Goal: Task Accomplishment & Management: Manage account settings

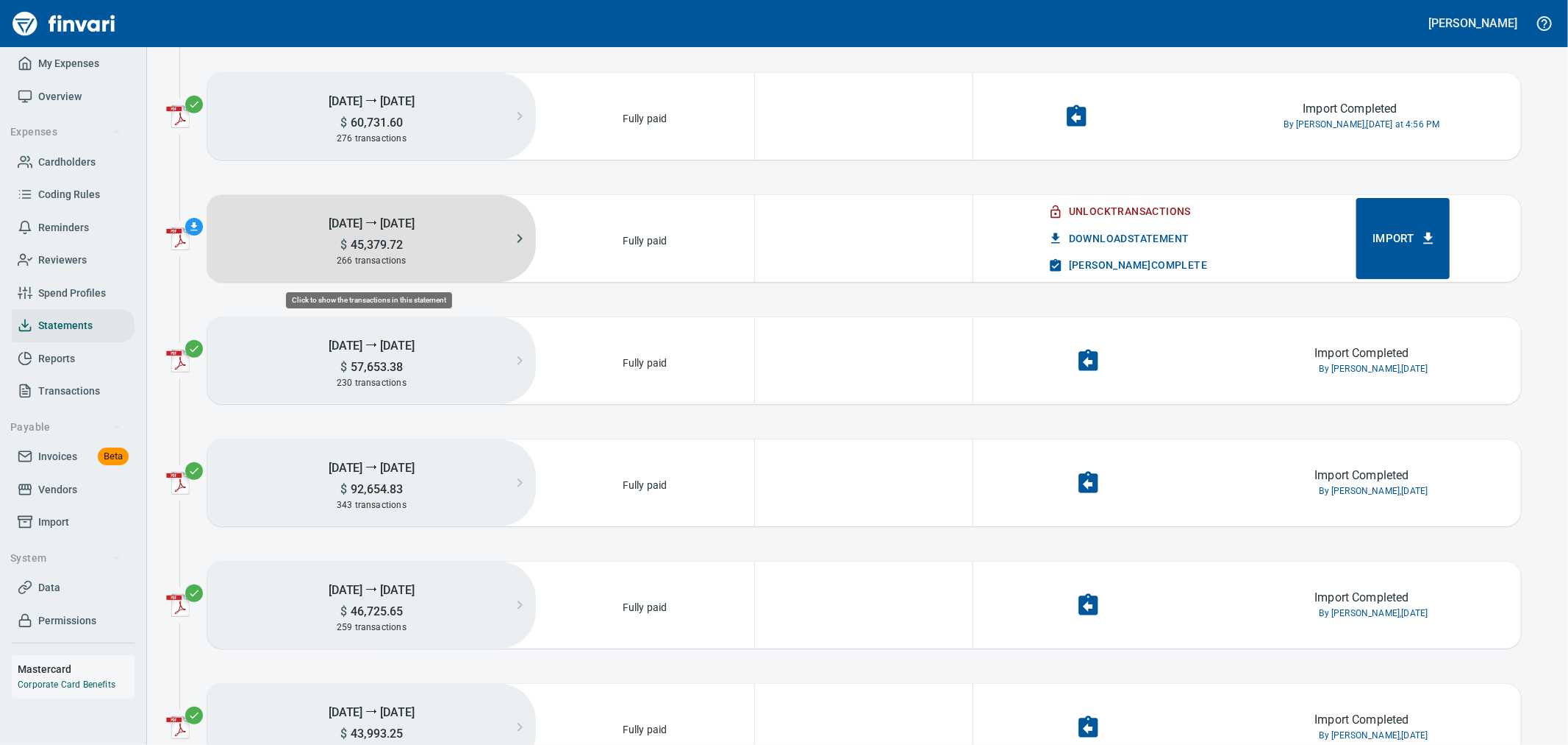
scroll to position [69, 204]
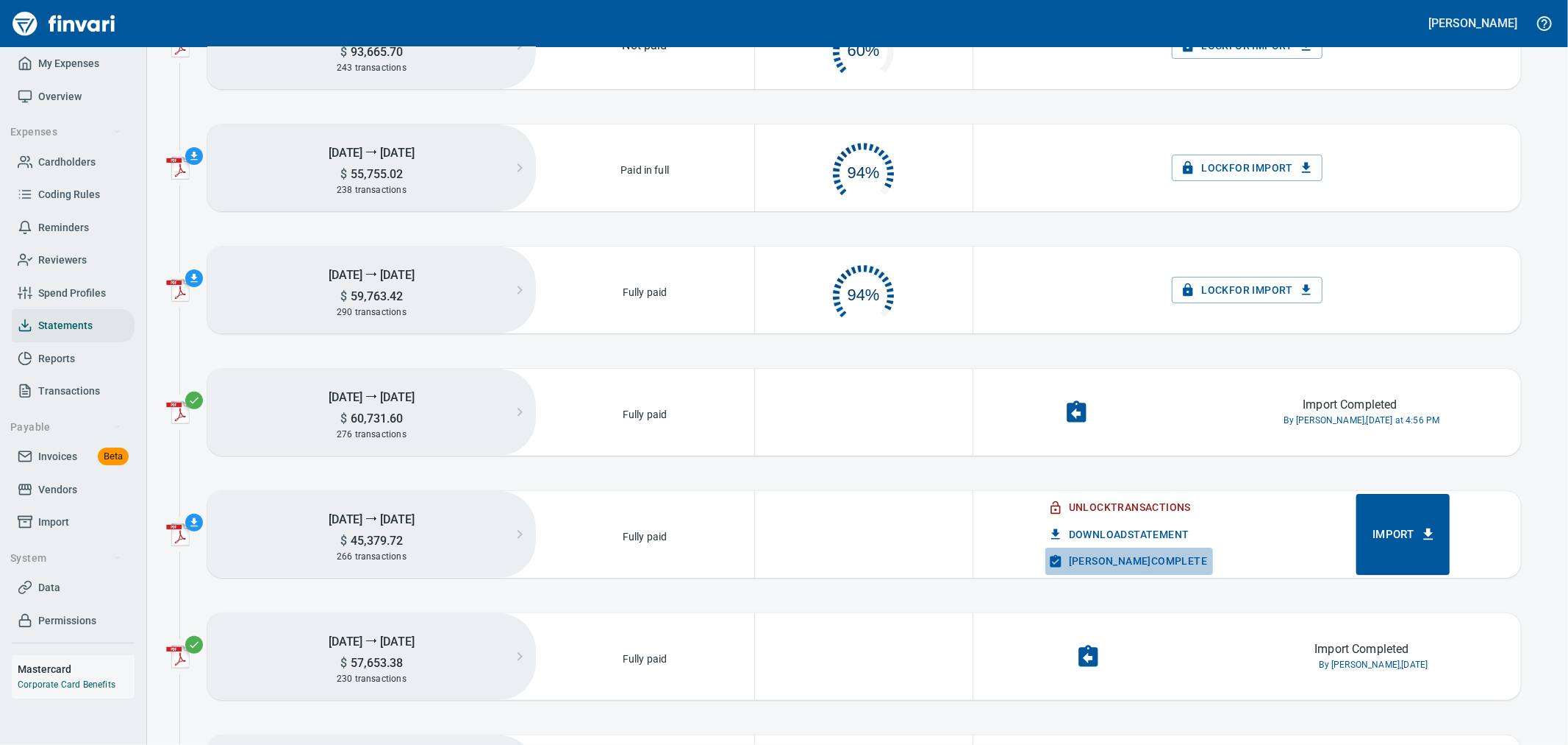
click at [1138, 562] on span "[PERSON_NAME] Complete" at bounding box center [1130, 562] width 156 height 19
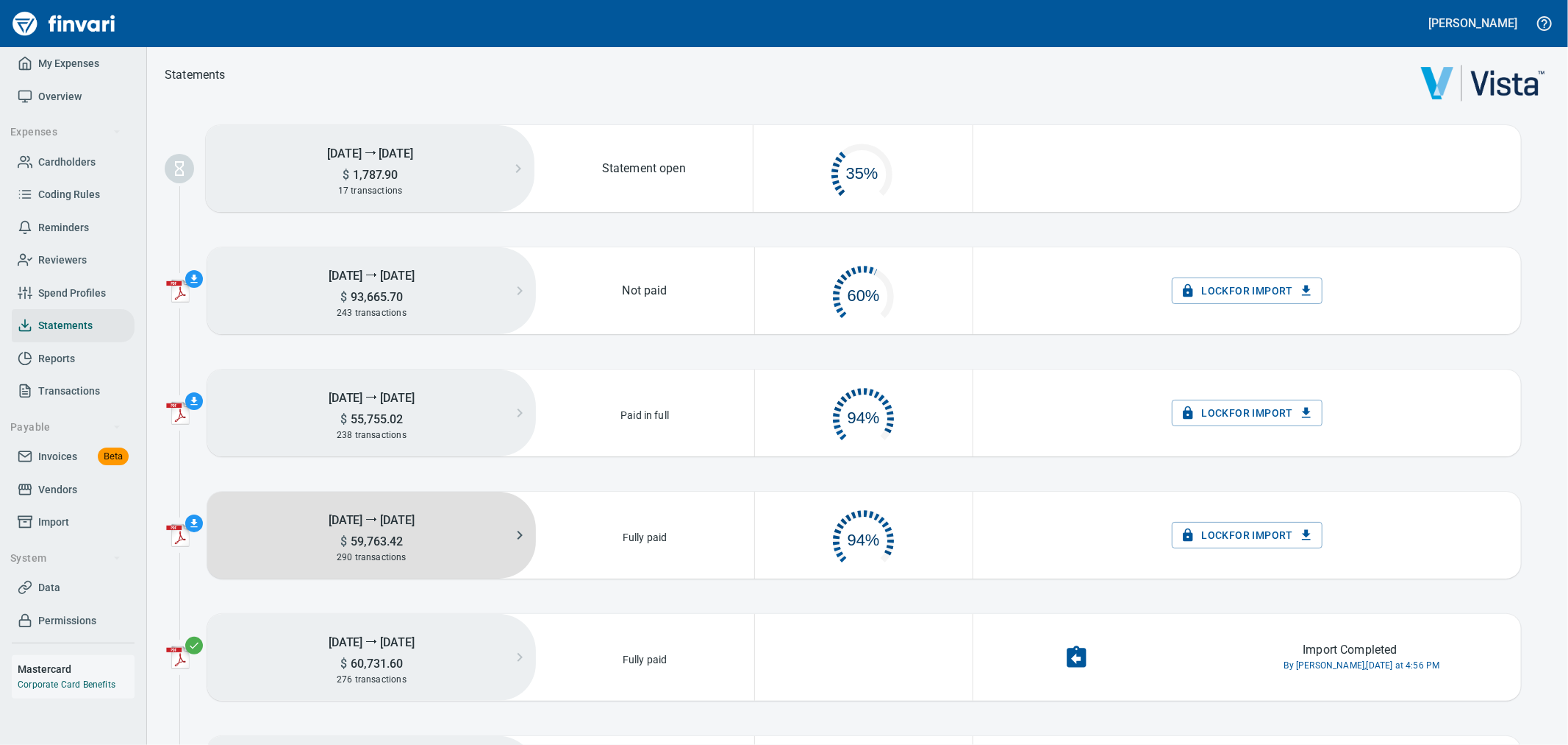
scroll to position [69, 203]
click at [424, 554] on div "290 transactions" at bounding box center [371, 556] width 329 height 16
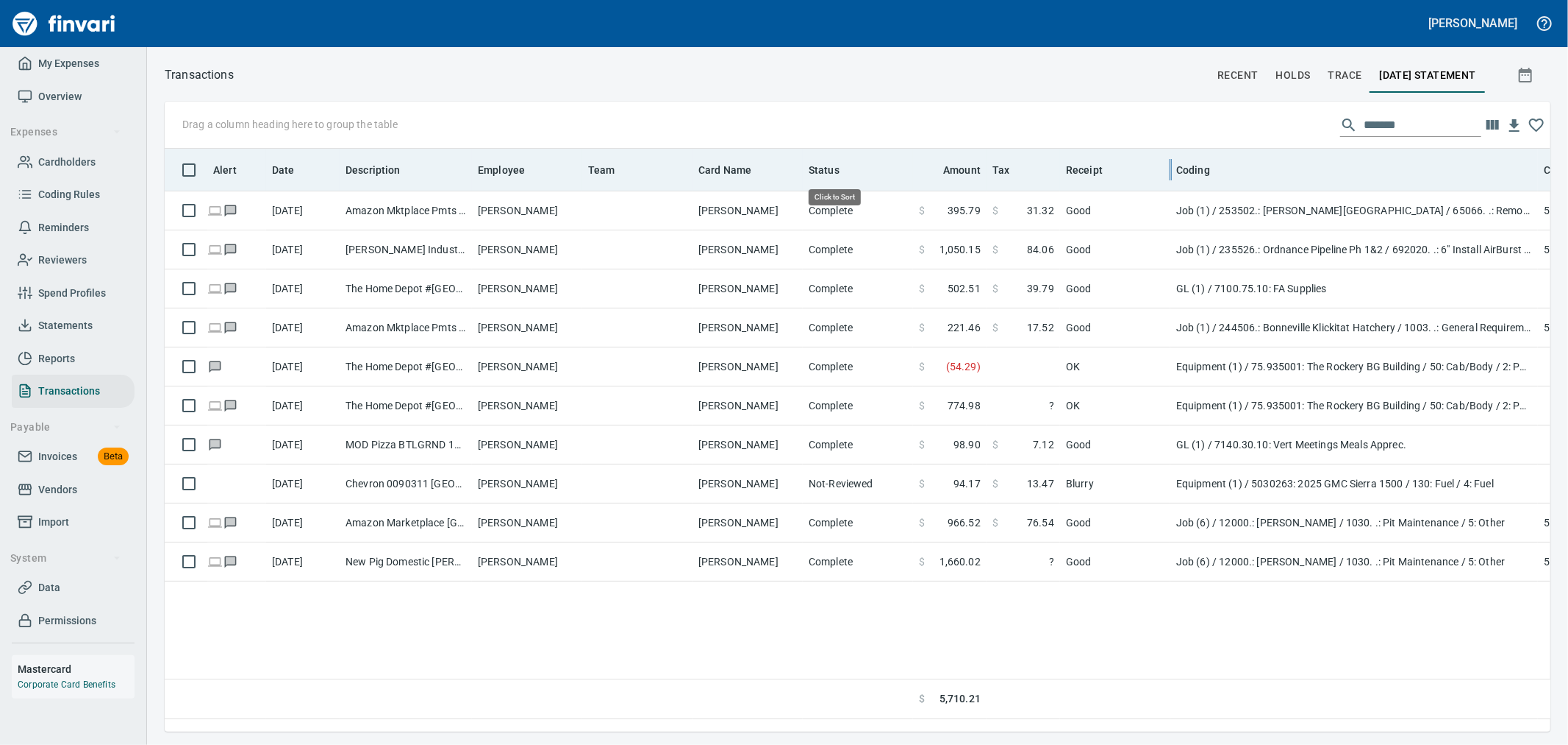
scroll to position [558, 1374]
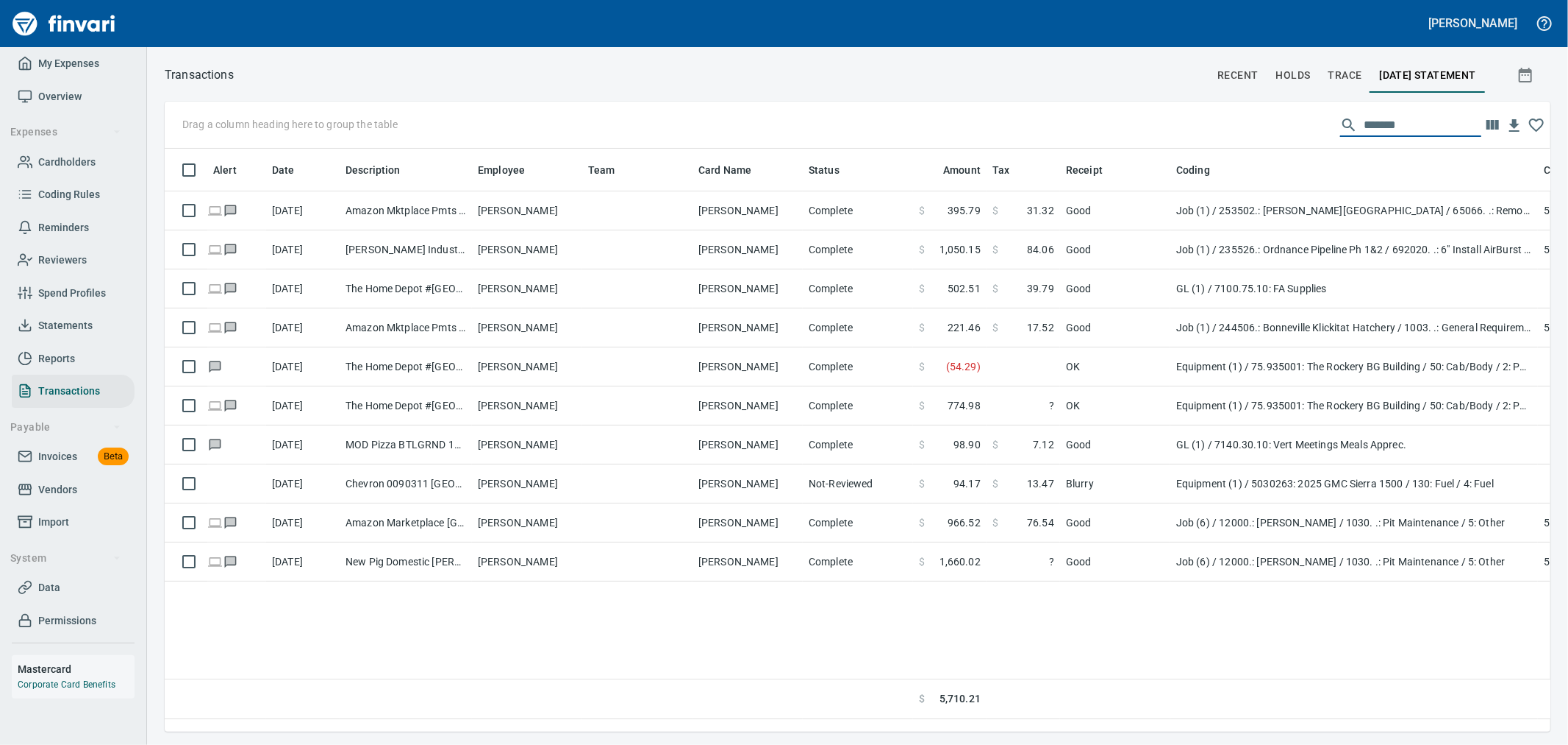
drag, startPoint x: 1413, startPoint y: 124, endPoint x: 1222, endPoint y: 107, distance: 191.8
click at [1224, 107] on div "Drag a column heading here to group the table *******" at bounding box center [857, 125] width 1386 height 47
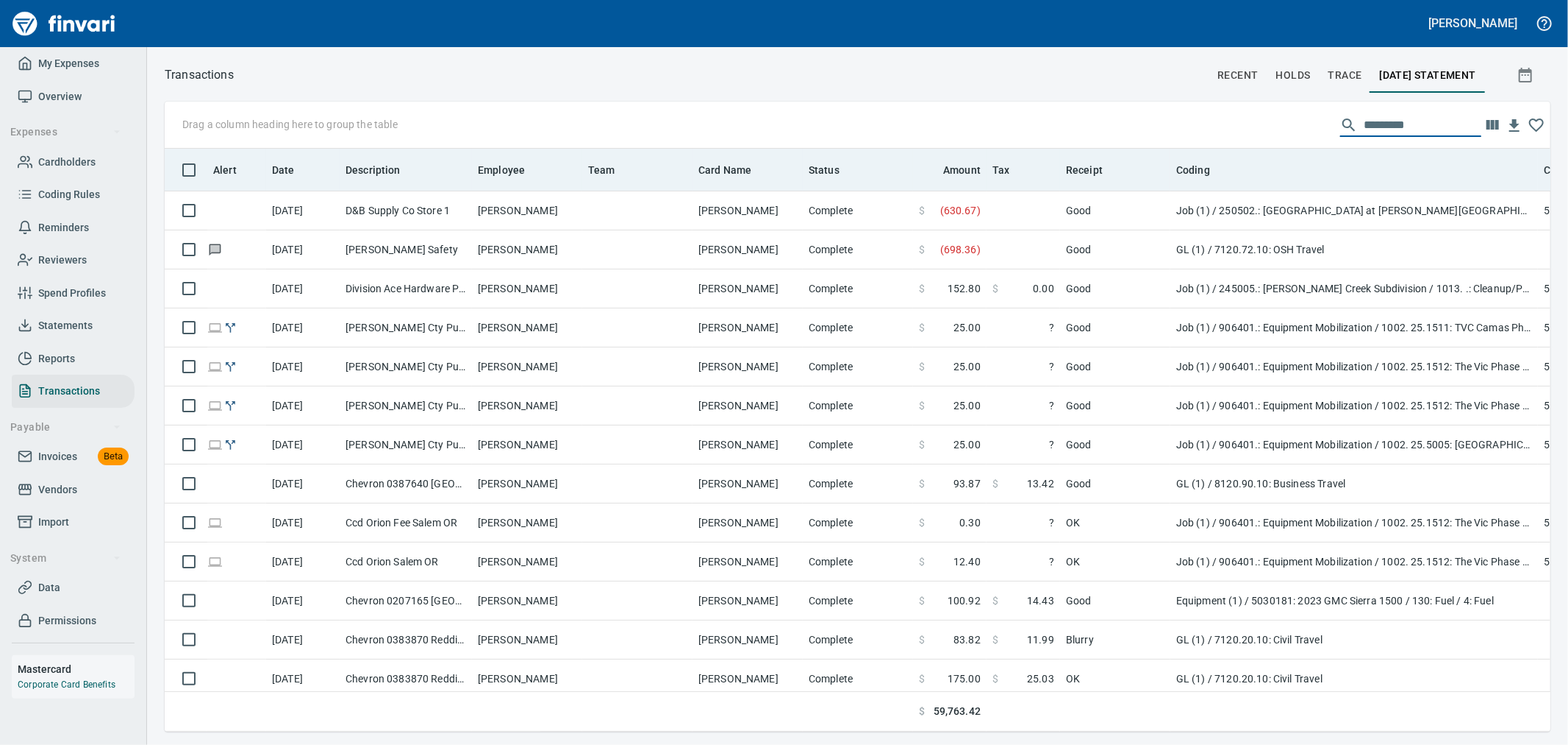
click at [823, 178] on th "Status" at bounding box center [858, 170] width 110 height 42
click at [823, 177] on span "Status" at bounding box center [824, 170] width 31 height 18
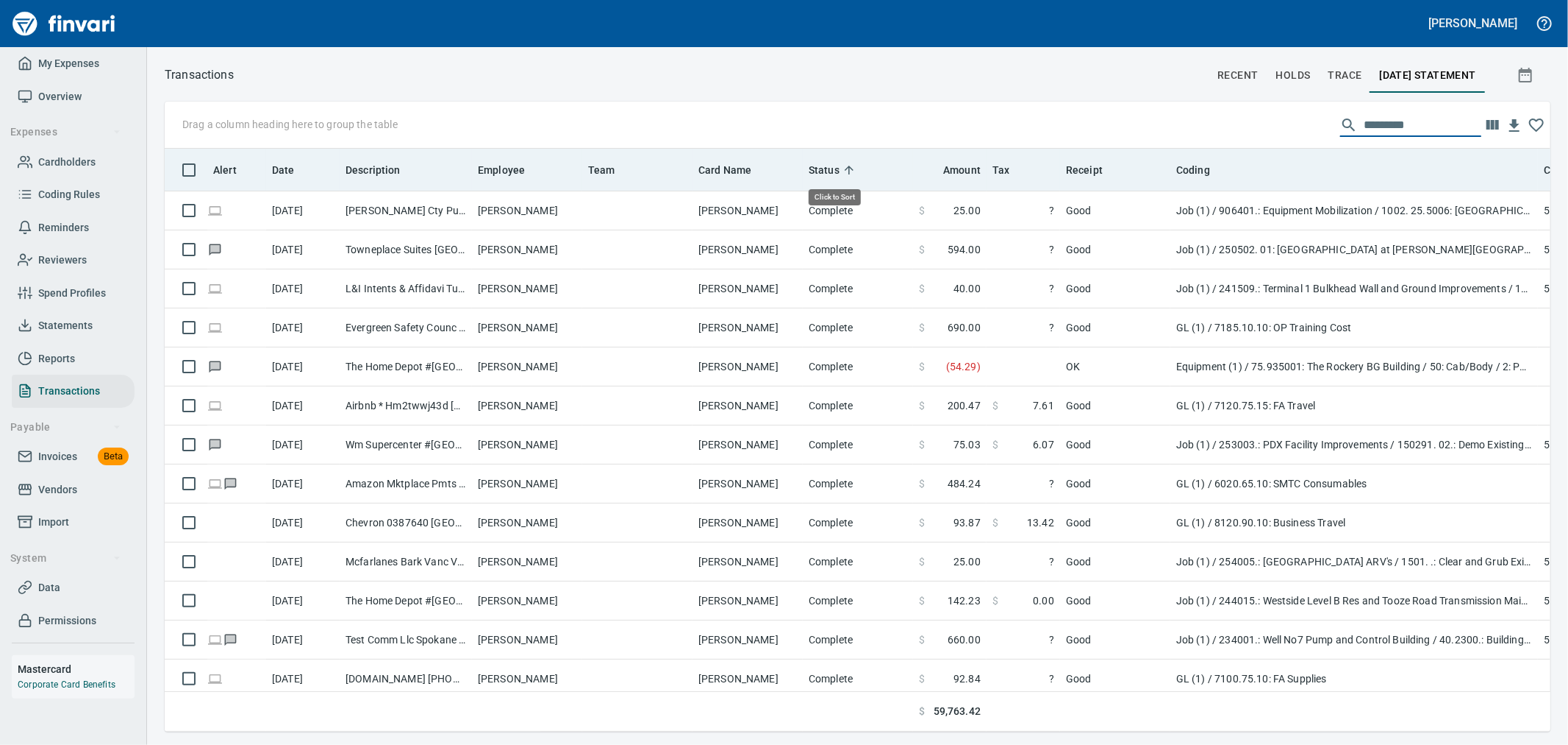
click at [823, 174] on span "Status" at bounding box center [824, 170] width 31 height 18
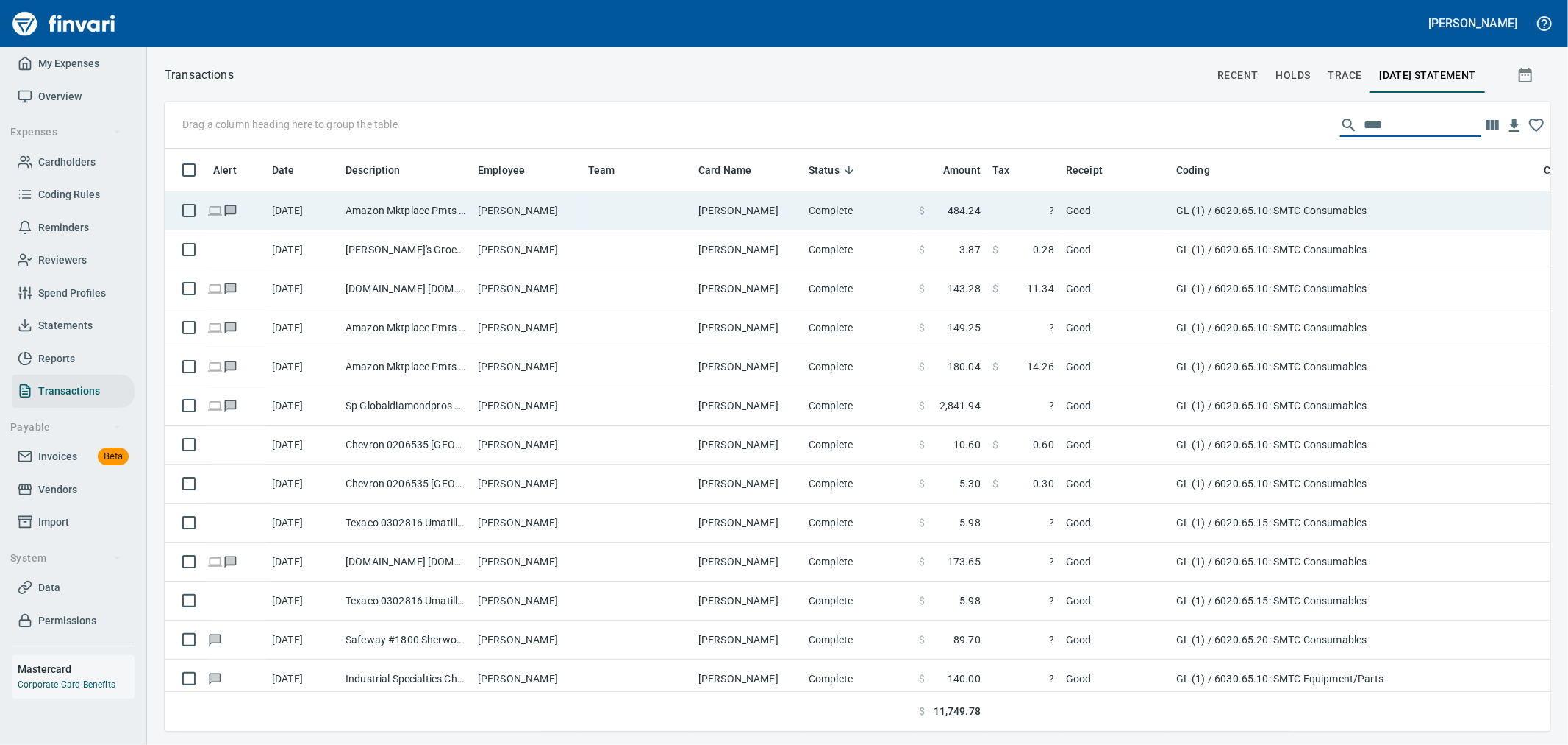
type input "****"
click at [1131, 212] on td "Good" at bounding box center [1116, 211] width 110 height 39
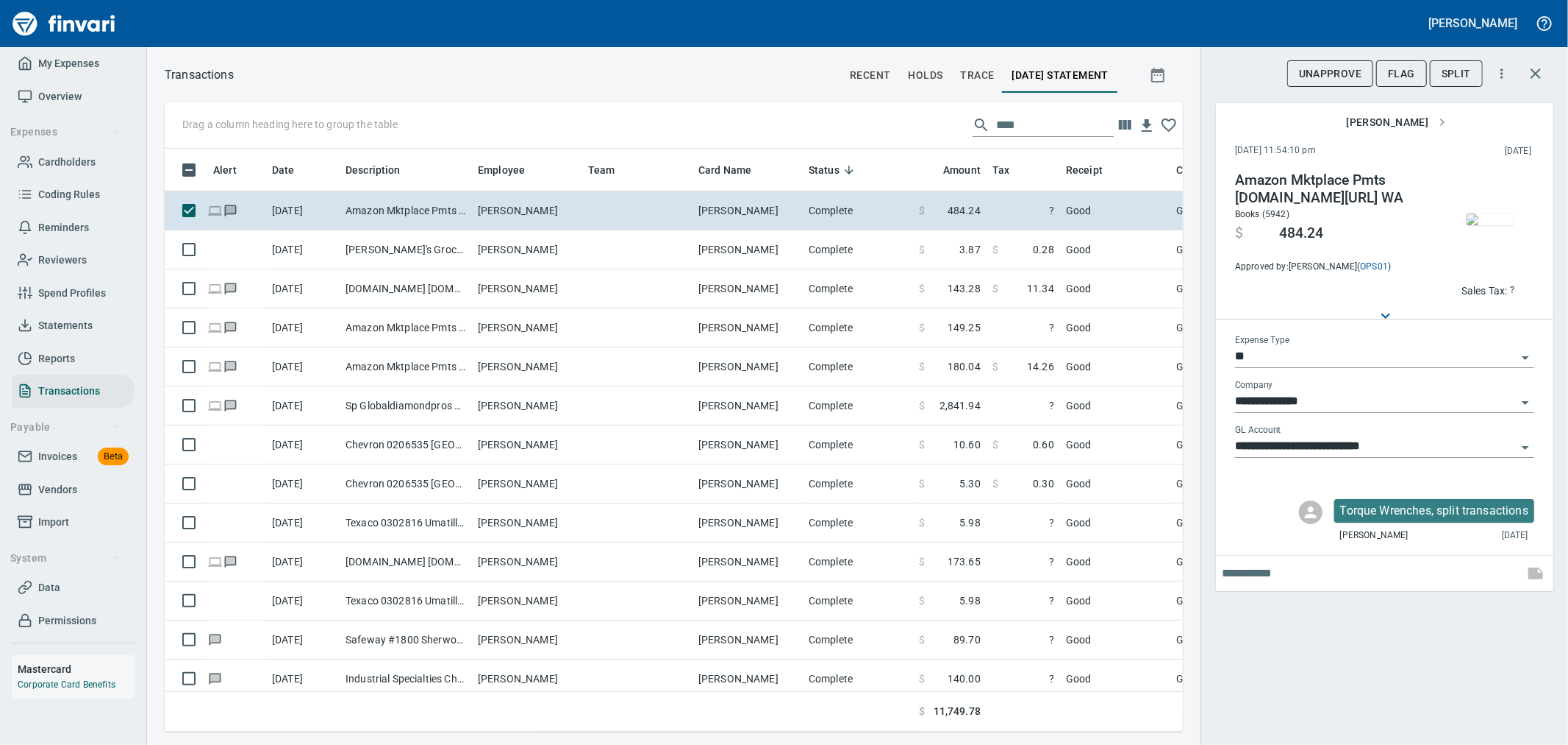
scroll to position [558, 994]
click at [1506, 213] on img "button" at bounding box center [1490, 219] width 47 height 12
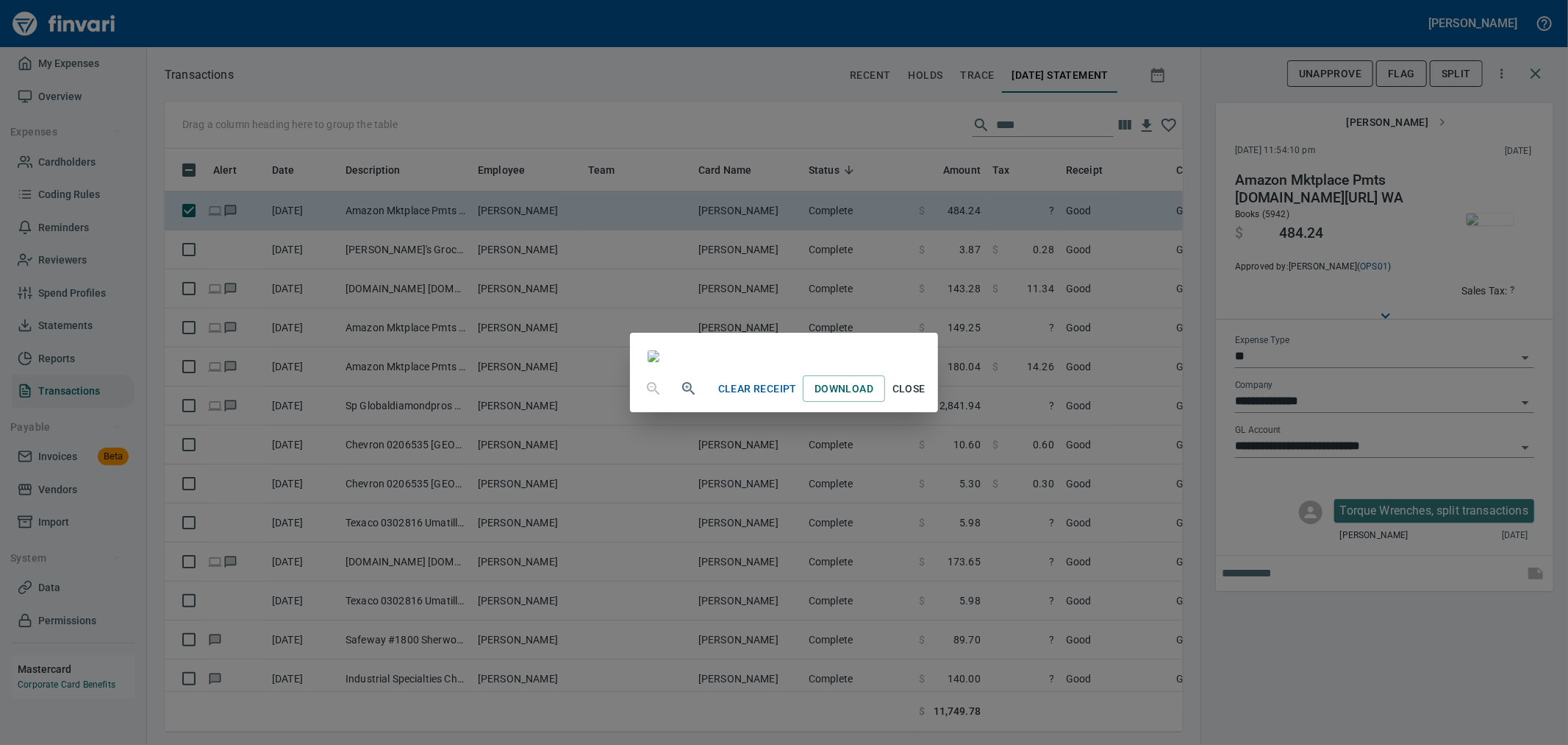
scroll to position [596, 0]
click at [1560, 144] on div "Clear Receipt Download Close" at bounding box center [784, 372] width 1568 height 745
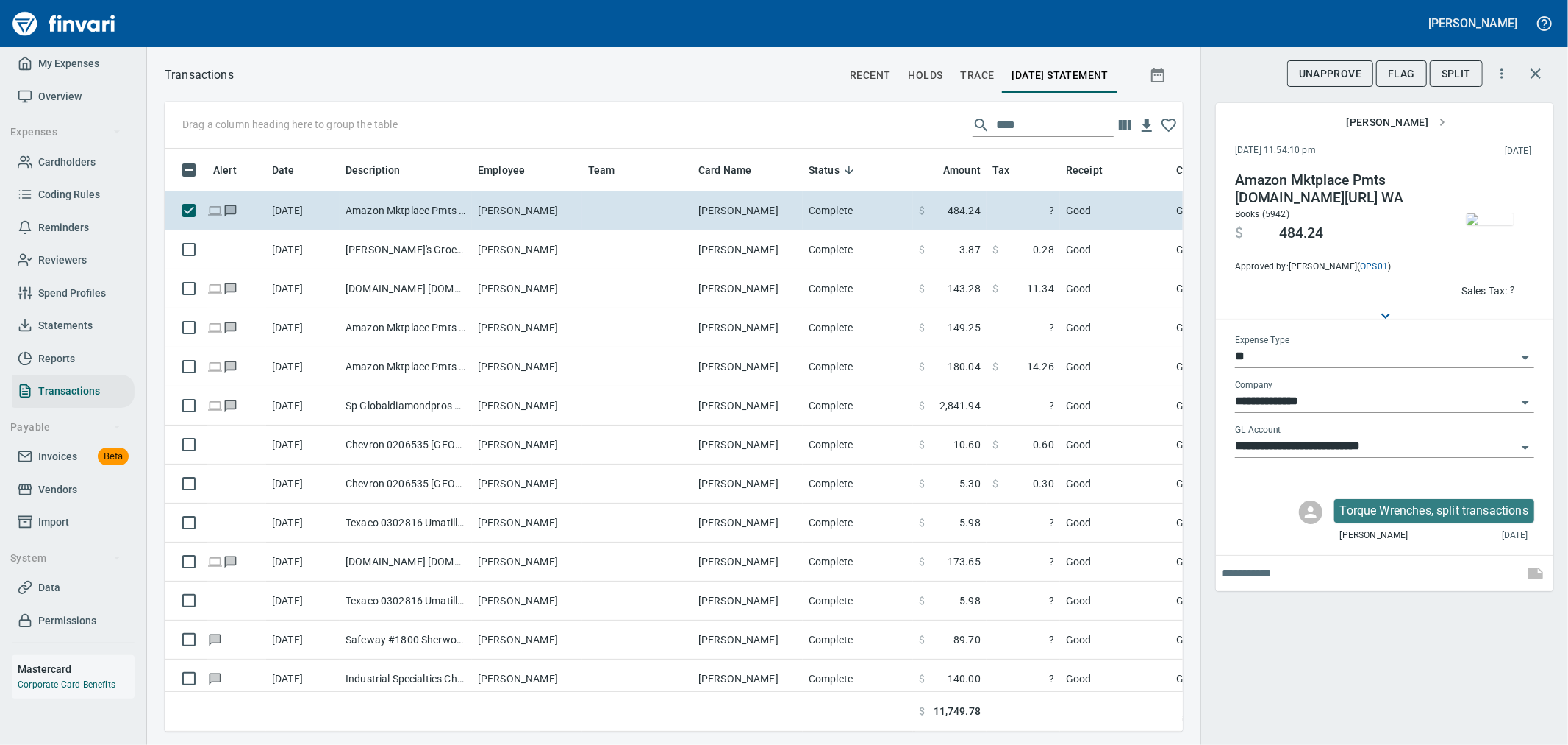
click at [1475, 285] on p "Sales Tax:" at bounding box center [1485, 290] width 47 height 14
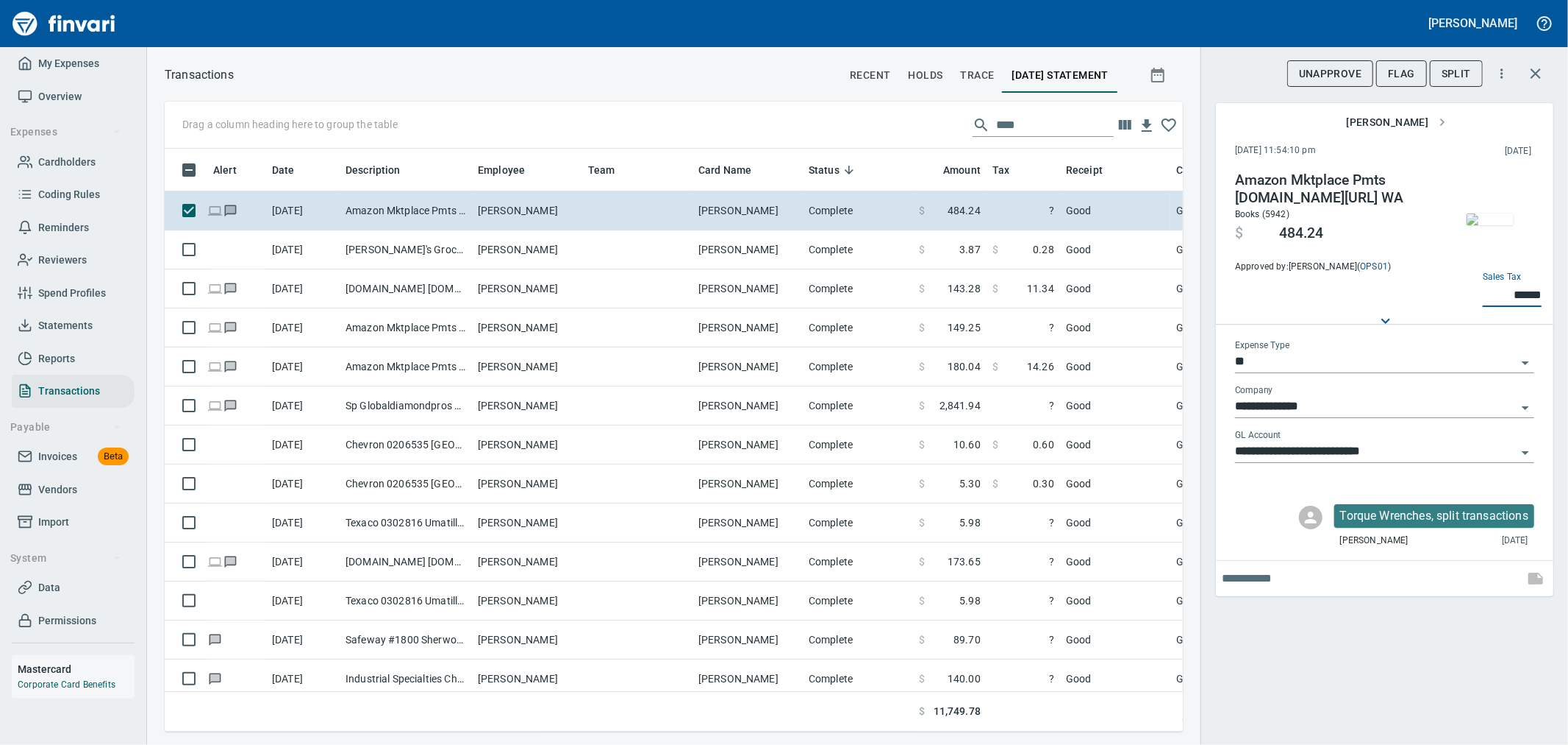
type input "******"
click at [1408, 668] on div "**********" at bounding box center [1384, 372] width 368 height 745
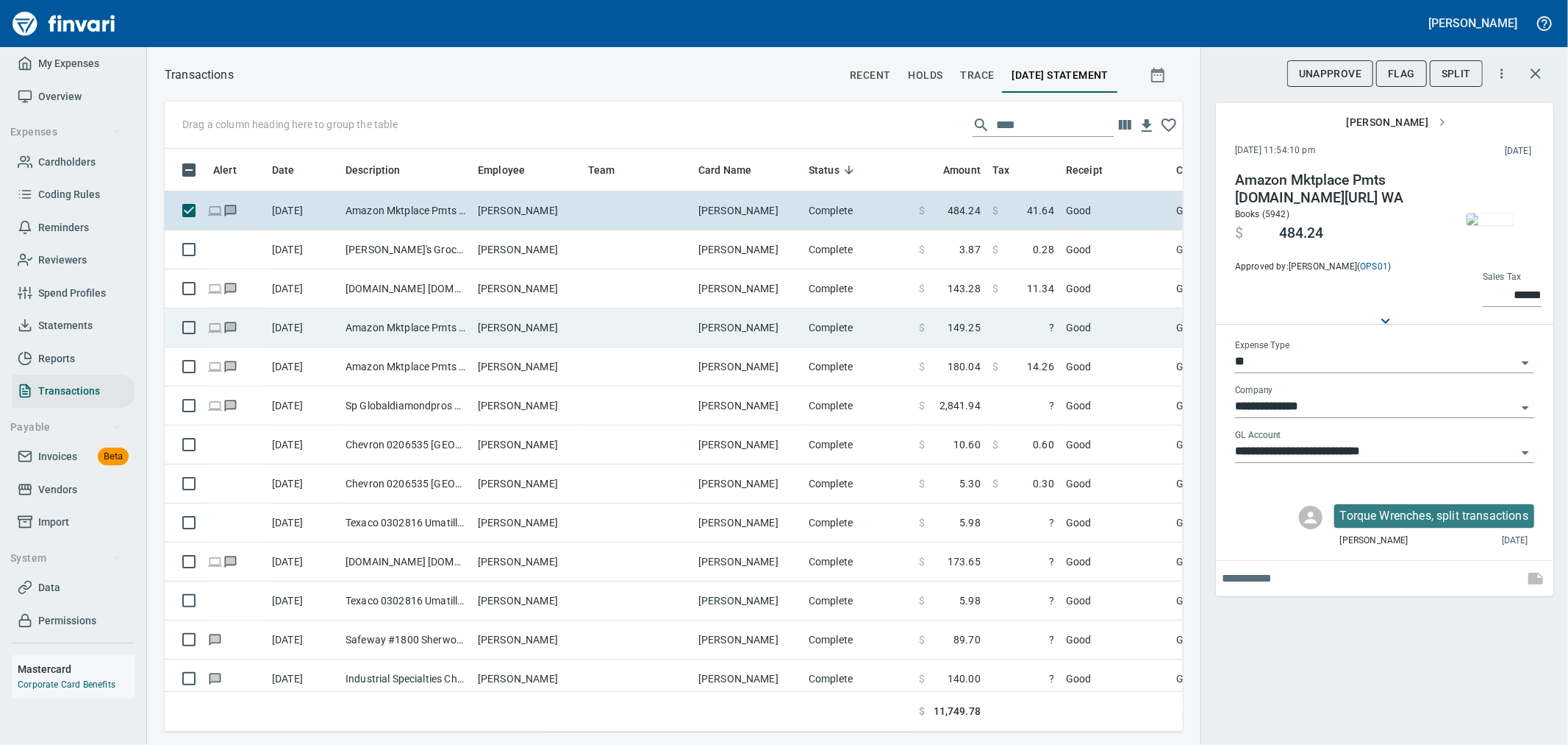
click at [986, 322] on td "?" at bounding box center [1023, 328] width 74 height 39
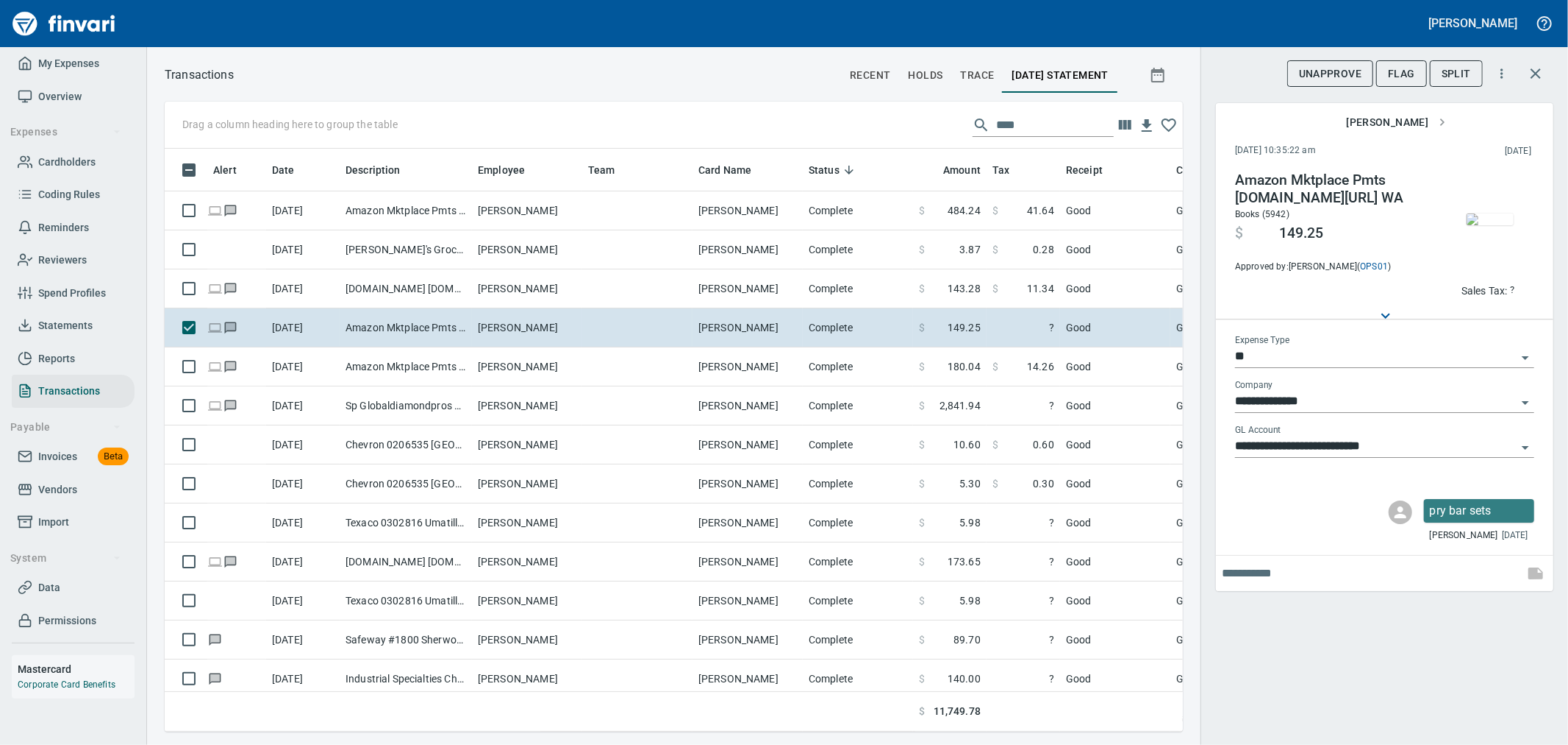
scroll to position [558, 994]
click at [1468, 213] on img "button" at bounding box center [1490, 219] width 47 height 12
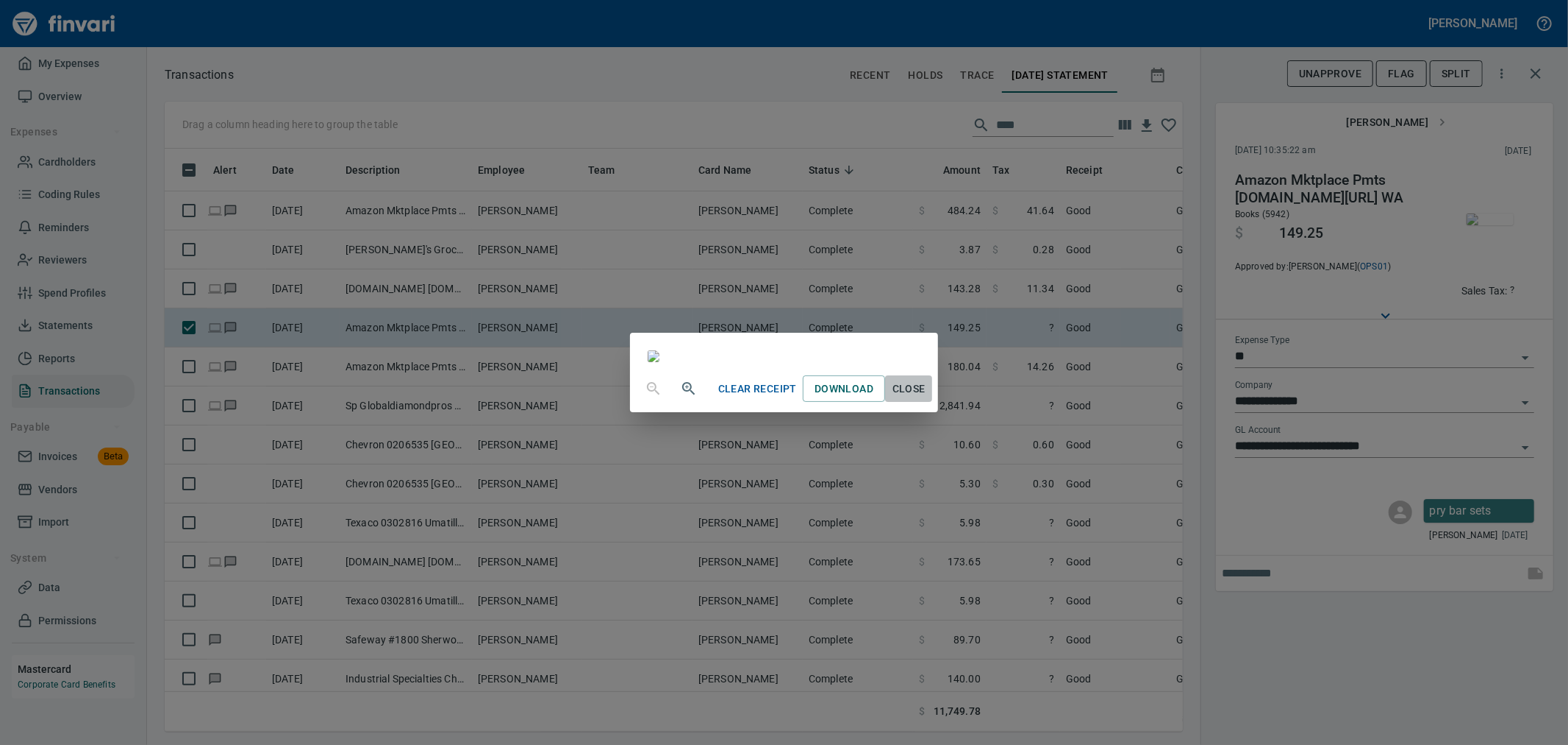
click at [926, 398] on span "Close" at bounding box center [909, 389] width 36 height 19
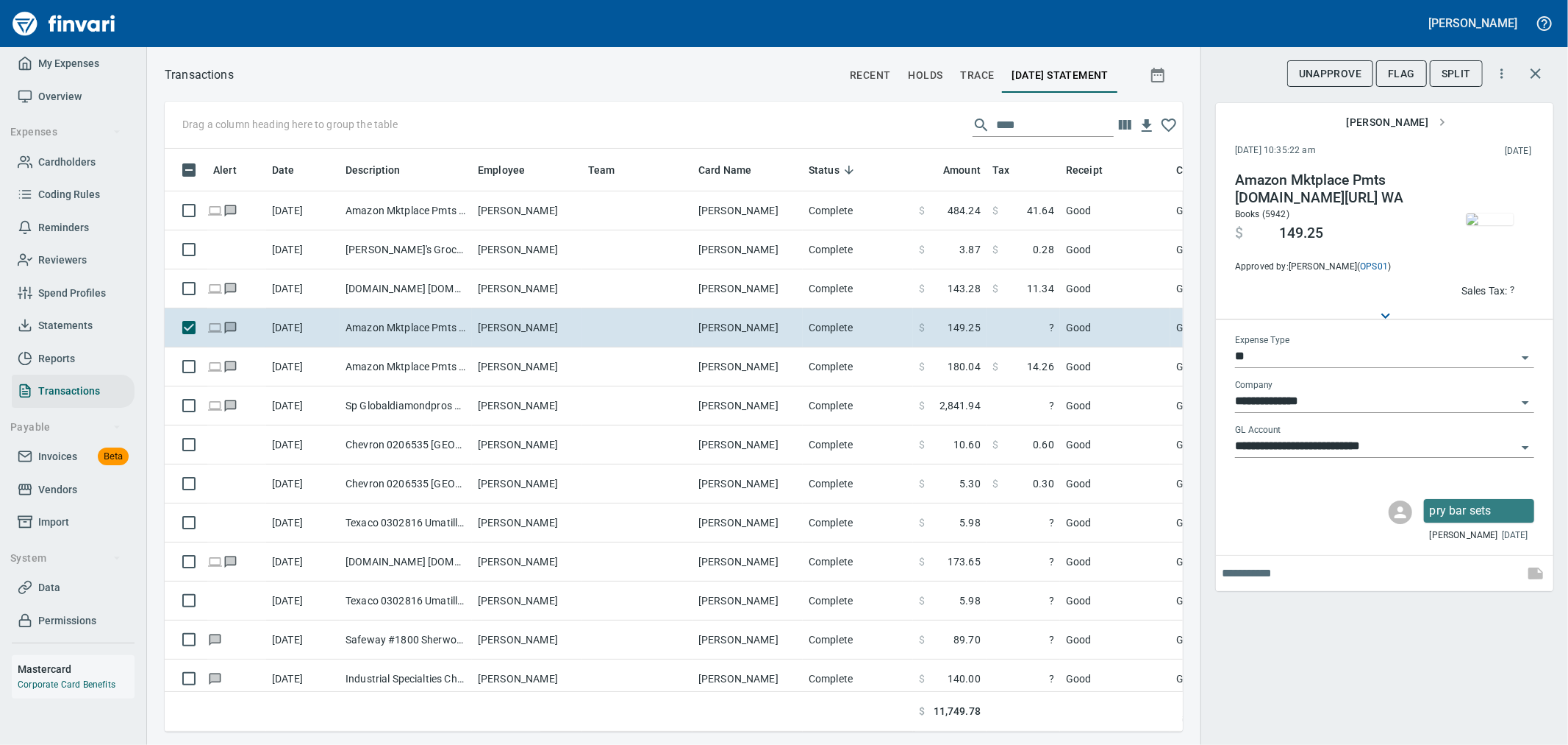
click at [1470, 293] on p "Sales Tax:" at bounding box center [1485, 290] width 47 height 14
type input "******"
click at [1295, 641] on div "**********" at bounding box center [1384, 372] width 368 height 745
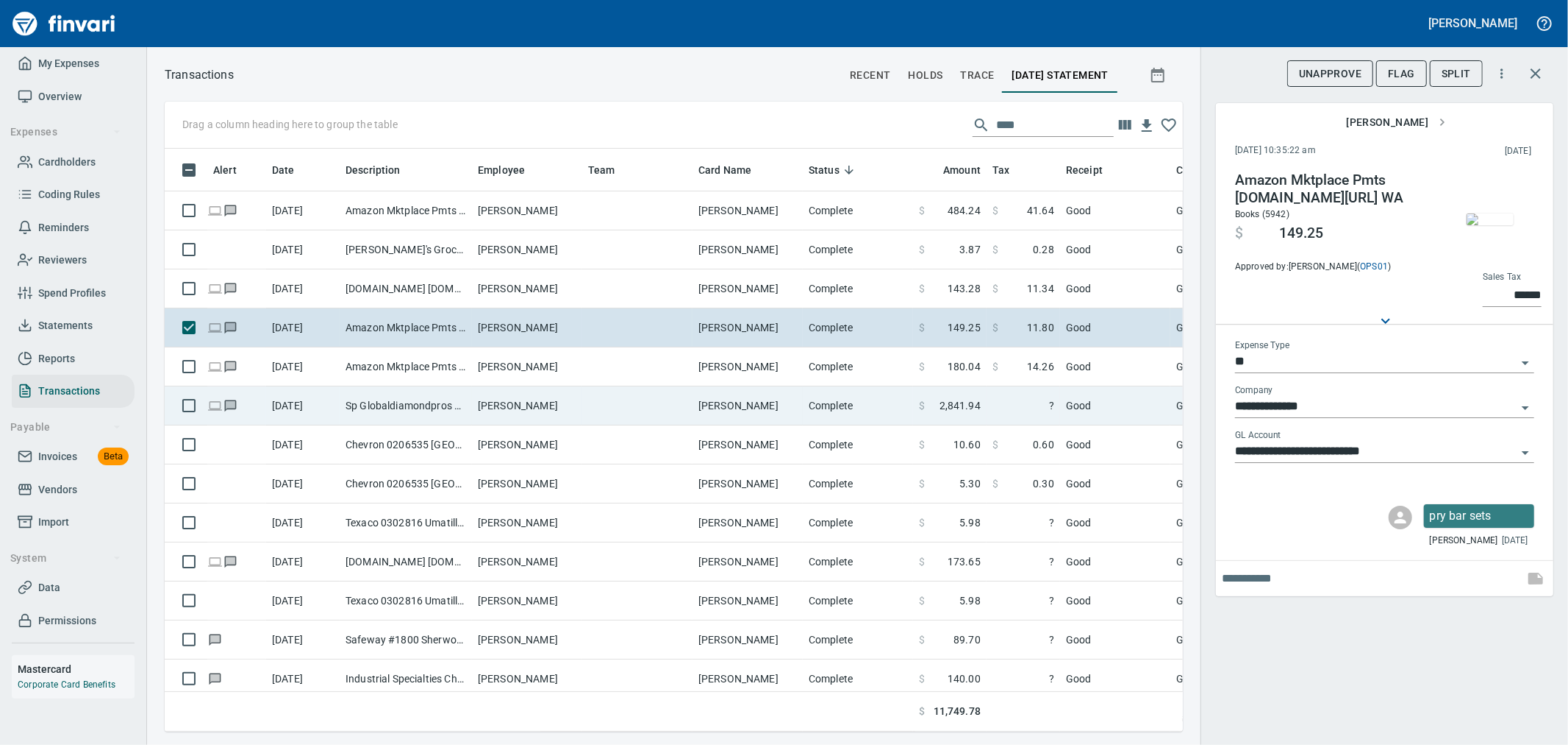
click at [975, 398] on span "2,841.94" at bounding box center [960, 405] width 42 height 14
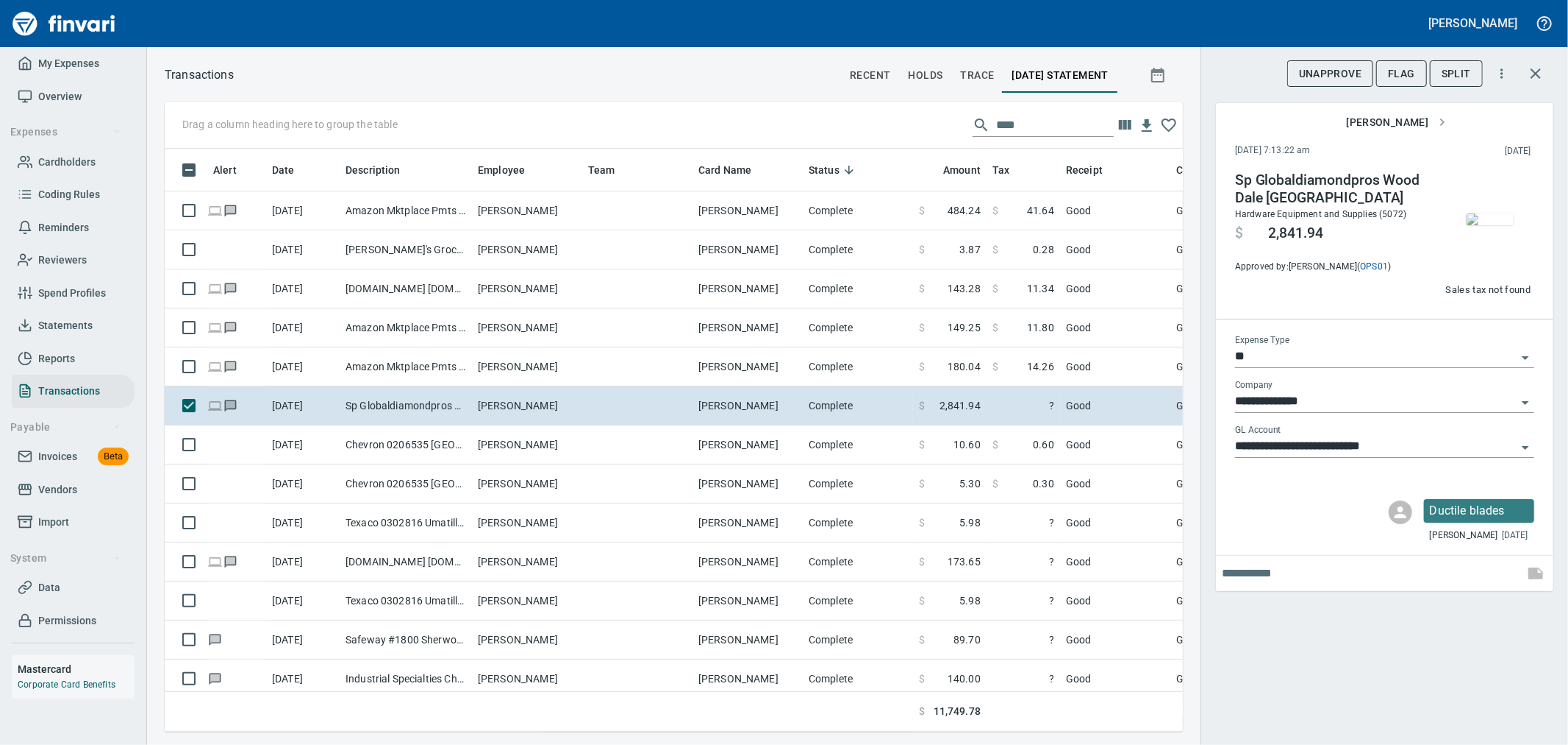
scroll to position [558, 994]
click at [1491, 225] on img "button" at bounding box center [1490, 219] width 47 height 12
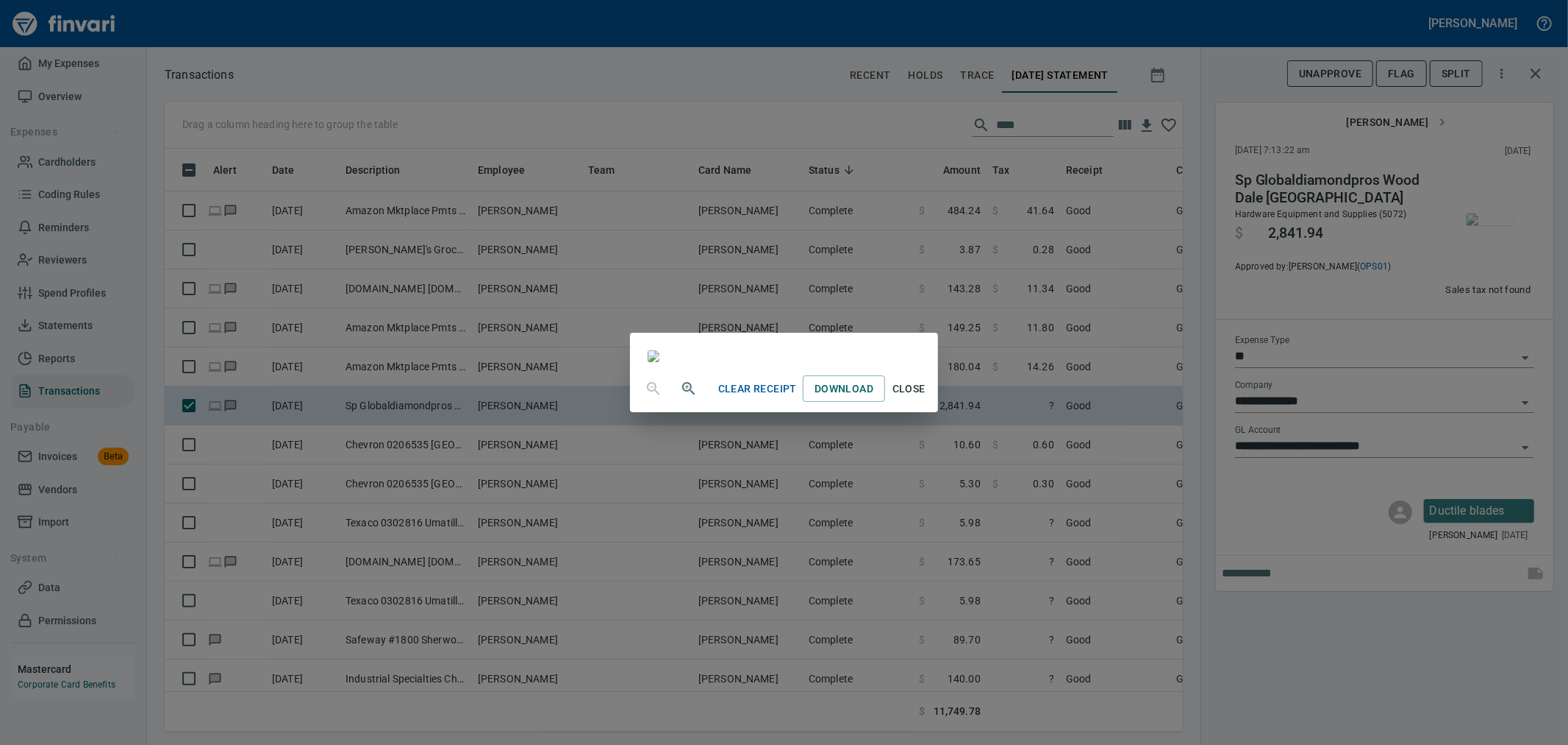
scroll to position [121, 0]
click at [926, 398] on span "Close" at bounding box center [909, 389] width 36 height 19
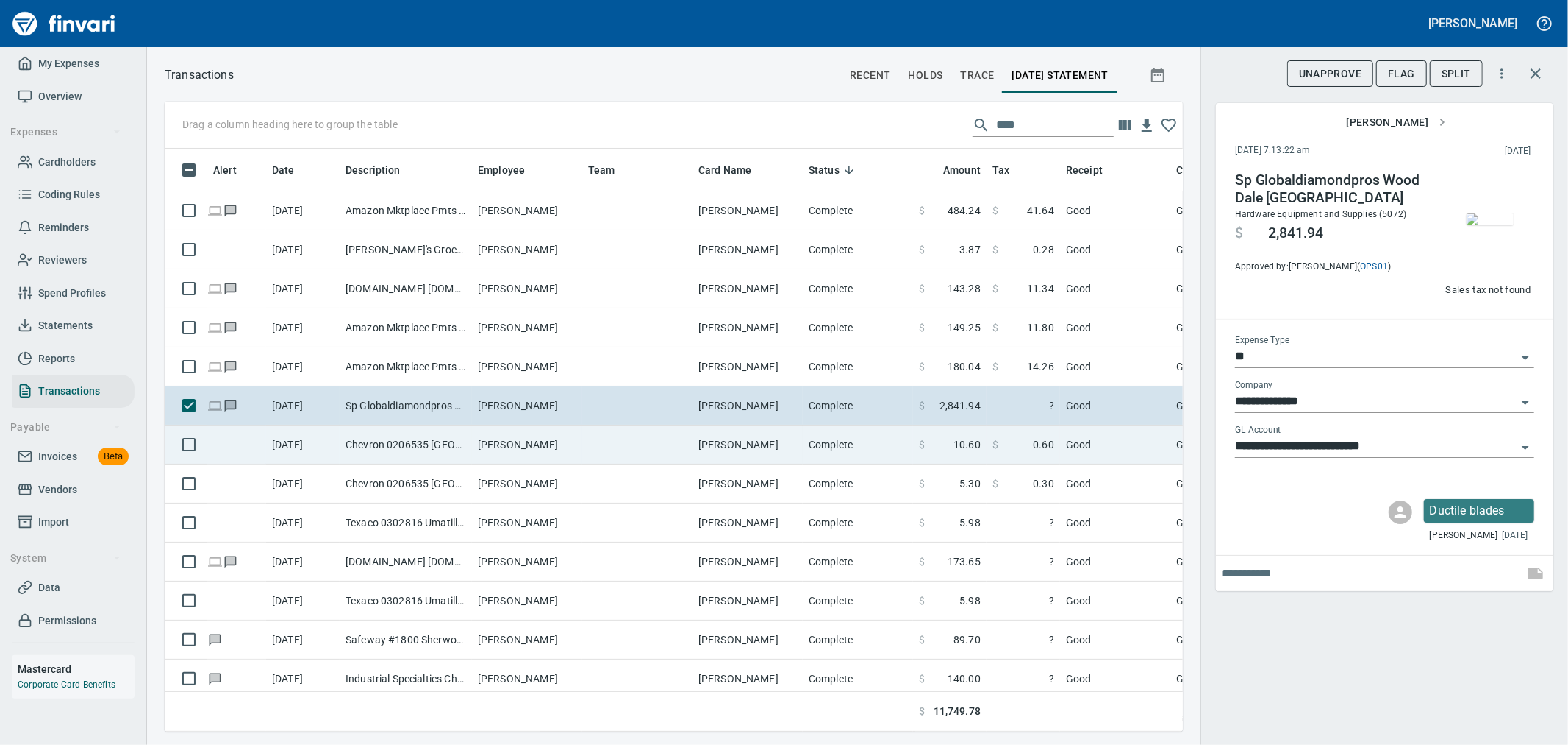
click at [500, 430] on td "[PERSON_NAME]" at bounding box center [527, 445] width 110 height 39
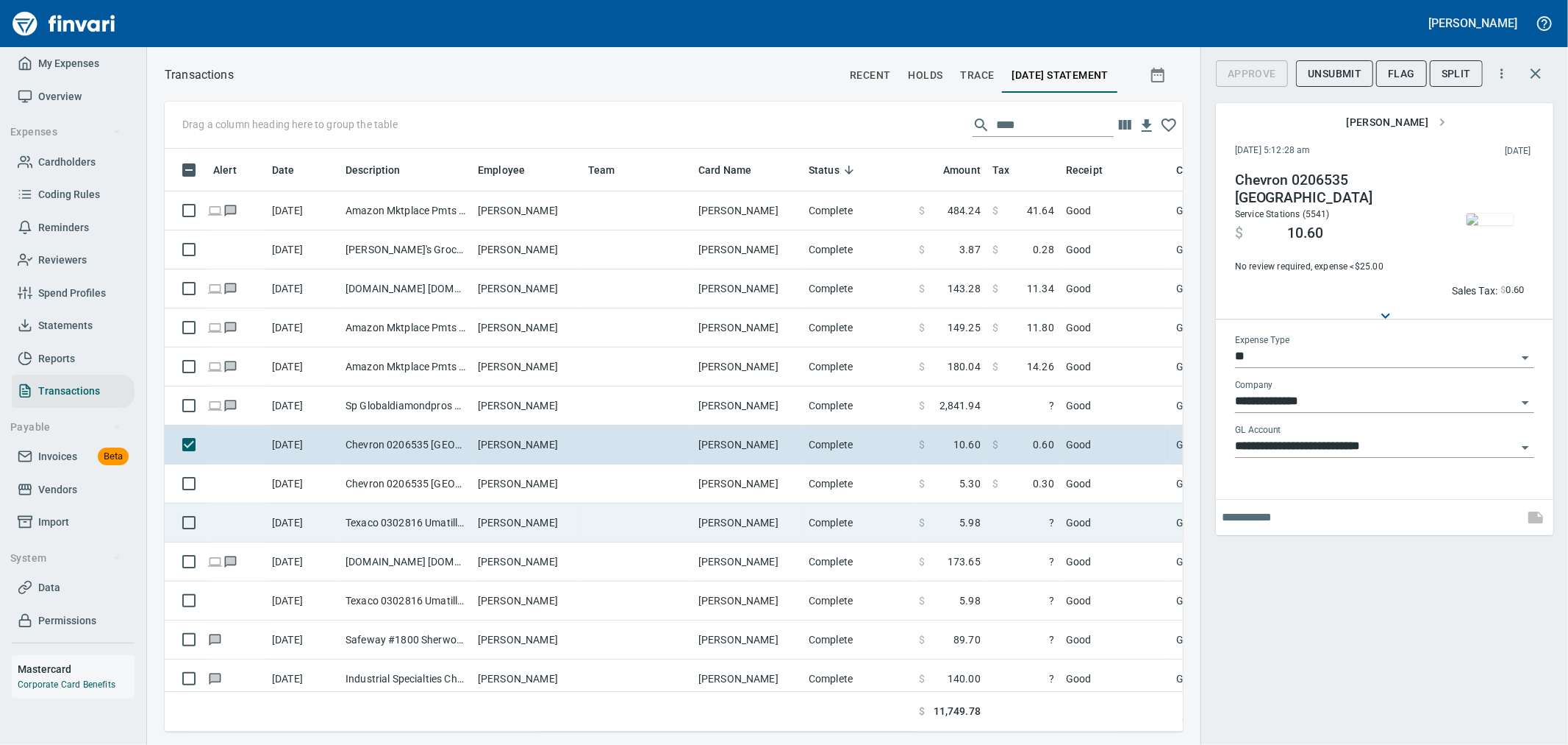
click at [656, 522] on td at bounding box center [638, 522] width 110 height 39
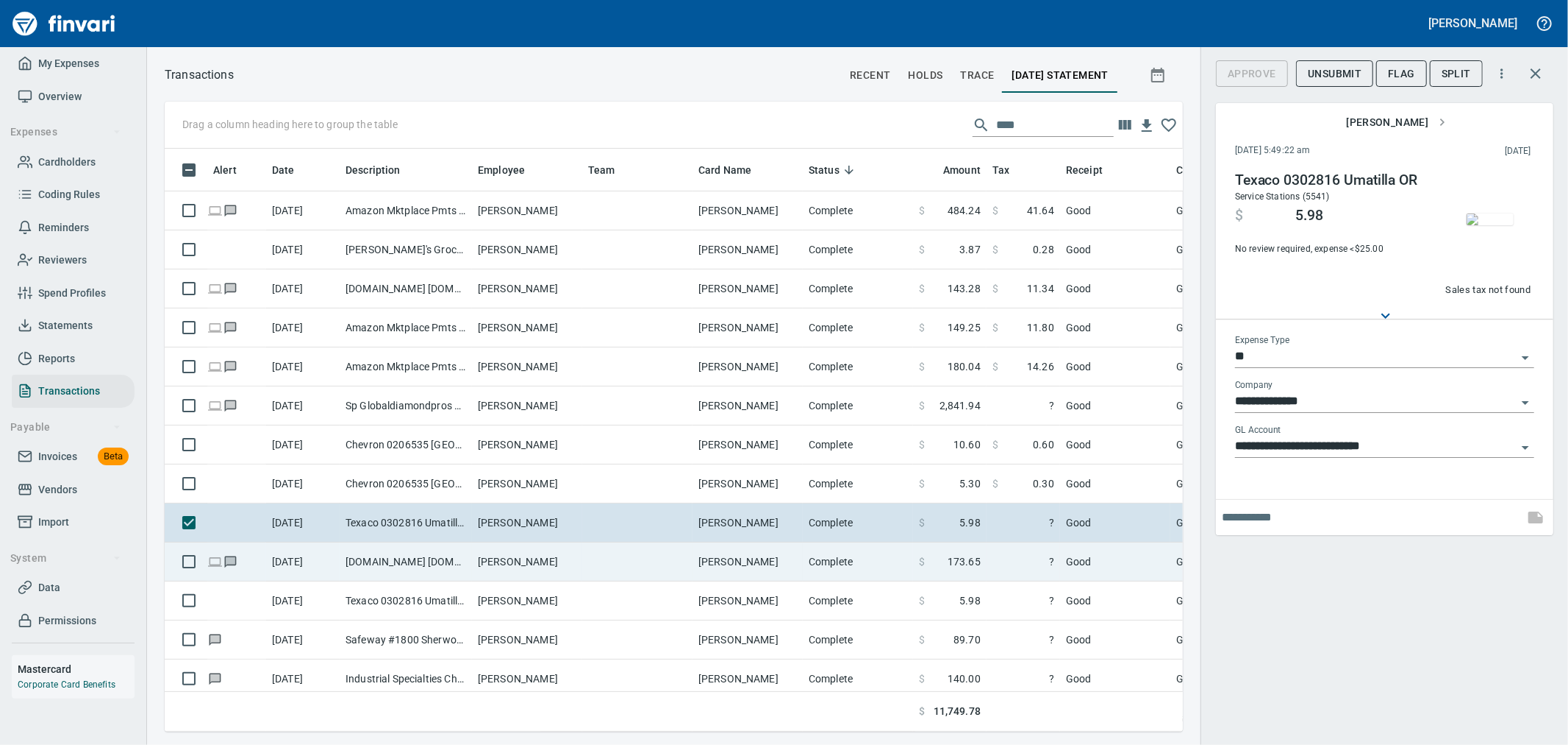
click at [645, 561] on td at bounding box center [638, 562] width 110 height 39
type input "**********"
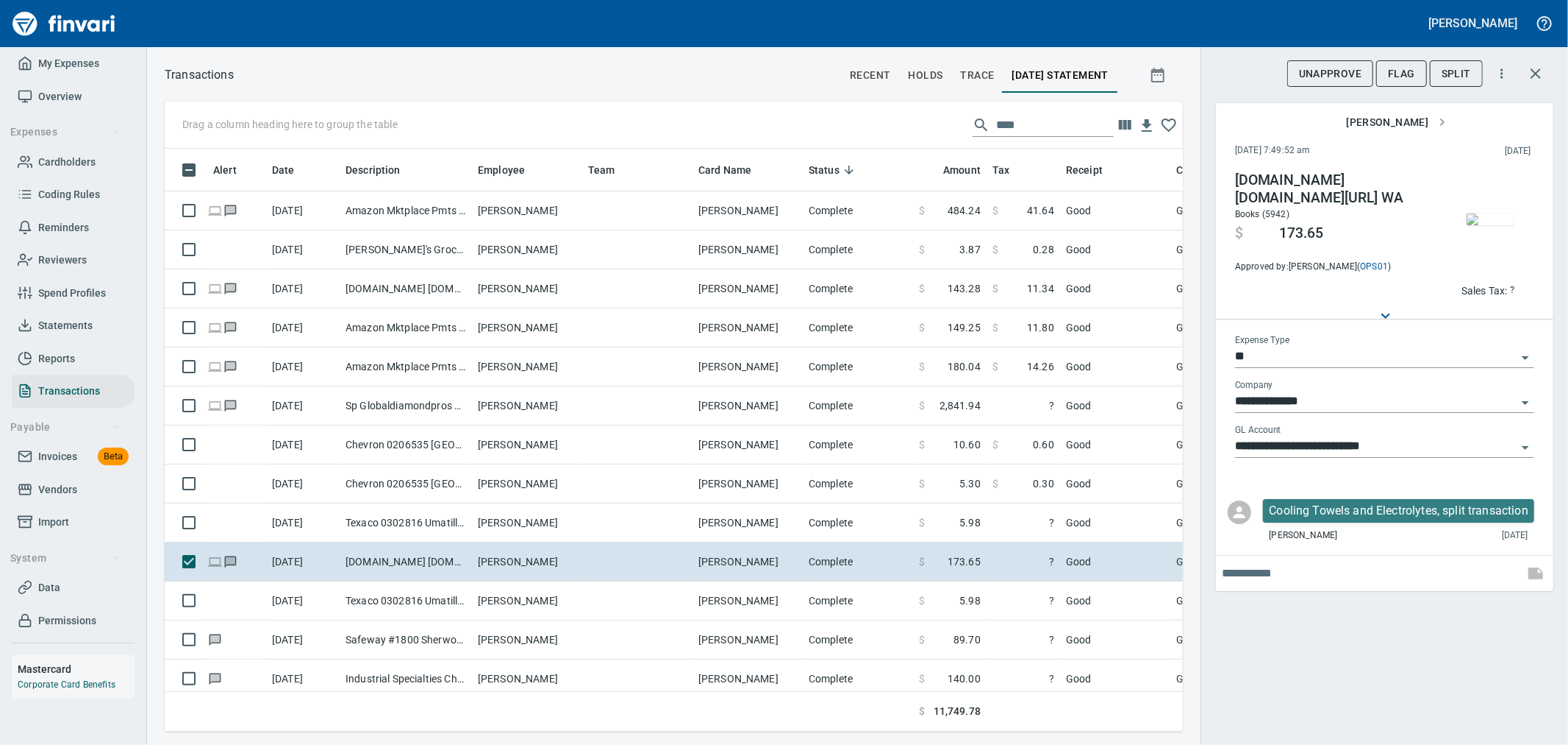
click at [1471, 219] on img "button" at bounding box center [1490, 219] width 47 height 12
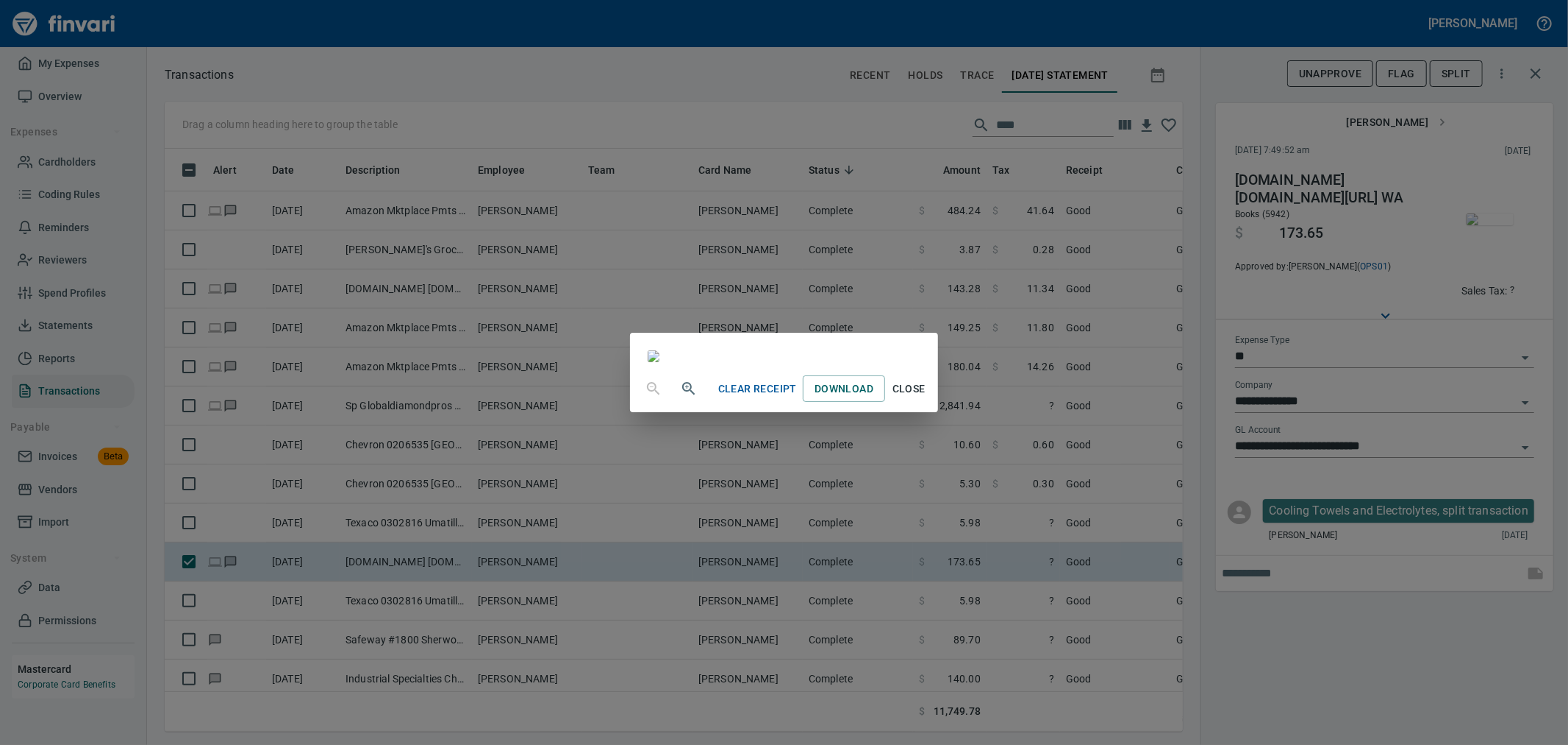
scroll to position [505, 0]
drag, startPoint x: 1555, startPoint y: 206, endPoint x: 1533, endPoint y: 205, distance: 22.0
click at [1555, 206] on div "Clear Receipt Download Close" at bounding box center [784, 372] width 1568 height 745
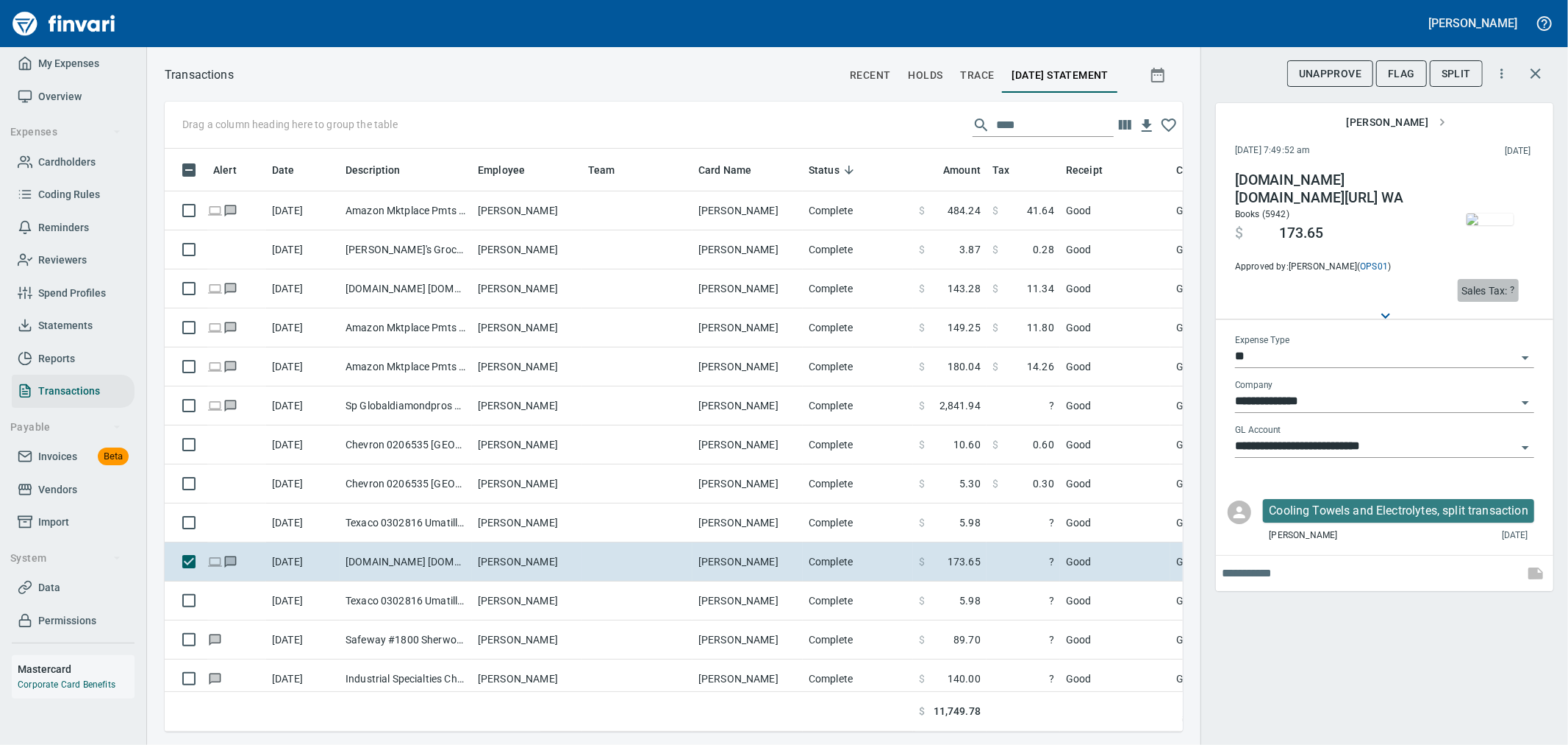
click at [1464, 285] on p "Sales Tax:" at bounding box center [1485, 290] width 47 height 14
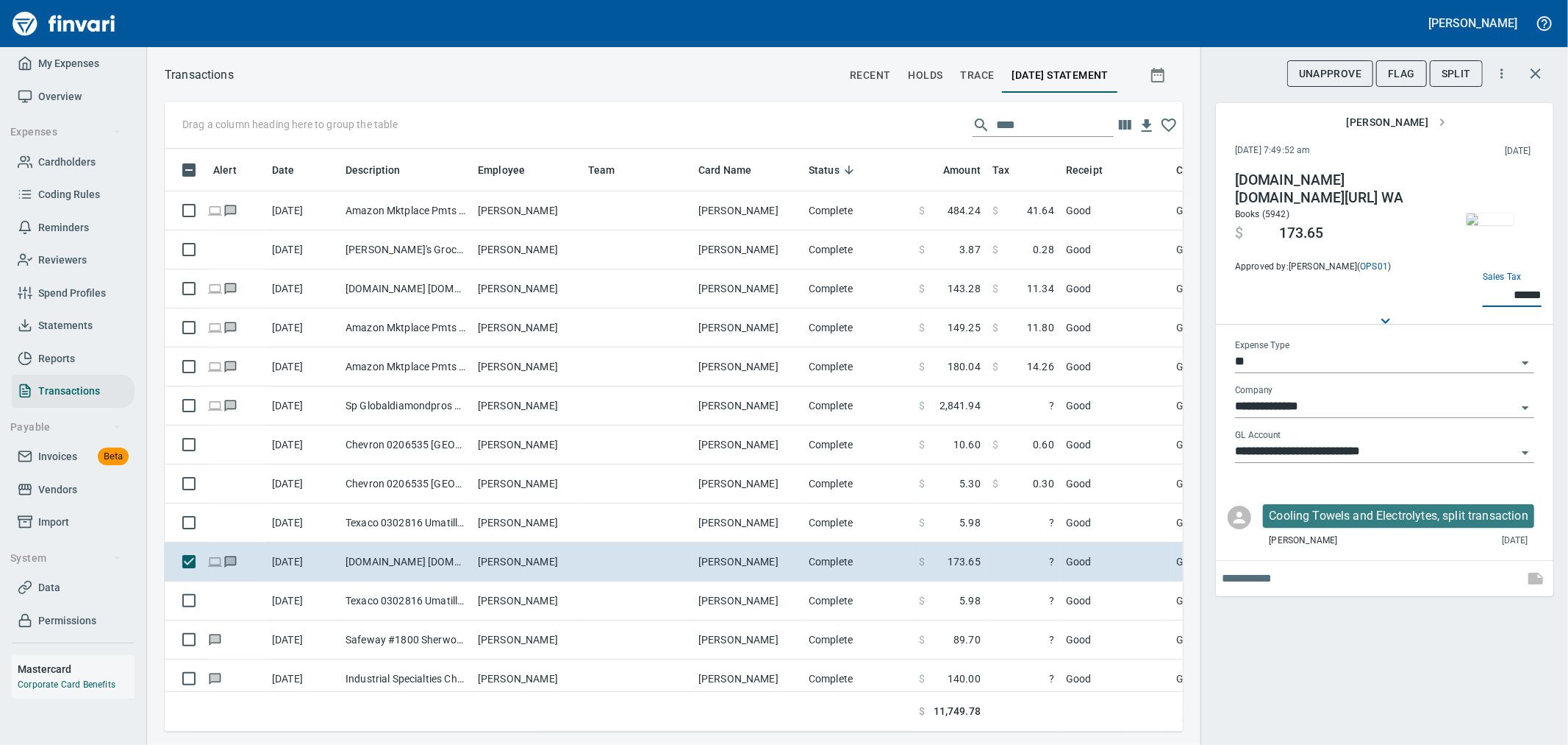
type input "******"
click at [1458, 646] on div "**********" at bounding box center [1384, 372] width 368 height 745
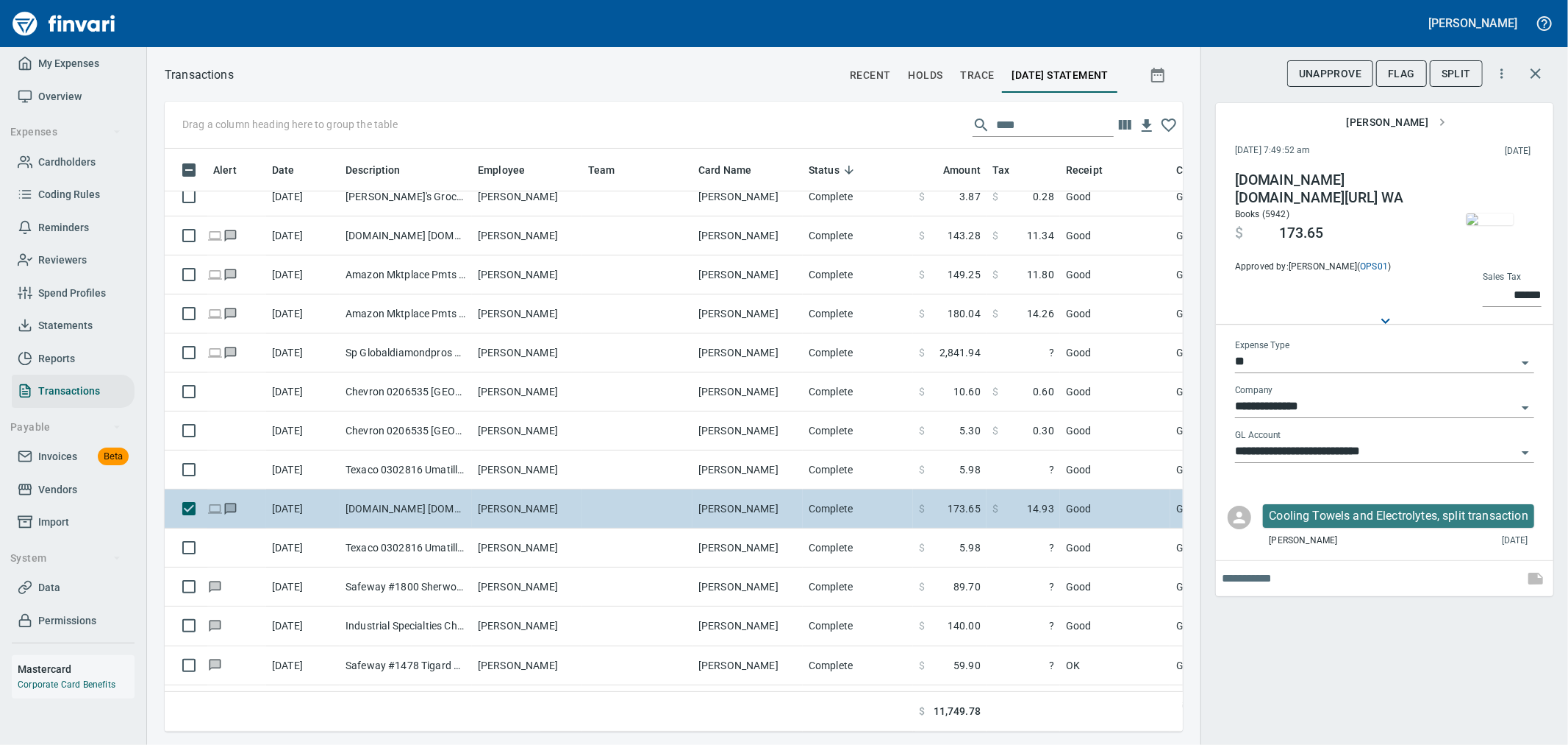
scroll to position [82, 0]
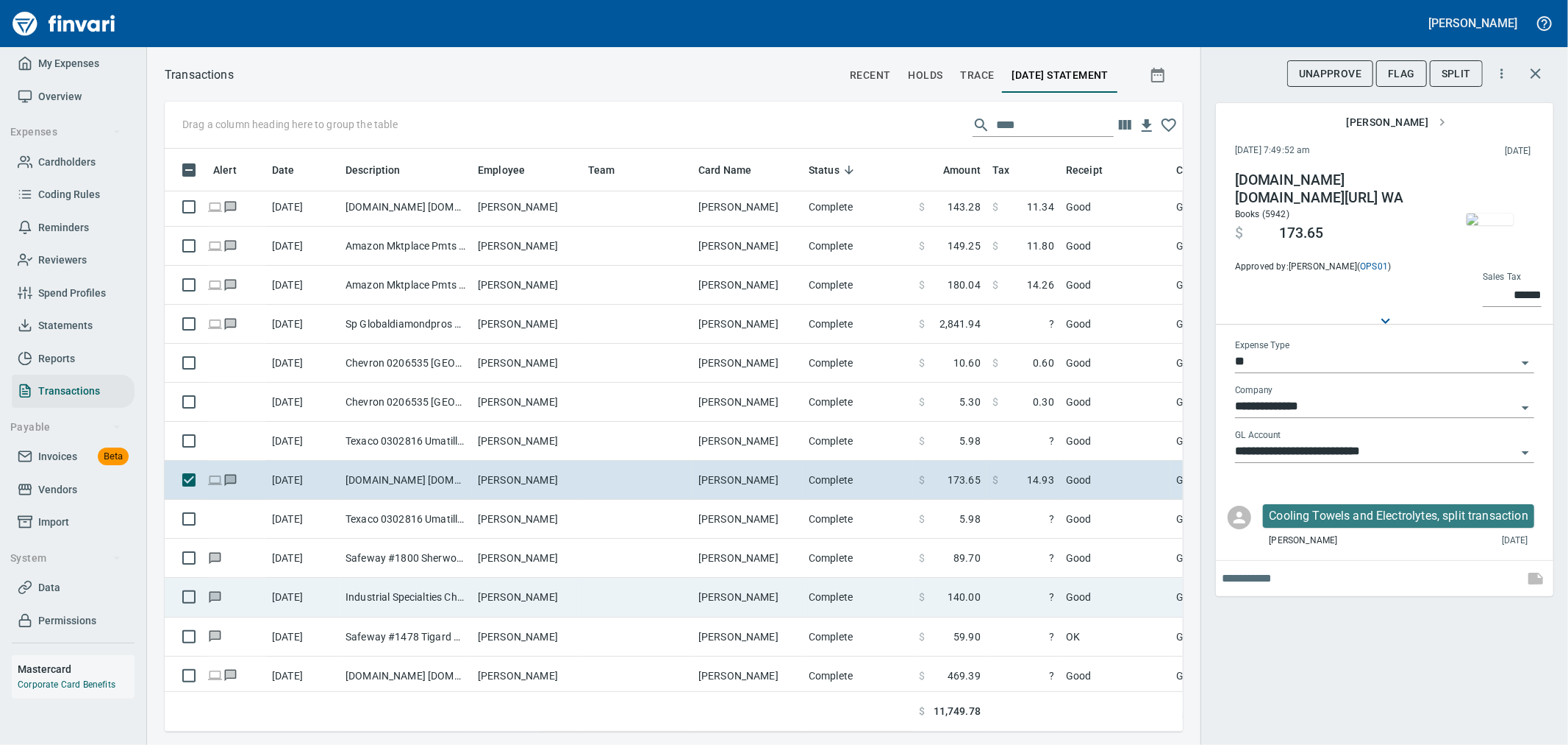
click at [974, 594] on span "140.00" at bounding box center [964, 596] width 33 height 14
type input "**********"
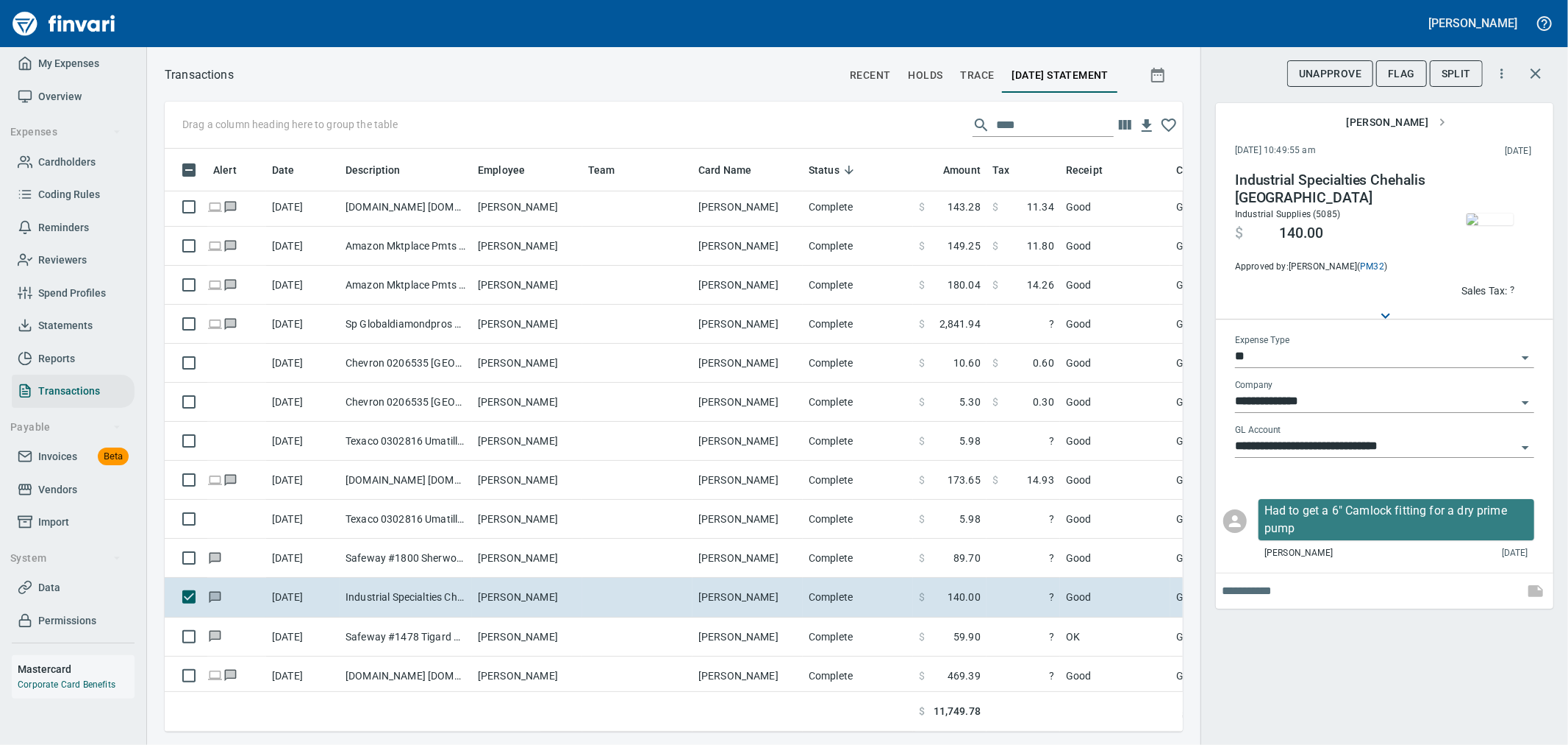
click at [1471, 217] on img "button" at bounding box center [1490, 219] width 47 height 12
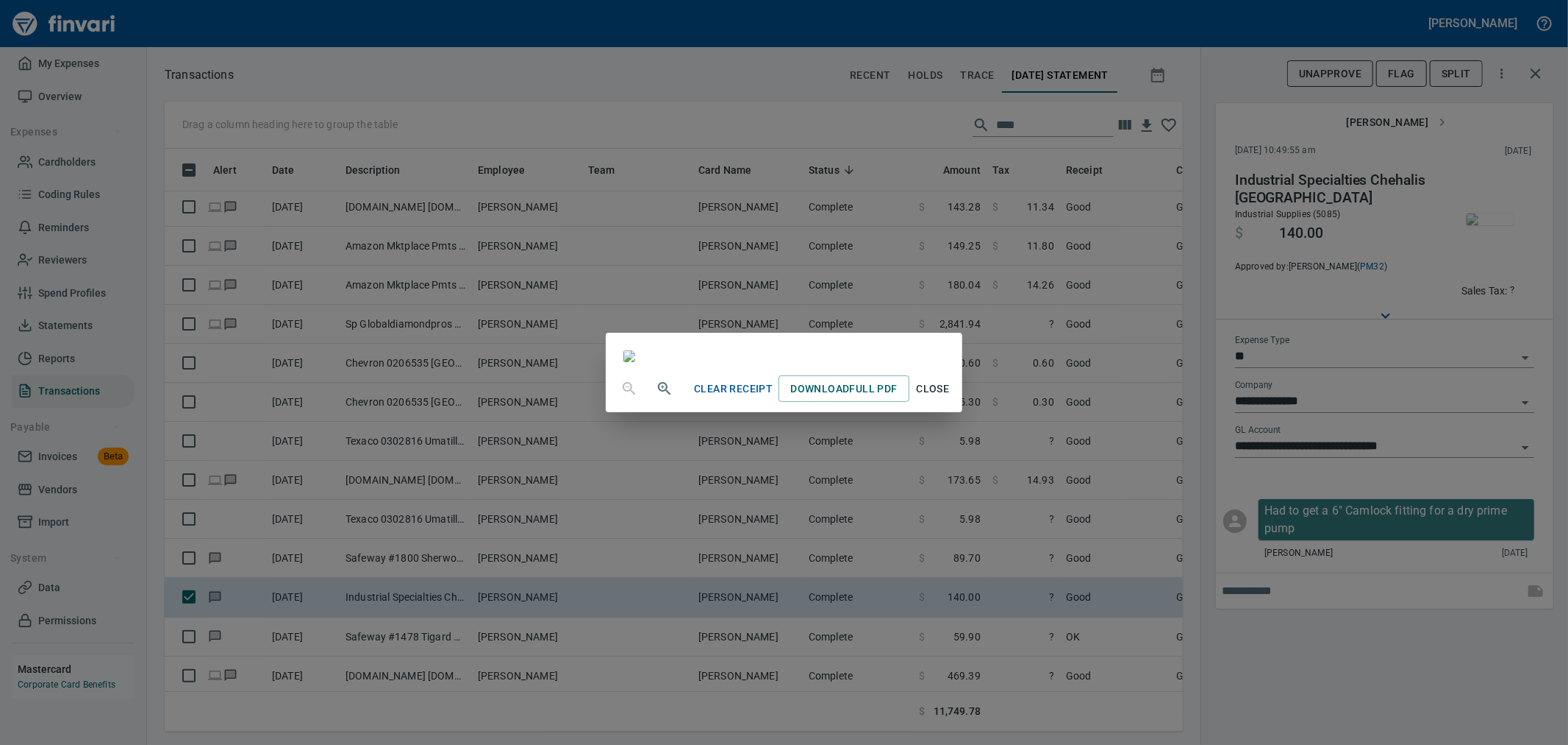
click at [951, 398] on span "Close" at bounding box center [933, 389] width 36 height 19
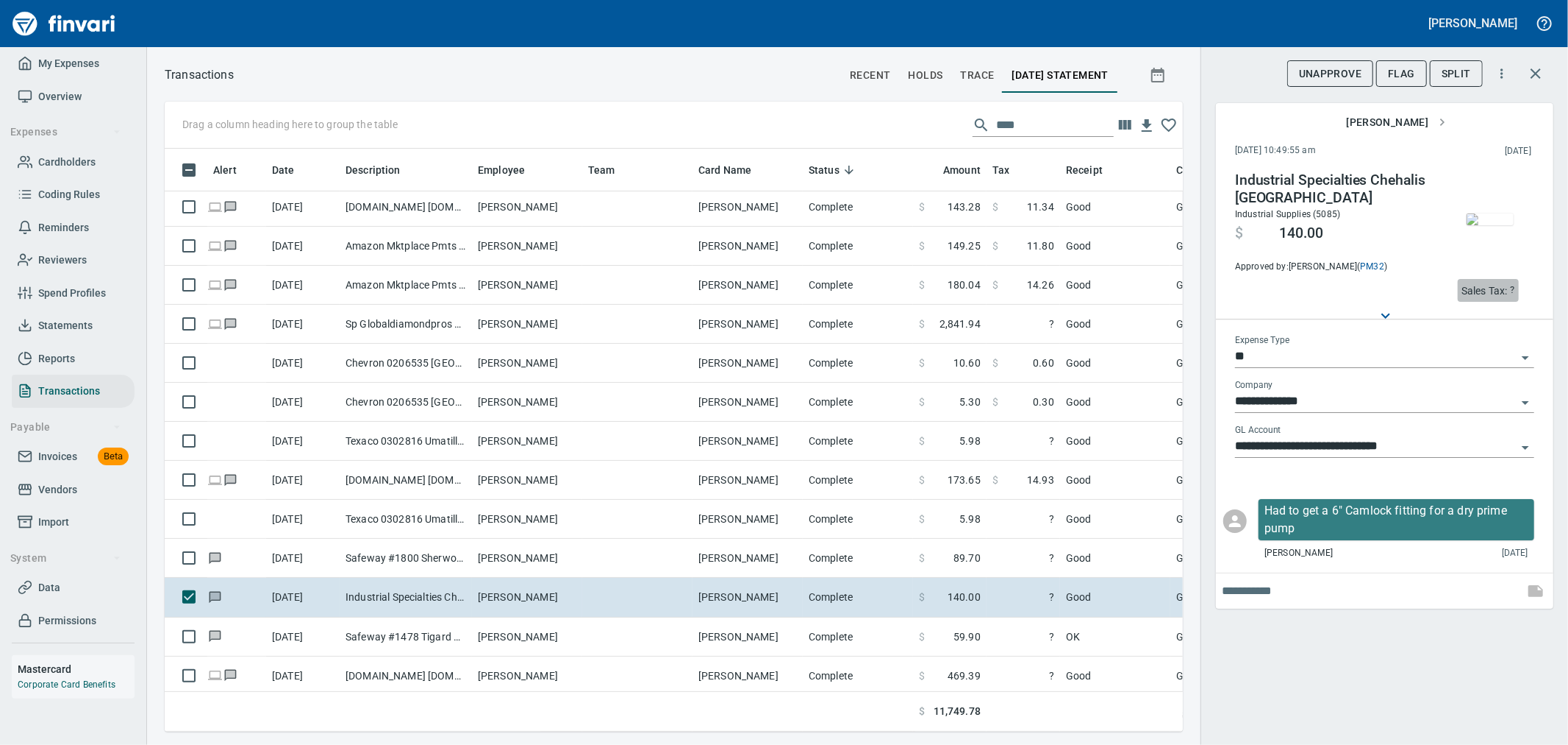
click at [1466, 291] on p "Sales Tax:" at bounding box center [1485, 290] width 47 height 14
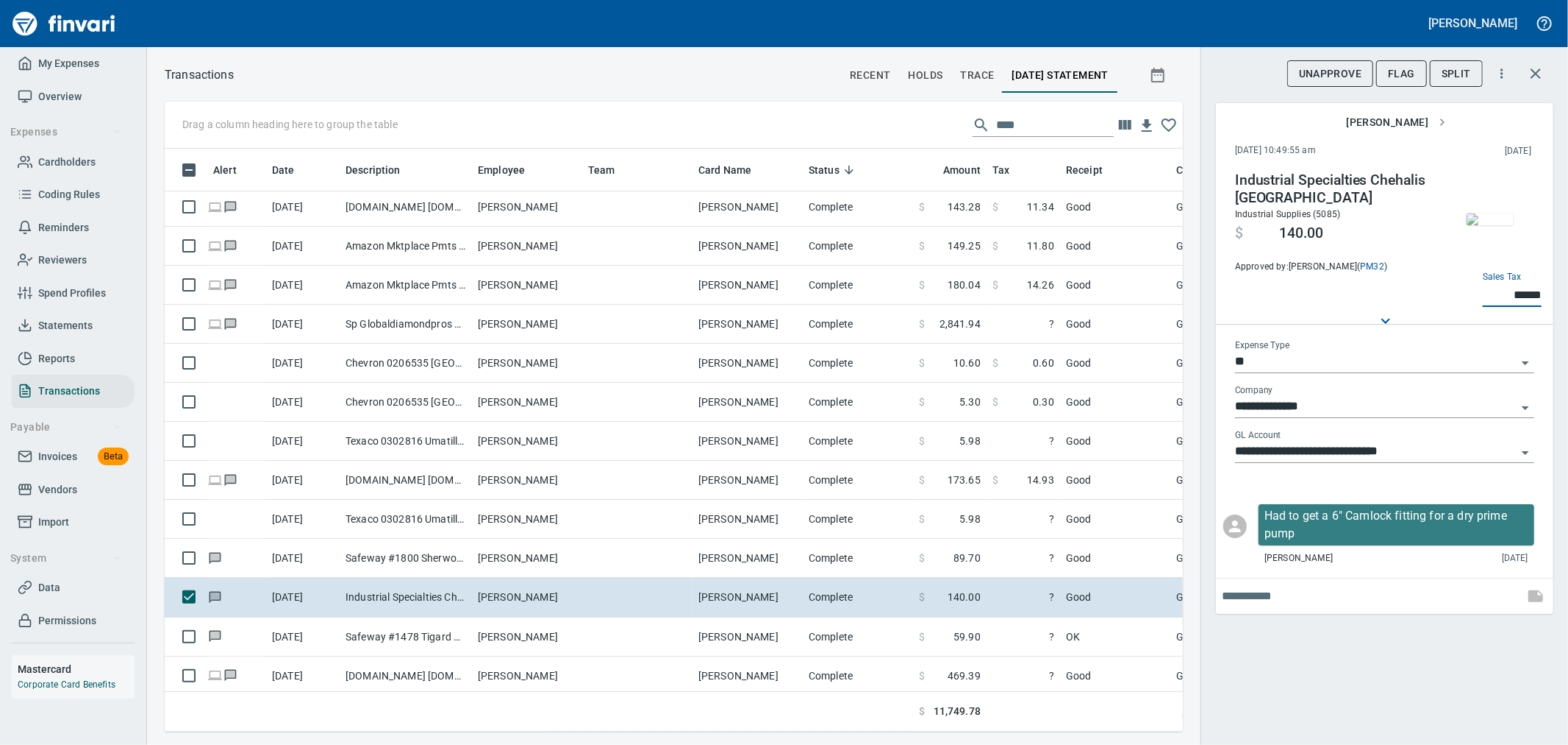
type input "******"
click at [1356, 629] on div "**********" at bounding box center [1384, 372] width 368 height 745
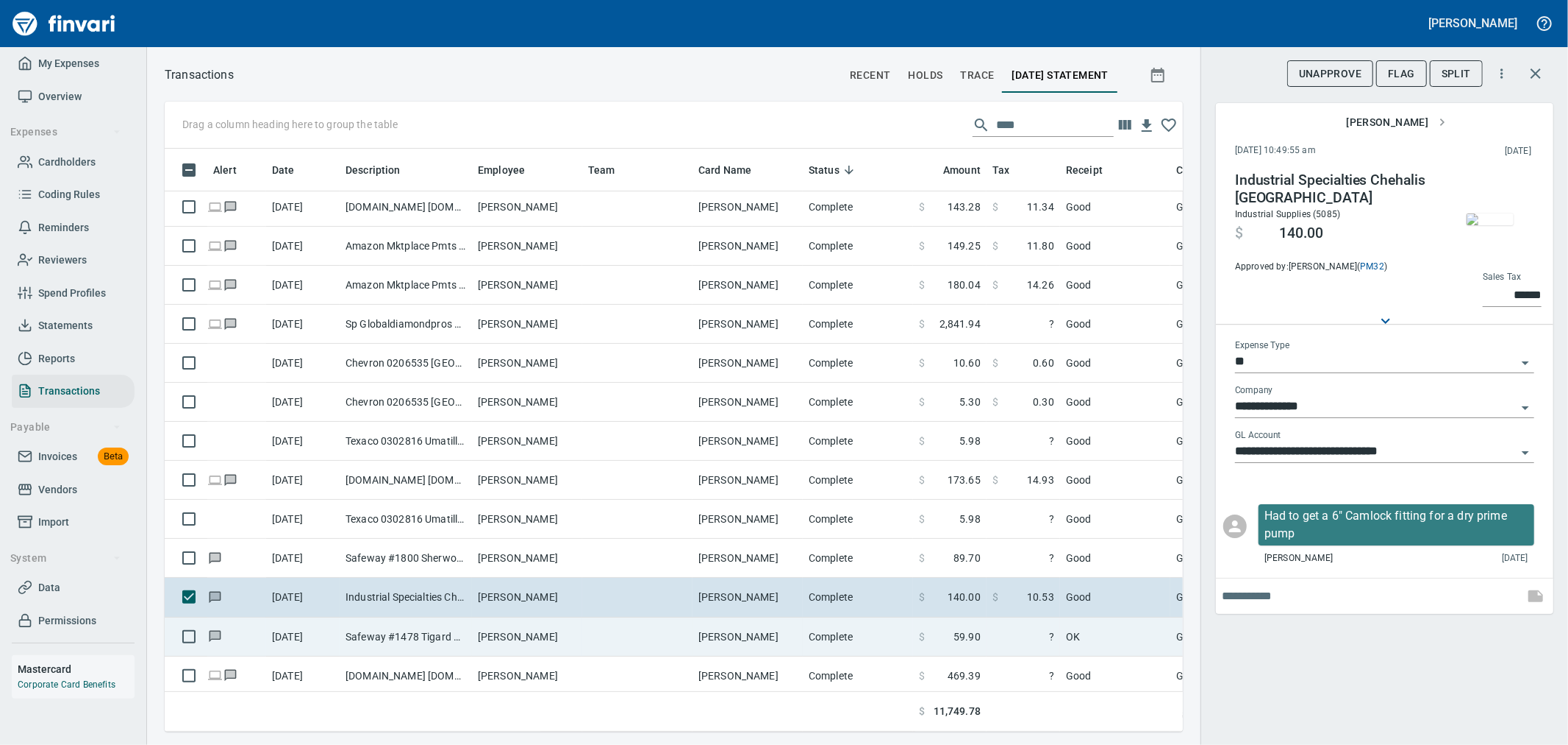
click at [1022, 646] on td "?" at bounding box center [1023, 637] width 74 height 39
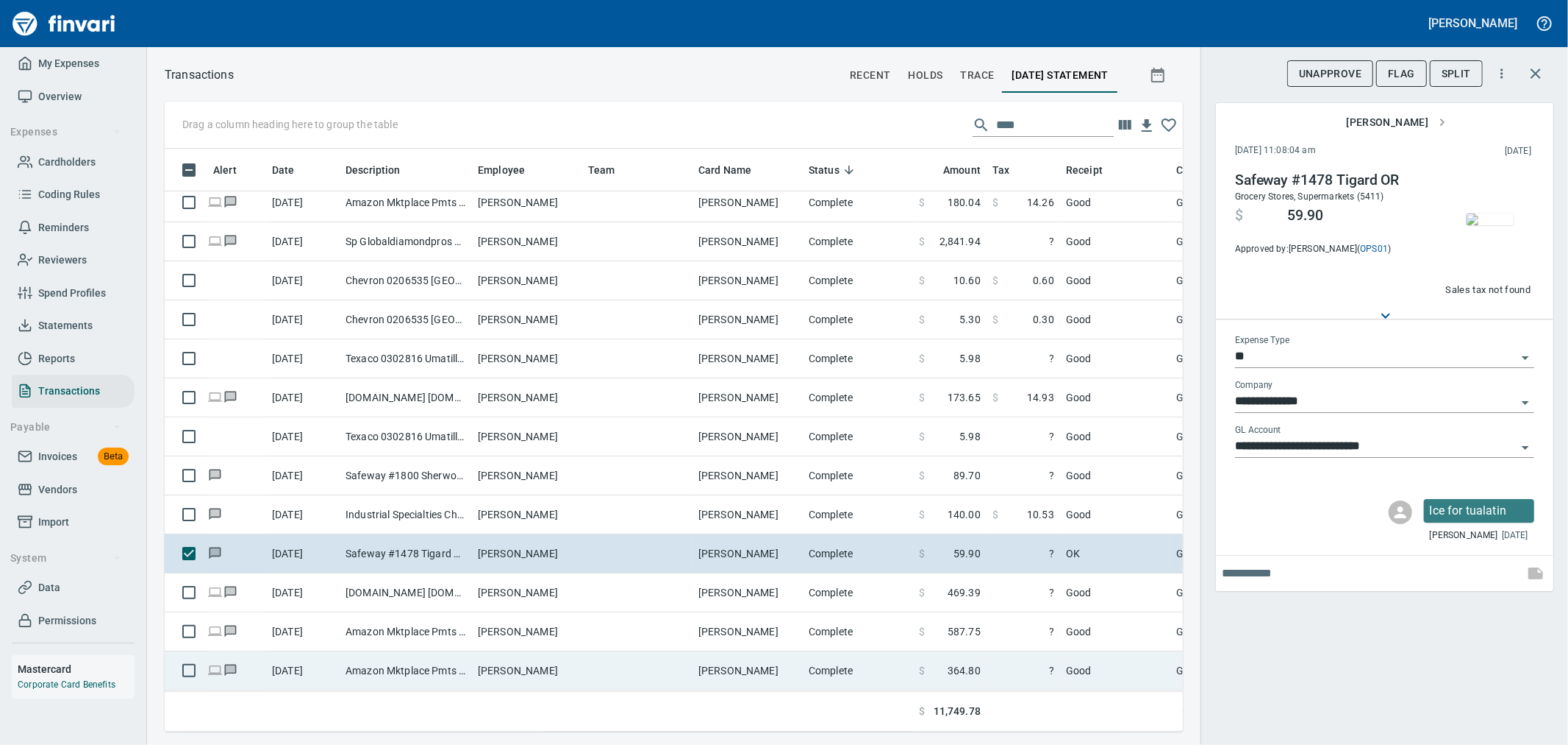
scroll to position [245, 0]
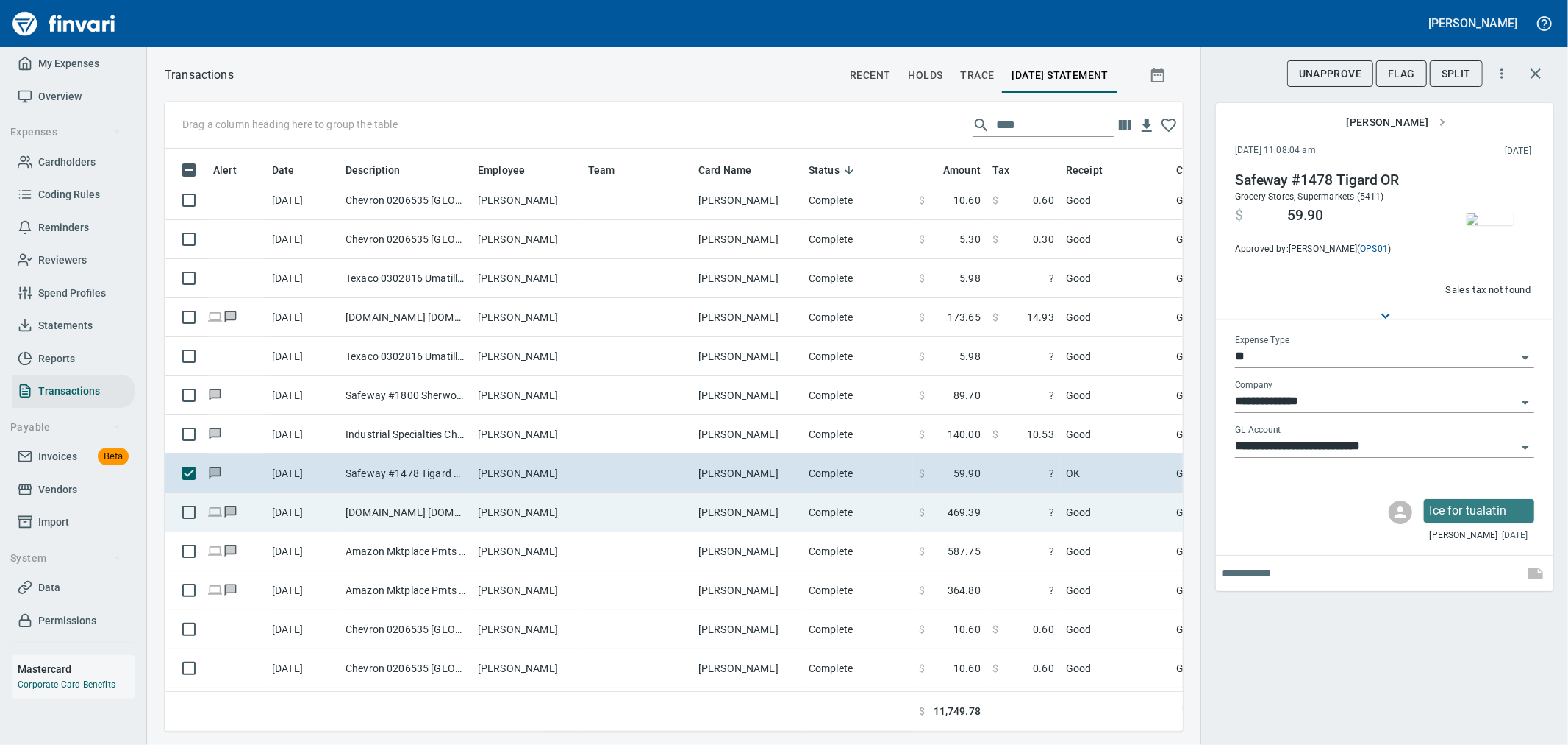
click at [796, 519] on td "[PERSON_NAME]" at bounding box center [748, 512] width 110 height 39
type input "**********"
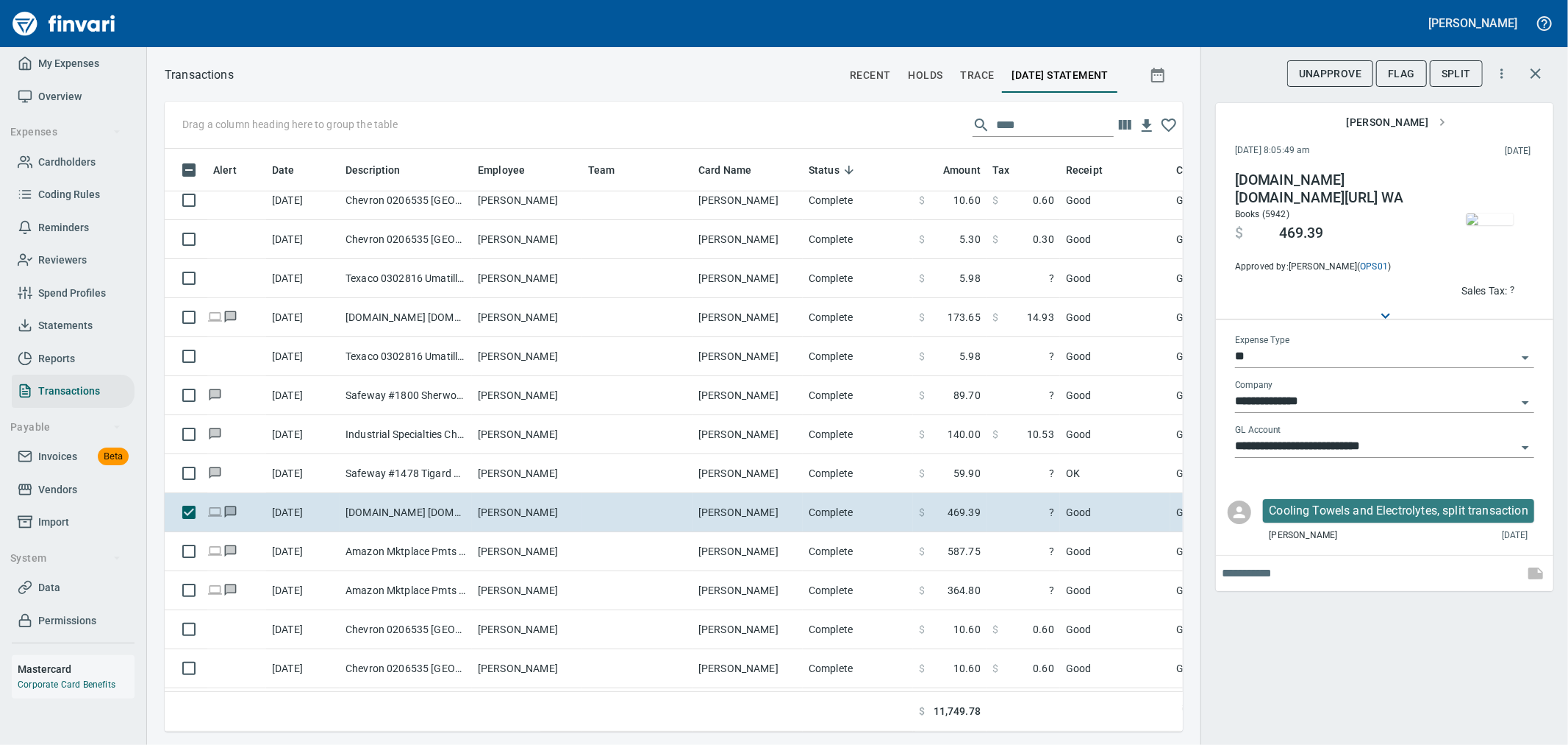
click at [1478, 219] on img "button" at bounding box center [1490, 219] width 47 height 12
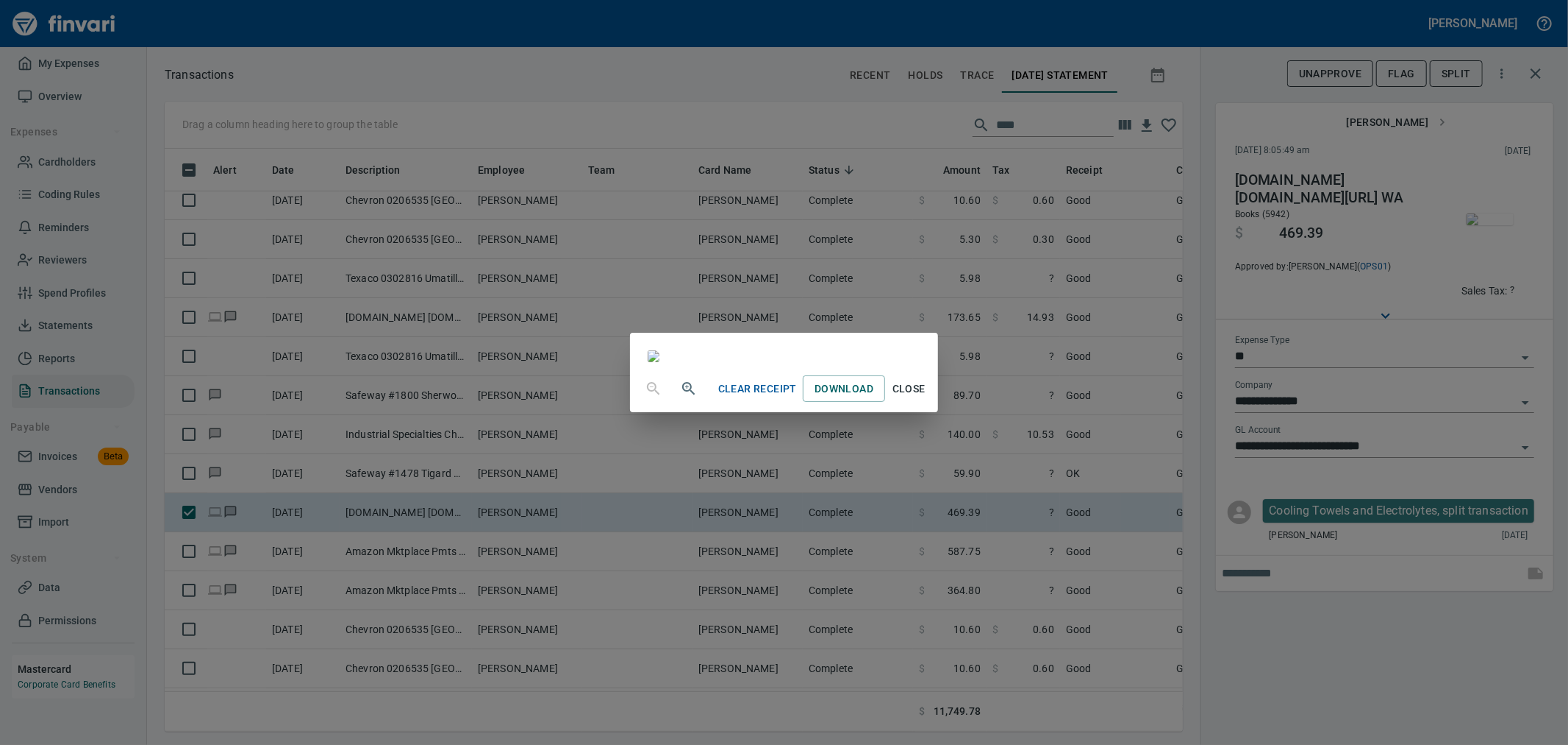
click at [1250, 663] on div "Clear Receipt Download Close" at bounding box center [784, 372] width 1568 height 745
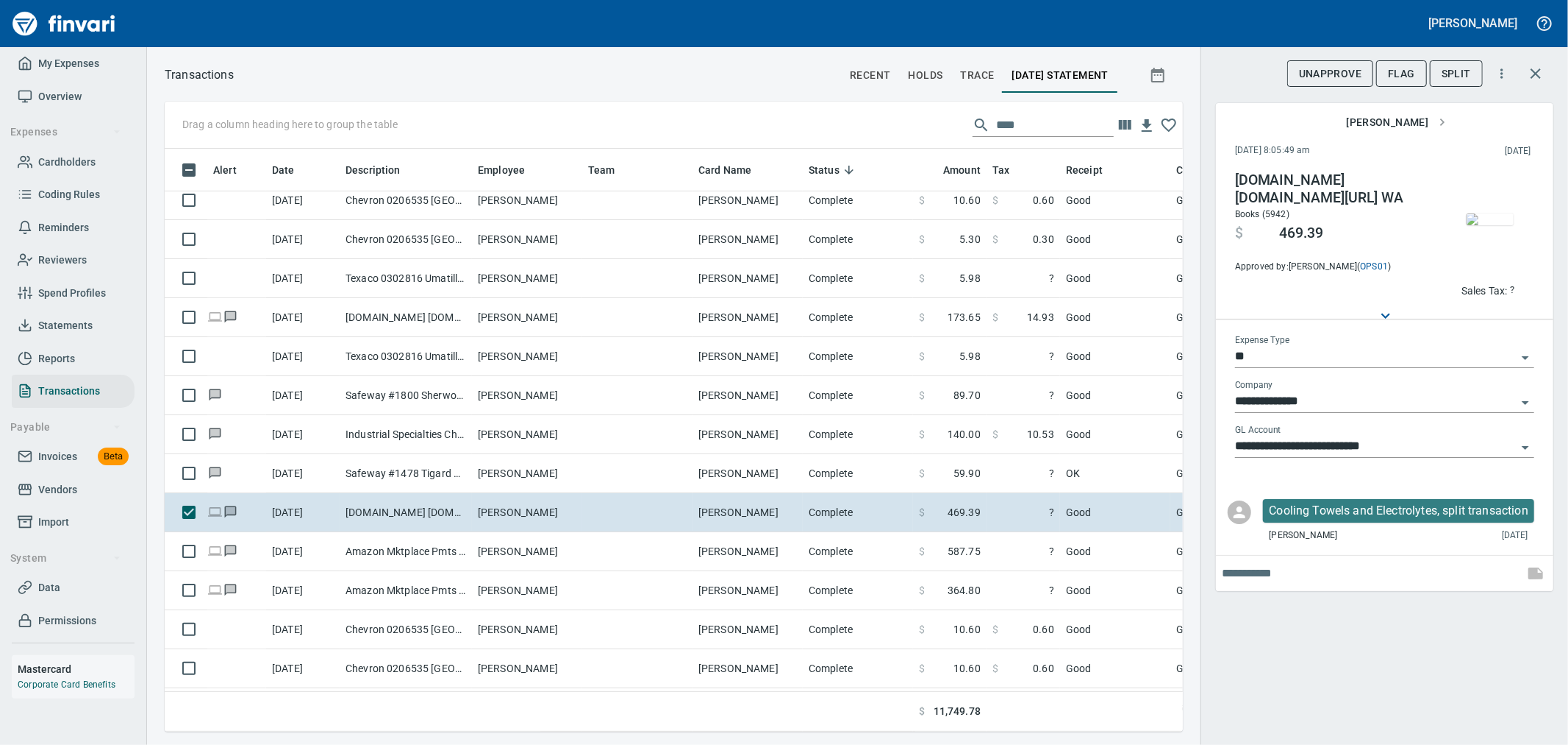
click at [1502, 285] on p "Sales Tax:" at bounding box center [1485, 290] width 47 height 14
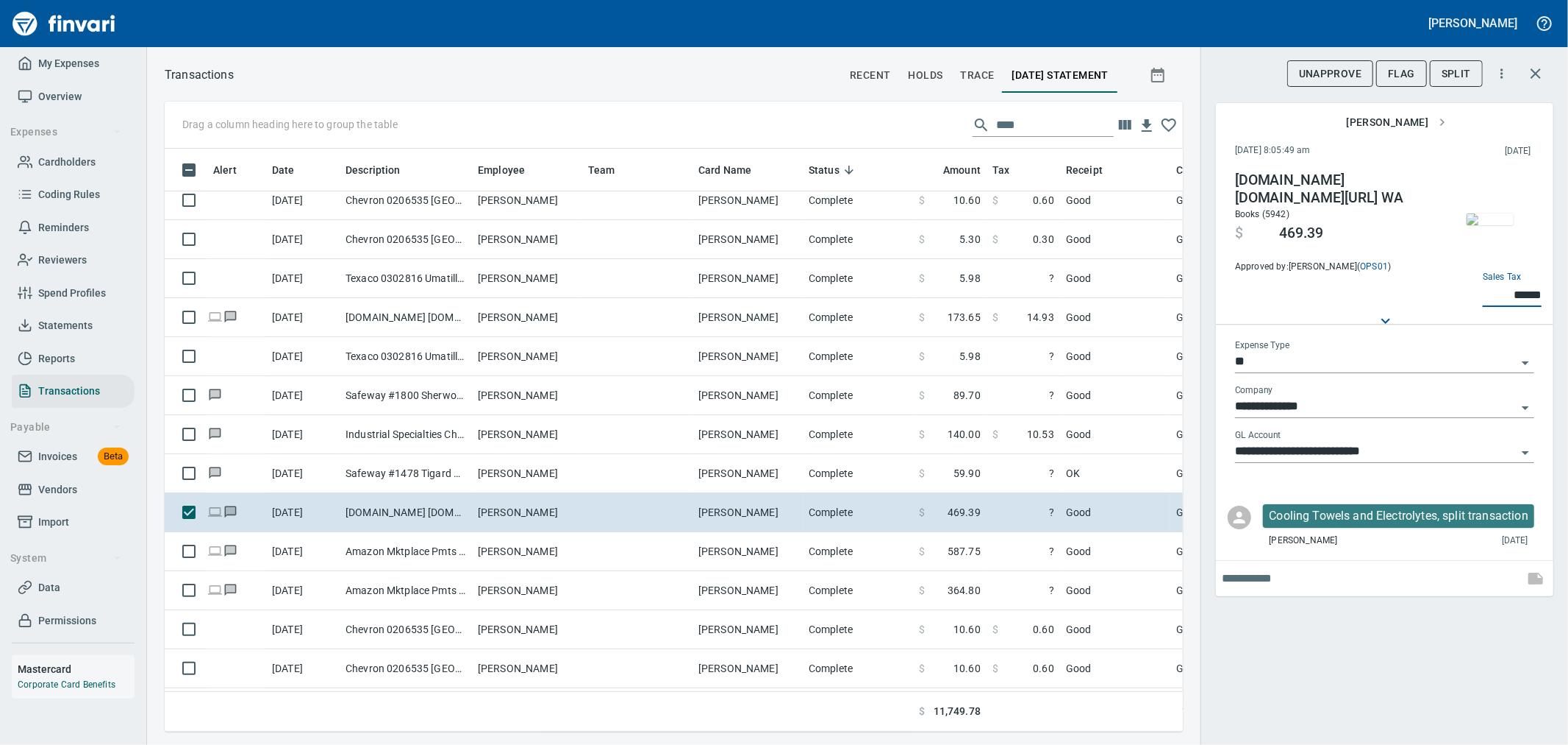
type input "******"
click at [1450, 699] on div "**********" at bounding box center [1384, 372] width 368 height 745
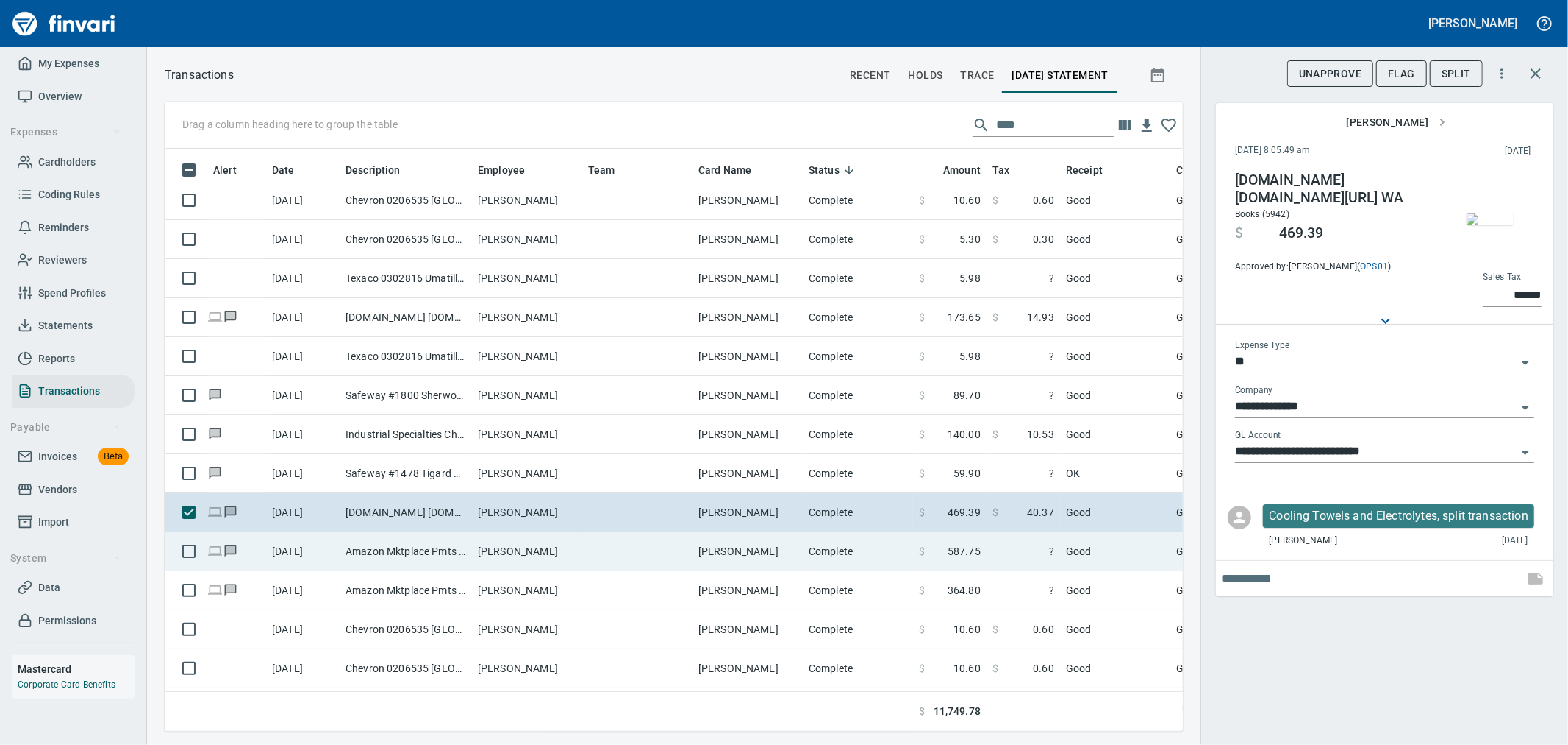
click at [948, 542] on td "$ 587.75" at bounding box center [950, 551] width 74 height 39
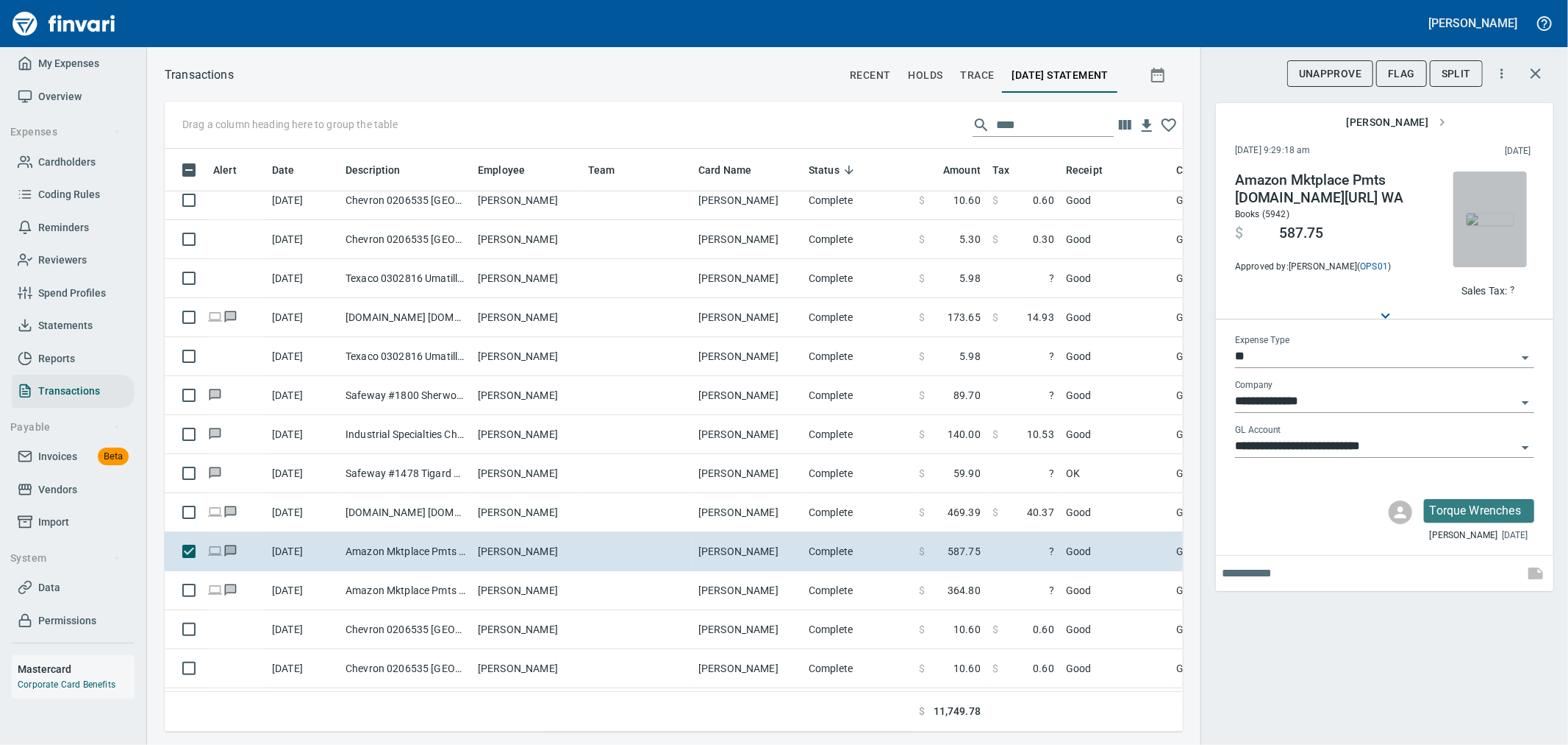
click at [1475, 219] on img "button" at bounding box center [1490, 219] width 47 height 12
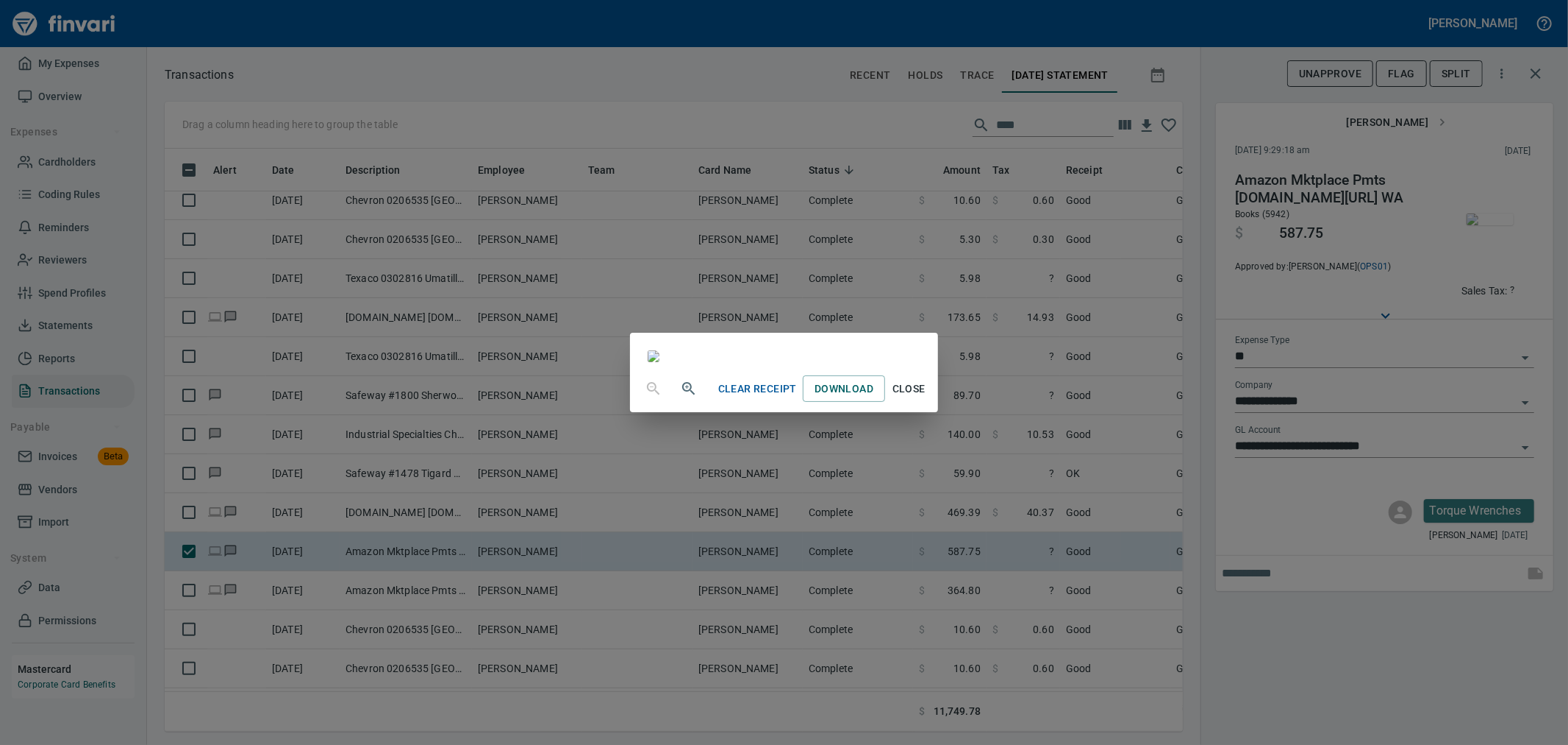
scroll to position [3, 0]
drag, startPoint x: 1515, startPoint y: 702, endPoint x: 503, endPoint y: 650, distance: 1013.3
click at [926, 398] on span "Close" at bounding box center [909, 389] width 36 height 19
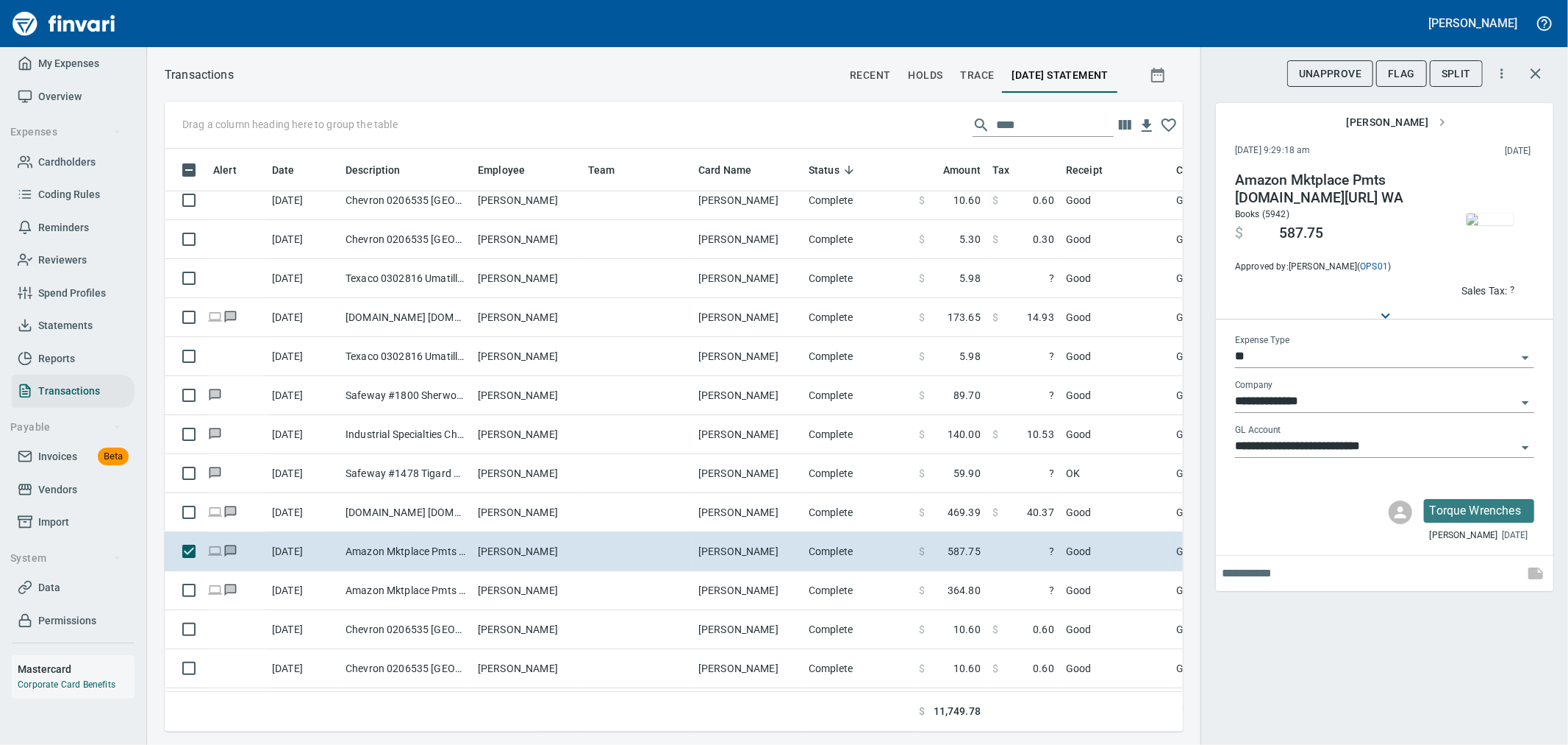
click at [1508, 288] on p "Sales Tax:" at bounding box center [1485, 290] width 47 height 14
type input "******"
drag, startPoint x: 1365, startPoint y: 659, endPoint x: 1357, endPoint y: 660, distance: 8.1
click at [1365, 660] on div "**********" at bounding box center [1384, 372] width 368 height 745
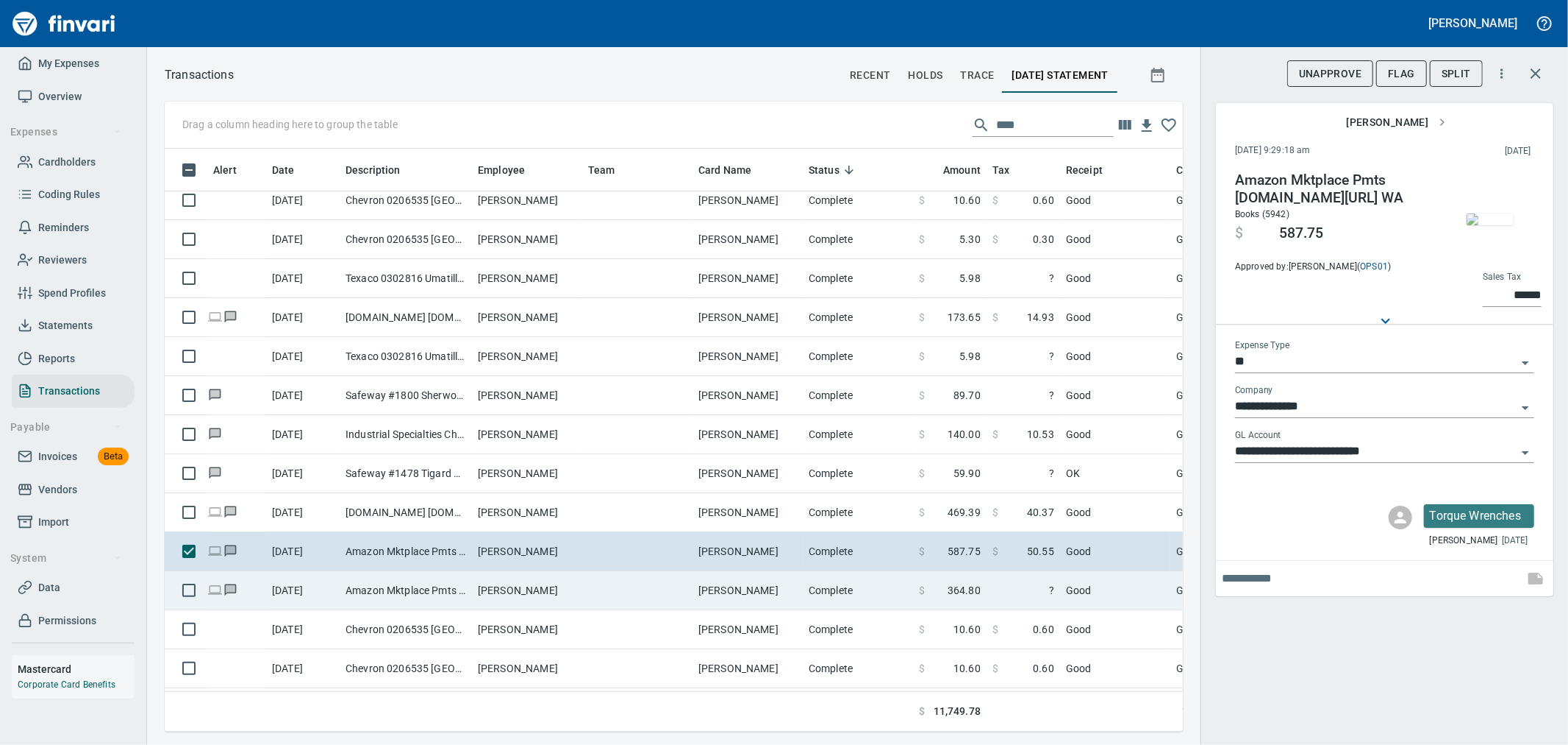
scroll to position [558, 994]
click at [981, 584] on td "$ 364.80" at bounding box center [950, 590] width 74 height 39
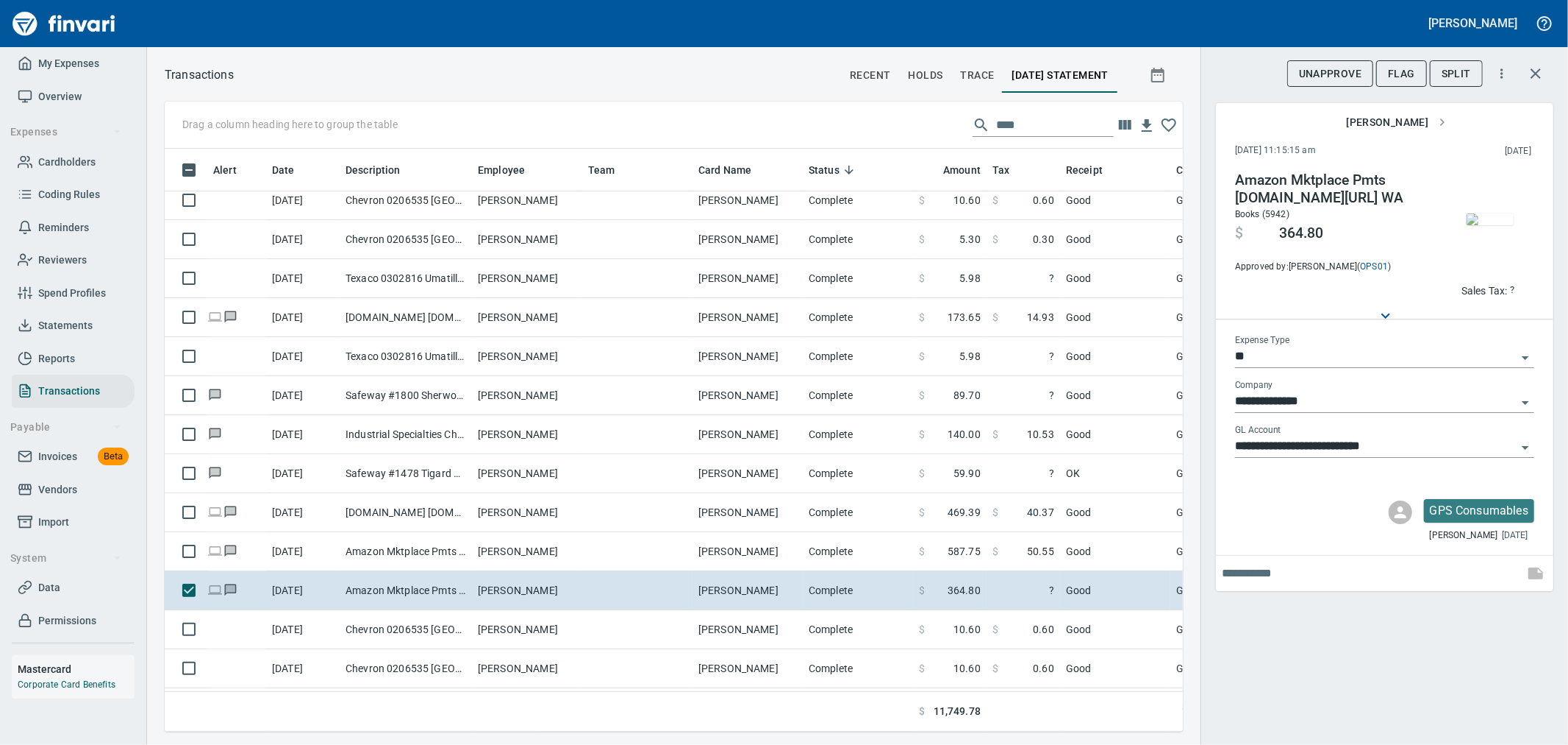
click at [1496, 223] on img "button" at bounding box center [1490, 219] width 47 height 12
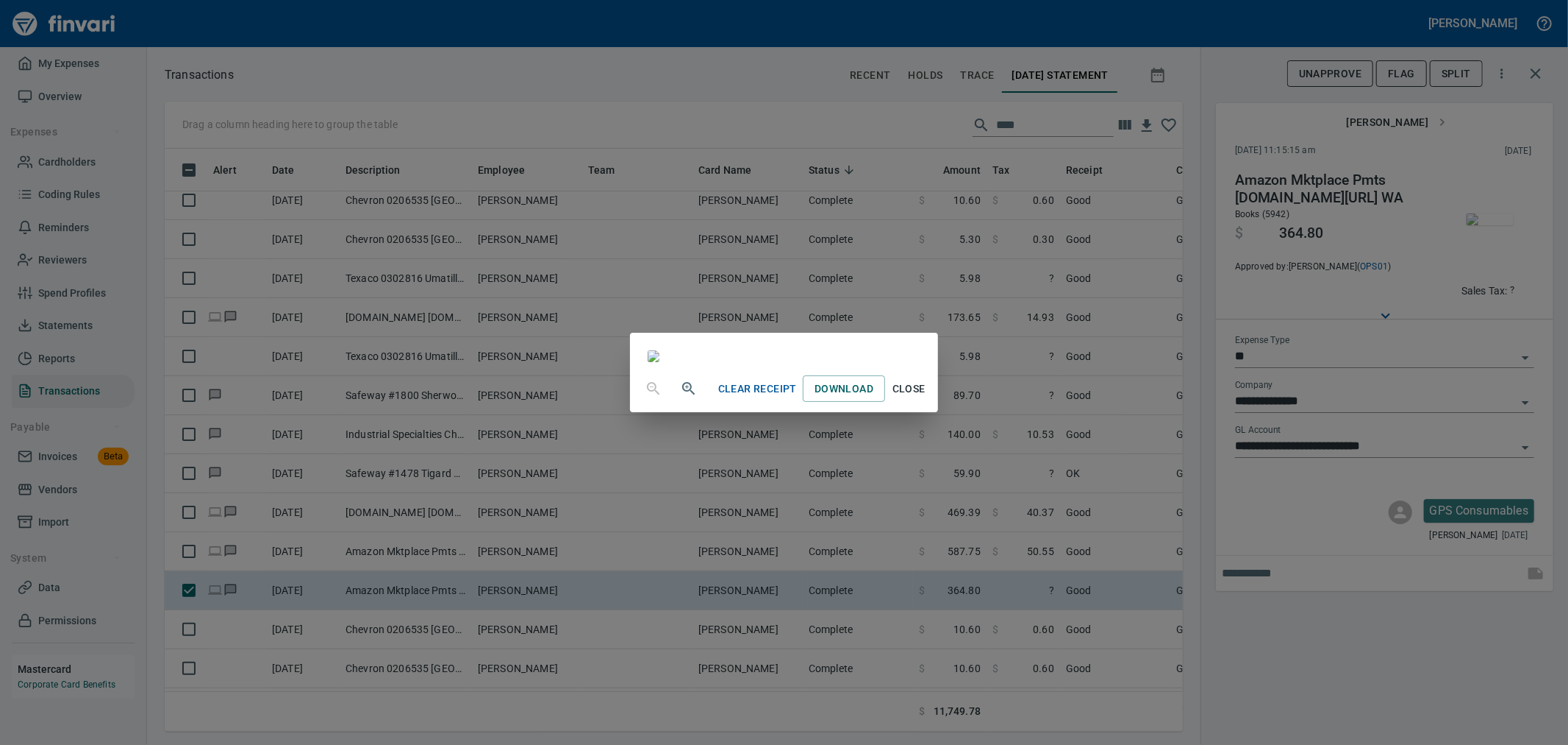
scroll to position [15, 0]
click at [926, 398] on span "Close" at bounding box center [909, 389] width 36 height 19
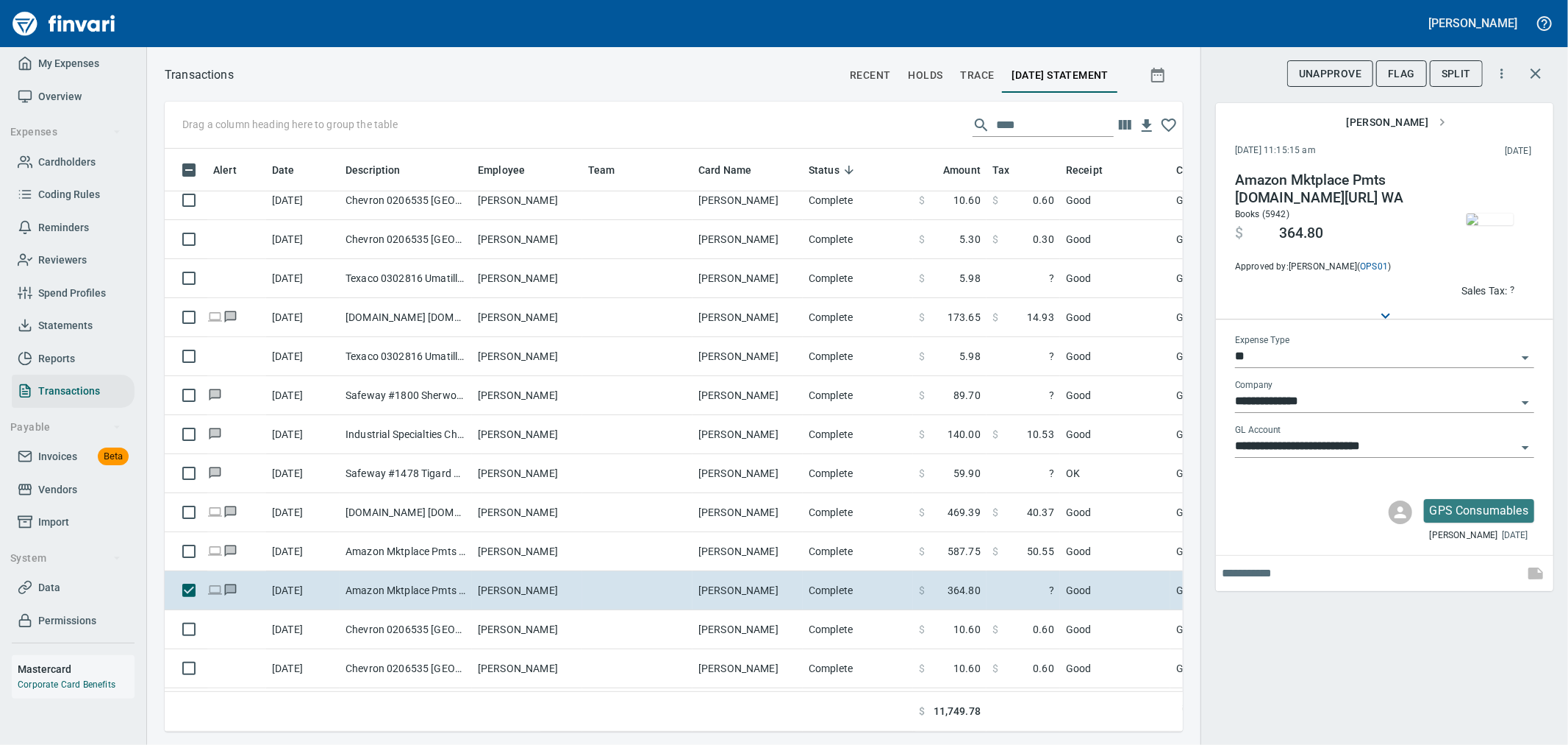
click at [1509, 291] on span "Sales Tax: ?" at bounding box center [1488, 291] width 53 height 17
type input "******"
click at [1357, 649] on div "**********" at bounding box center [1384, 372] width 368 height 745
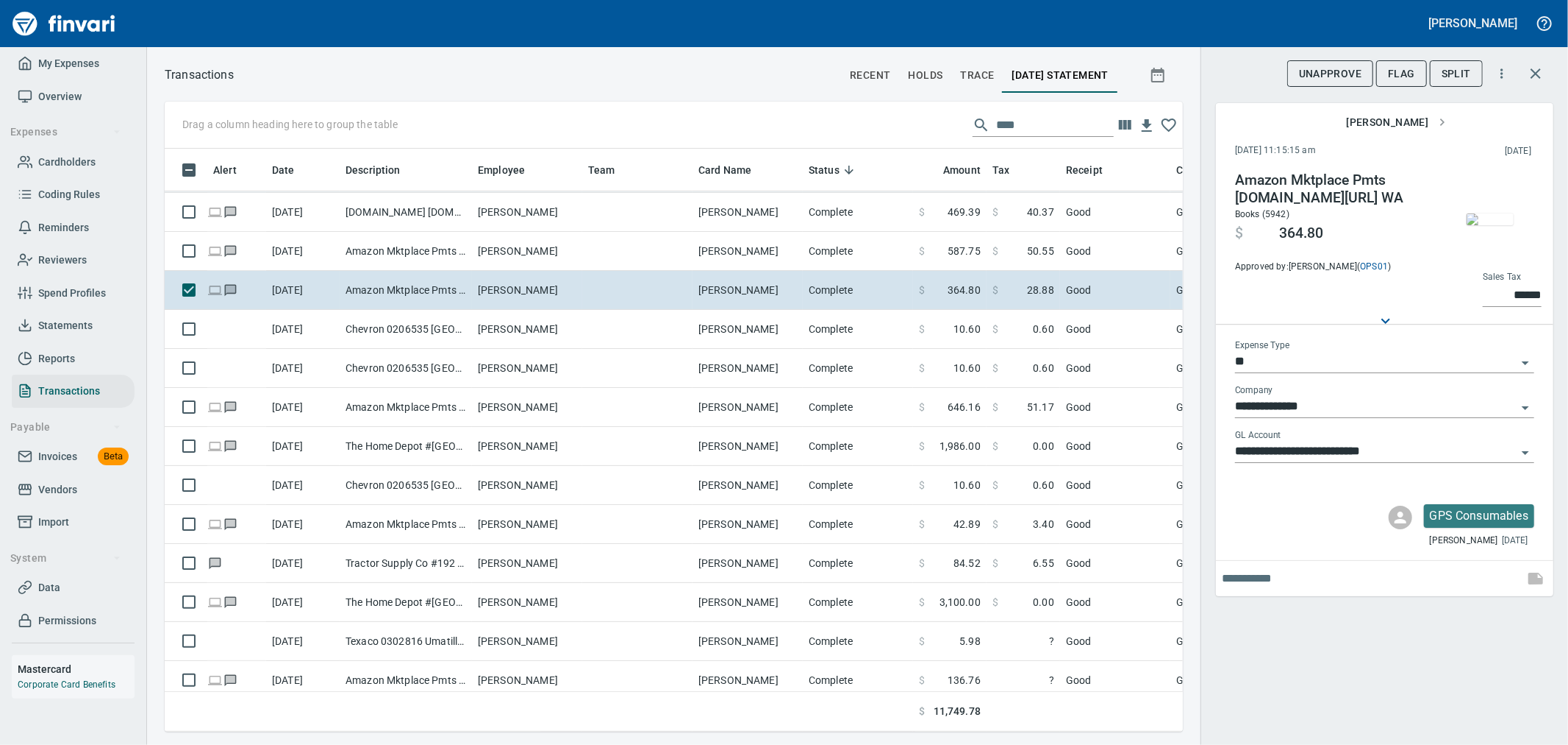
scroll to position [567, 0]
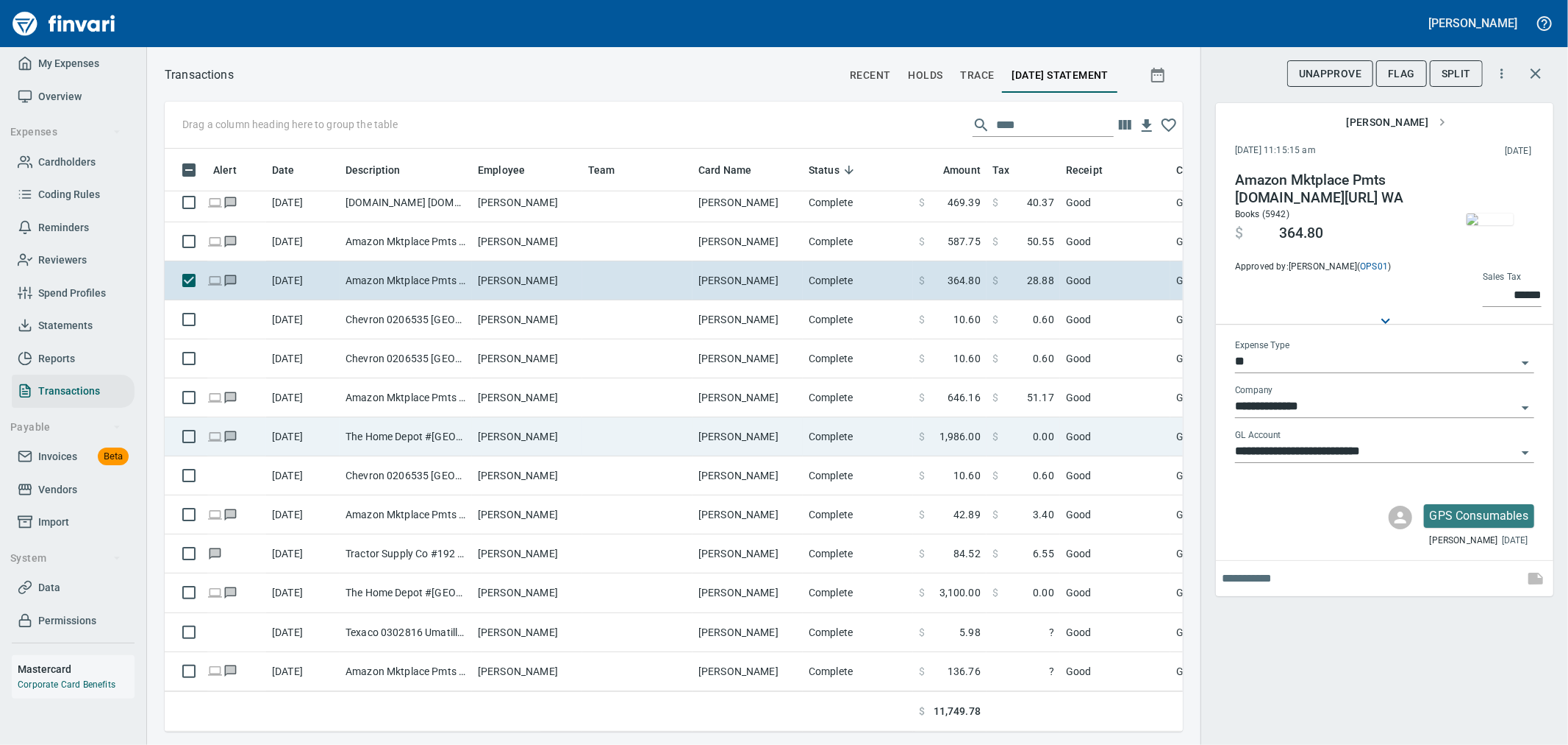
click at [978, 429] on span "1,986.00" at bounding box center [960, 436] width 42 height 14
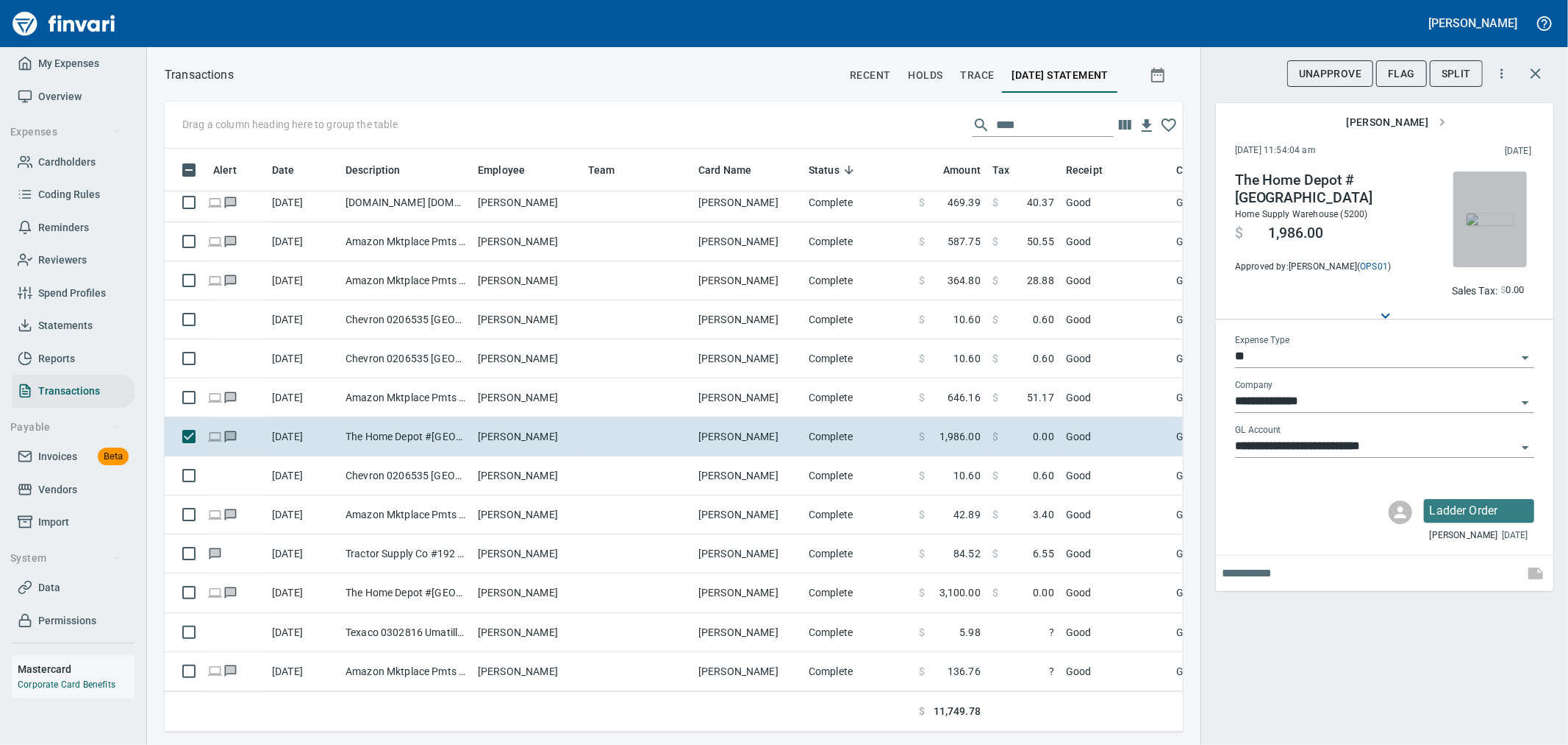
click at [1497, 217] on img "button" at bounding box center [1490, 219] width 47 height 12
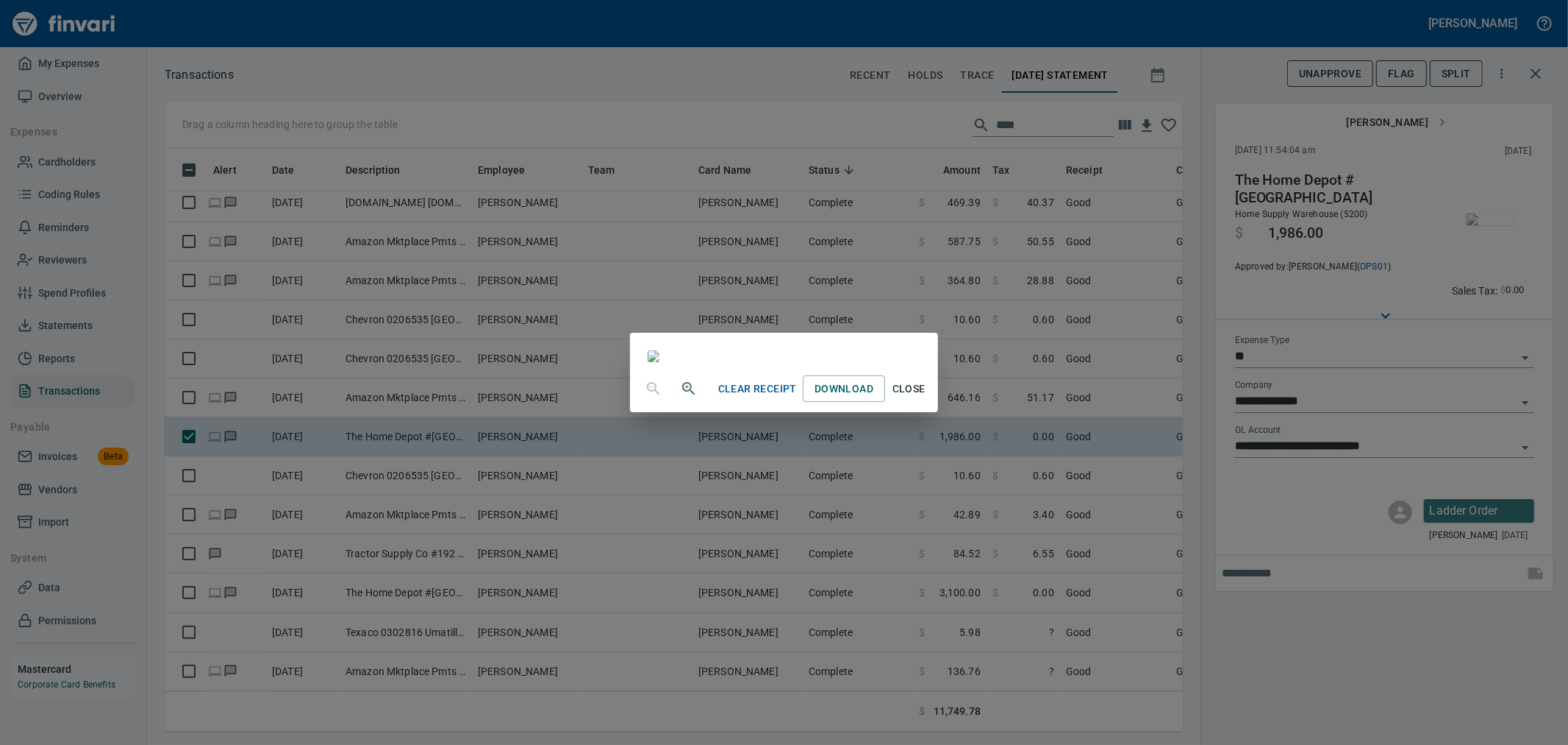
click at [926, 398] on span "Close" at bounding box center [909, 389] width 36 height 19
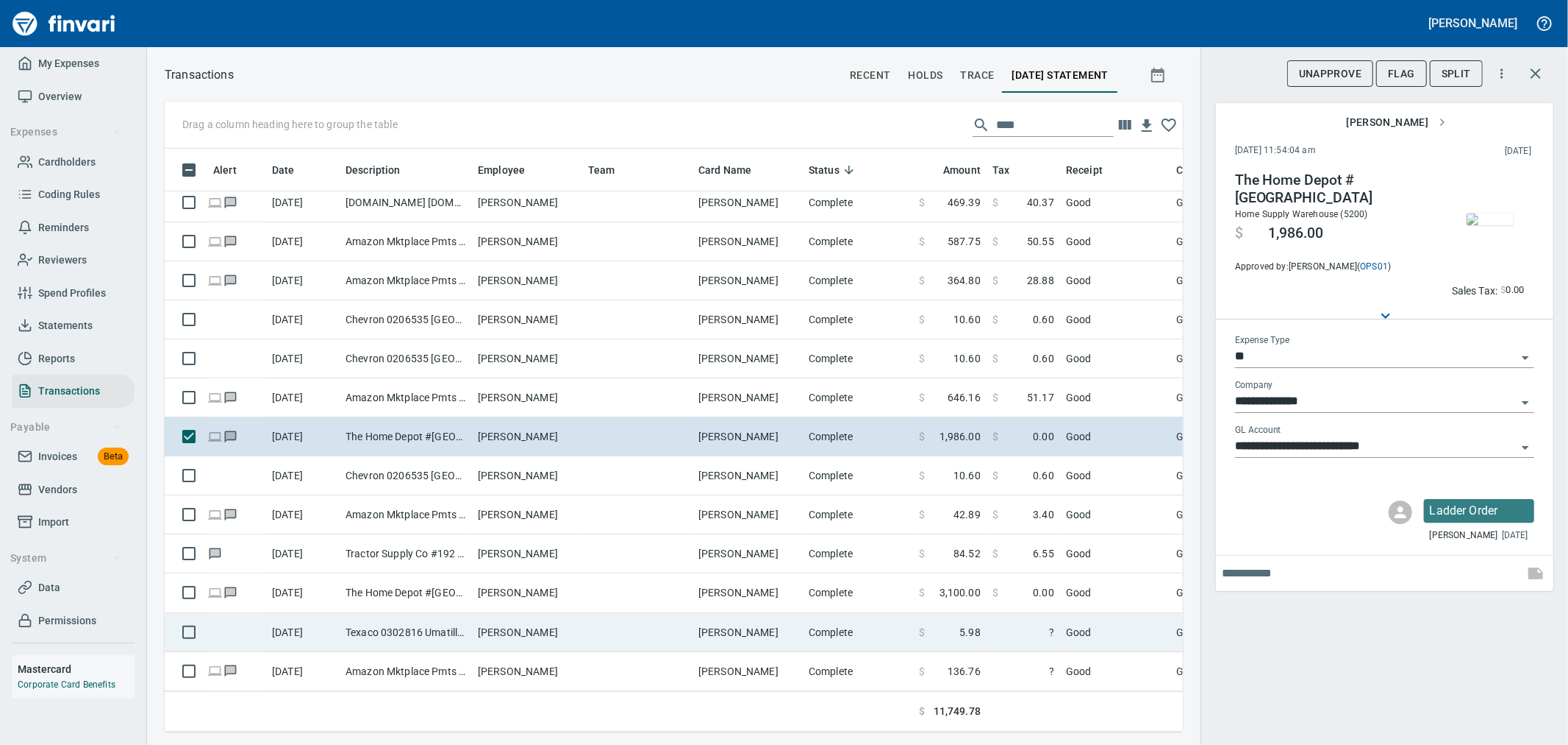
drag, startPoint x: 777, startPoint y: 668, endPoint x: 896, endPoint y: 624, distance: 126.9
click at [777, 668] on td "[PERSON_NAME]" at bounding box center [748, 671] width 110 height 39
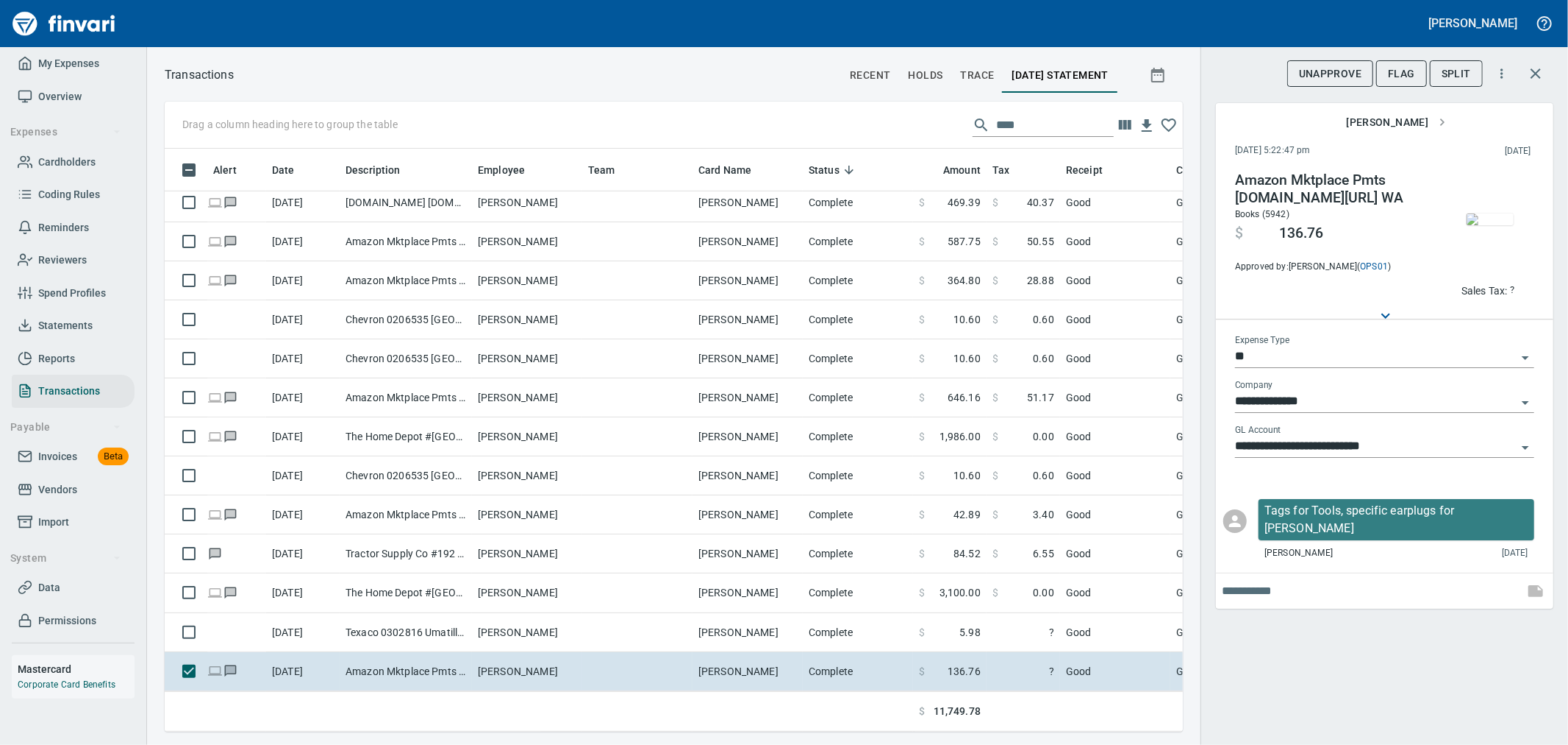
click at [1473, 223] on img "button" at bounding box center [1490, 219] width 47 height 12
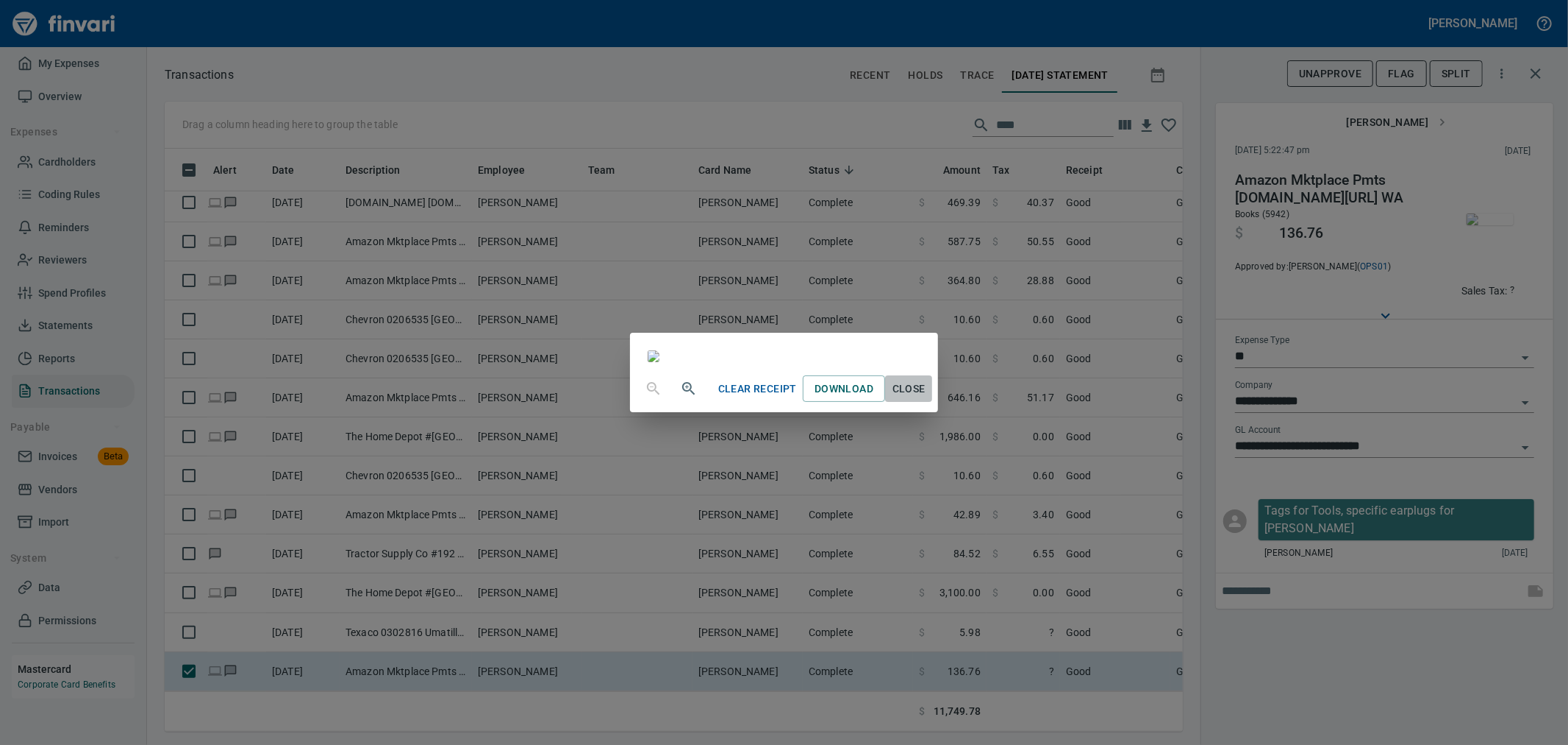
drag, startPoint x: 1047, startPoint y: 685, endPoint x: 1246, endPoint y: 545, distance: 243.3
click at [926, 398] on span "Close" at bounding box center [909, 389] width 36 height 19
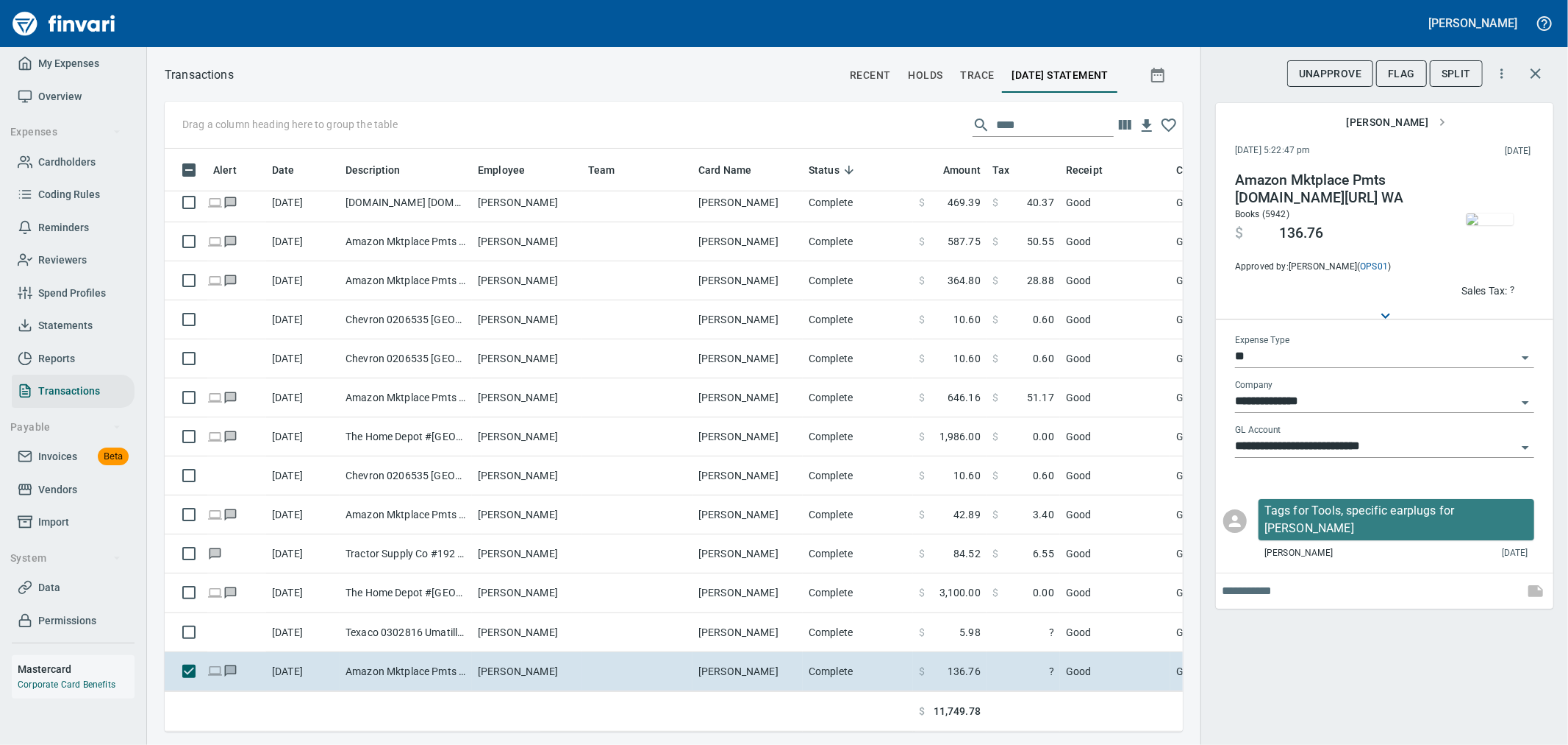
click at [1487, 278] on div at bounding box center [1485, 225] width 99 height 107
click at [1490, 283] on span "Sales Tax: ?" at bounding box center [1488, 291] width 53 height 17
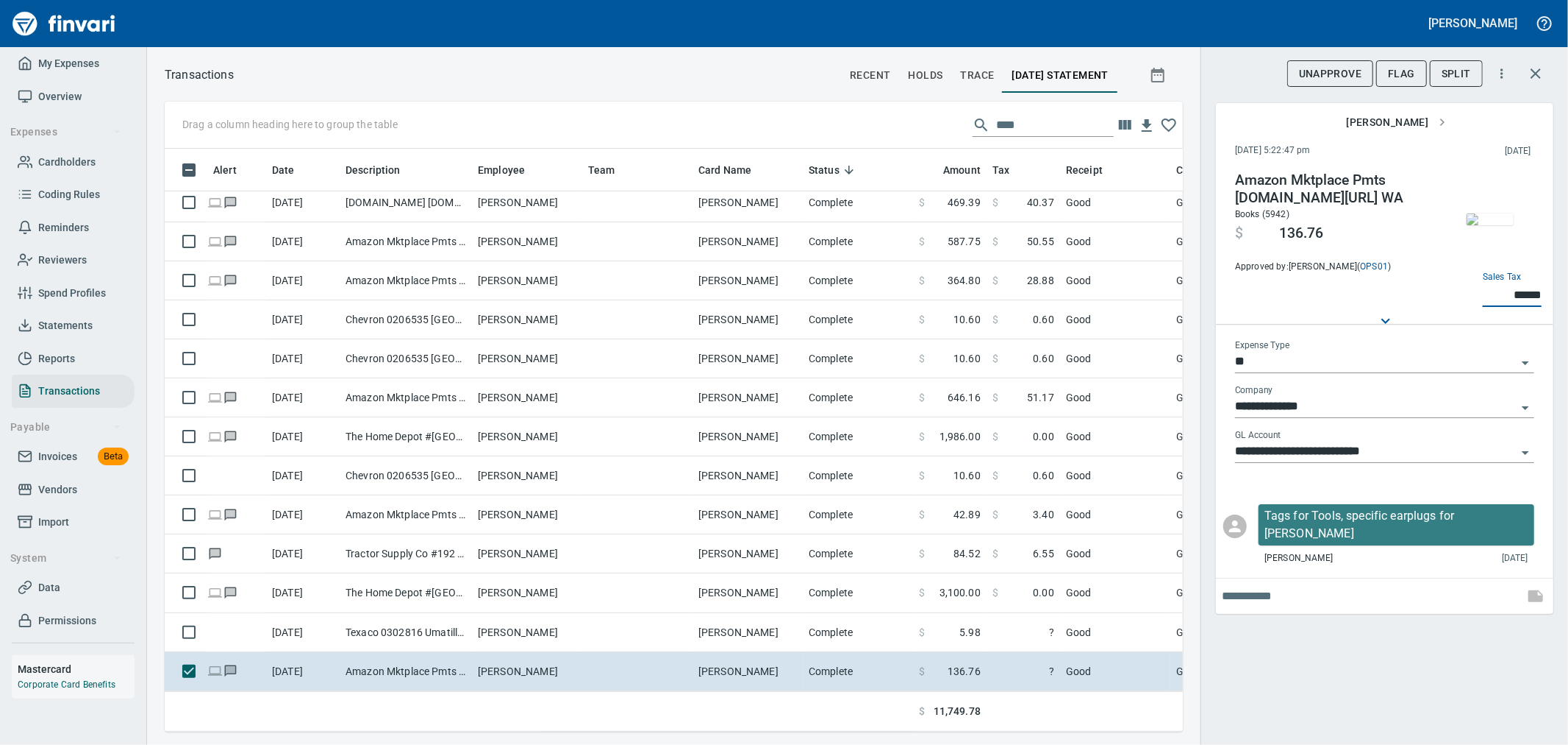
type input "******"
click at [1365, 705] on div "**********" at bounding box center [1384, 372] width 368 height 745
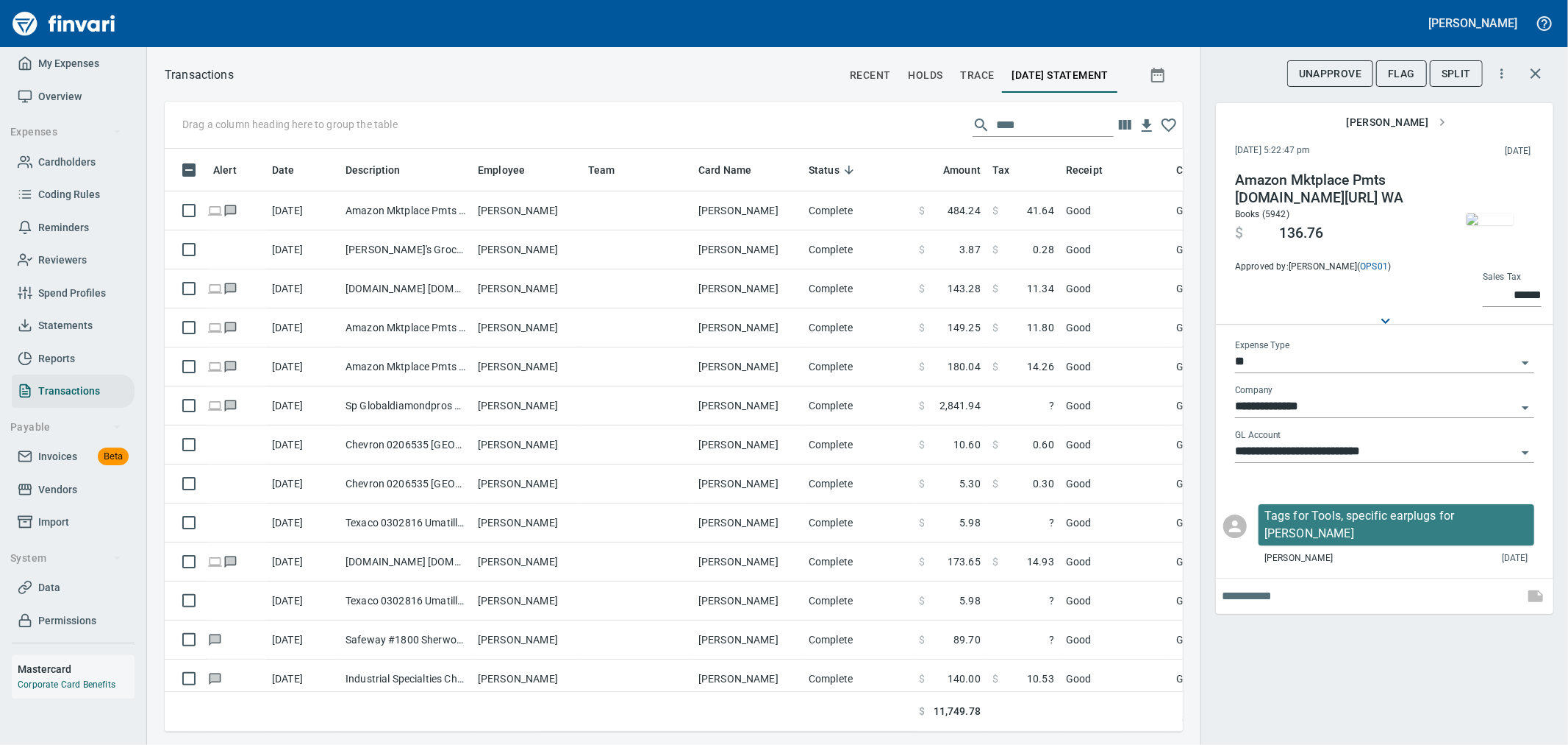
drag, startPoint x: 1037, startPoint y: 124, endPoint x: 717, endPoint y: 74, distance: 323.9
click at [806, 82] on div "Transactions recent holds trace [DATE] Statement Drag a column heading here to …" at bounding box center [857, 398] width 1421 height 667
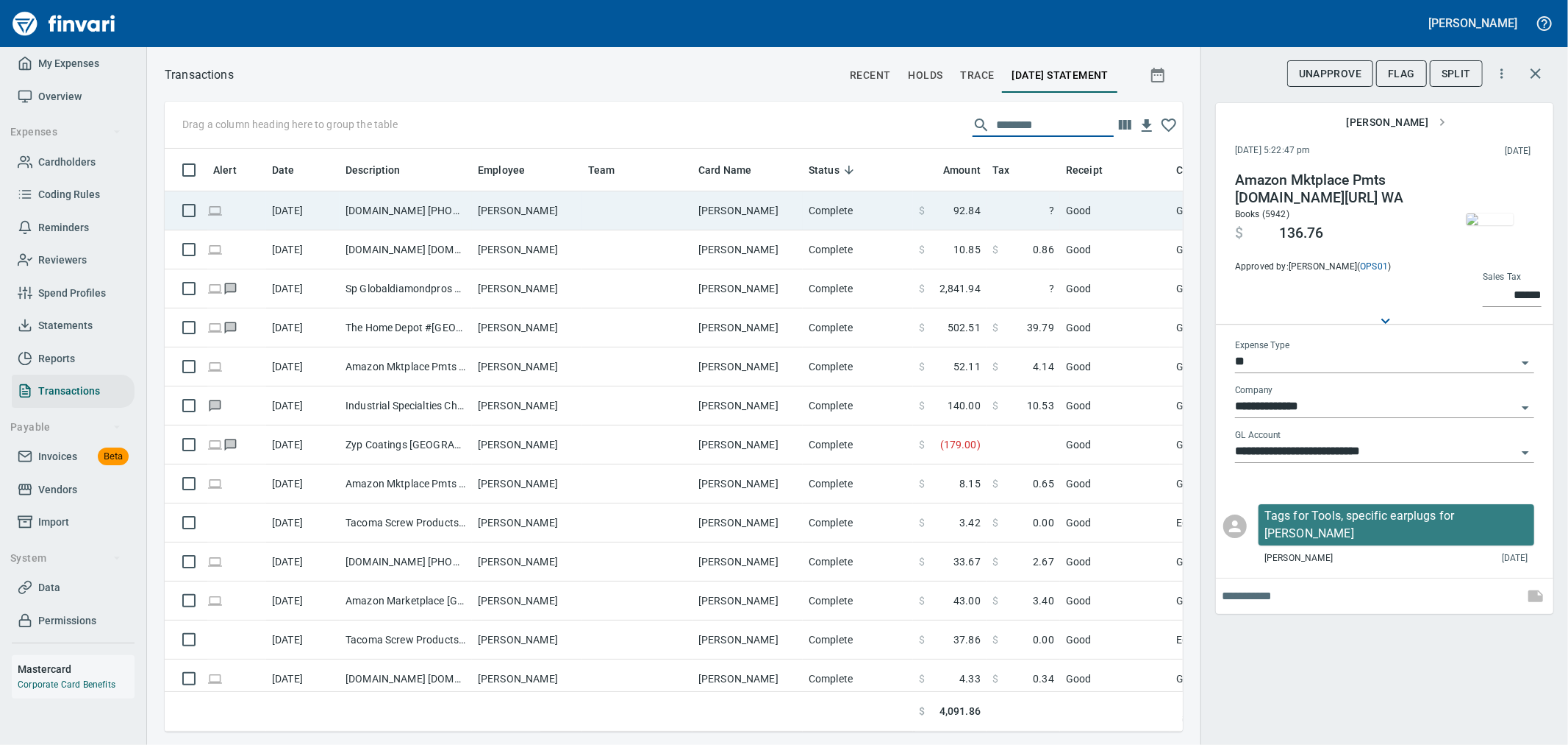
type input "********"
click at [795, 210] on td "[PERSON_NAME]" at bounding box center [748, 211] width 110 height 39
type input "**********"
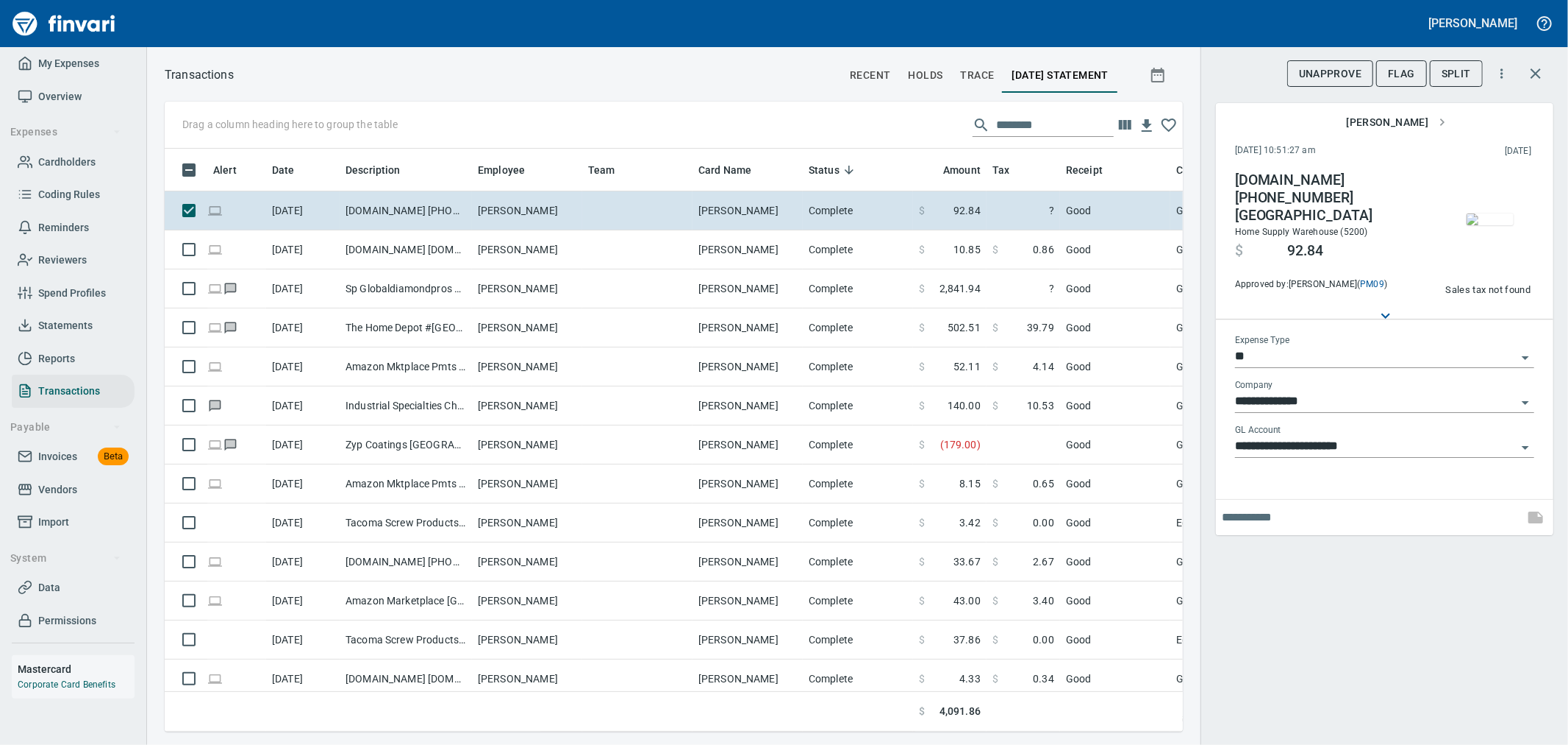
click at [1483, 213] on img "button" at bounding box center [1490, 219] width 47 height 12
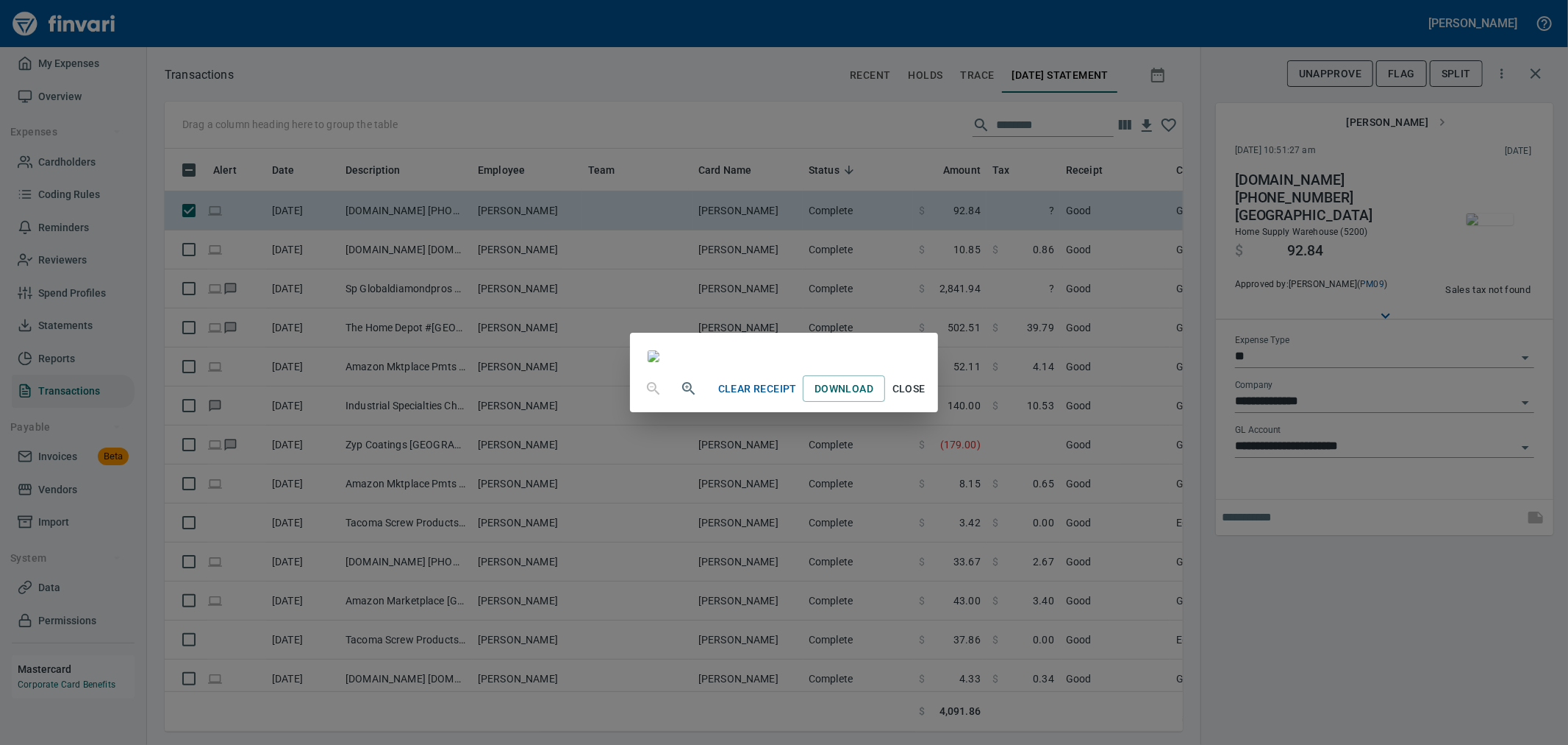
scroll to position [1063, 0]
click at [926, 398] on span "Close" at bounding box center [909, 389] width 36 height 19
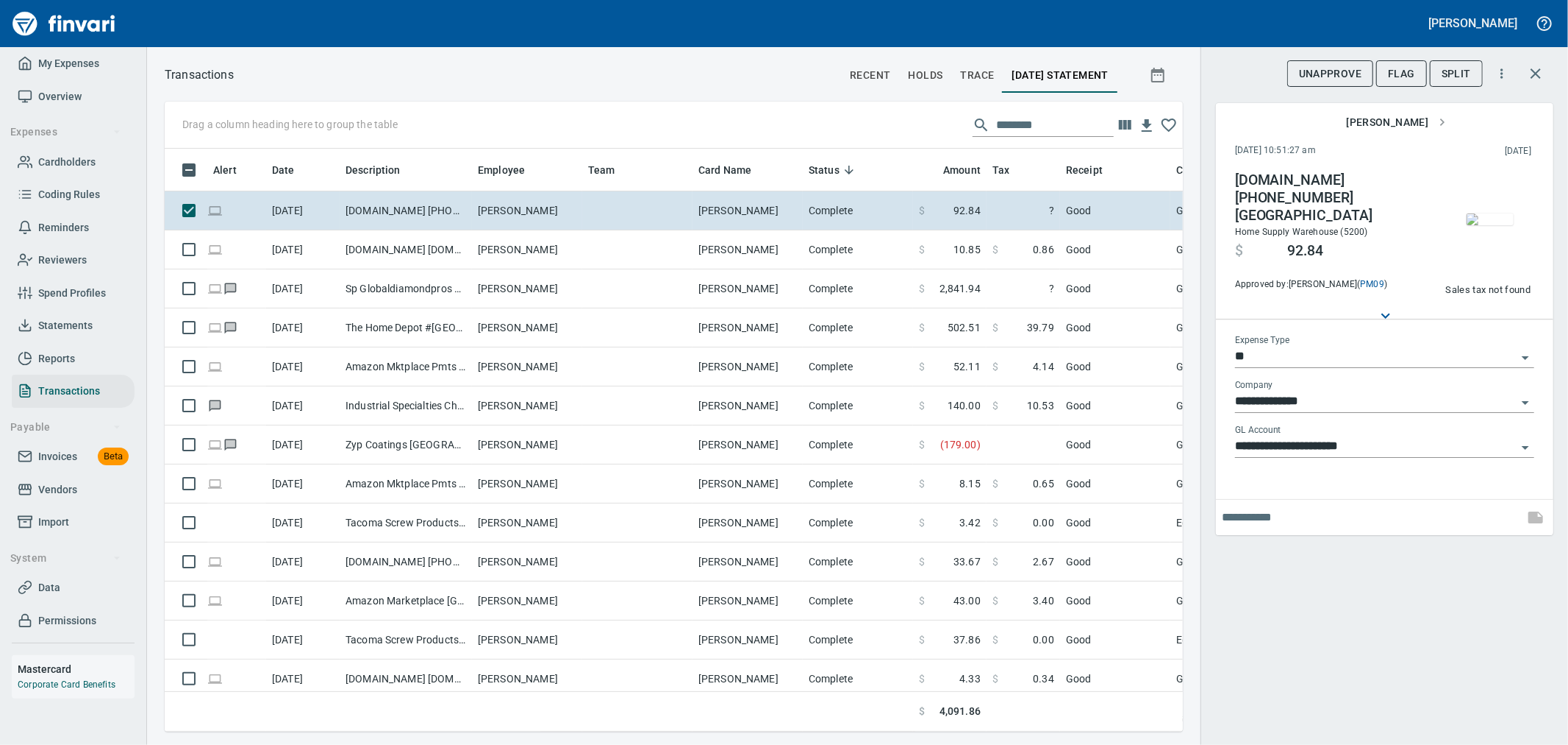
scroll to position [558, 994]
click at [1472, 289] on span "Sales tax not found" at bounding box center [1488, 291] width 85 height 17
type input "*****"
click at [1431, 606] on div "**********" at bounding box center [1384, 372] width 368 height 745
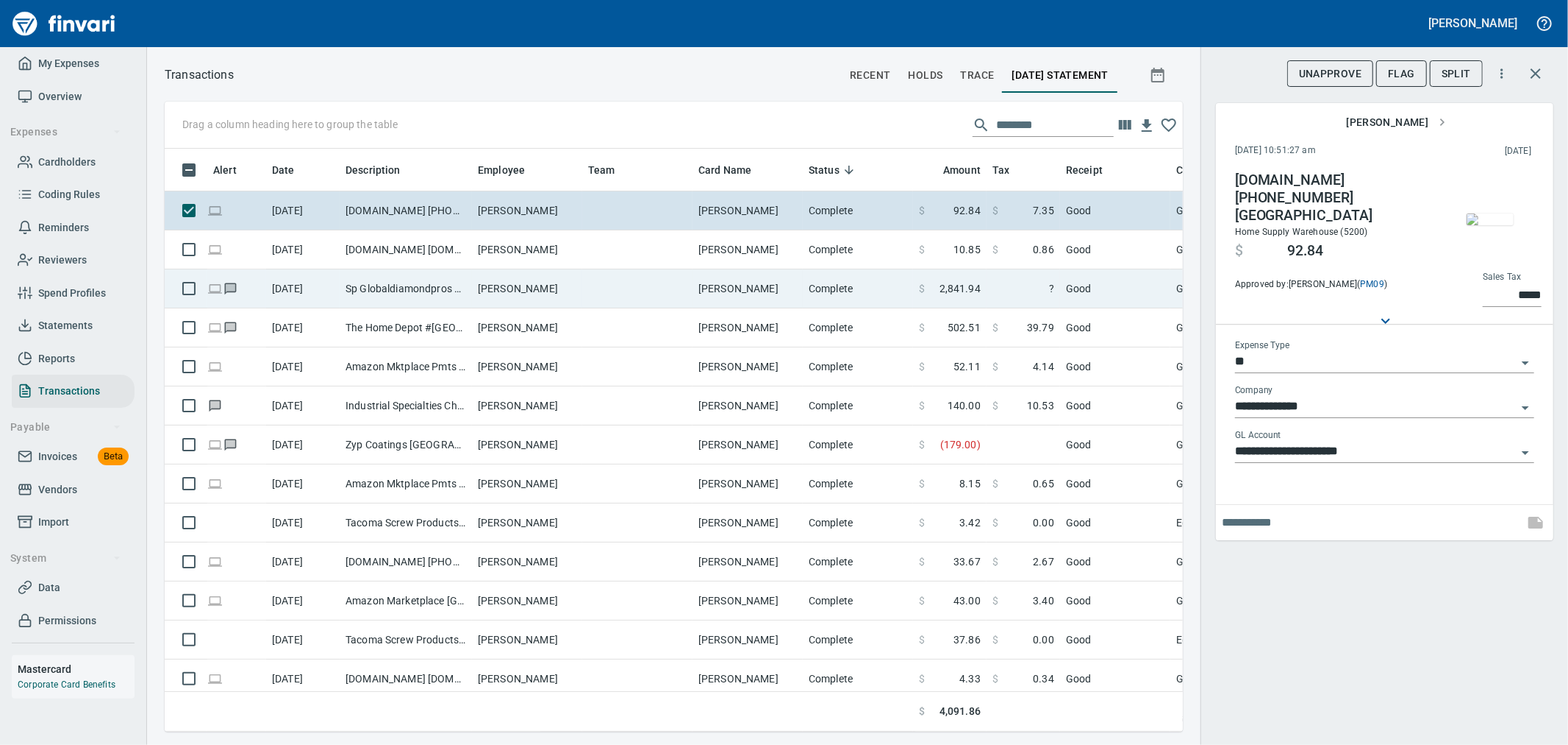
click at [958, 285] on span "2,841.94" at bounding box center [960, 288] width 42 height 14
type input "**********"
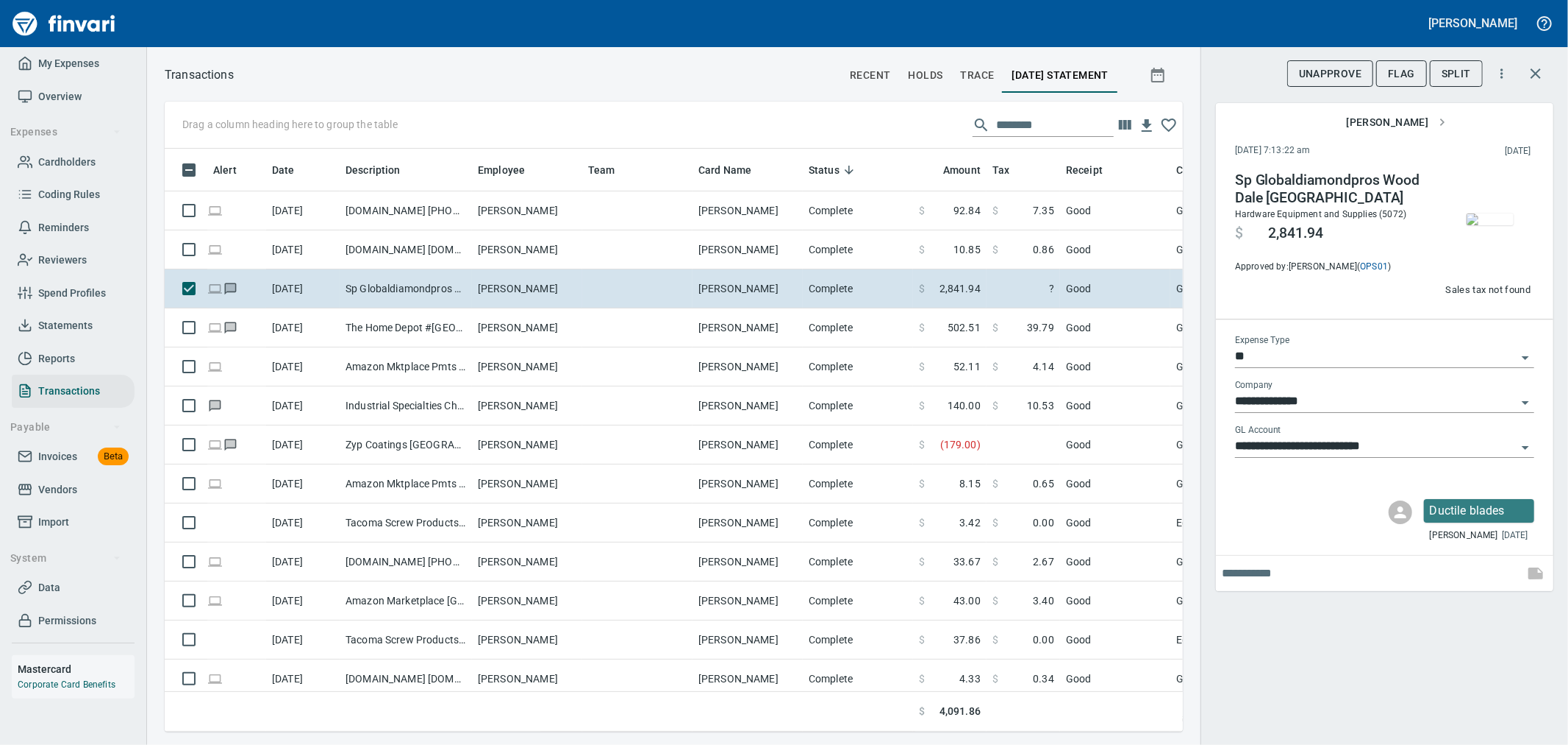
click at [831, 118] on div "Drag a column heading here to group the table ********" at bounding box center [674, 125] width 1019 height 47
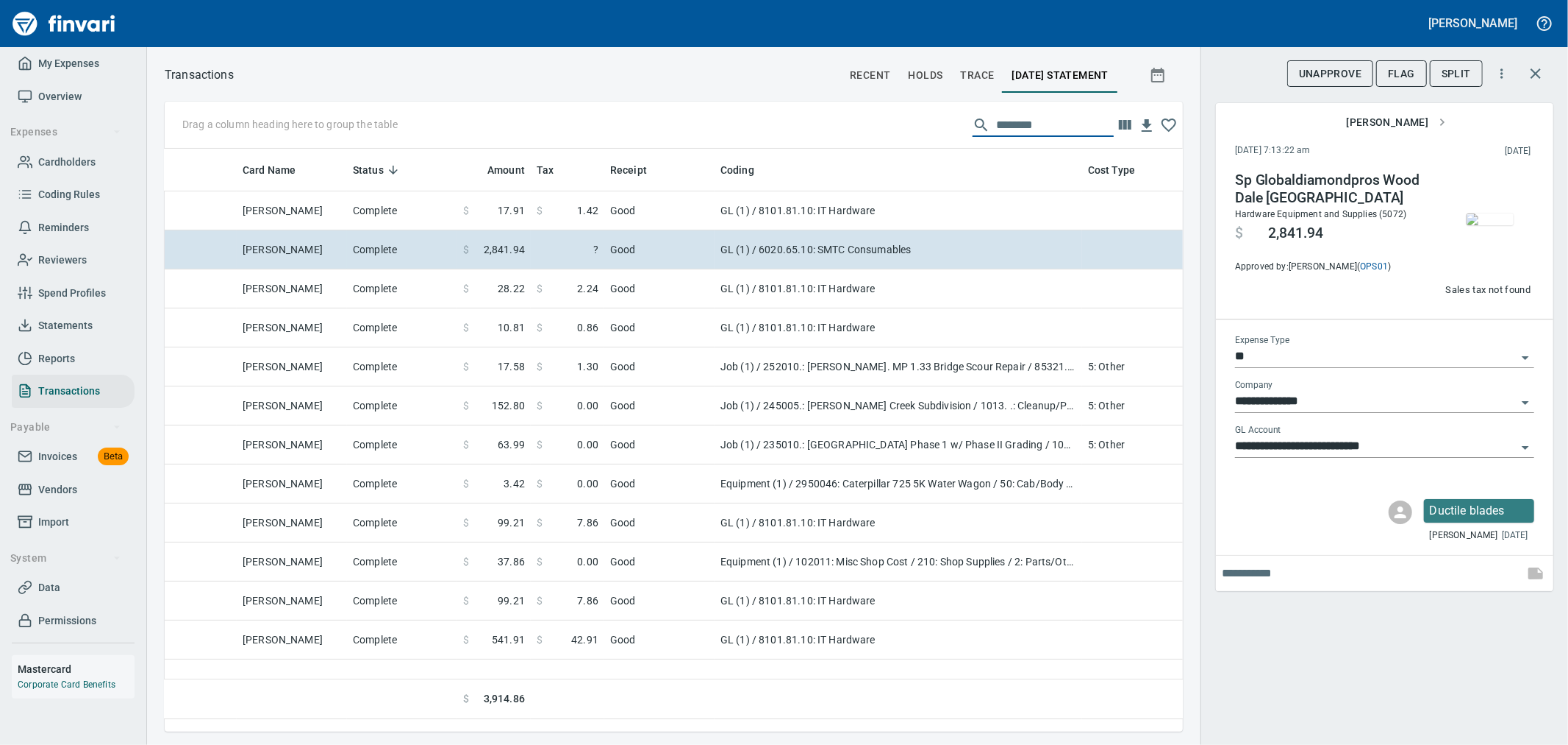
scroll to position [0, 453]
type input "********"
click at [1537, 74] on icon "button" at bounding box center [1536, 73] width 18 height 18
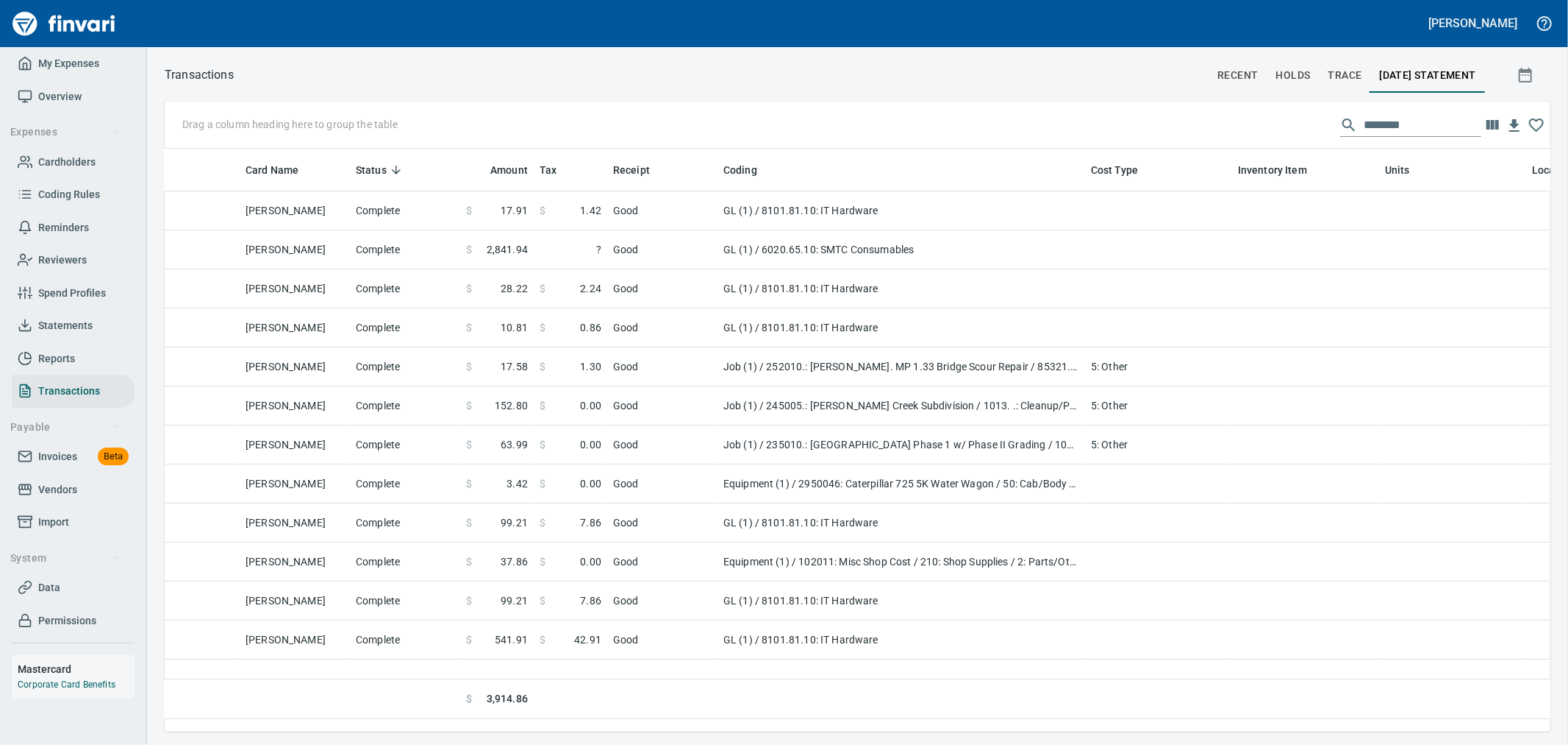
scroll to position [558, 1371]
drag, startPoint x: 1428, startPoint y: 116, endPoint x: 1216, endPoint y: 118, distance: 212.0
click at [1219, 118] on div "Drag a column heading here to group the table ********" at bounding box center [857, 125] width 1386 height 47
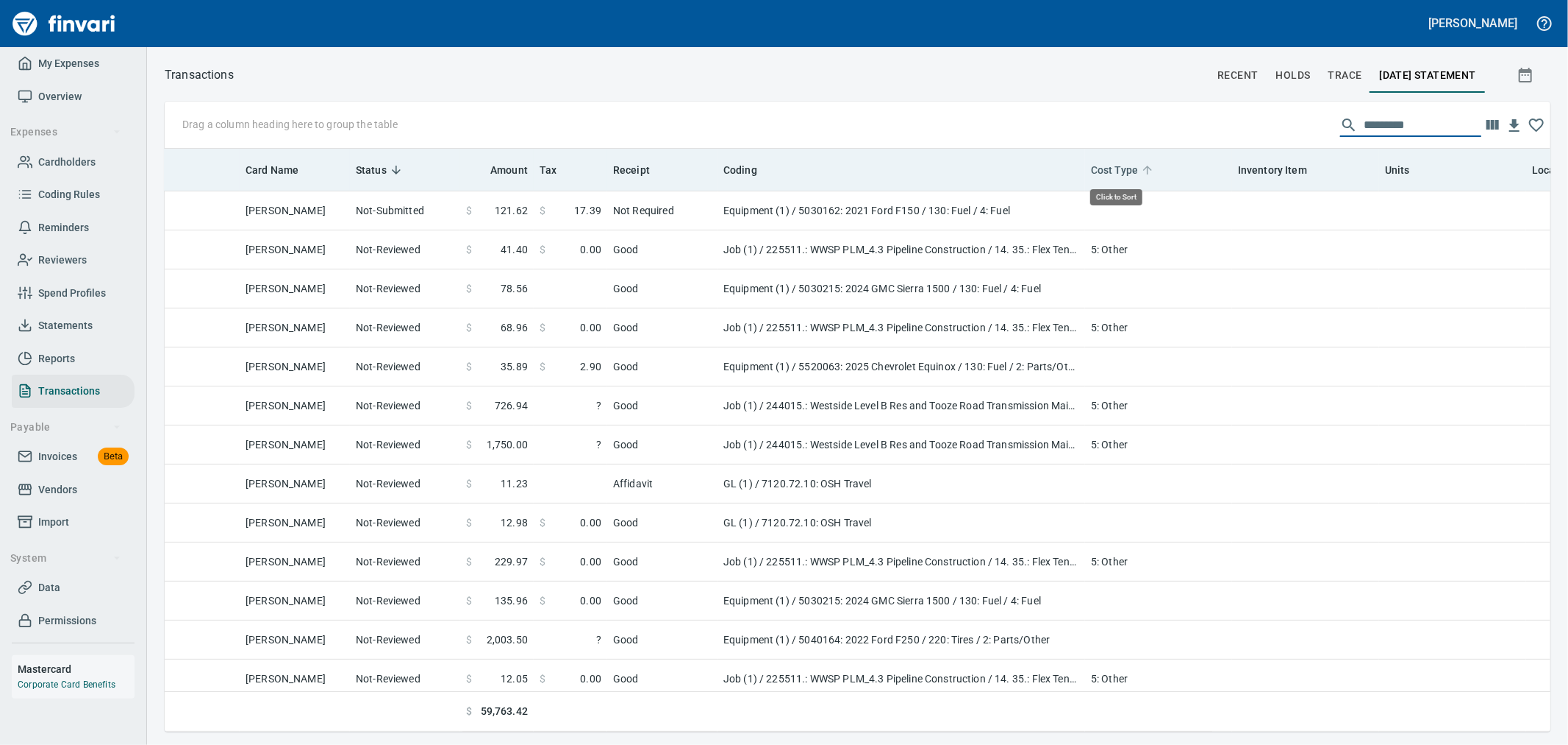
click at [1099, 167] on span "Cost Type" at bounding box center [1114, 170] width 47 height 18
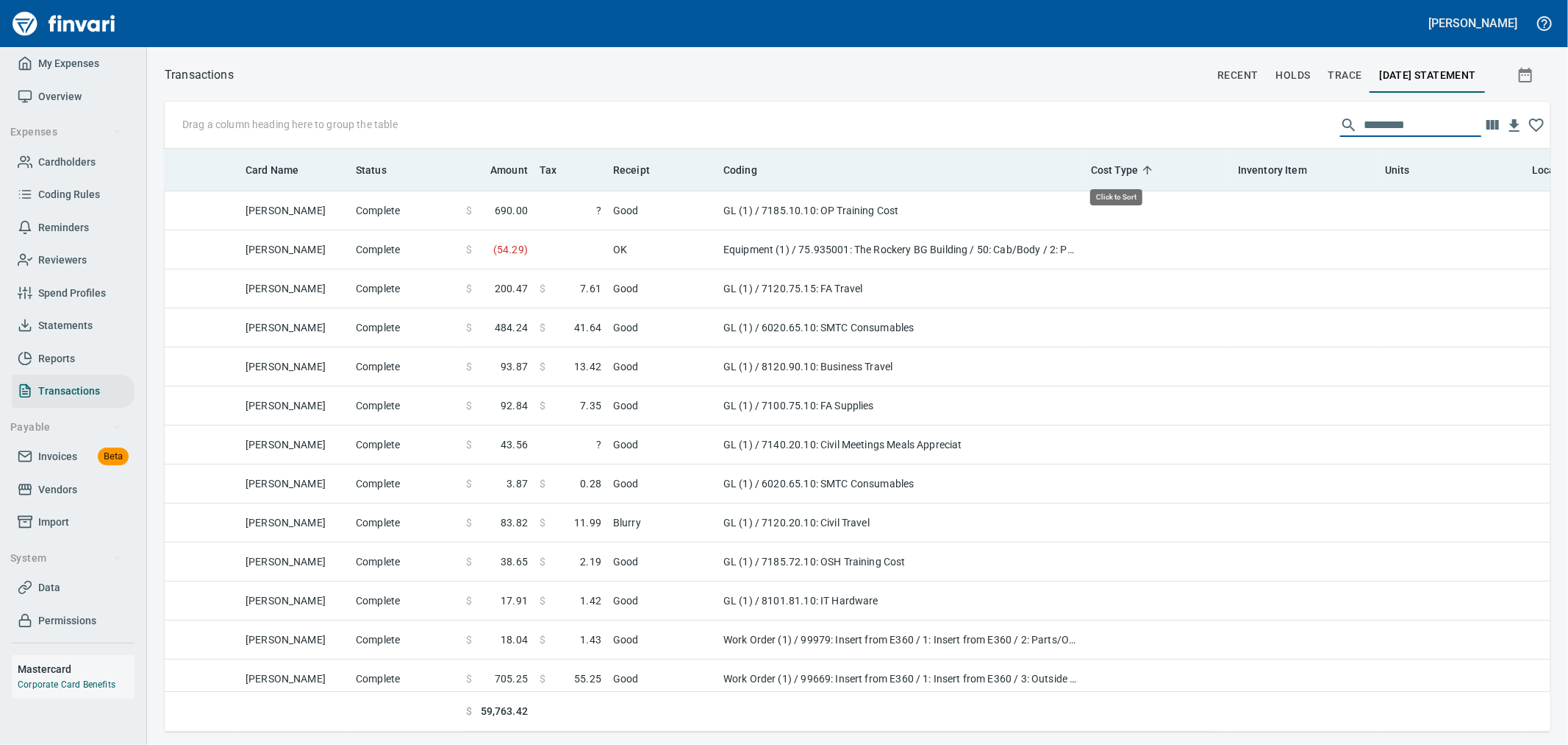
click at [1099, 167] on span "Cost Type" at bounding box center [1114, 170] width 47 height 18
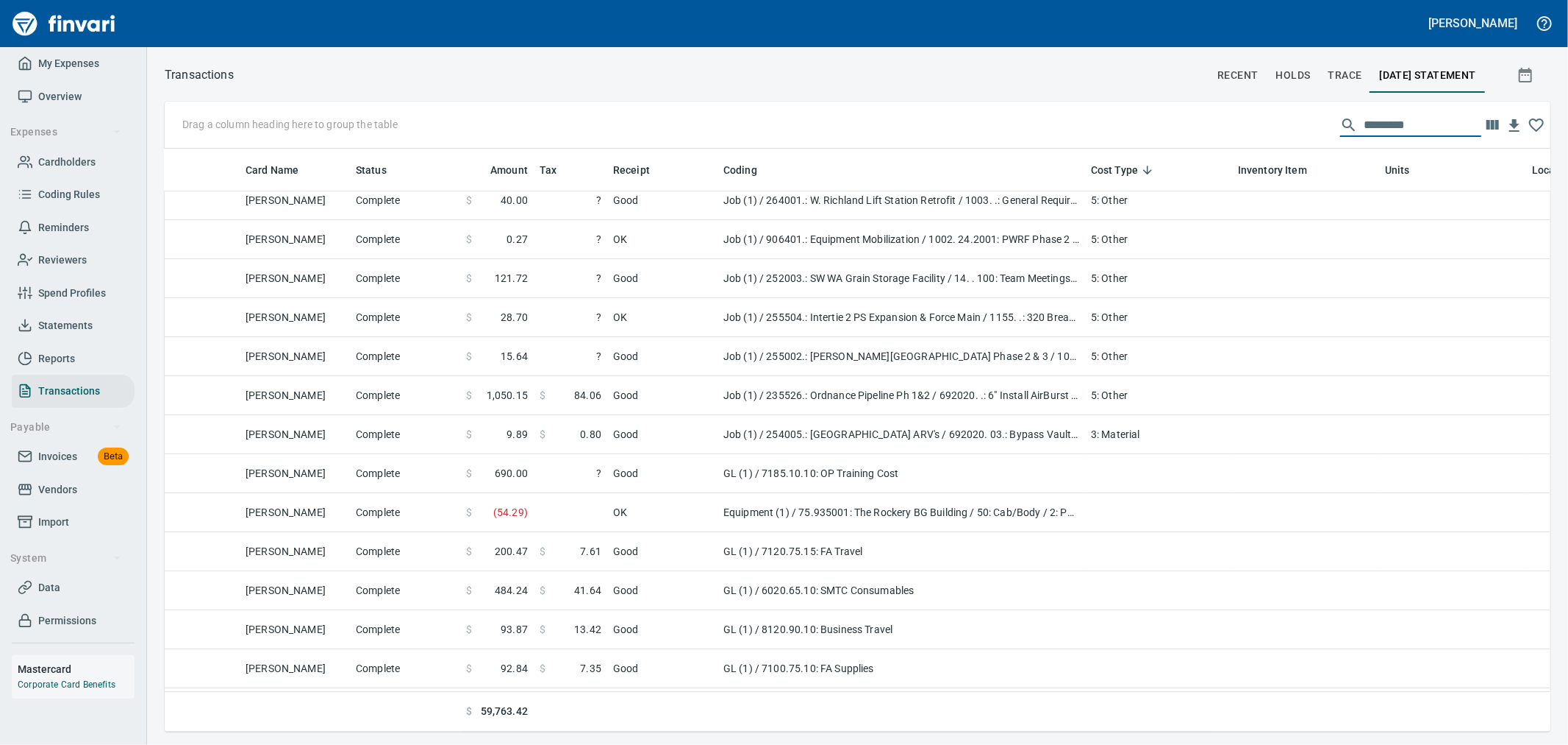
scroll to position [3842, 453]
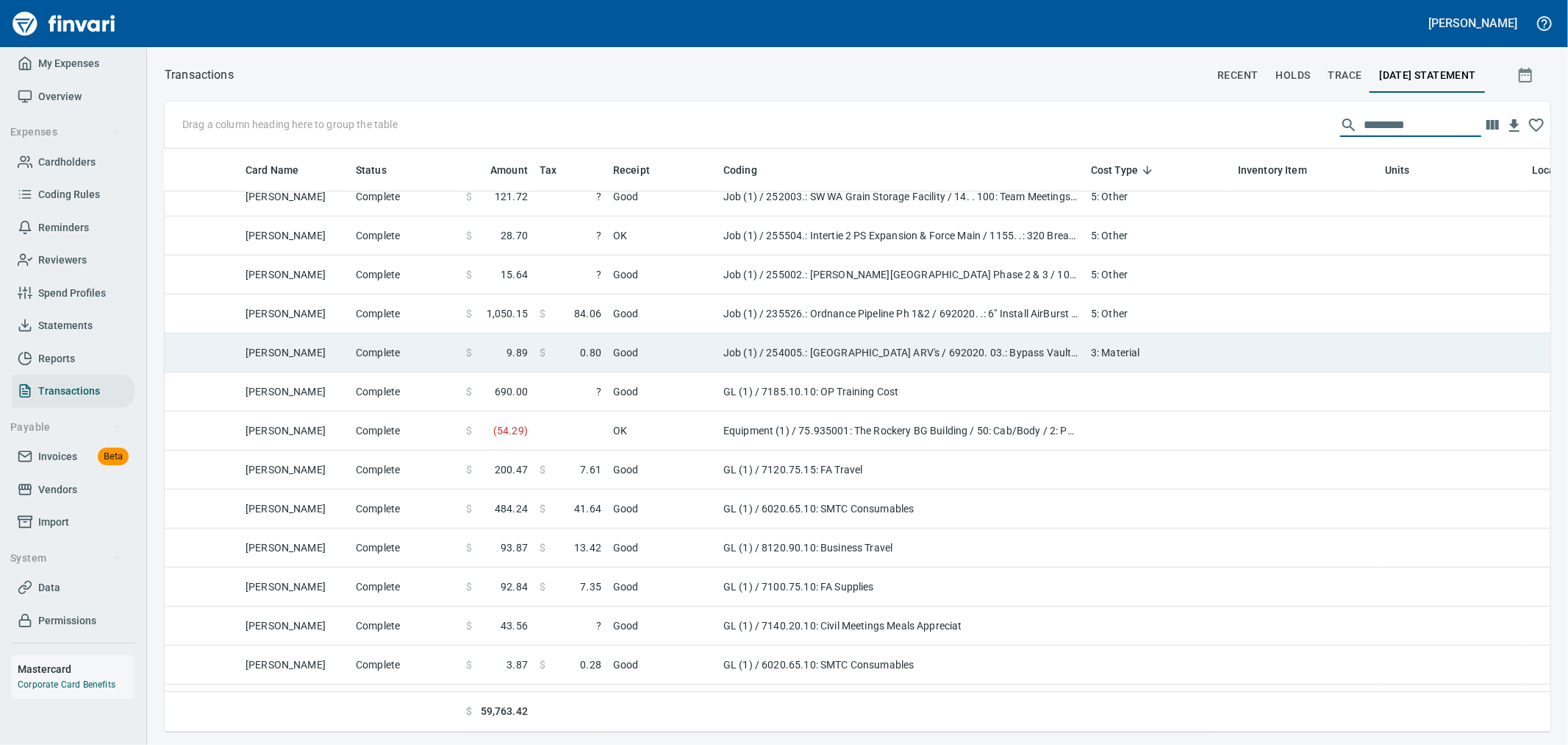
click at [1121, 353] on td "3: Material" at bounding box center [1158, 353] width 147 height 39
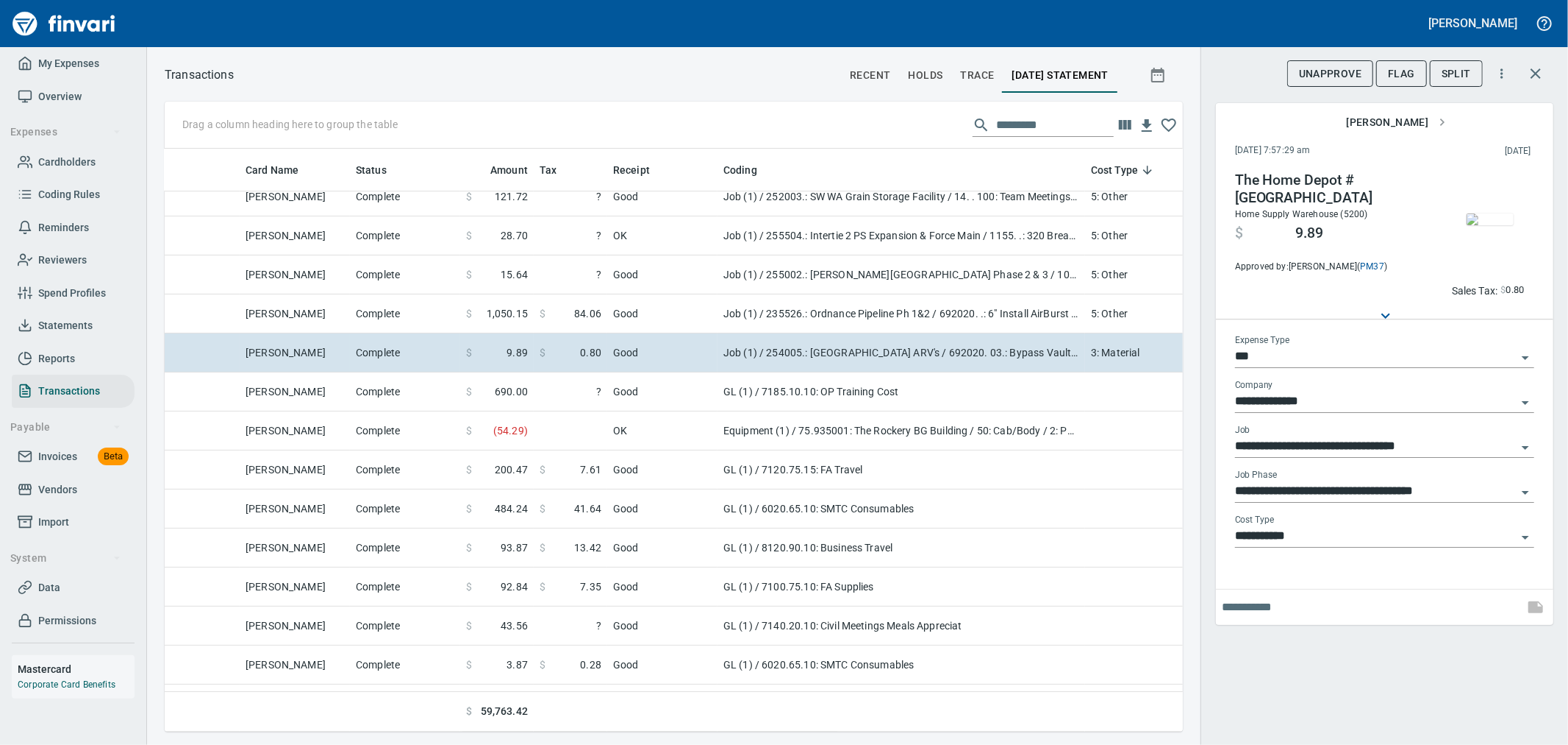
scroll to position [558, 994]
click at [1487, 225] on img "button" at bounding box center [1490, 219] width 47 height 12
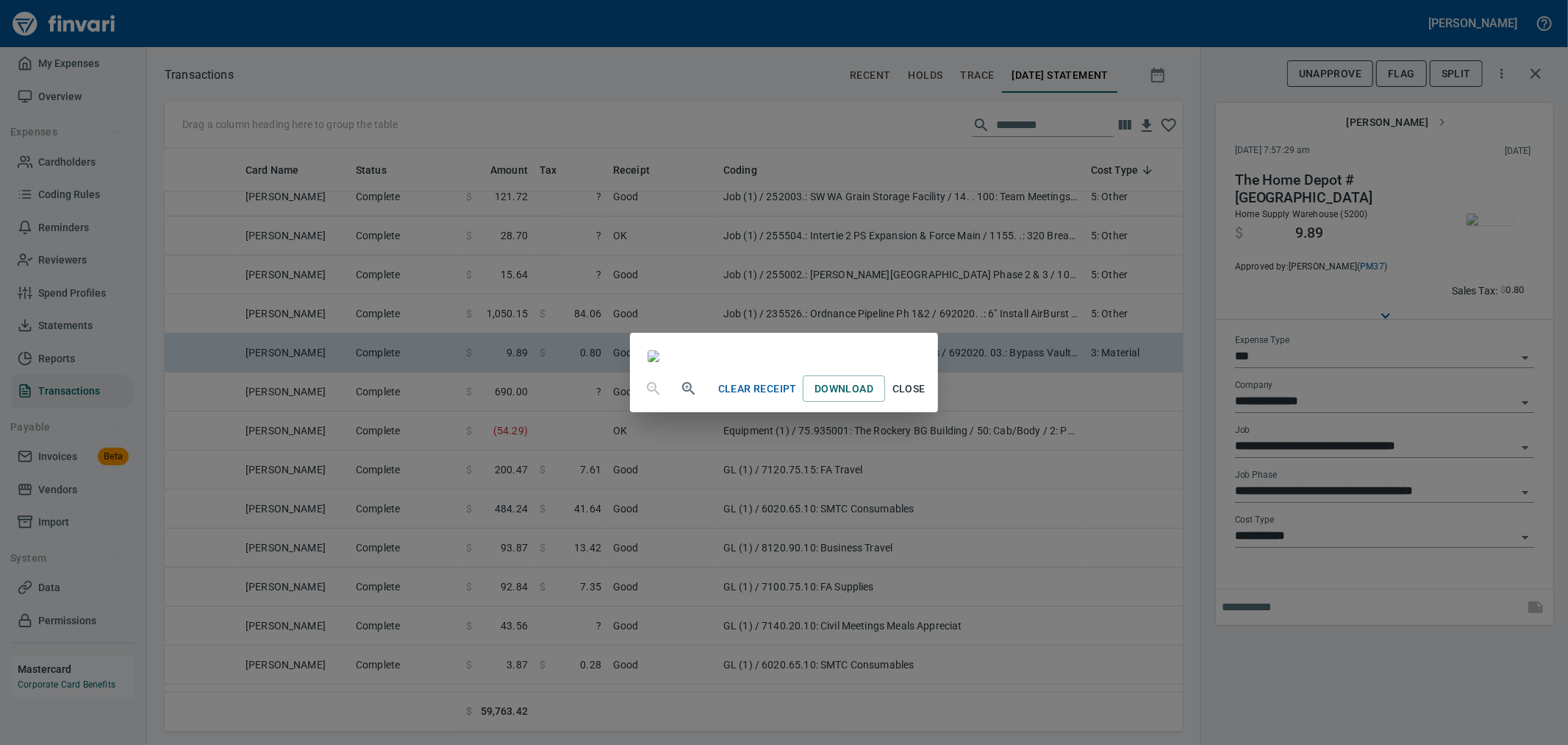
drag, startPoint x: 1055, startPoint y: 699, endPoint x: 1289, endPoint y: 451, distance: 341.0
click at [926, 398] on span "Close" at bounding box center [909, 389] width 36 height 19
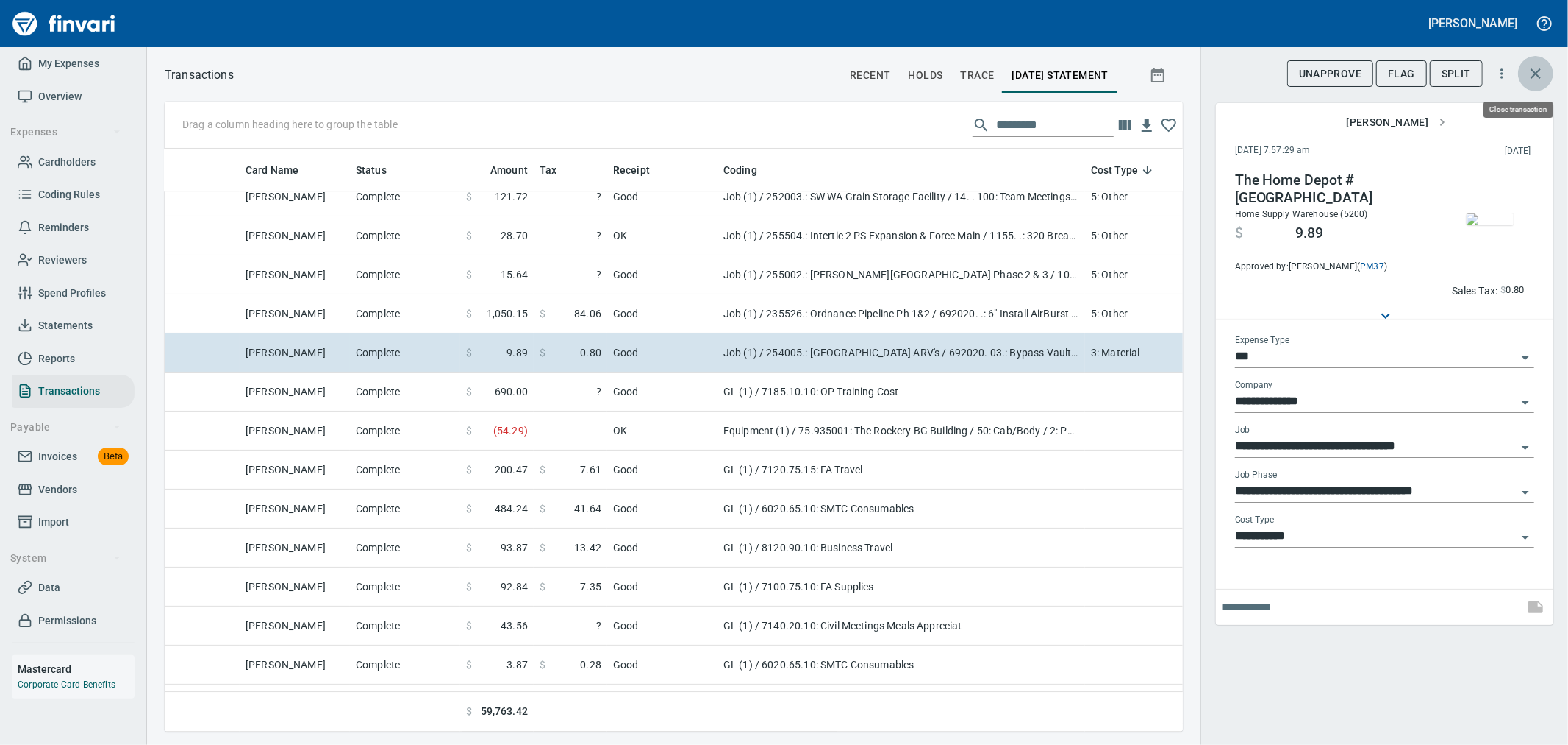
click at [1537, 70] on icon "button" at bounding box center [1536, 73] width 18 height 18
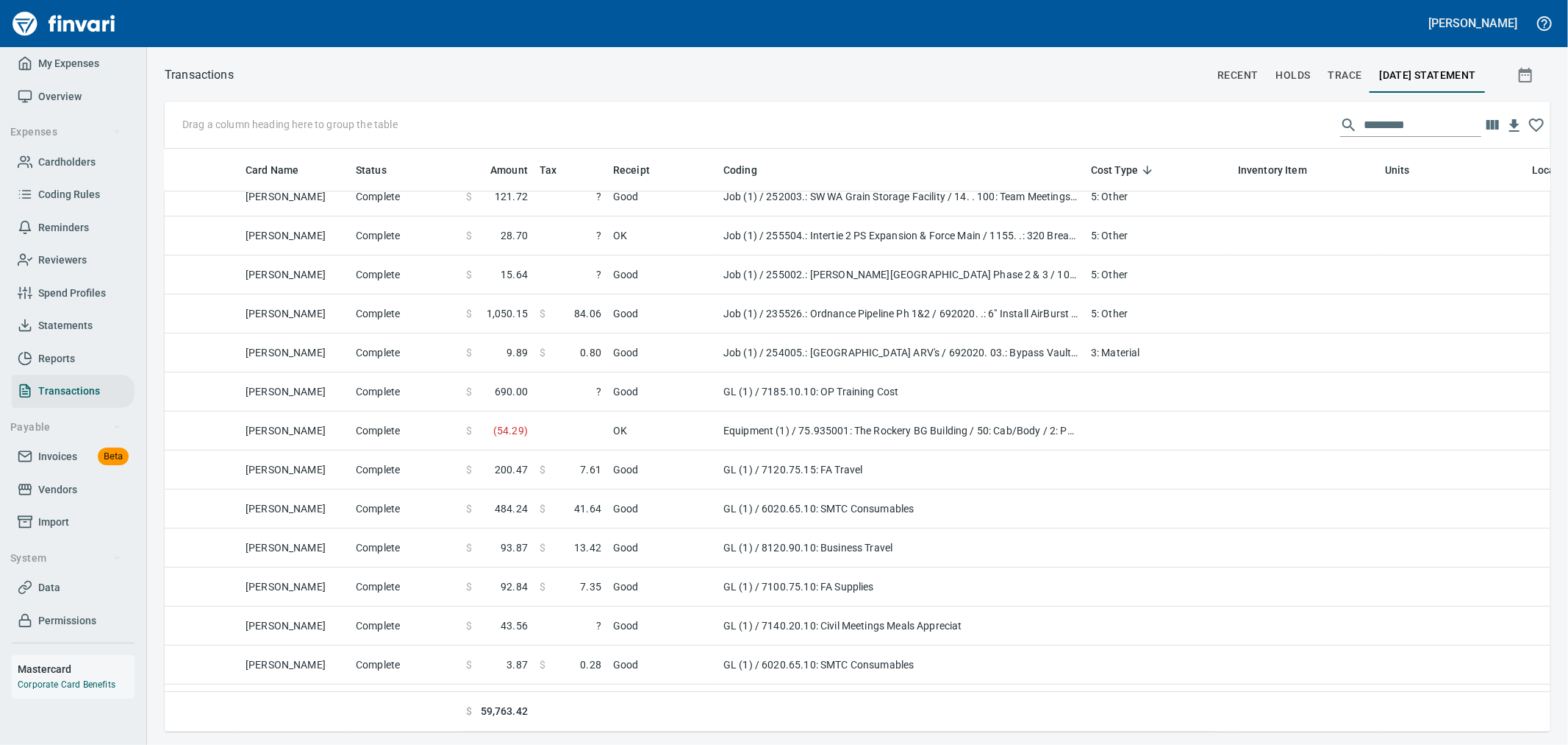
scroll to position [558, 1362]
drag, startPoint x: 634, startPoint y: 172, endPoint x: 265, endPoint y: 127, distance: 371.7
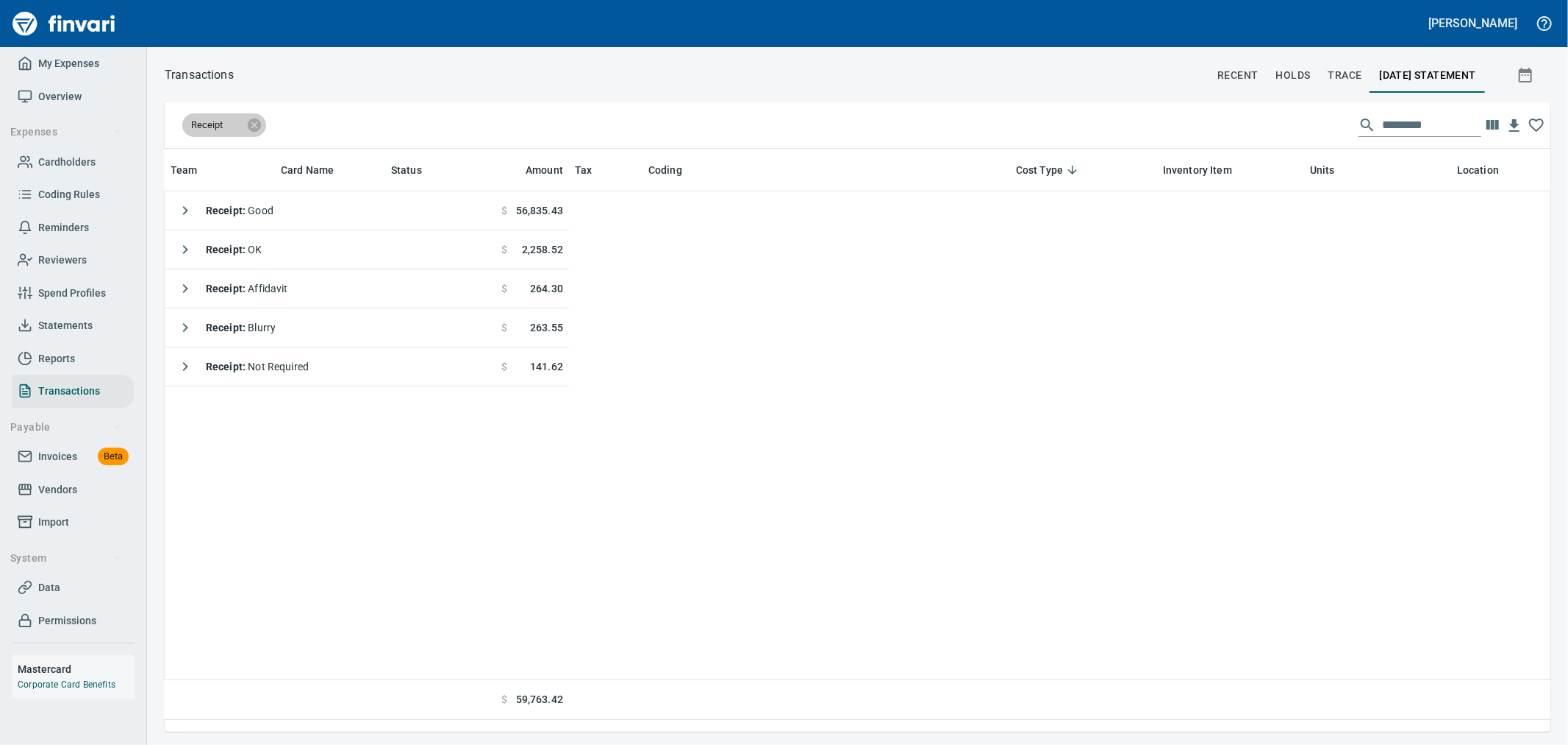
scroll to position [0, 453]
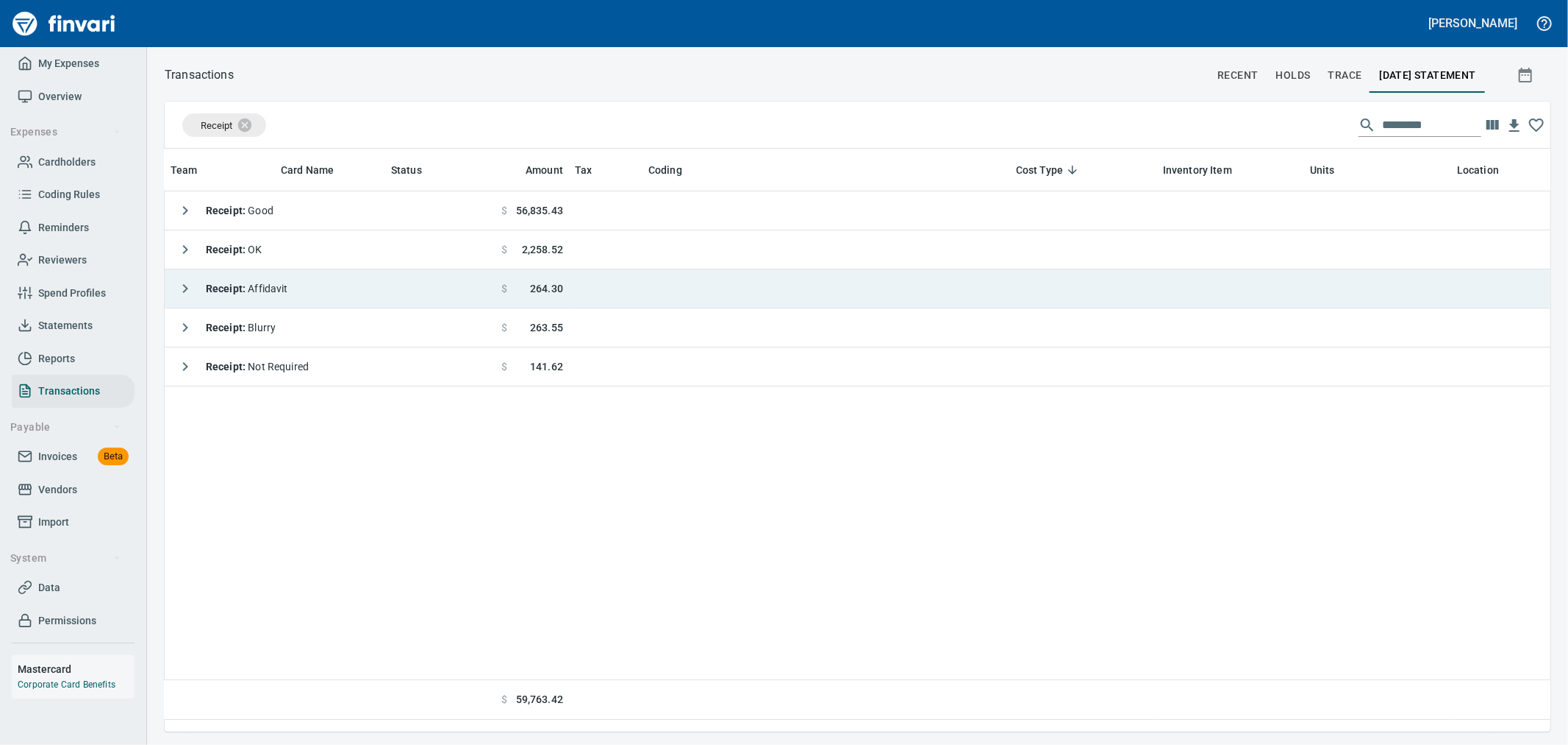
click at [184, 295] on icon "button" at bounding box center [185, 288] width 18 height 18
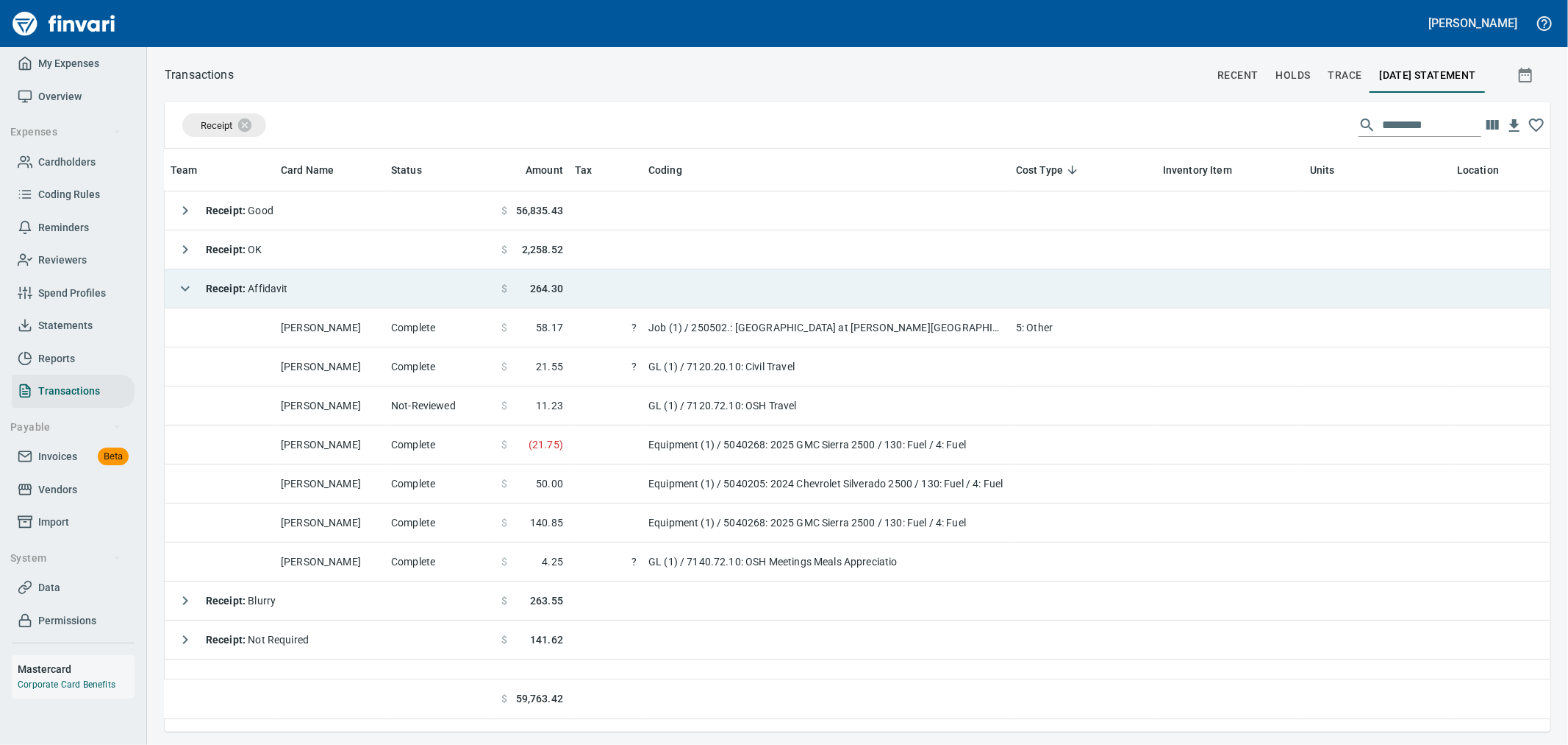
click at [184, 295] on icon "button" at bounding box center [185, 288] width 18 height 18
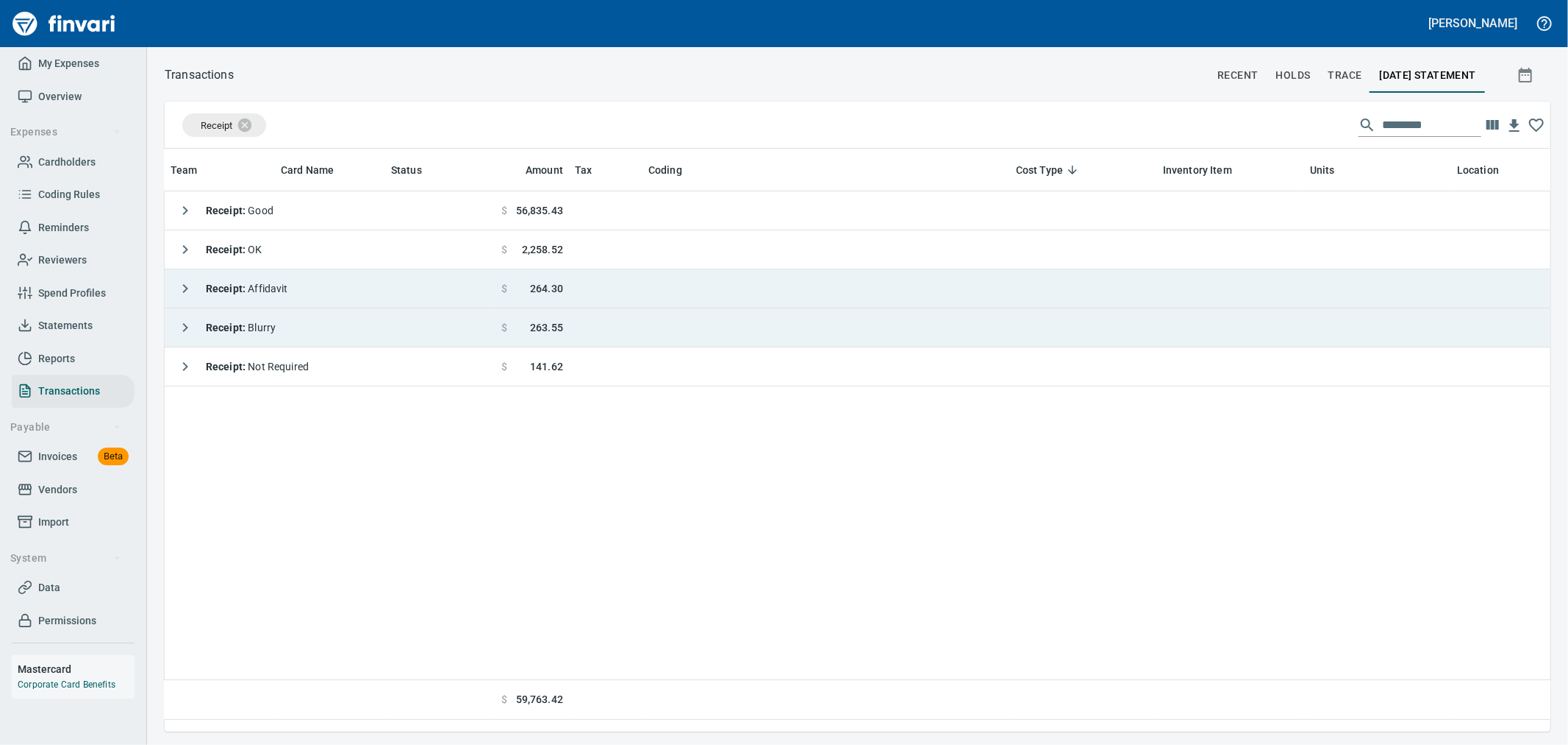
click at [188, 326] on icon "button" at bounding box center [185, 327] width 18 height 18
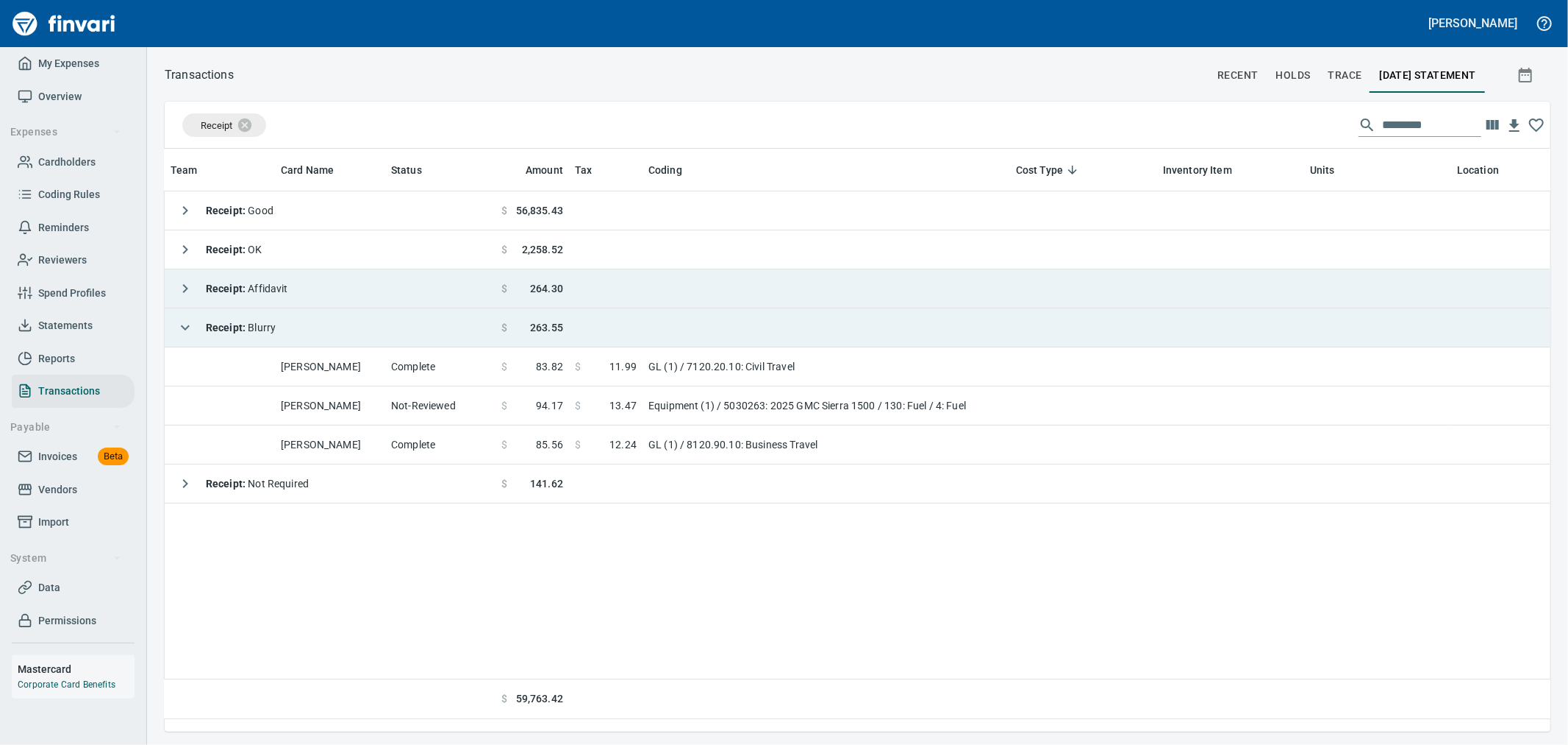
click at [188, 326] on icon "button" at bounding box center [185, 328] width 8 height 5
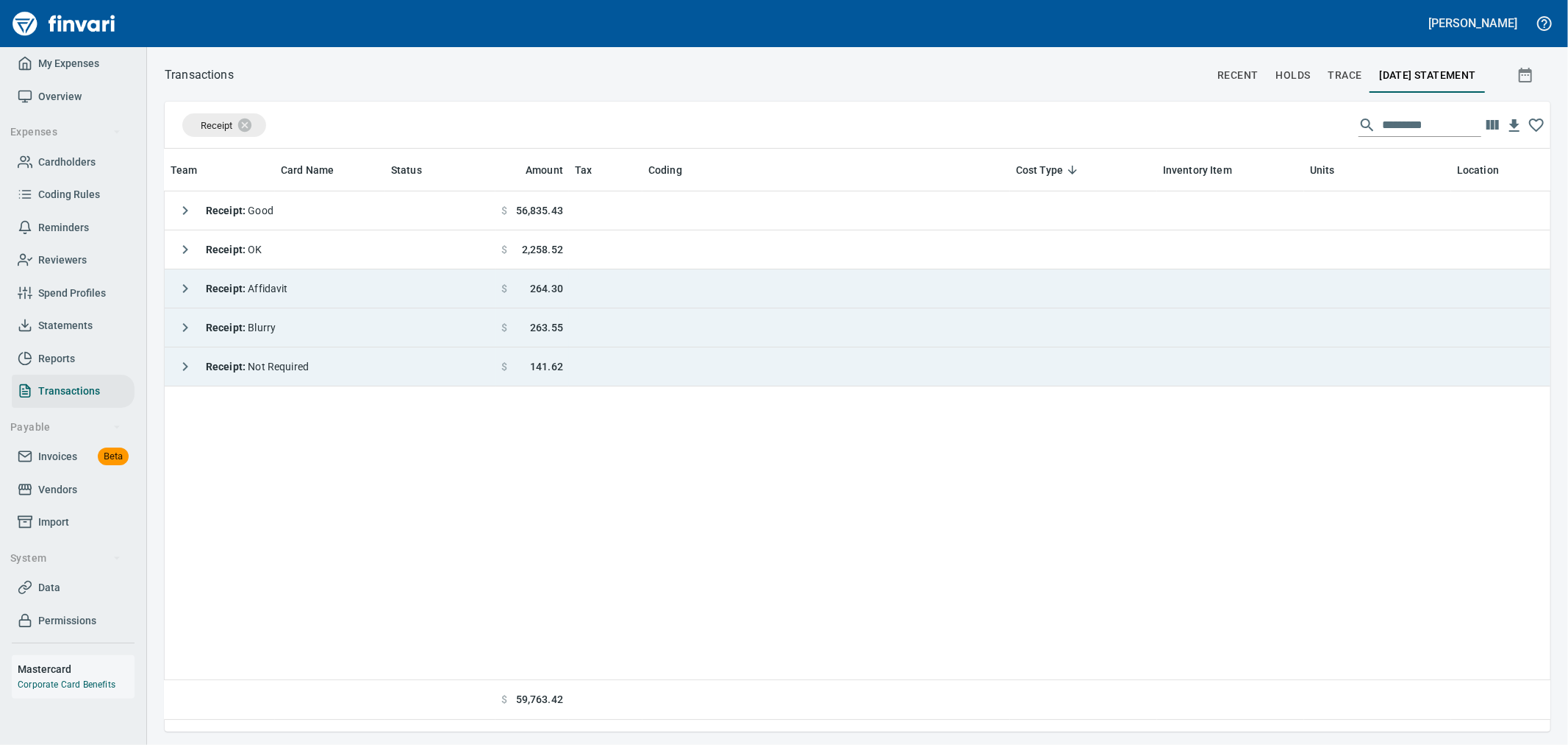
click at [183, 375] on icon "button" at bounding box center [185, 366] width 18 height 18
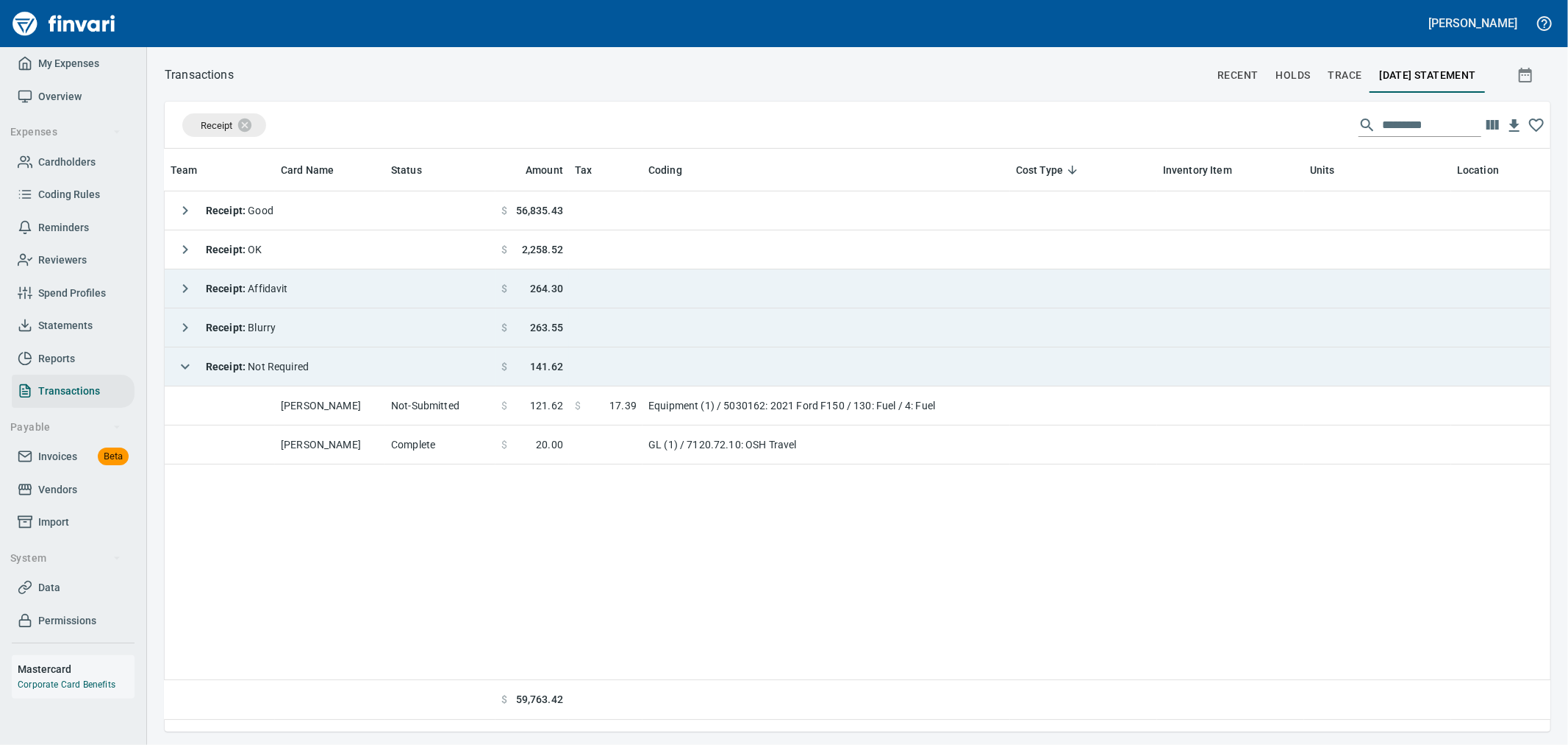
click at [183, 375] on icon "button" at bounding box center [185, 366] width 18 height 18
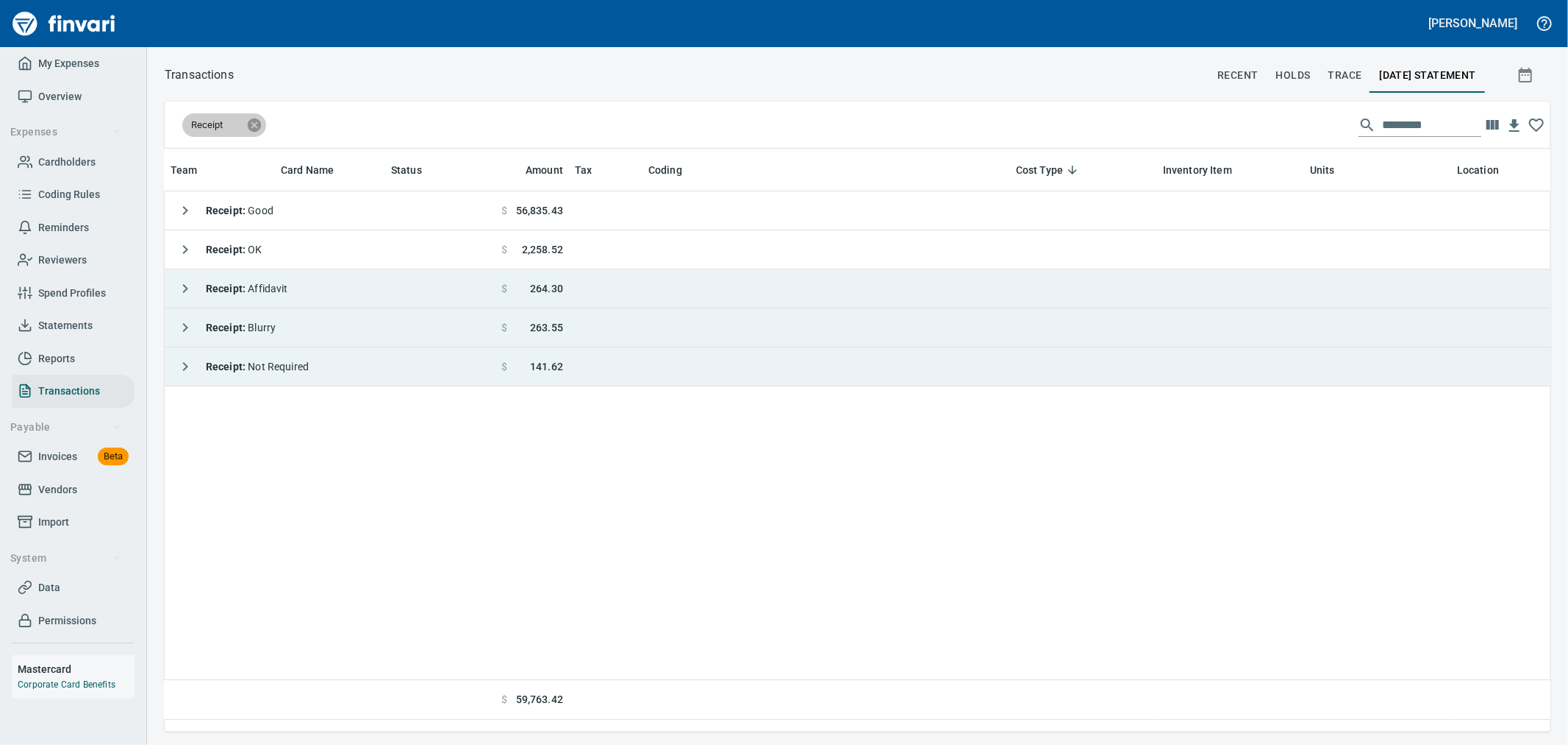
click at [256, 124] on icon at bounding box center [255, 125] width 14 height 14
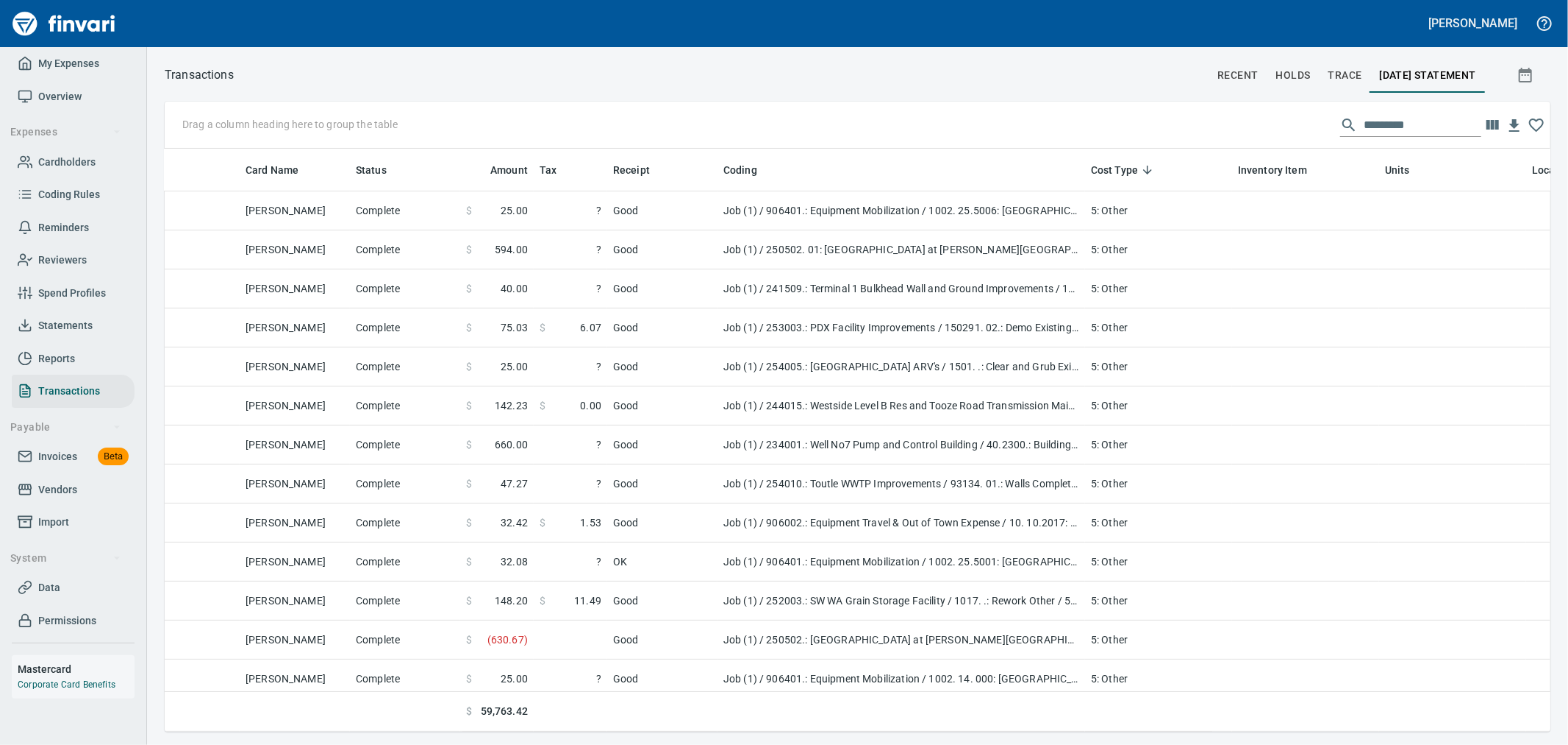
drag, startPoint x: 1381, startPoint y: 134, endPoint x: 1383, endPoint y: 127, distance: 7.3
click at [1383, 129] on div "Drag a column heading here to group the table" at bounding box center [857, 125] width 1386 height 47
click at [1383, 127] on input "text" at bounding box center [1423, 125] width 118 height 24
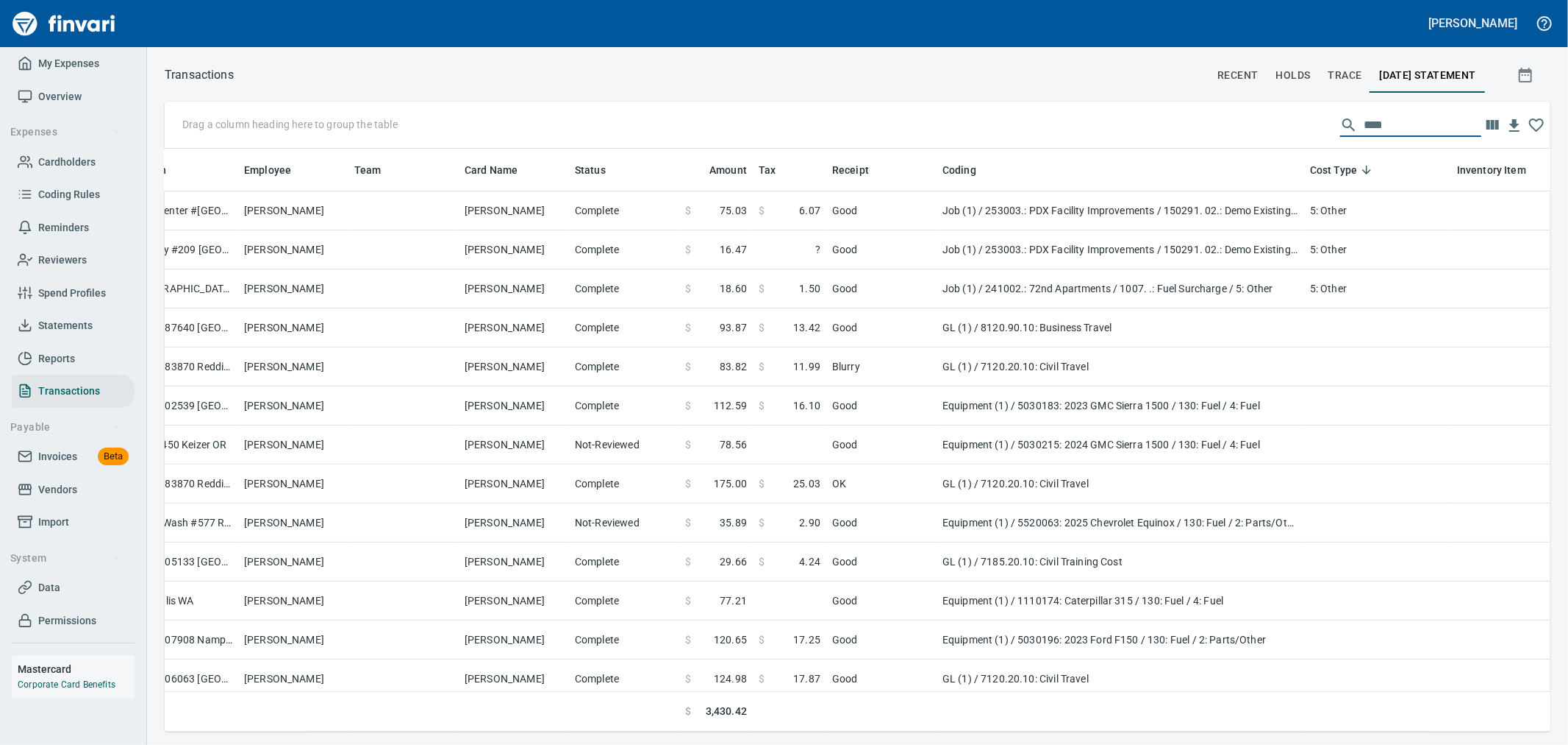
scroll to position [0, 0]
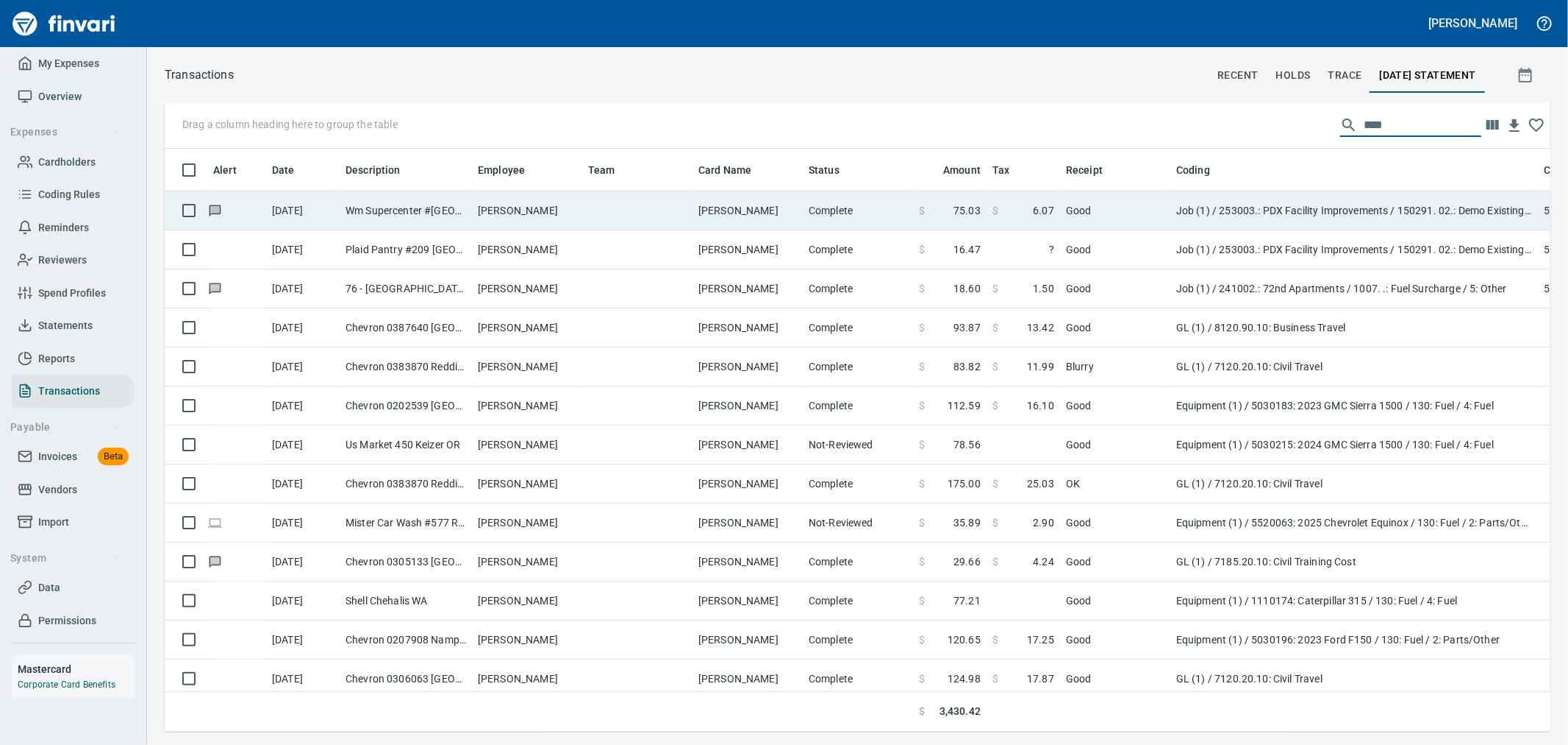
type input "****"
click at [1009, 217] on span at bounding box center [1015, 210] width 35 height 14
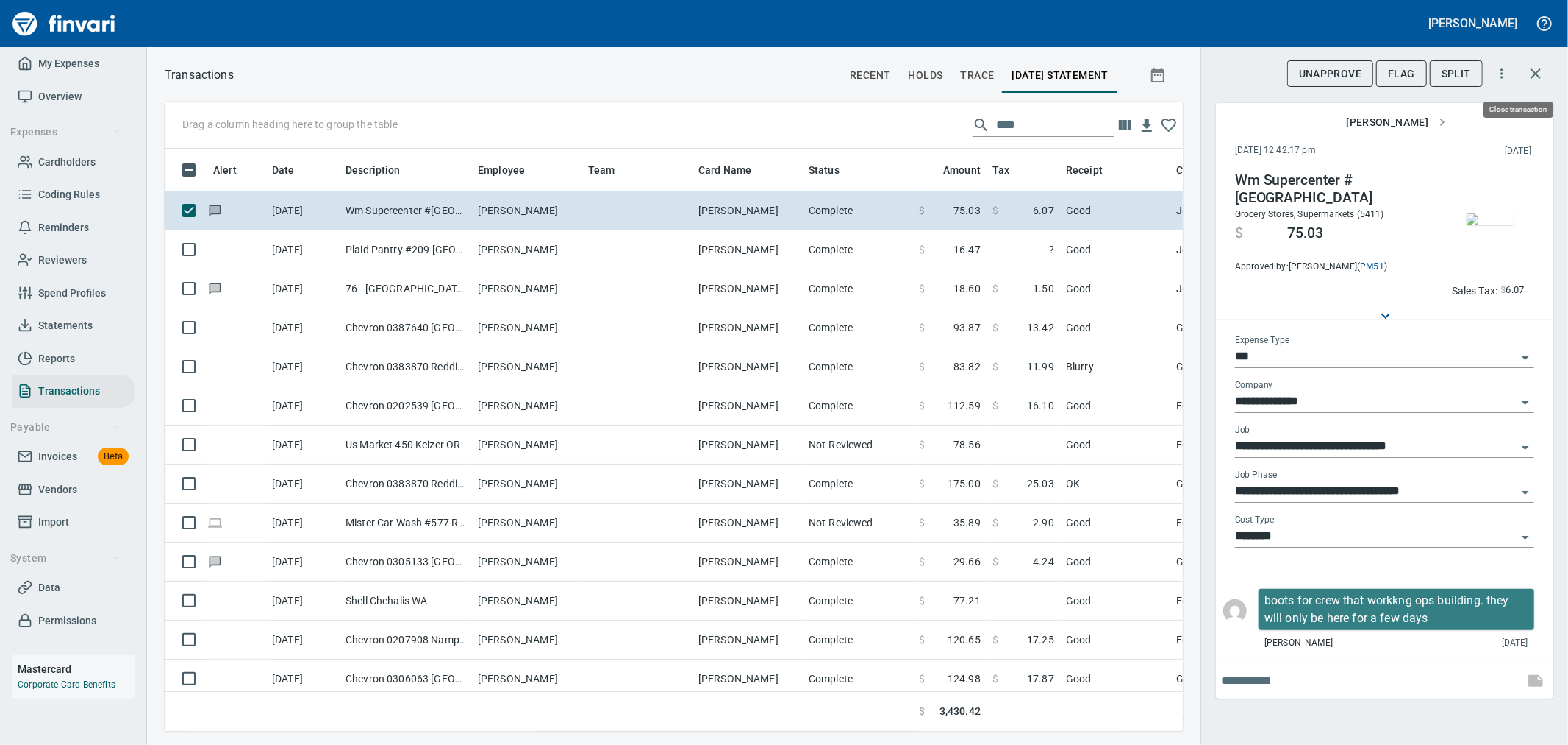
scroll to position [558, 994]
click at [1539, 61] on button "button" at bounding box center [1537, 74] width 36 height 36
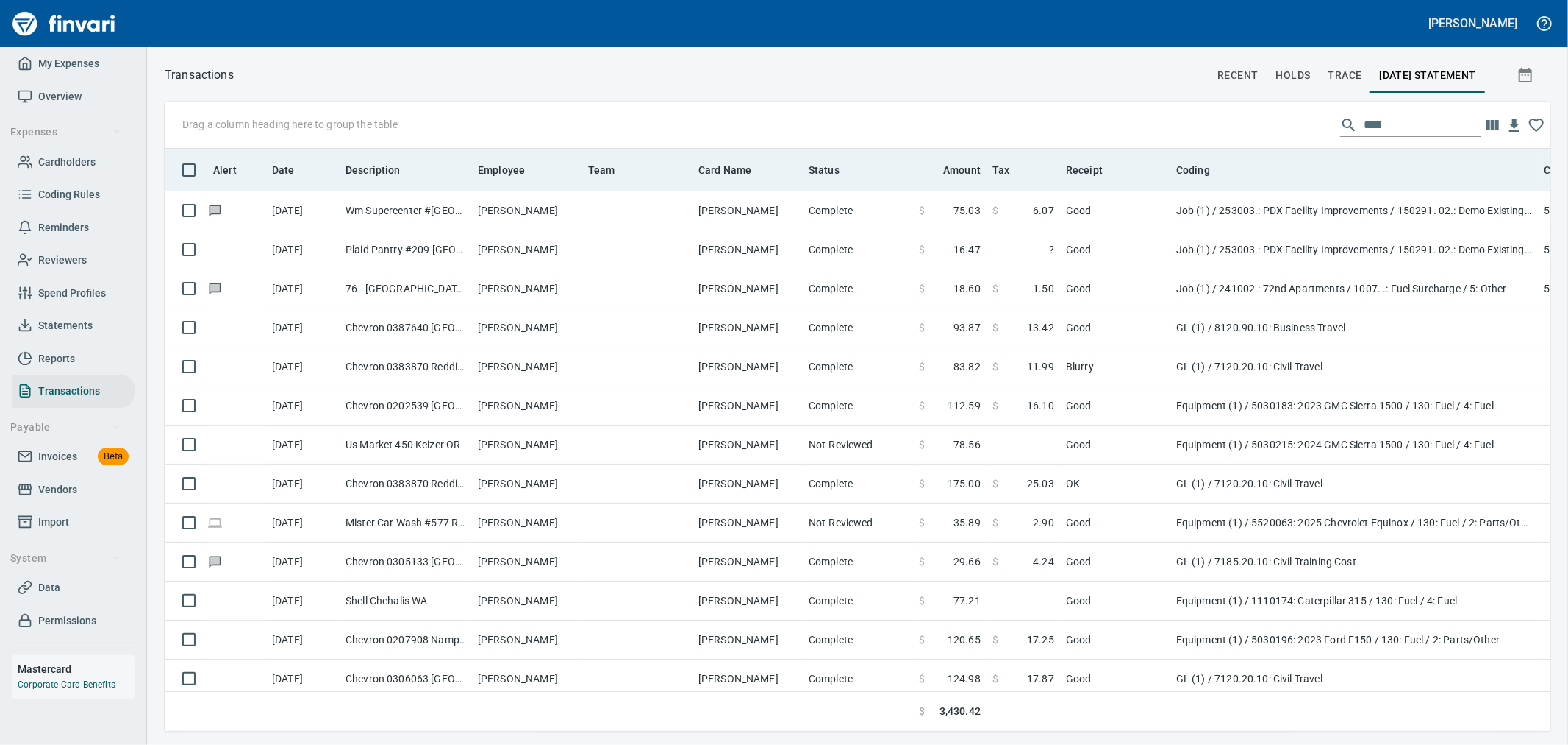
scroll to position [558, 1362]
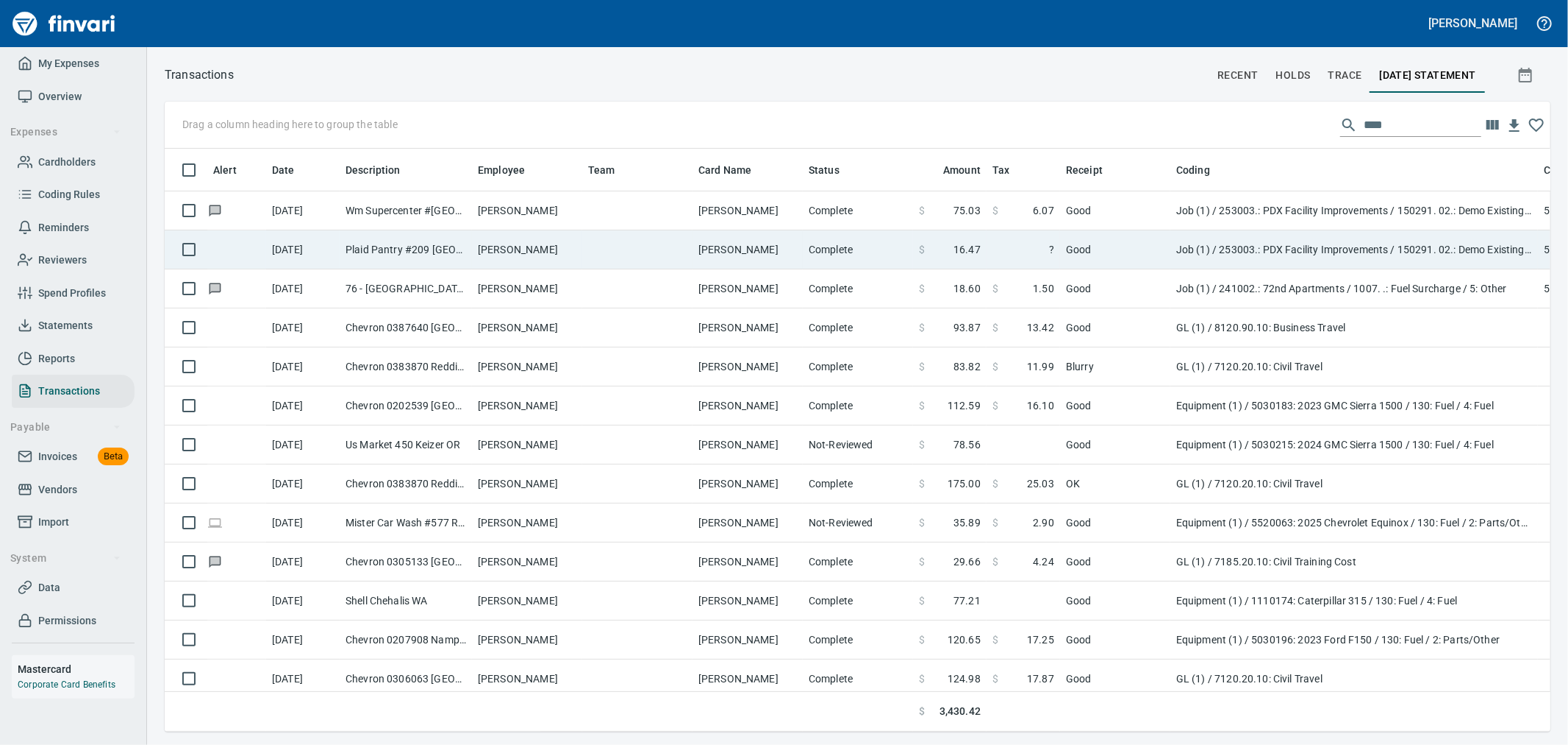
click at [1303, 258] on td "Job (1) / 253003.: PDX Facility Improvements / 150291. 02.: Demo Existing Fuel …" at bounding box center [1354, 250] width 368 height 39
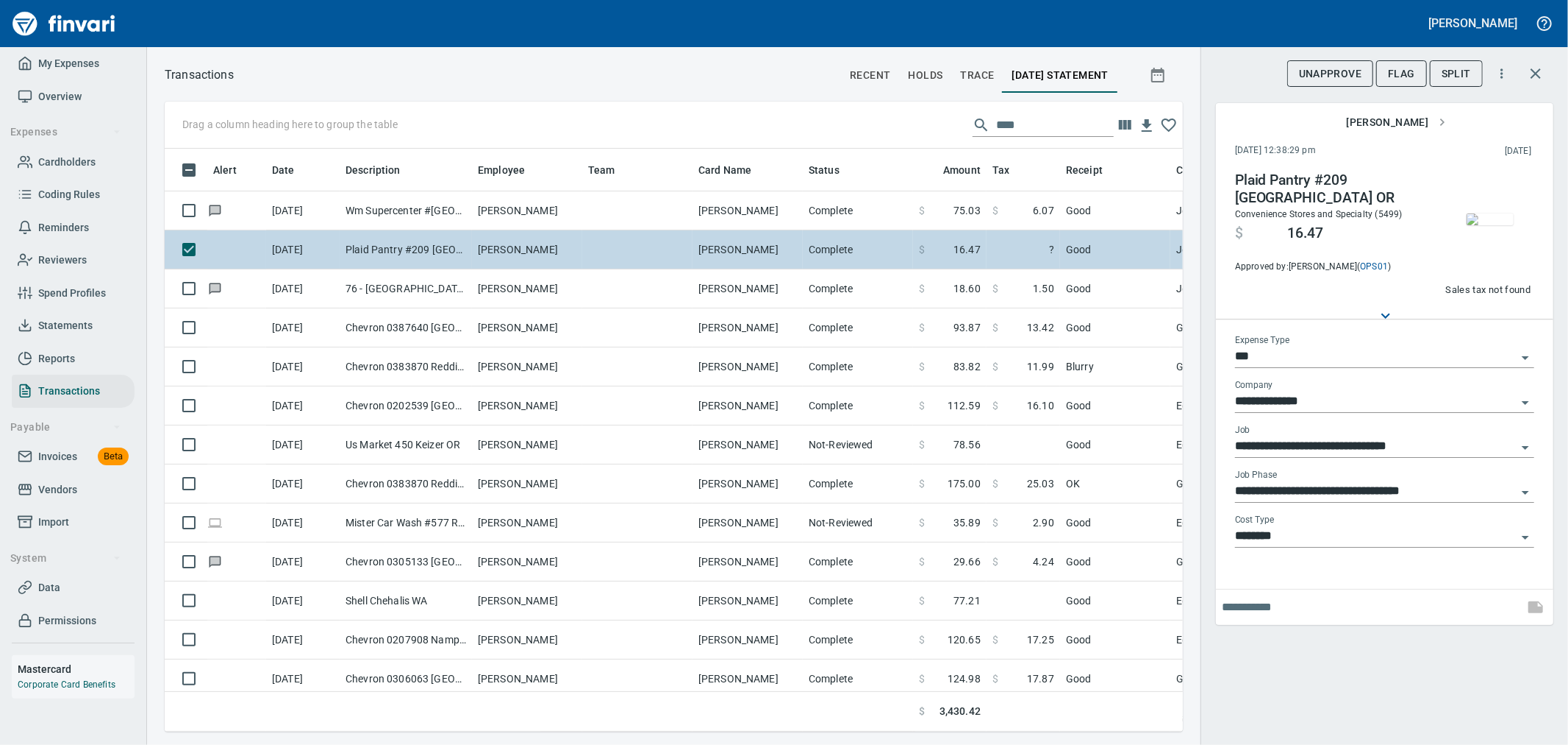
scroll to position [558, 994]
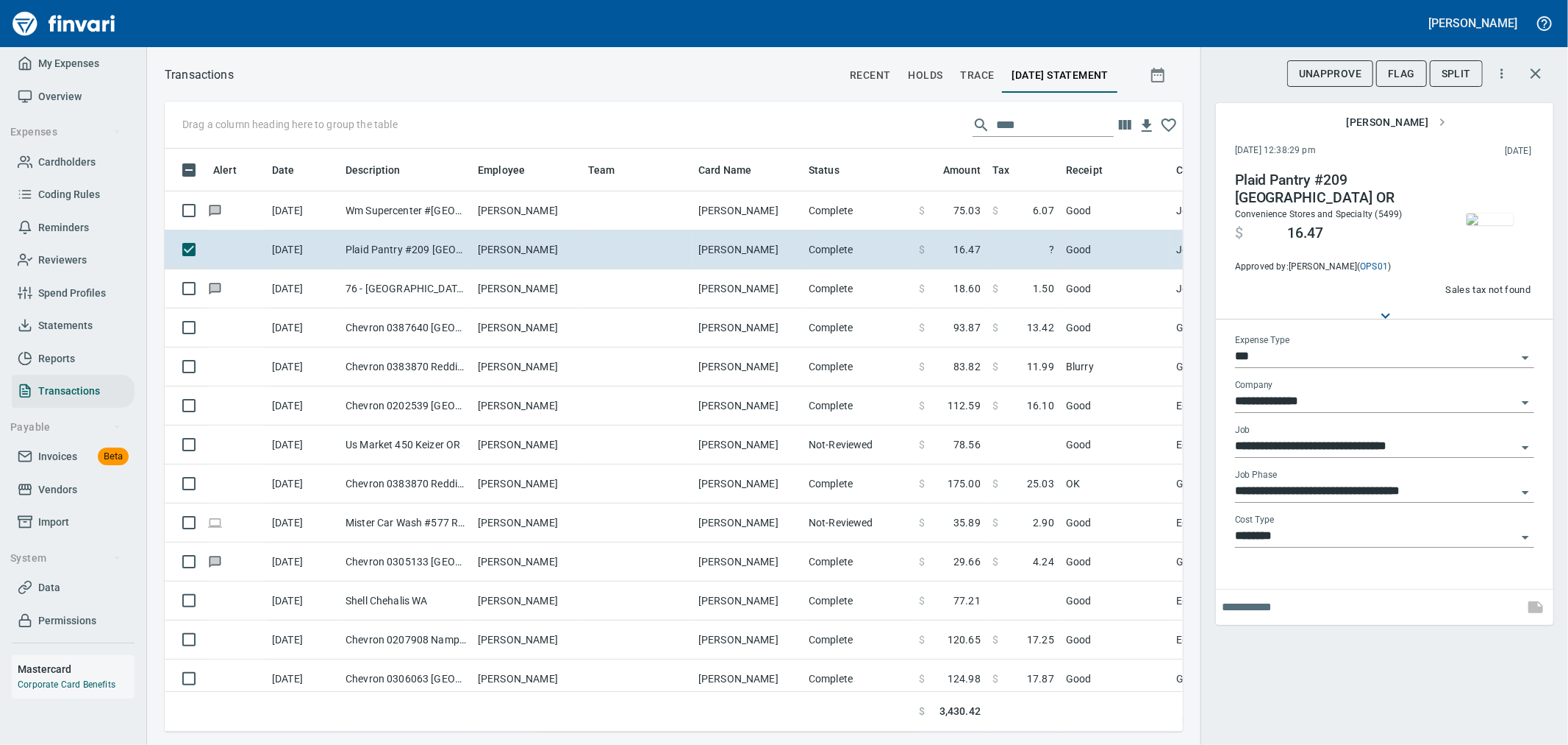
click at [1491, 225] on img "button" at bounding box center [1490, 219] width 47 height 12
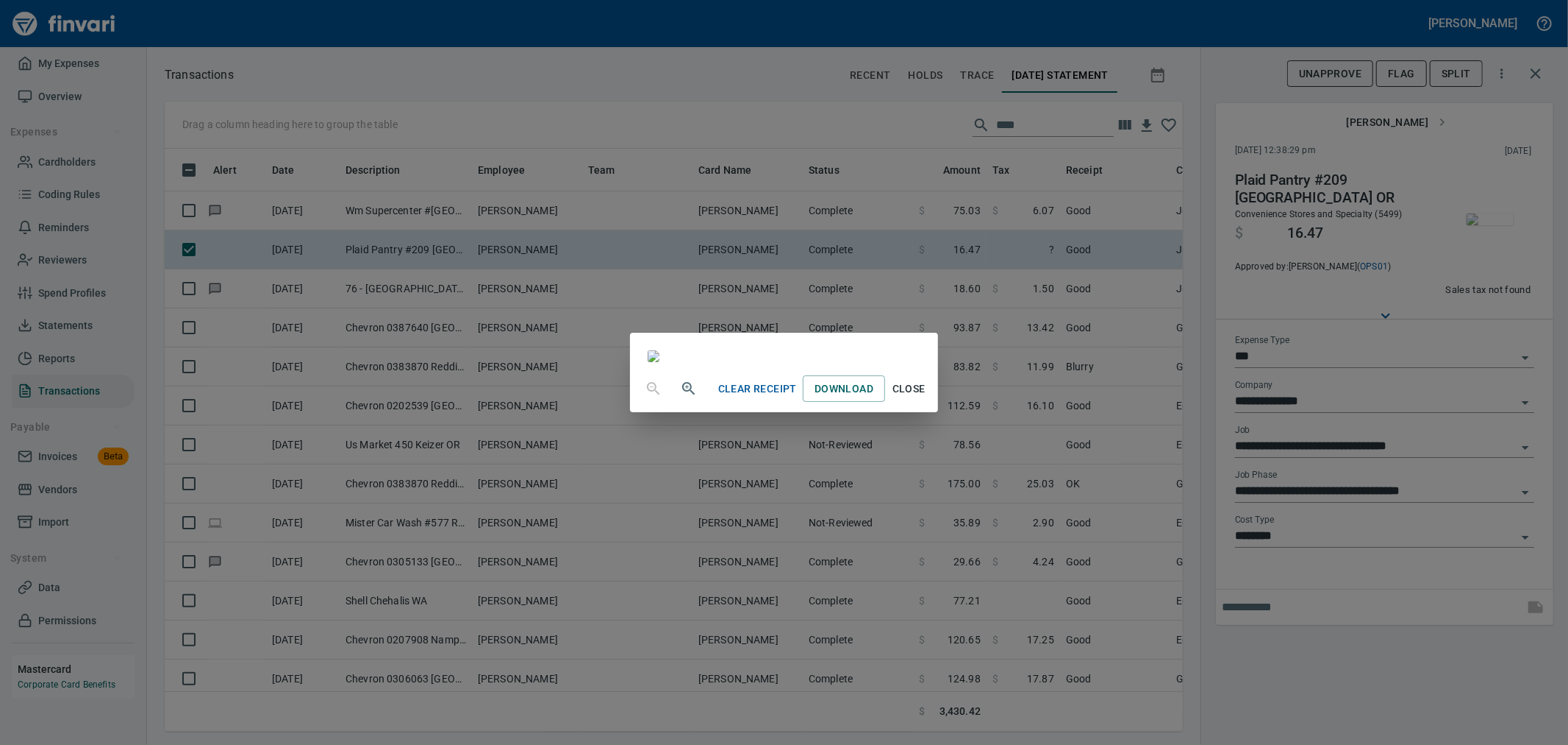
click at [1108, 351] on div "Clear Receipt Download Close" at bounding box center [784, 372] width 1568 height 745
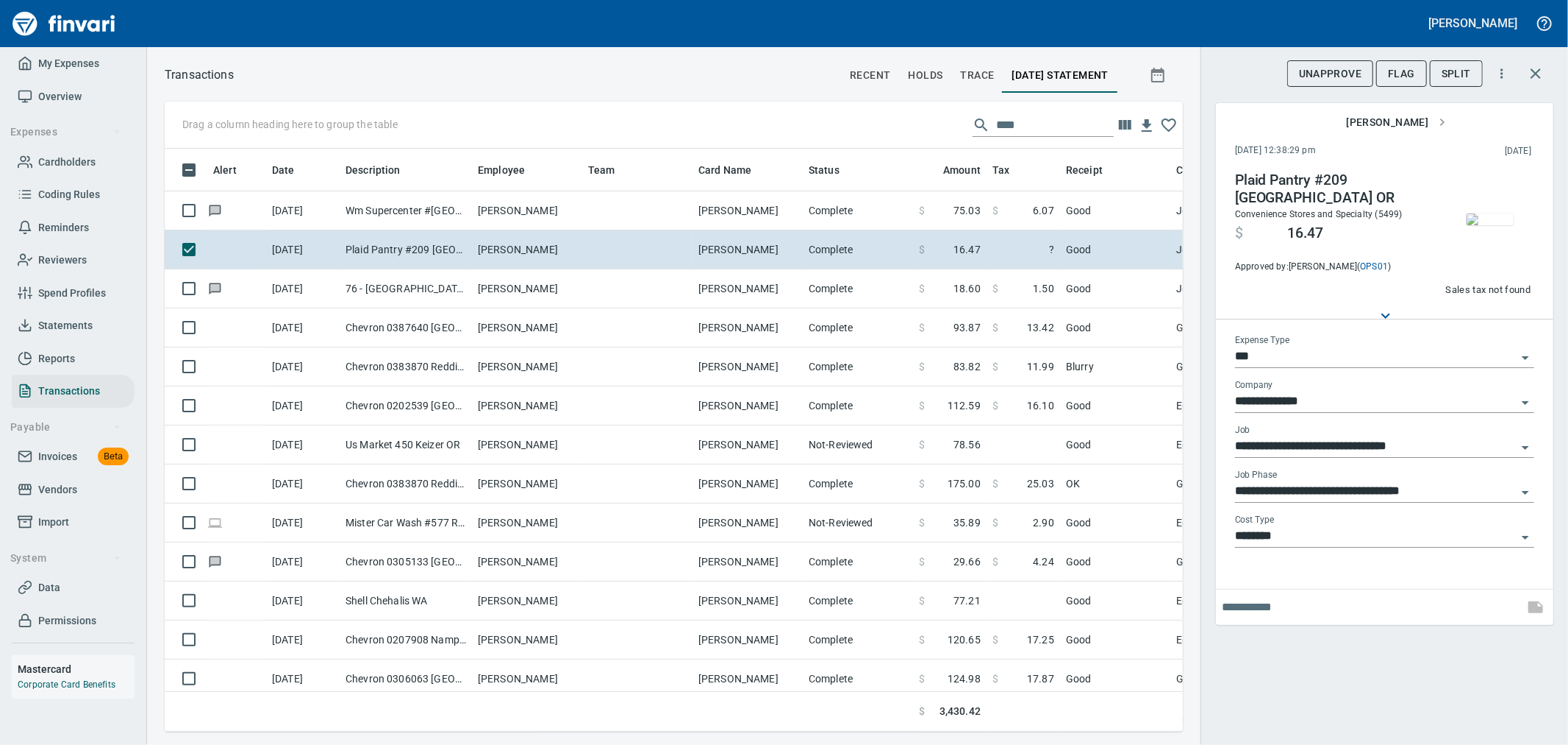
click at [1537, 72] on icon "button" at bounding box center [1536, 74] width 10 height 10
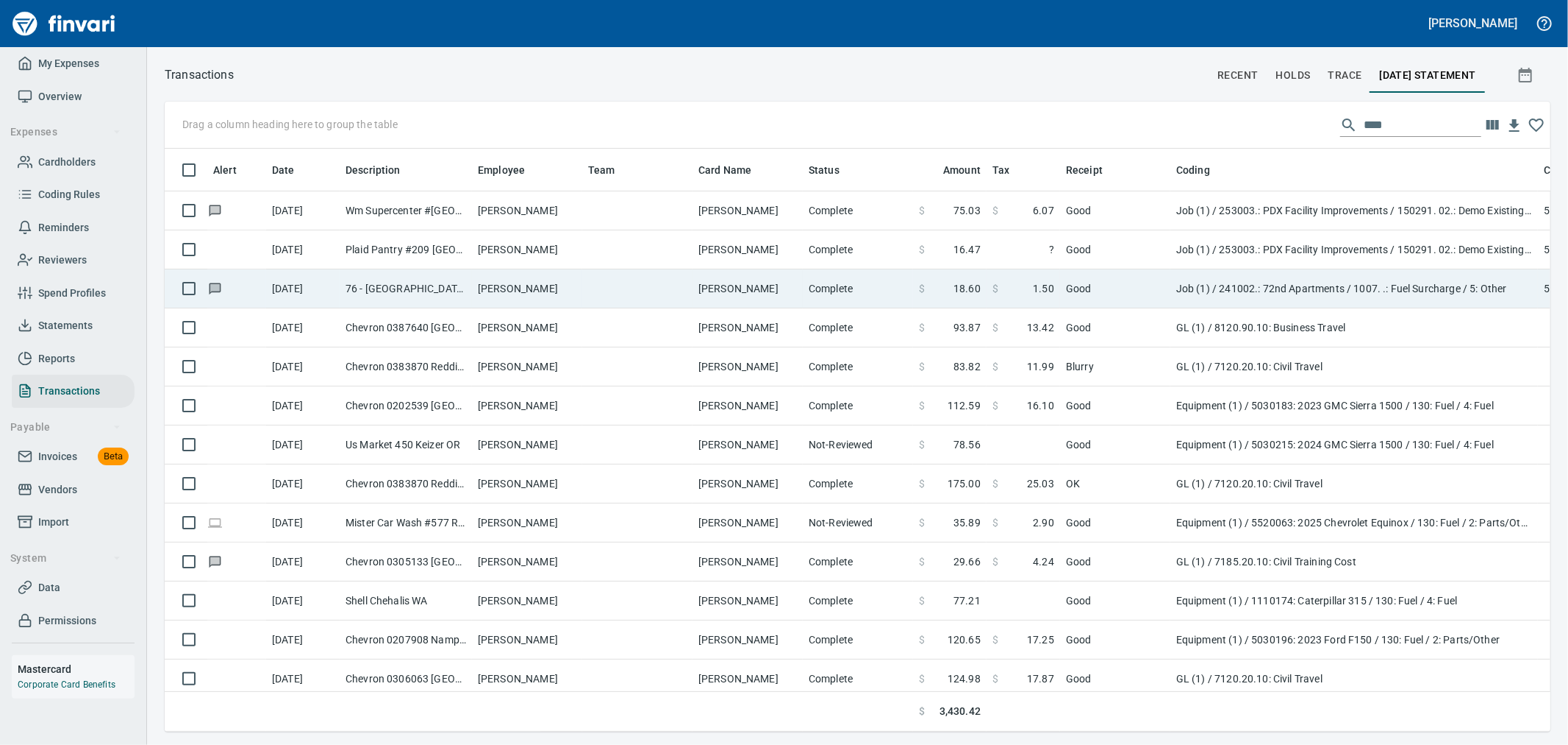
scroll to position [558, 1362]
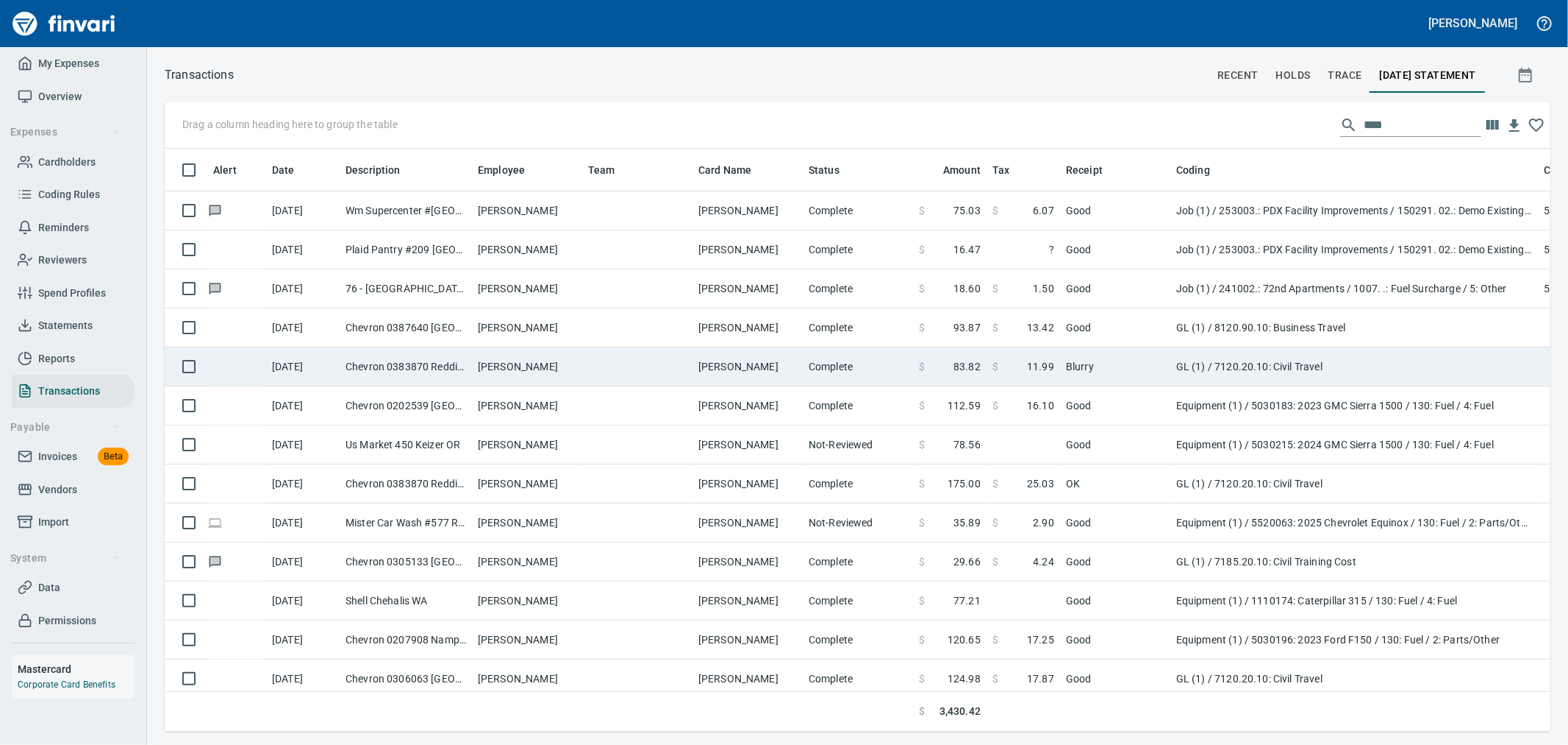
click at [1294, 366] on td "GL (1) / 7120.20.10: Civil Travel" at bounding box center [1354, 367] width 368 height 39
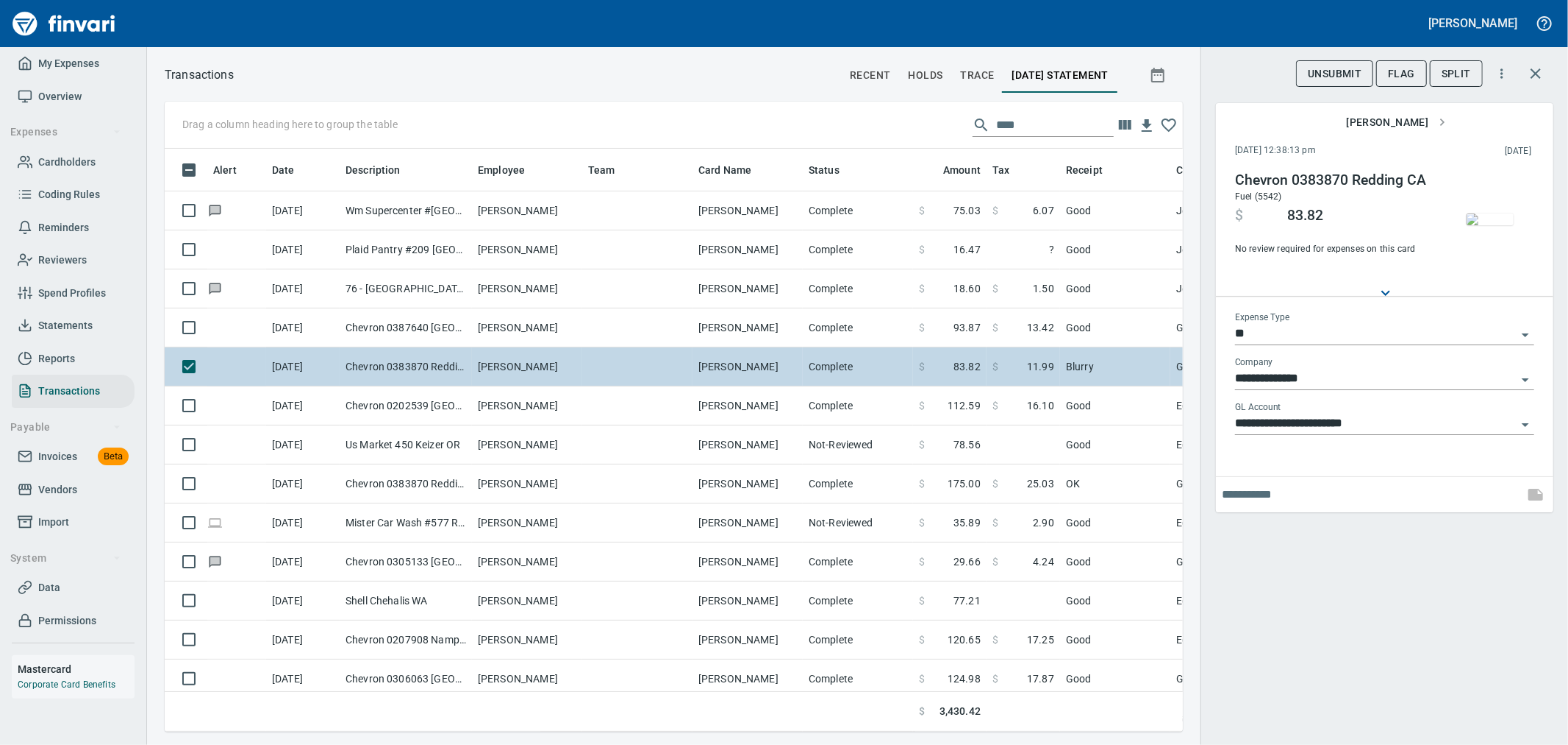
scroll to position [558, 994]
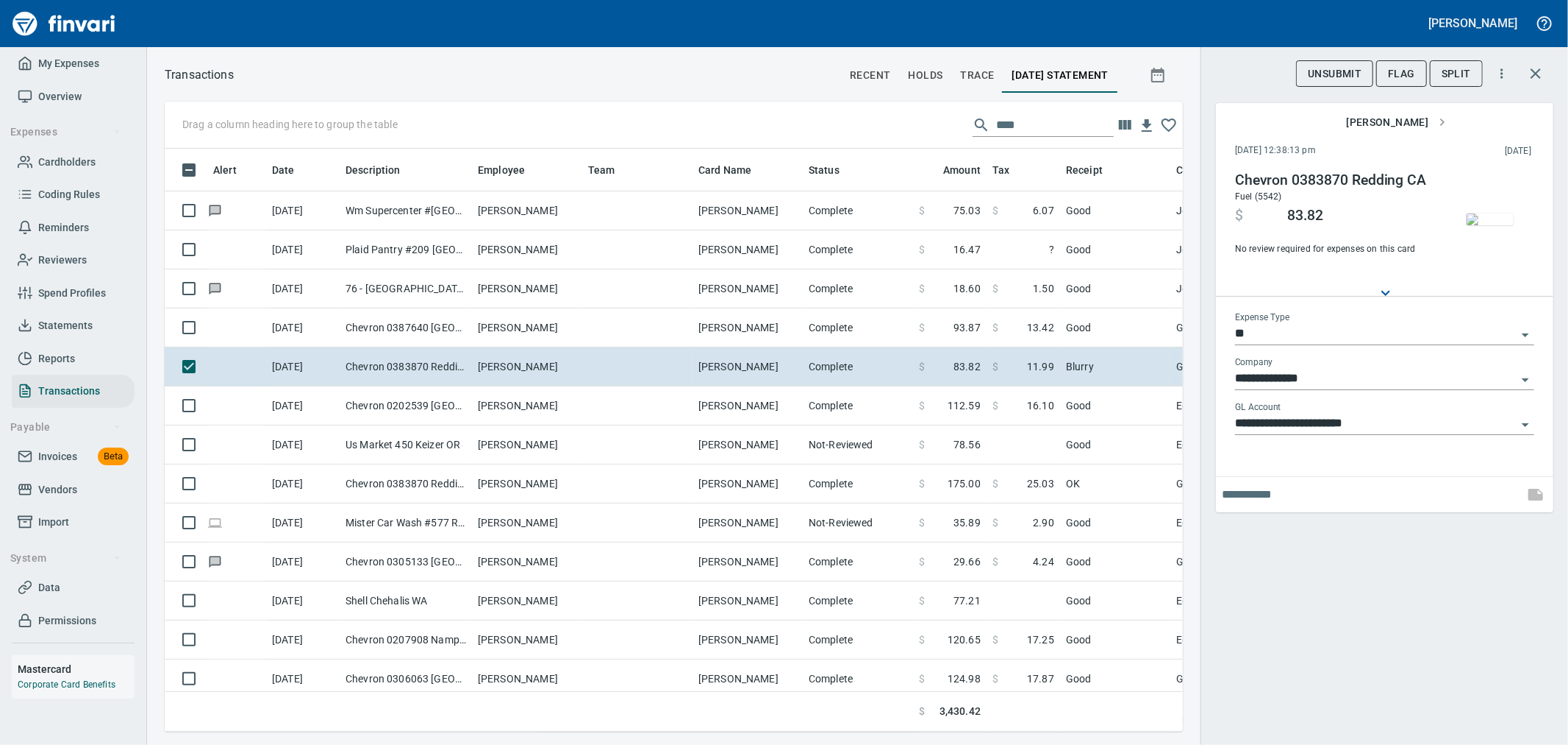
click at [1502, 225] on img "button" at bounding box center [1490, 219] width 47 height 12
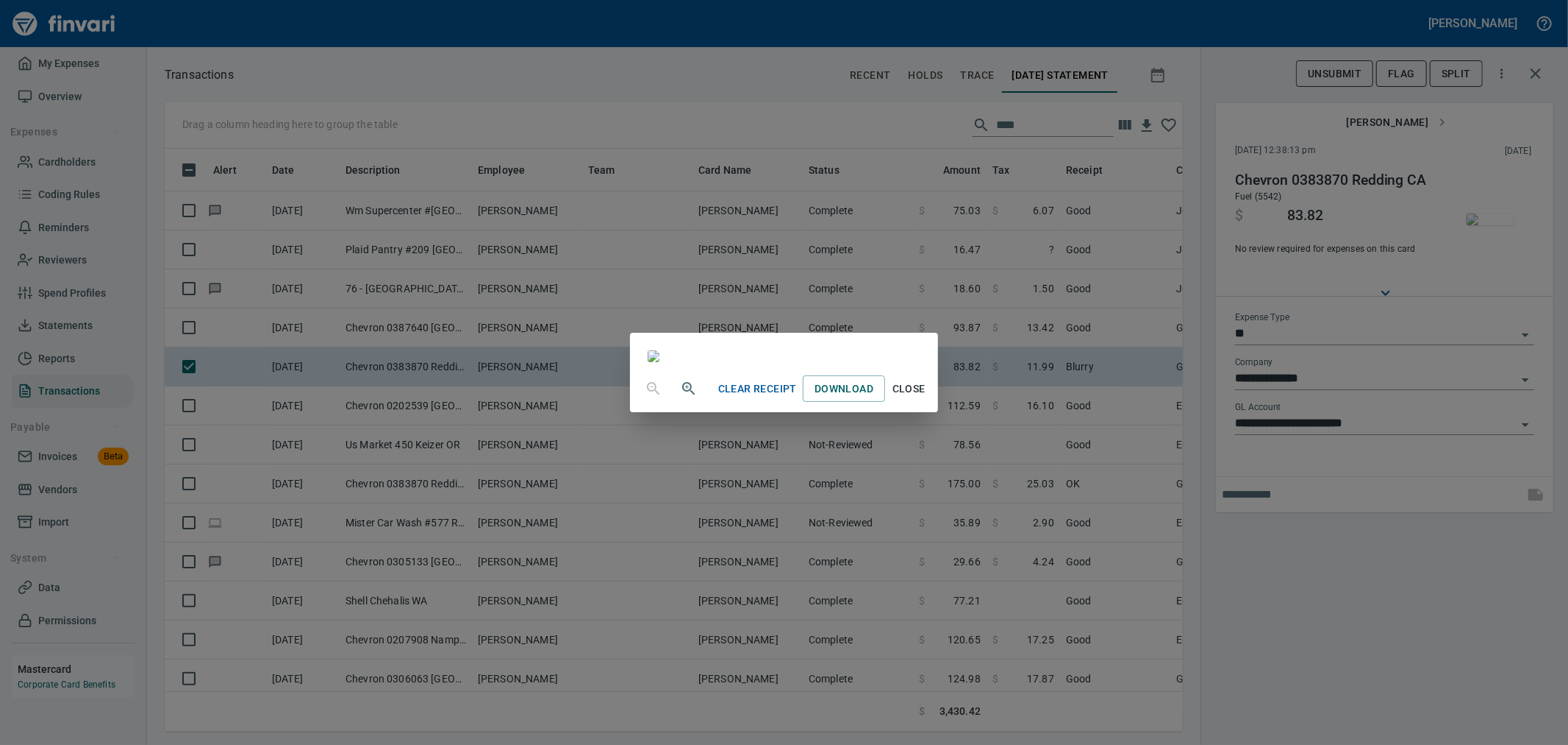
click at [1371, 607] on div "Clear Receipt Download Close" at bounding box center [784, 372] width 1568 height 745
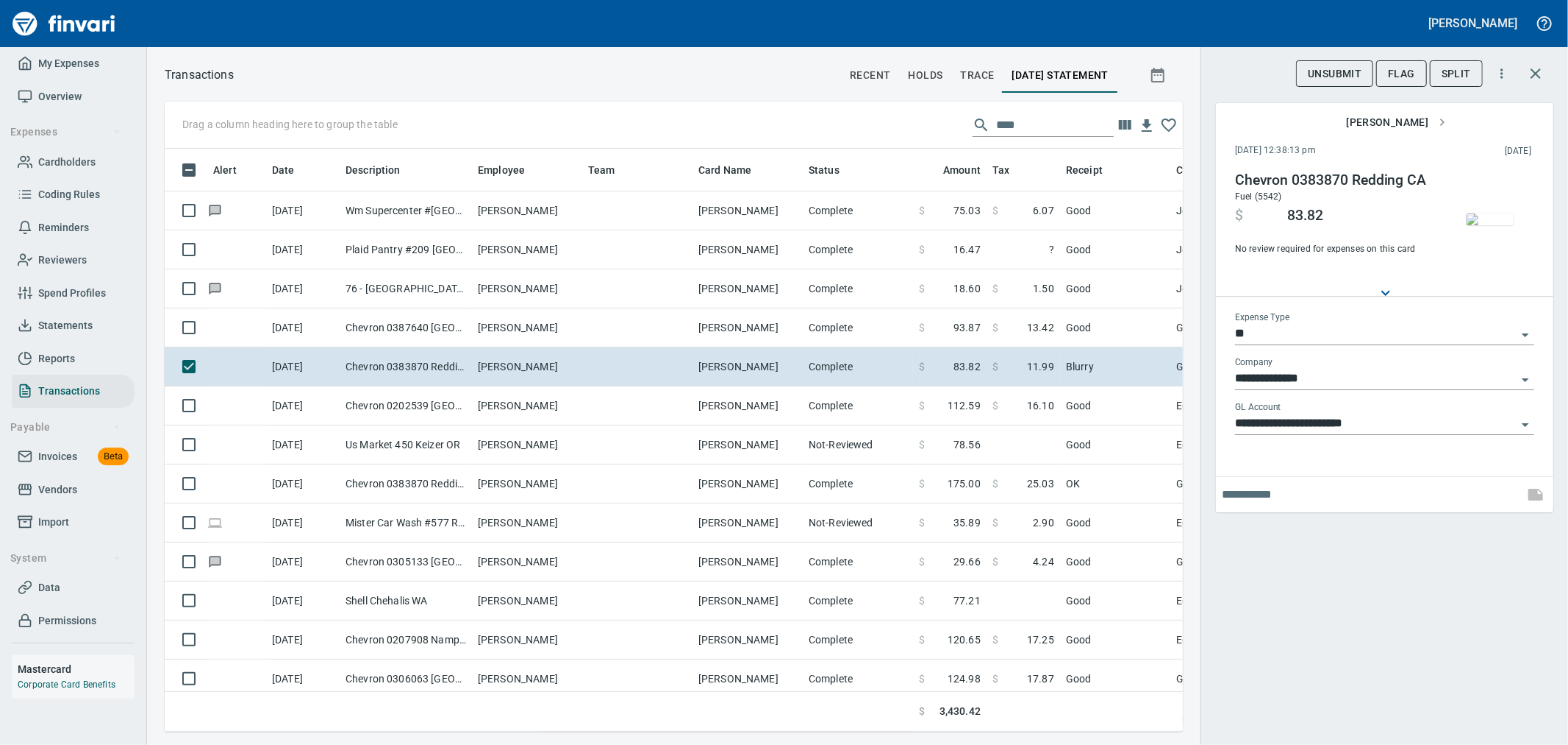
click at [1307, 335] on input "**" at bounding box center [1376, 334] width 282 height 20
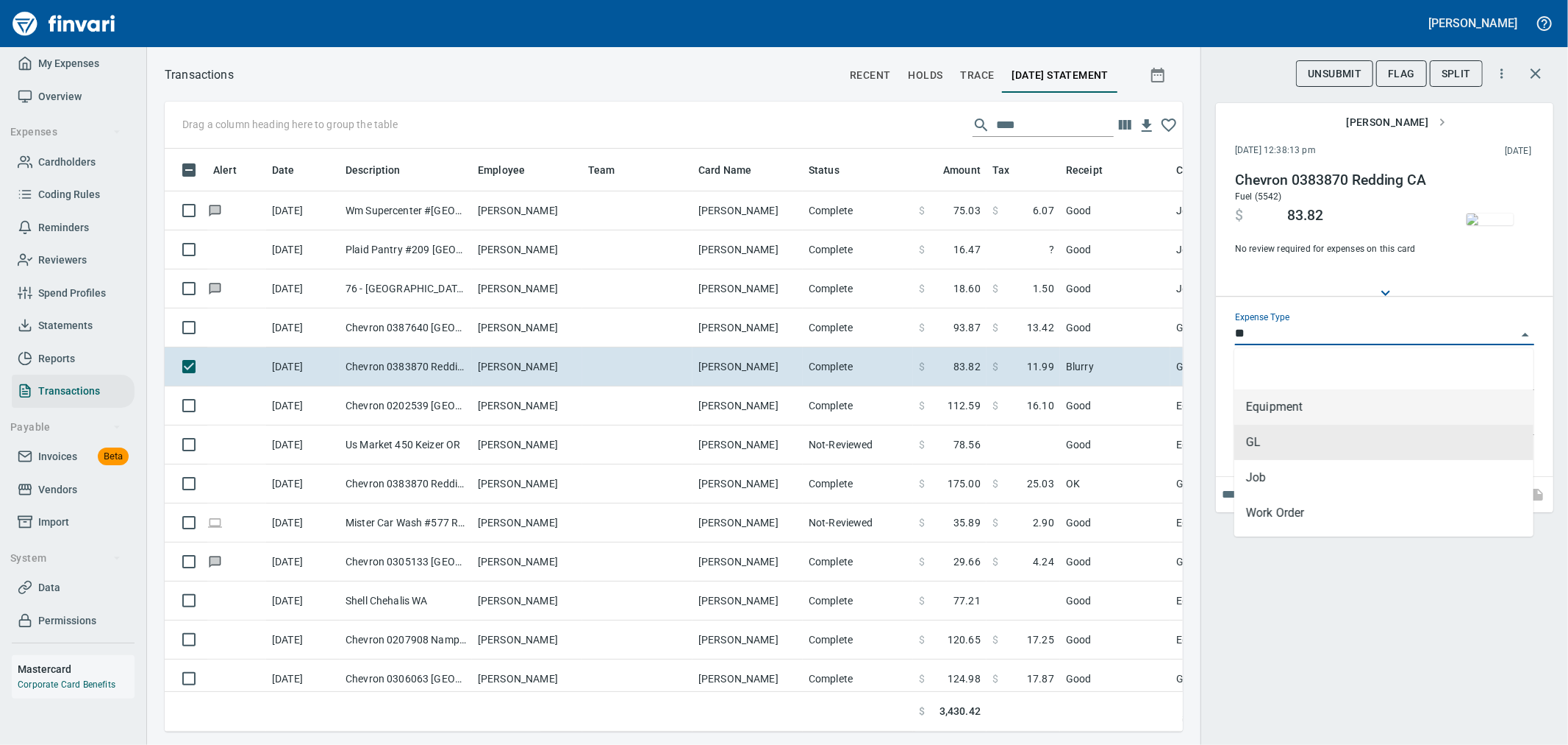
click at [1296, 407] on li "Equipment" at bounding box center [1384, 407] width 300 height 36
type input "*********"
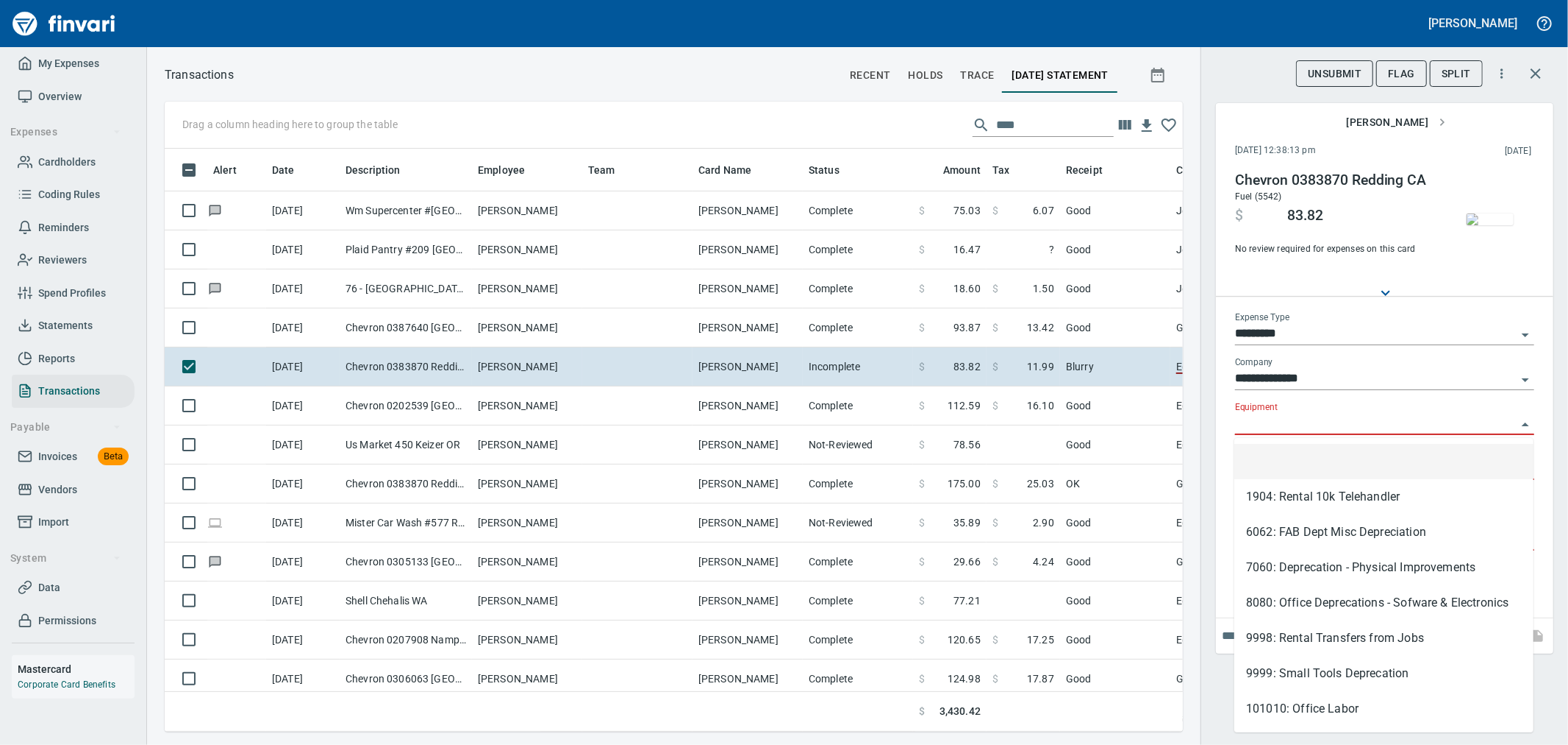
click at [1291, 429] on input "Equipment" at bounding box center [1376, 424] width 282 height 20
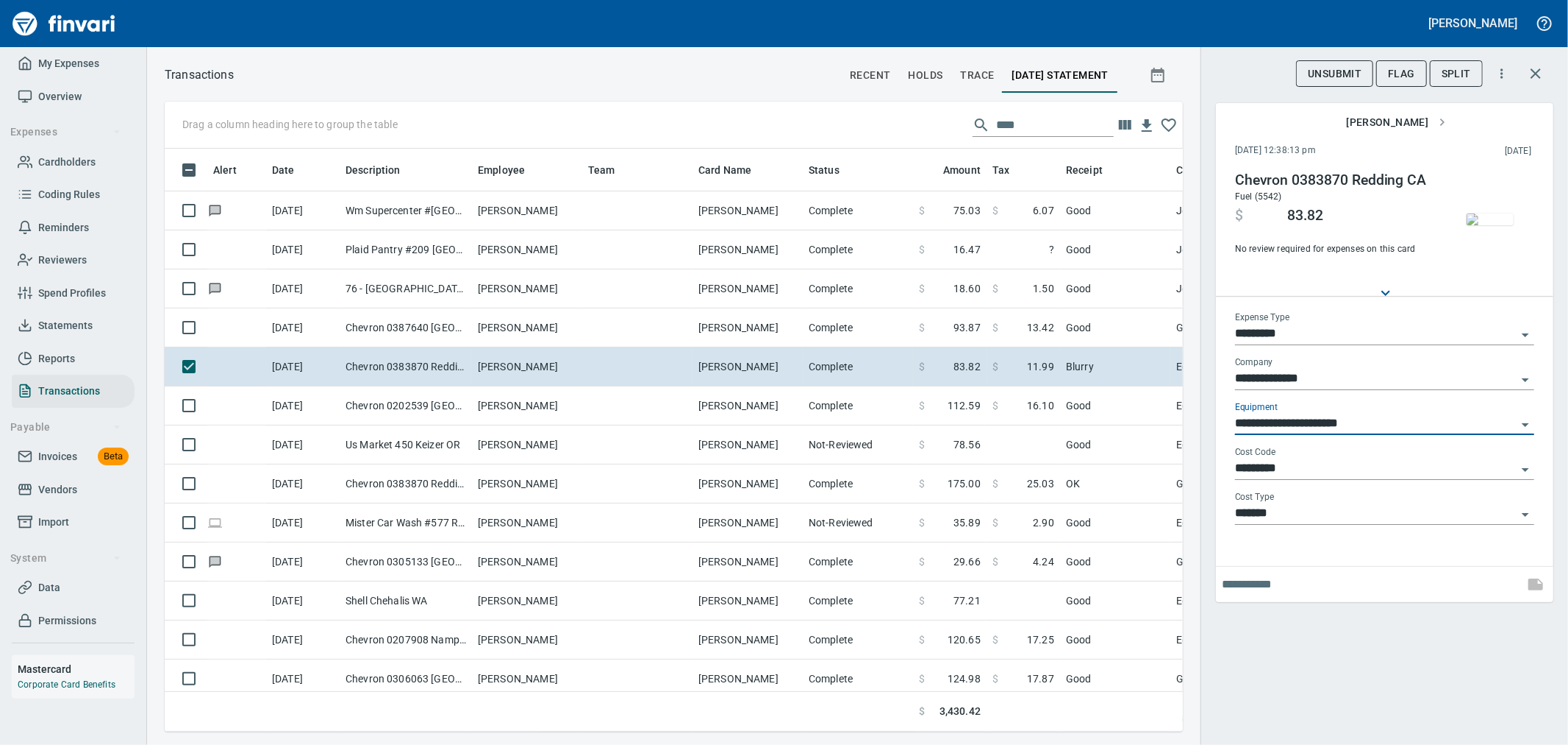
type input "**********"
click at [1537, 70] on icon "button" at bounding box center [1536, 73] width 18 height 18
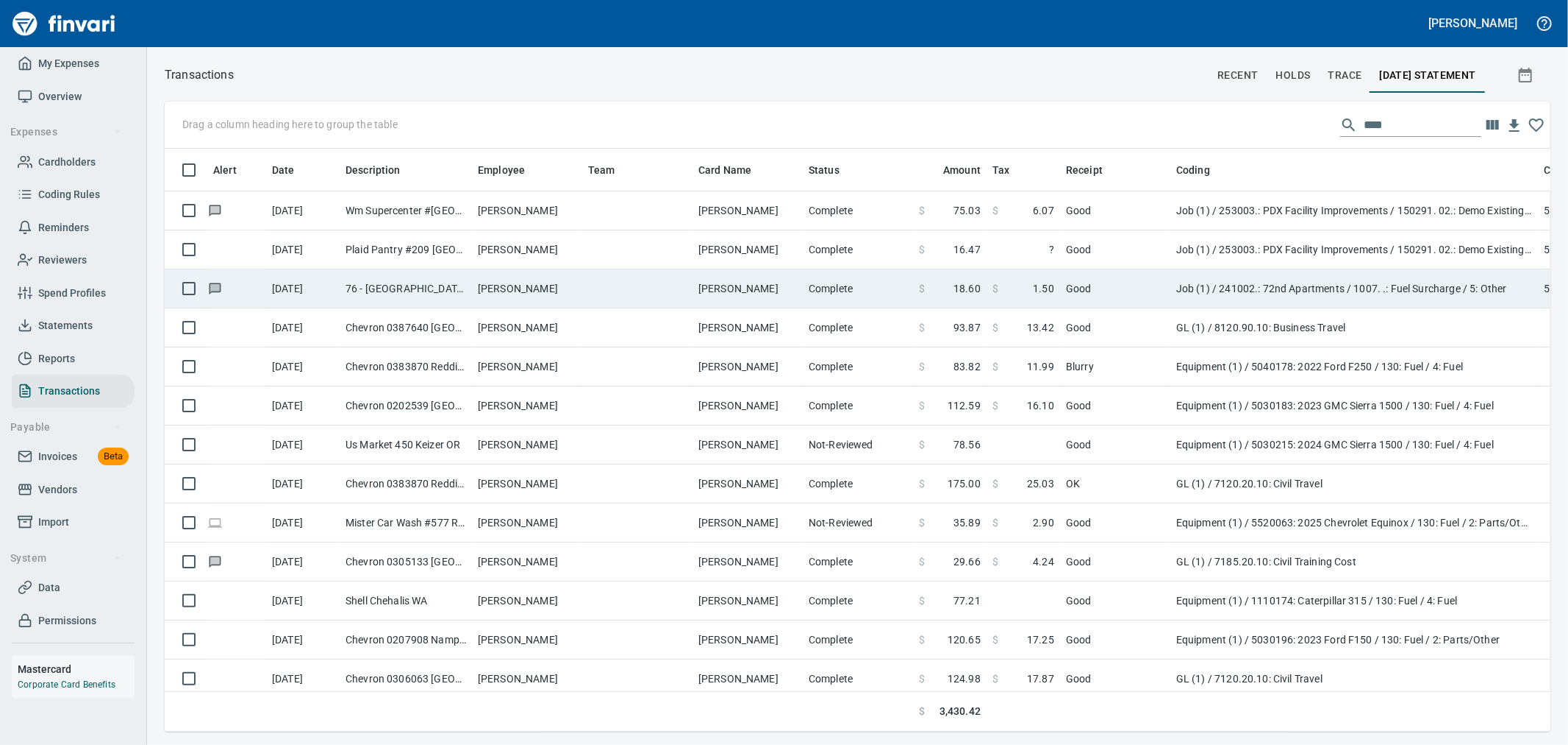
scroll to position [558, 1359]
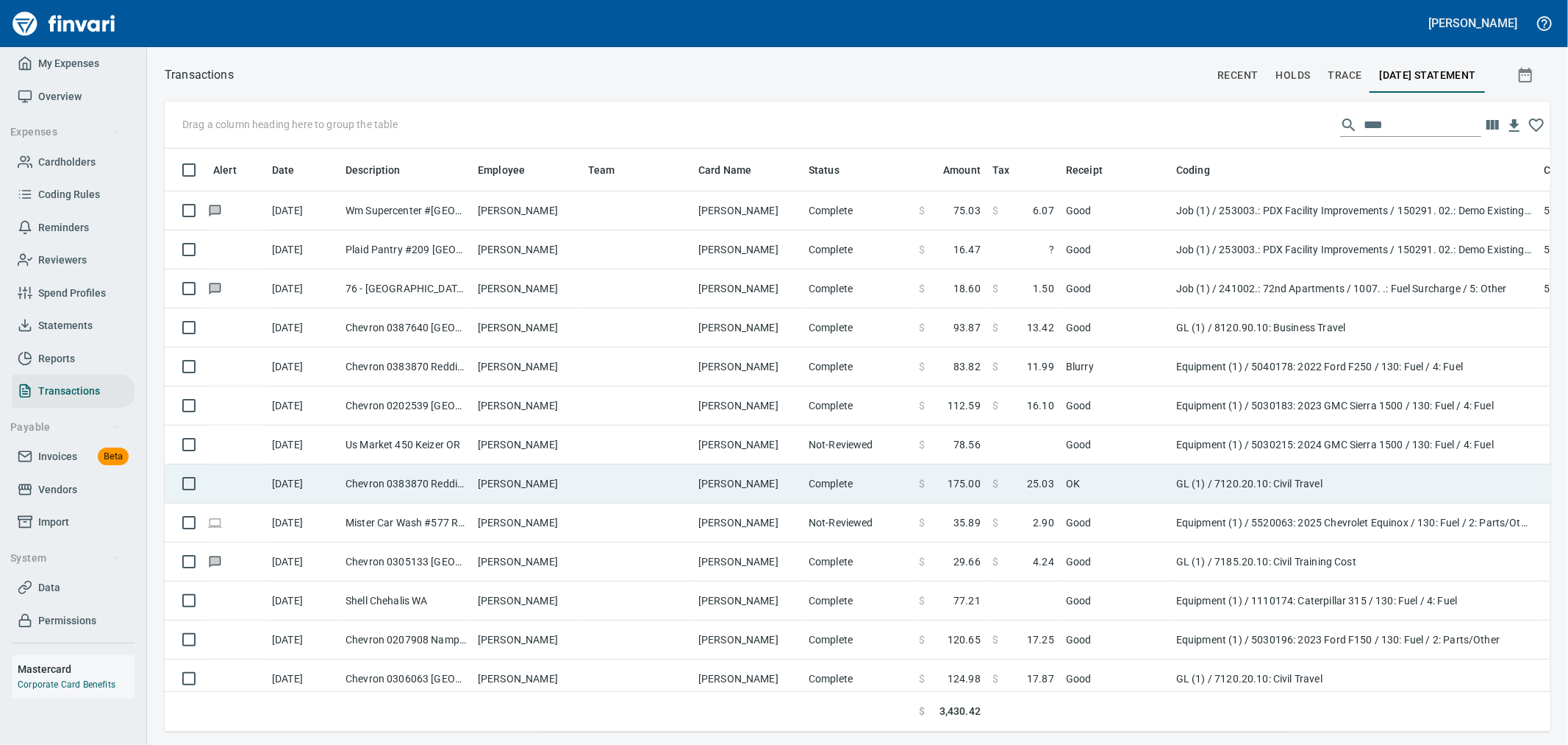
click at [1216, 484] on td "GL (1) / 7120.20.10: Civil Travel" at bounding box center [1354, 484] width 368 height 39
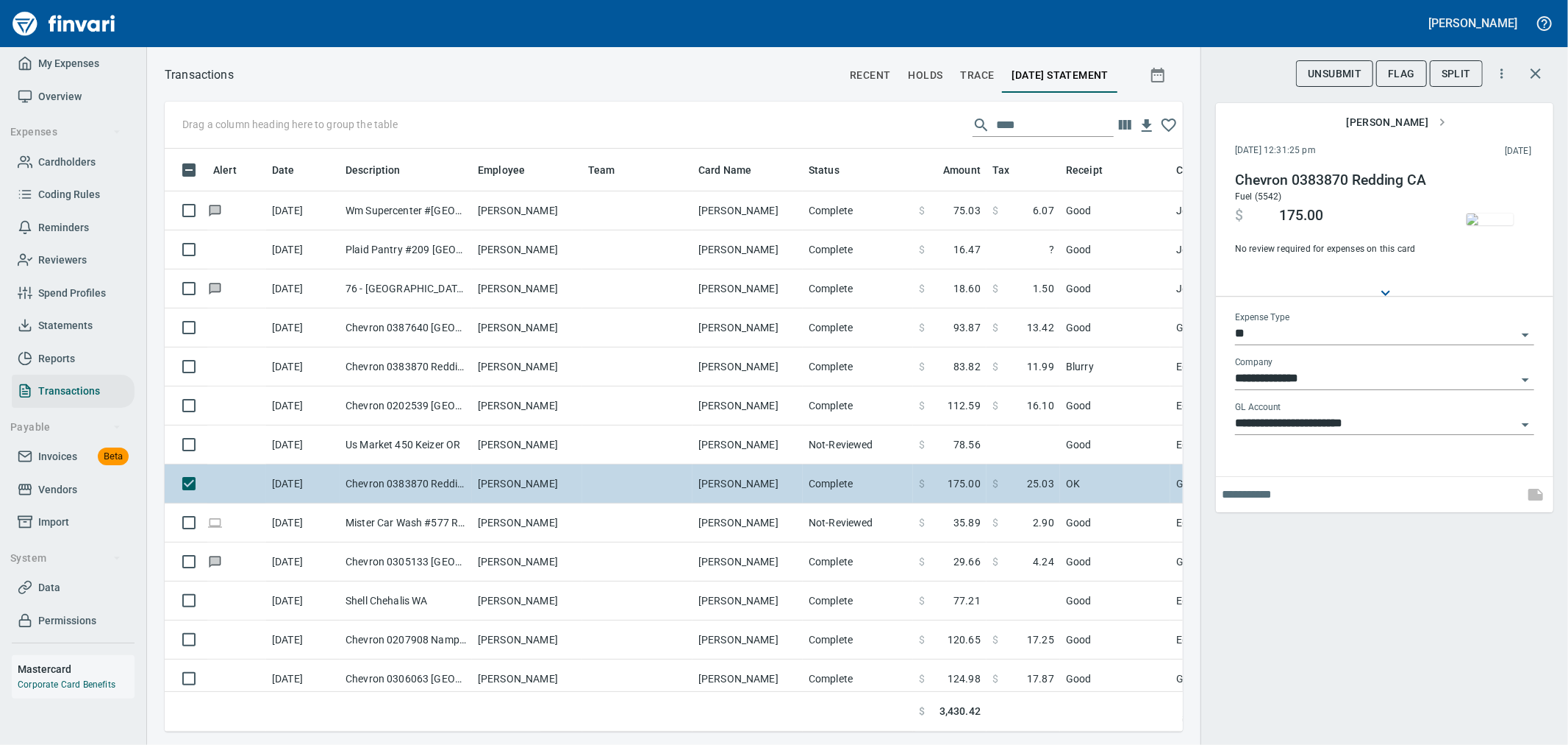
scroll to position [558, 994]
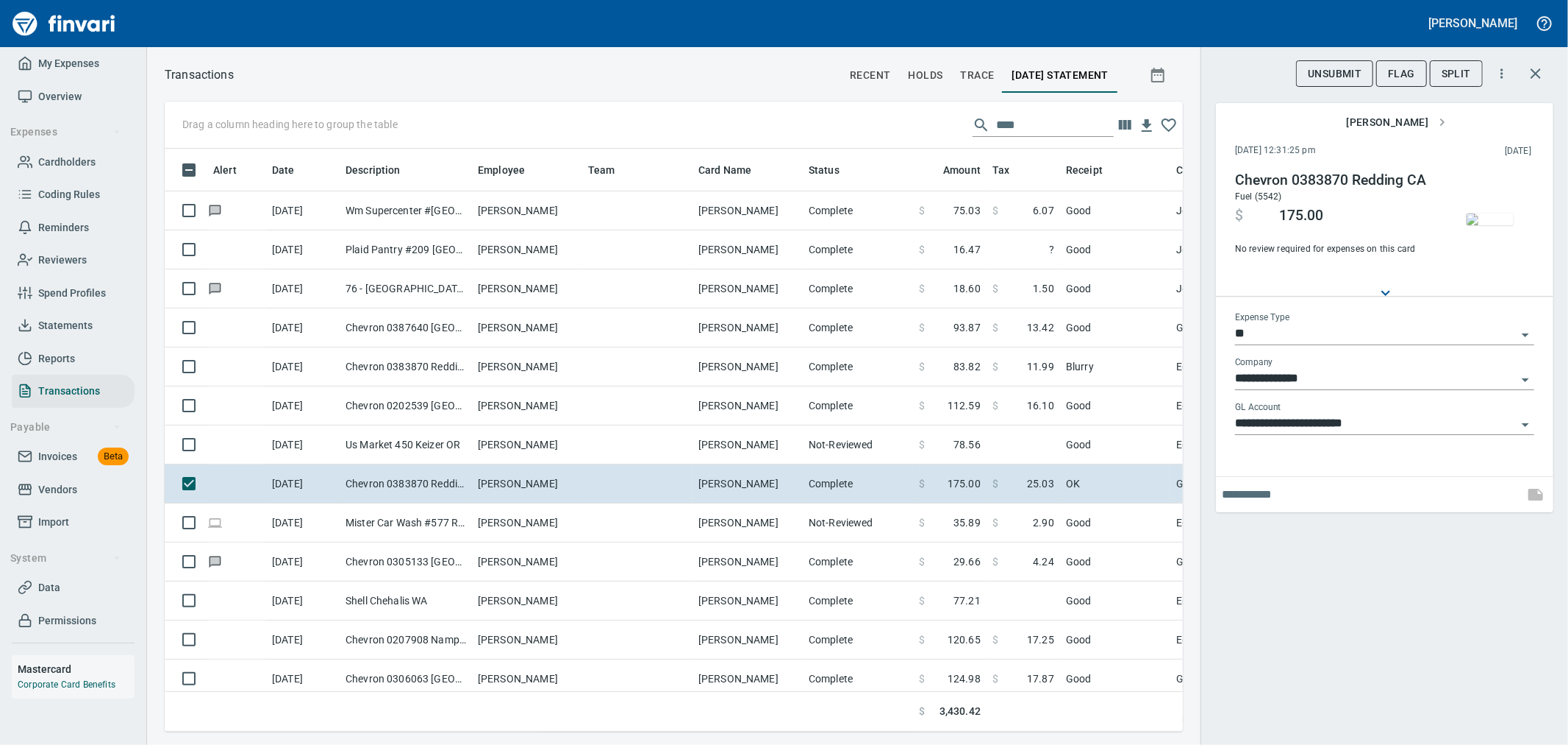
click at [1340, 336] on input "**" at bounding box center [1376, 334] width 282 height 20
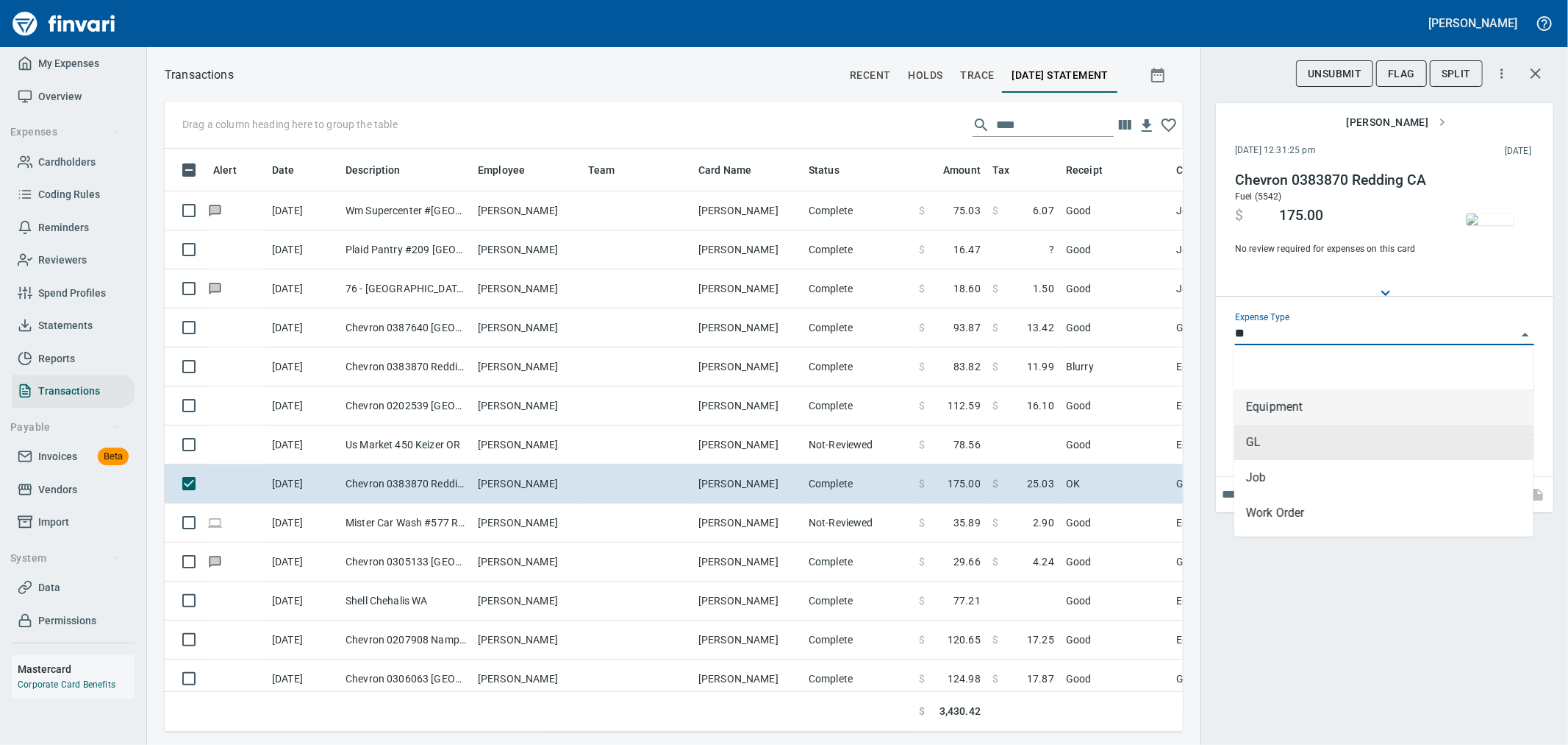
click at [1304, 415] on li "Equipment" at bounding box center [1384, 407] width 300 height 36
type input "*********"
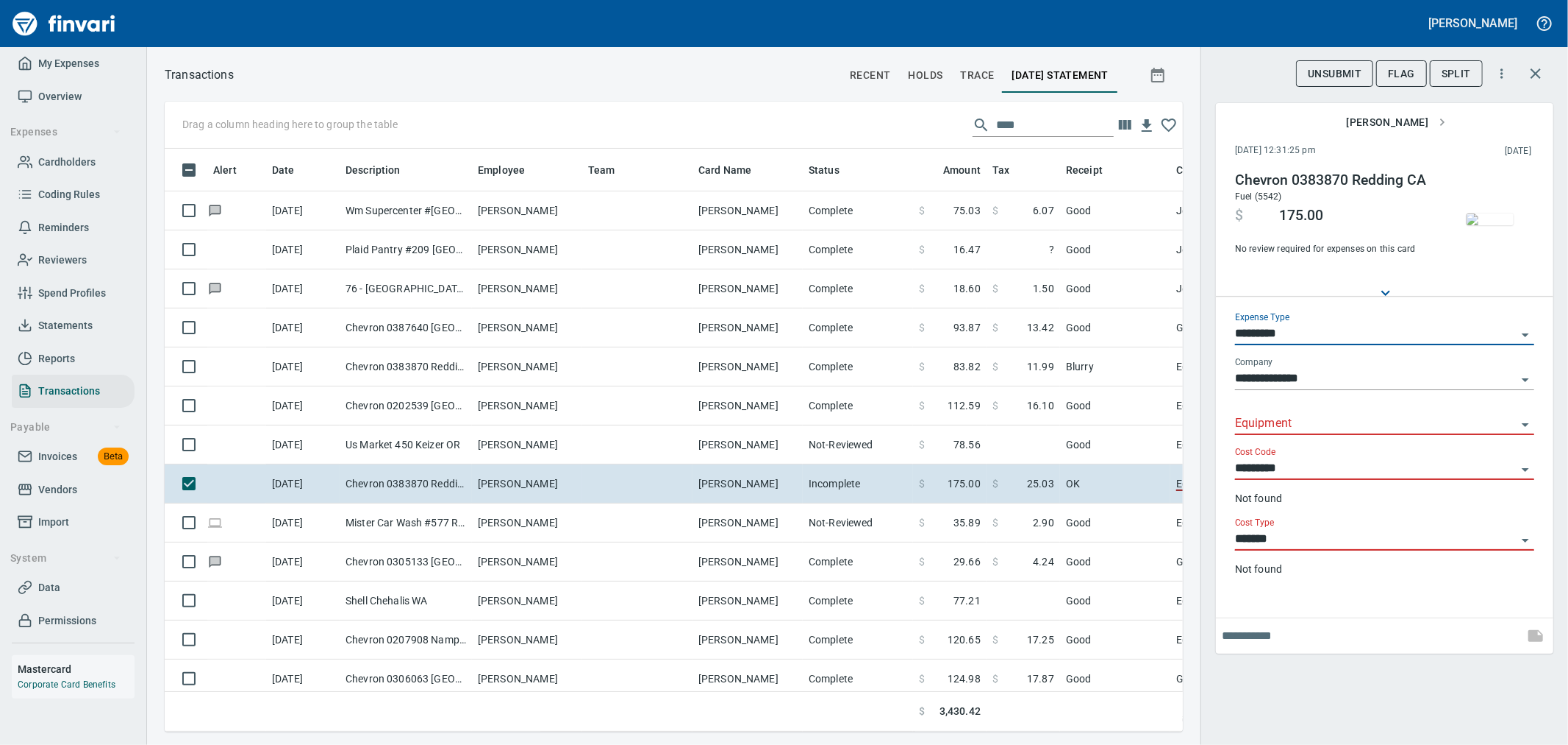
click at [1297, 431] on input "Equipment" at bounding box center [1376, 424] width 282 height 20
click at [1355, 464] on li "5040178: 2022 Ford F250" at bounding box center [1384, 461] width 300 height 36
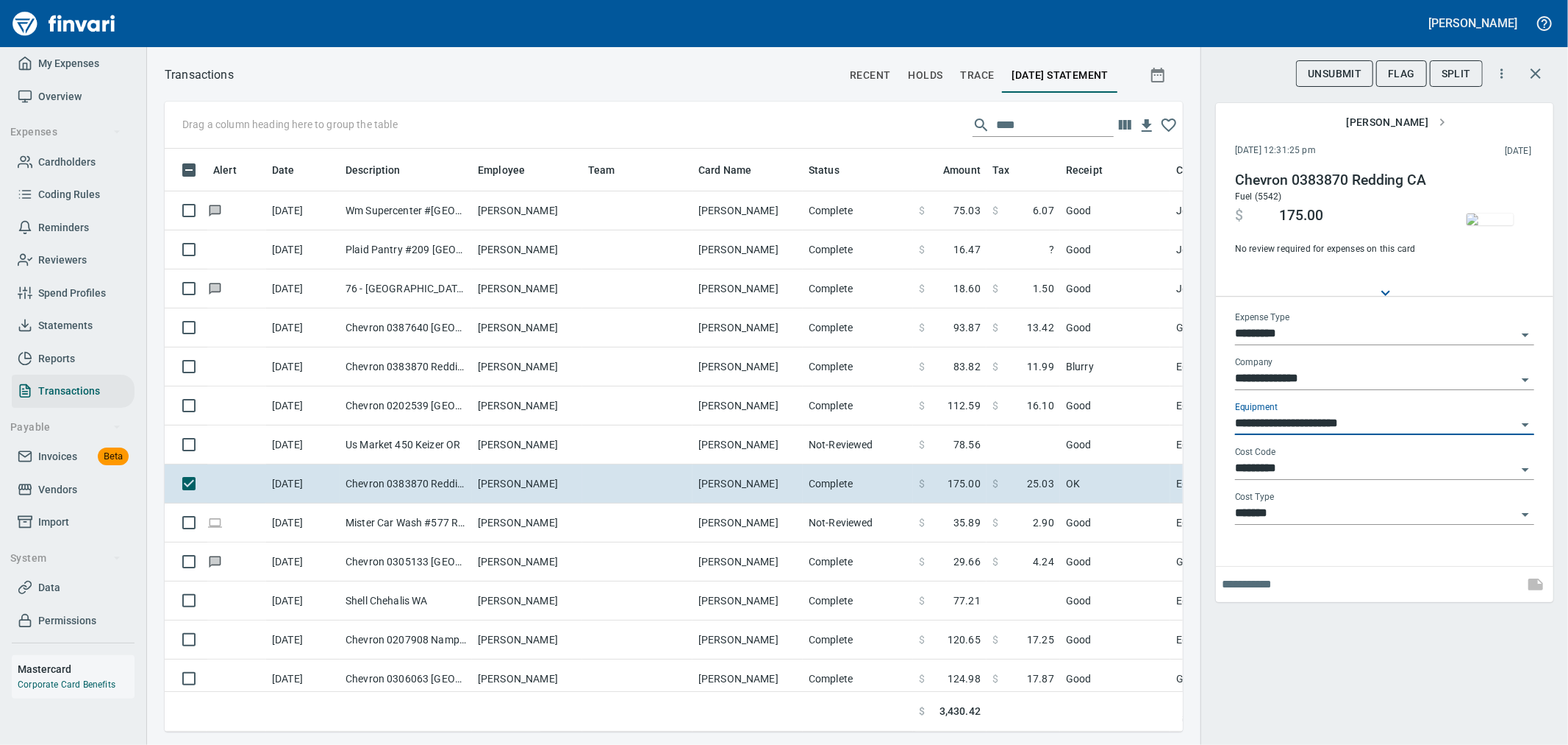
type input "**********"
click at [1538, 74] on icon "button" at bounding box center [1536, 73] width 18 height 18
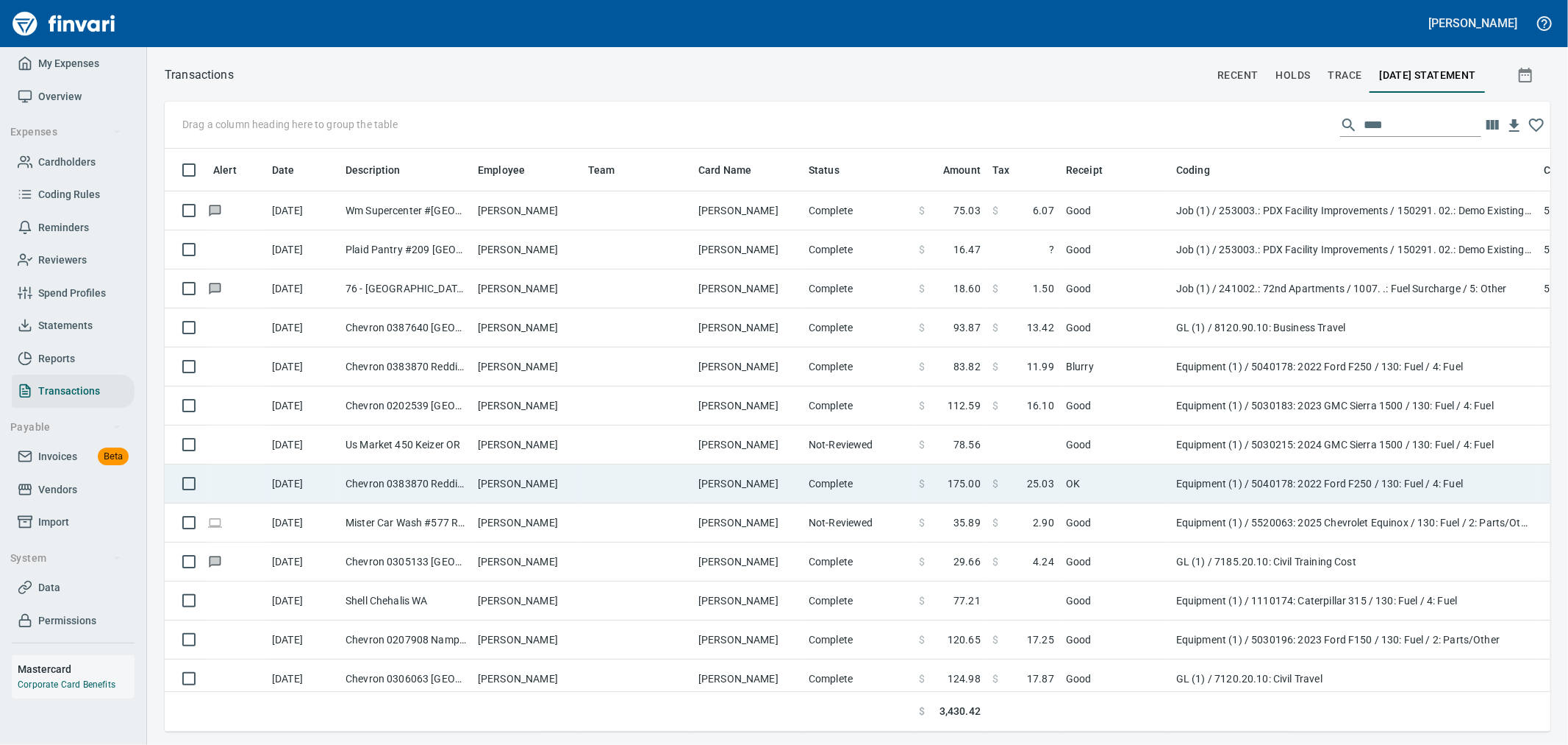
scroll to position [82, 0]
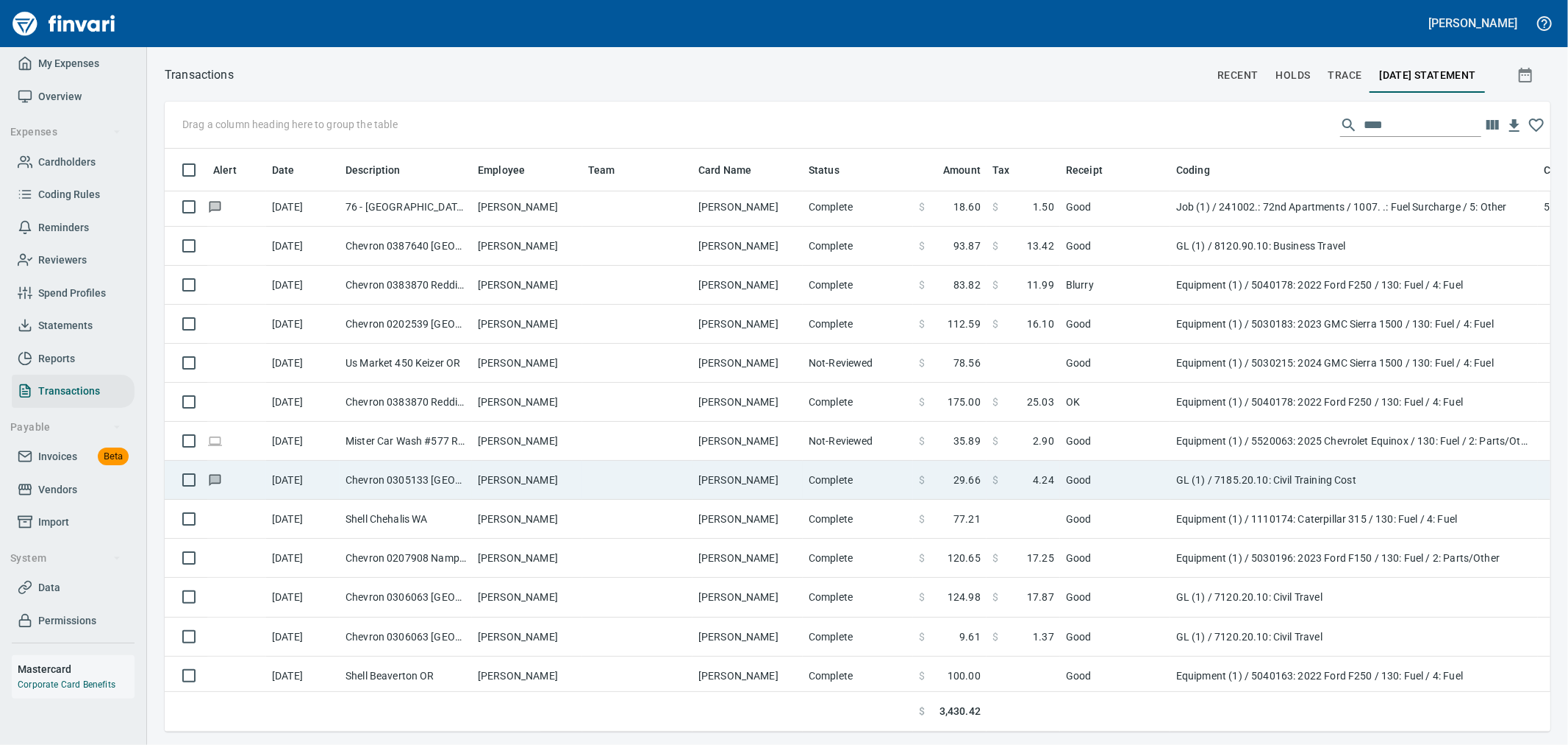
click at [1315, 483] on td "GL (1) / 7185.20.10: Civil Training Cost" at bounding box center [1354, 480] width 368 height 39
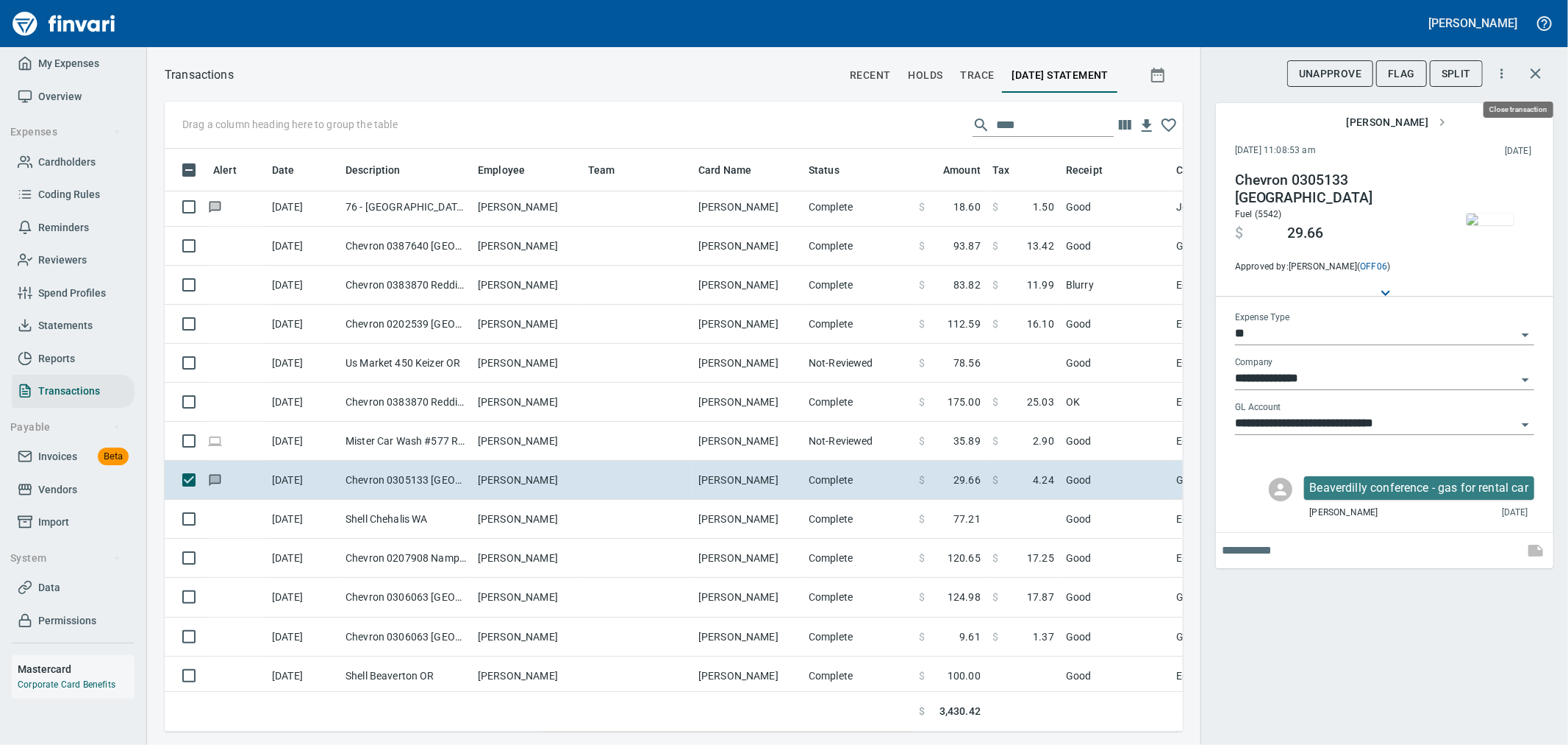
scroll to position [558, 994]
click at [1538, 82] on button "button" at bounding box center [1537, 74] width 36 height 36
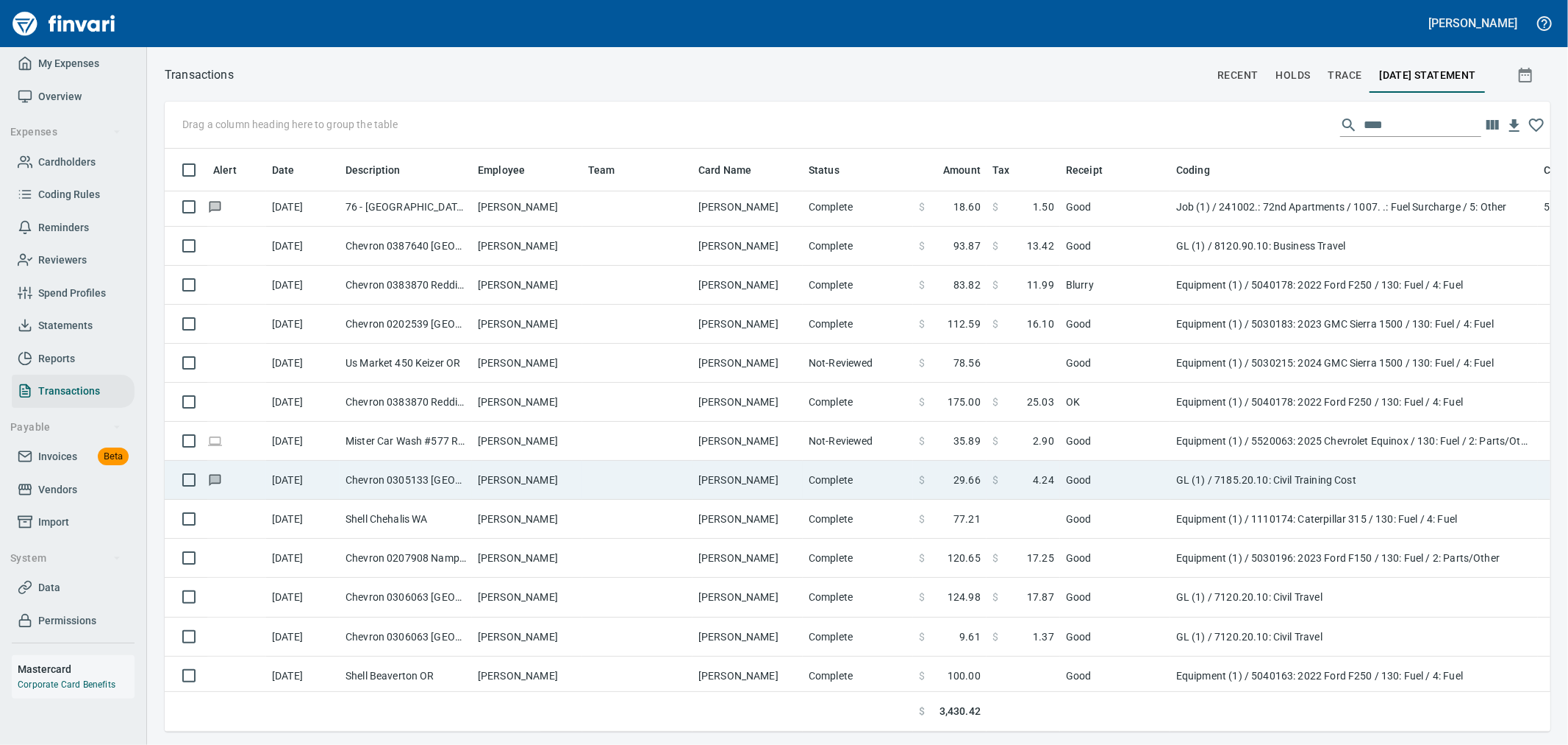
scroll to position [558, 1362]
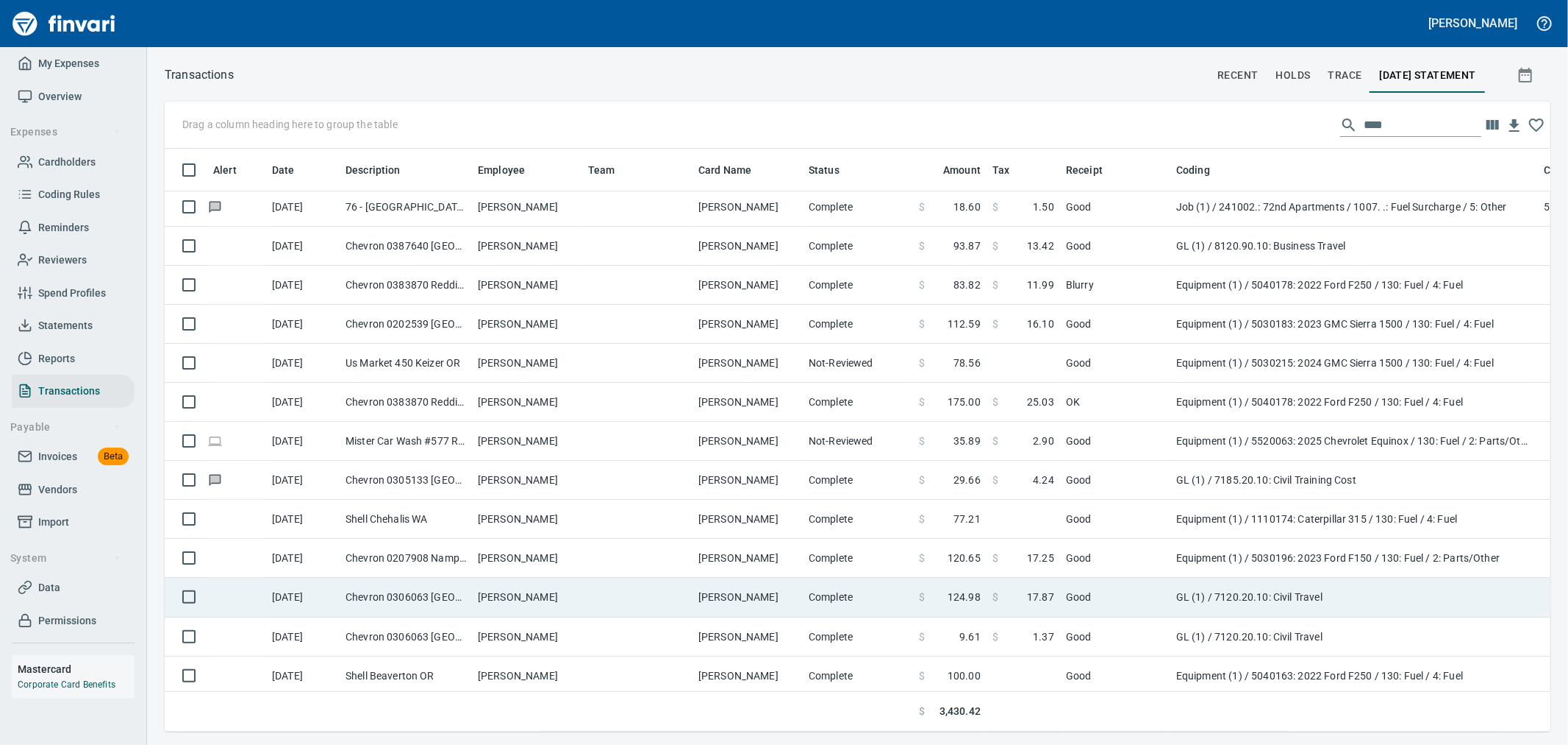
click at [1277, 590] on td "GL (1) / 7120.20.10: Civil Travel" at bounding box center [1354, 597] width 368 height 39
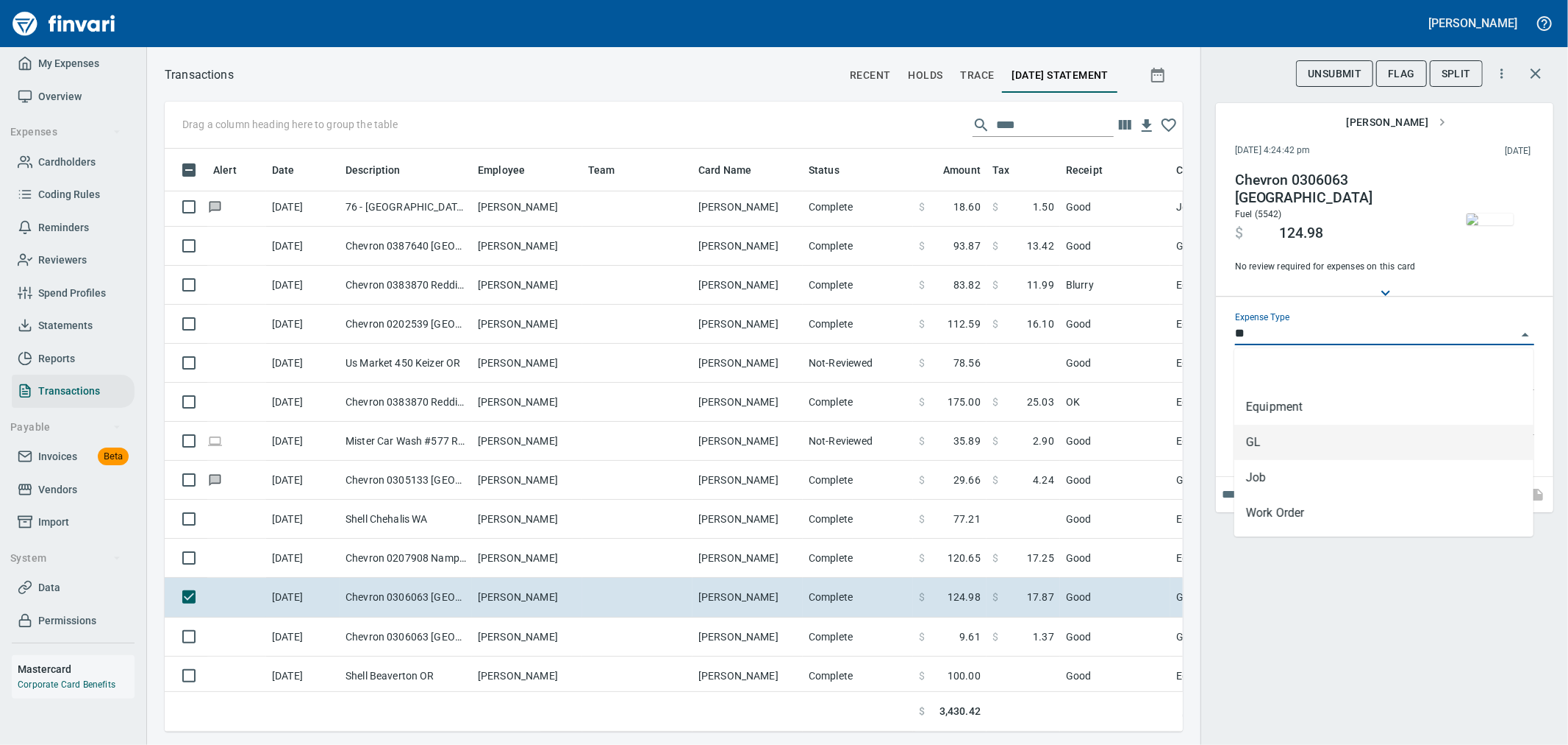
click at [1332, 336] on input "**" at bounding box center [1376, 334] width 282 height 20
click at [1312, 405] on li "Equipment" at bounding box center [1384, 407] width 300 height 36
type input "*********"
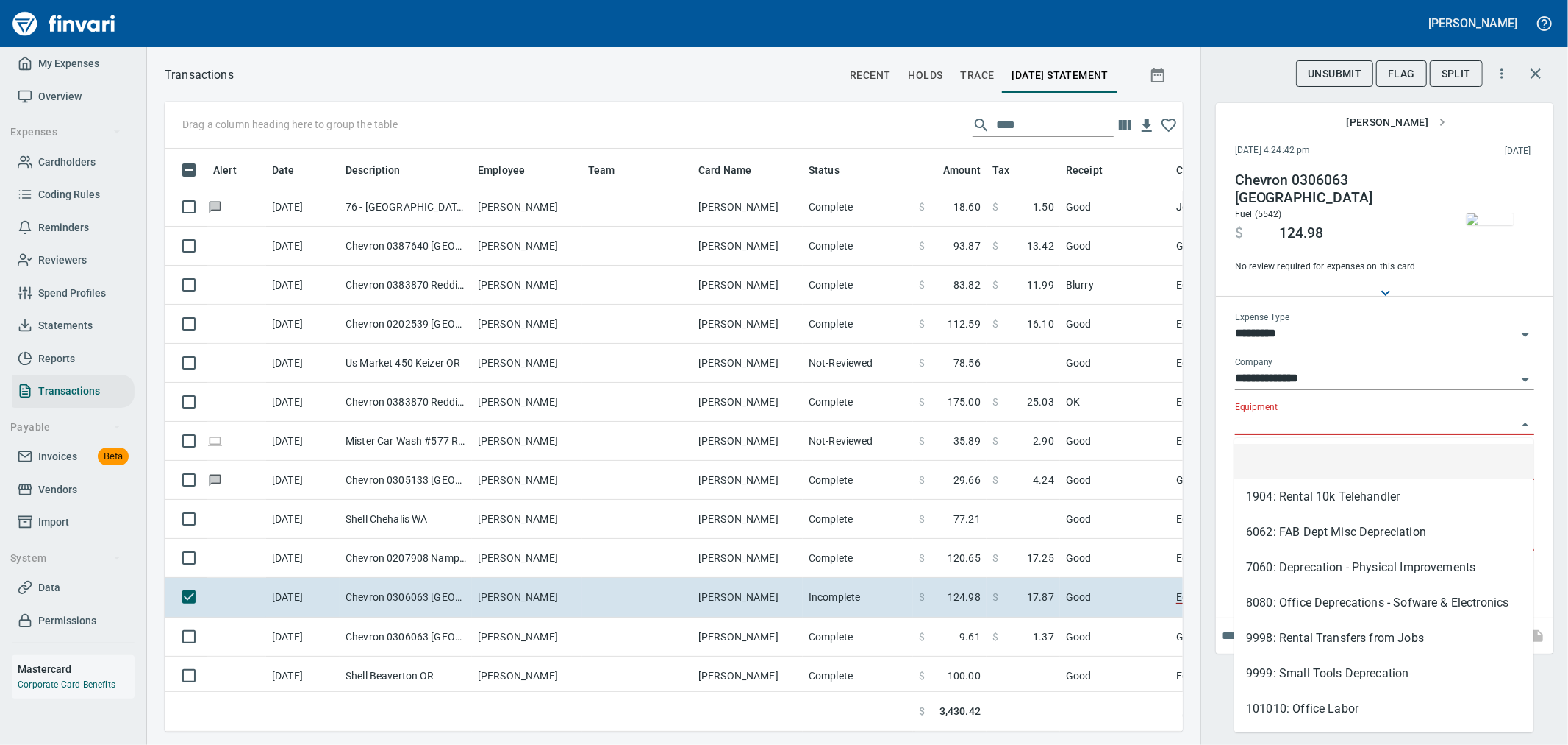
click at [1318, 423] on input "Equipment" at bounding box center [1376, 424] width 282 height 20
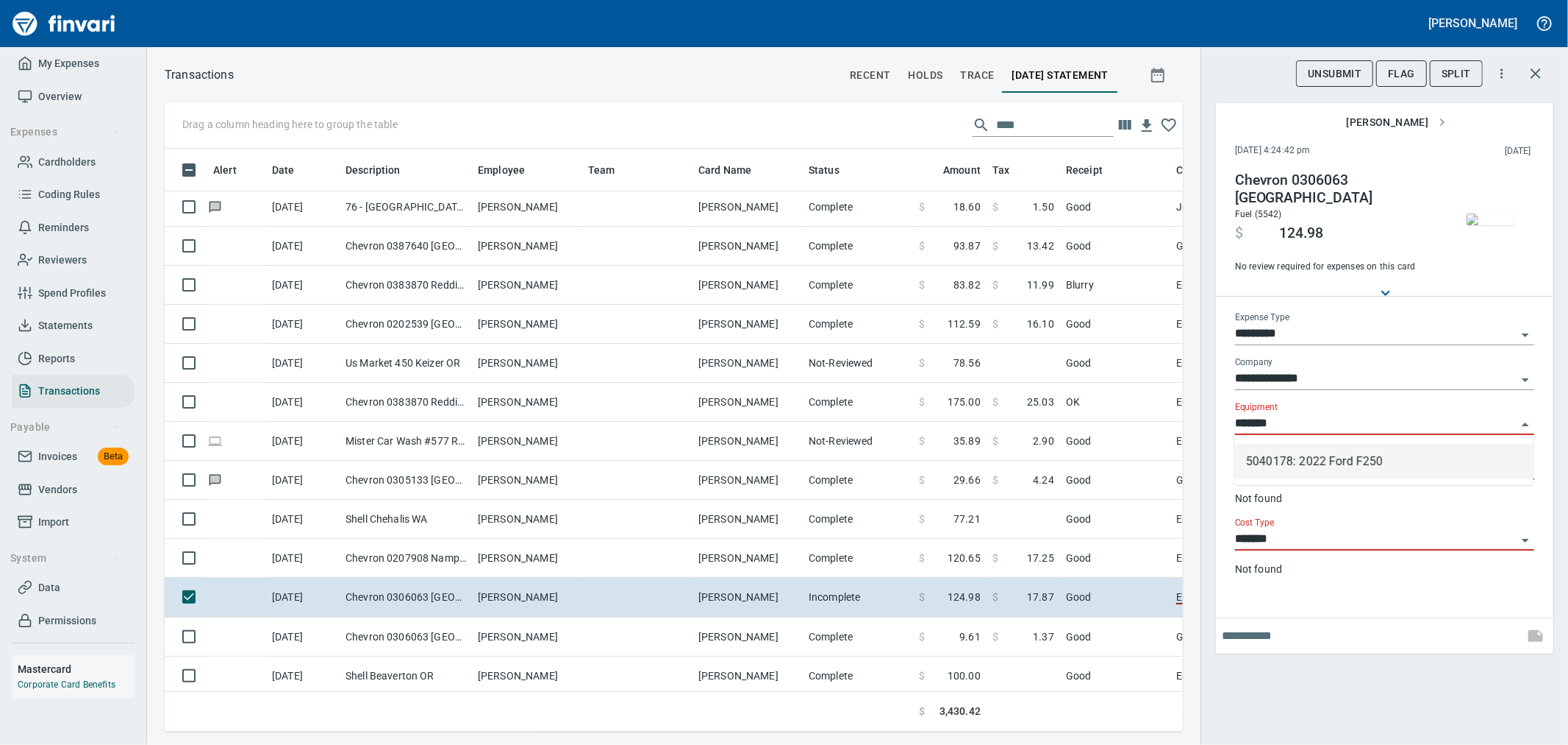
click at [1315, 465] on li "5040178: 2022 Ford F250" at bounding box center [1384, 461] width 300 height 36
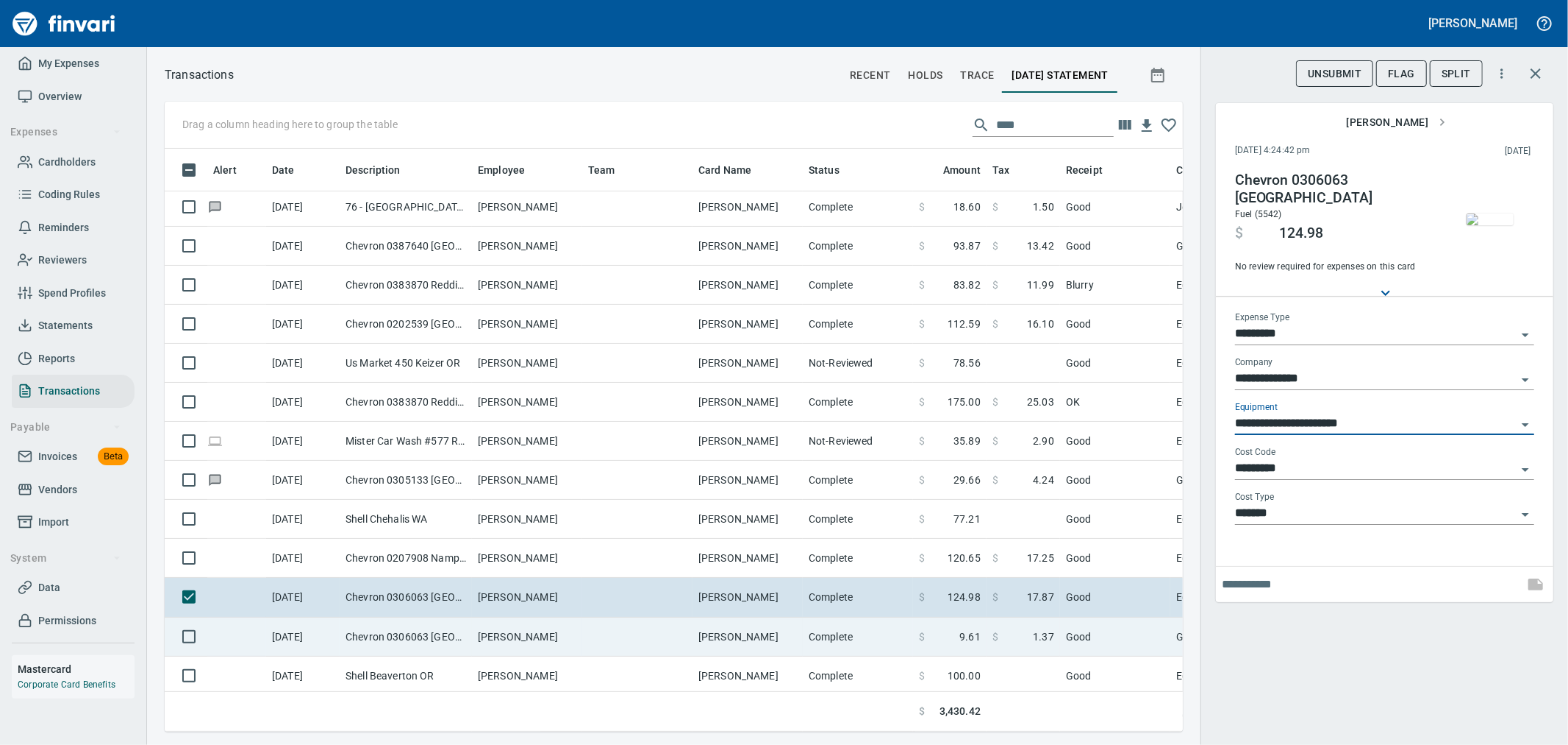
type input "**********"
click at [1019, 635] on span at bounding box center [1015, 636] width 35 height 14
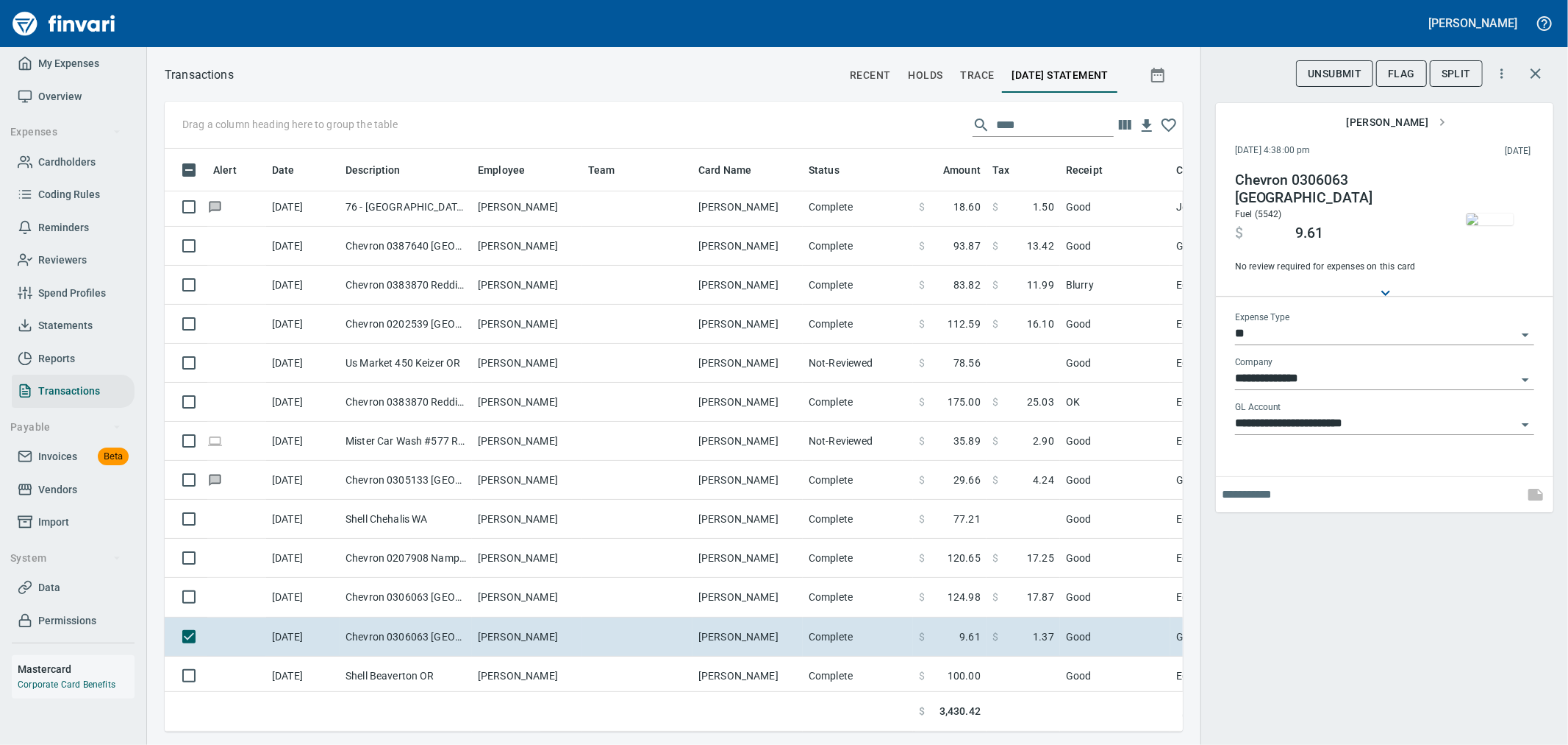
click at [1357, 335] on input "**" at bounding box center [1376, 334] width 282 height 20
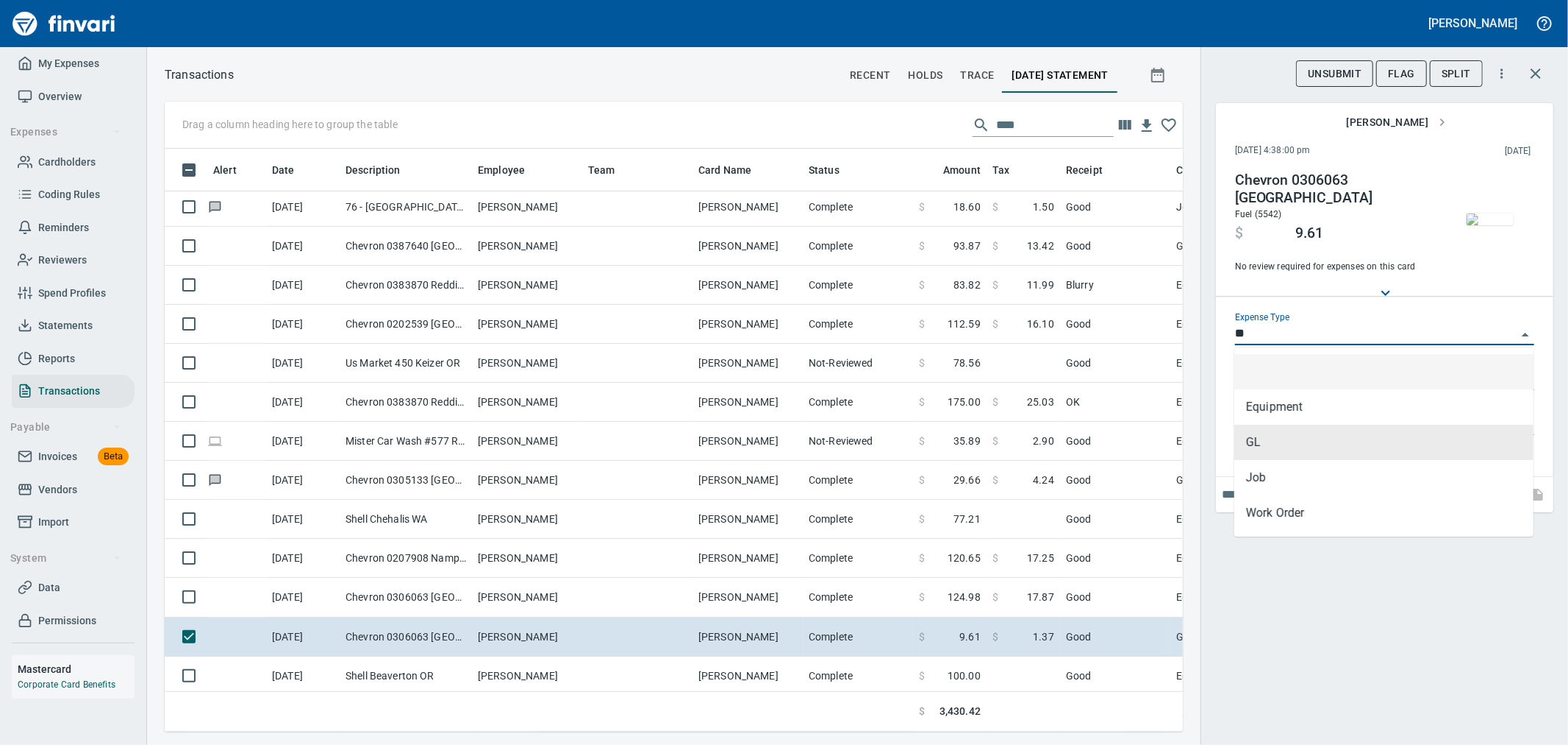
click at [1486, 213] on img "button" at bounding box center [1490, 219] width 47 height 12
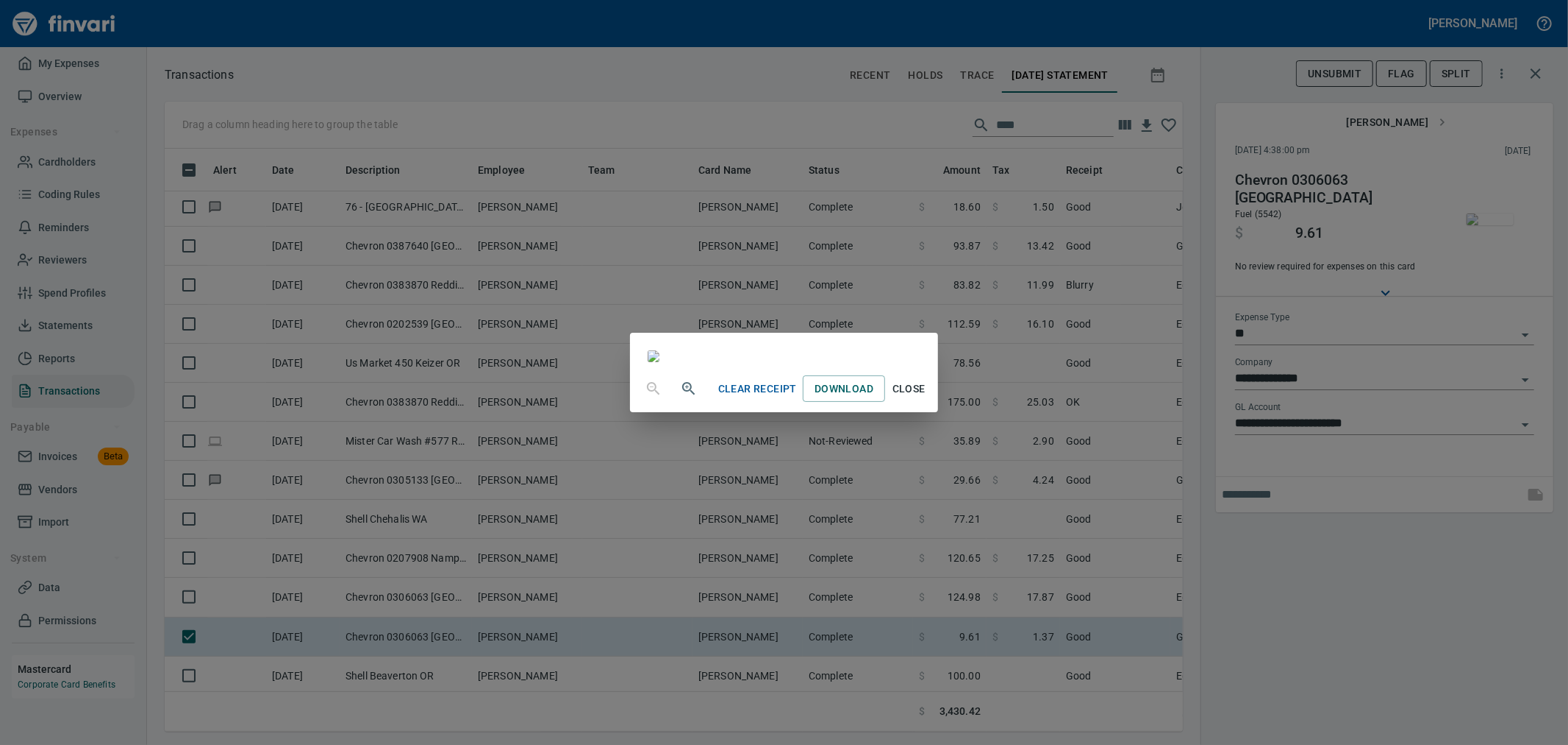
click at [1340, 604] on div "Clear Receipt Download Close" at bounding box center [784, 372] width 1568 height 745
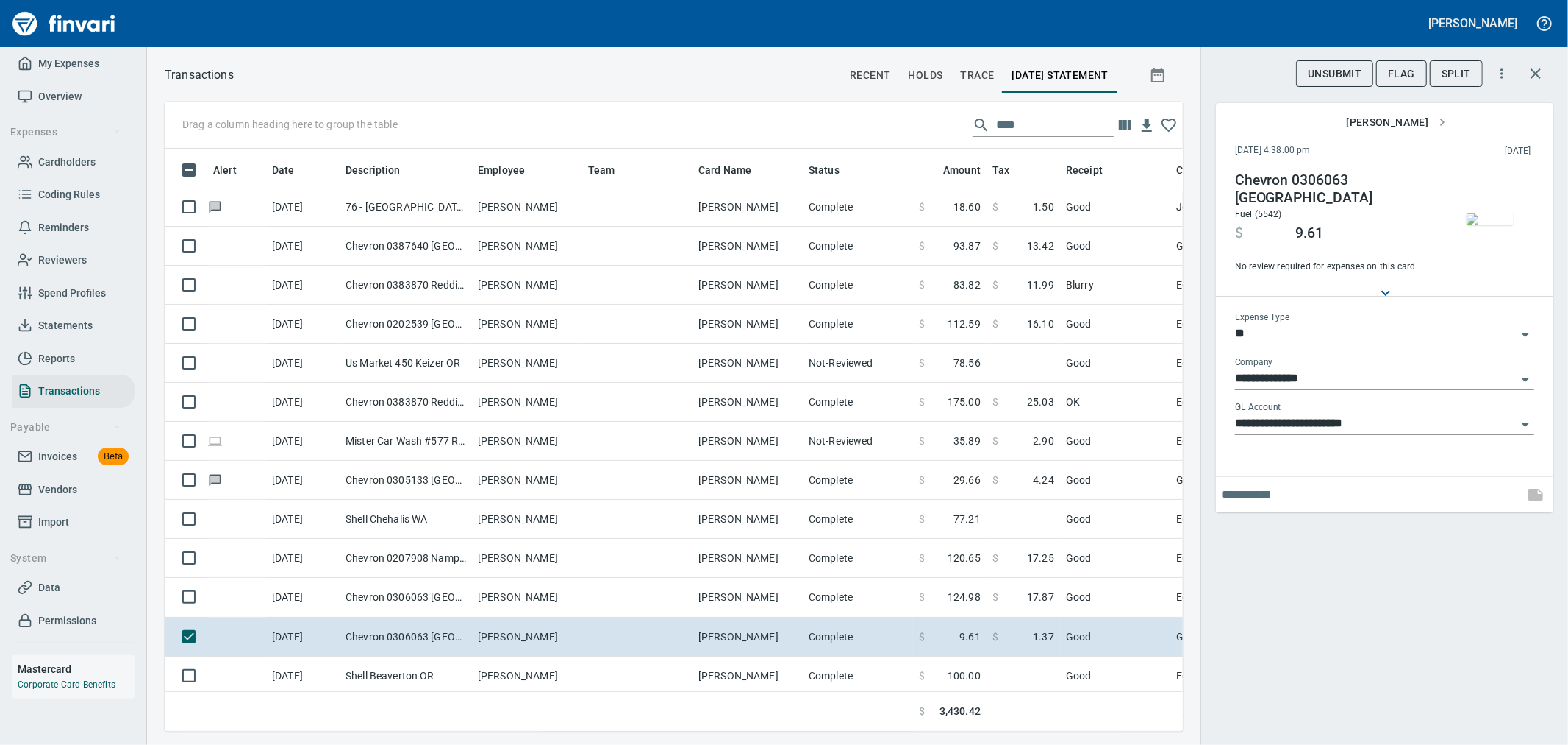
click at [1343, 319] on div "Expense Type **" at bounding box center [1385, 328] width 300 height 33
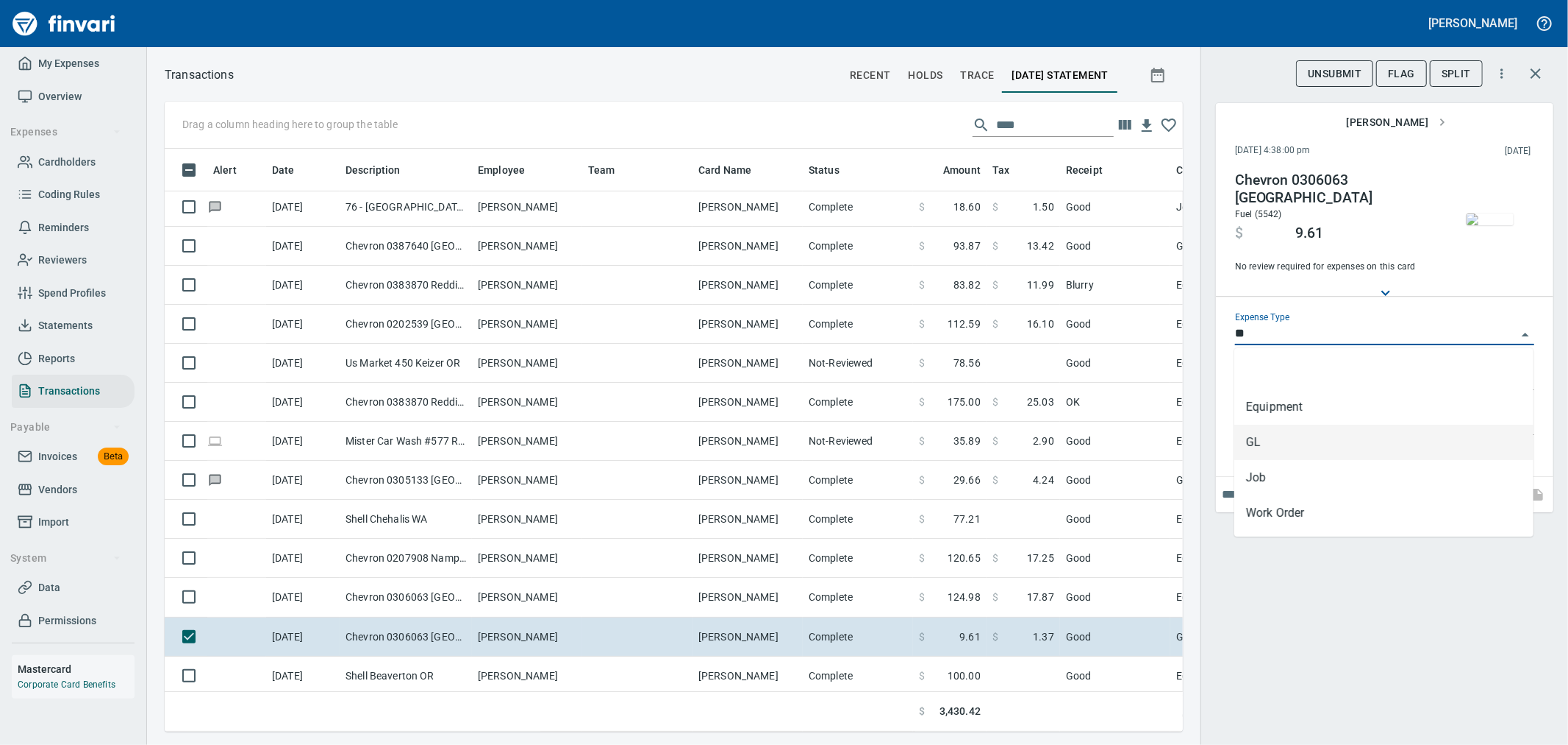
click at [1346, 335] on input "**" at bounding box center [1376, 334] width 282 height 20
click at [1297, 415] on li "Equipment" at bounding box center [1384, 407] width 300 height 36
type input "*********"
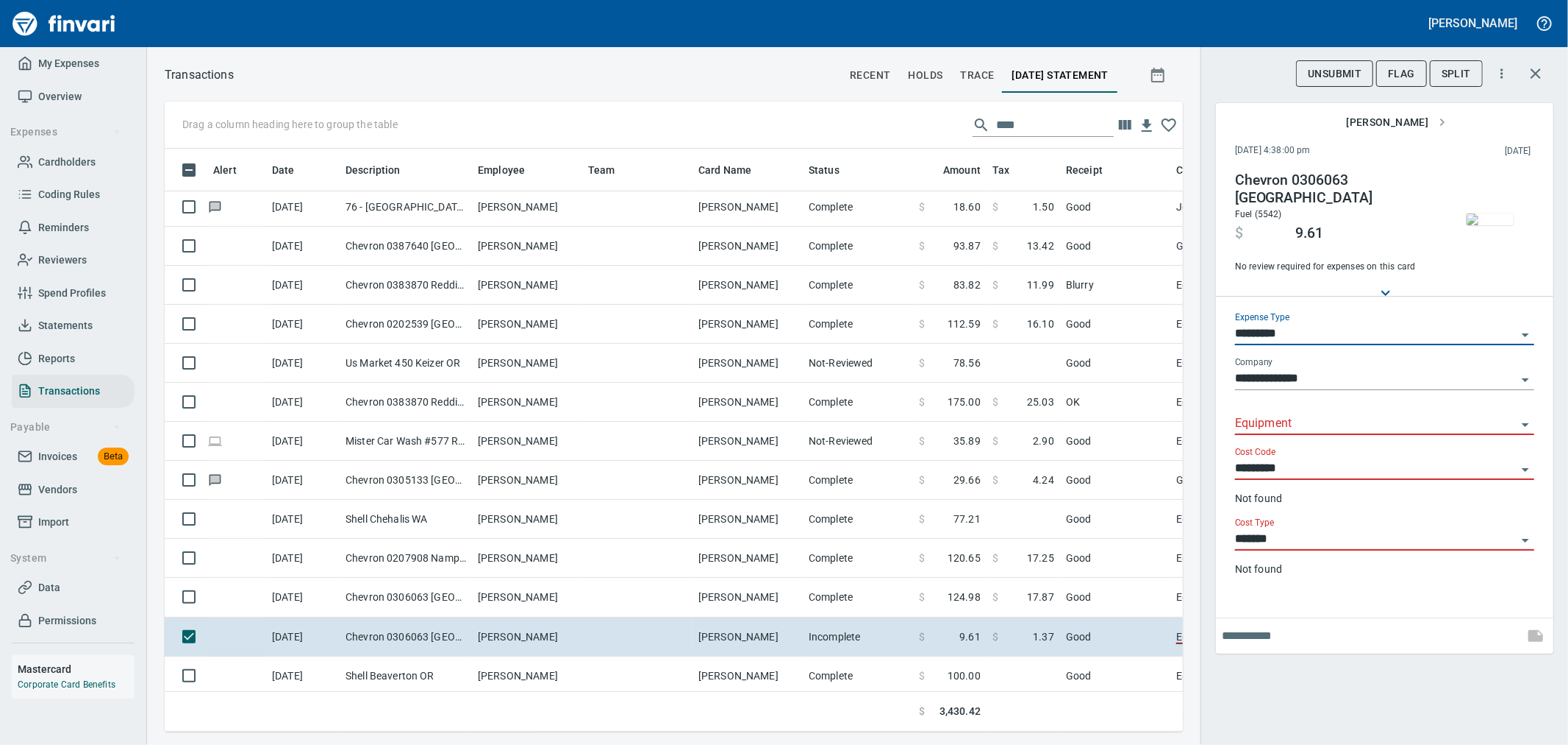
click at [1321, 424] on input "Equipment" at bounding box center [1376, 424] width 282 height 20
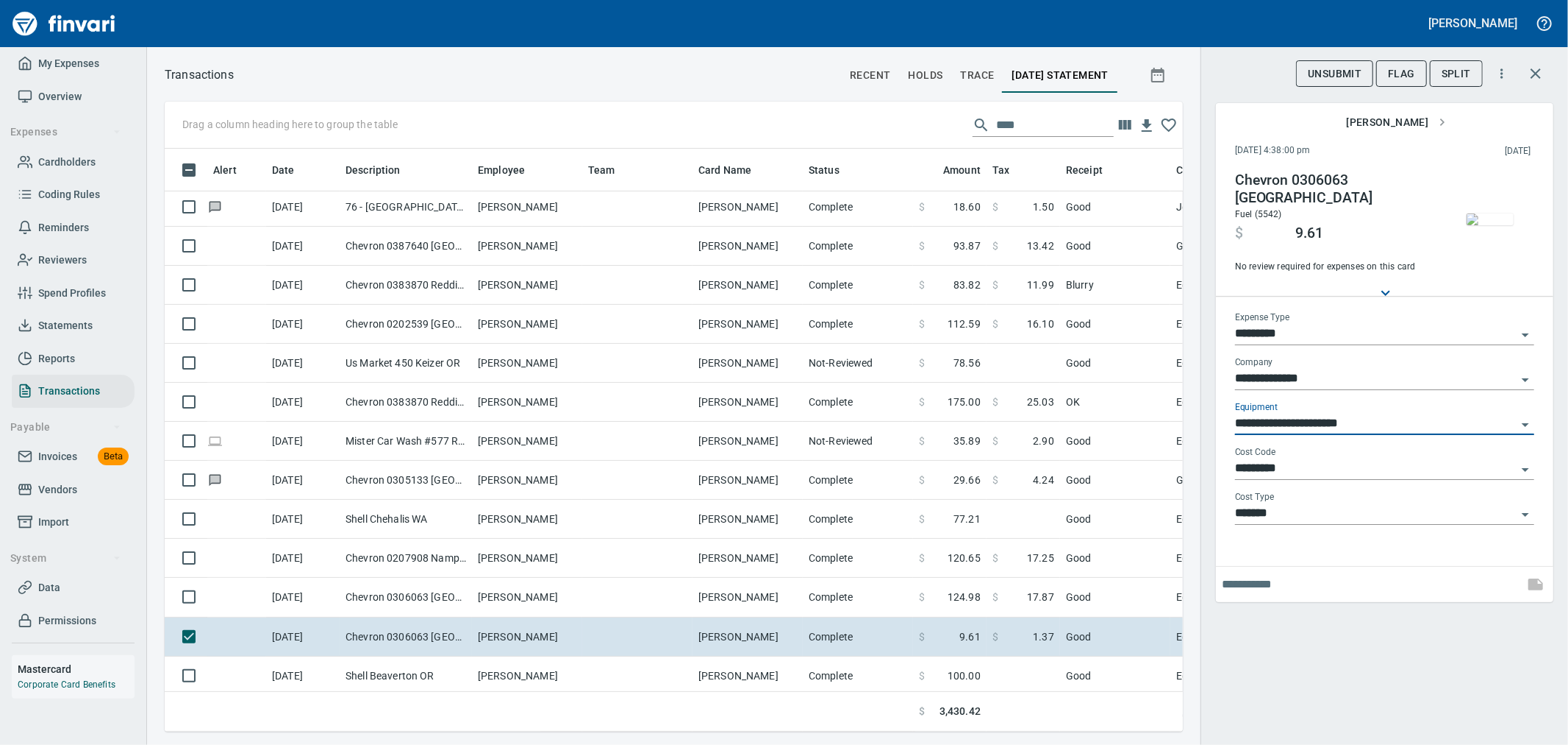
type input "**********"
click at [1534, 63] on button "button" at bounding box center [1537, 74] width 36 height 36
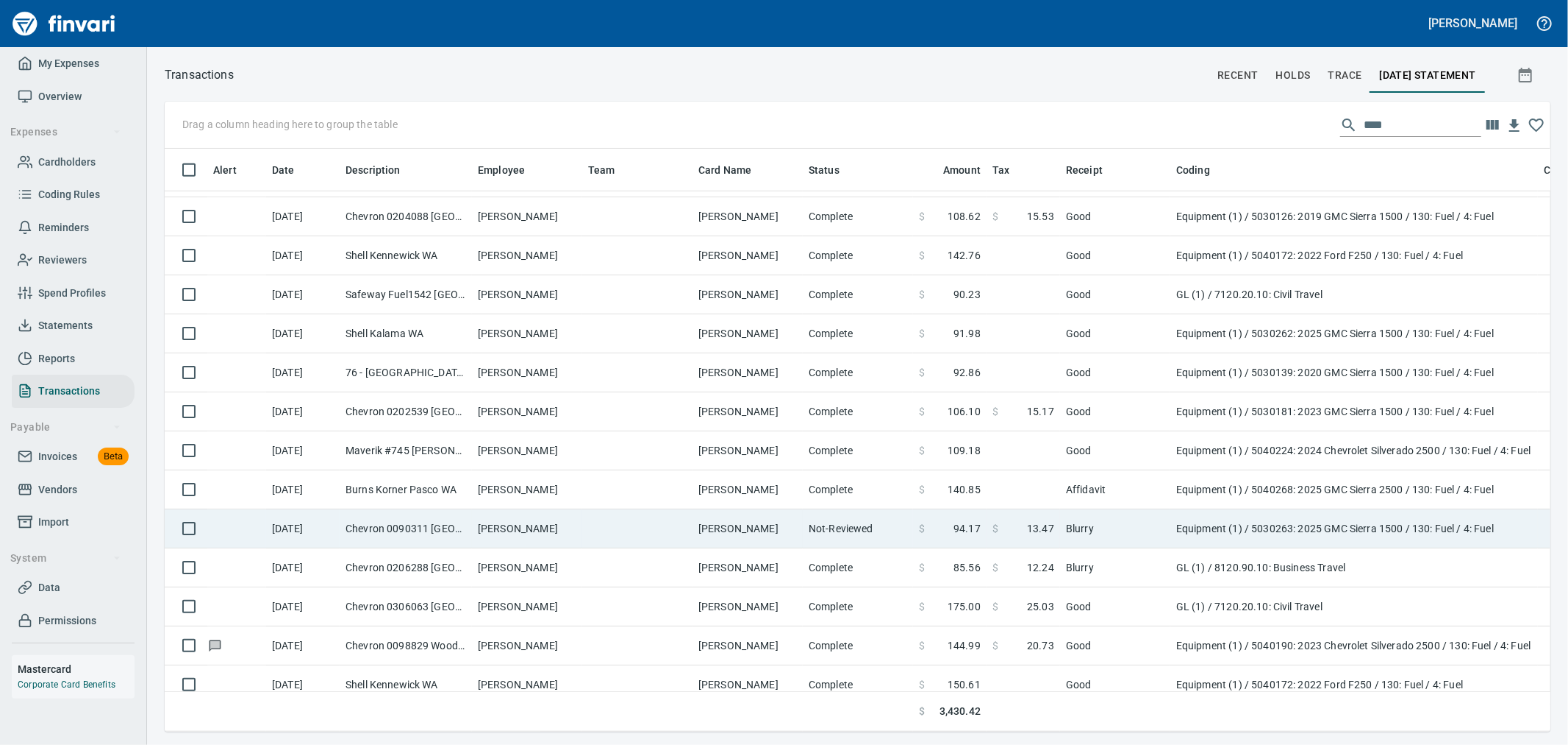
scroll to position [958, 0]
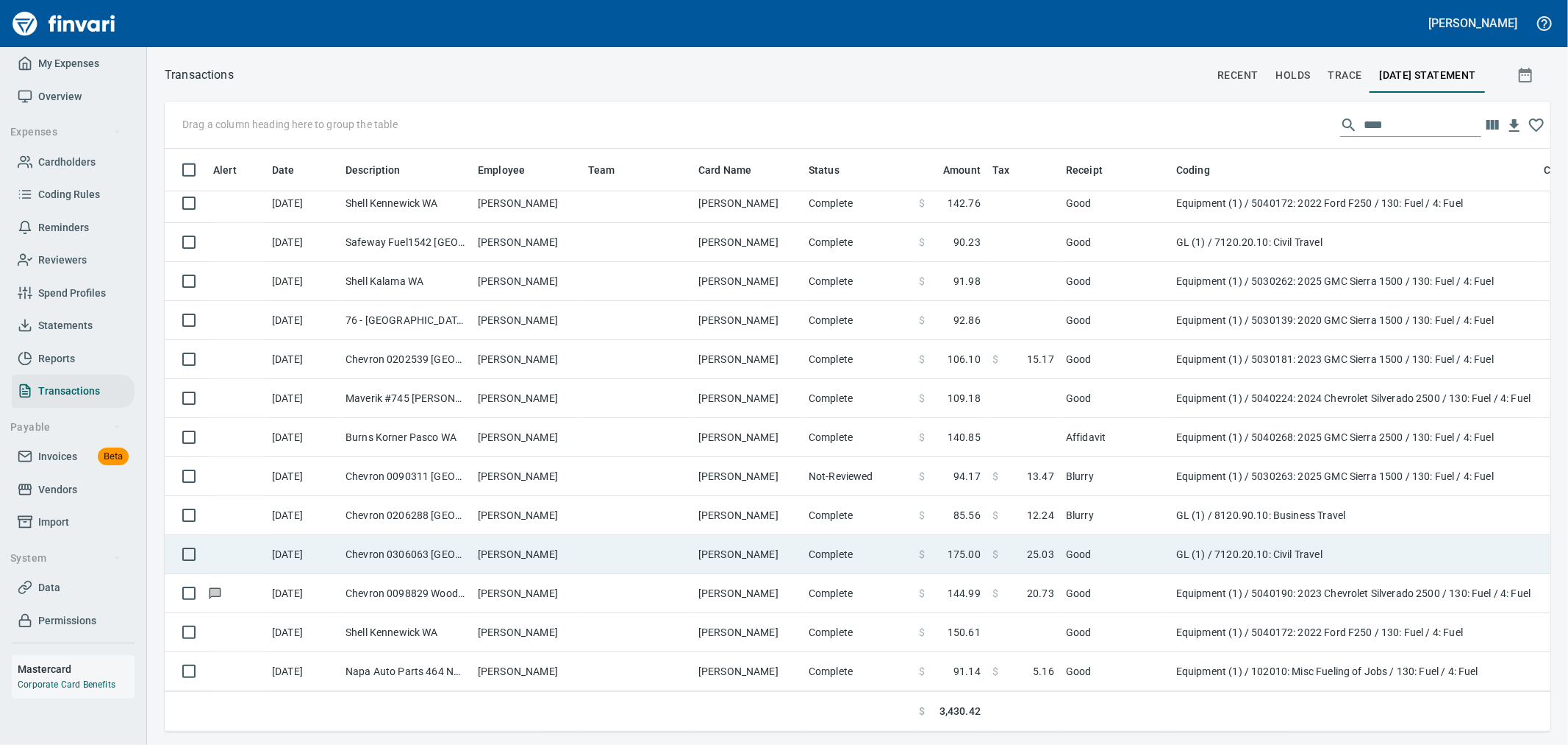
click at [1244, 535] on td "GL (1) / 7120.20.10: Civil Travel" at bounding box center [1354, 555] width 368 height 39
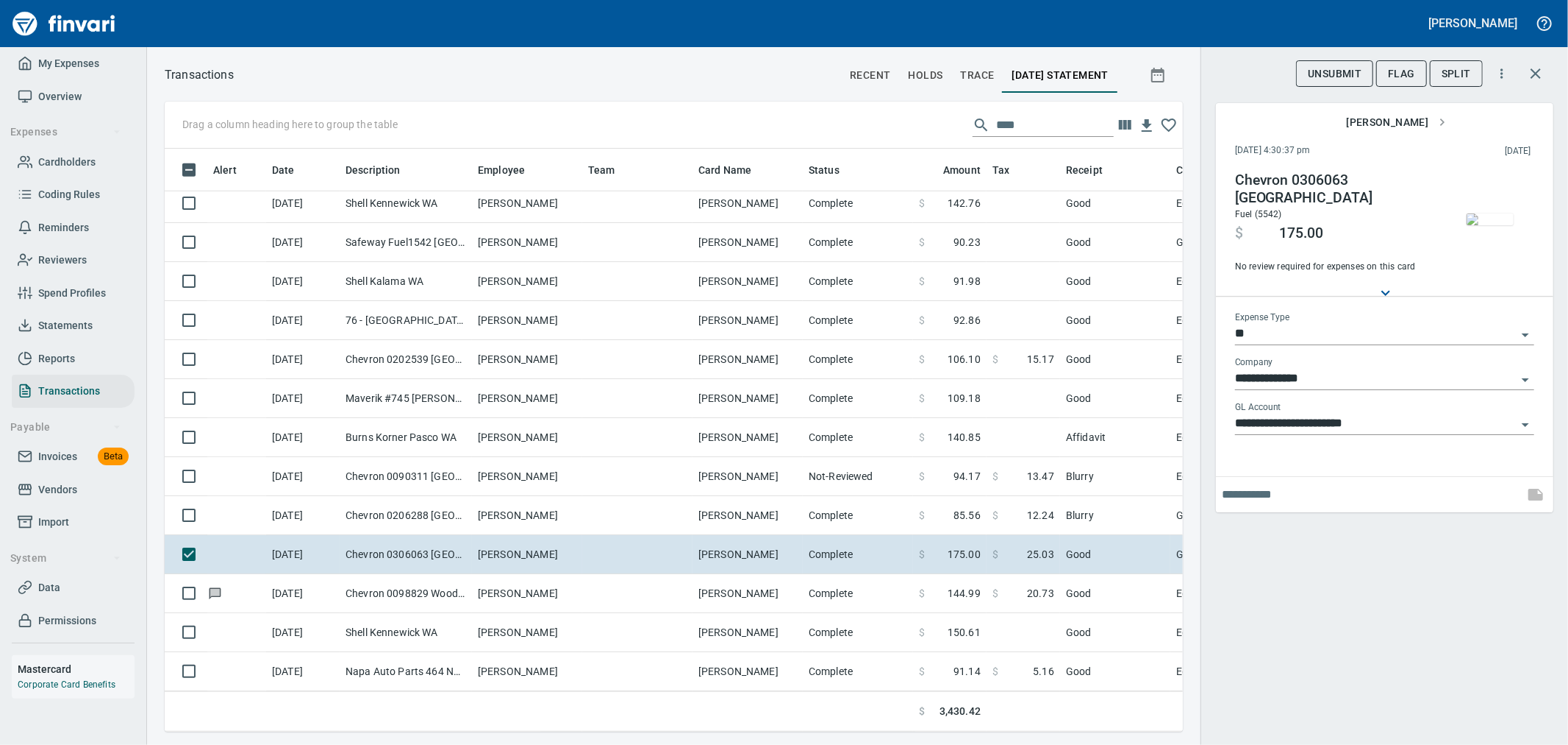
click at [1317, 327] on input "**" at bounding box center [1376, 334] width 282 height 20
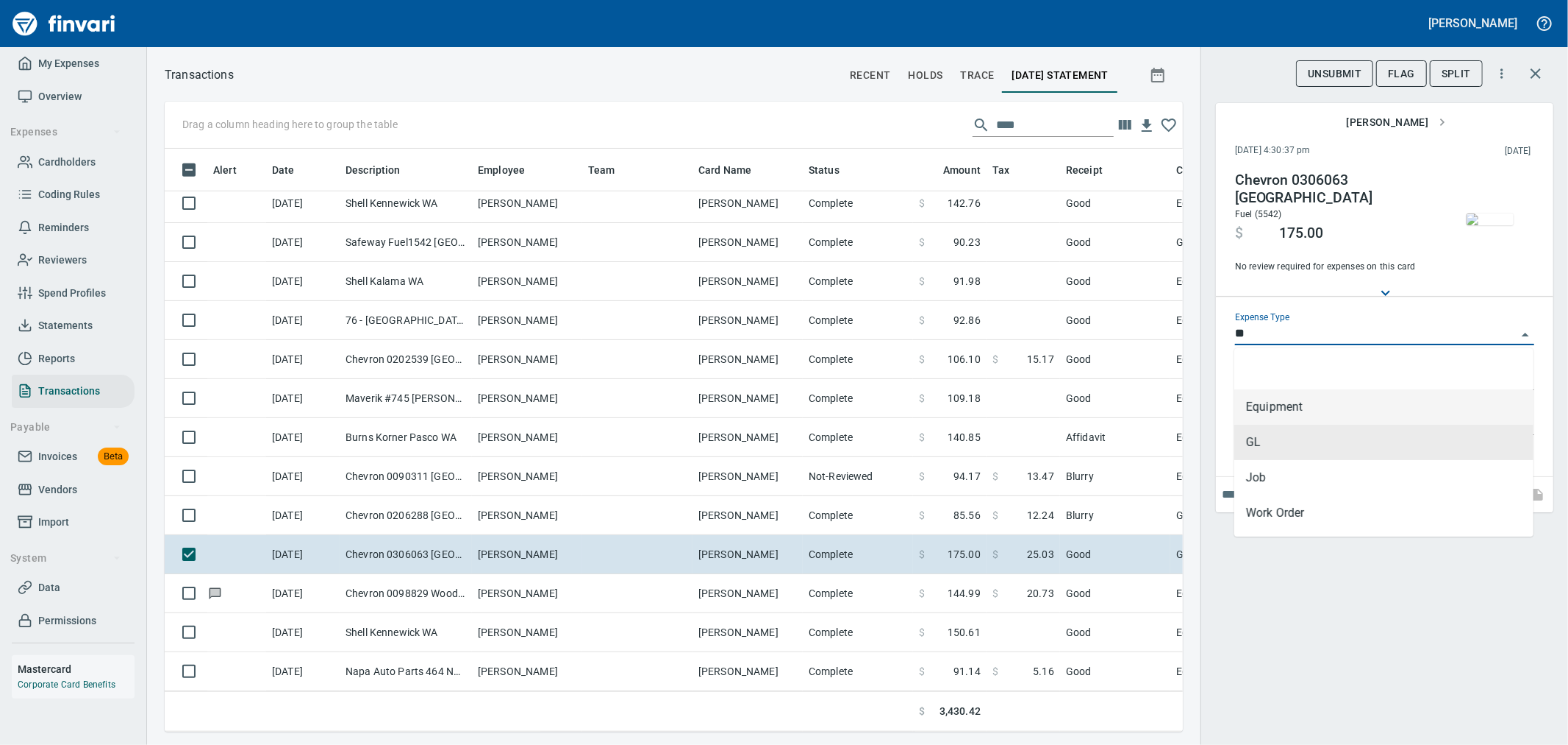
click at [1305, 408] on li "Equipment" at bounding box center [1384, 407] width 300 height 36
type input "*********"
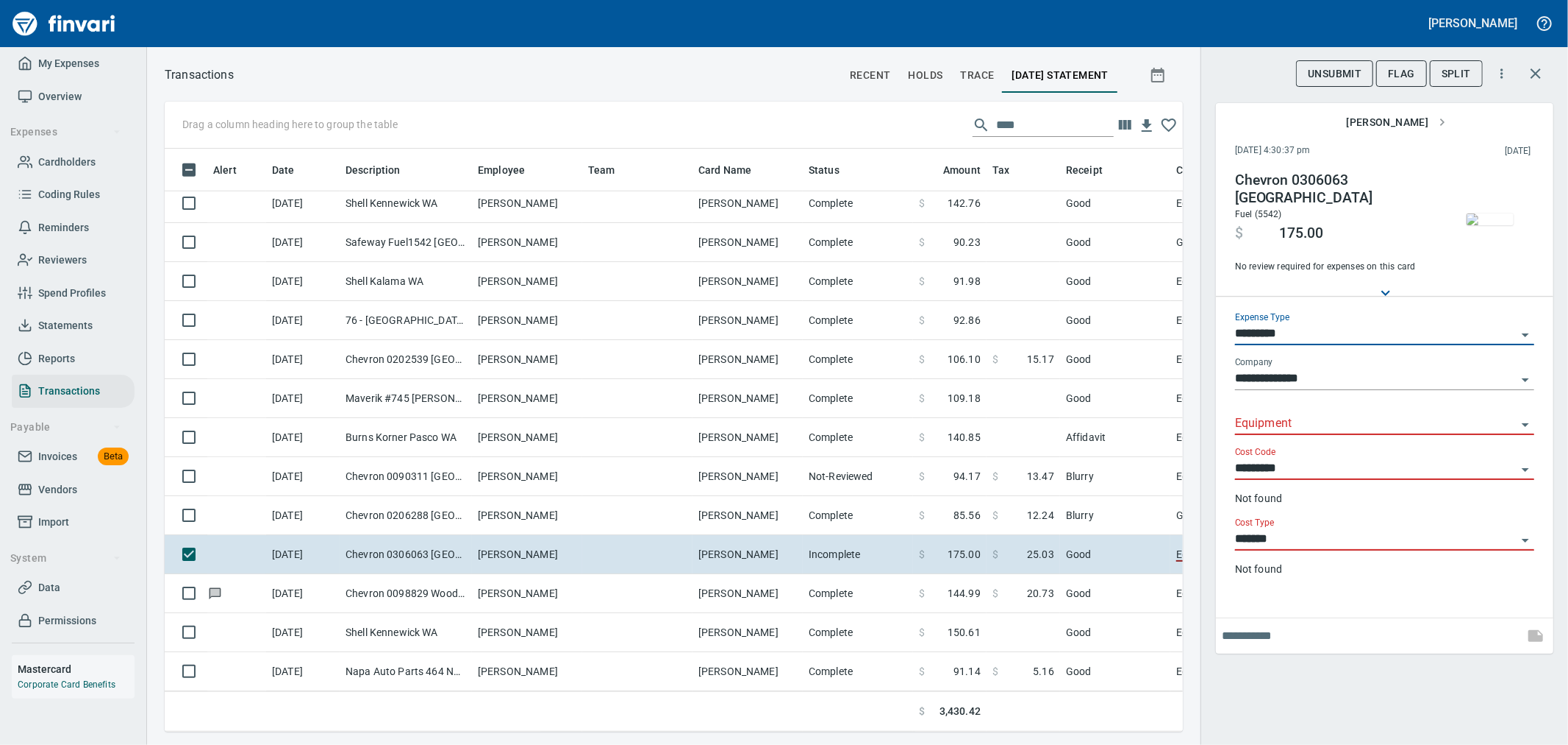
click at [1307, 432] on input "Equipment" at bounding box center [1376, 424] width 282 height 20
click at [1378, 460] on li "5040178: 2022 Ford F250" at bounding box center [1384, 461] width 300 height 36
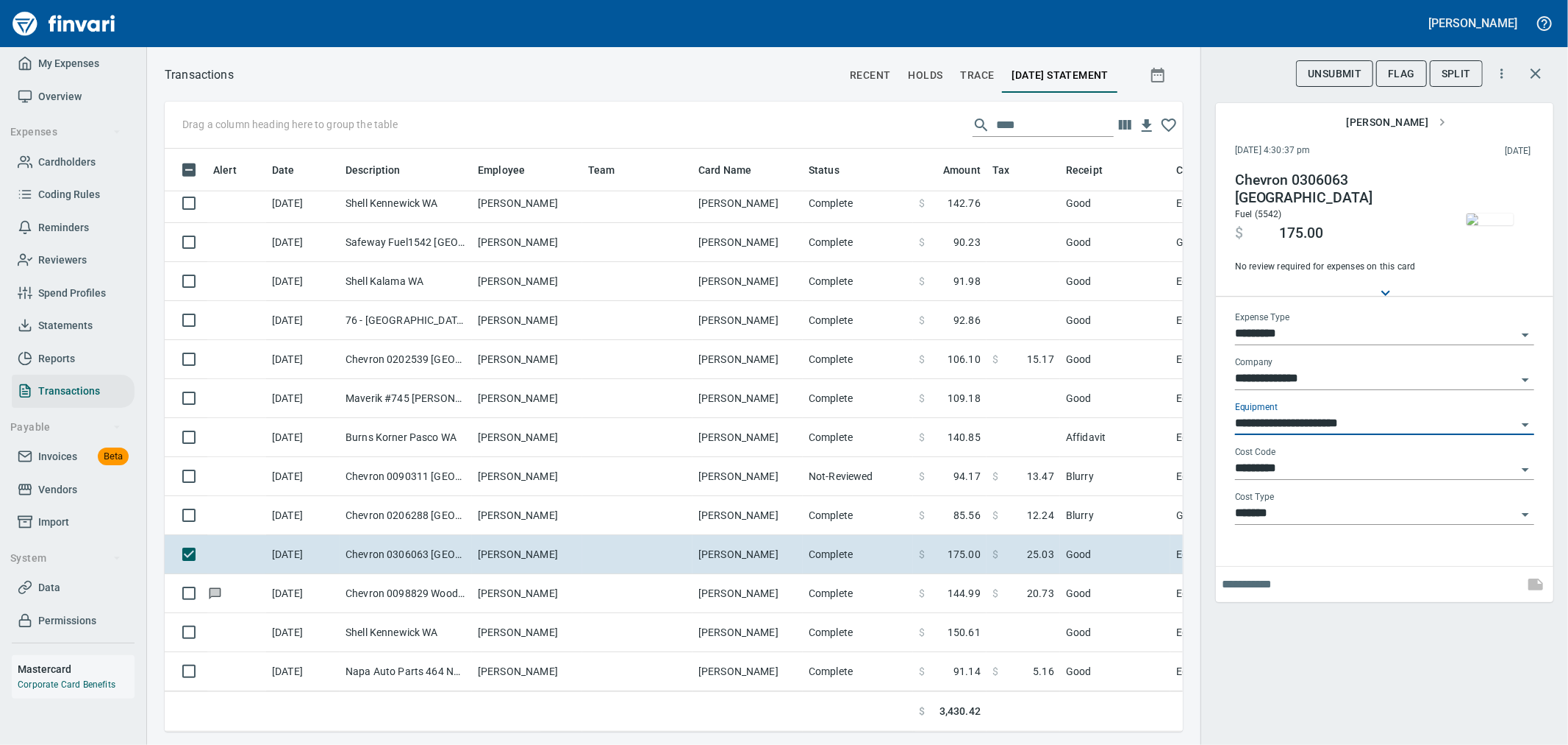
type input "**********"
click at [1461, 225] on span "button" at bounding box center [1490, 219] width 62 height 12
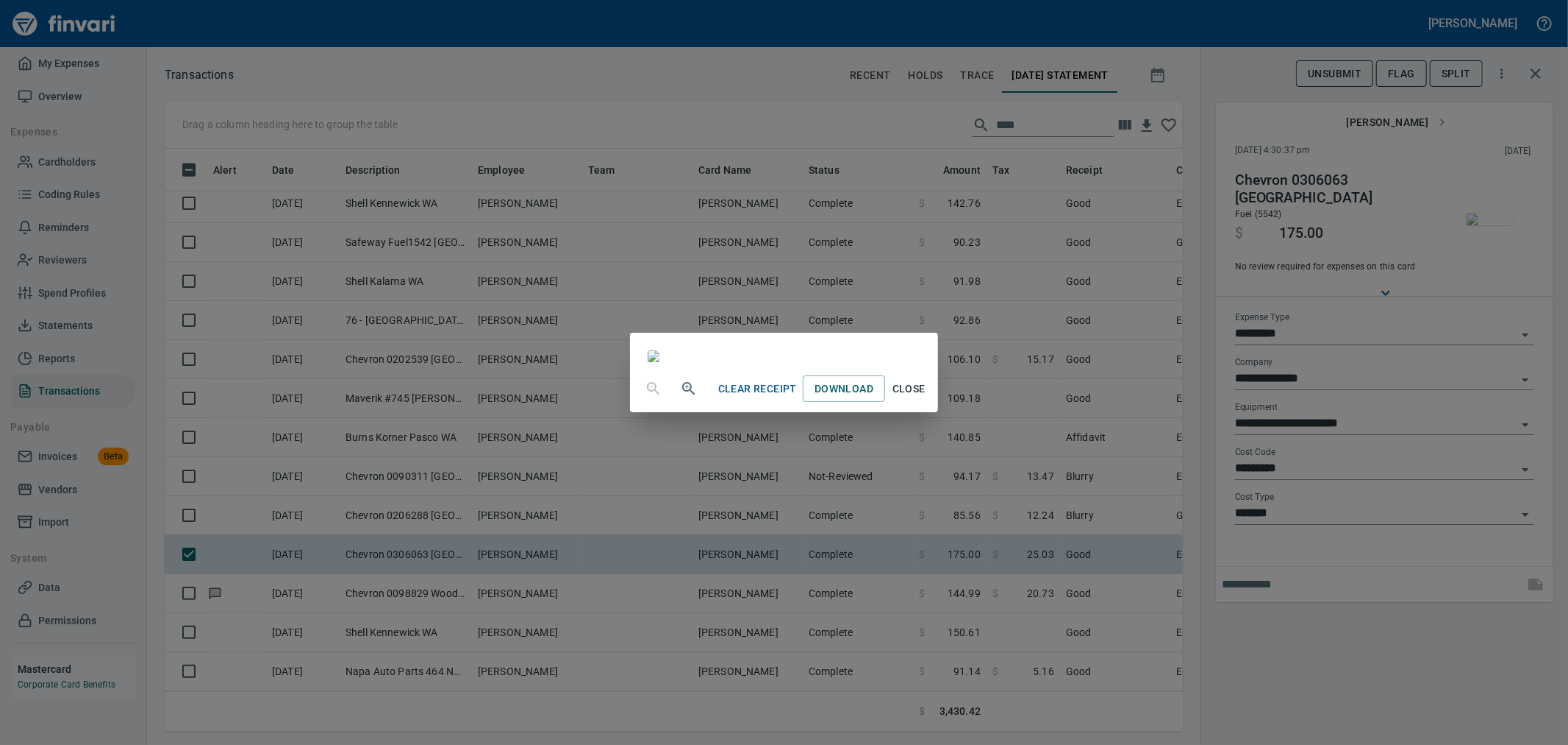
click at [1256, 438] on div "Clear Receipt Download Close" at bounding box center [784, 372] width 1568 height 745
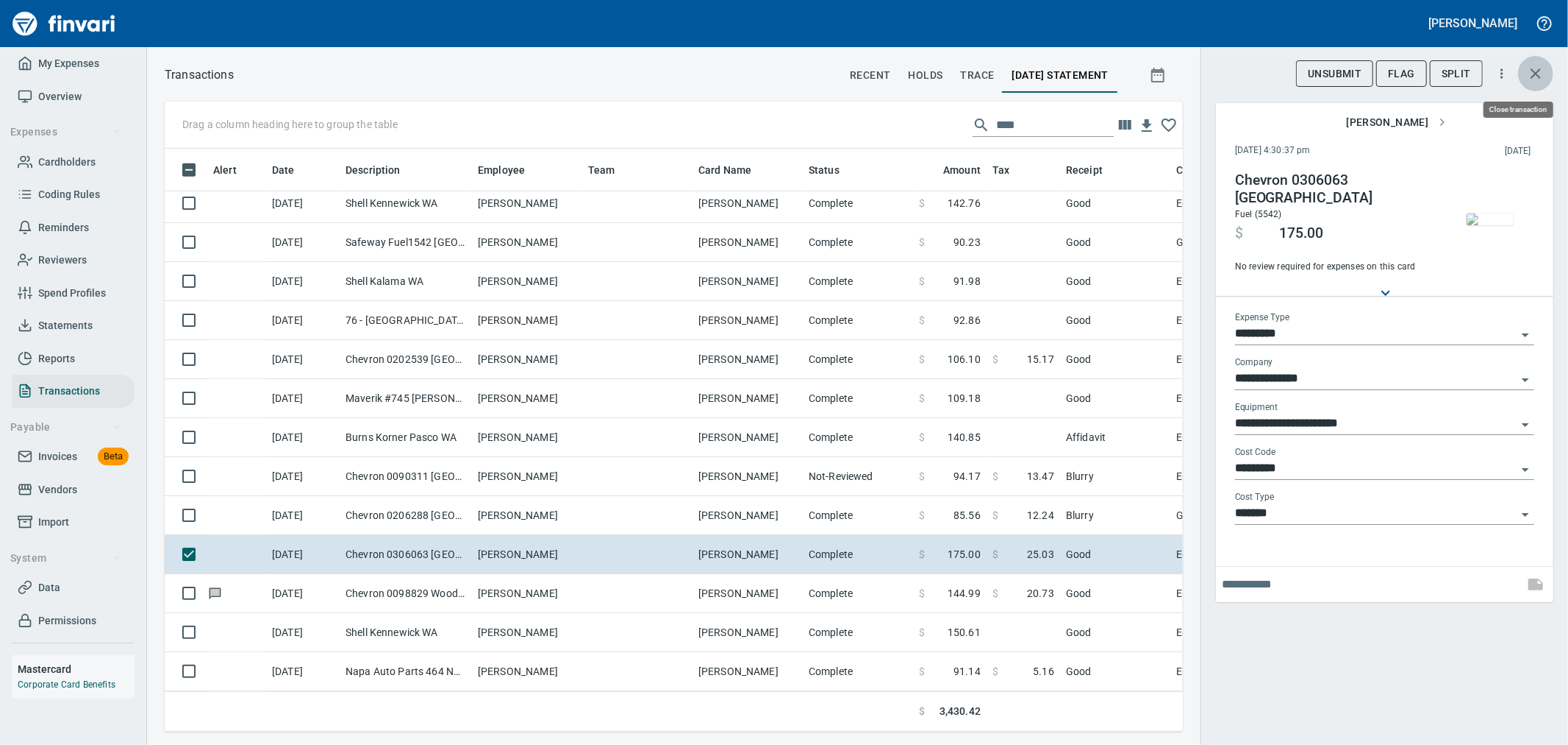
click at [1532, 72] on icon "button" at bounding box center [1536, 73] width 18 height 18
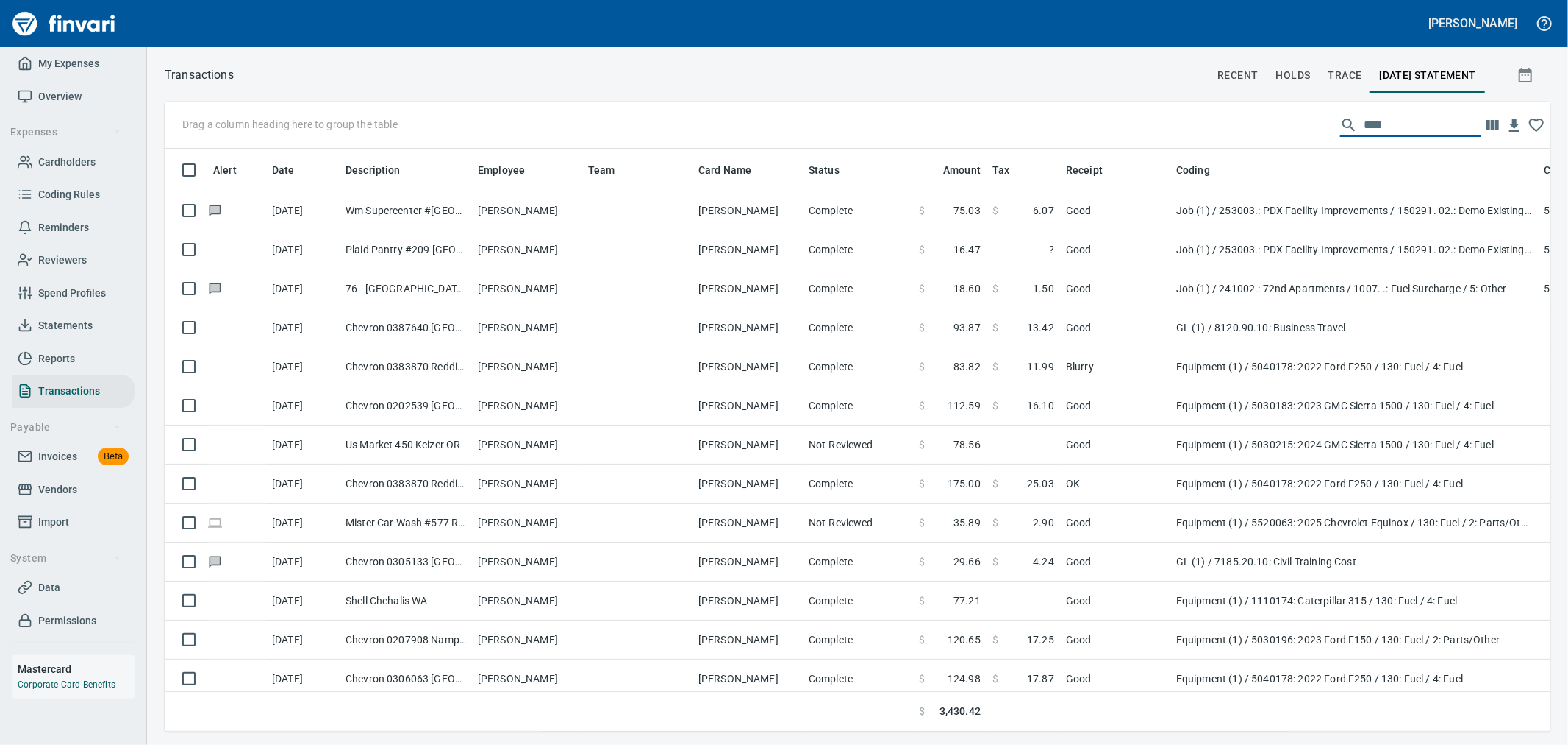
drag, startPoint x: 1377, startPoint y: 123, endPoint x: 1293, endPoint y: 119, distance: 84.1
click at [1294, 119] on div "Drag a column heading here to group the table ****" at bounding box center [857, 125] width 1386 height 47
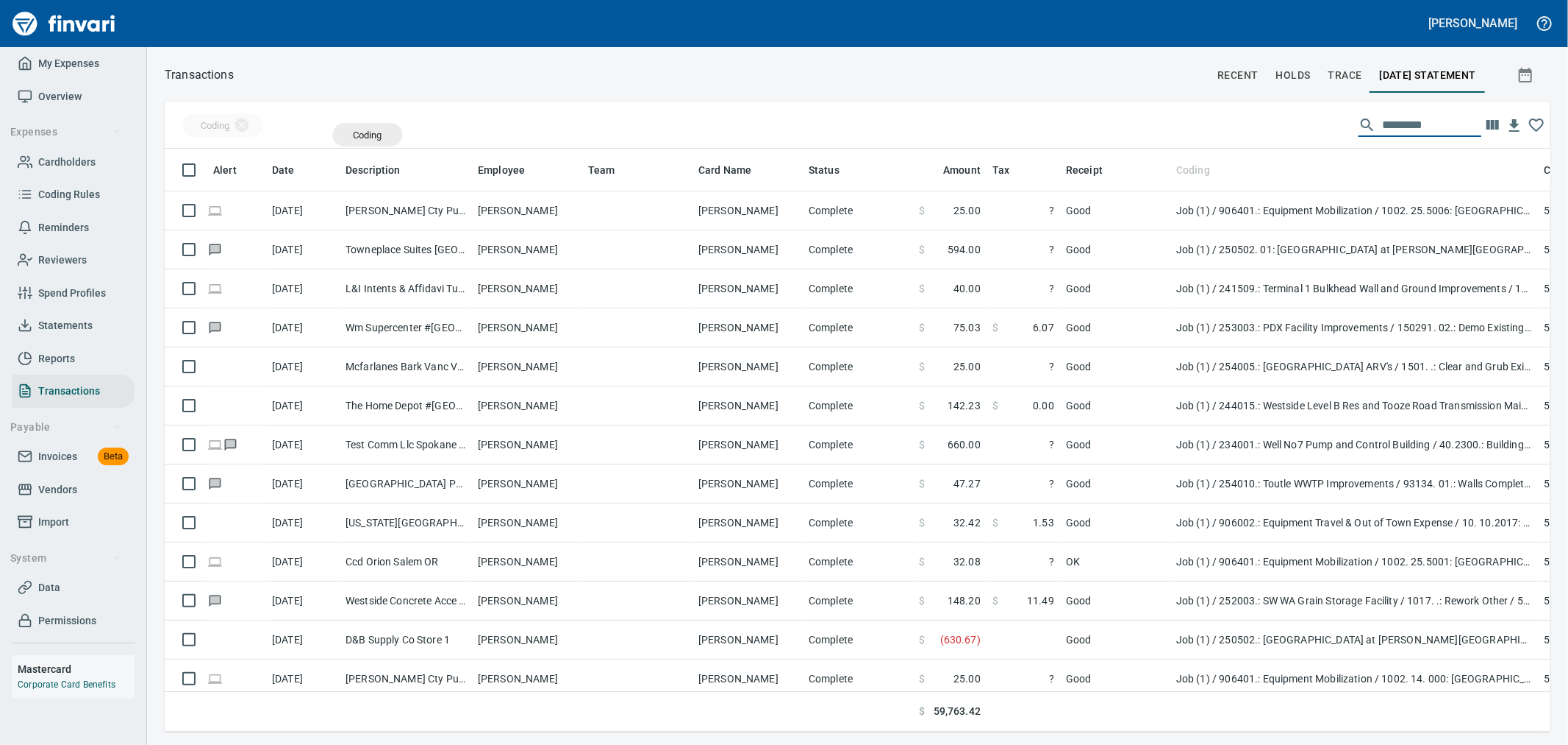
drag, startPoint x: 1155, startPoint y: 179, endPoint x: 354, endPoint y: 135, distance: 802.2
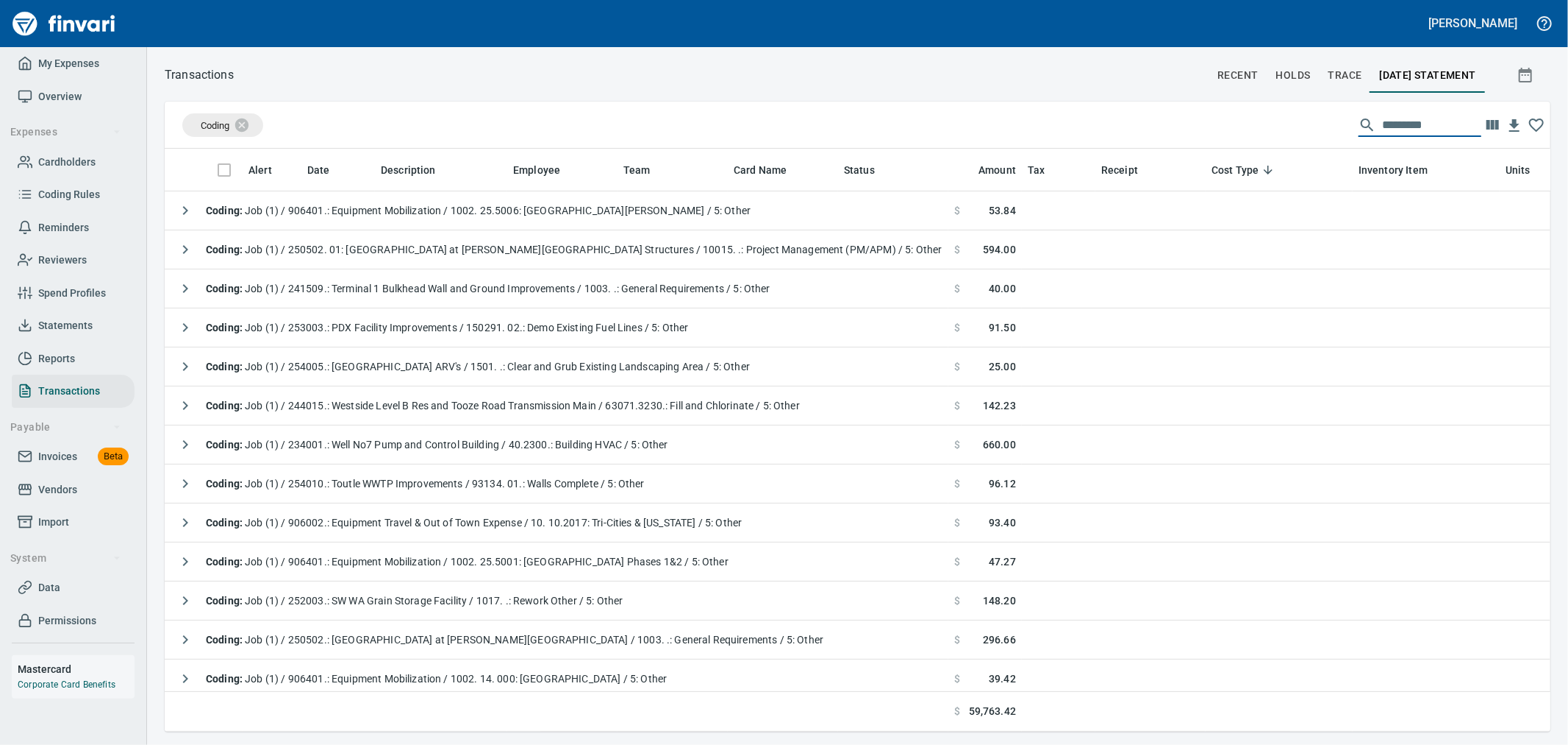
click at [228, 136] on div "Coding" at bounding box center [771, 129] width 1177 height 32
click at [225, 133] on div "Coding" at bounding box center [222, 125] width 81 height 24
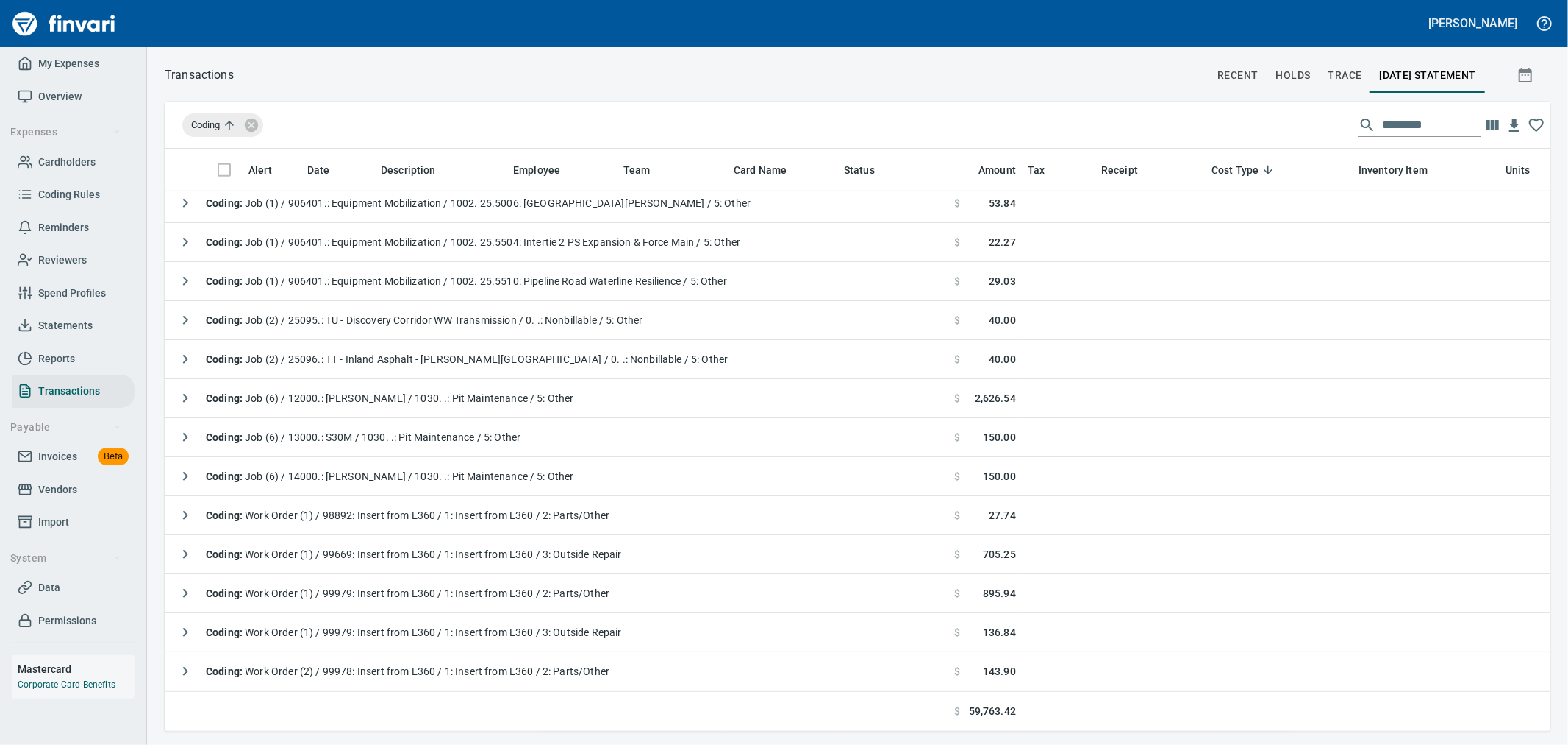
scroll to position [5489, 0]
click at [256, 125] on icon at bounding box center [251, 125] width 14 height 14
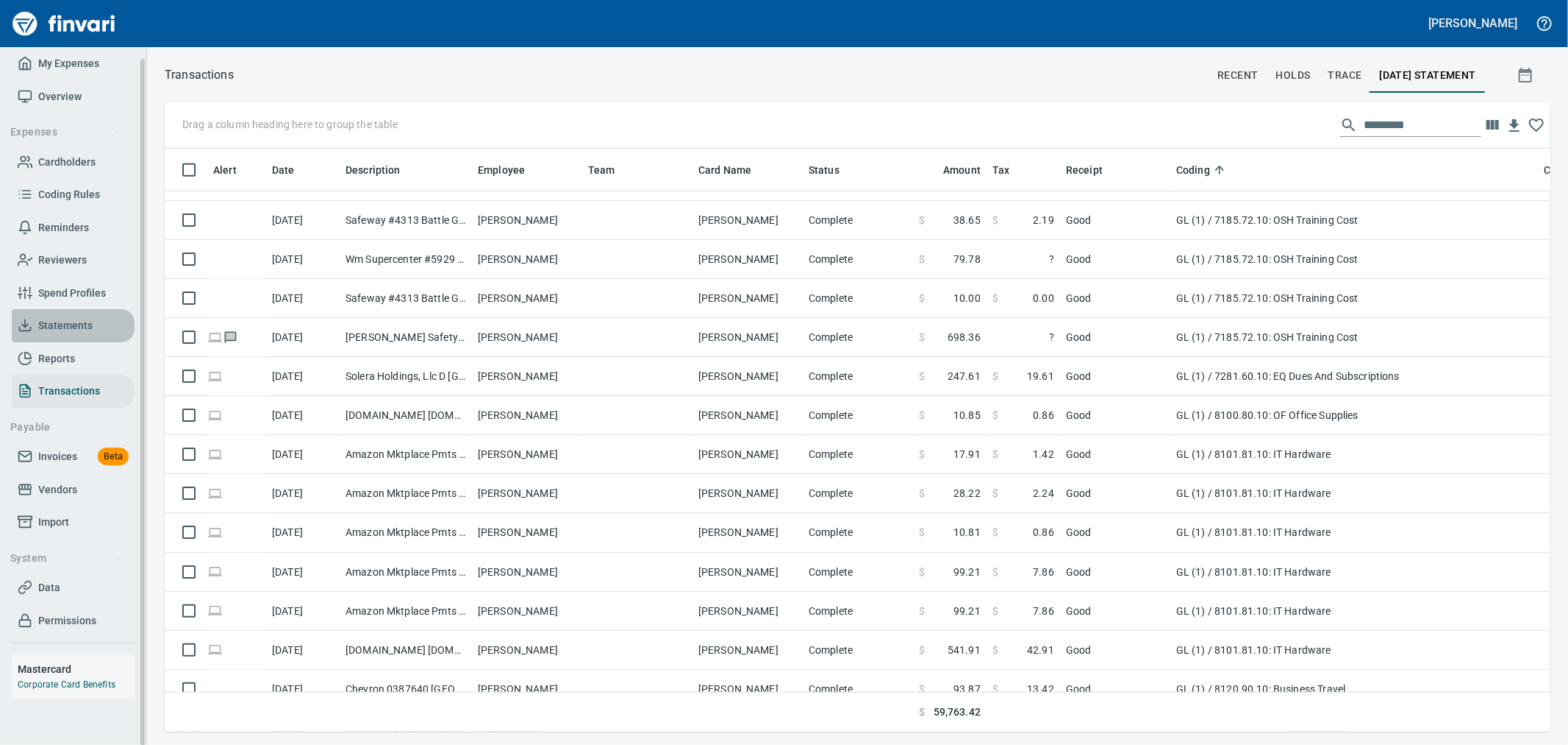
click at [76, 325] on span "Statements" at bounding box center [65, 325] width 54 height 19
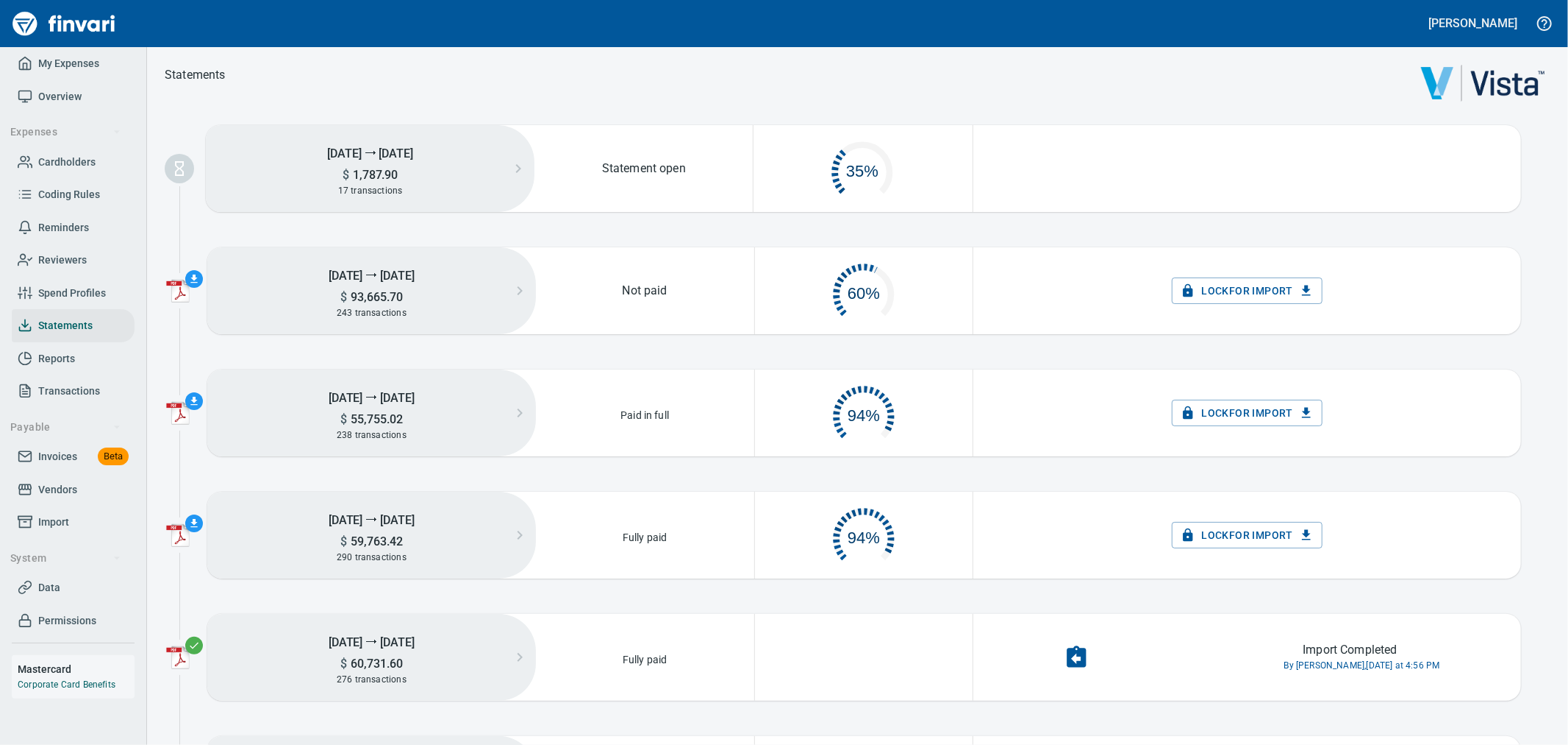
scroll to position [74, 201]
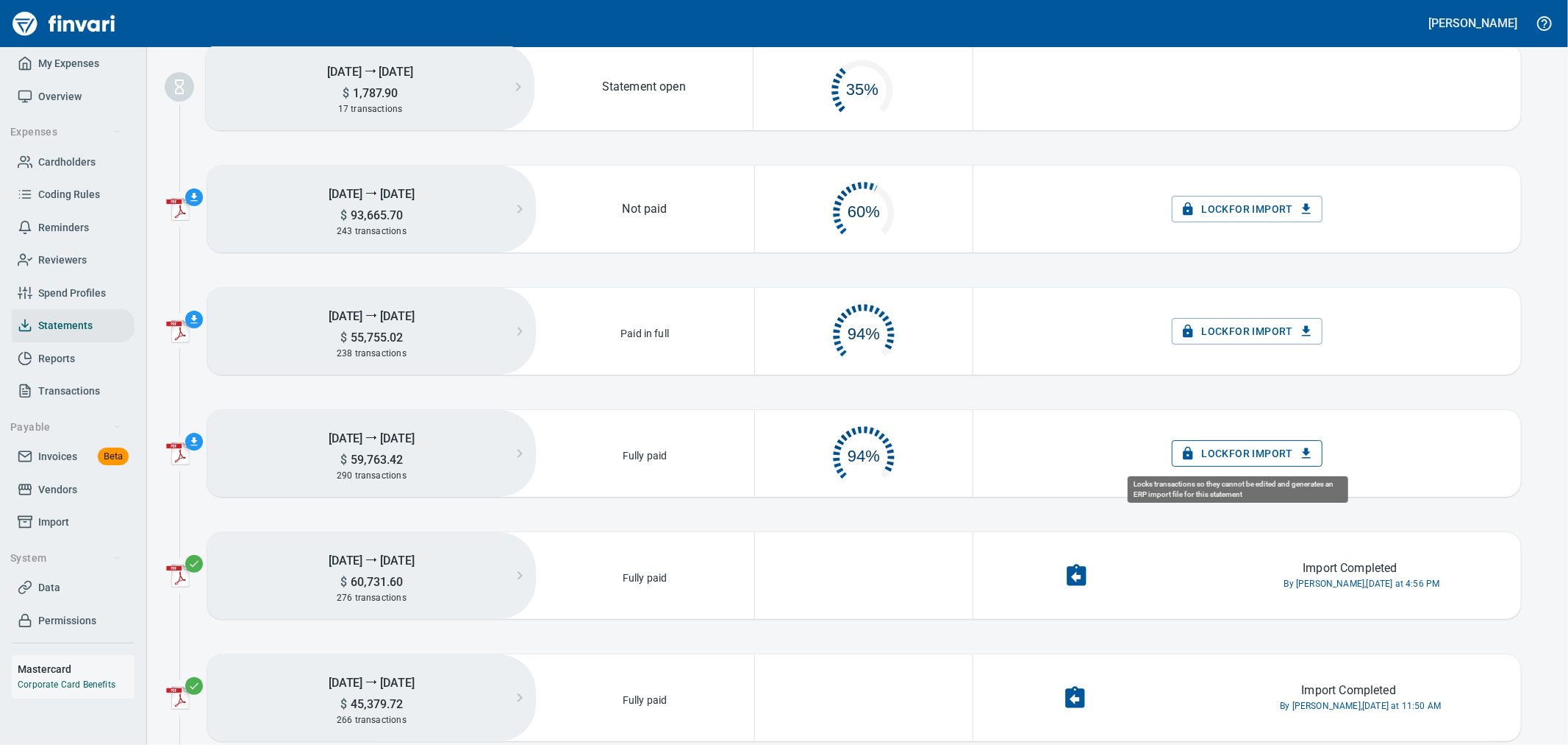
click at [1248, 454] on span "Lock for Import" at bounding box center [1247, 454] width 127 height 19
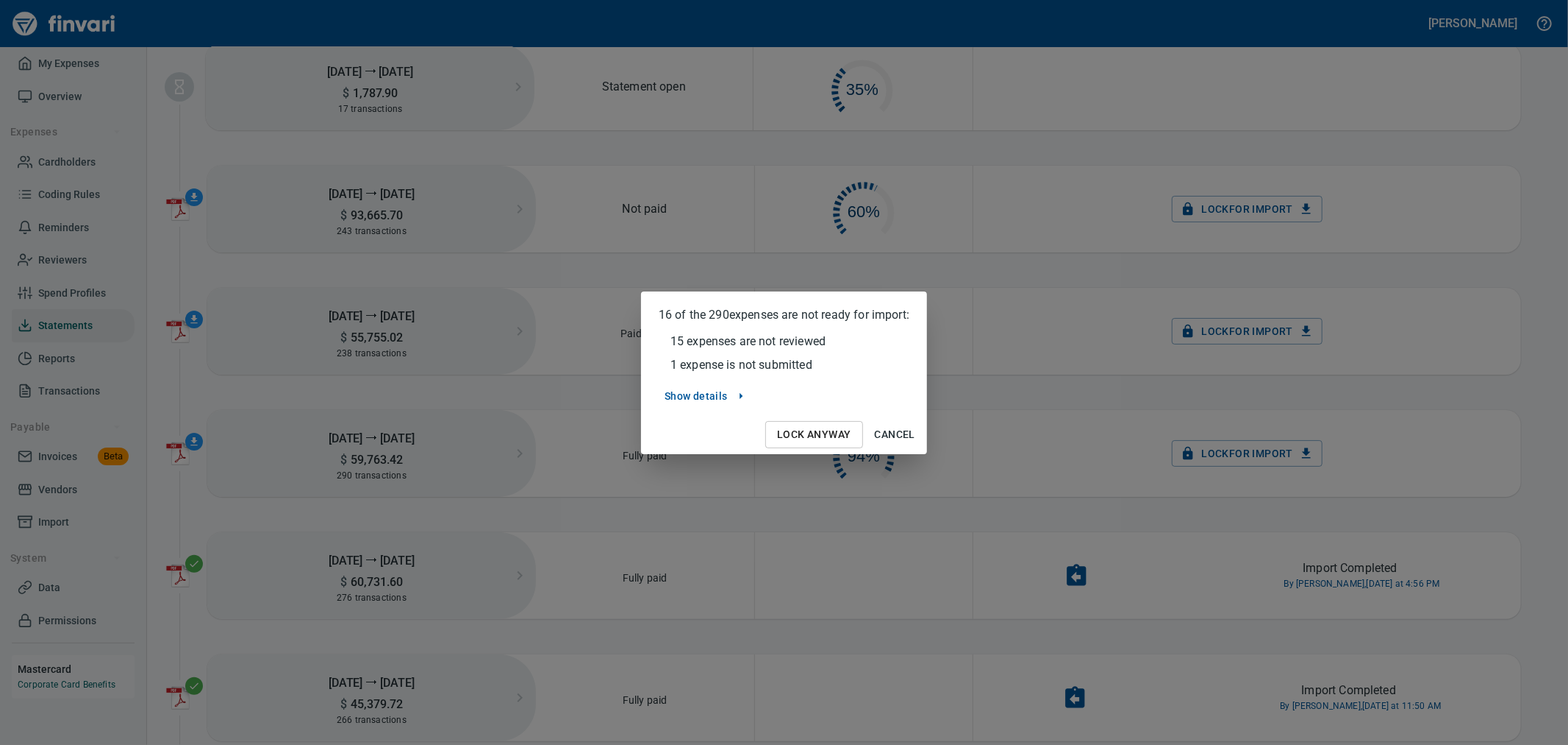
click at [820, 426] on span "Lock Anyway" at bounding box center [813, 435] width 74 height 19
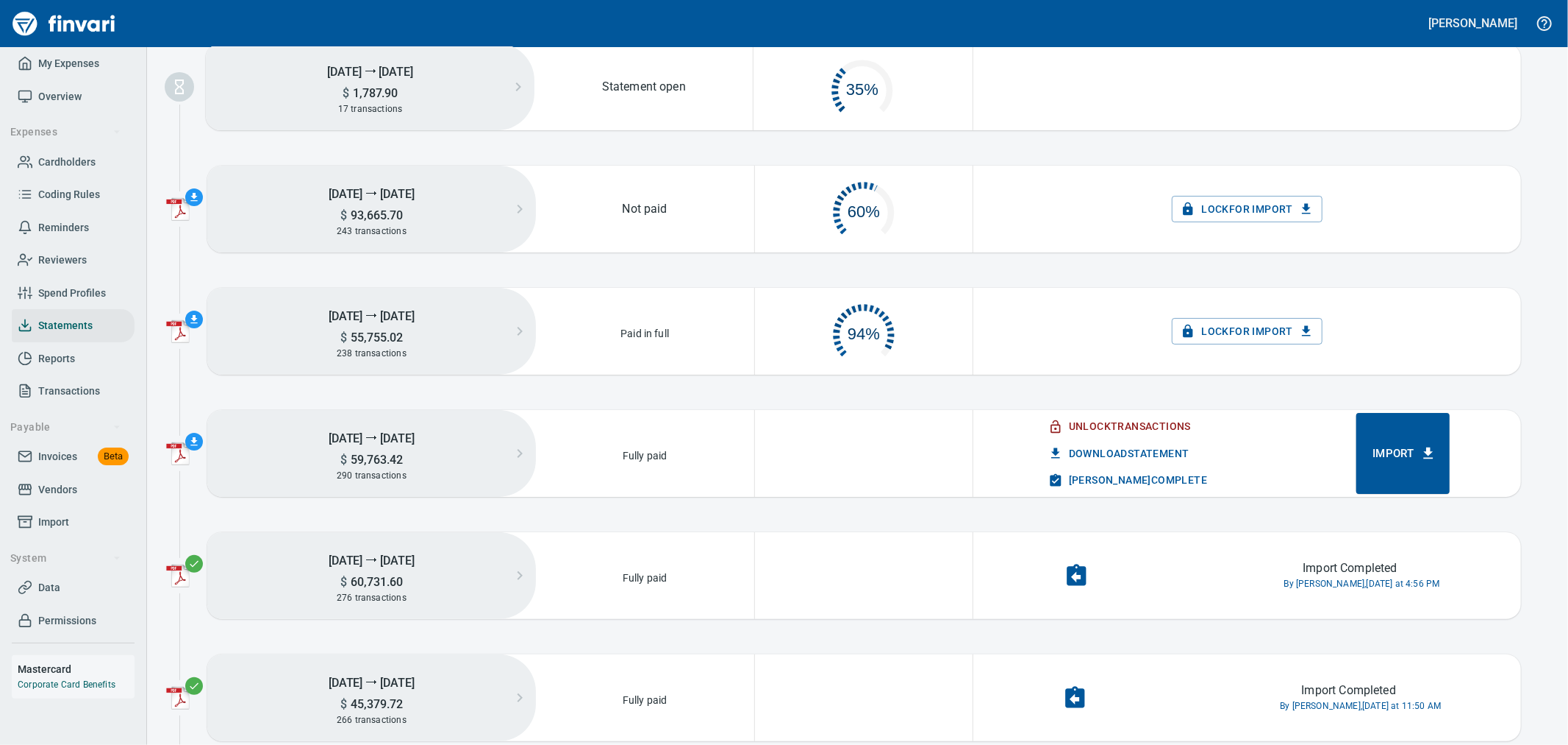
scroll to position [74, 203]
click at [1402, 430] on button "Import" at bounding box center [1403, 453] width 93 height 81
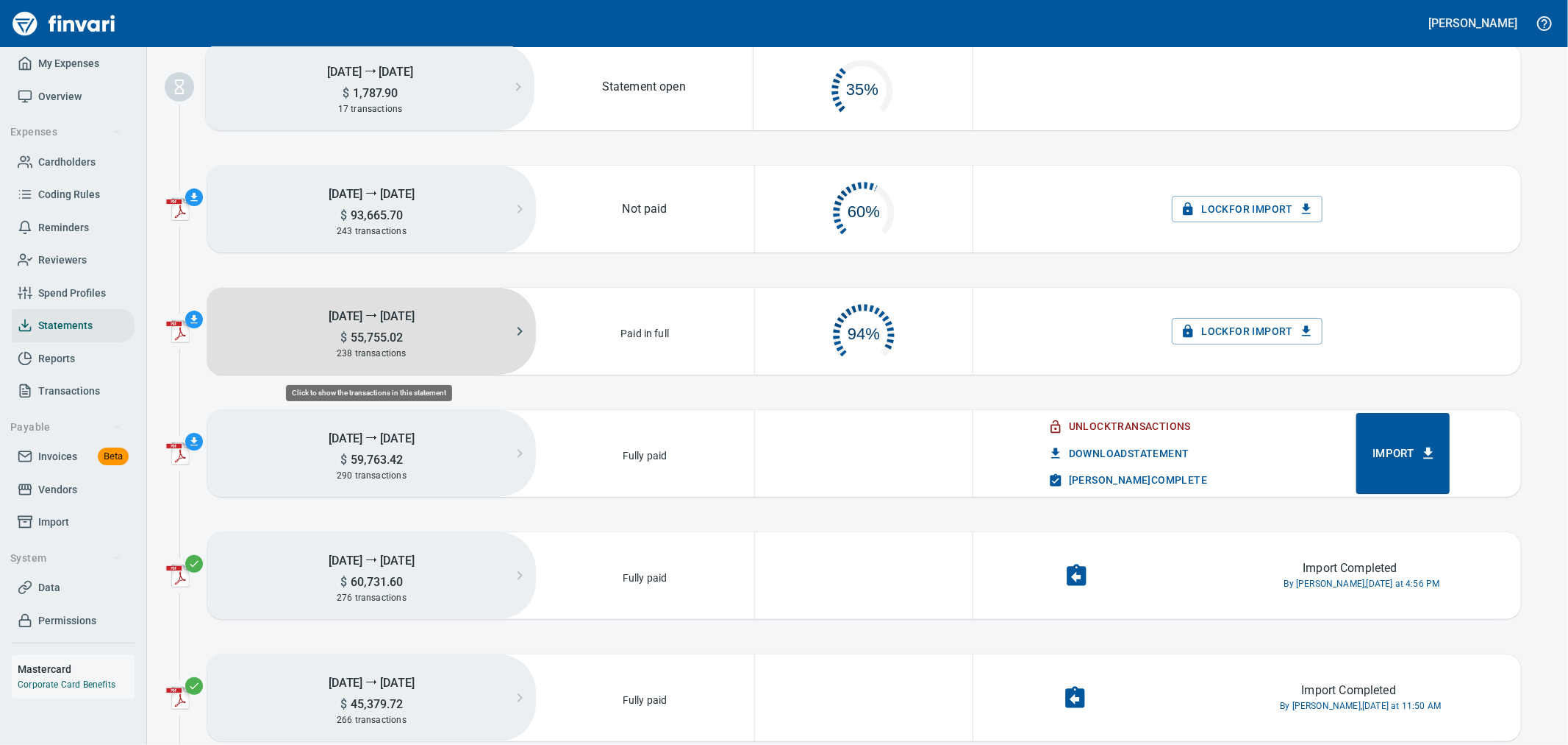
click at [475, 332] on h5 "$ 55,755.02" at bounding box center [371, 337] width 329 height 15
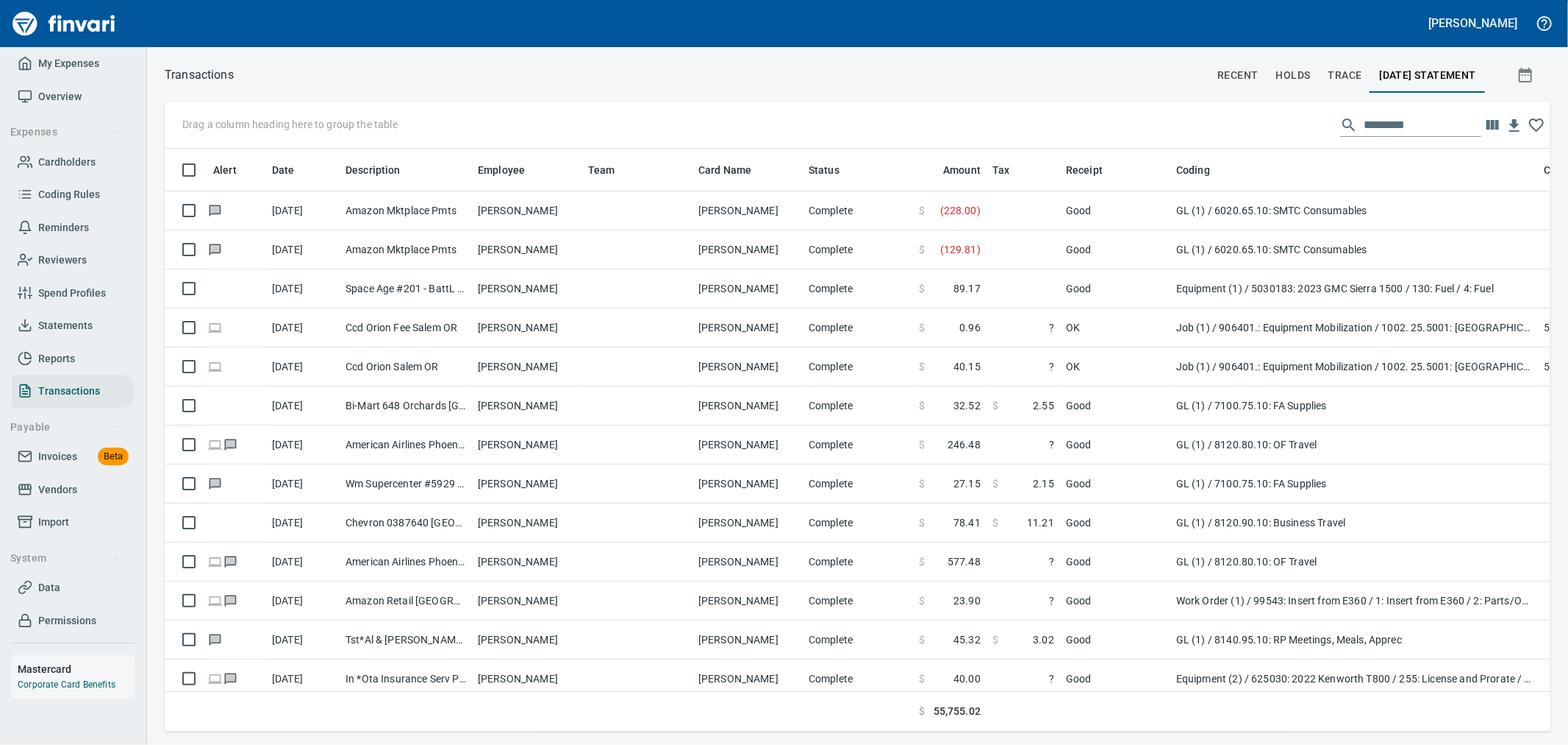
scroll to position [2, 2]
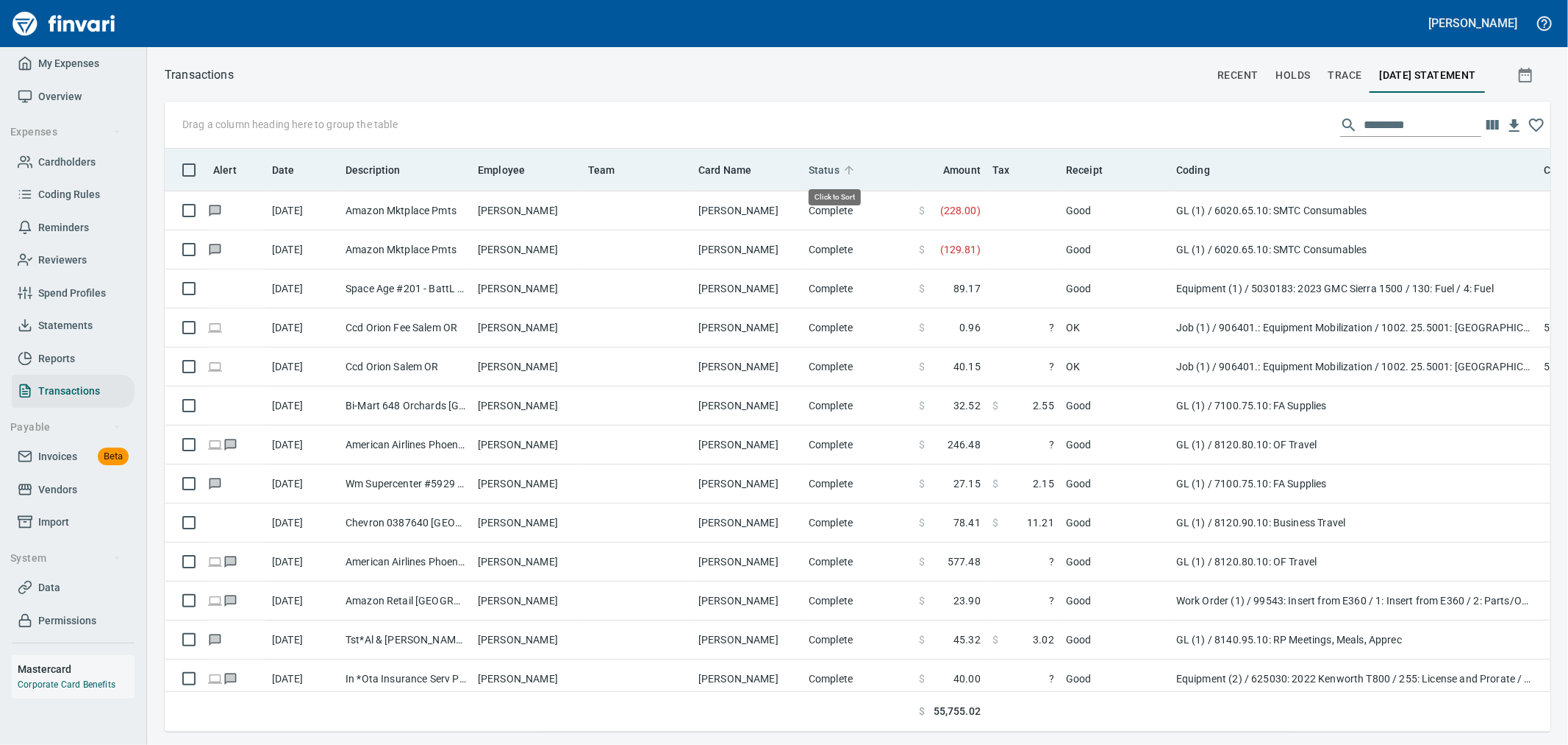
click at [821, 177] on span "Status" at bounding box center [824, 170] width 31 height 18
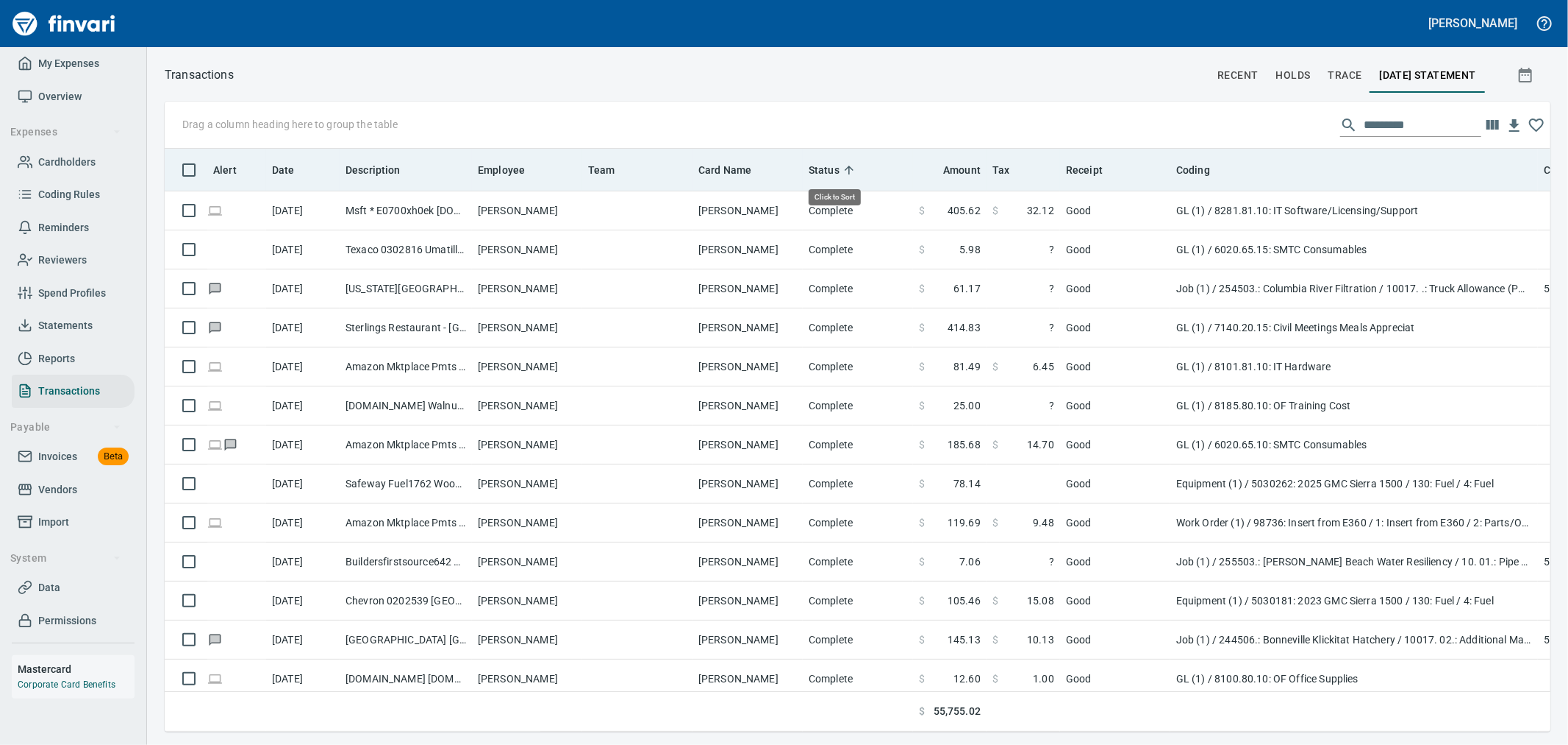
click at [821, 177] on span "Status" at bounding box center [824, 170] width 31 height 18
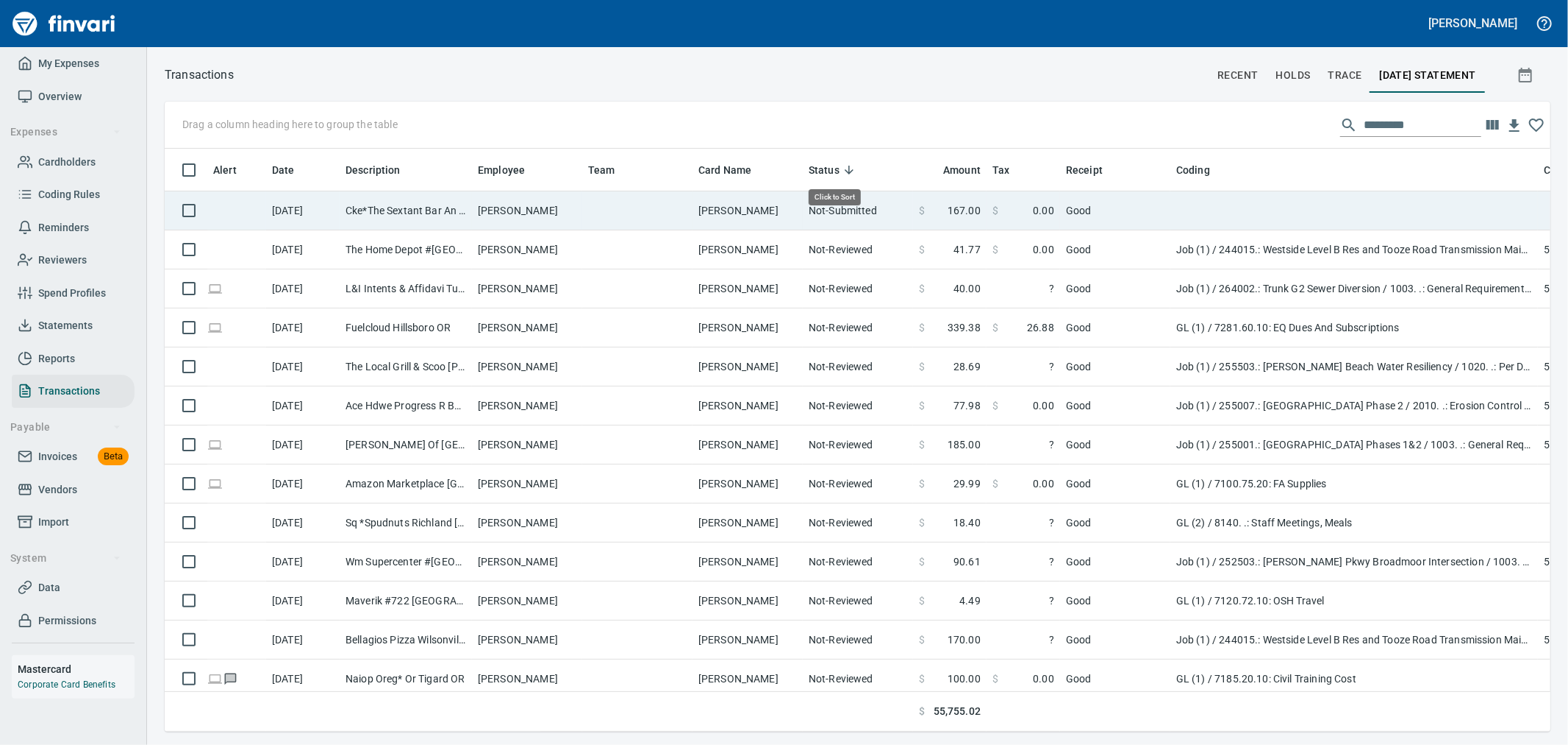
scroll to position [558, 1362]
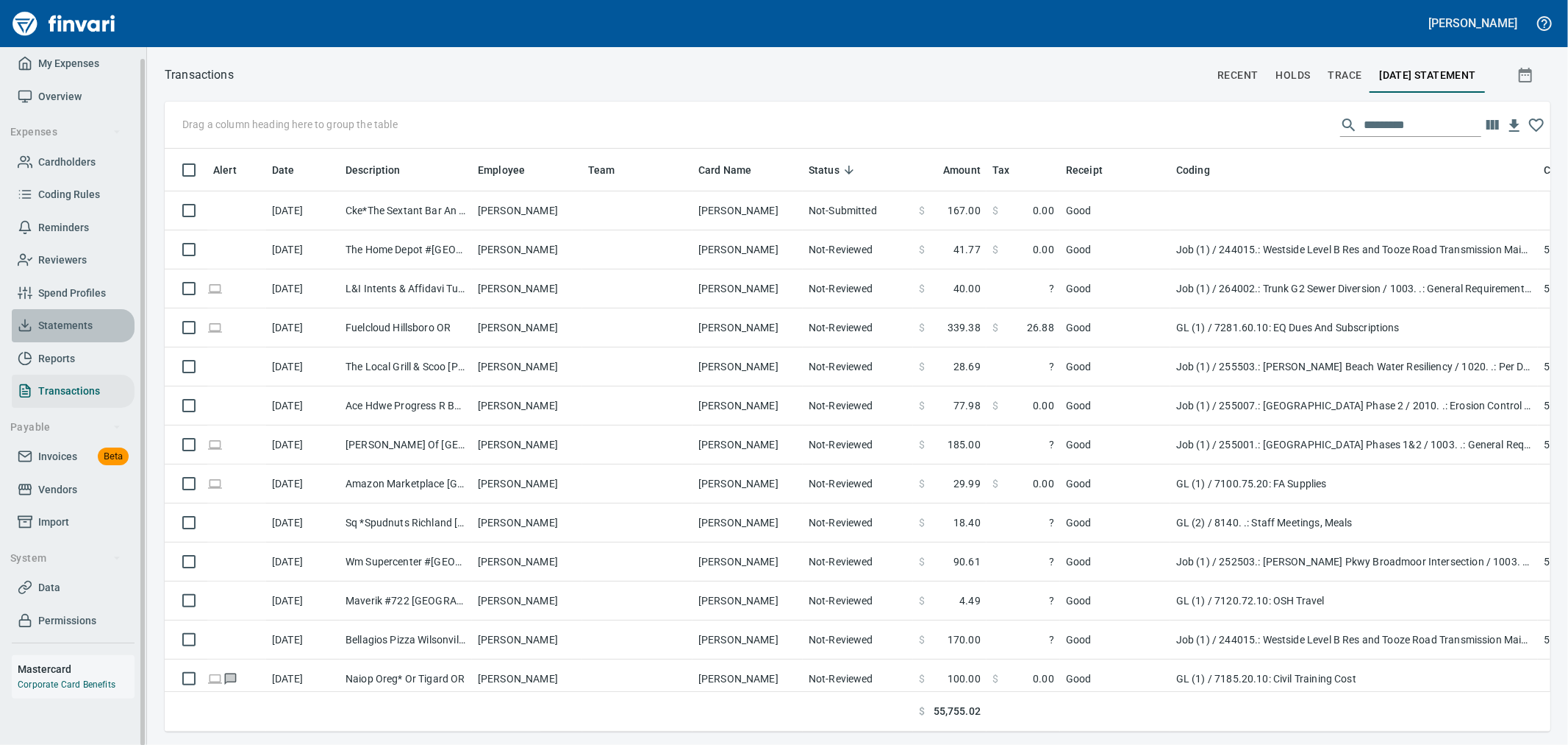
click at [81, 321] on span "Statements" at bounding box center [65, 325] width 54 height 19
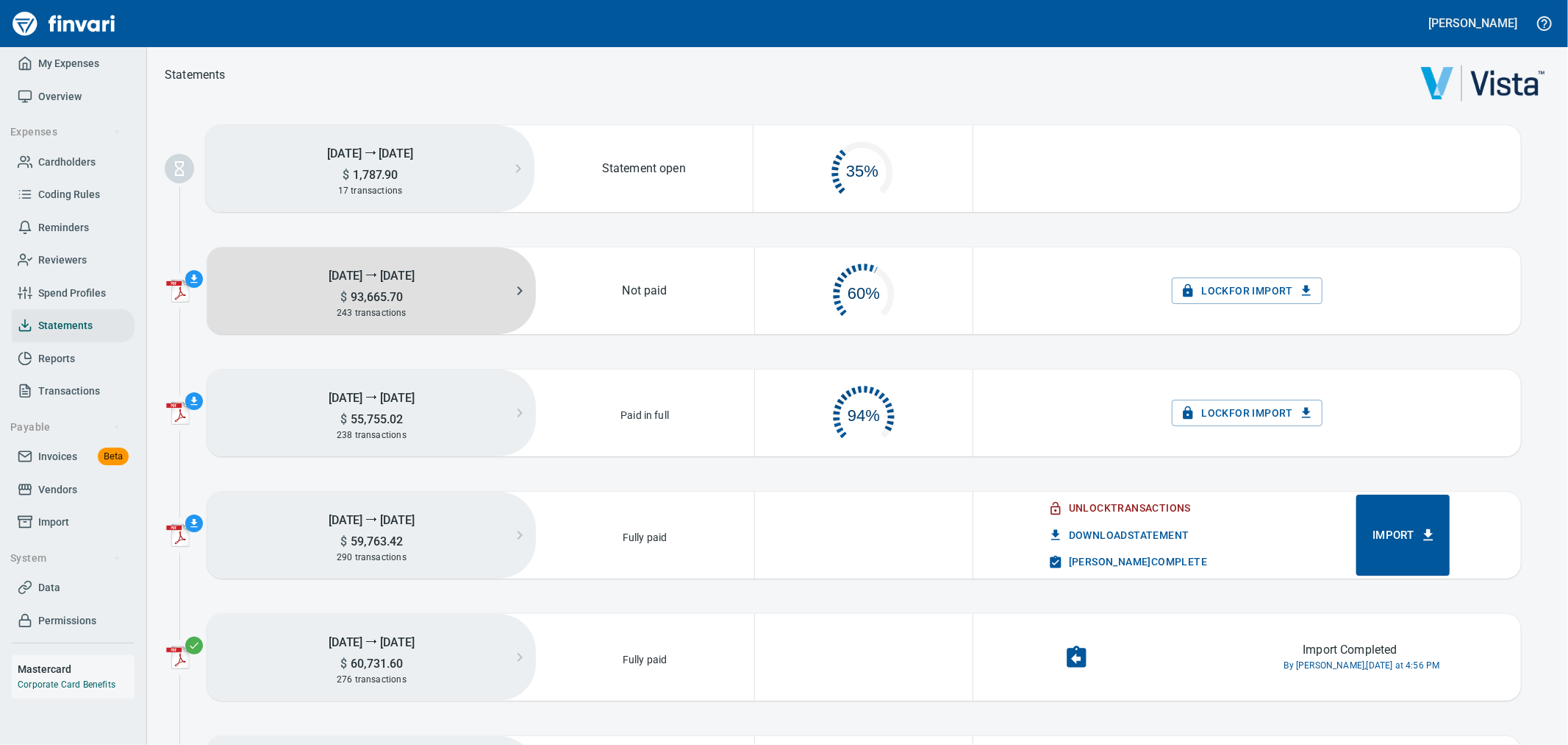
scroll to position [74, 203]
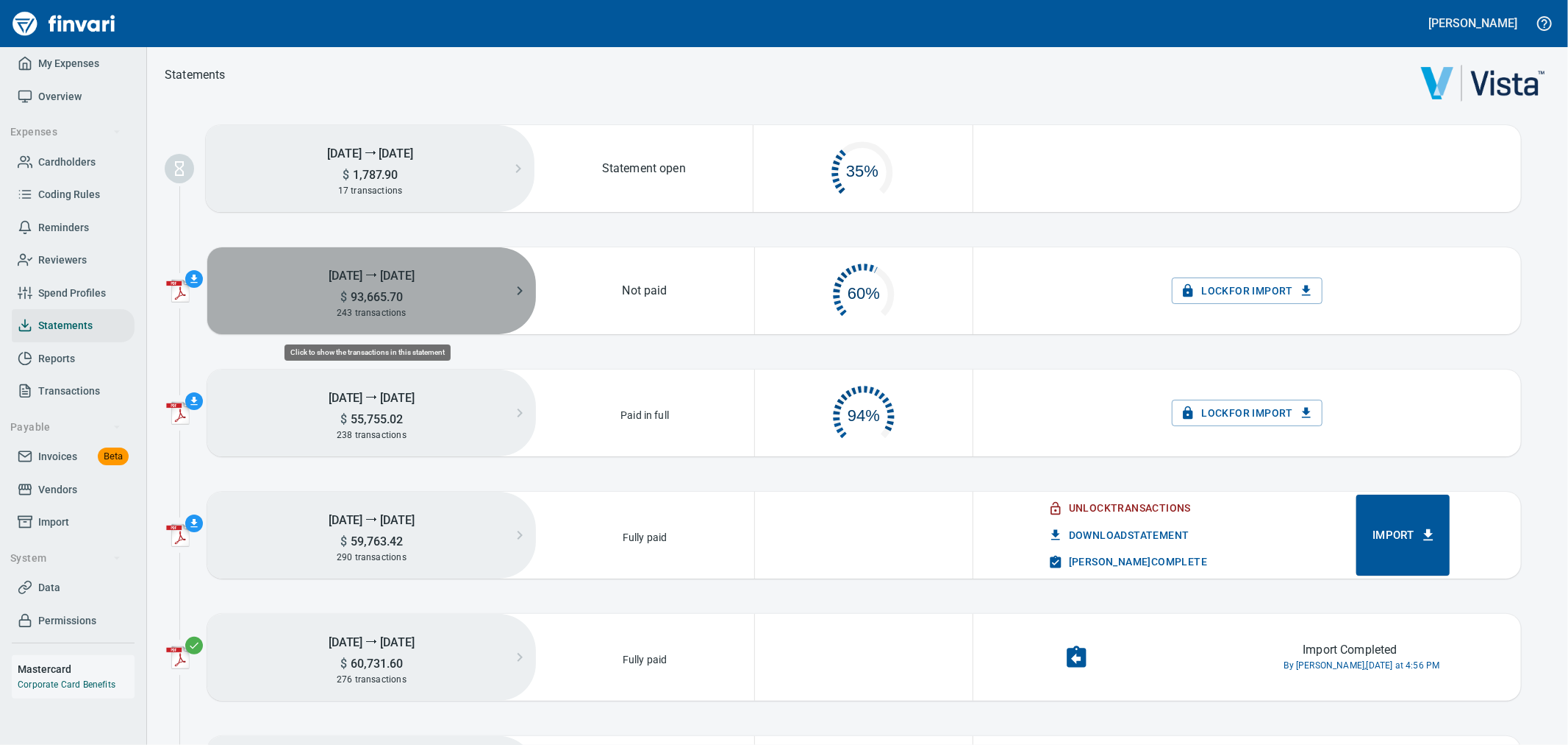
click at [476, 313] on div "243 transactions" at bounding box center [371, 313] width 329 height 16
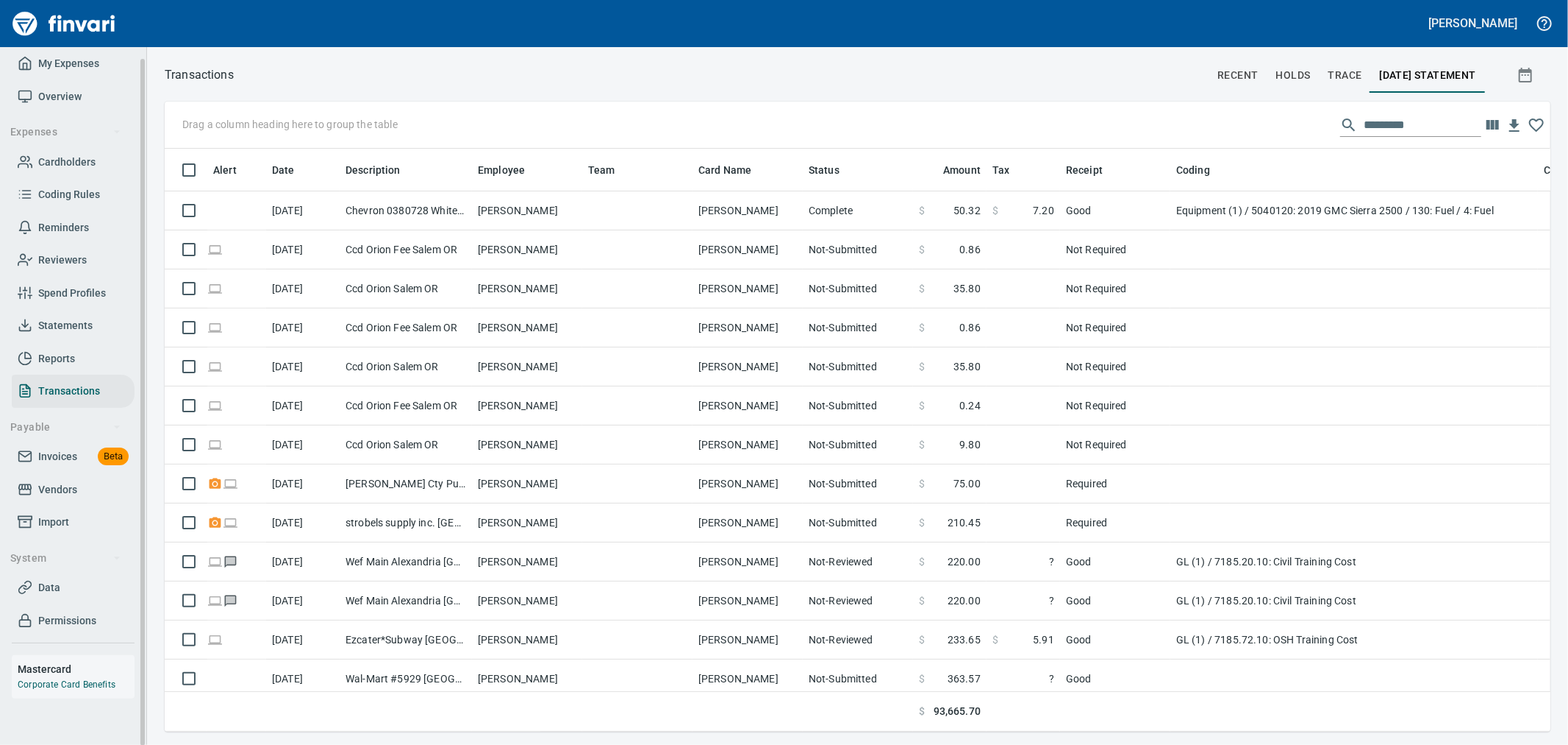
click at [77, 325] on span "Statements" at bounding box center [65, 325] width 54 height 19
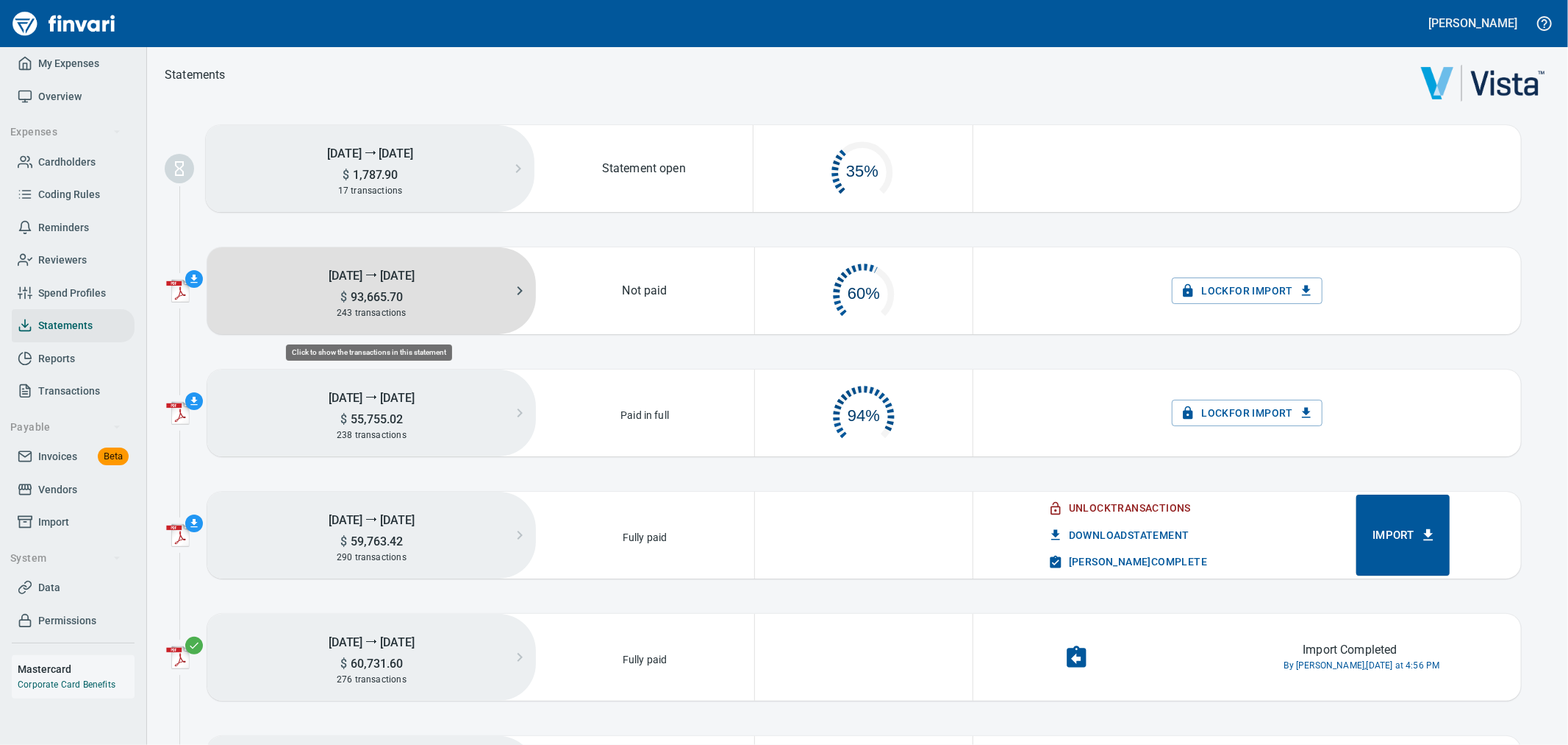
click at [469, 314] on div "243 transactions" at bounding box center [371, 313] width 329 height 16
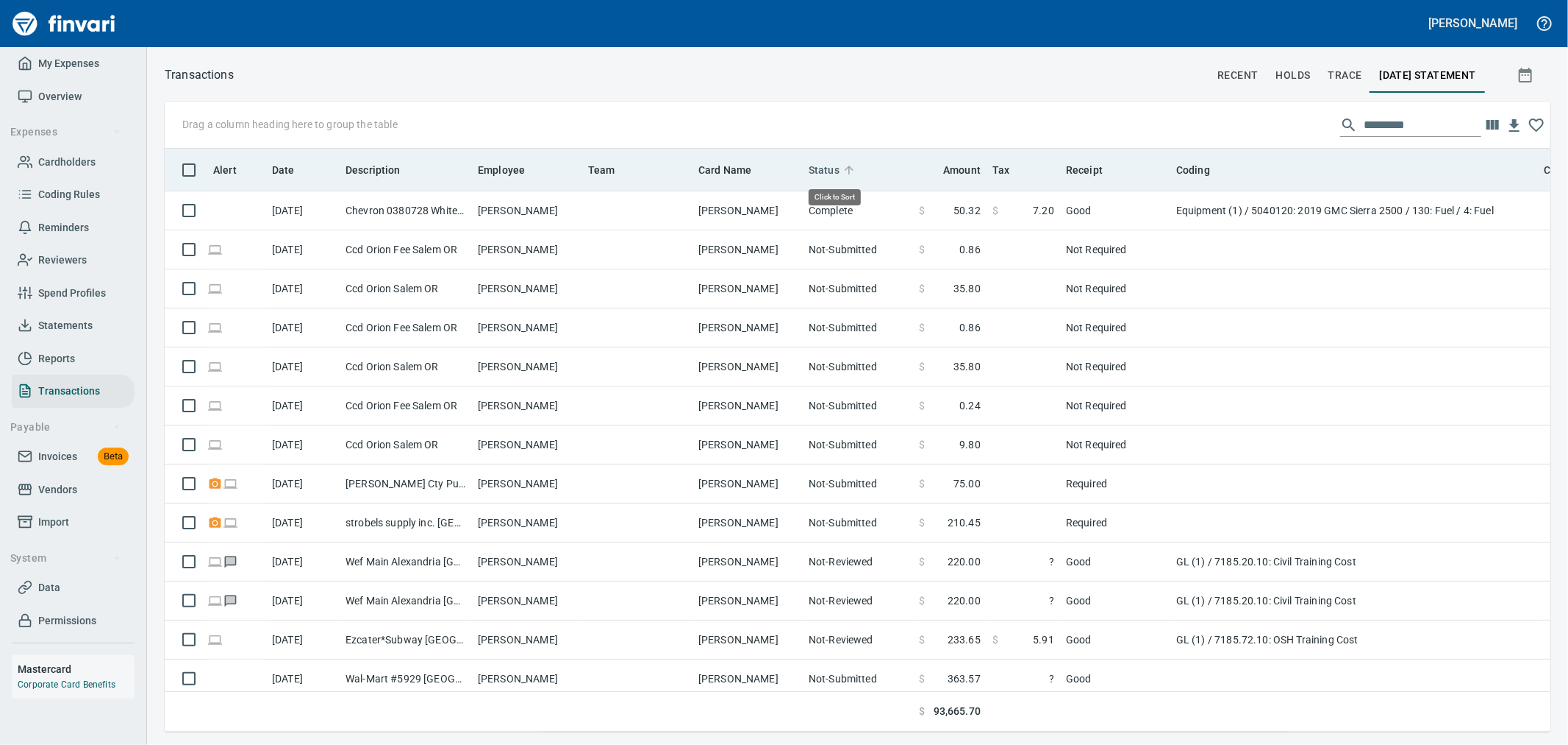
click at [821, 173] on span "Status" at bounding box center [824, 170] width 31 height 18
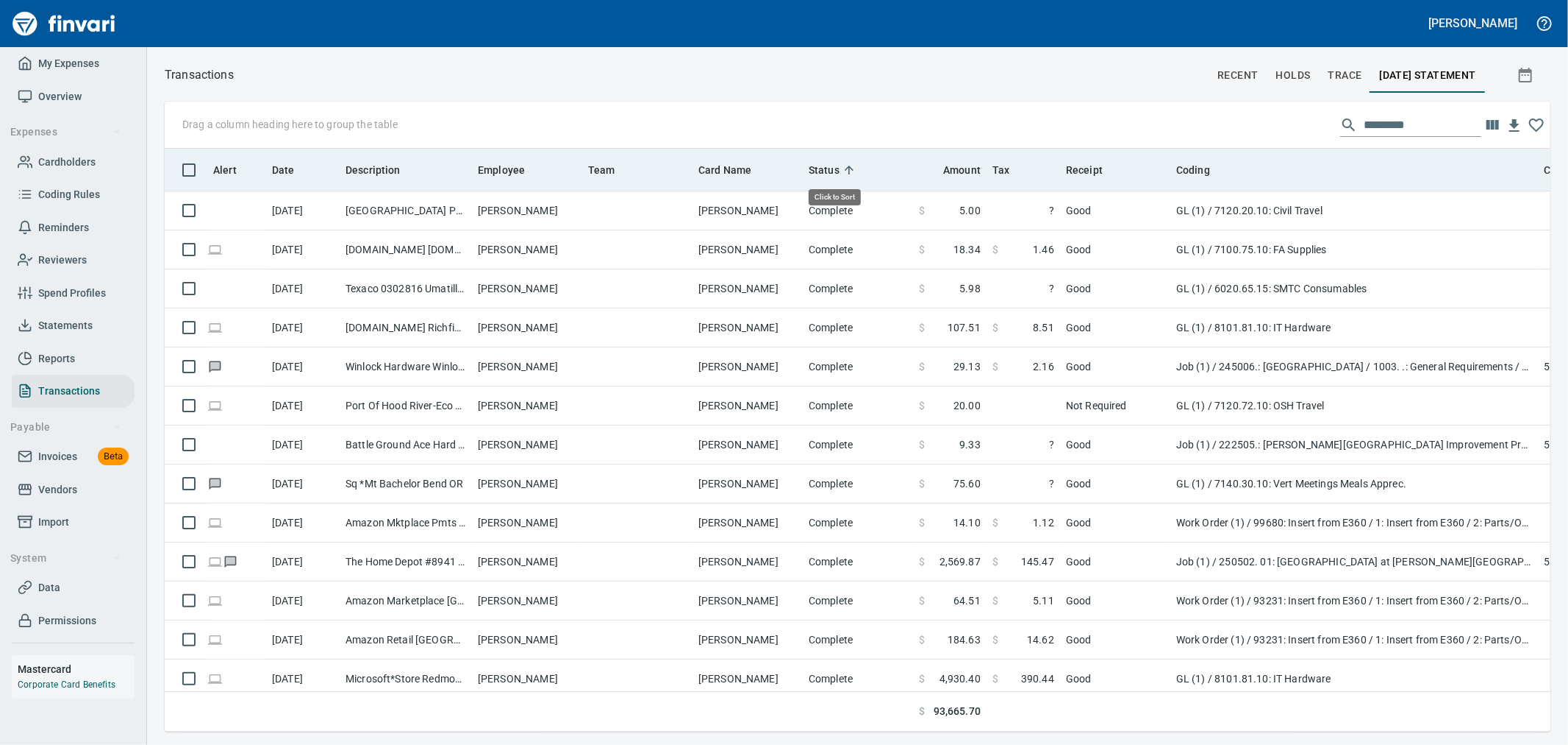
click at [829, 173] on span "Status" at bounding box center [824, 170] width 31 height 18
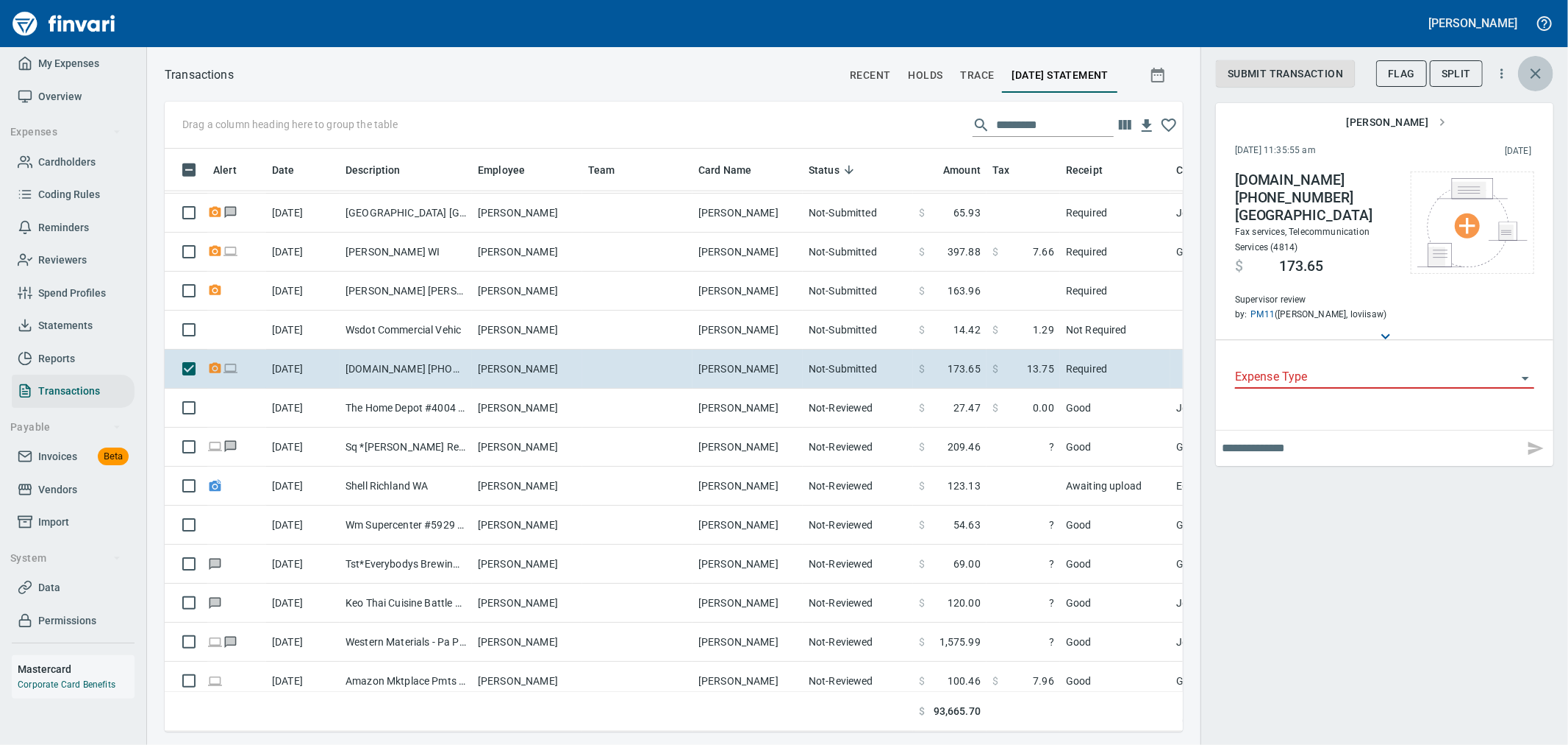
click at [1540, 70] on icon "button" at bounding box center [1536, 74] width 10 height 10
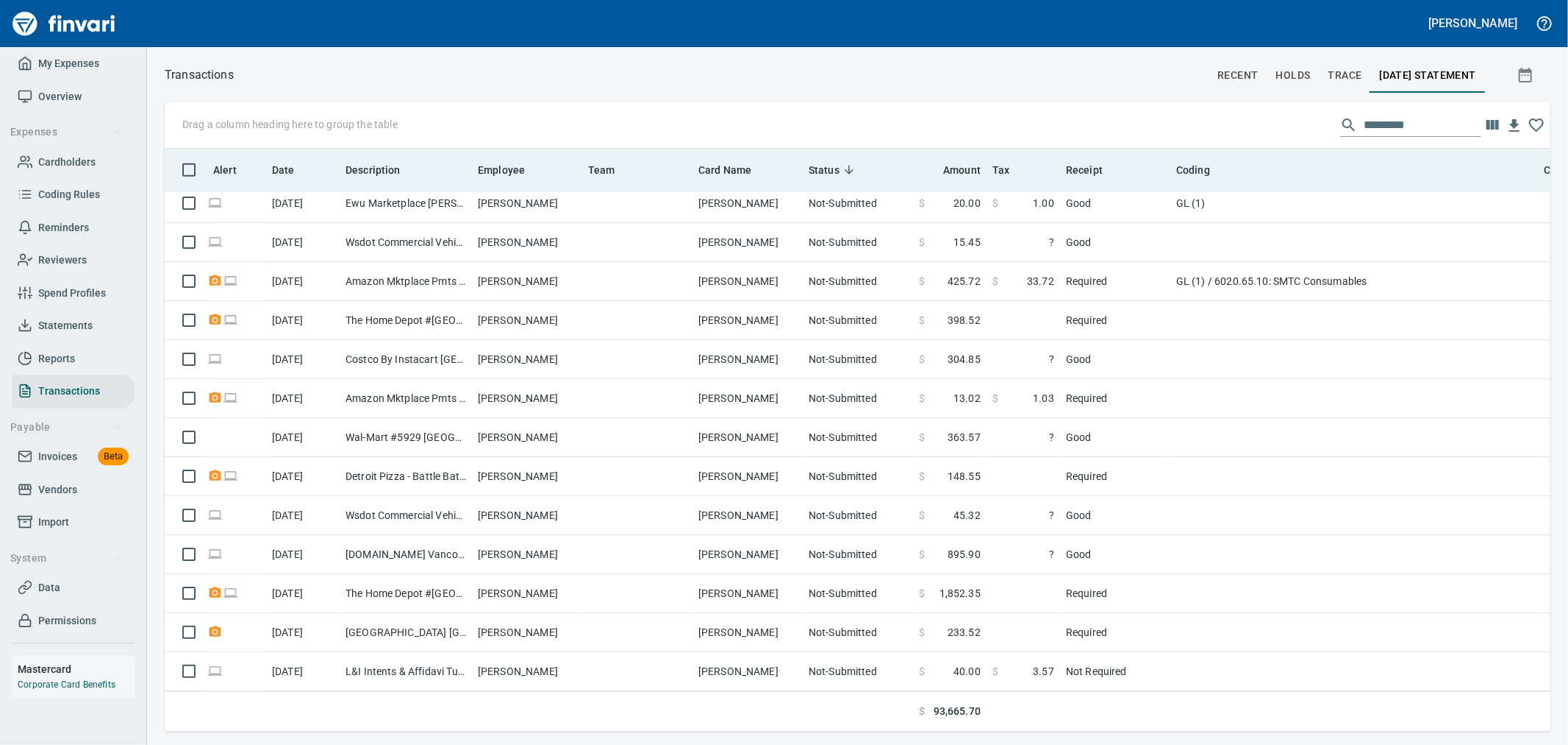
click at [294, 178] on th "Date" at bounding box center [303, 170] width 74 height 42
click at [289, 177] on span "Date" at bounding box center [283, 170] width 23 height 18
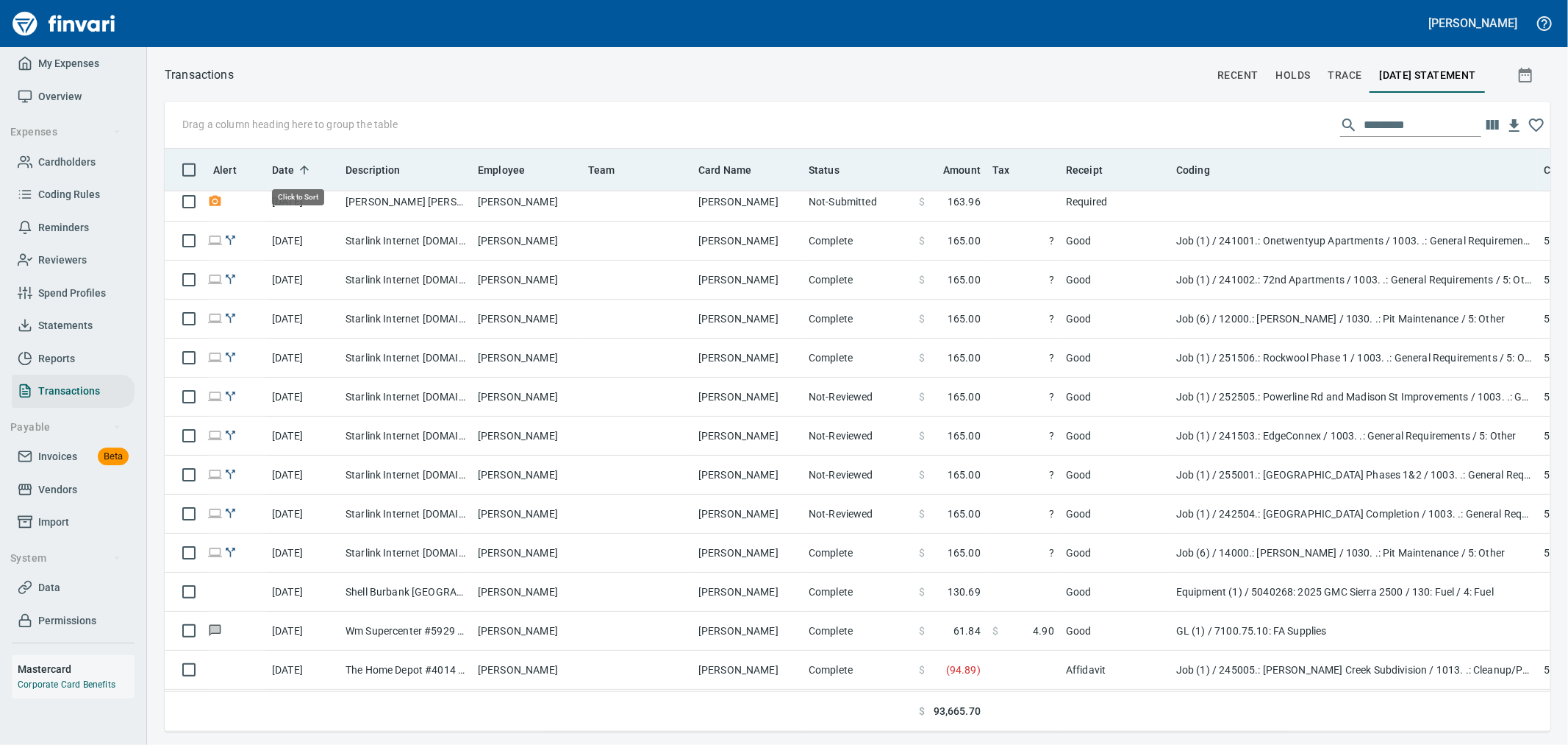
click at [289, 177] on span "Date" at bounding box center [283, 170] width 23 height 18
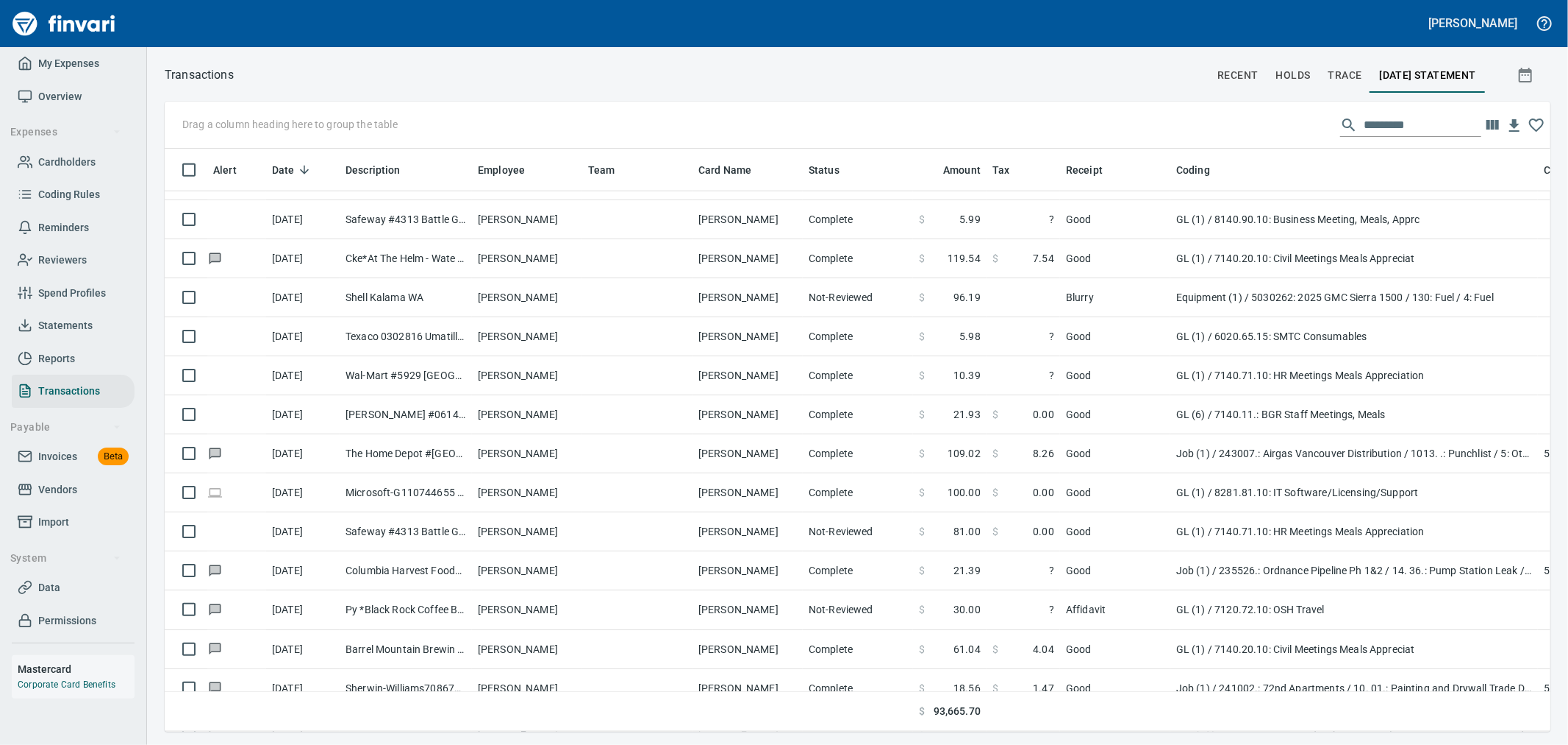
click at [287, 144] on div "Drag a column heading here to group the table" at bounding box center [857, 125] width 1386 height 47
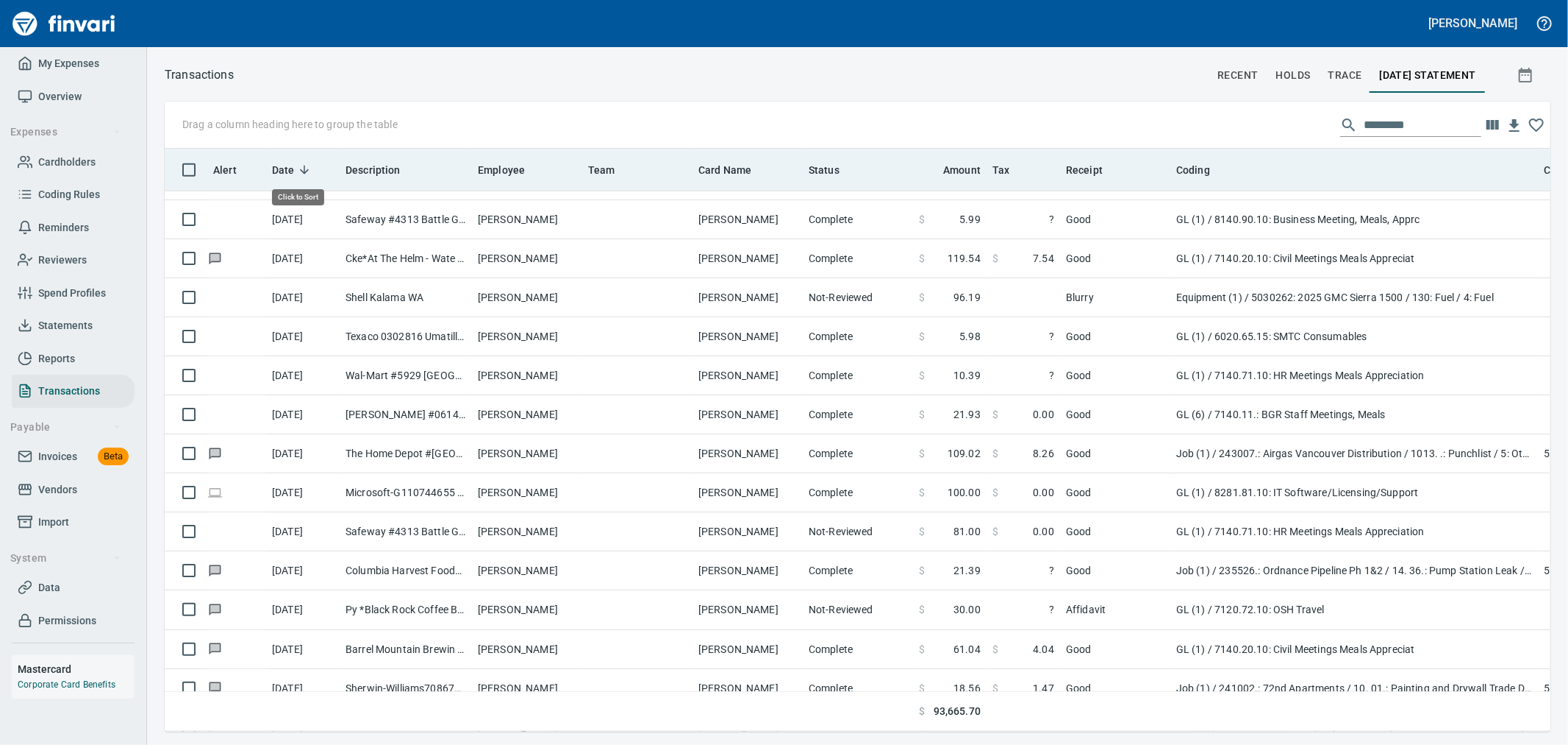
click at [293, 172] on span "Date" at bounding box center [283, 170] width 23 height 18
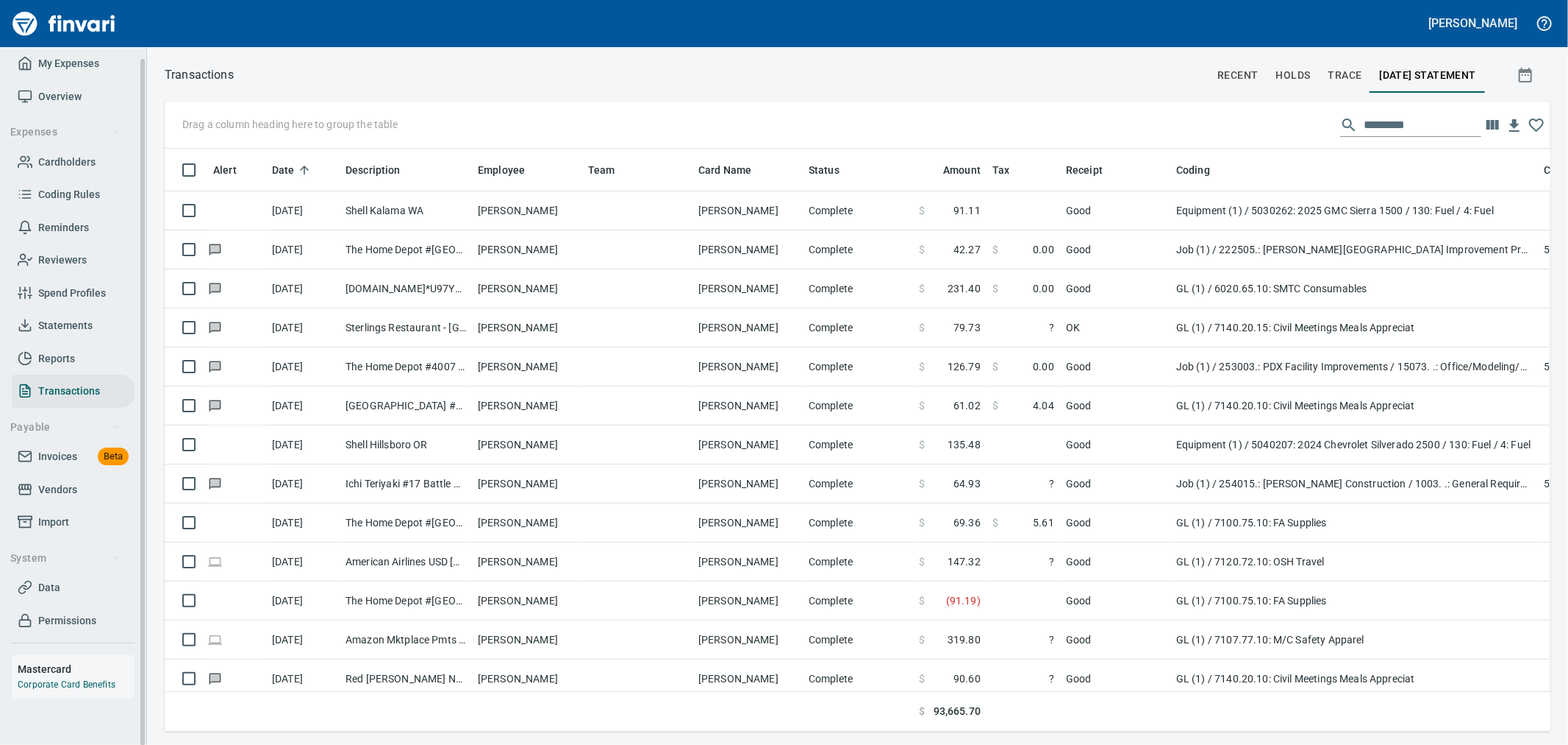
click at [74, 338] on link "Statements" at bounding box center [73, 325] width 123 height 33
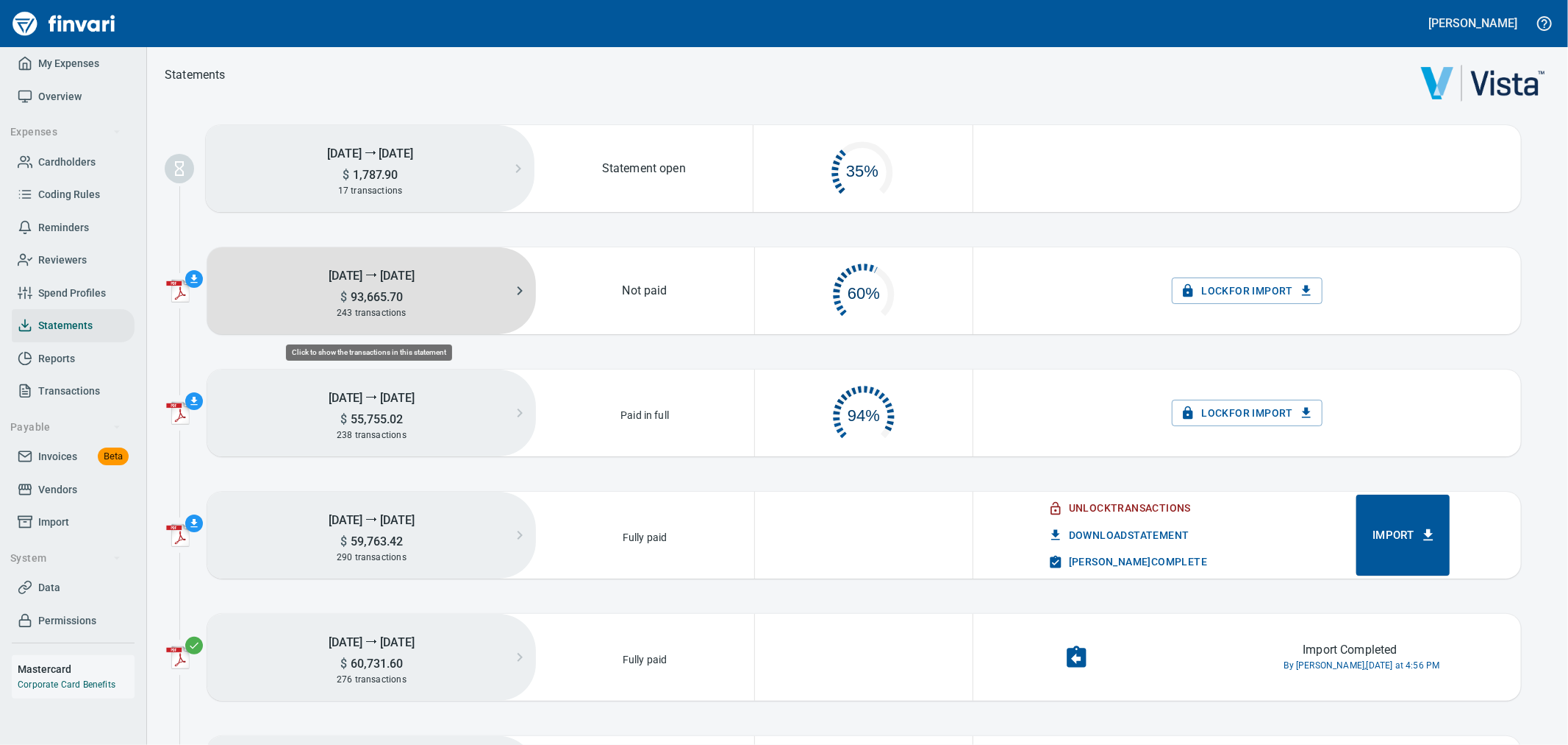
click at [487, 307] on div "243 transactions" at bounding box center [371, 313] width 329 height 16
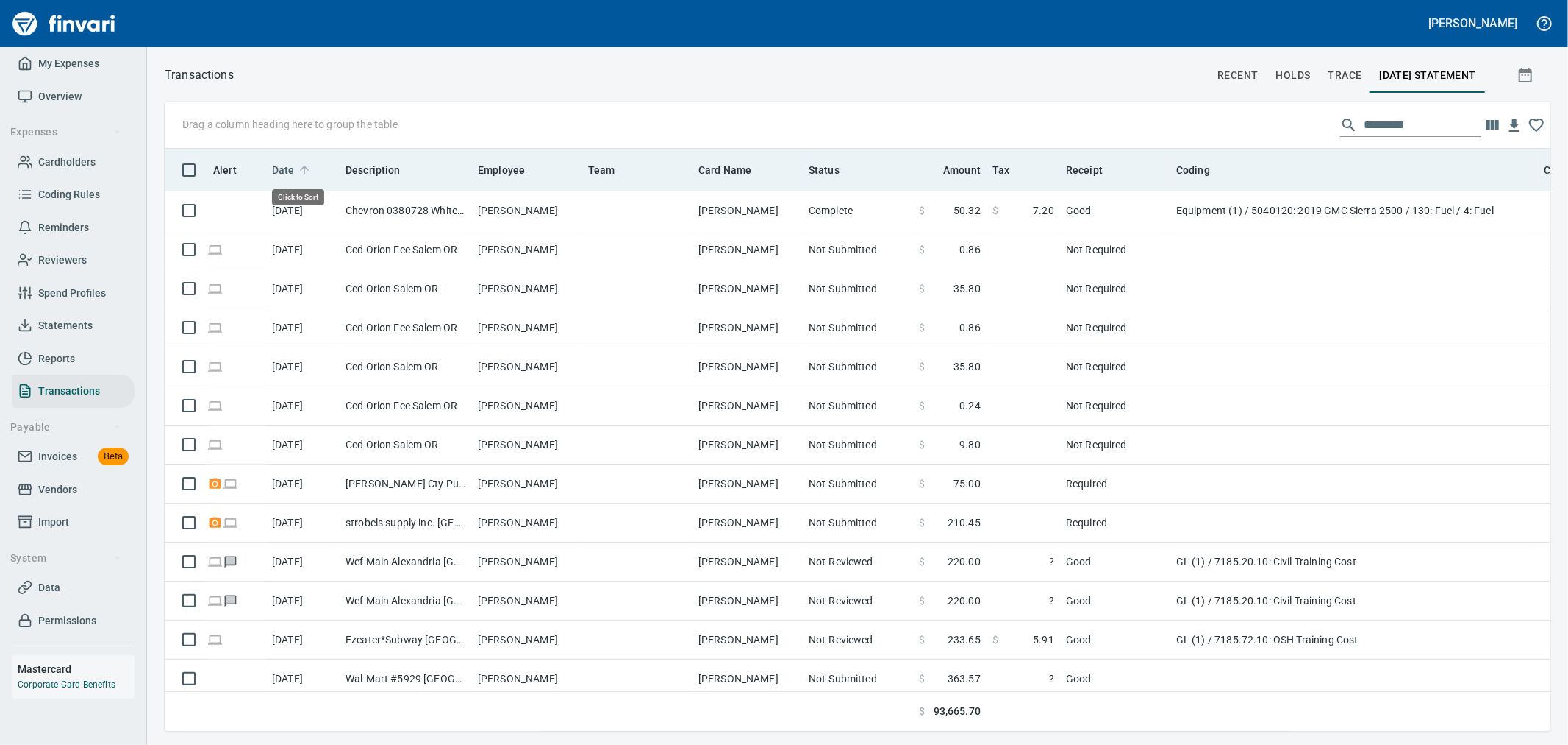
click at [289, 171] on span "Date" at bounding box center [283, 170] width 23 height 18
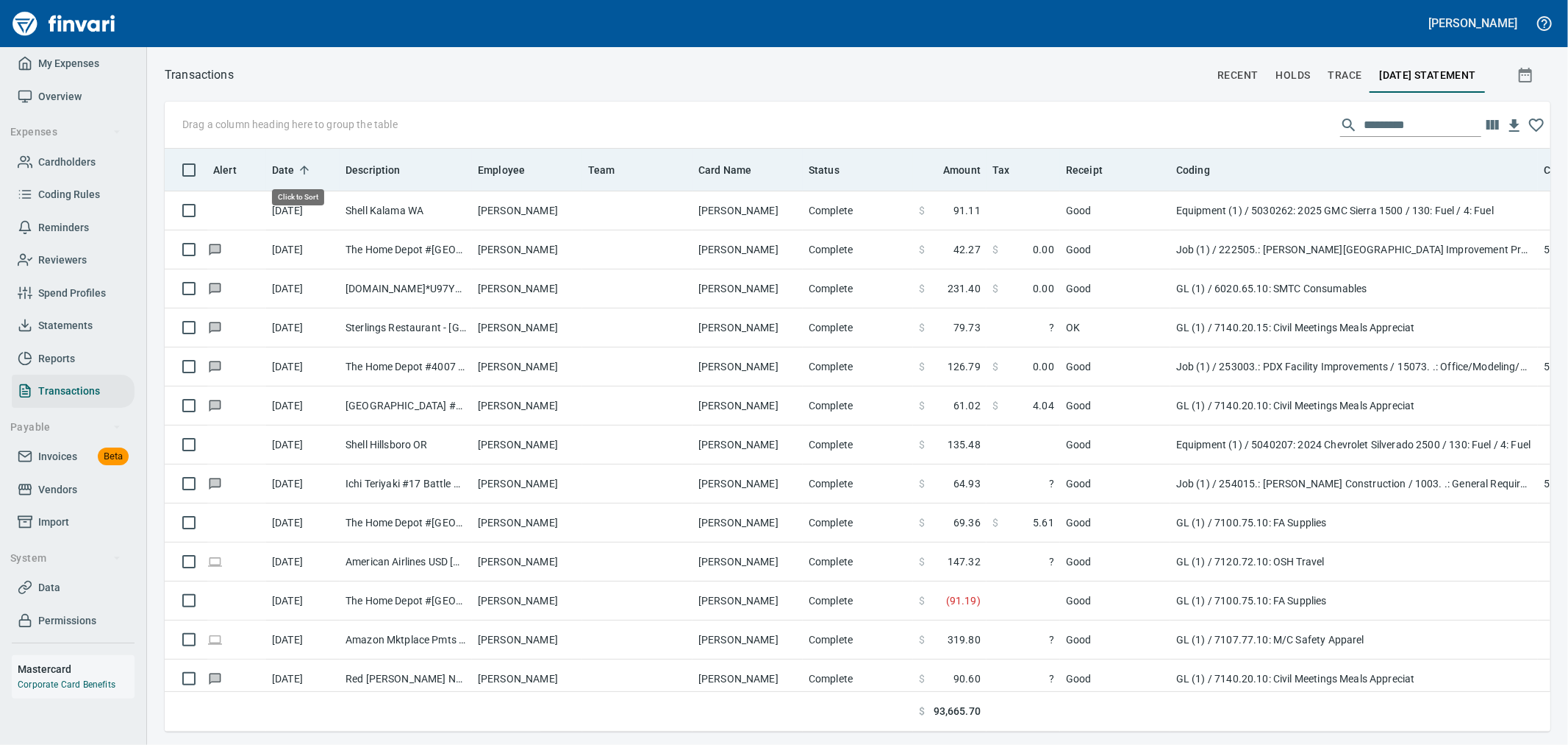
click at [289, 171] on span "Date" at bounding box center [283, 170] width 23 height 18
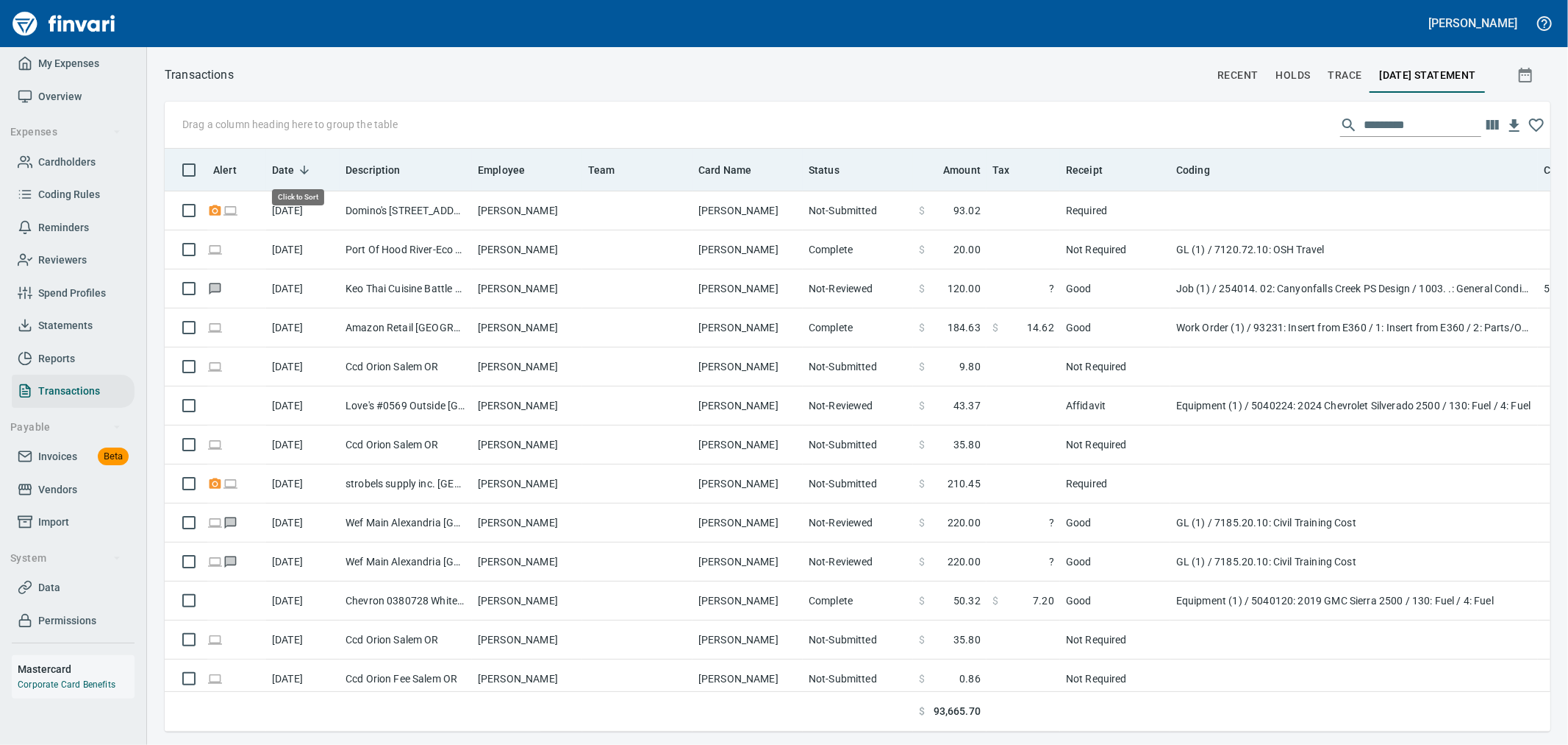
click at [289, 171] on span "Date" at bounding box center [283, 170] width 23 height 18
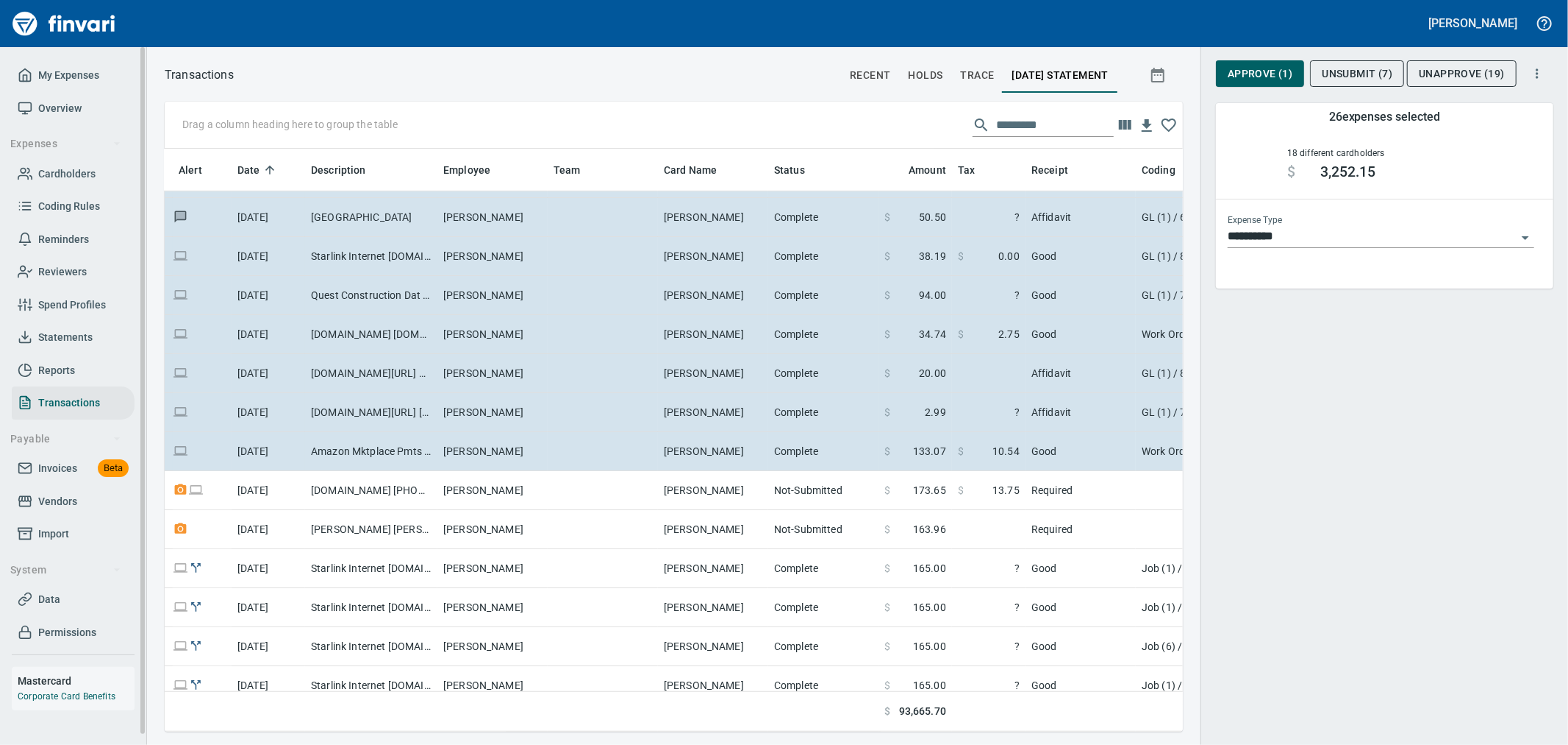
scroll to position [736, 0]
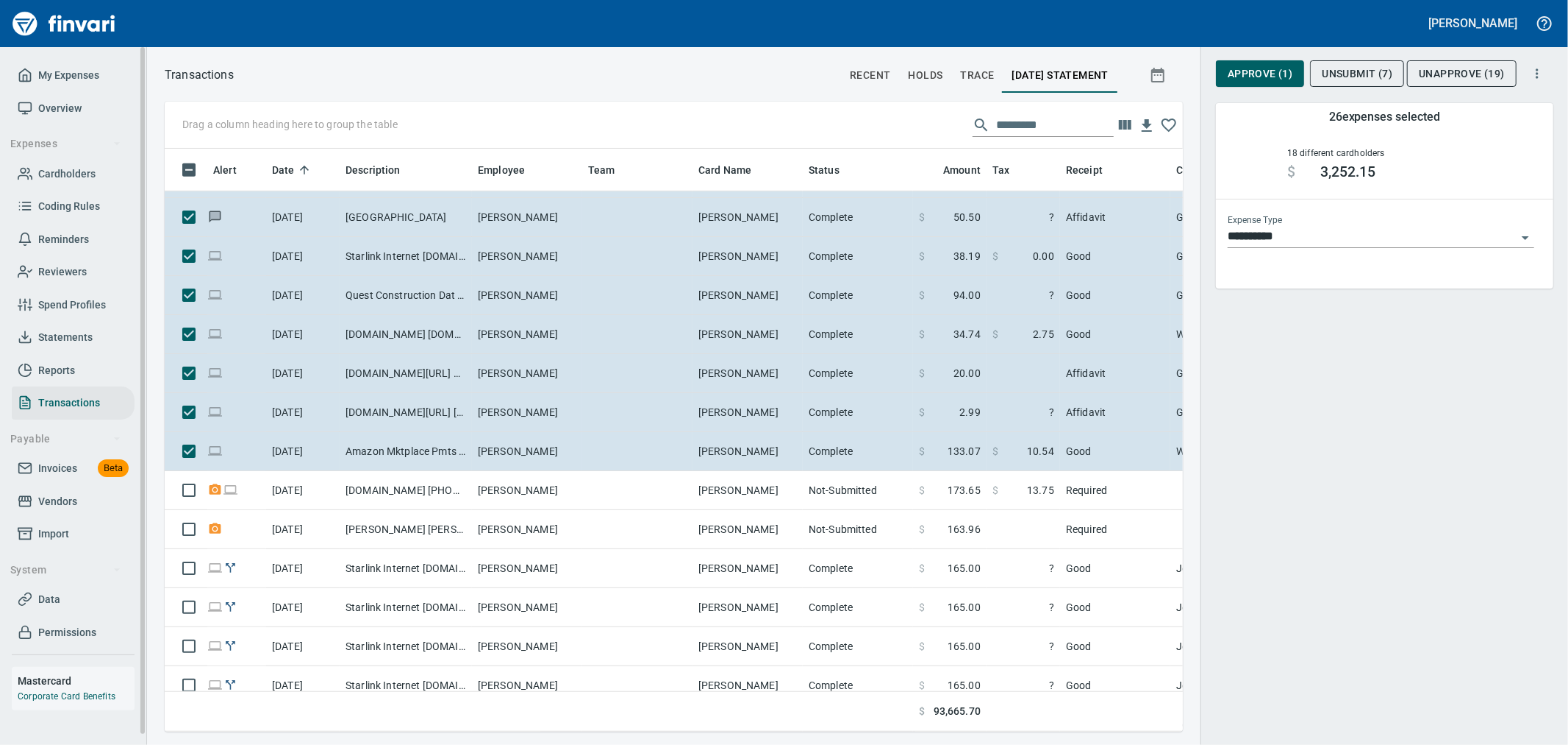
click at [60, 331] on span "Statements" at bounding box center [65, 337] width 54 height 19
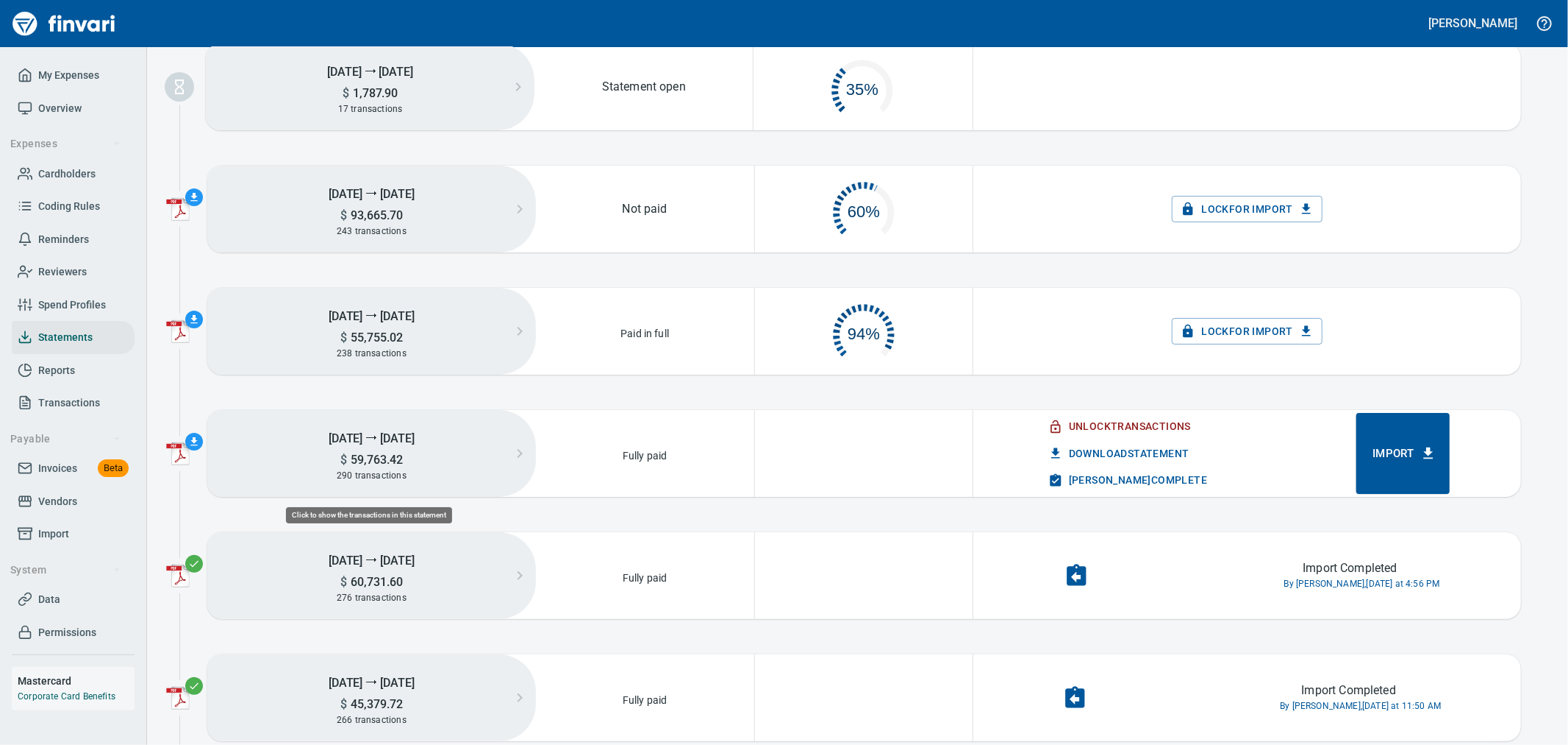
scroll to position [74, 203]
click at [1150, 478] on span "[PERSON_NAME] Complete" at bounding box center [1130, 480] width 156 height 19
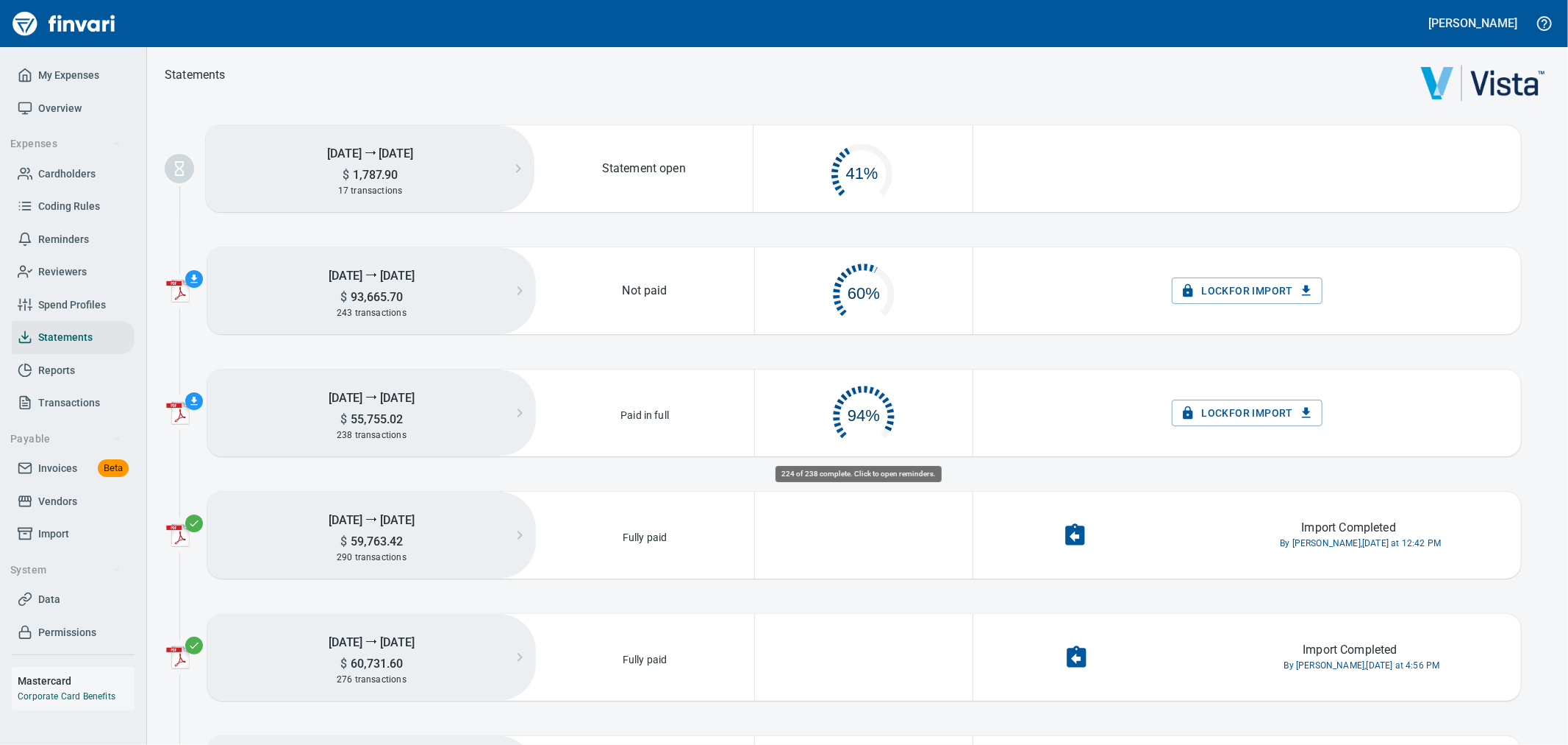
scroll to position [69, 204]
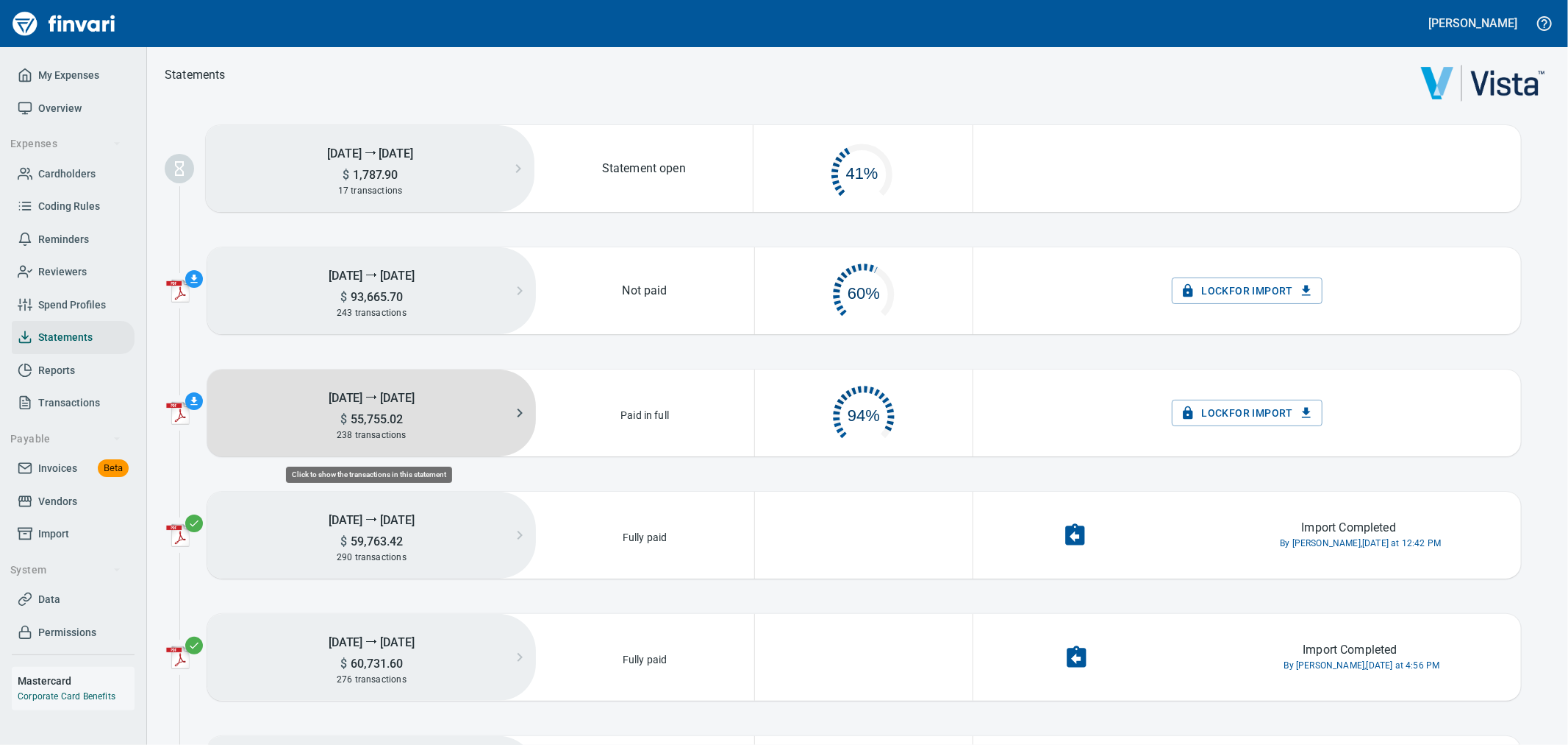
click at [420, 444] on button "[DATE] ⭢ [DATE] $ 55,755.02 238 transactions" at bounding box center [371, 413] width 329 height 87
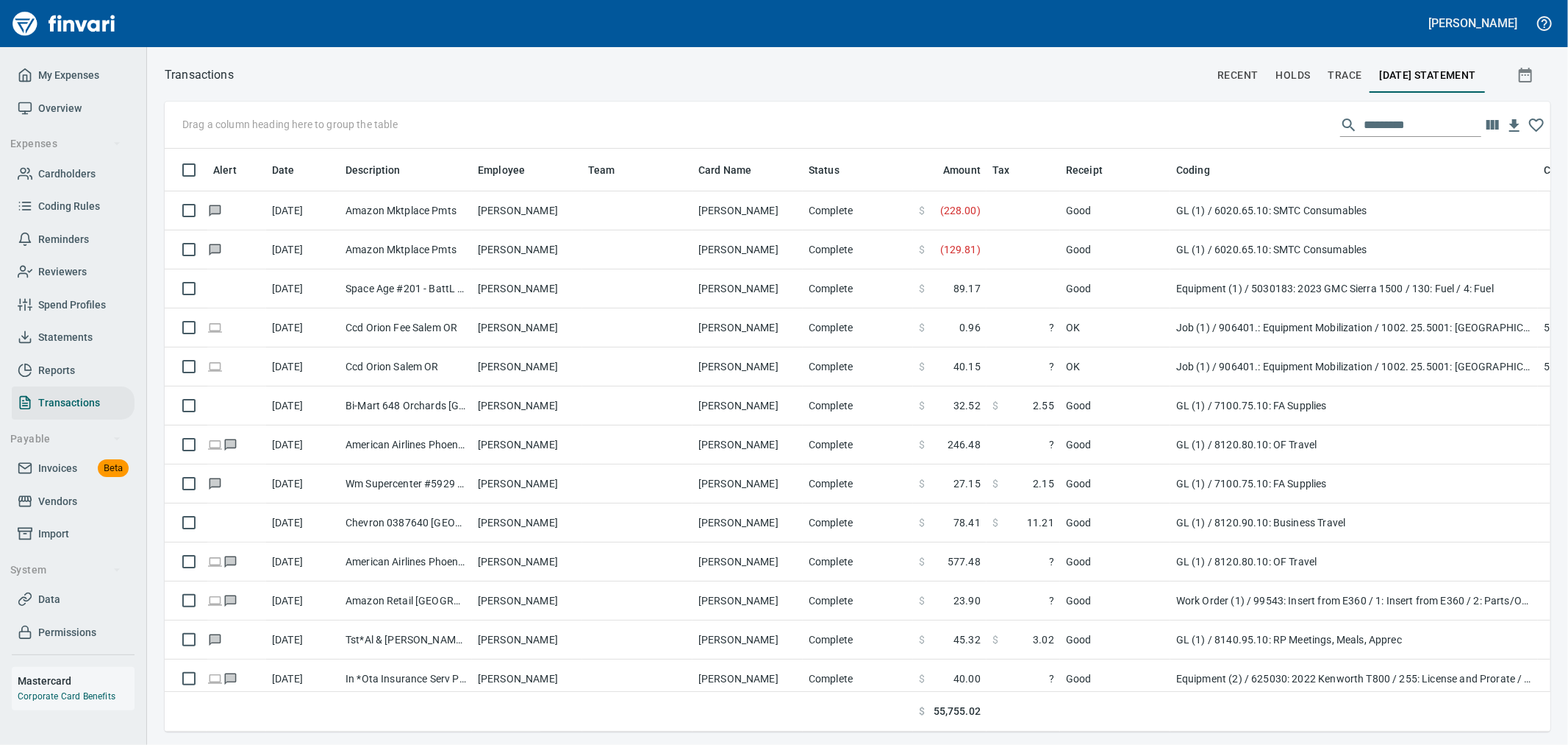
scroll to position [2, 2]
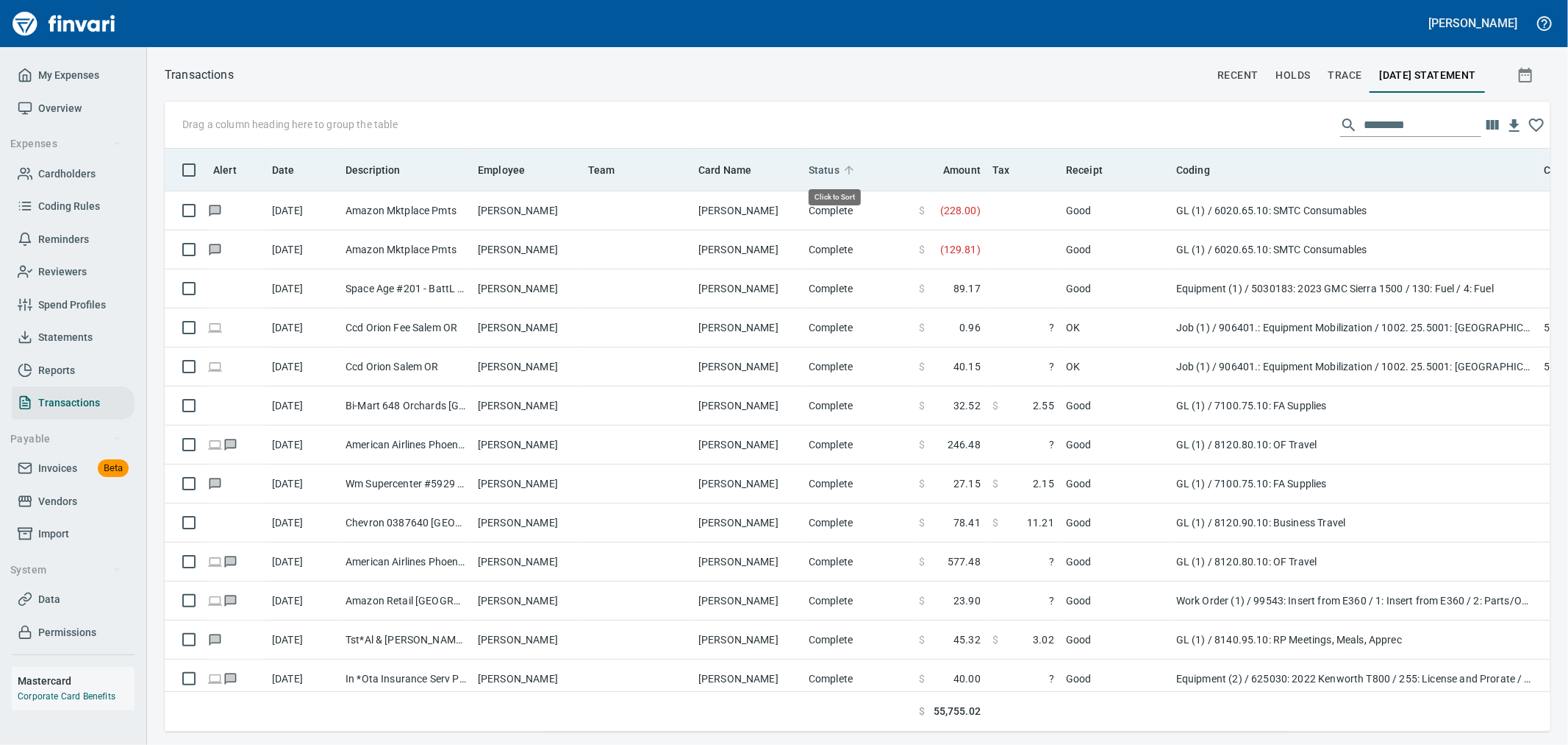
click at [827, 172] on span "Status" at bounding box center [824, 170] width 31 height 18
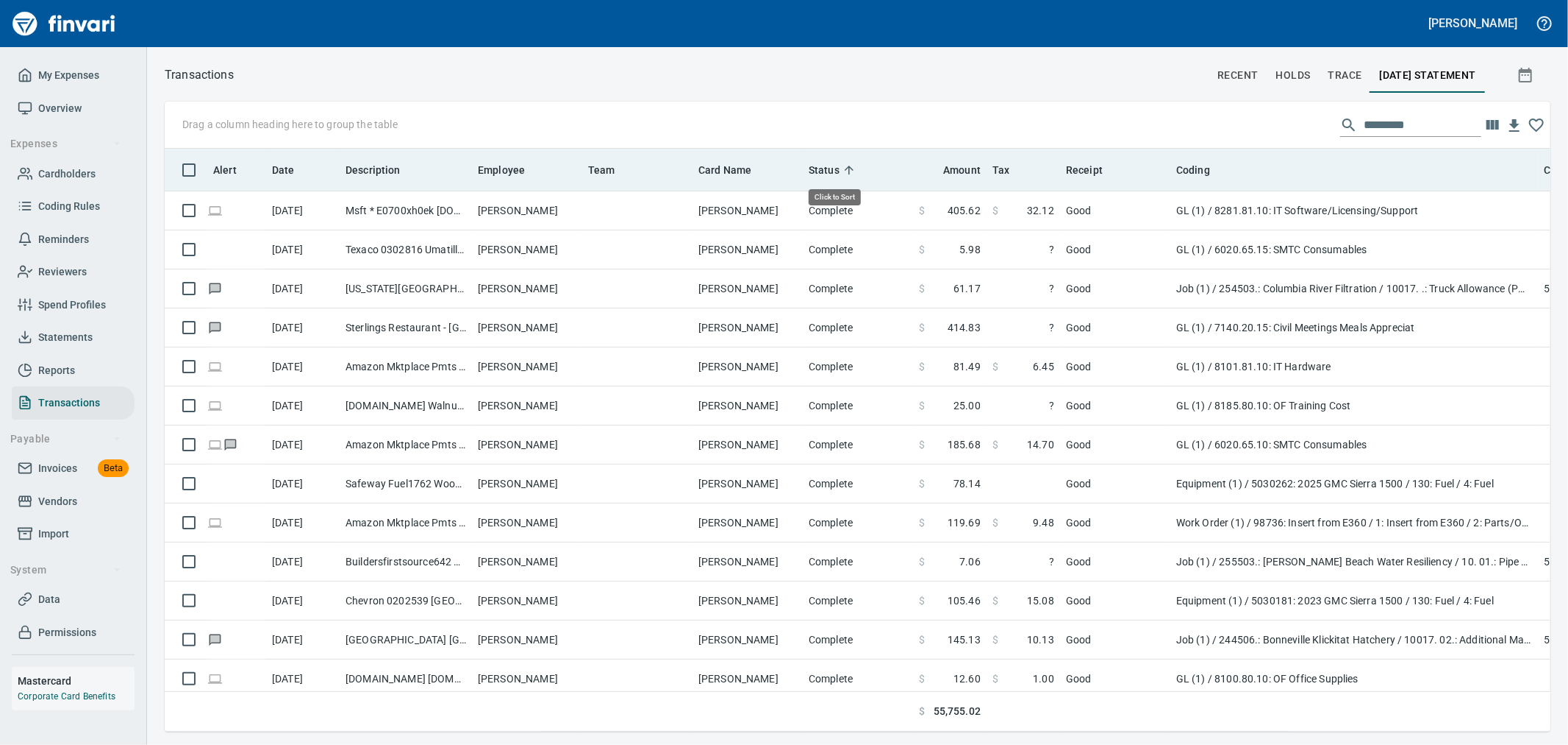
click at [827, 172] on span "Status" at bounding box center [824, 170] width 31 height 18
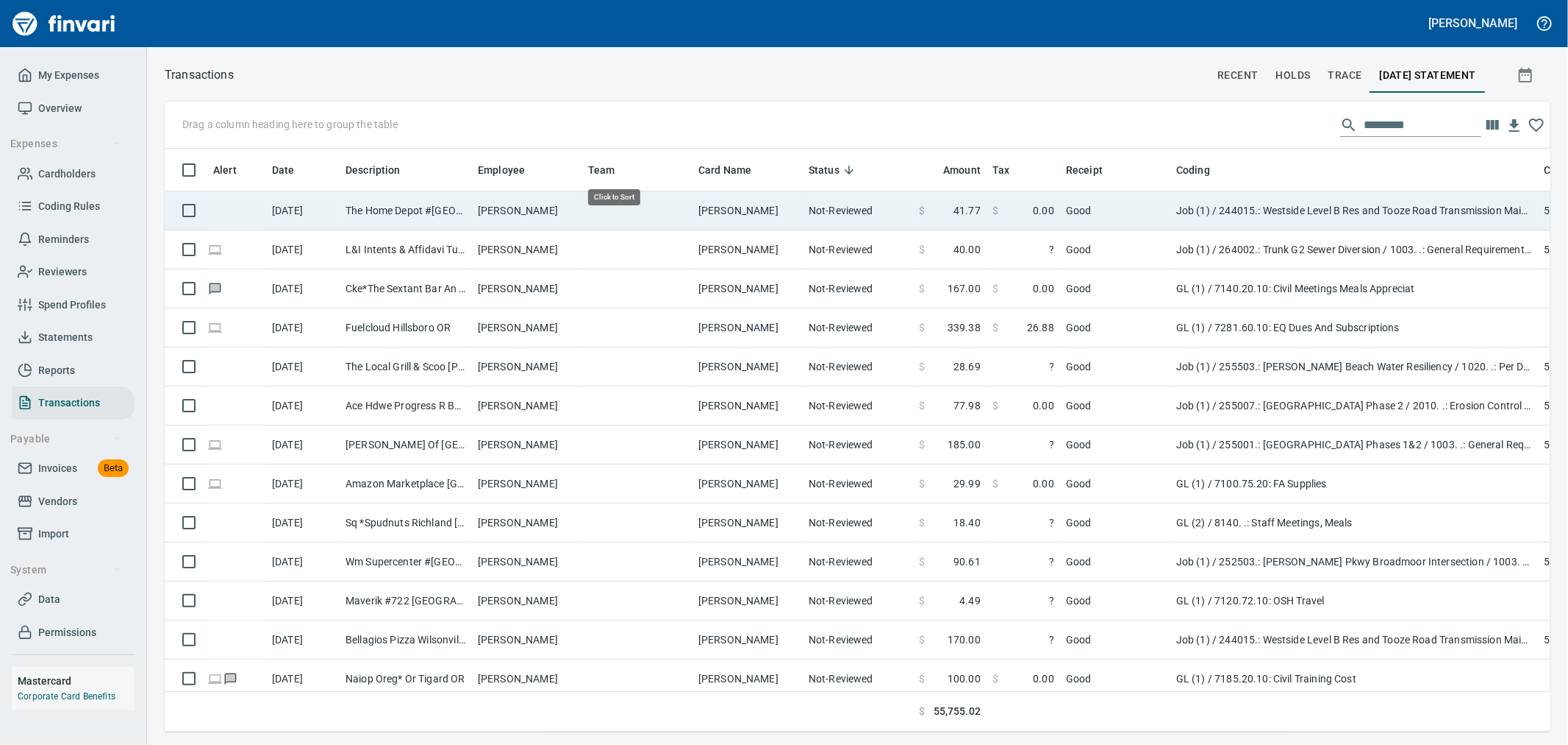
scroll to position [558, 1362]
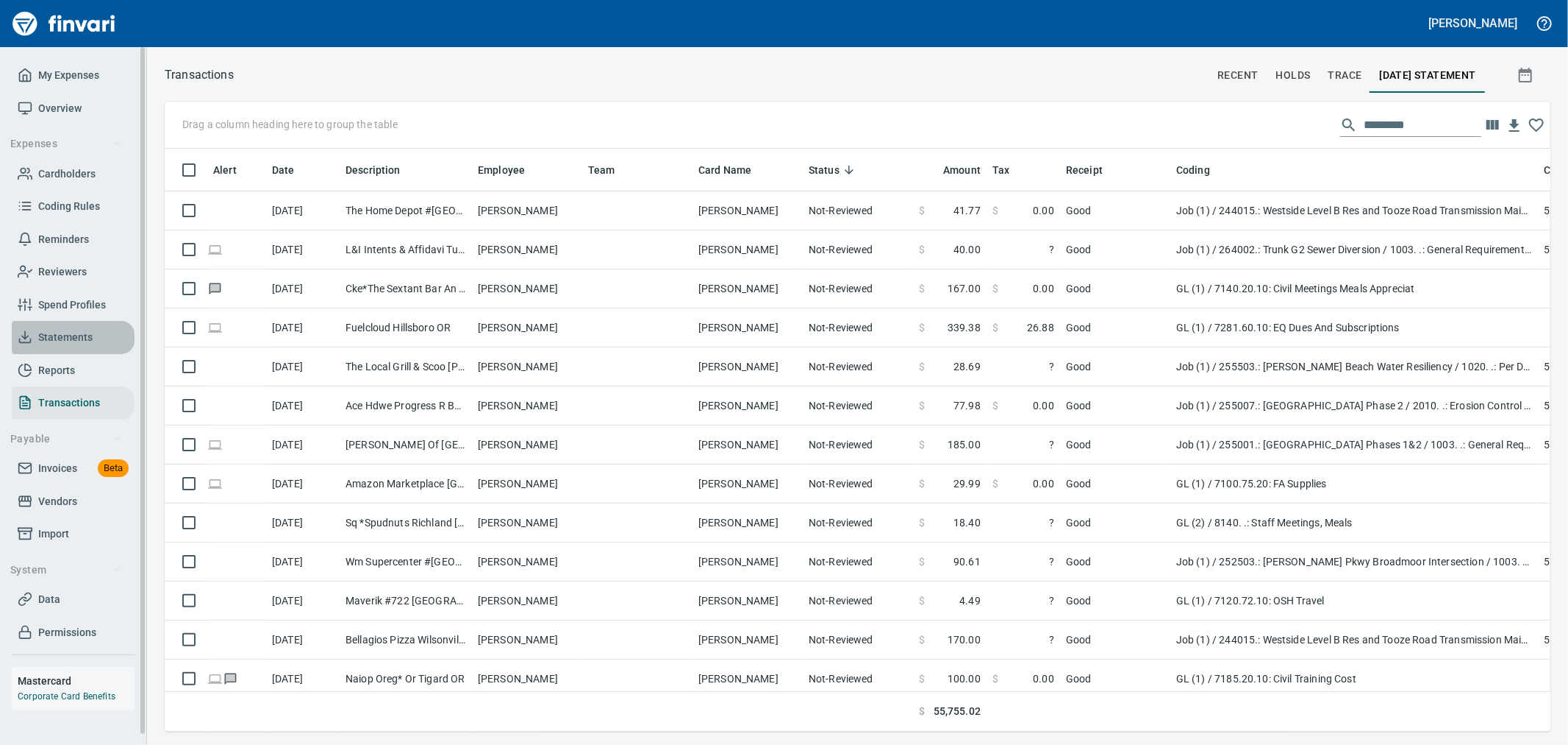
drag, startPoint x: 66, startPoint y: 336, endPoint x: 79, endPoint y: 341, distance: 13.9
click at [66, 336] on span "Statements" at bounding box center [65, 337] width 54 height 19
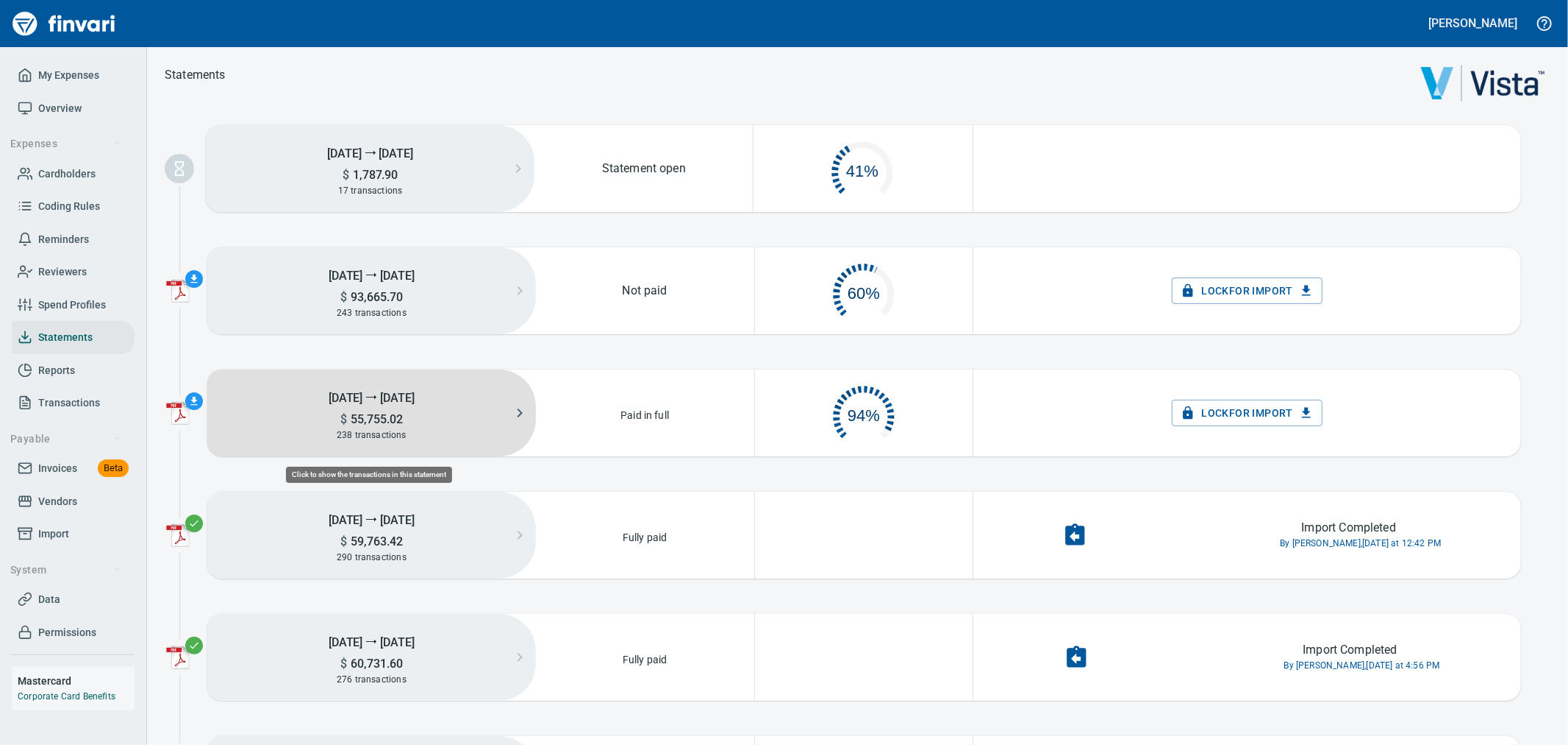
scroll to position [74, 203]
click at [379, 426] on span "$ 55,755.02" at bounding box center [372, 419] width 63 height 14
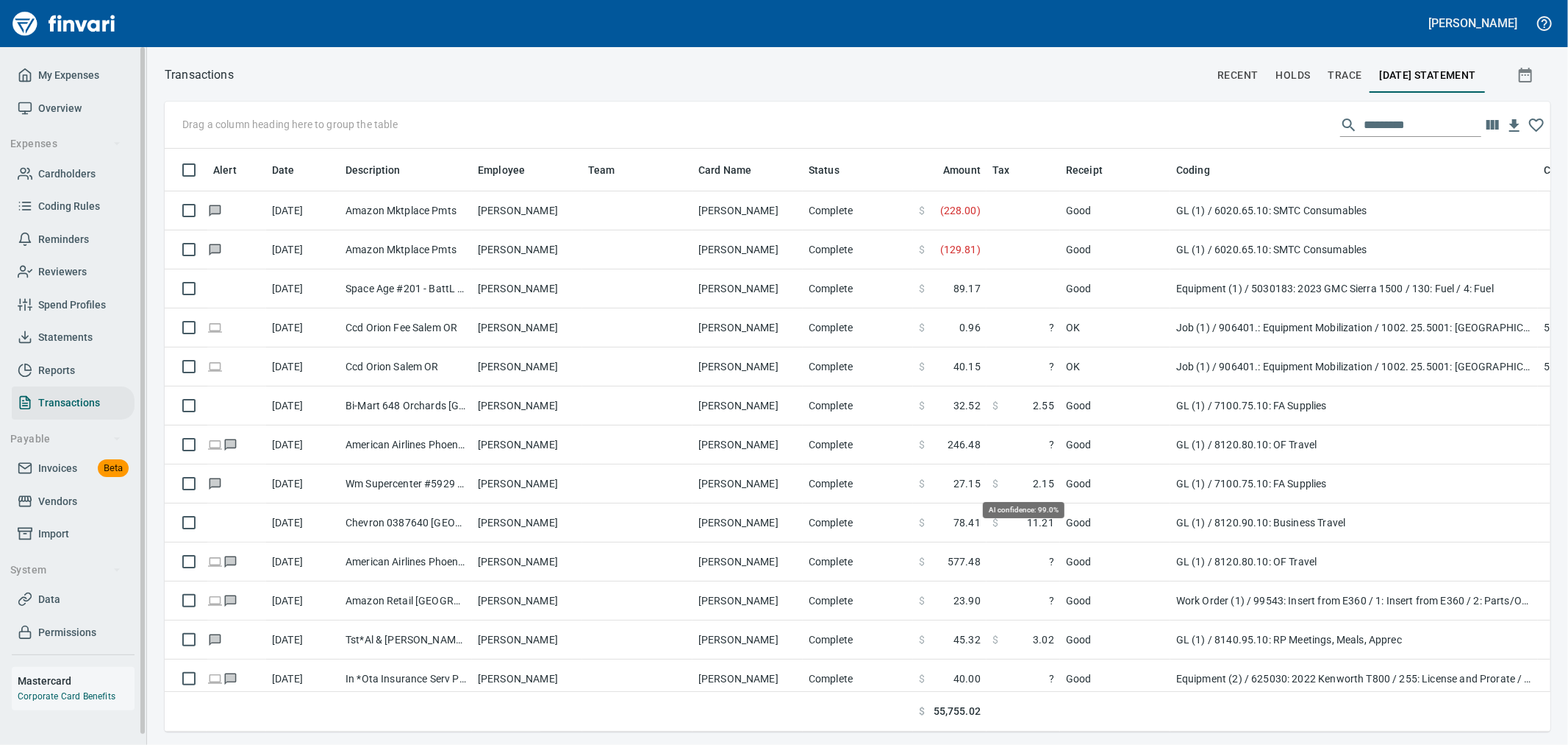
scroll to position [558, 1362]
click at [1372, 133] on input "text" at bounding box center [1423, 125] width 118 height 24
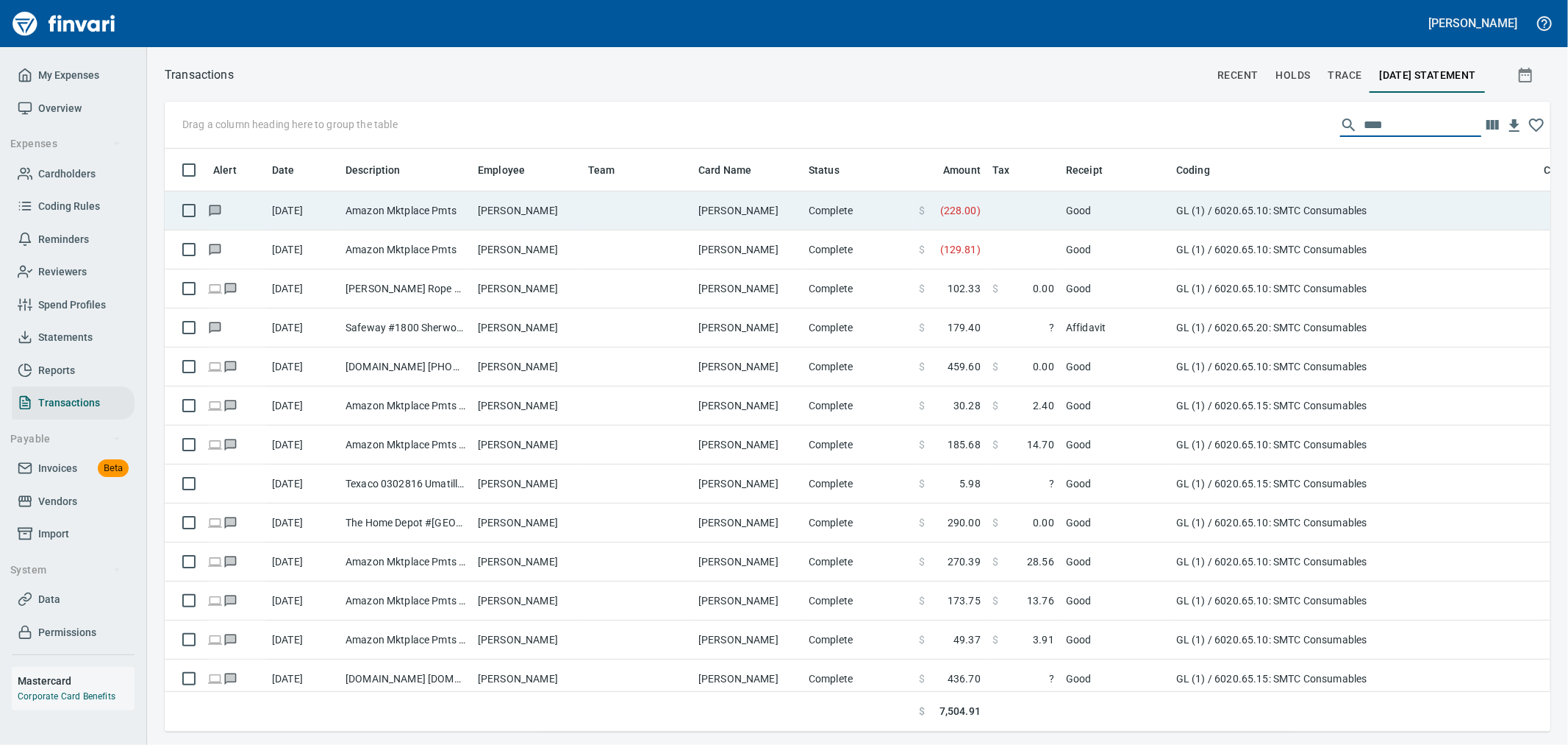
type input "****"
click at [1031, 213] on td at bounding box center [1023, 211] width 74 height 39
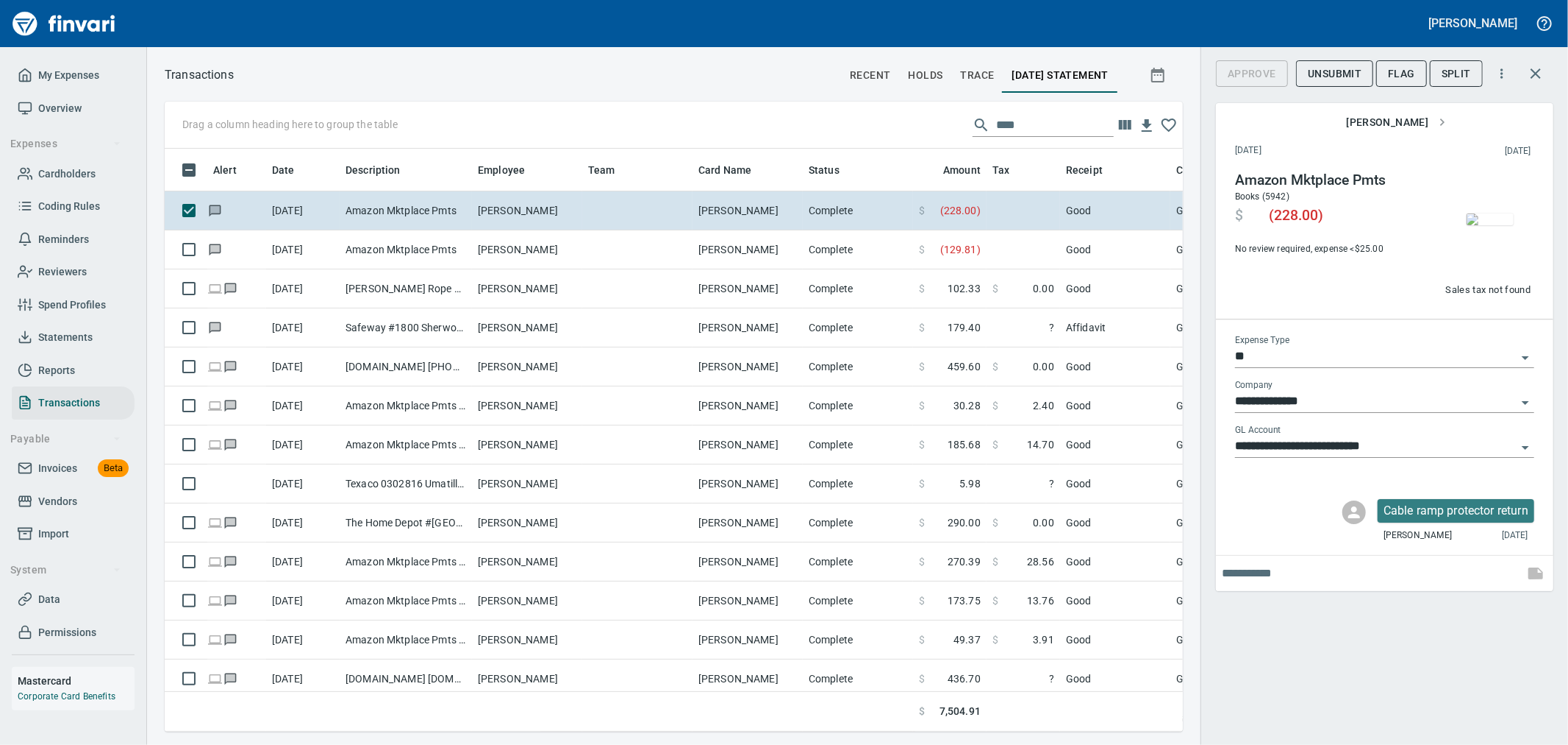
scroll to position [558, 994]
click at [1539, 63] on button "button" at bounding box center [1537, 74] width 36 height 36
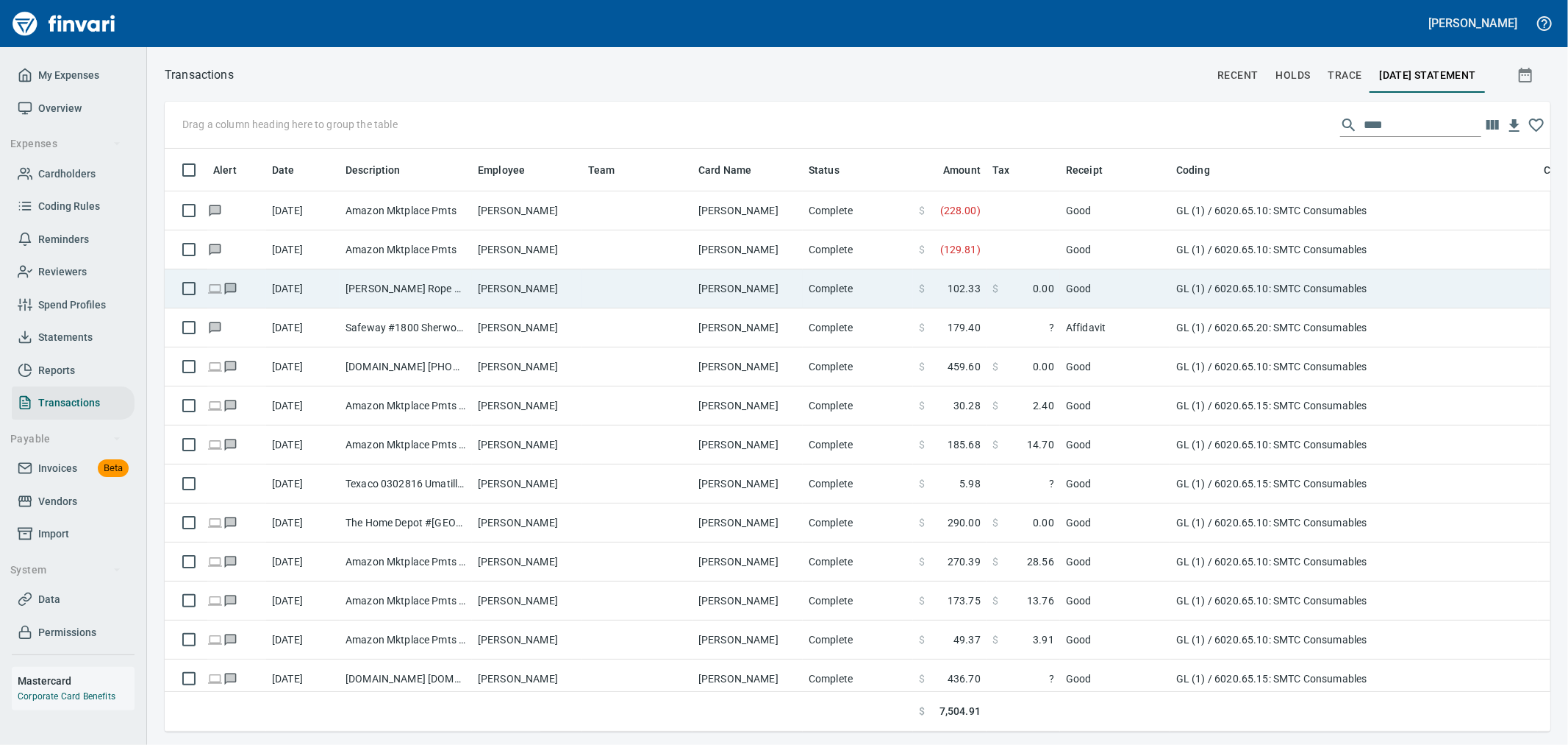
scroll to position [2, 2]
click at [1177, 288] on td "GL (1) / 6020.65.10: SMTC Consumables" at bounding box center [1354, 289] width 368 height 39
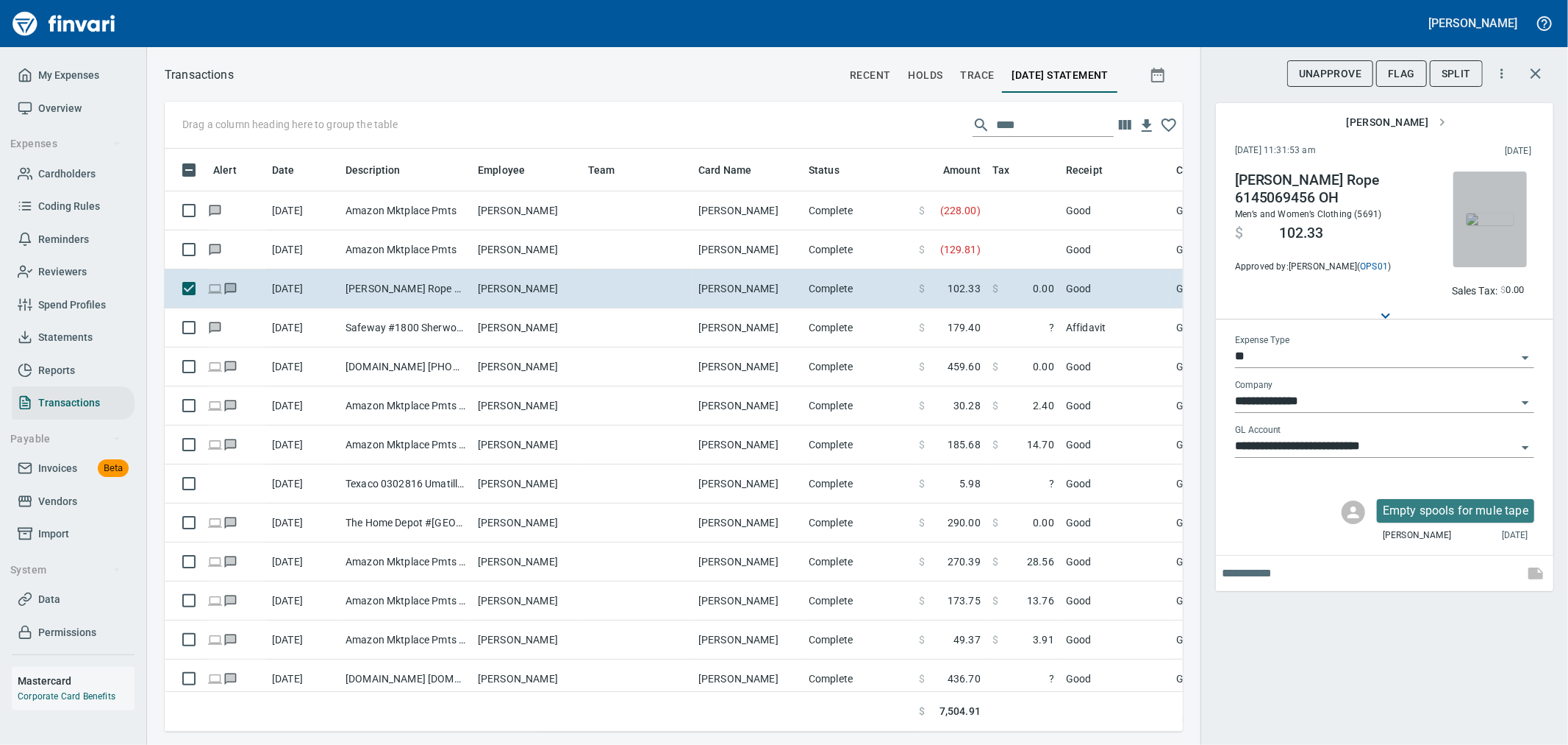
click at [1482, 221] on img "button" at bounding box center [1490, 219] width 47 height 12
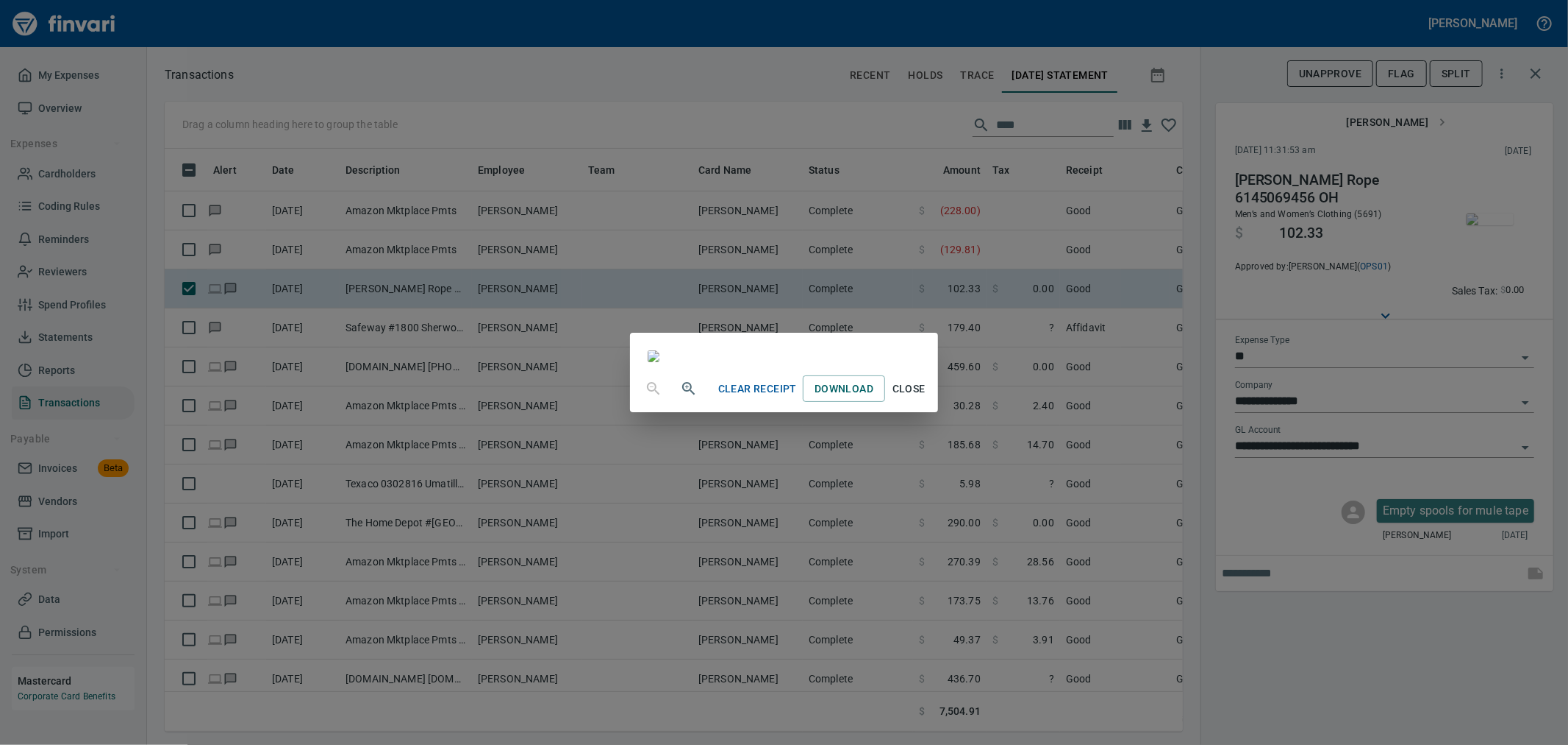
click at [1135, 437] on div "Clear Receipt Download Close" at bounding box center [784, 372] width 1568 height 745
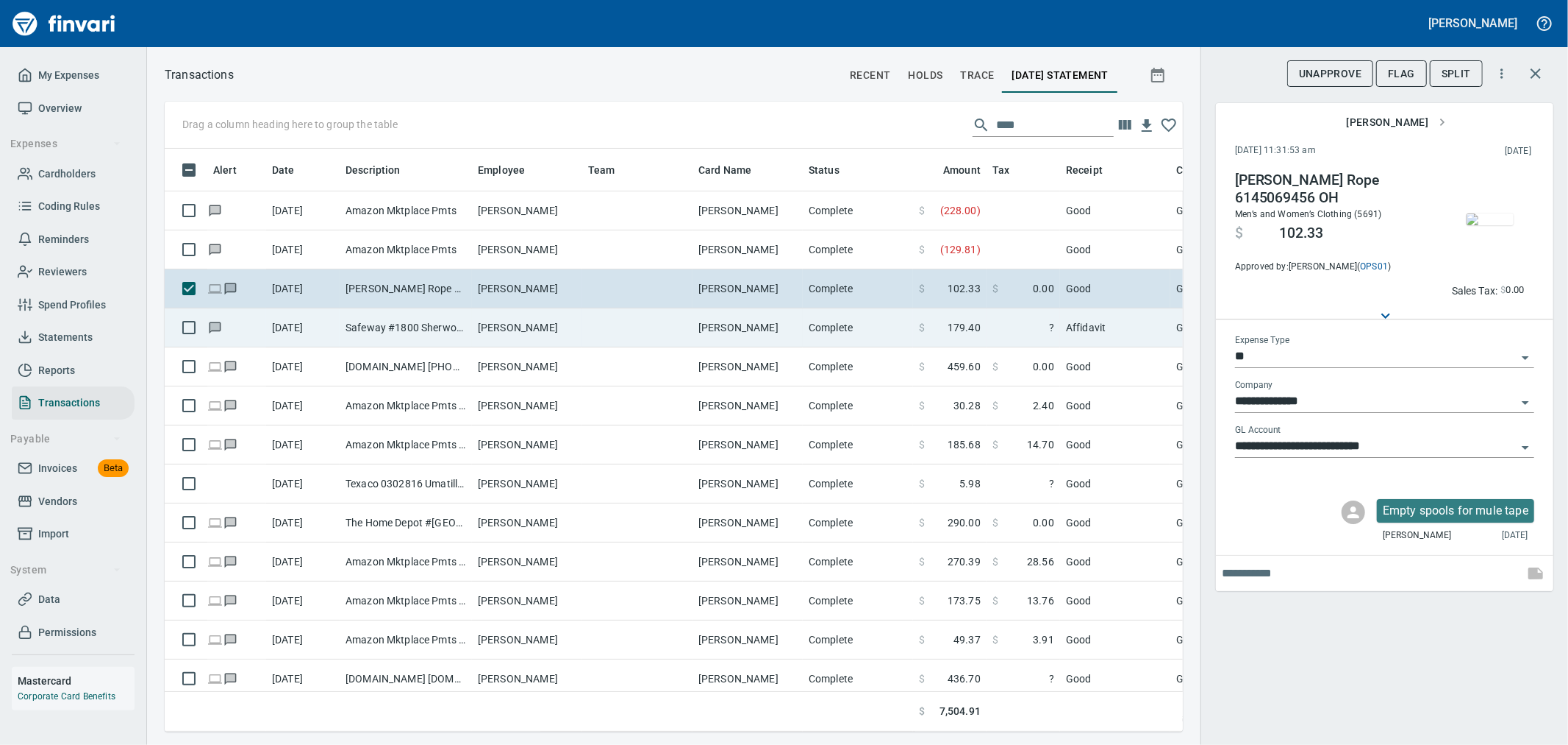
click at [1061, 331] on td "Affidavit" at bounding box center [1116, 328] width 110 height 39
type input "**********"
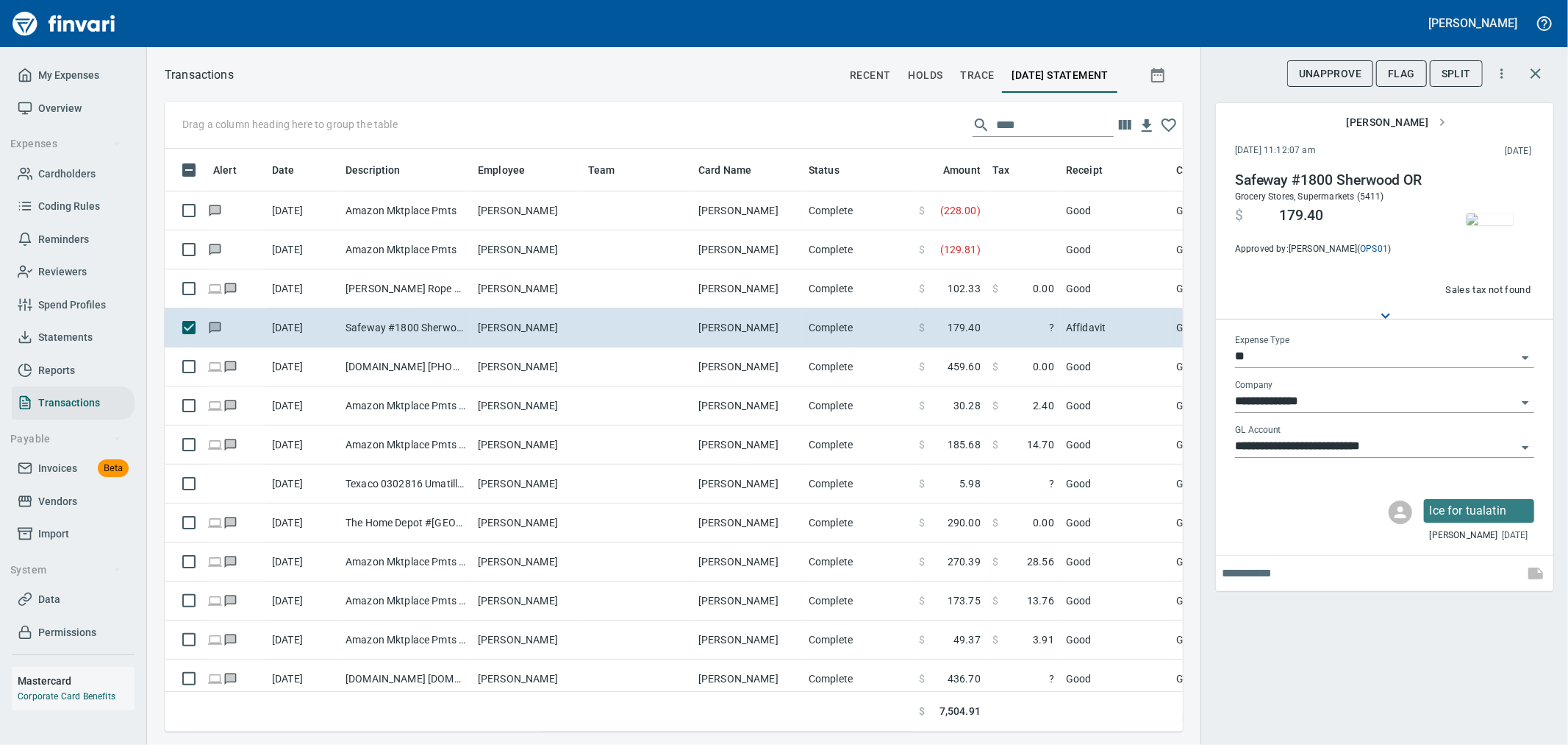
click at [1535, 79] on icon "button" at bounding box center [1536, 73] width 18 height 18
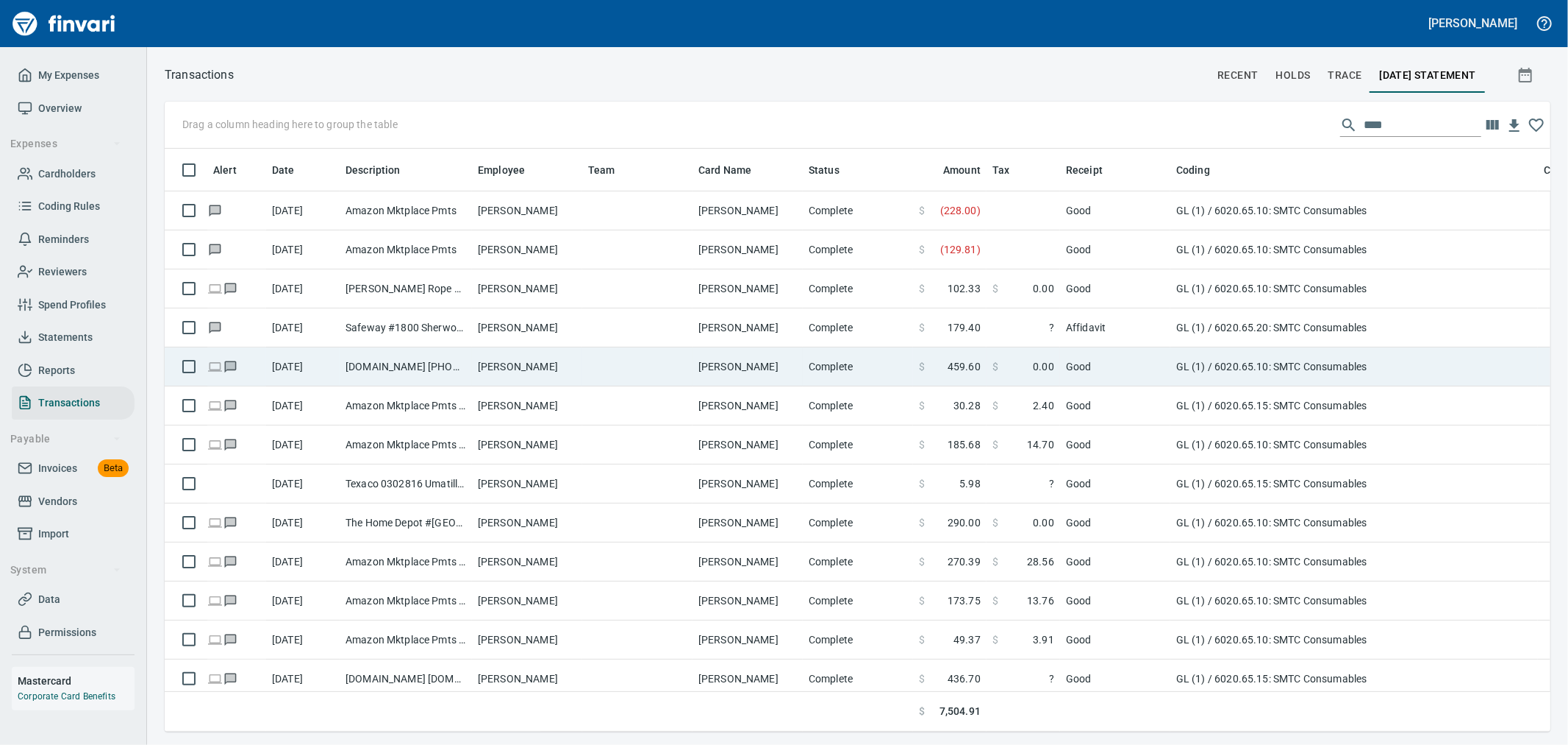
click at [1200, 370] on td "GL (1) / 6020.65.10: SMTC Consumables" at bounding box center [1354, 367] width 368 height 39
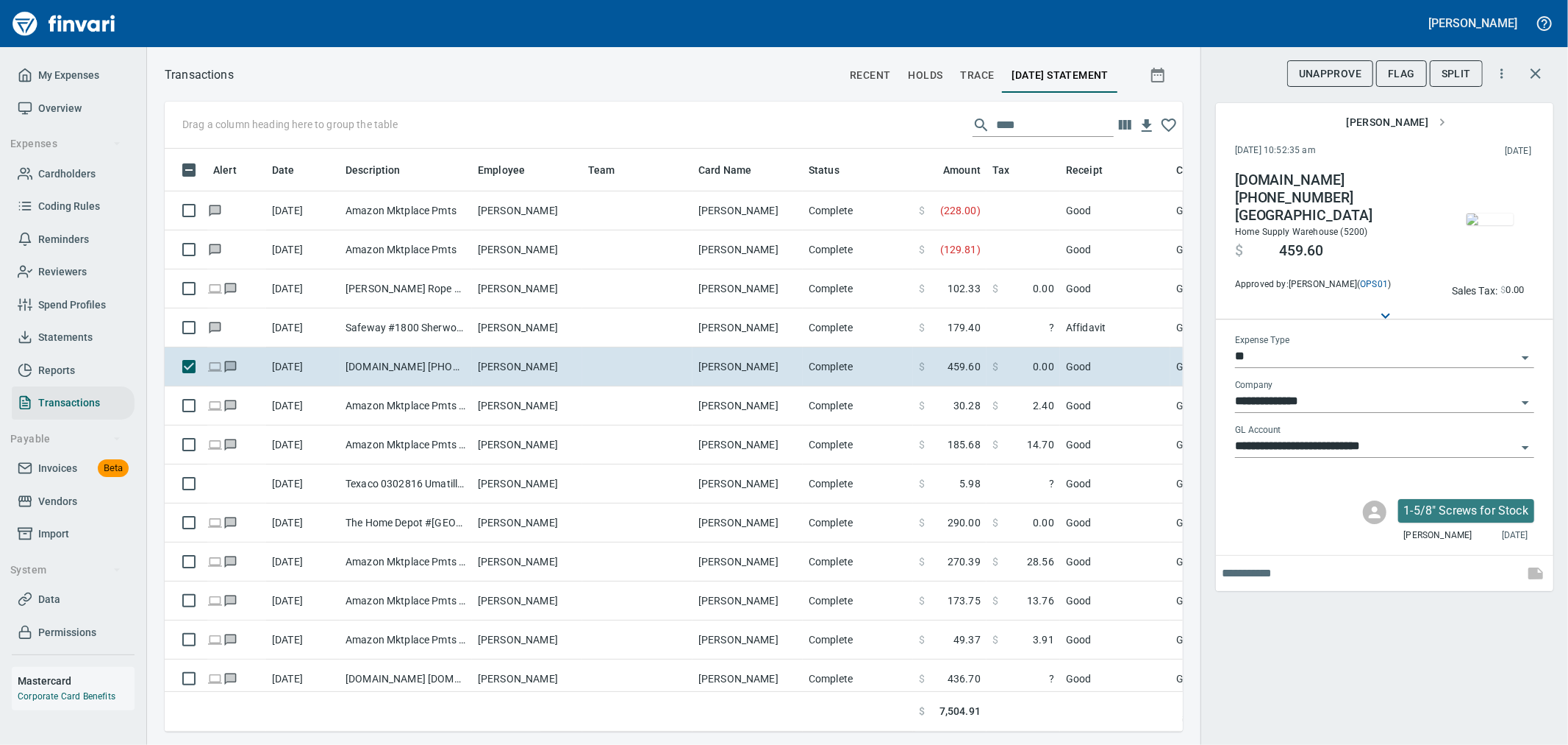
click at [1482, 213] on img "button" at bounding box center [1490, 219] width 47 height 12
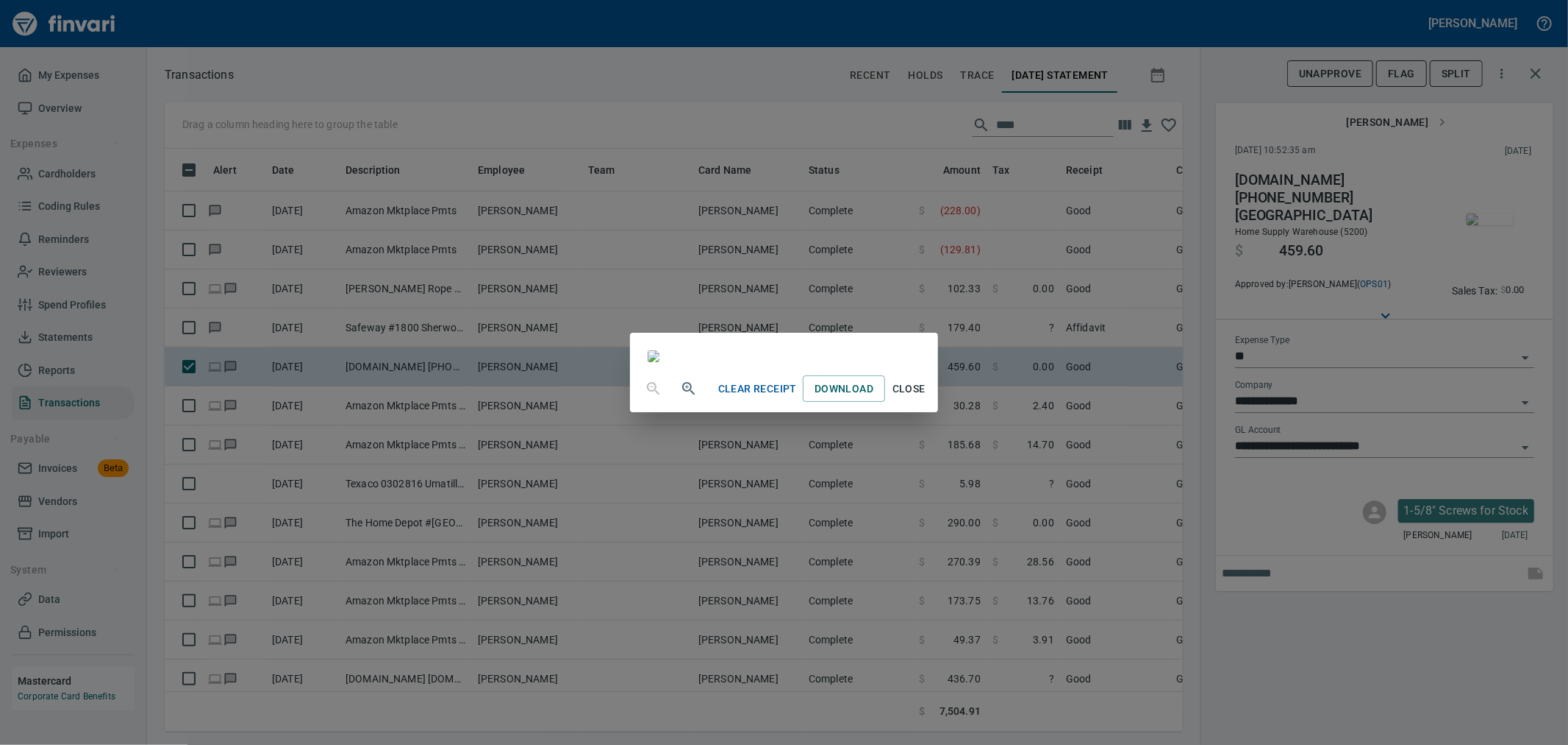
click at [926, 398] on span "Close" at bounding box center [909, 389] width 36 height 19
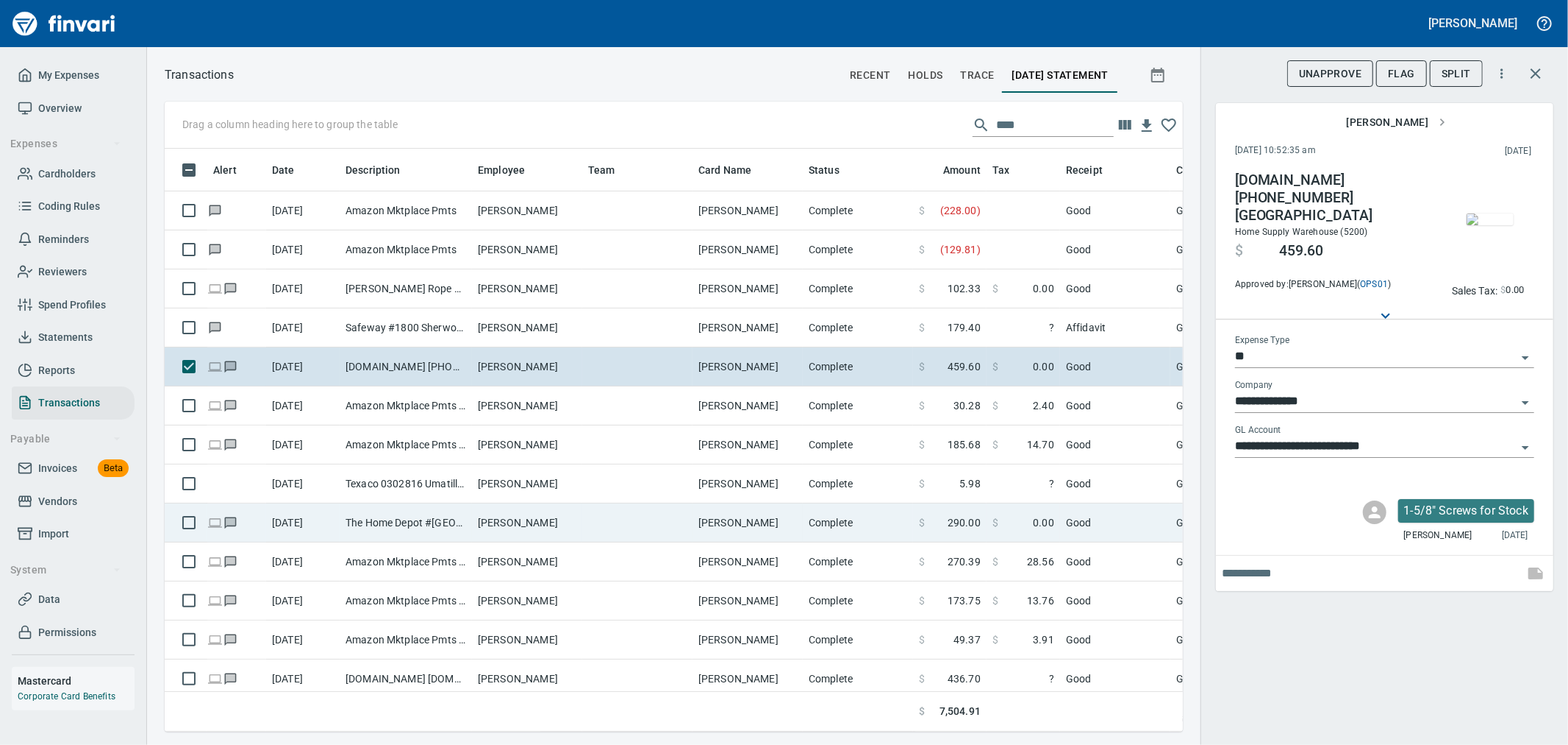
click at [844, 517] on td "Complete" at bounding box center [858, 522] width 110 height 39
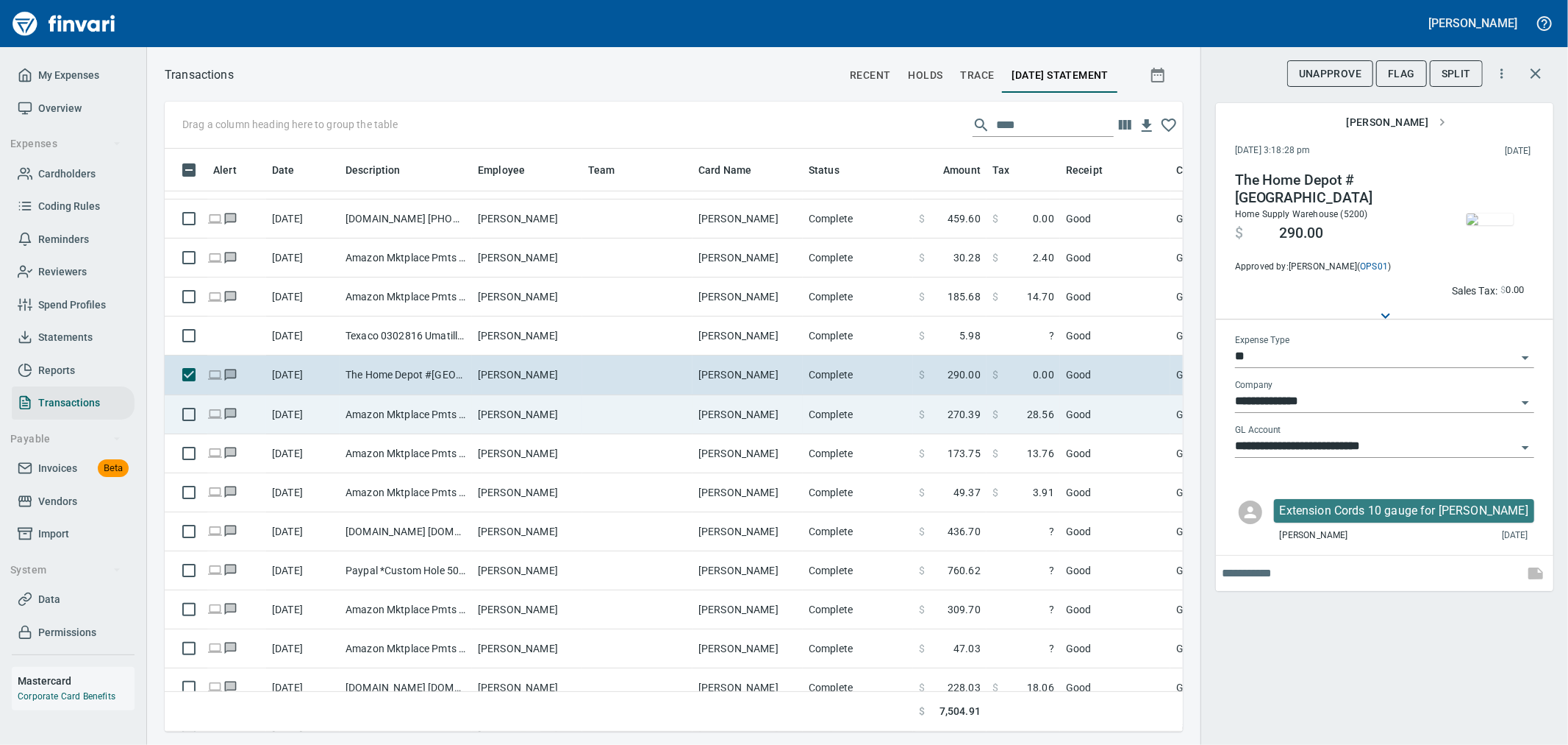
scroll to position [163, 0]
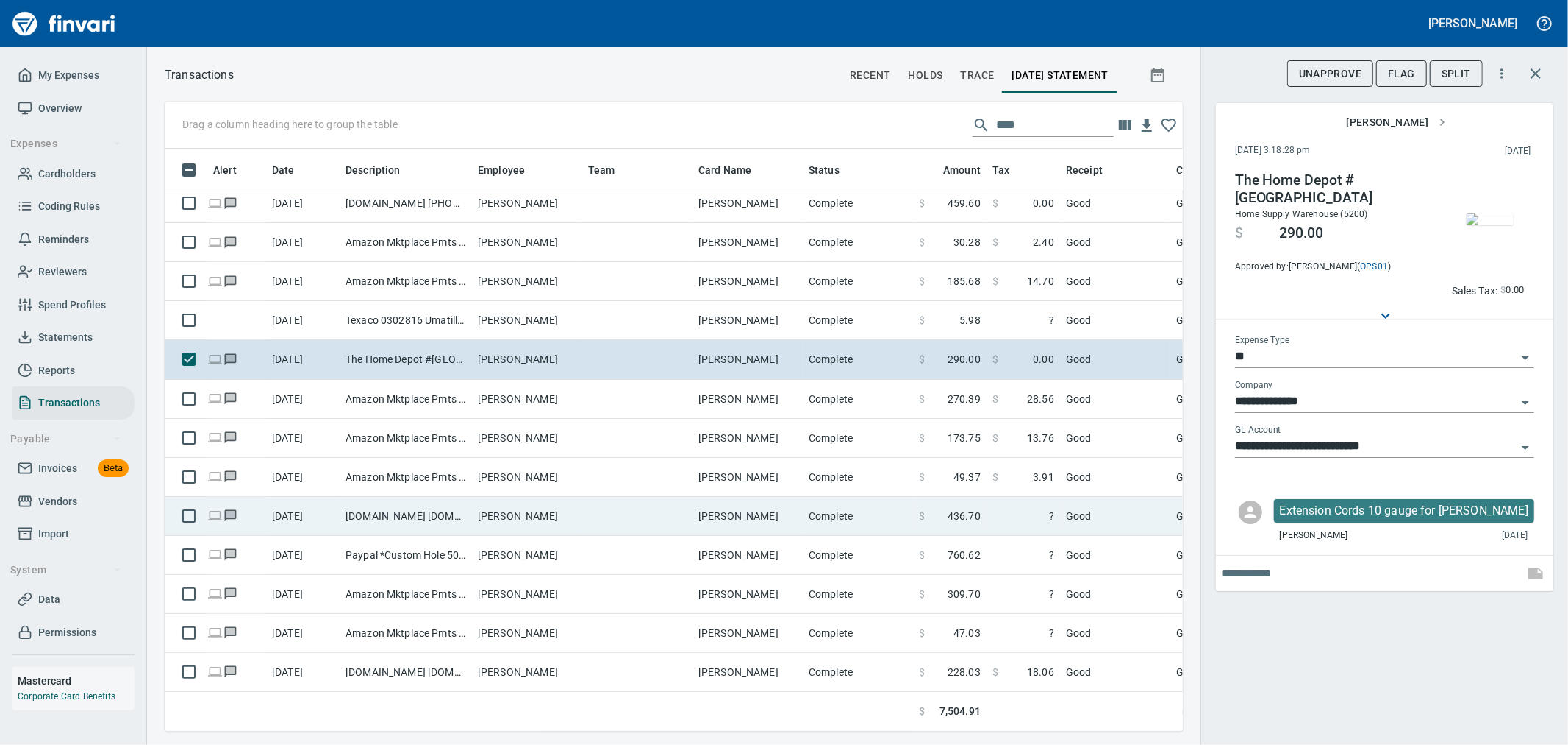
click at [703, 513] on td "[PERSON_NAME]" at bounding box center [748, 516] width 110 height 39
type input "**********"
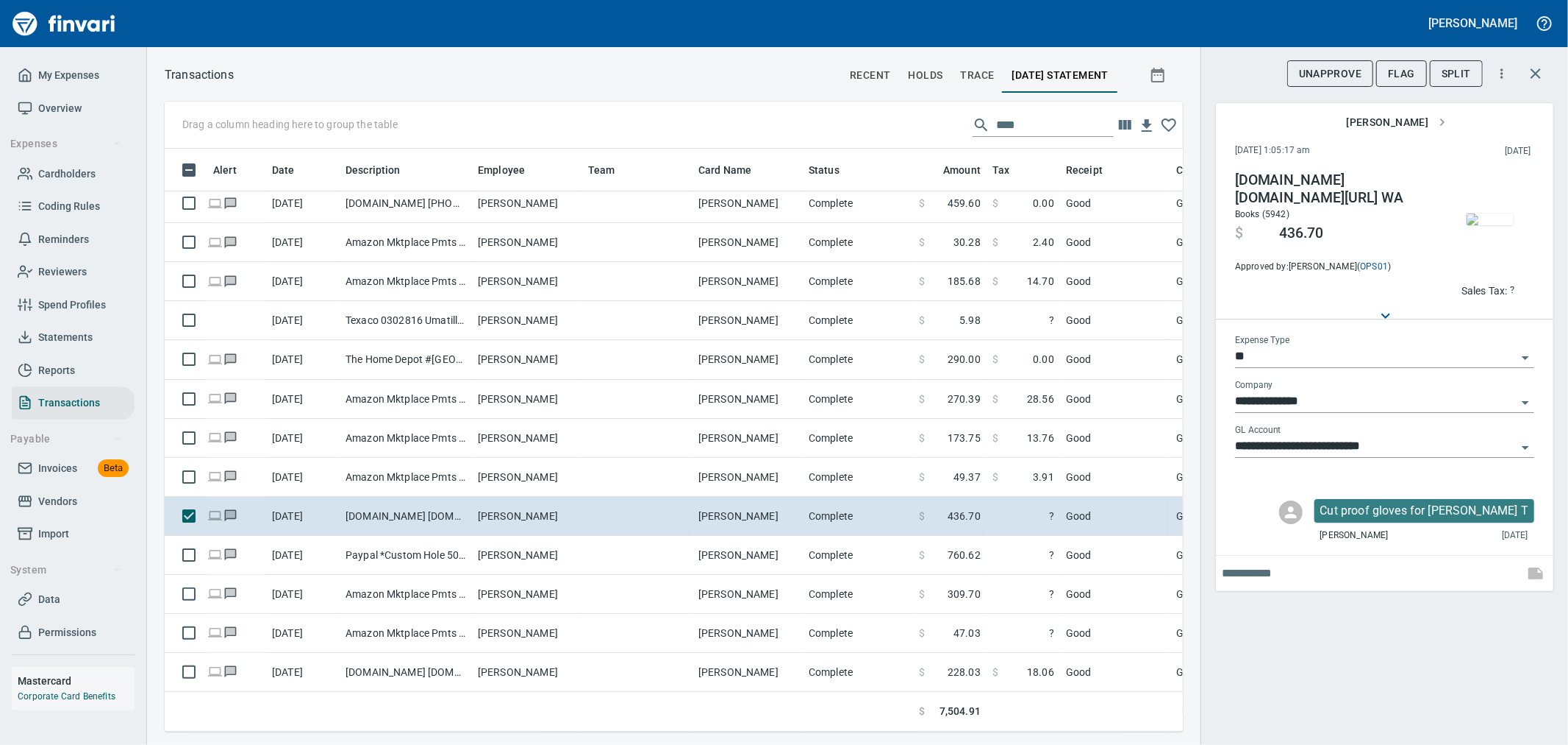
click at [1476, 225] on img "button" at bounding box center [1490, 219] width 47 height 12
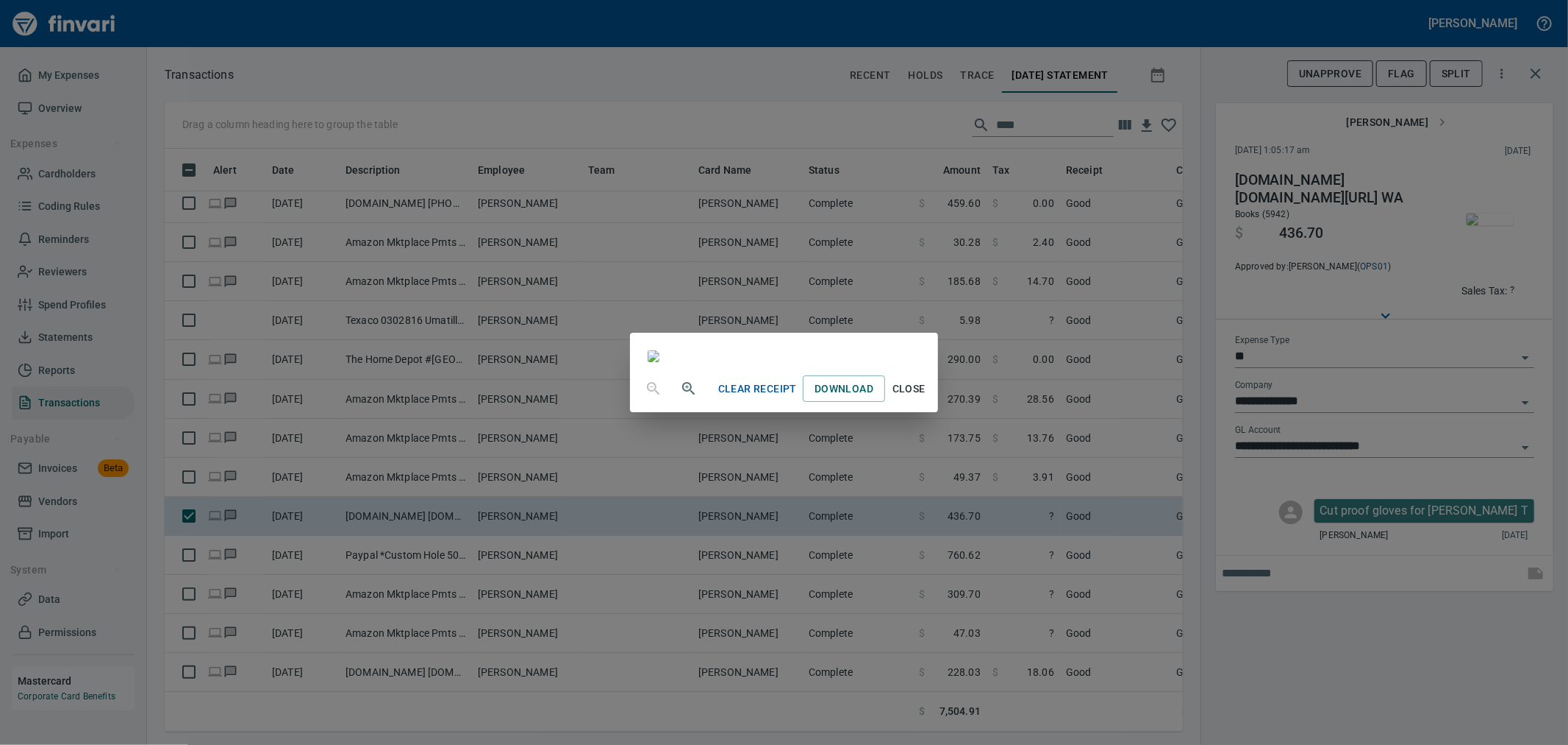
scroll to position [26, 0]
click at [926, 398] on span "Close" at bounding box center [909, 389] width 36 height 19
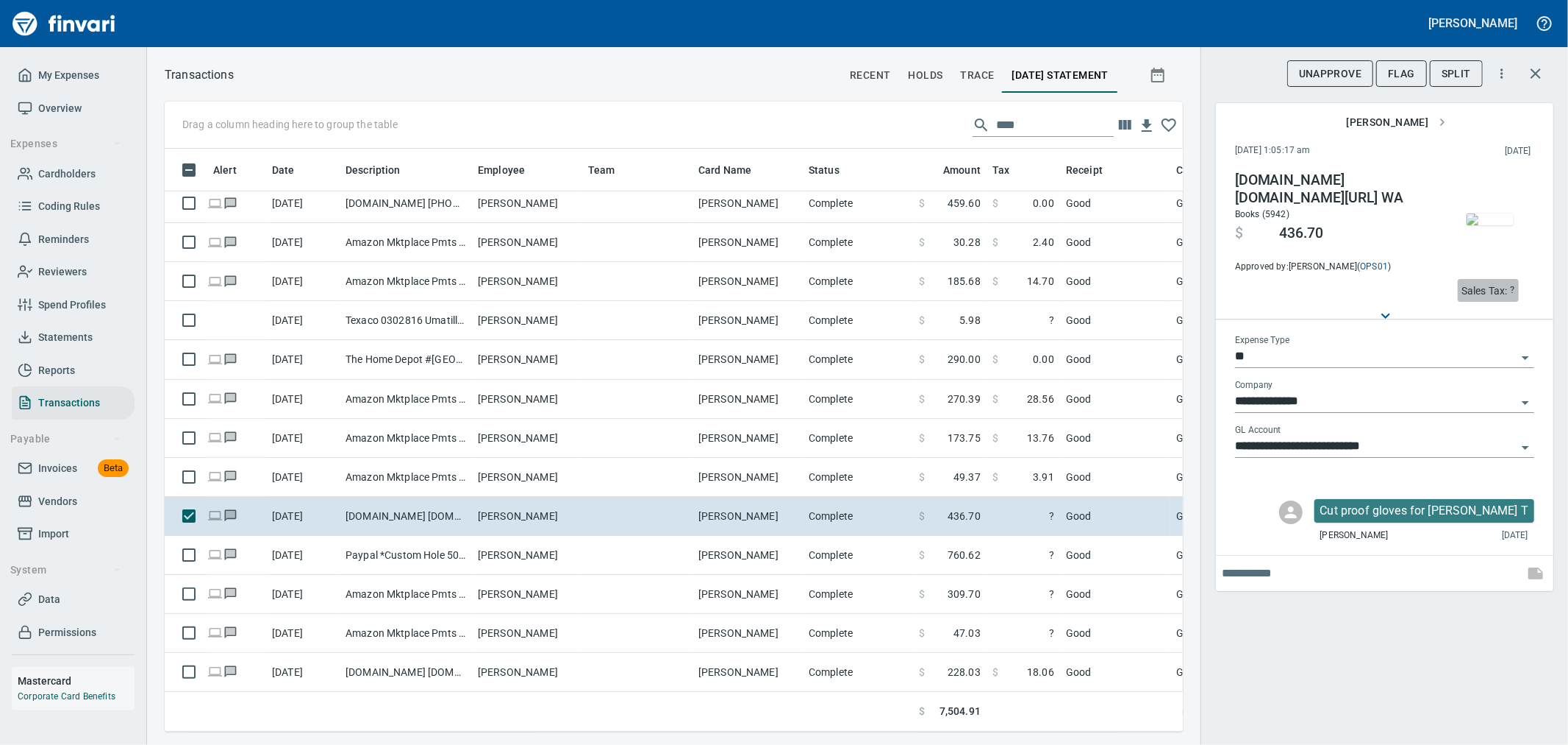
click at [1475, 292] on p "Sales Tax:" at bounding box center [1485, 290] width 47 height 14
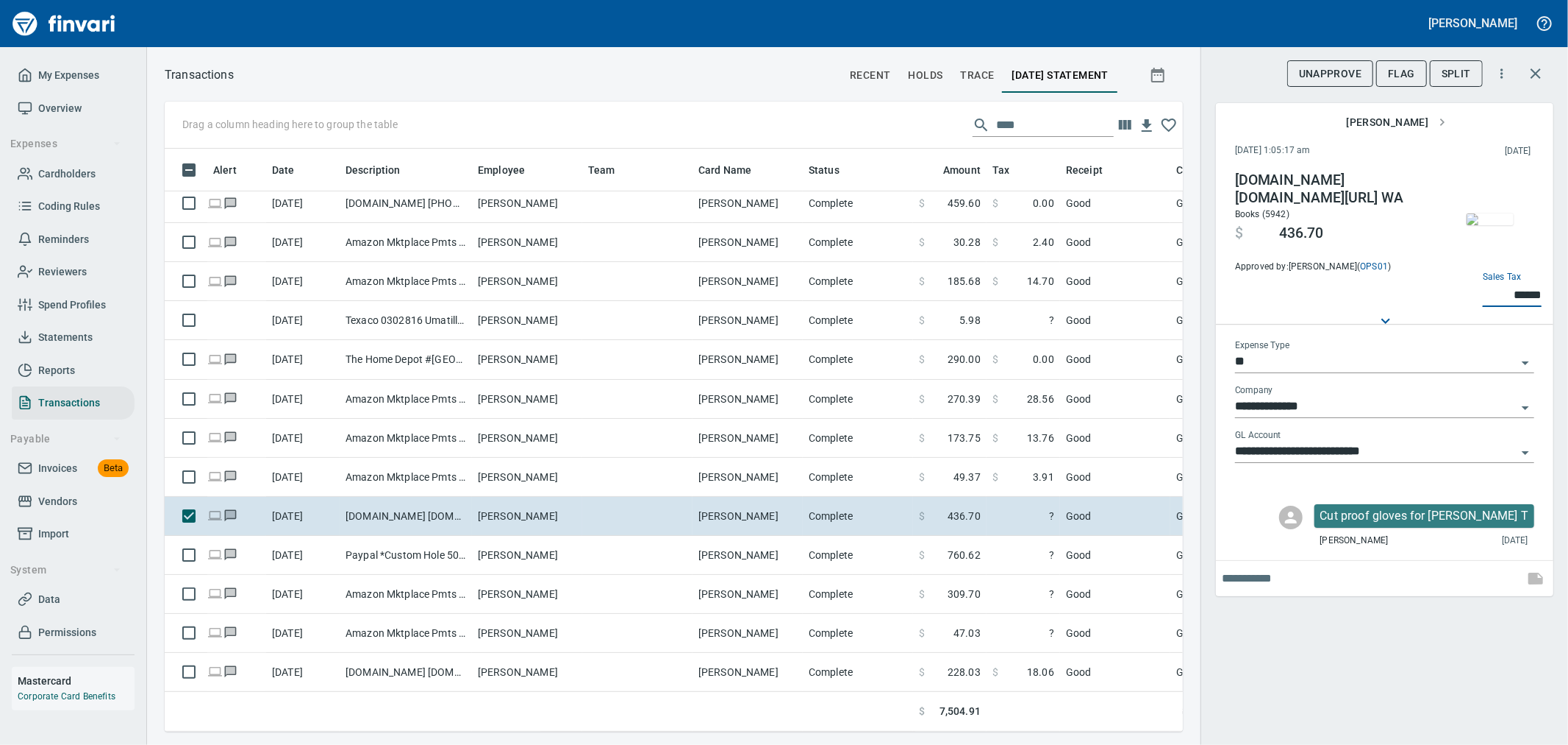
type input "******"
click at [1317, 652] on div "**********" at bounding box center [1384, 372] width 368 height 745
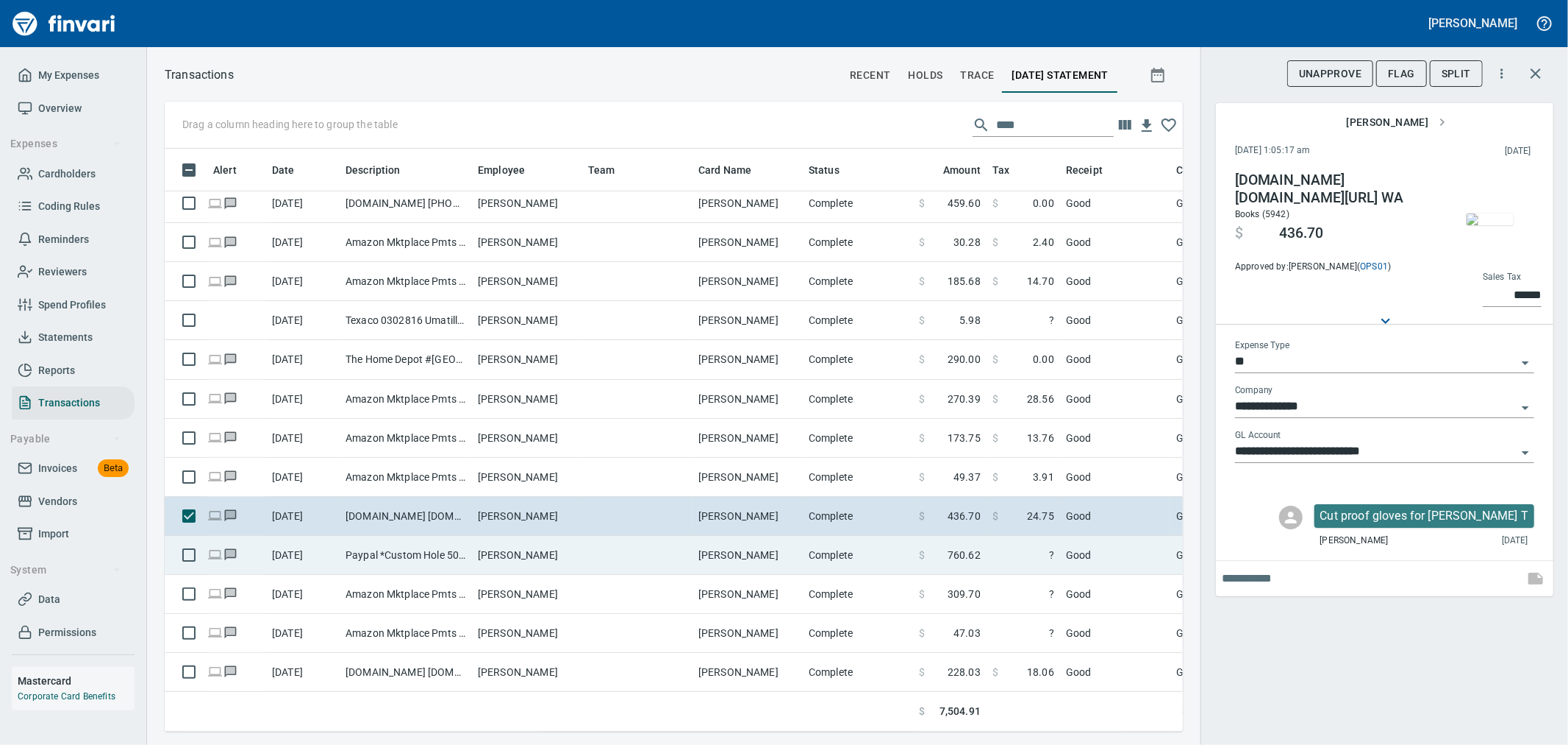
click at [981, 553] on td "$ 760.62" at bounding box center [950, 556] width 74 height 39
type input "**********"
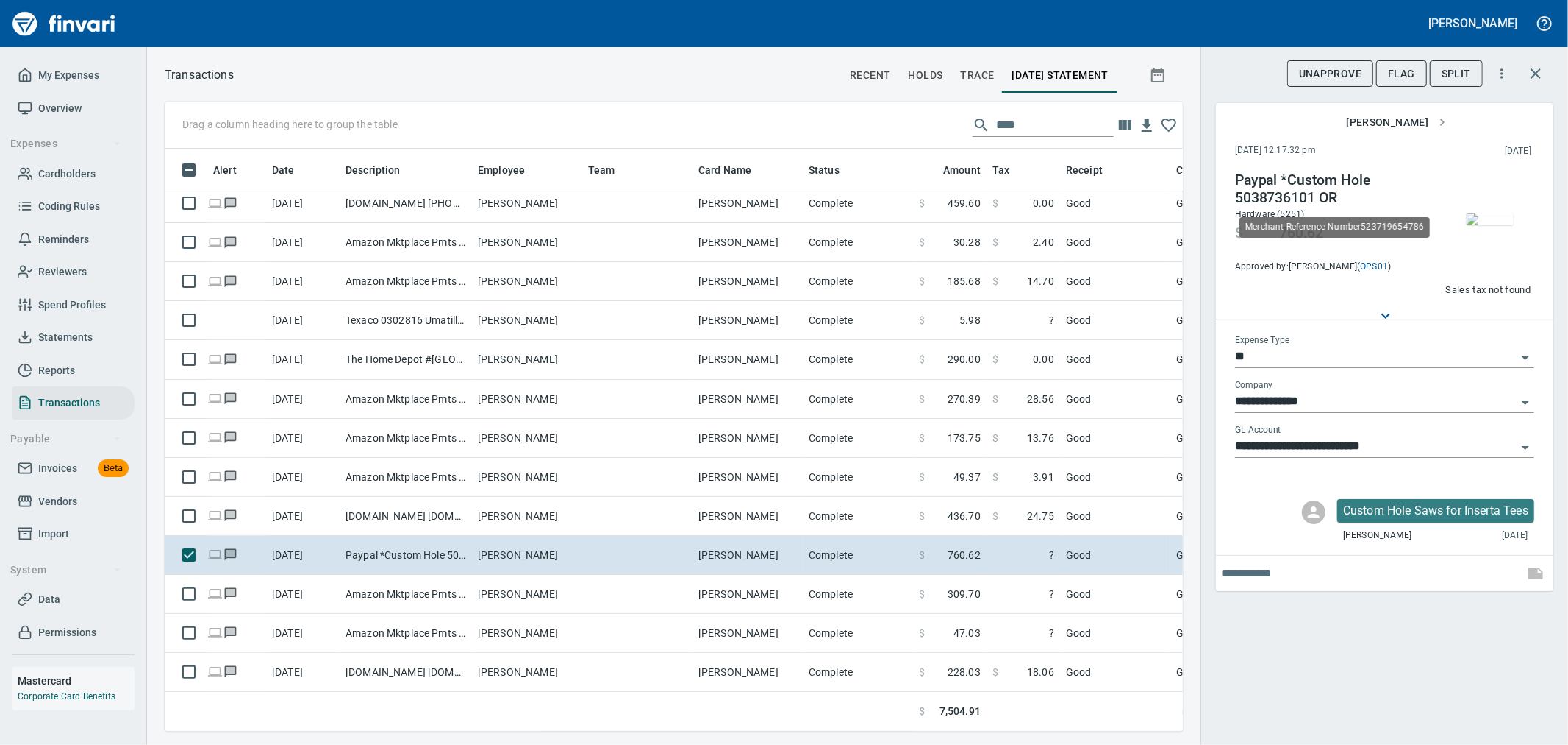
scroll to position [558, 994]
click at [1503, 216] on img "button" at bounding box center [1490, 219] width 47 height 12
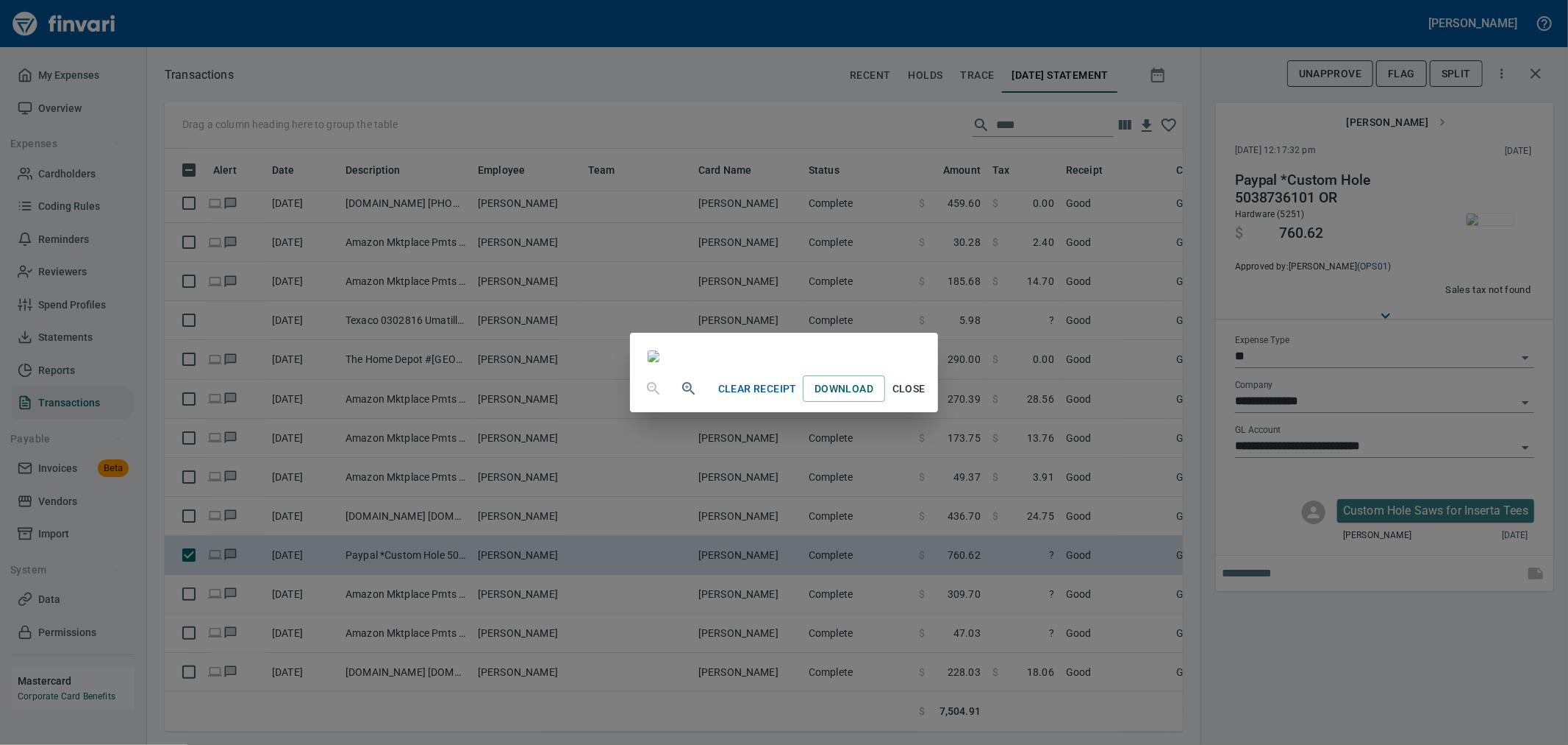
click at [926, 398] on span "Close" at bounding box center [909, 389] width 36 height 19
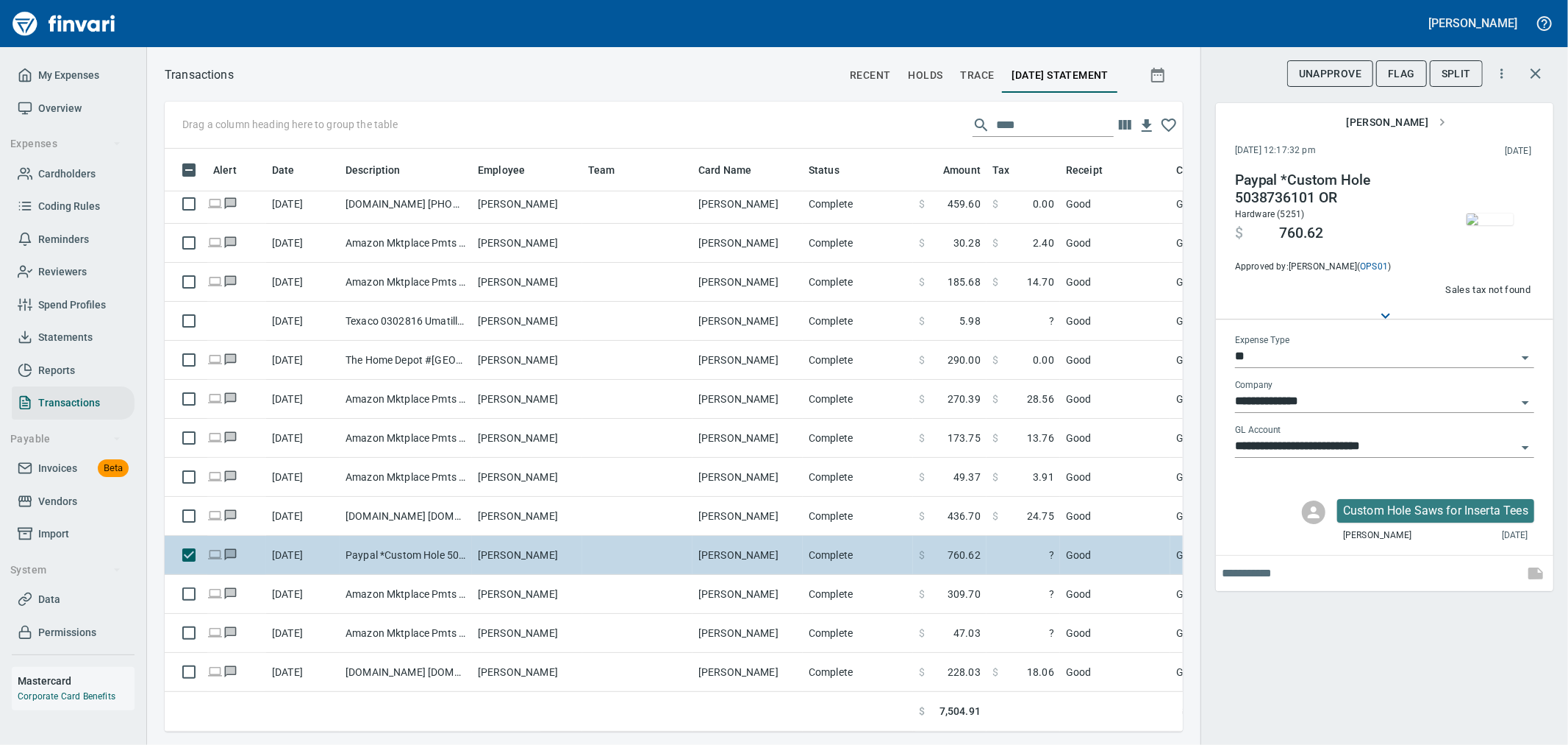
scroll to position [245, 0]
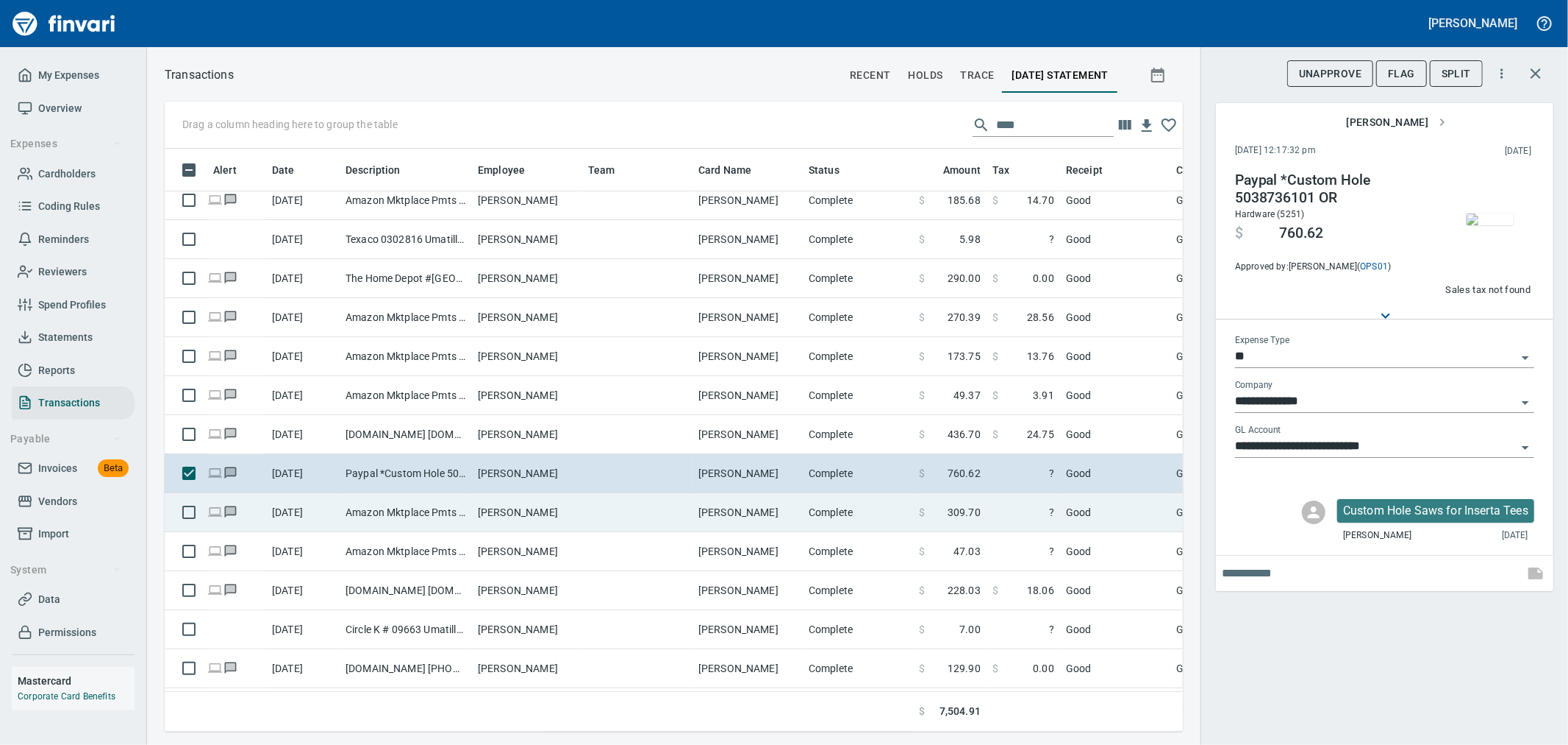
click at [806, 516] on td "Complete" at bounding box center [858, 512] width 110 height 39
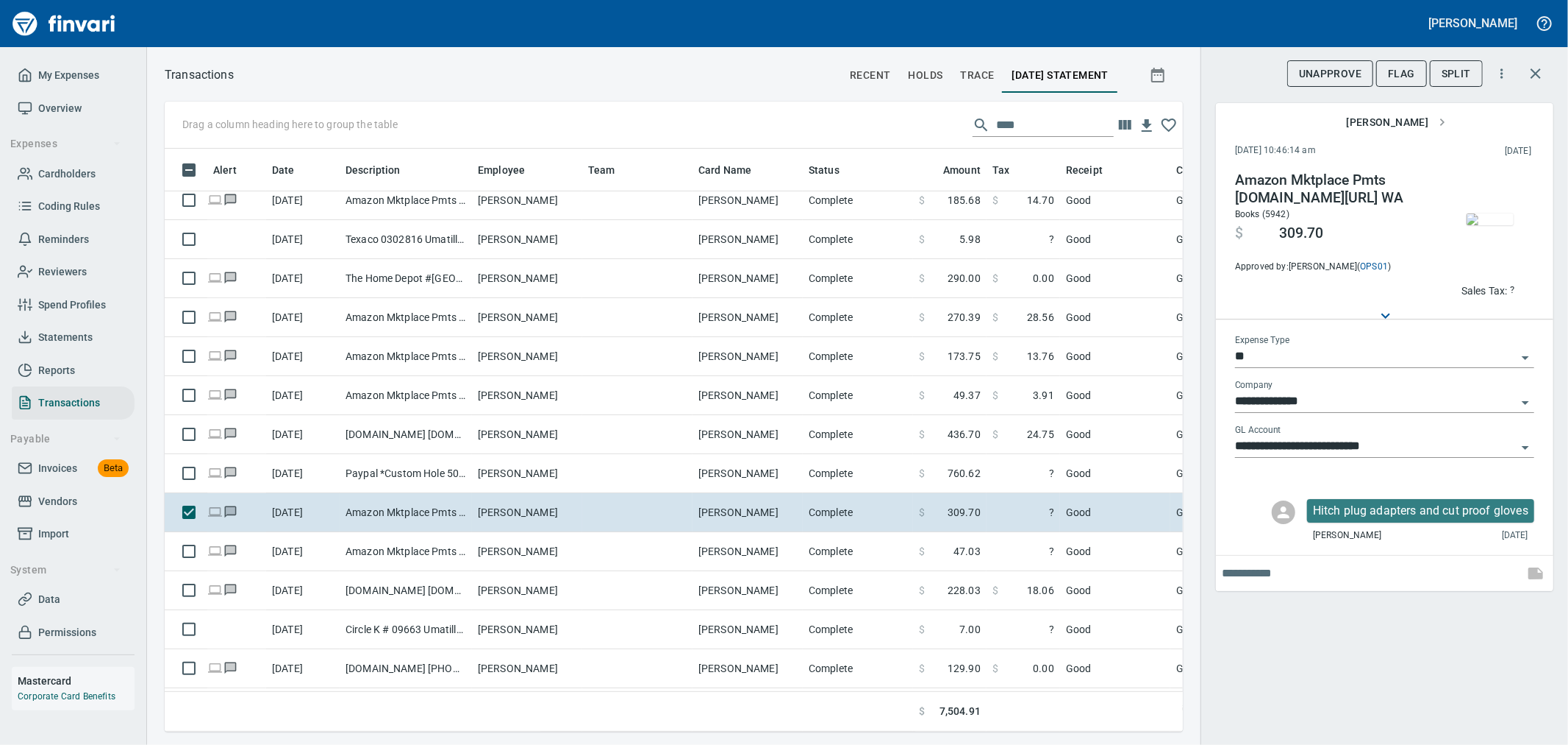
click at [1467, 225] on img "button" at bounding box center [1490, 219] width 47 height 12
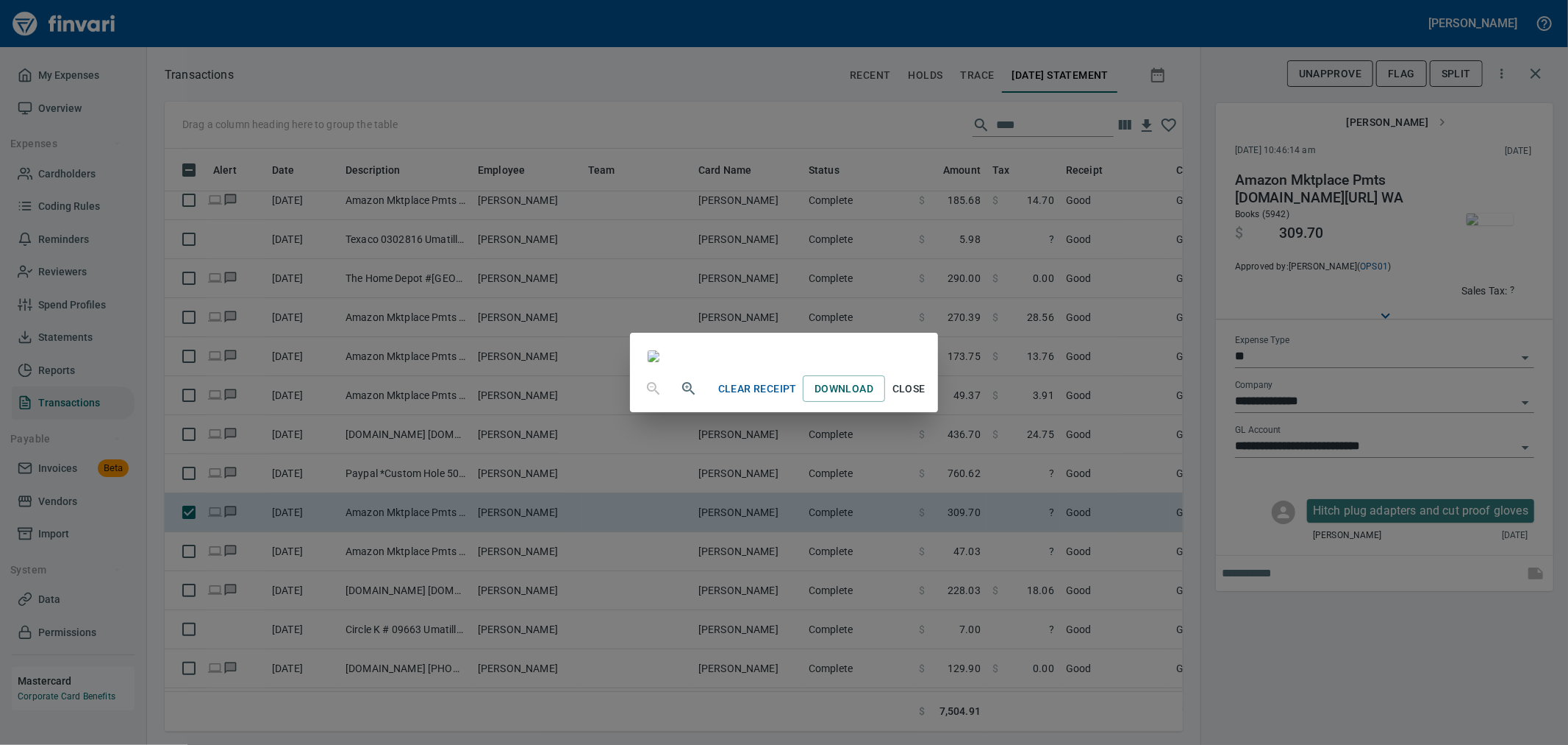
click at [926, 398] on span "Close" at bounding box center [909, 389] width 36 height 19
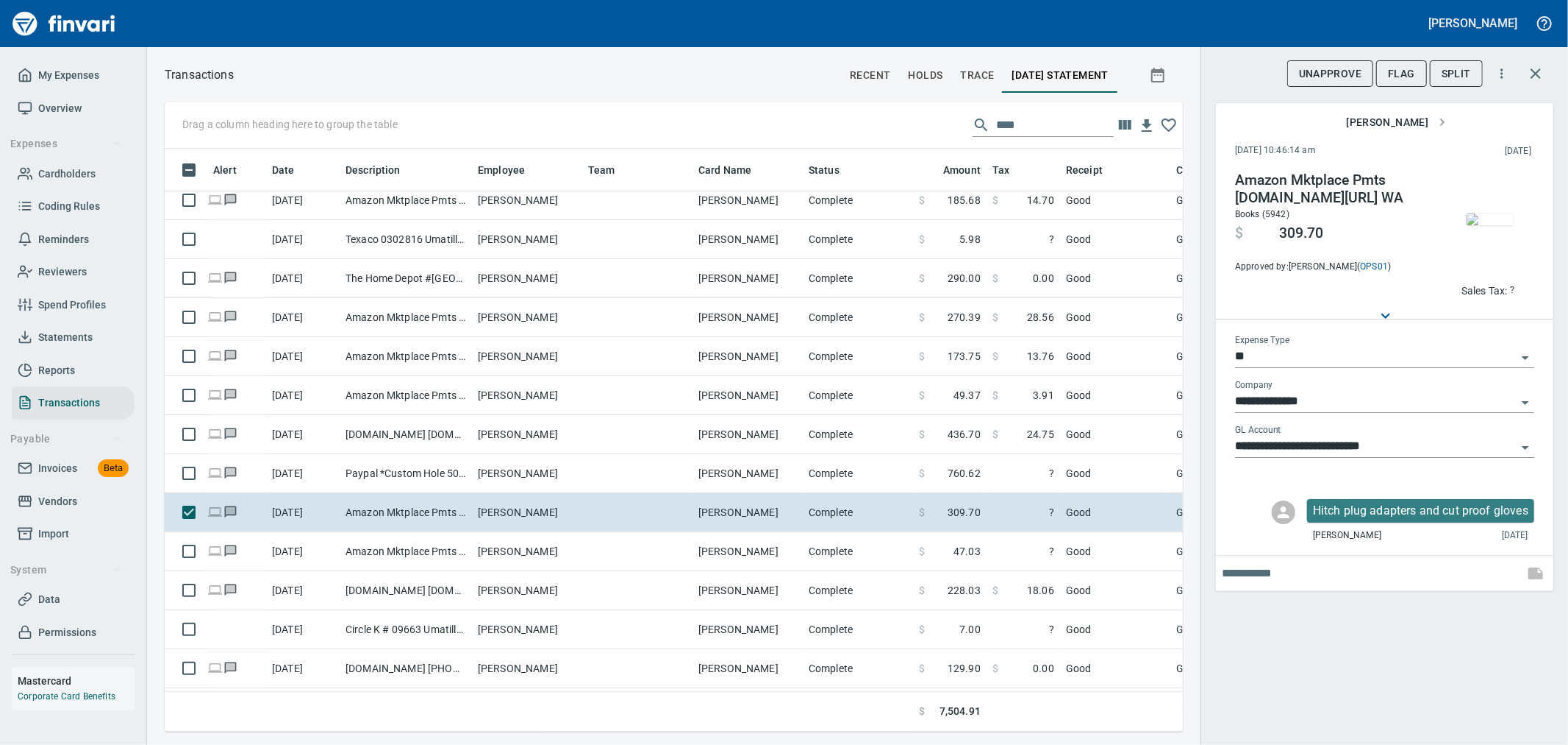
click at [1496, 282] on span "Sales Tax: ?" at bounding box center [1488, 291] width 53 height 17
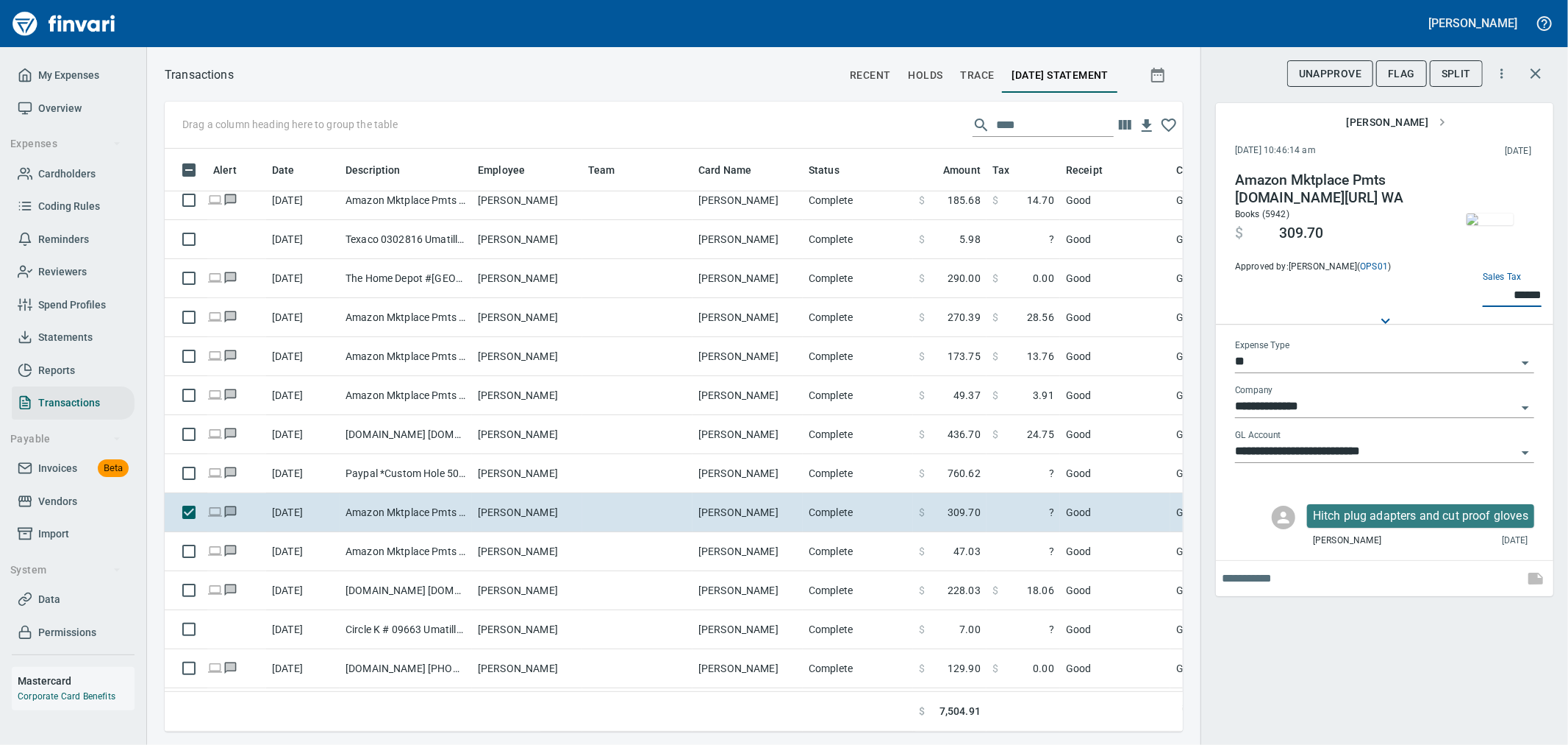
type input "******"
click at [1292, 635] on div "**********" at bounding box center [1384, 372] width 368 height 745
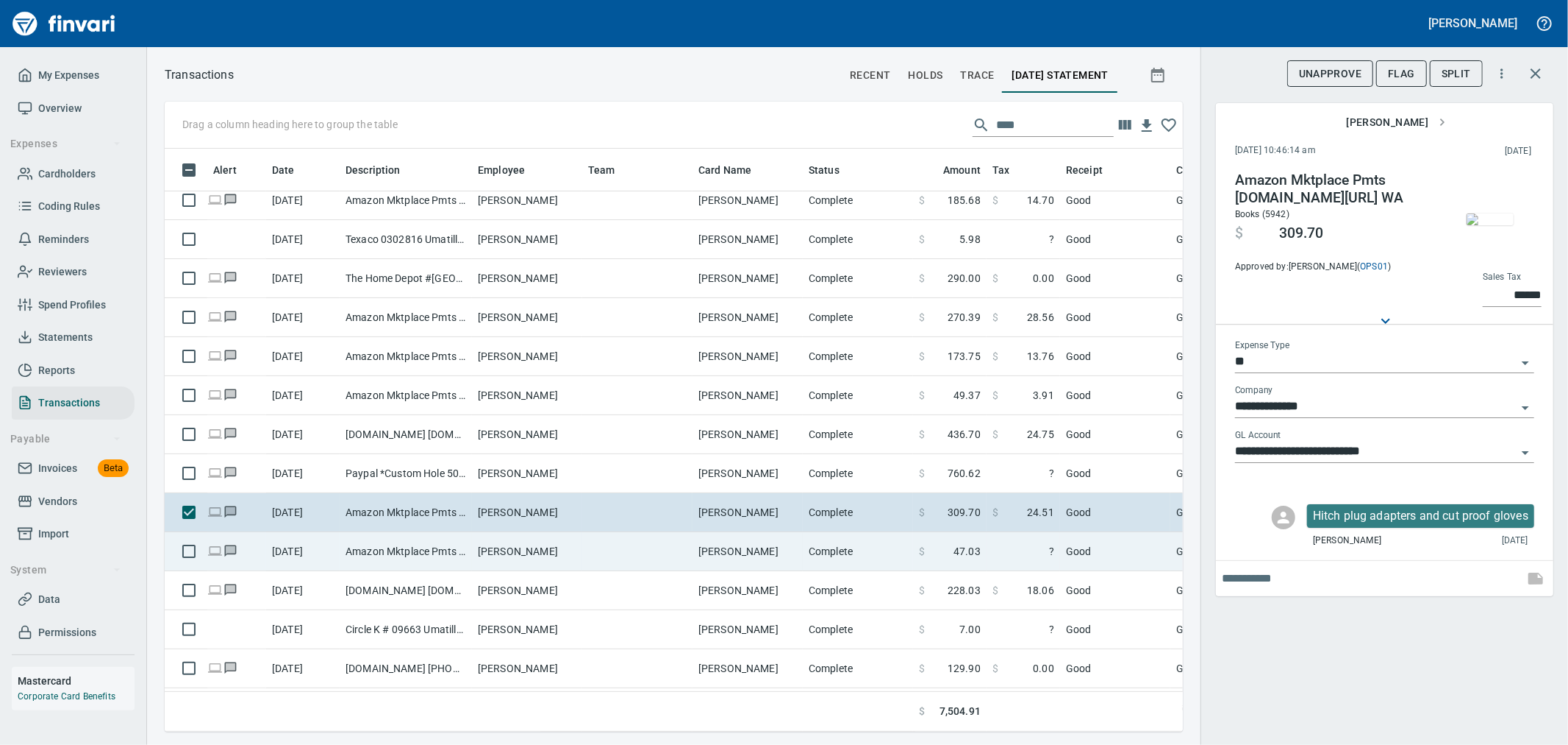
click at [958, 548] on span "47.03" at bounding box center [967, 550] width 27 height 14
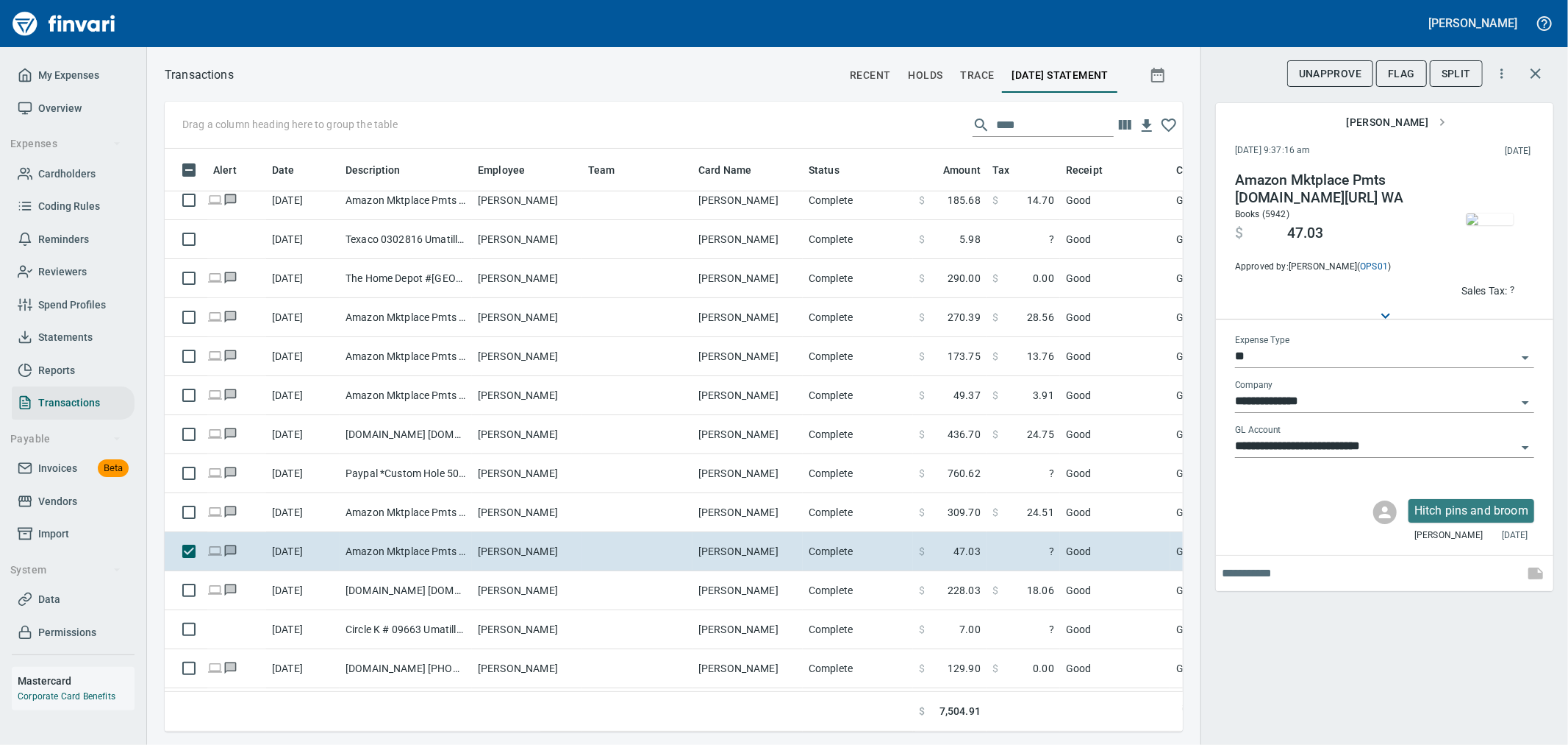
click at [1486, 225] on img "button" at bounding box center [1490, 219] width 47 height 12
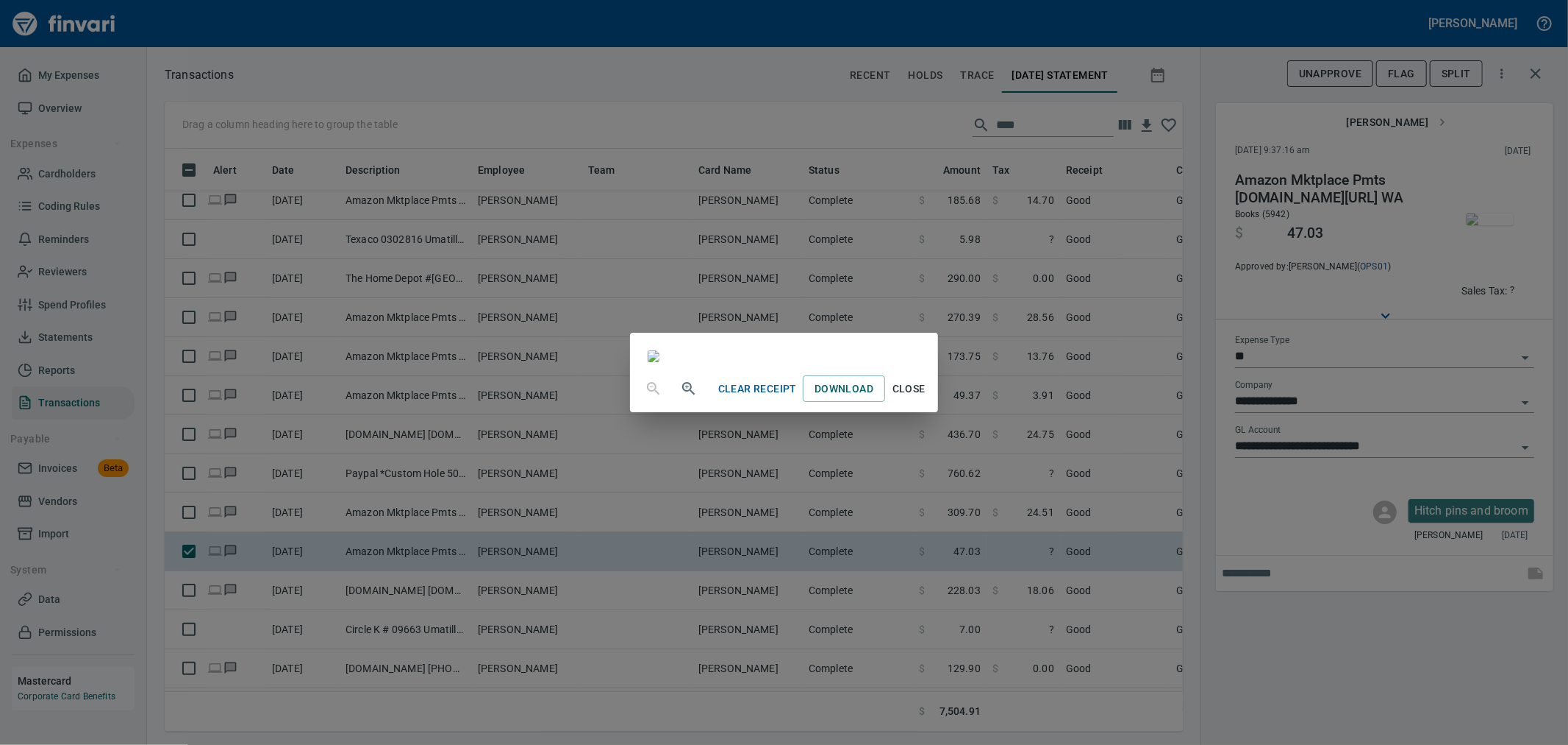
click at [926, 398] on span "Close" at bounding box center [909, 389] width 36 height 19
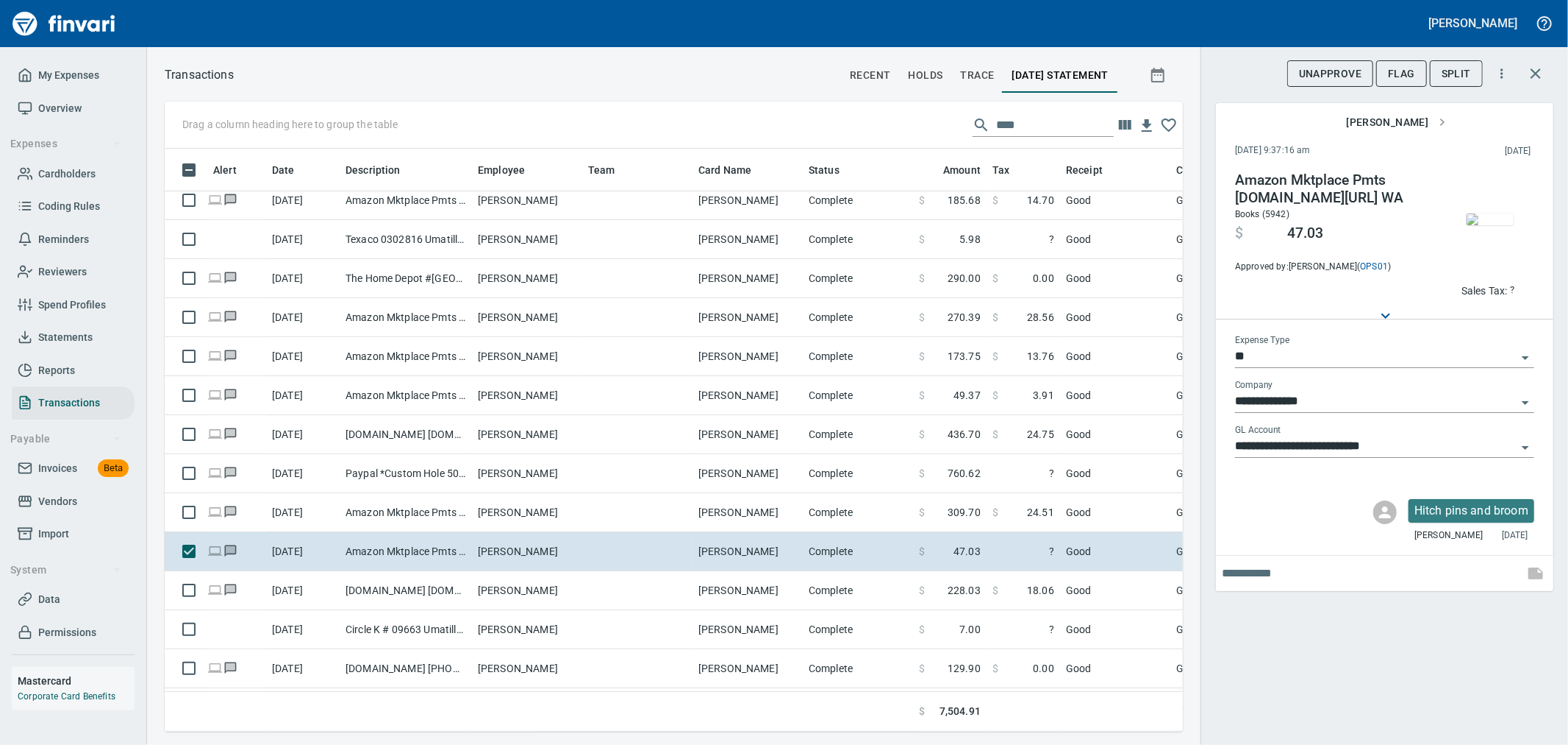
click at [1480, 276] on div at bounding box center [1485, 225] width 99 height 107
click at [1487, 287] on p "Sales Tax:" at bounding box center [1485, 290] width 47 height 14
type input "*****"
click at [1271, 623] on div "**********" at bounding box center [1384, 372] width 368 height 745
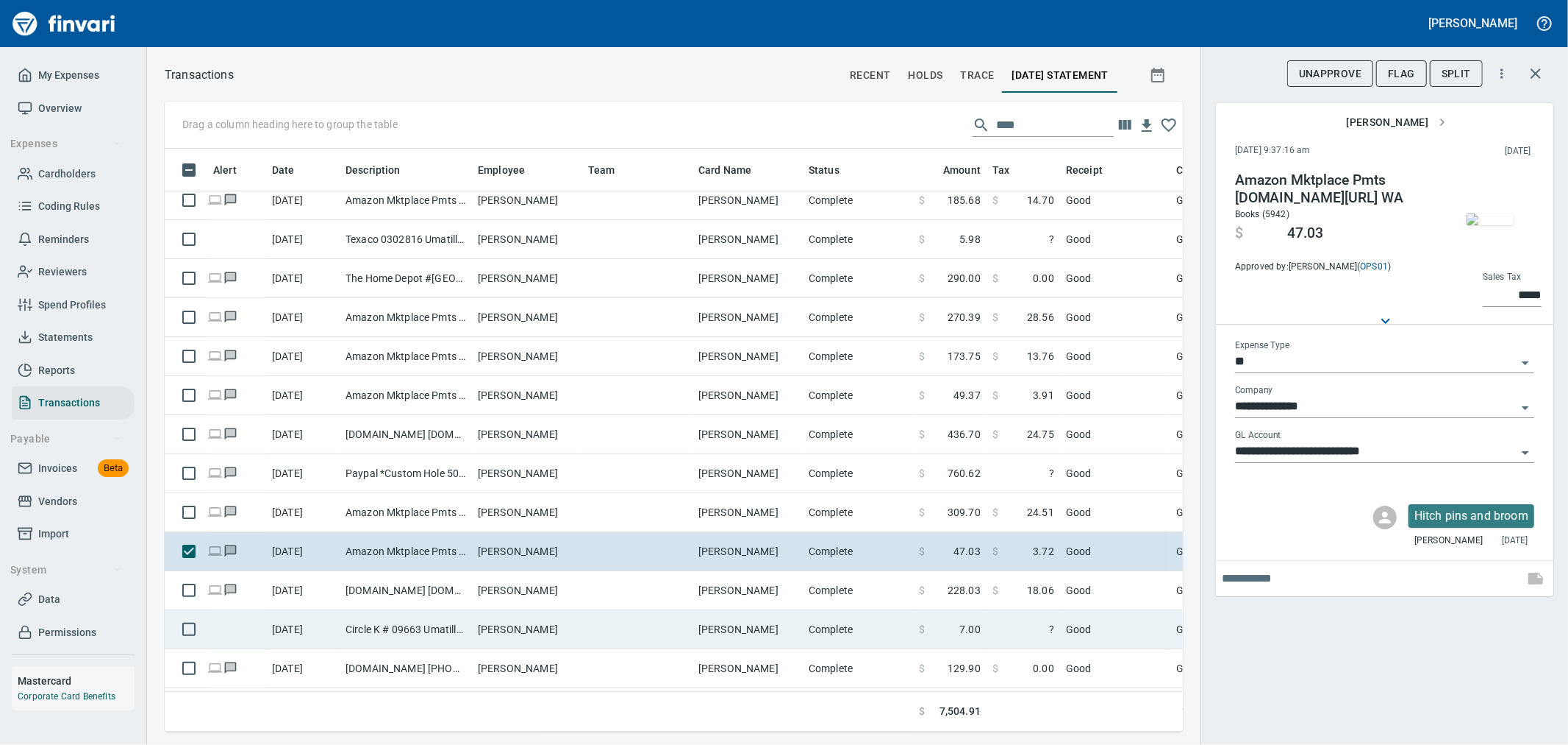
click at [1010, 615] on td "?" at bounding box center [1023, 629] width 74 height 39
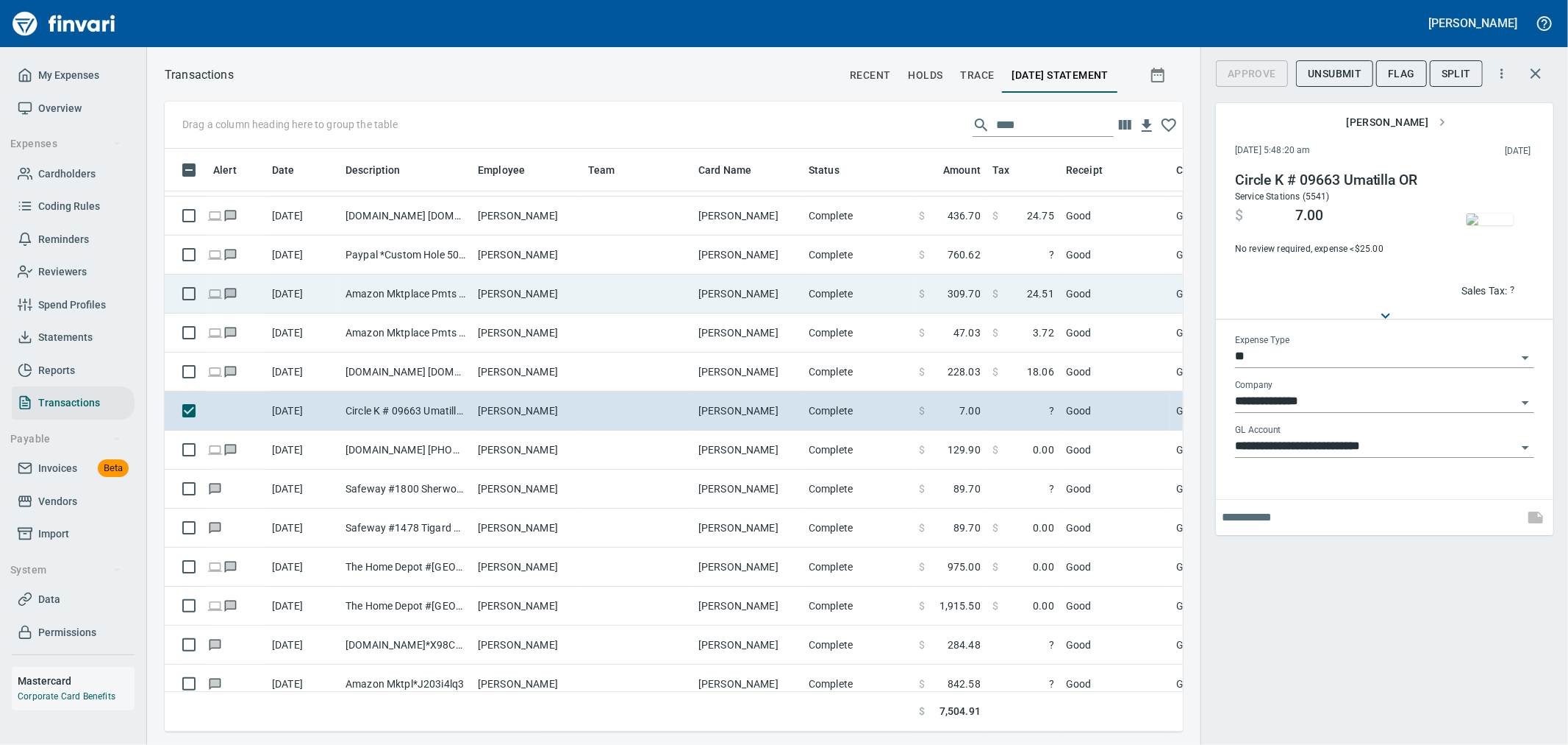
scroll to position [488, 0]
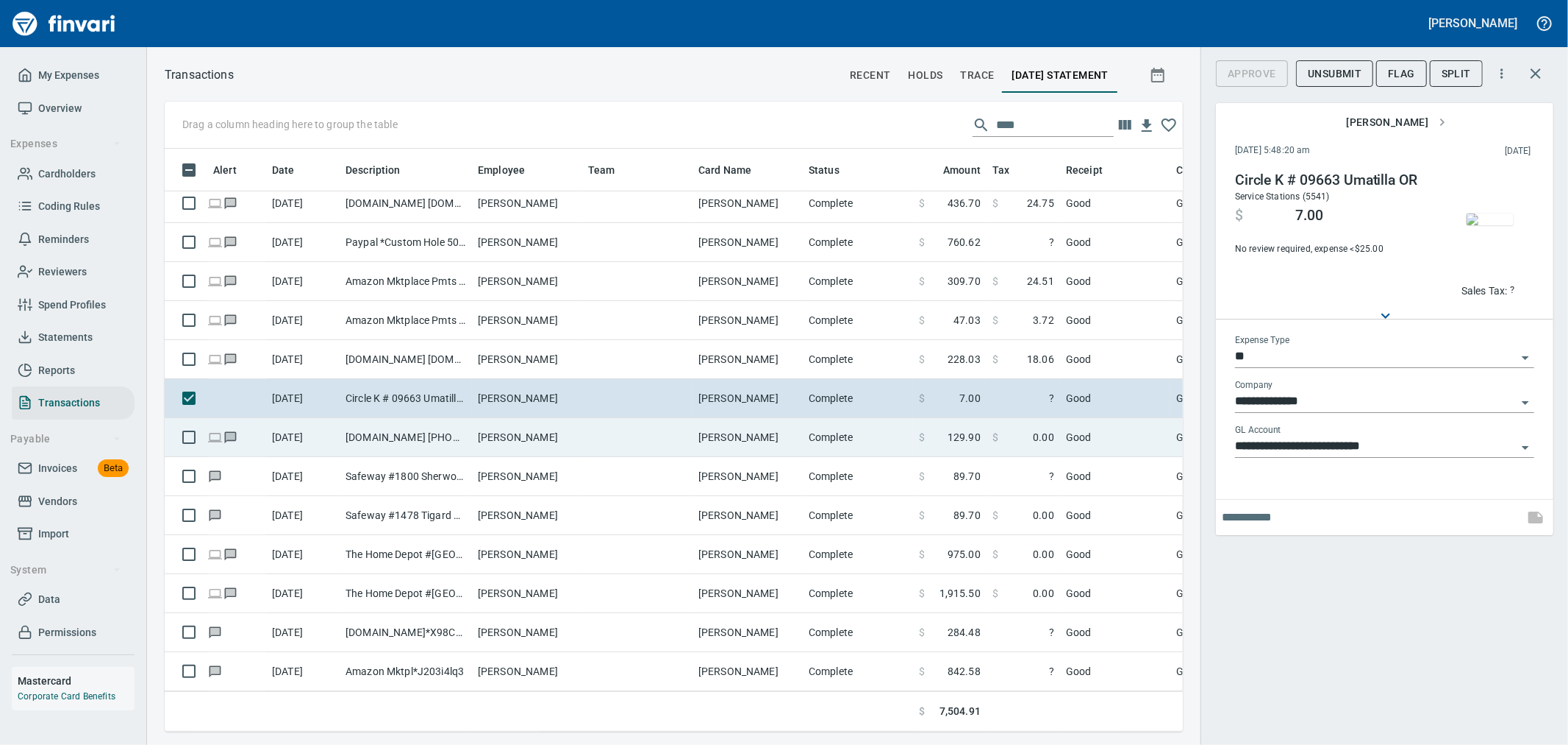
click at [1003, 418] on td "$ 0.00" at bounding box center [1023, 437] width 74 height 39
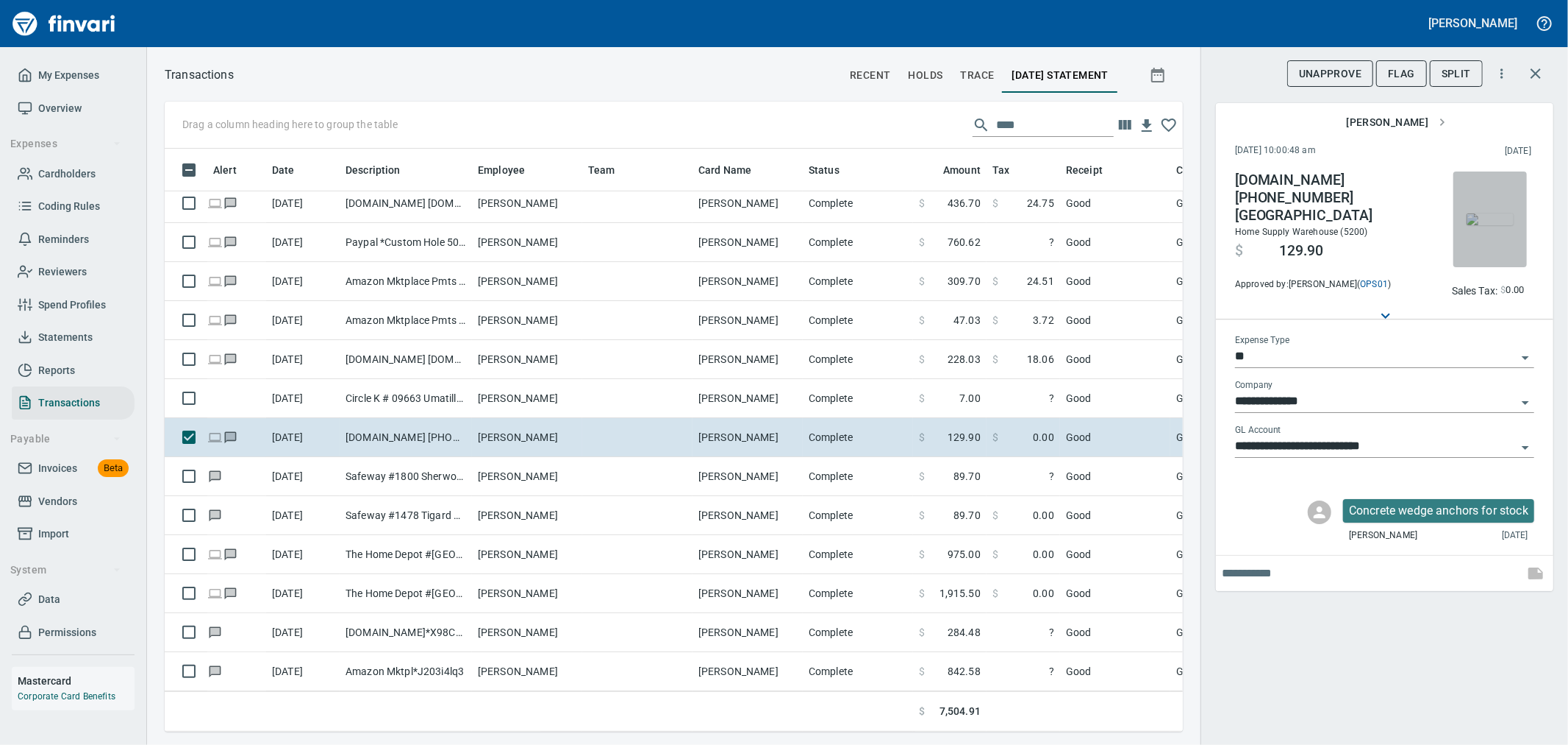
click at [1489, 225] on img "button" at bounding box center [1490, 219] width 47 height 12
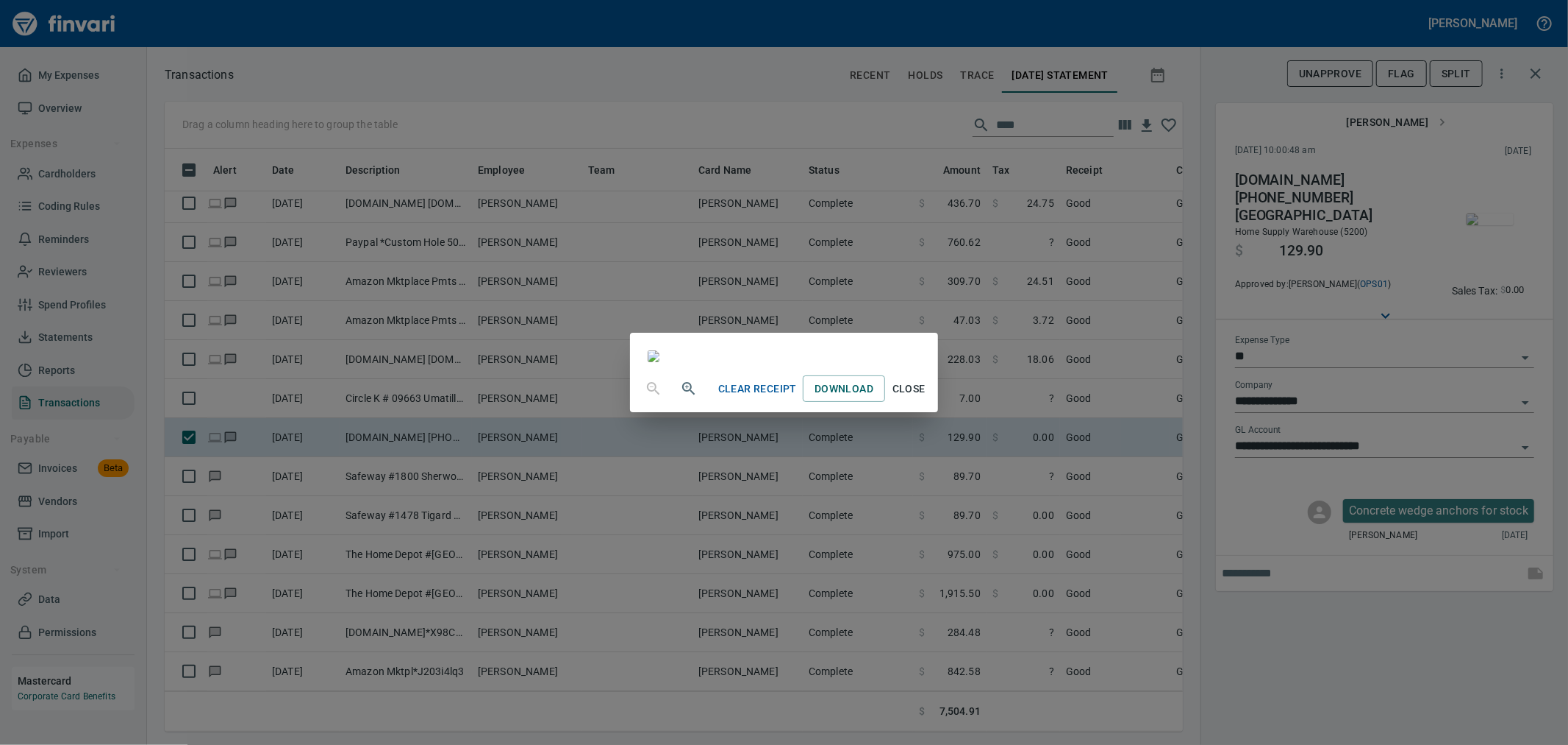
drag, startPoint x: 1340, startPoint y: 651, endPoint x: 399, endPoint y: 636, distance: 941.1
click at [1337, 651] on div "Clear Receipt Download Close" at bounding box center [784, 372] width 1568 height 745
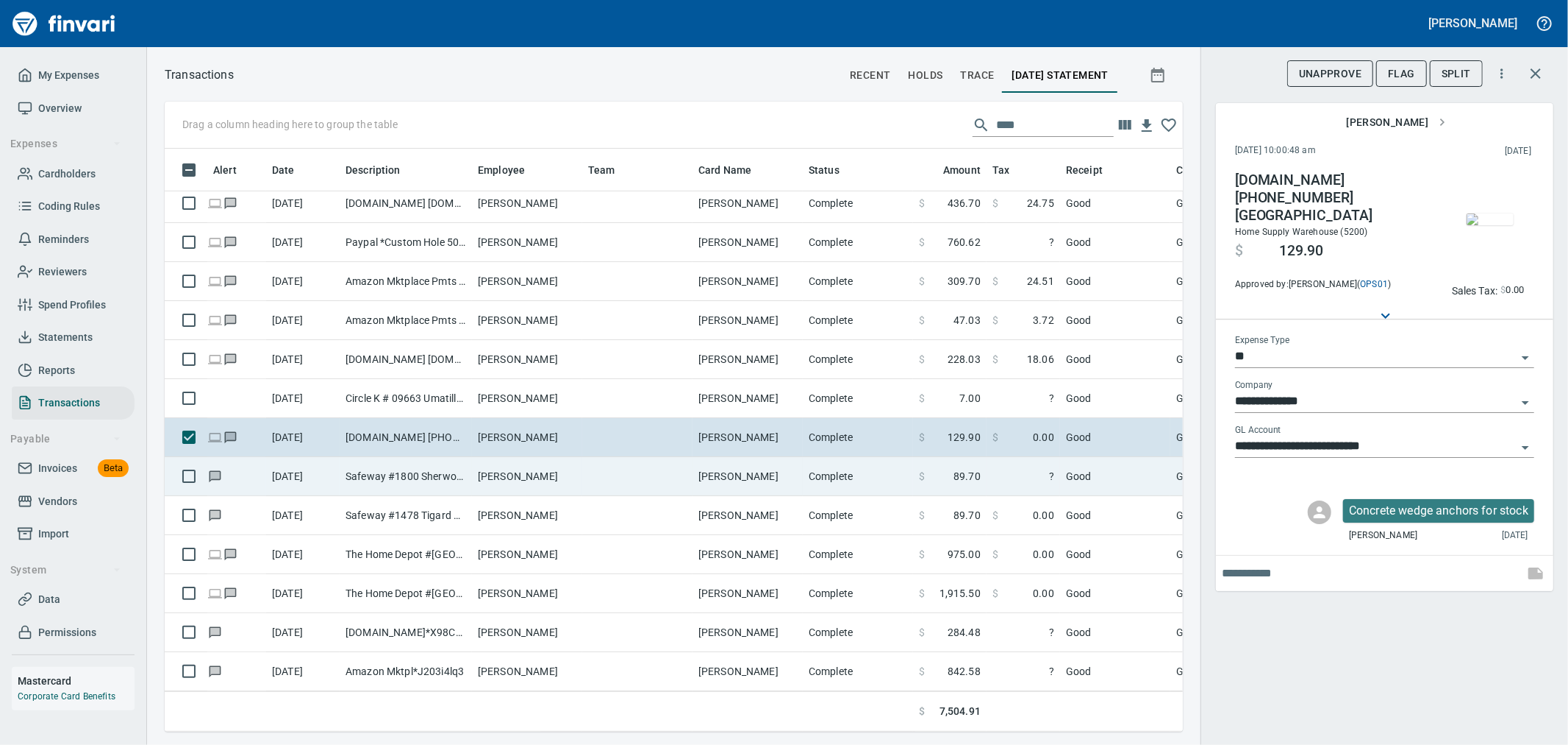
drag, startPoint x: 942, startPoint y: 477, endPoint x: 953, endPoint y: 477, distance: 11.0
click at [942, 477] on td "$ 89.70" at bounding box center [950, 477] width 74 height 39
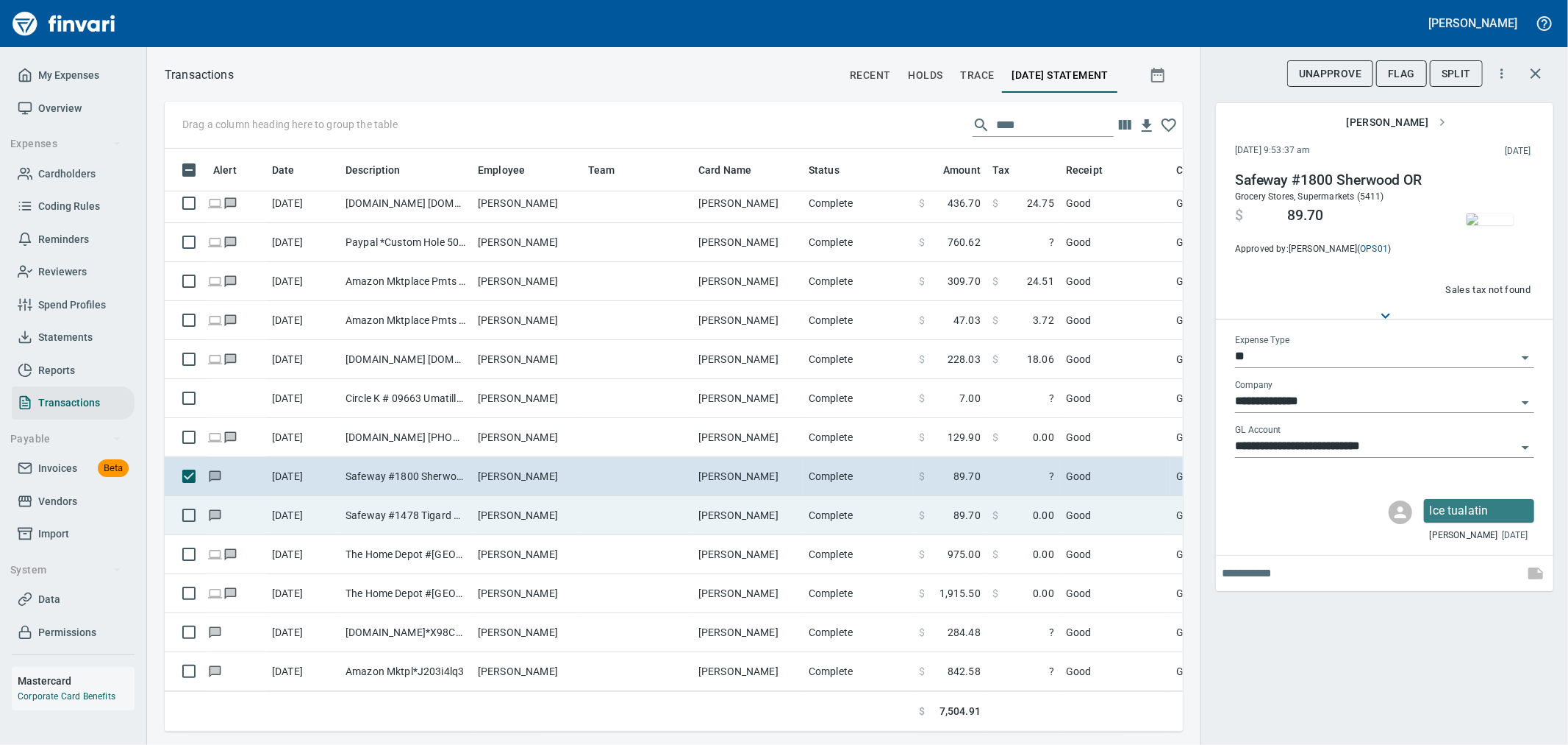
click at [865, 502] on td "Complete" at bounding box center [858, 516] width 110 height 39
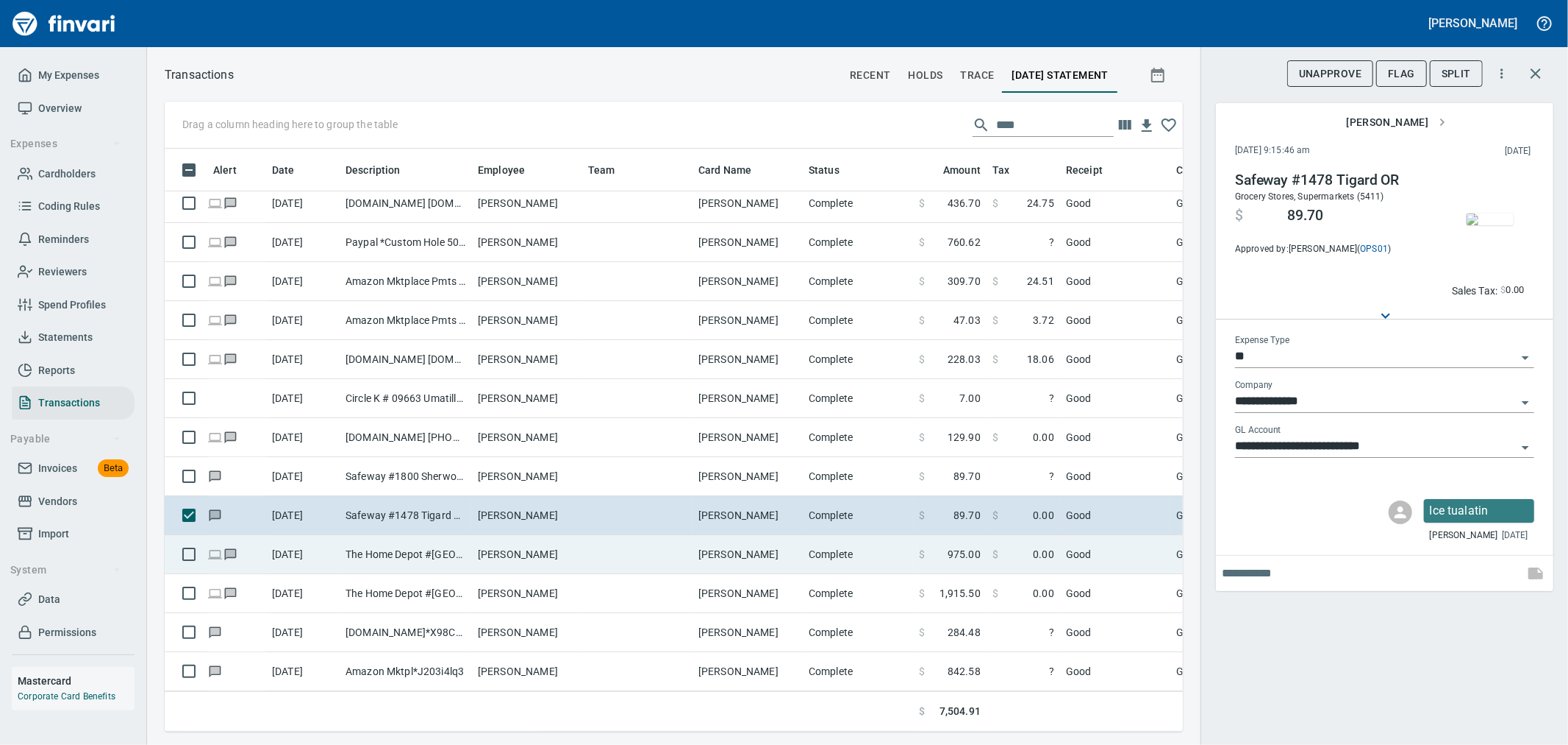
click at [891, 543] on td "Complete" at bounding box center [858, 555] width 110 height 39
type input "**********"
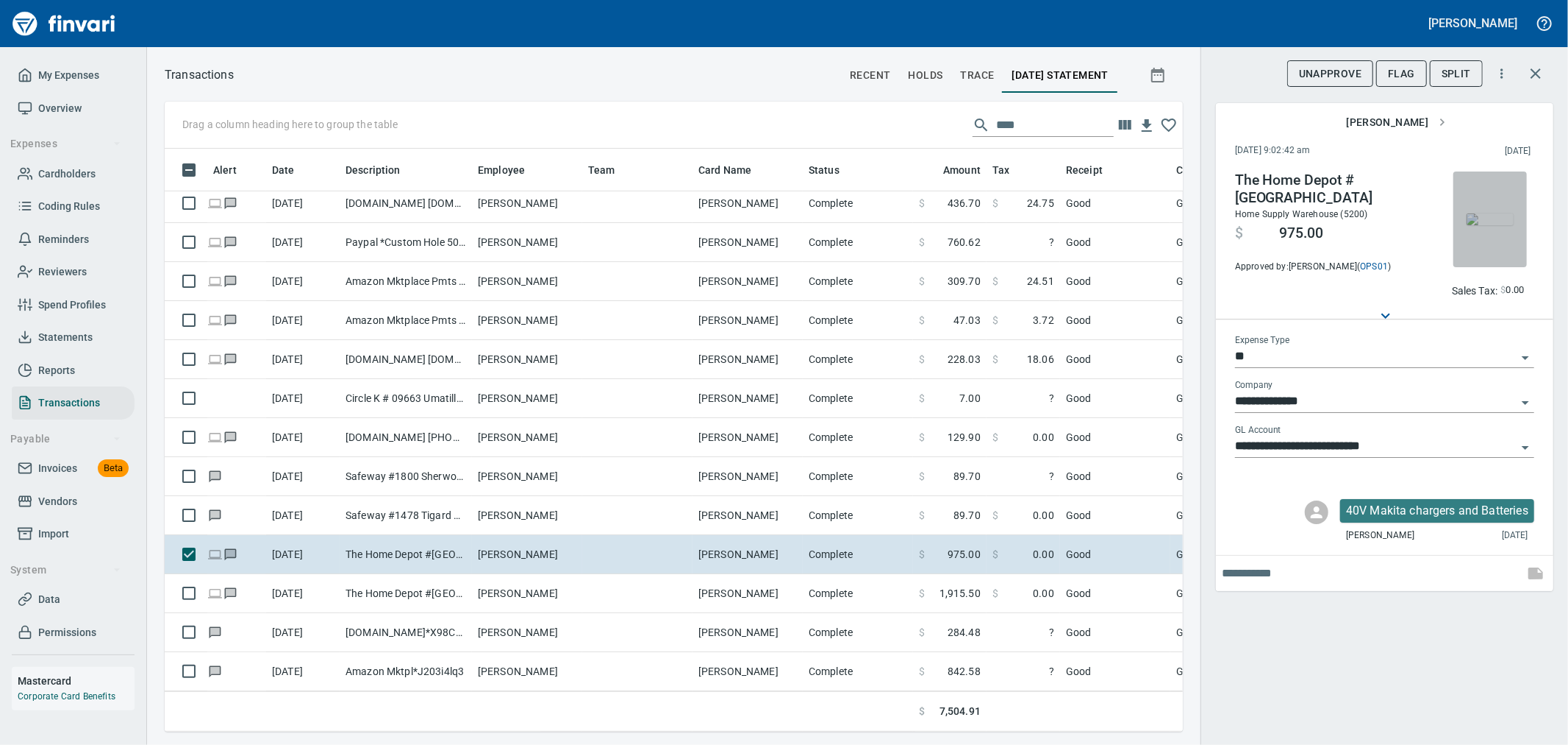
click at [1482, 225] on img "button" at bounding box center [1490, 219] width 47 height 12
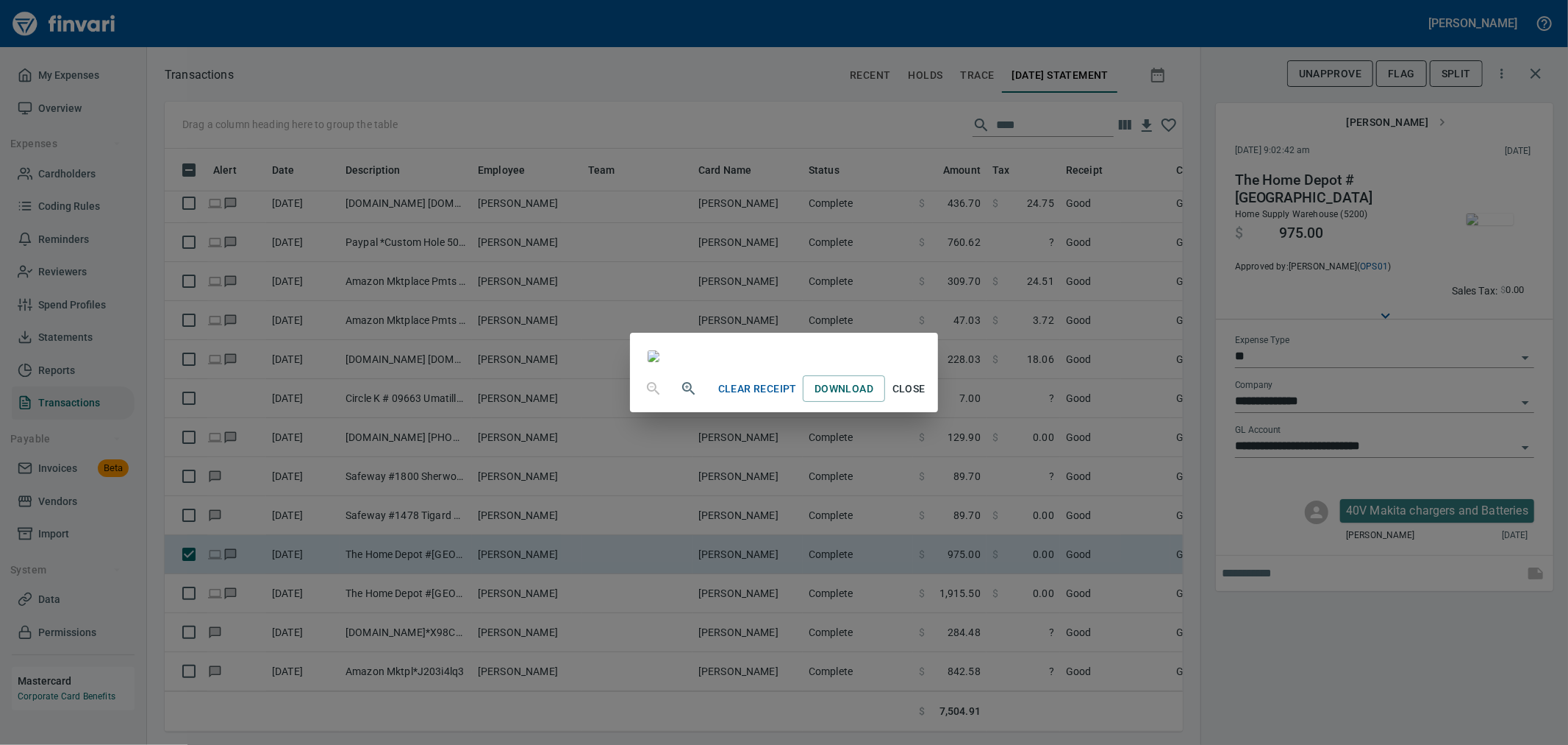
click at [1349, 615] on div "Clear Receipt Download Close" at bounding box center [784, 372] width 1568 height 745
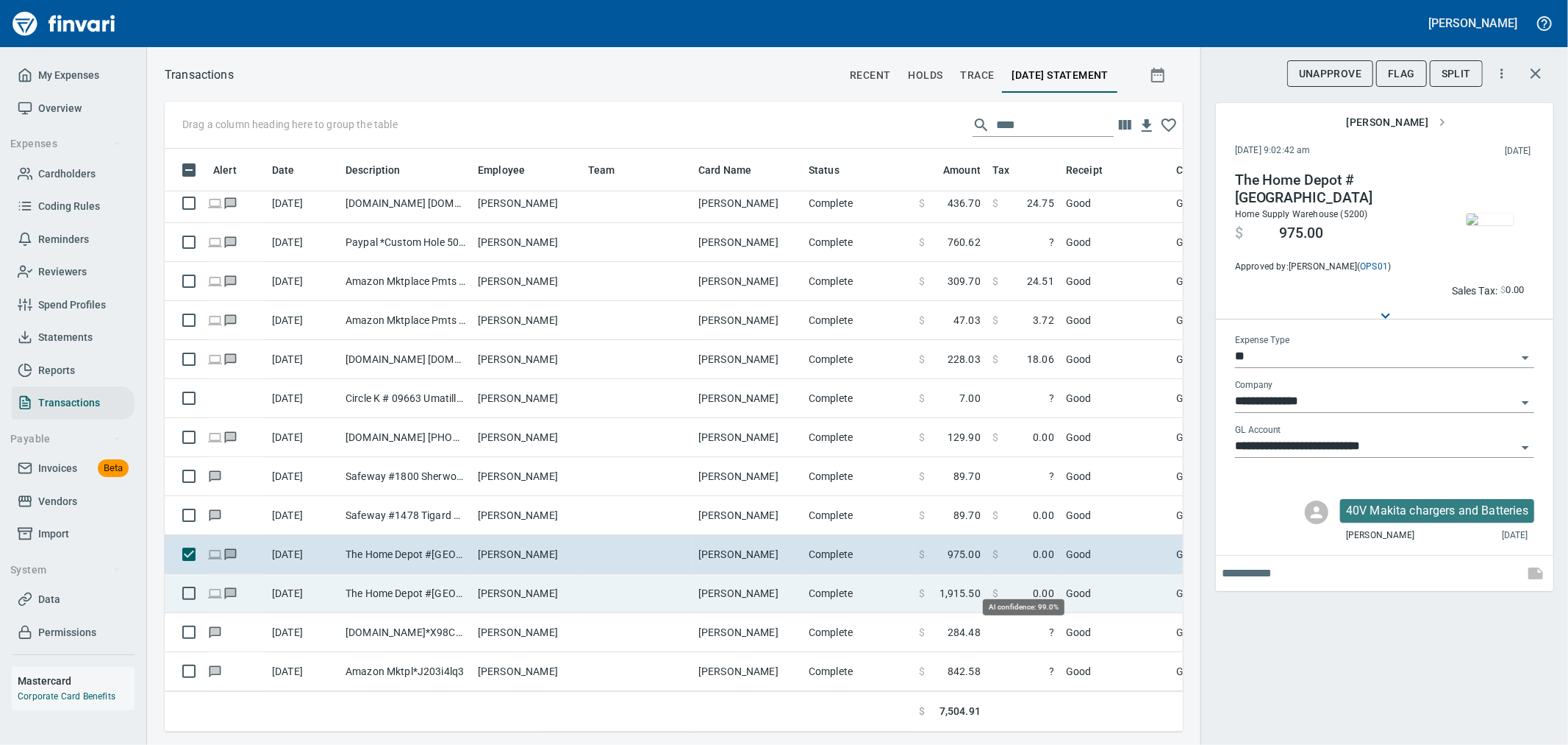
click at [1030, 587] on span at bounding box center [1015, 592] width 35 height 14
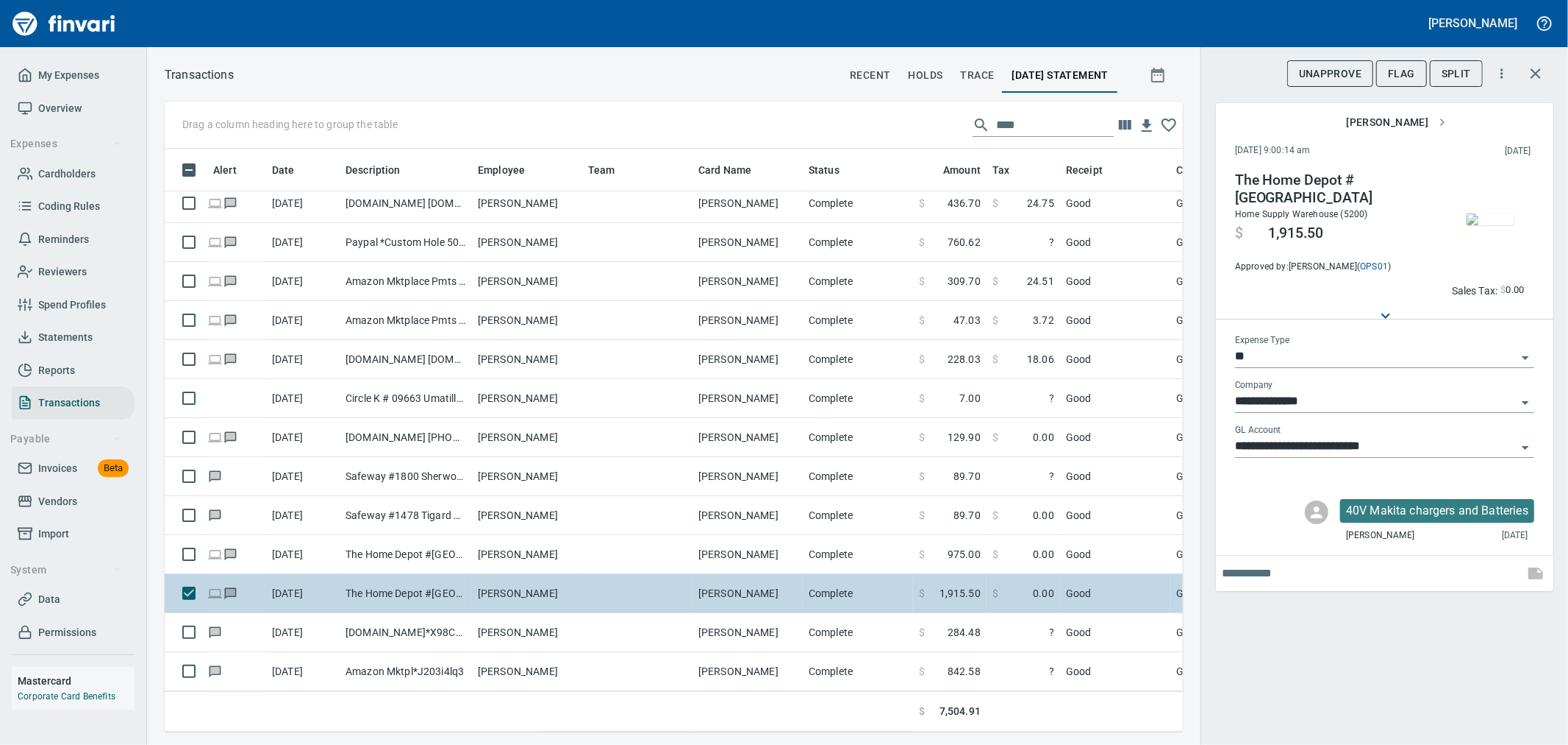
scroll to position [558, 994]
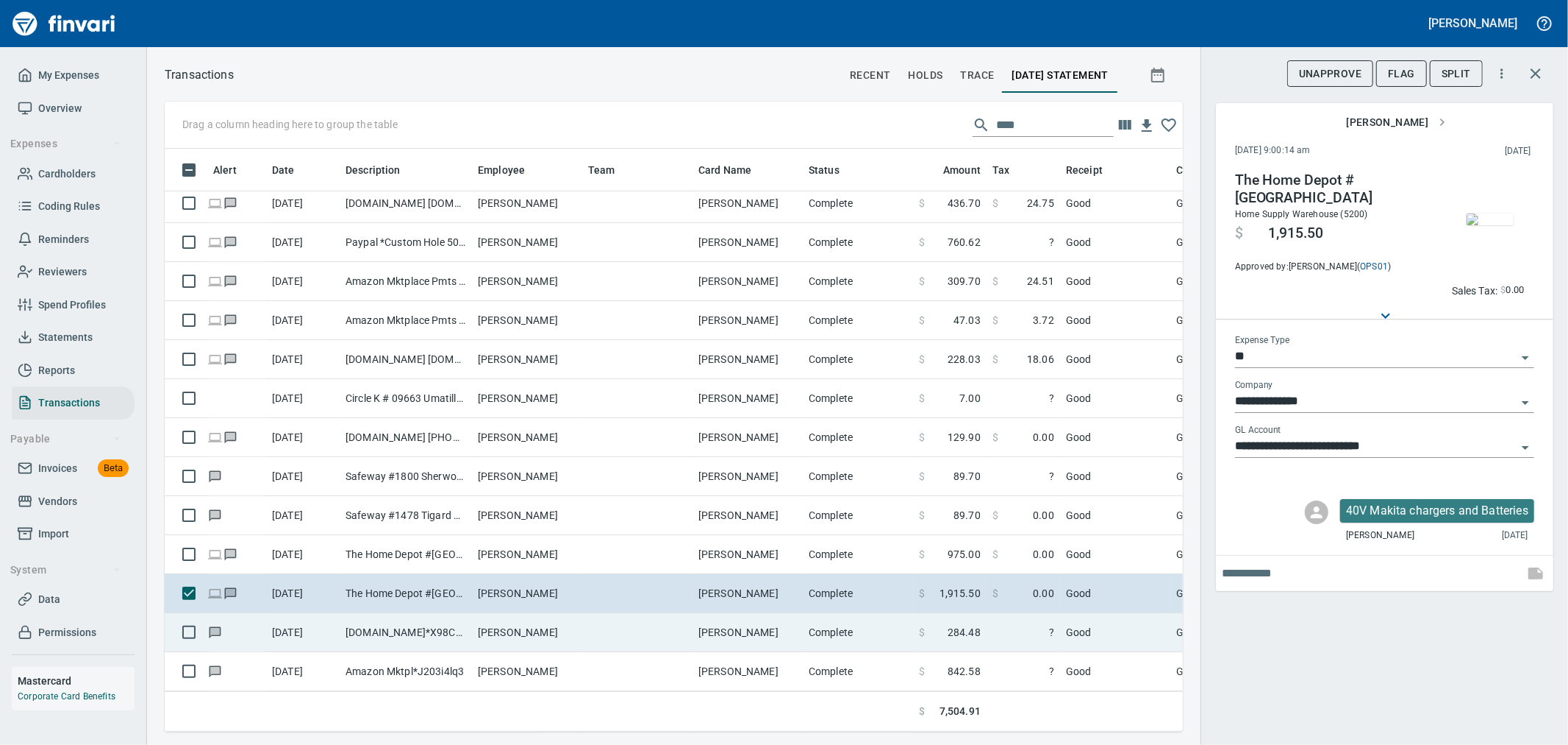
click at [831, 618] on td "Complete" at bounding box center [858, 632] width 110 height 39
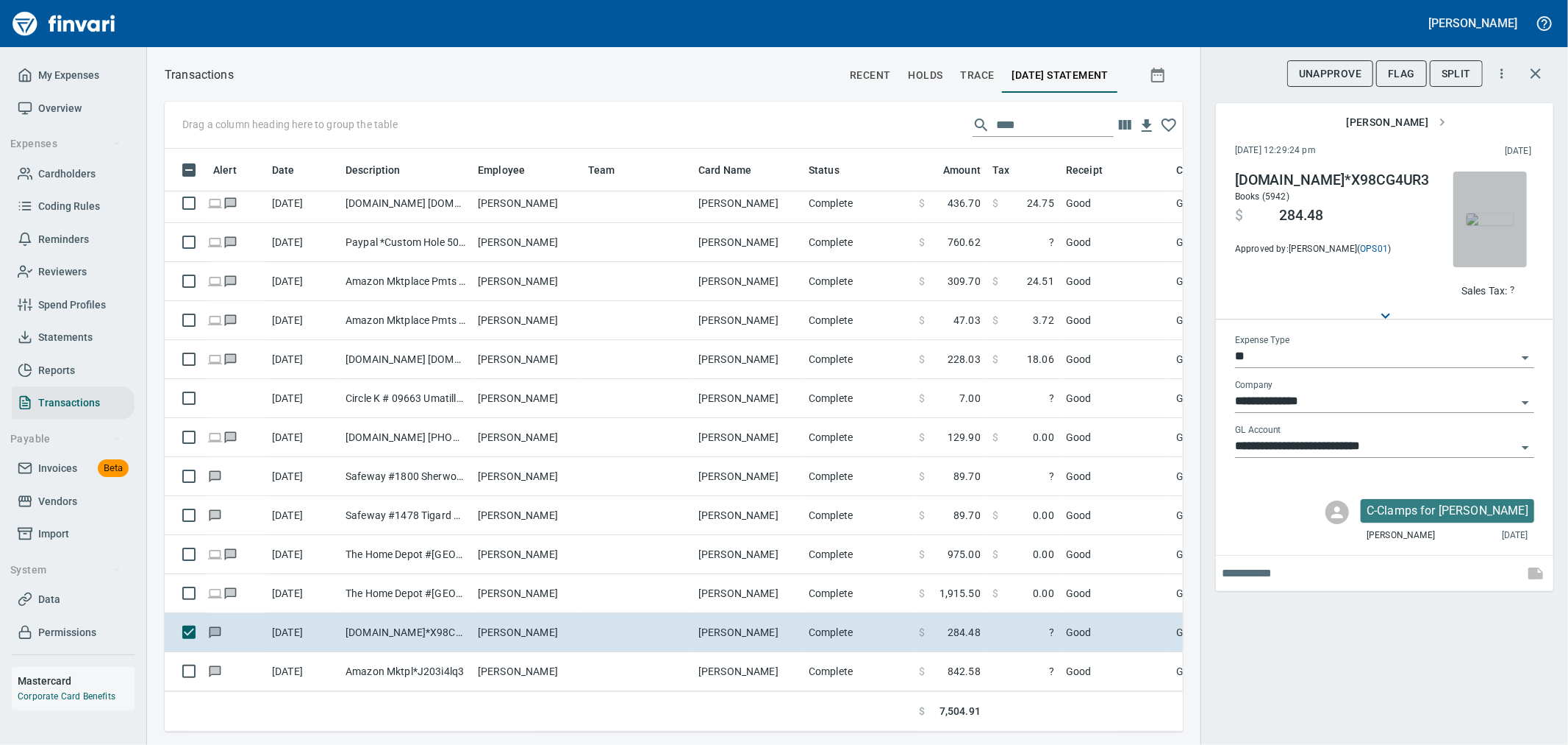
click at [1500, 219] on img "button" at bounding box center [1490, 219] width 47 height 12
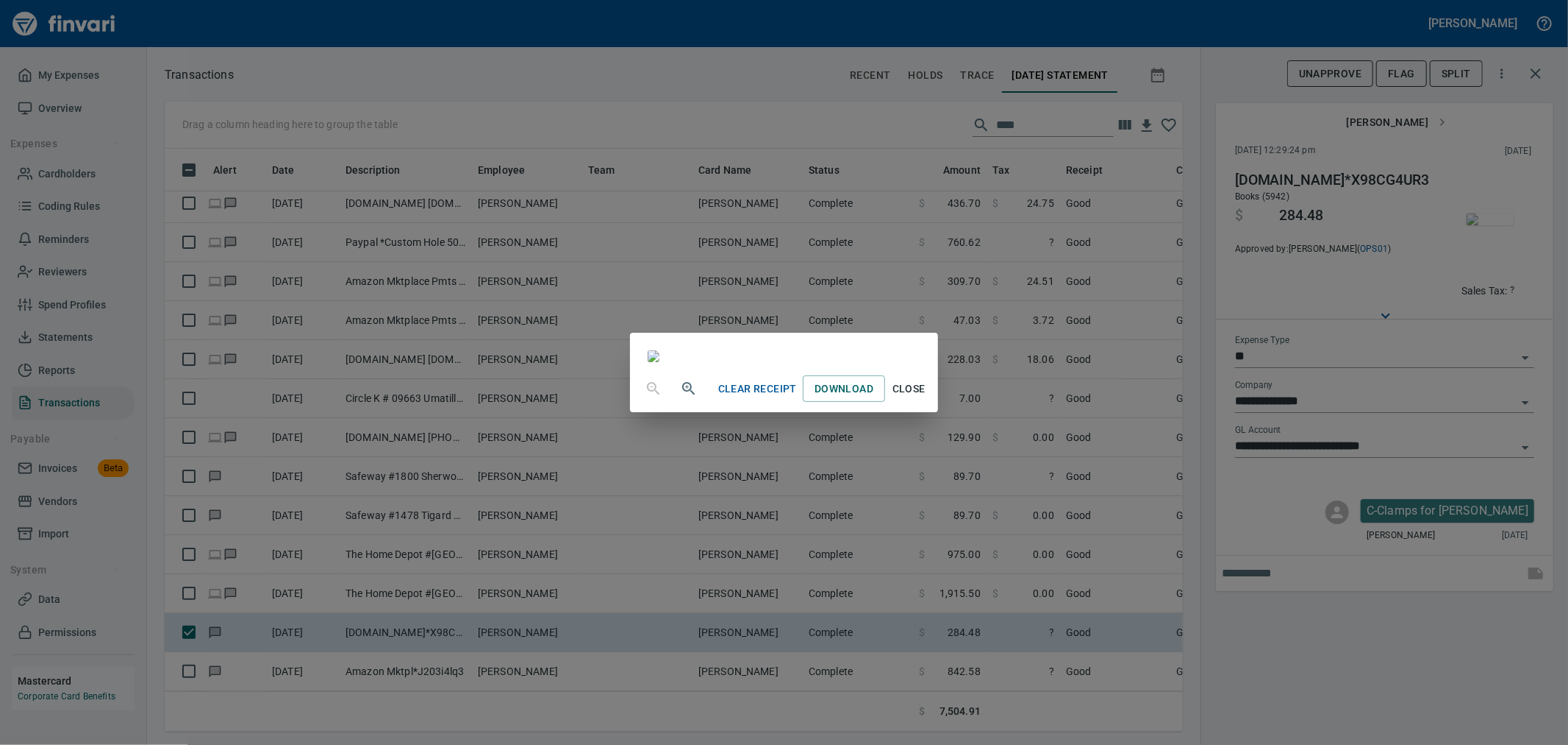
scroll to position [44, 0]
click at [926, 398] on span "Close" at bounding box center [909, 389] width 36 height 19
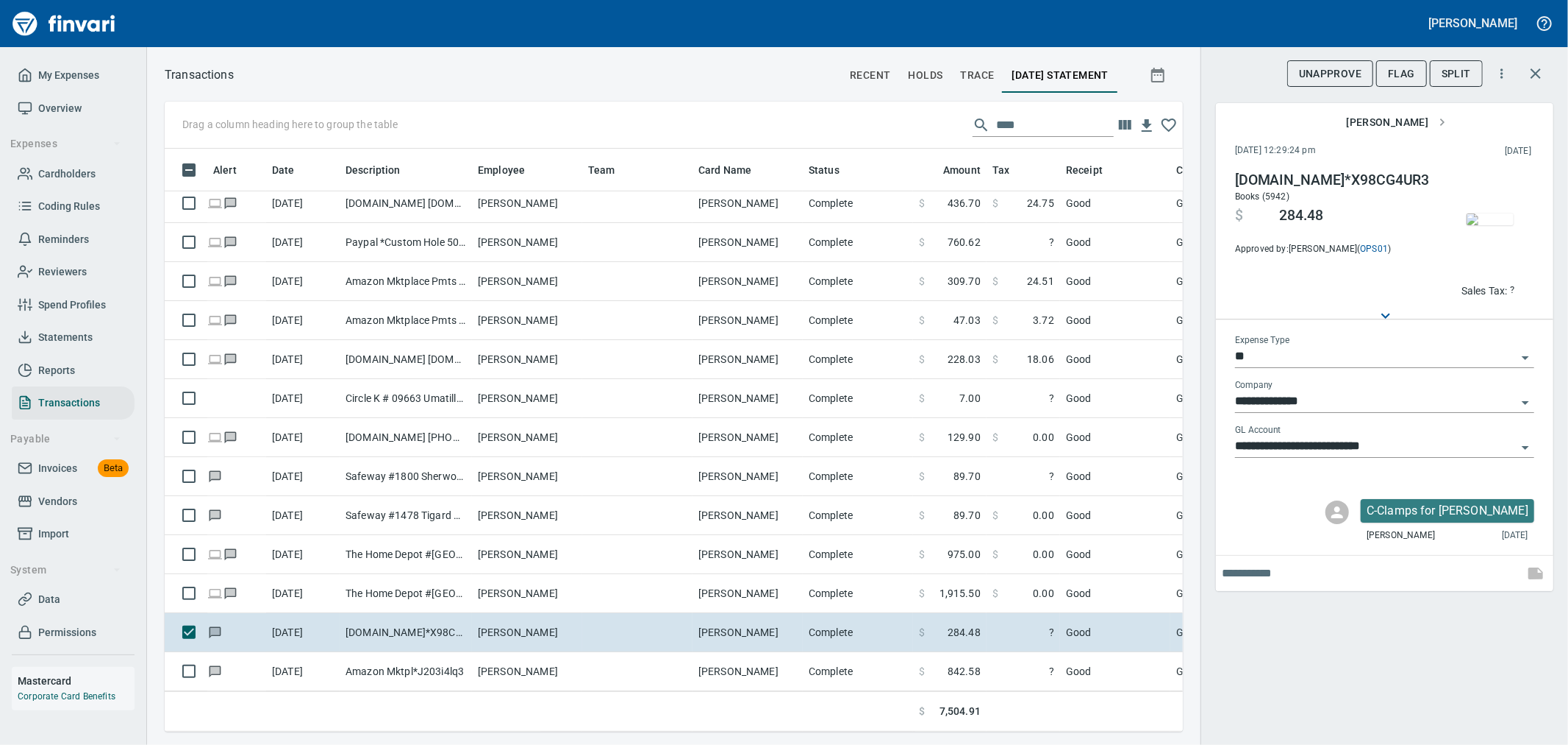
click at [1487, 293] on p "Sales Tax:" at bounding box center [1485, 290] width 47 height 14
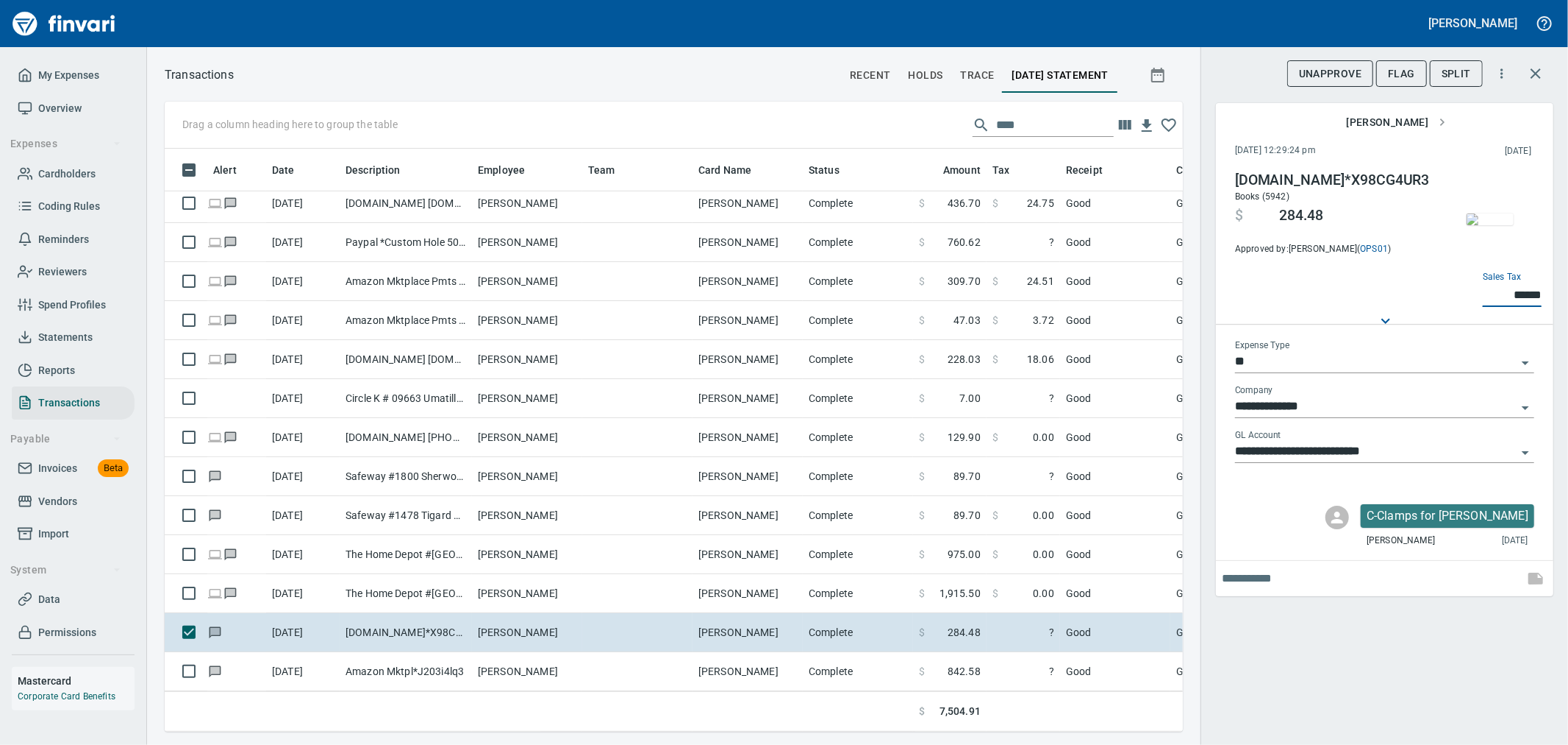
type input "******"
click at [1346, 674] on div "**********" at bounding box center [1384, 372] width 368 height 745
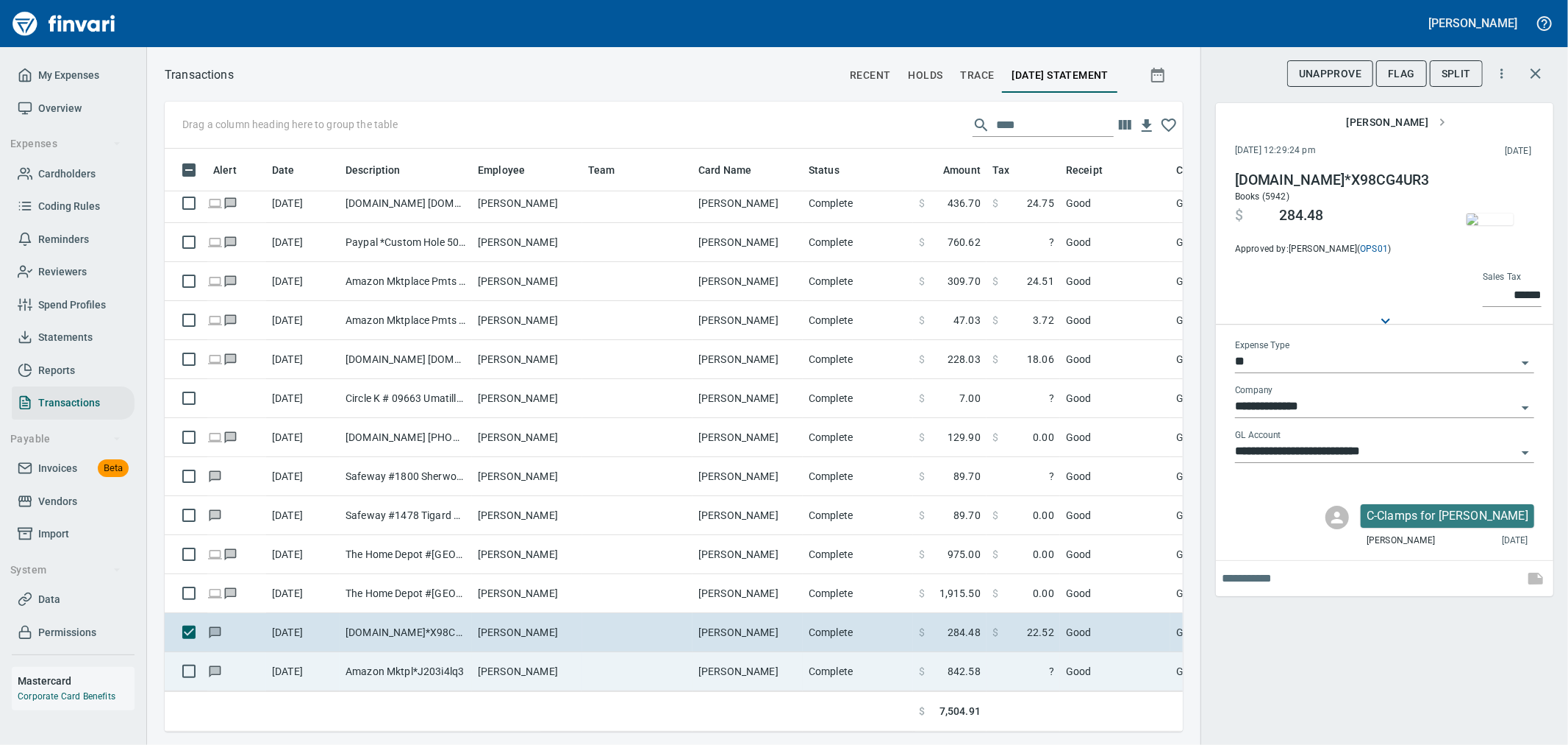
click at [1001, 652] on td "?" at bounding box center [1023, 671] width 74 height 39
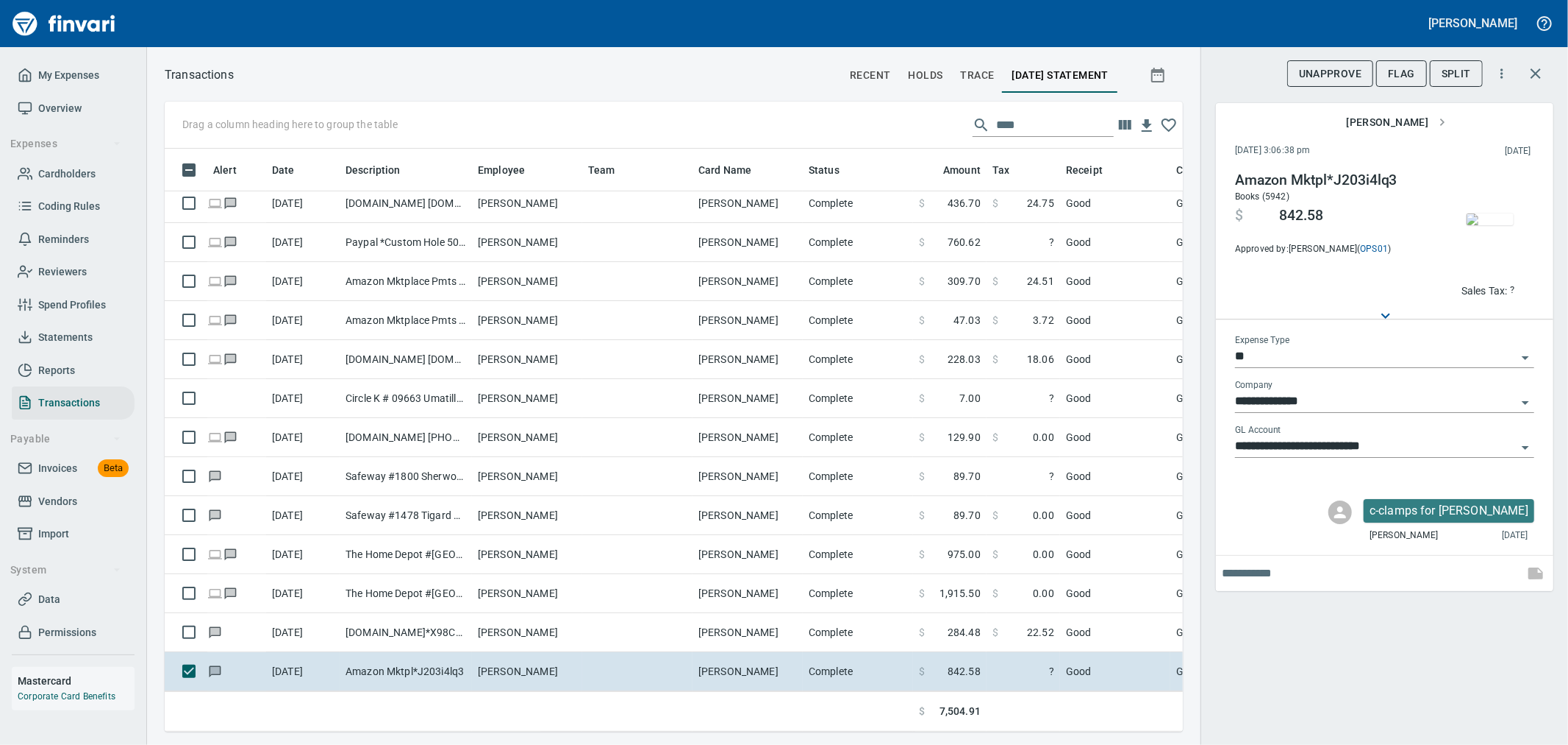
click at [1464, 225] on span "button" at bounding box center [1490, 219] width 62 height 12
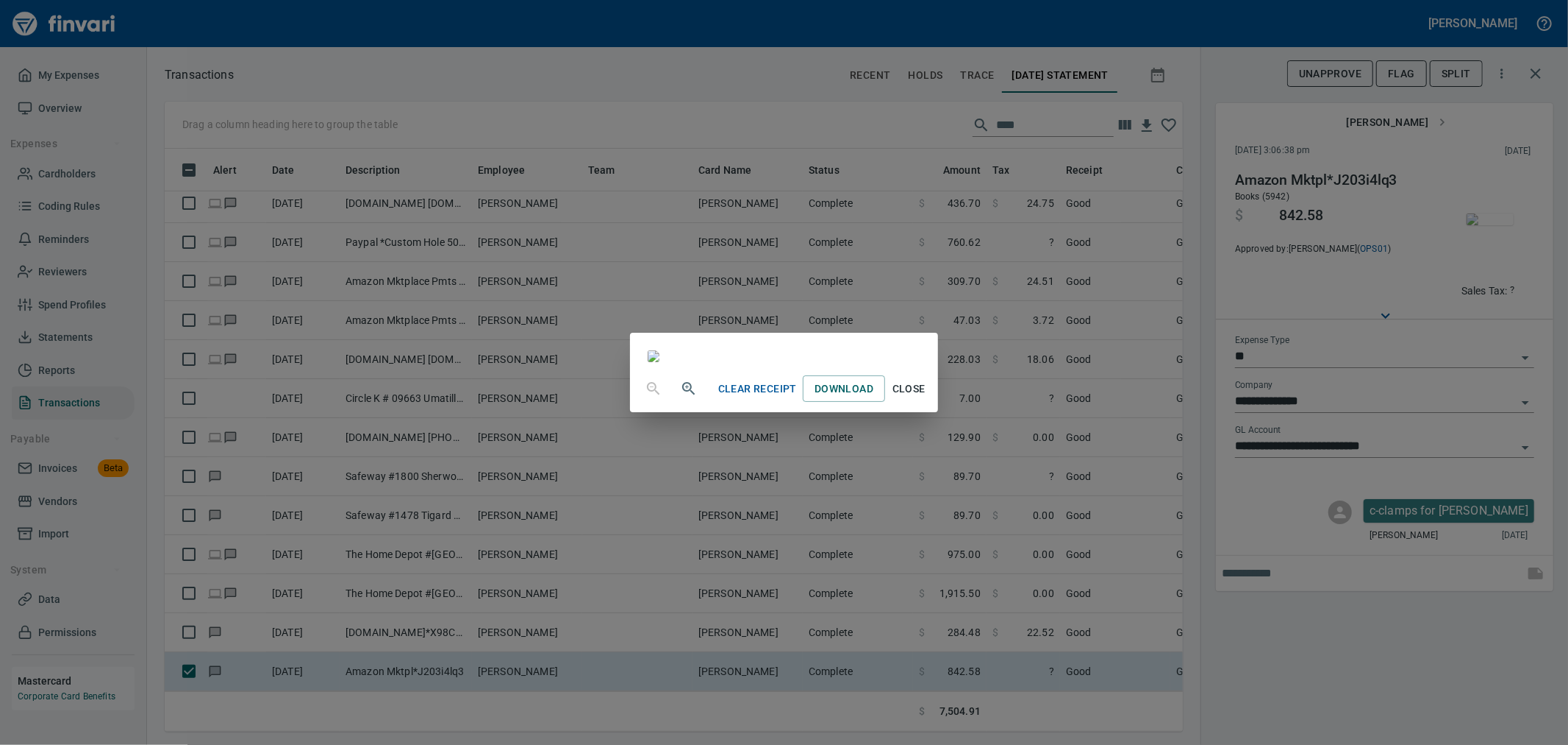
scroll to position [25, 0]
click at [926, 398] on span "Close" at bounding box center [909, 389] width 36 height 19
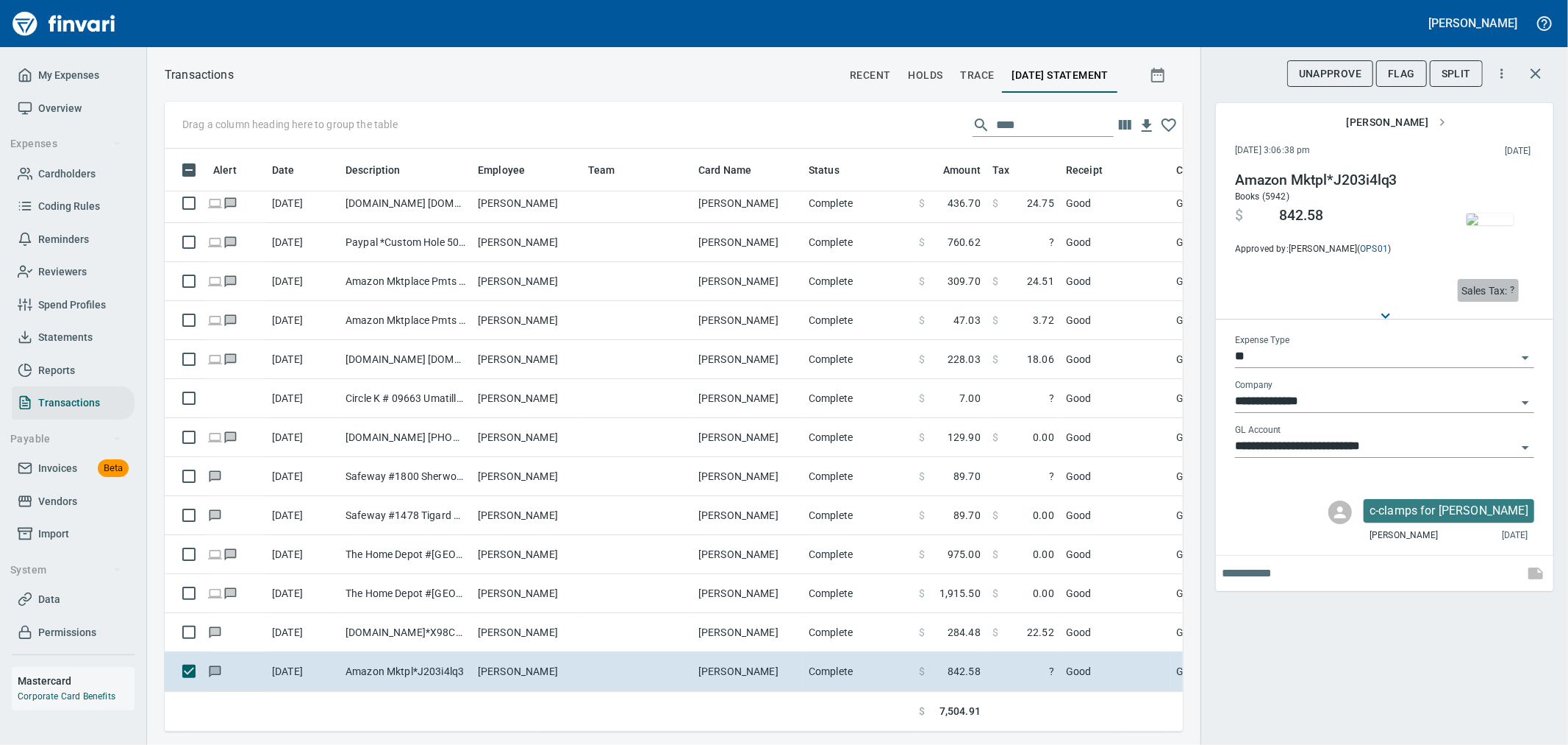
click at [1472, 290] on p "Sales Tax:" at bounding box center [1485, 290] width 47 height 14
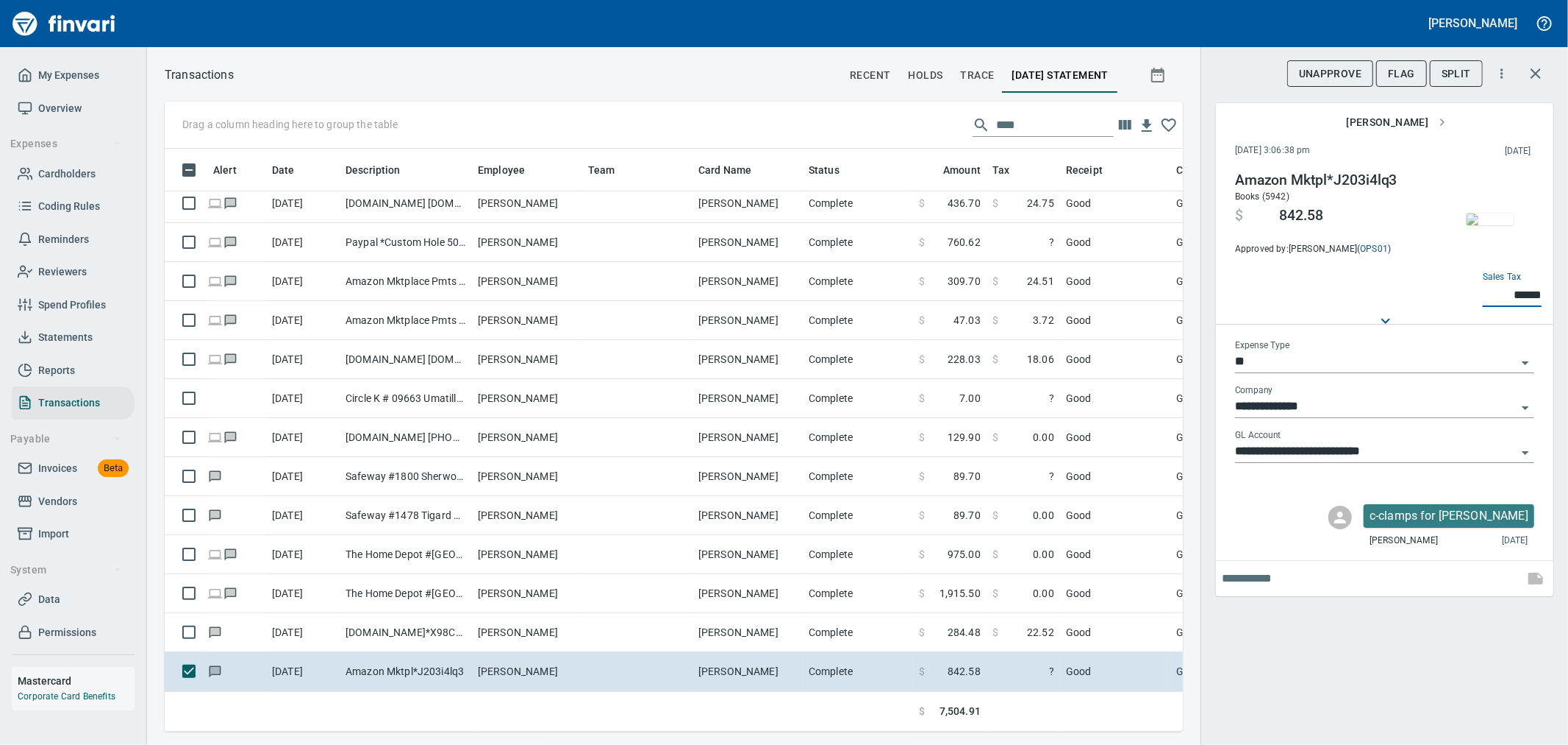
type input "******"
click at [1408, 633] on div "**********" at bounding box center [1384, 372] width 368 height 745
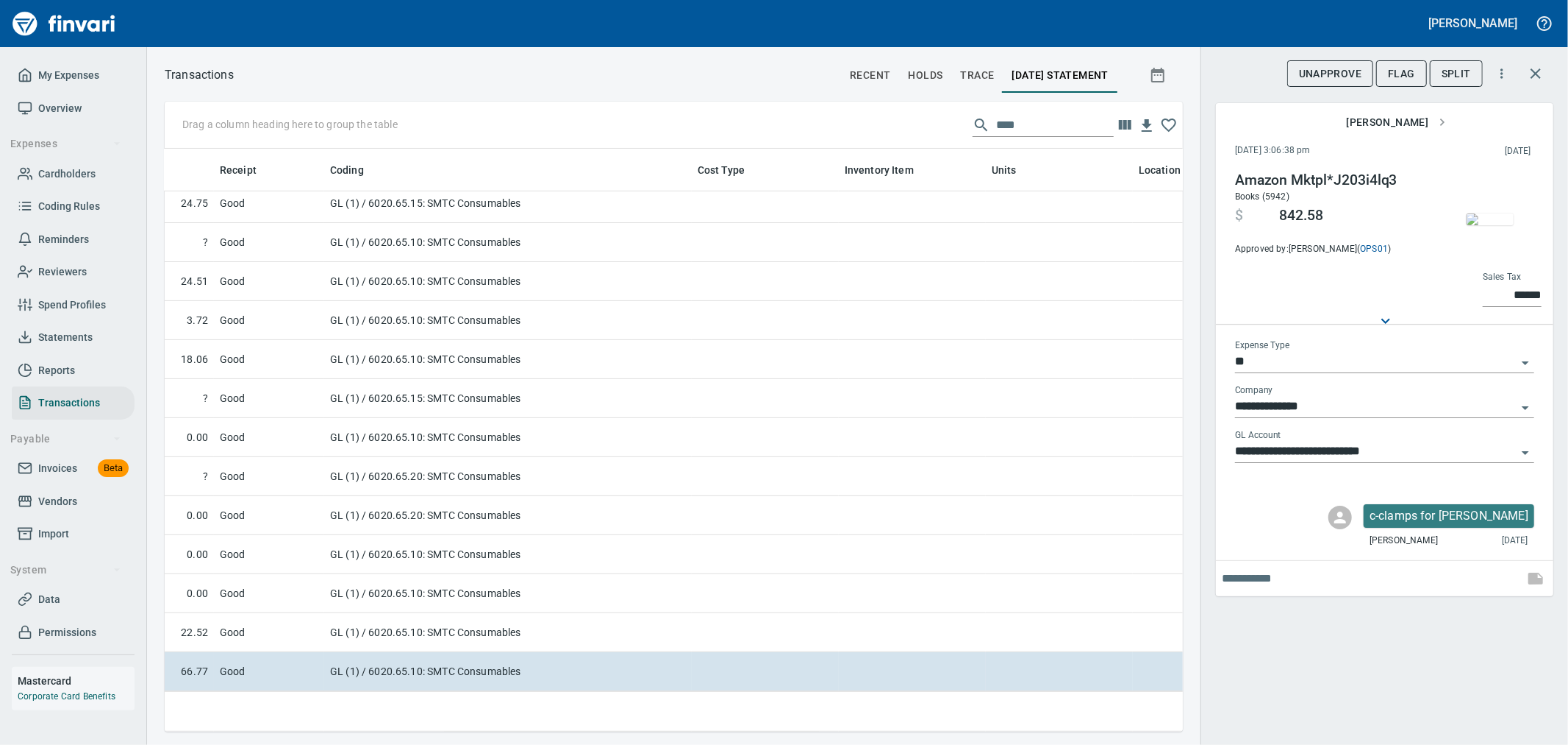
scroll to position [488, 766]
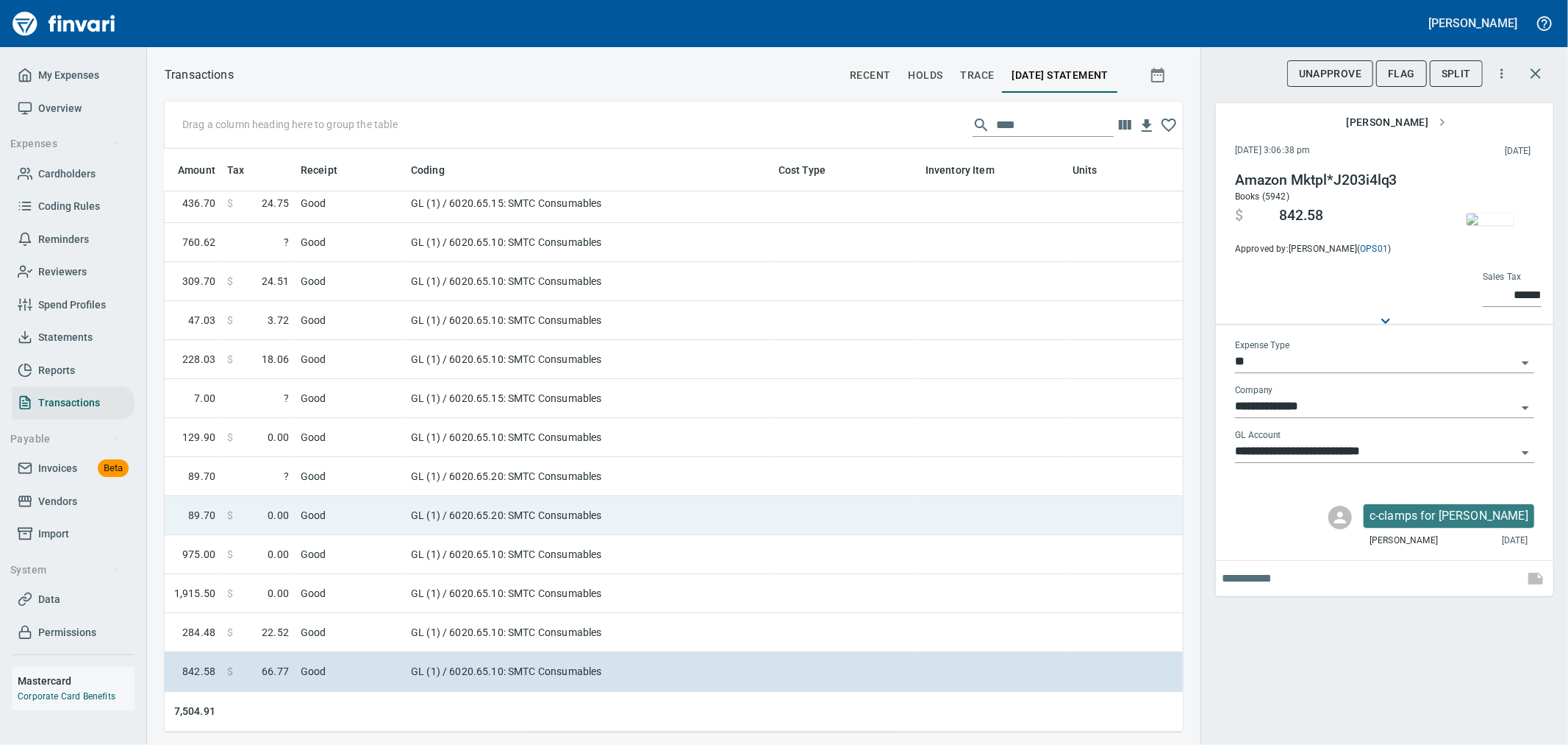
click at [508, 498] on td "GL (1) / 6020.65.20: SMTC Consumables" at bounding box center [588, 516] width 368 height 39
type input "**********"
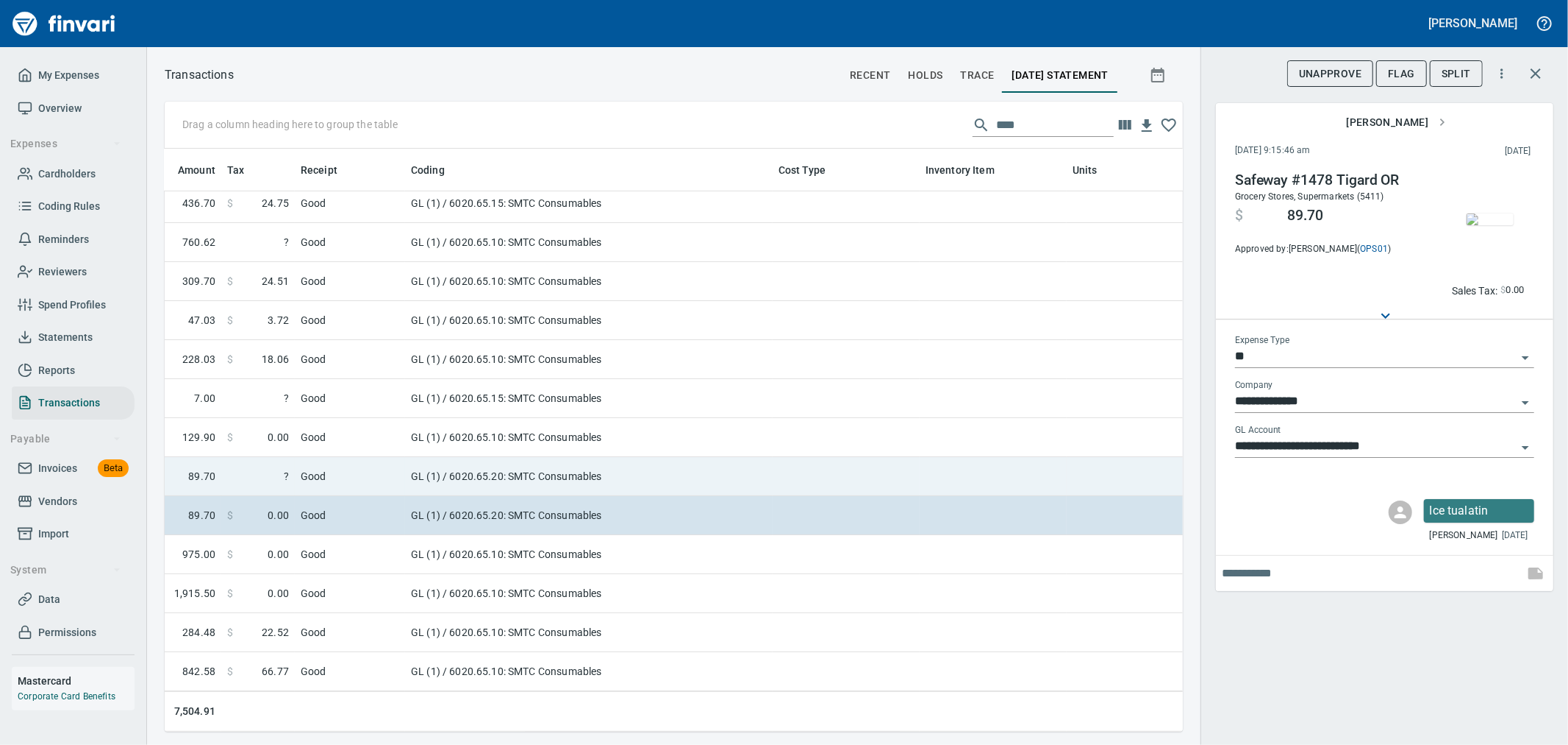
click at [498, 465] on td "GL (1) / 6020.65.20: SMTC Consumables" at bounding box center [588, 477] width 368 height 39
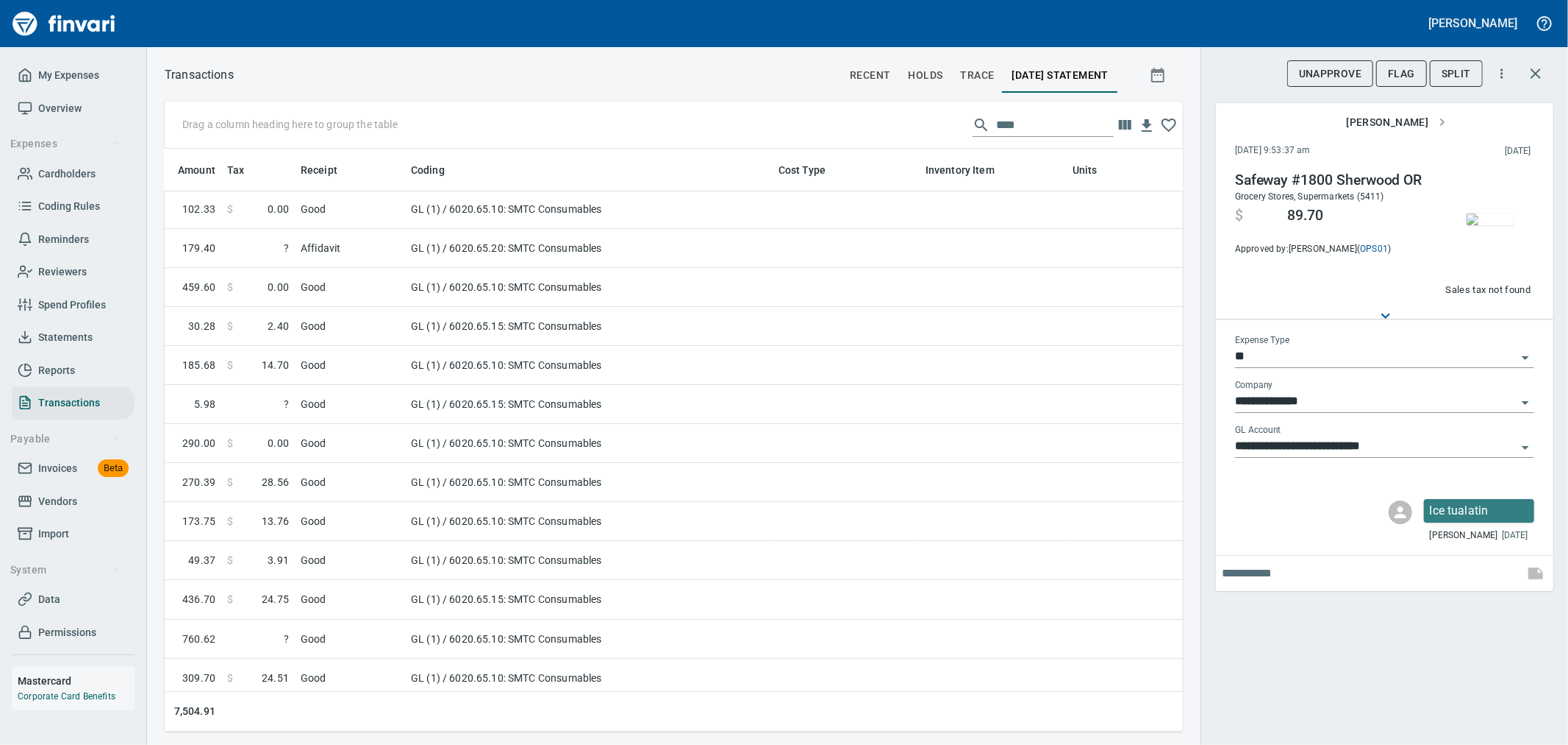
scroll to position [0, 766]
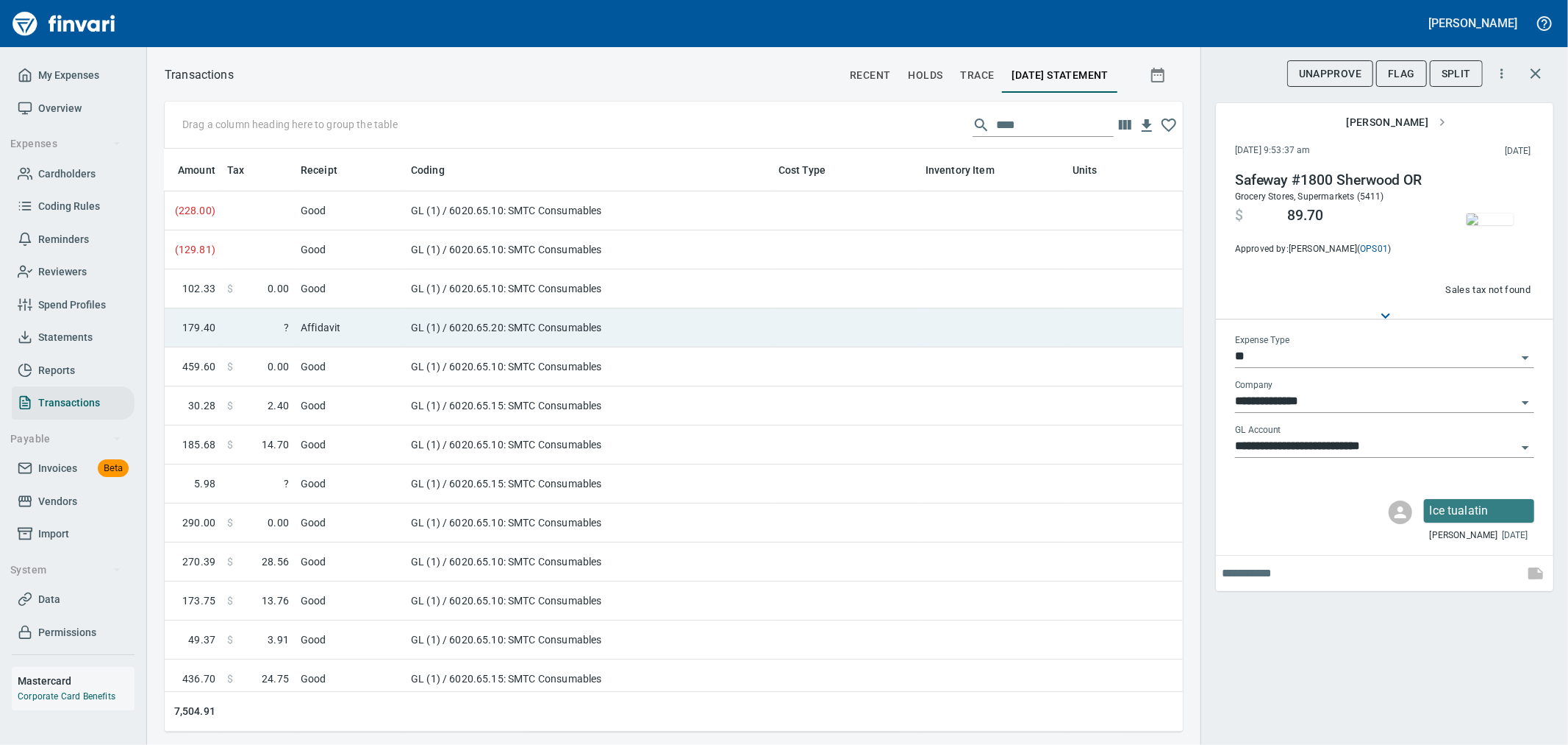
click at [528, 321] on td "GL (1) / 6020.65.20: SMTC Consumables" at bounding box center [588, 328] width 368 height 39
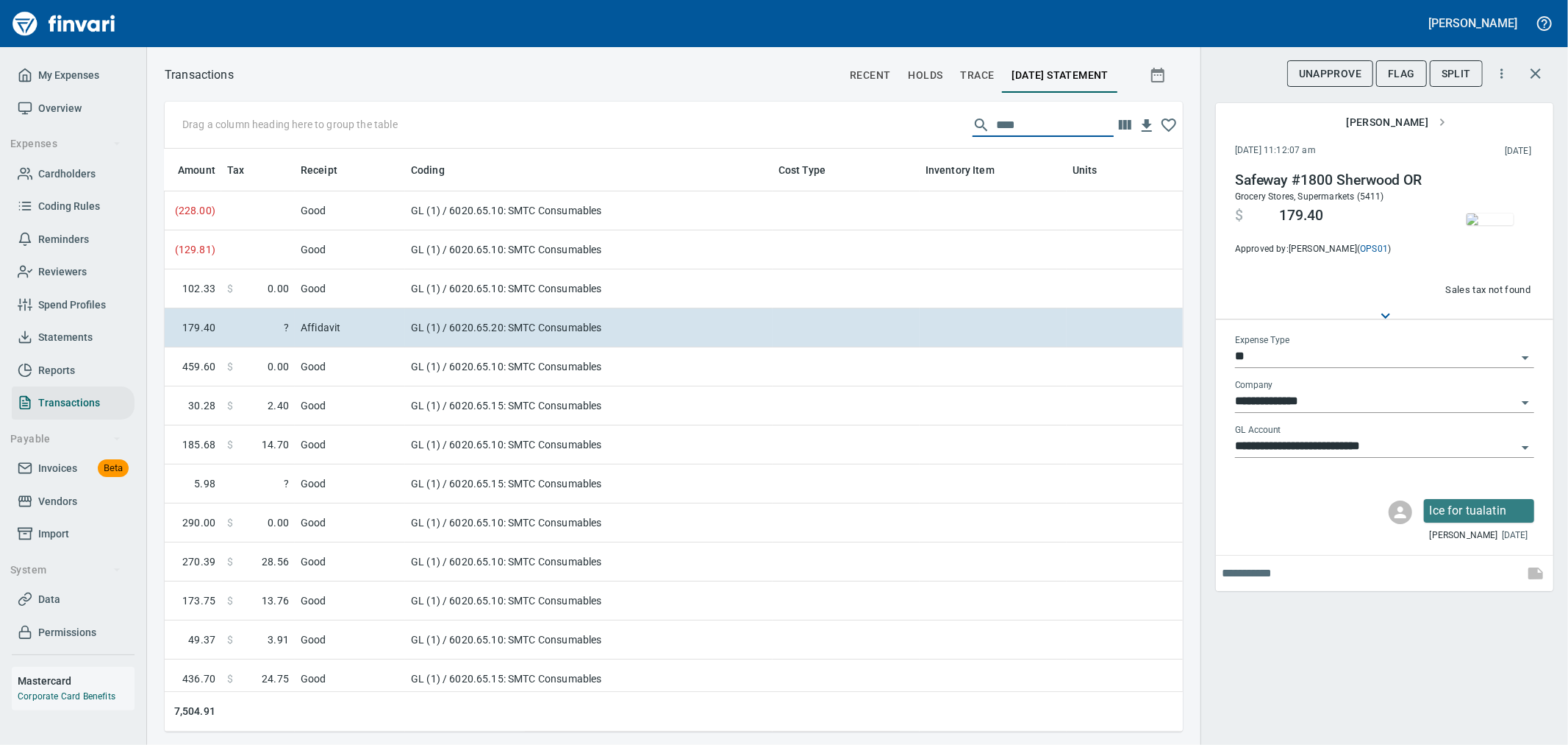
drag, startPoint x: 1019, startPoint y: 126, endPoint x: 797, endPoint y: 105, distance: 223.0
click at [797, 105] on div "Drag a column heading here to group the table ****" at bounding box center [674, 125] width 1019 height 47
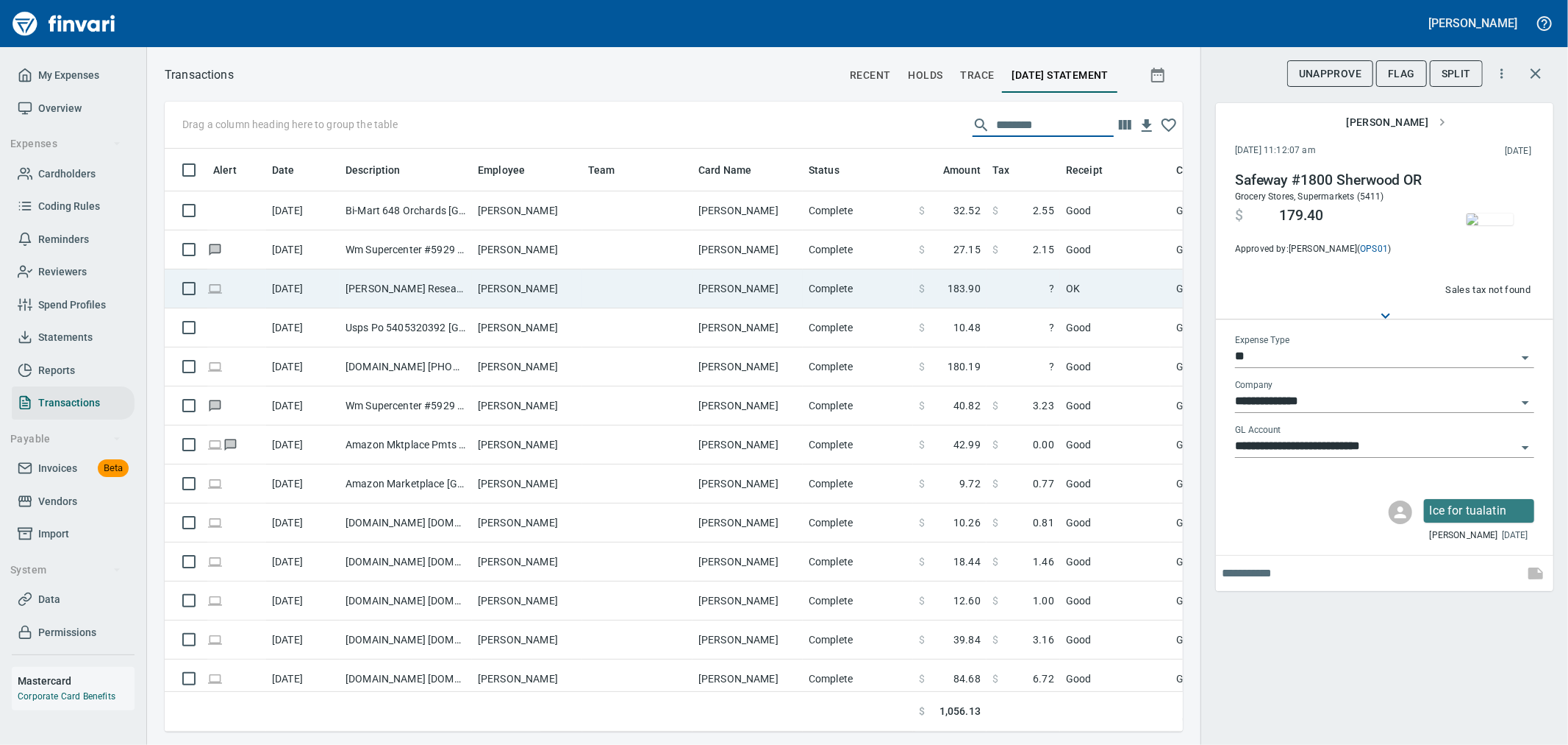
scroll to position [558, 994]
type input "********"
click at [1074, 291] on td "OK" at bounding box center [1116, 289] width 110 height 39
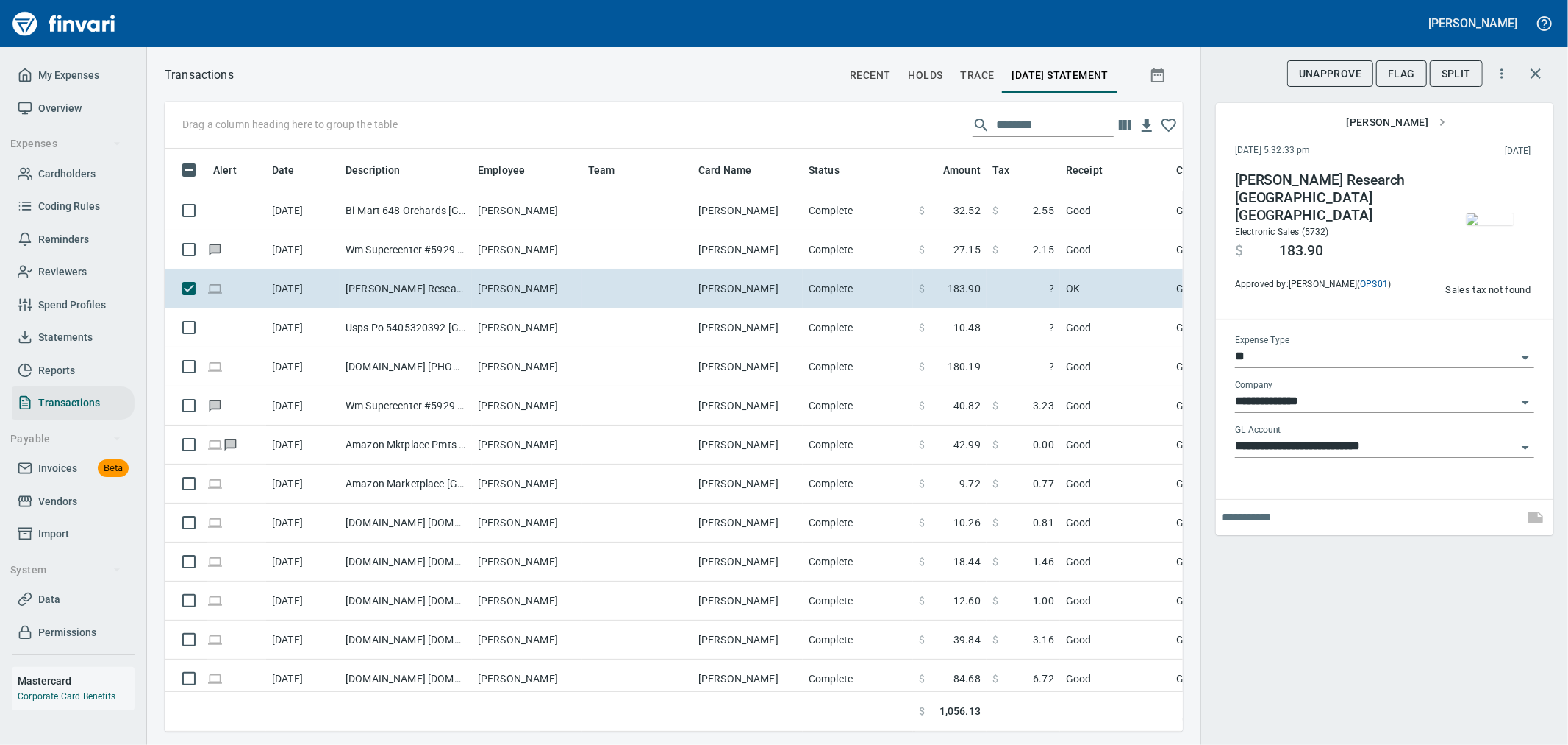
click at [1481, 217] on img "button" at bounding box center [1490, 219] width 47 height 12
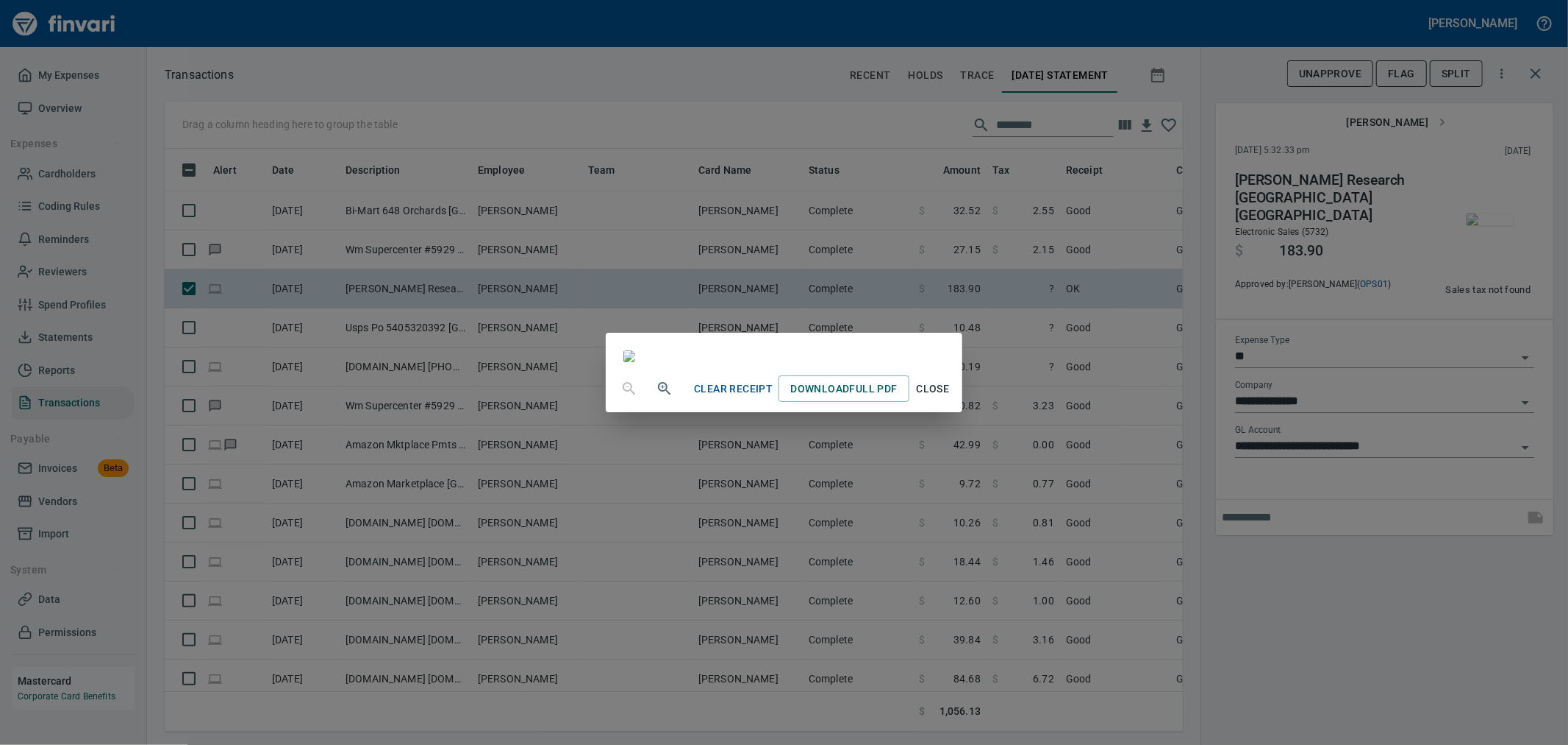
click at [951, 398] on span "Close" at bounding box center [933, 389] width 36 height 19
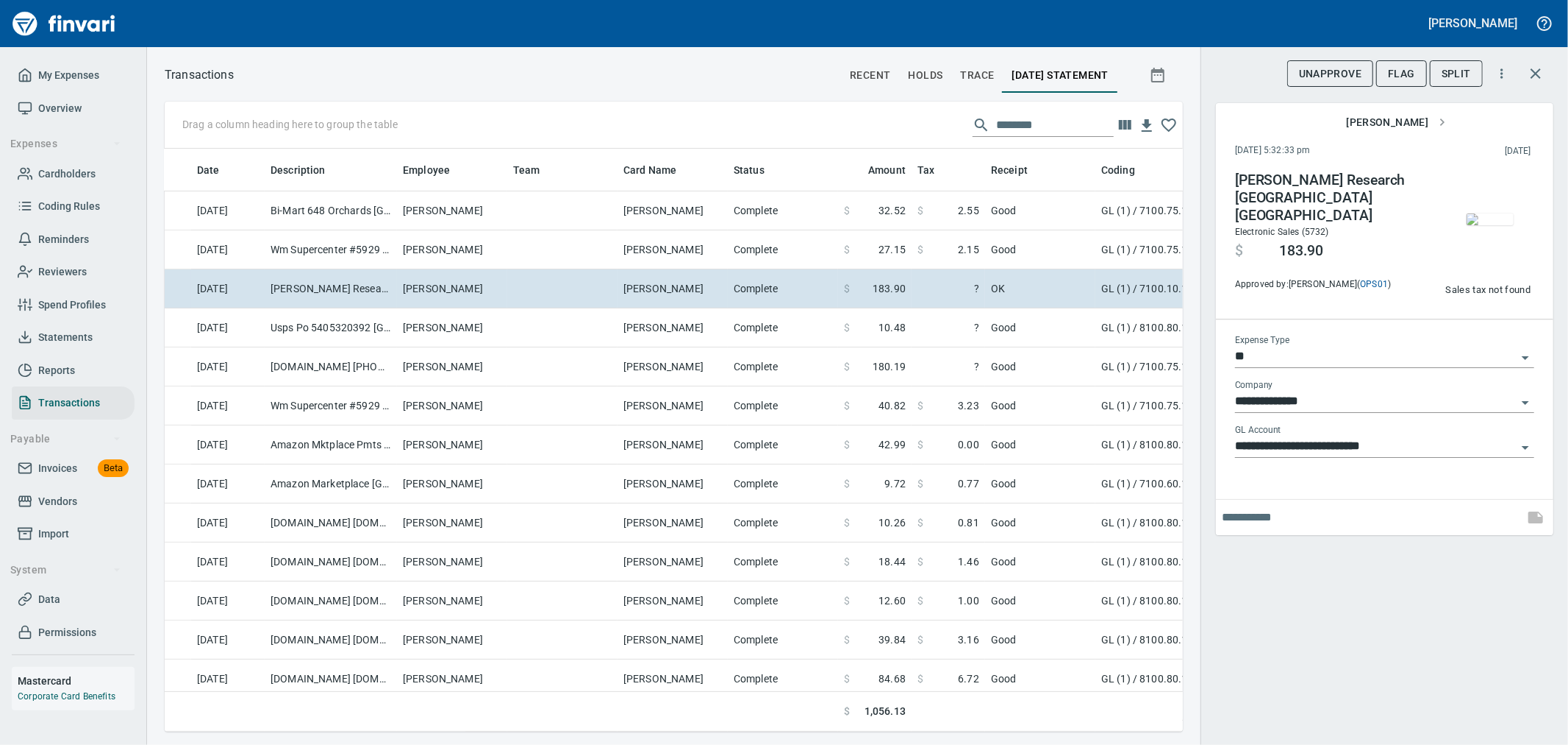
scroll to position [0, 64]
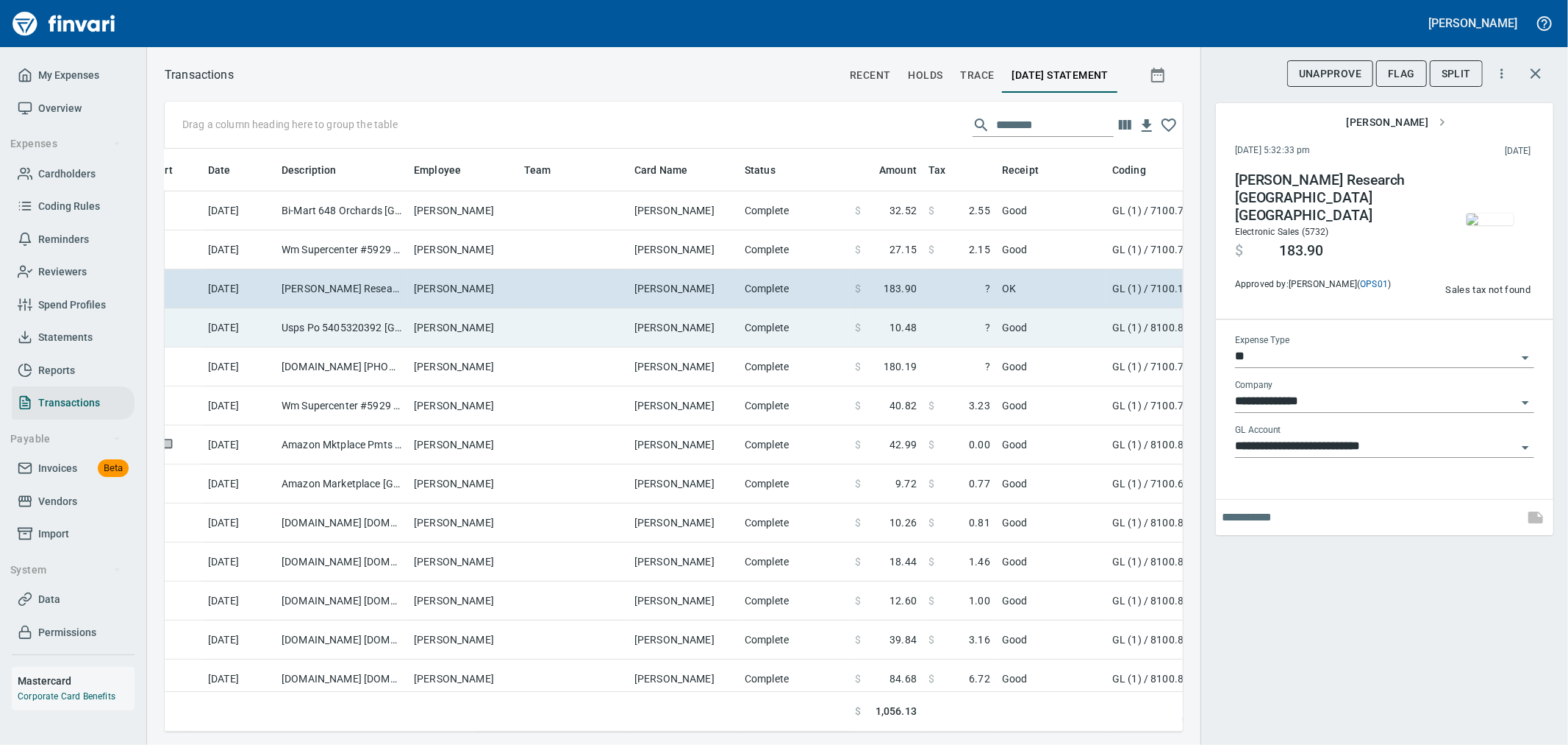
click at [752, 325] on td "Complete" at bounding box center [794, 328] width 110 height 39
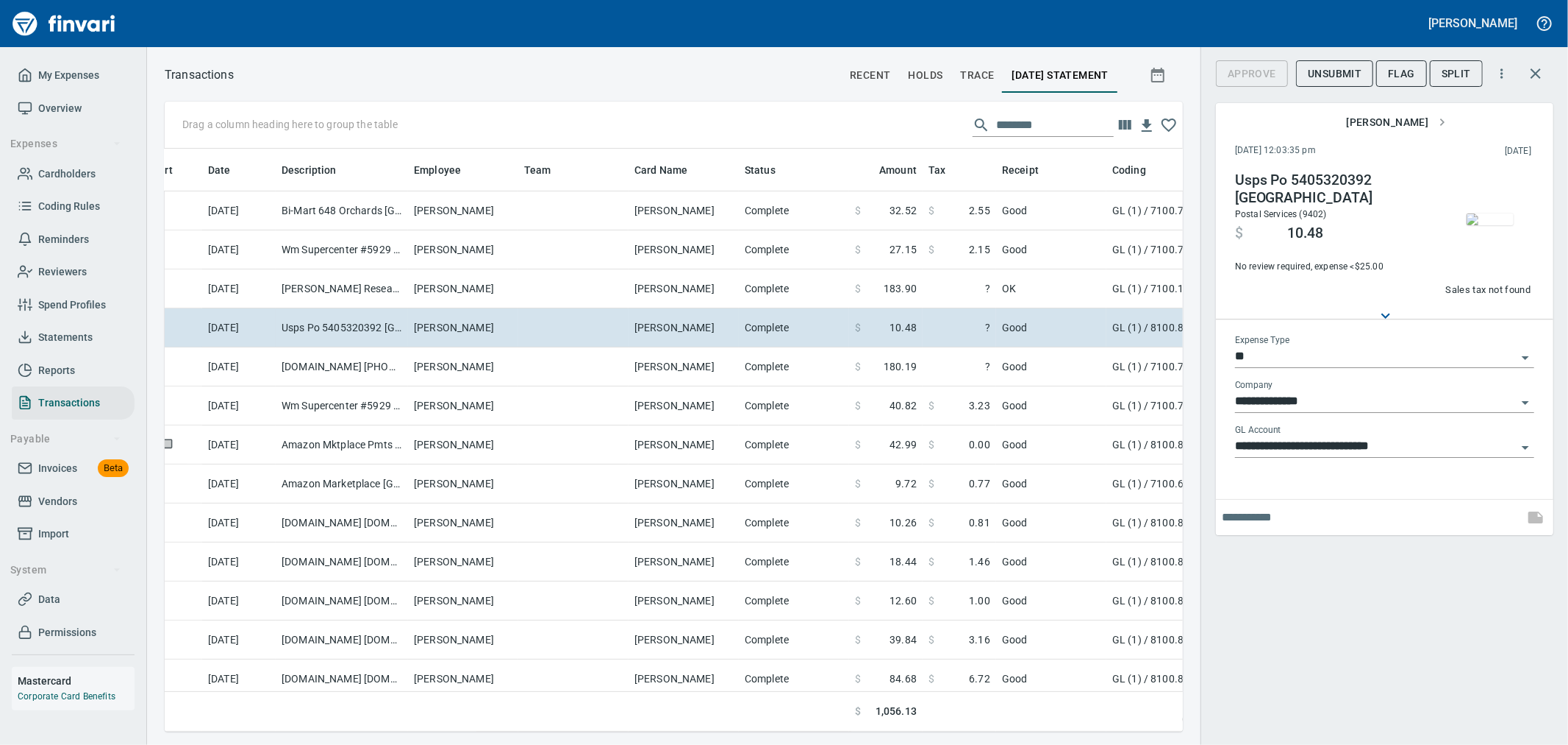
click at [1497, 197] on button "button" at bounding box center [1490, 219] width 74 height 96
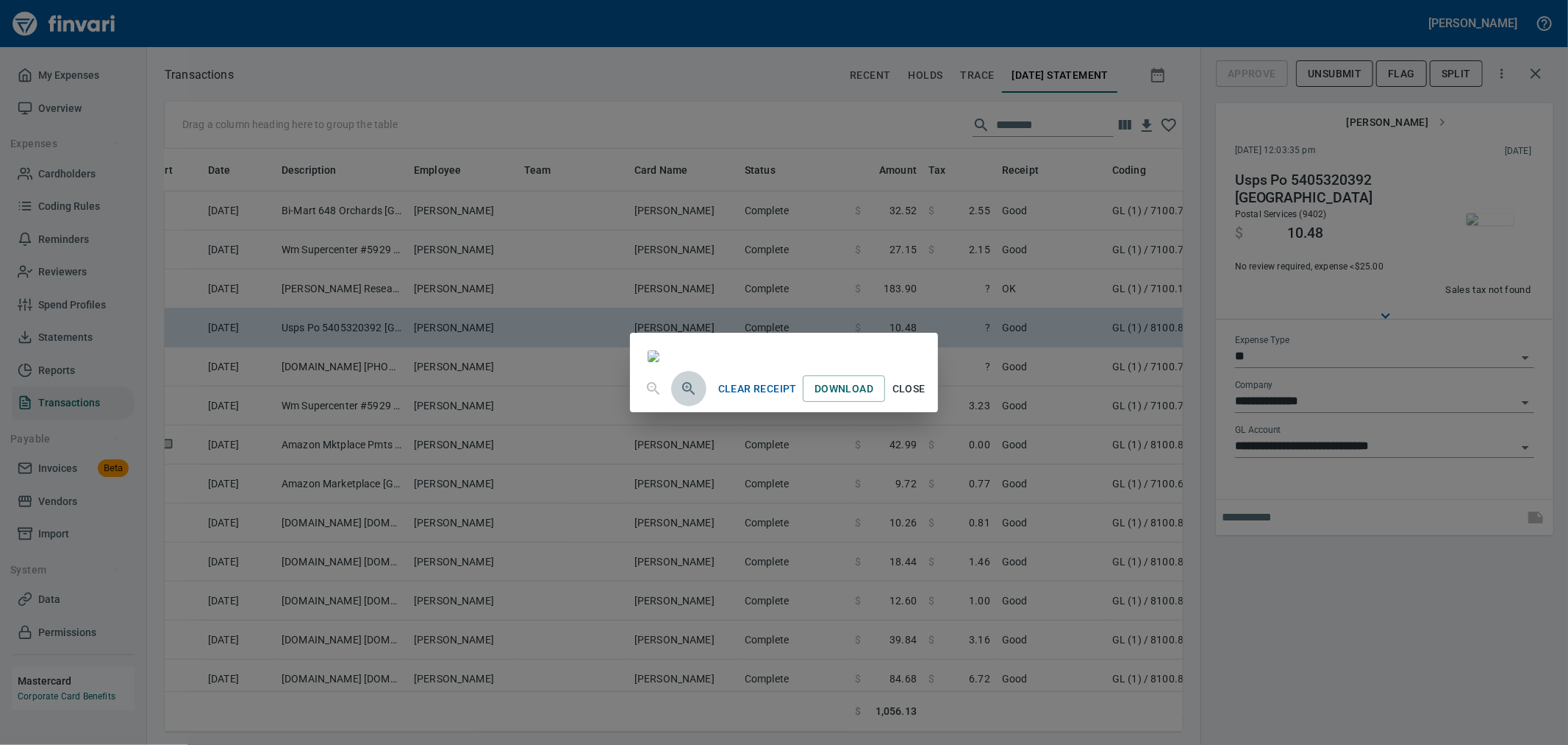
click at [680, 398] on icon "button" at bounding box center [688, 388] width 18 height 18
click at [926, 399] on span "Close" at bounding box center [909, 391] width 36 height 19
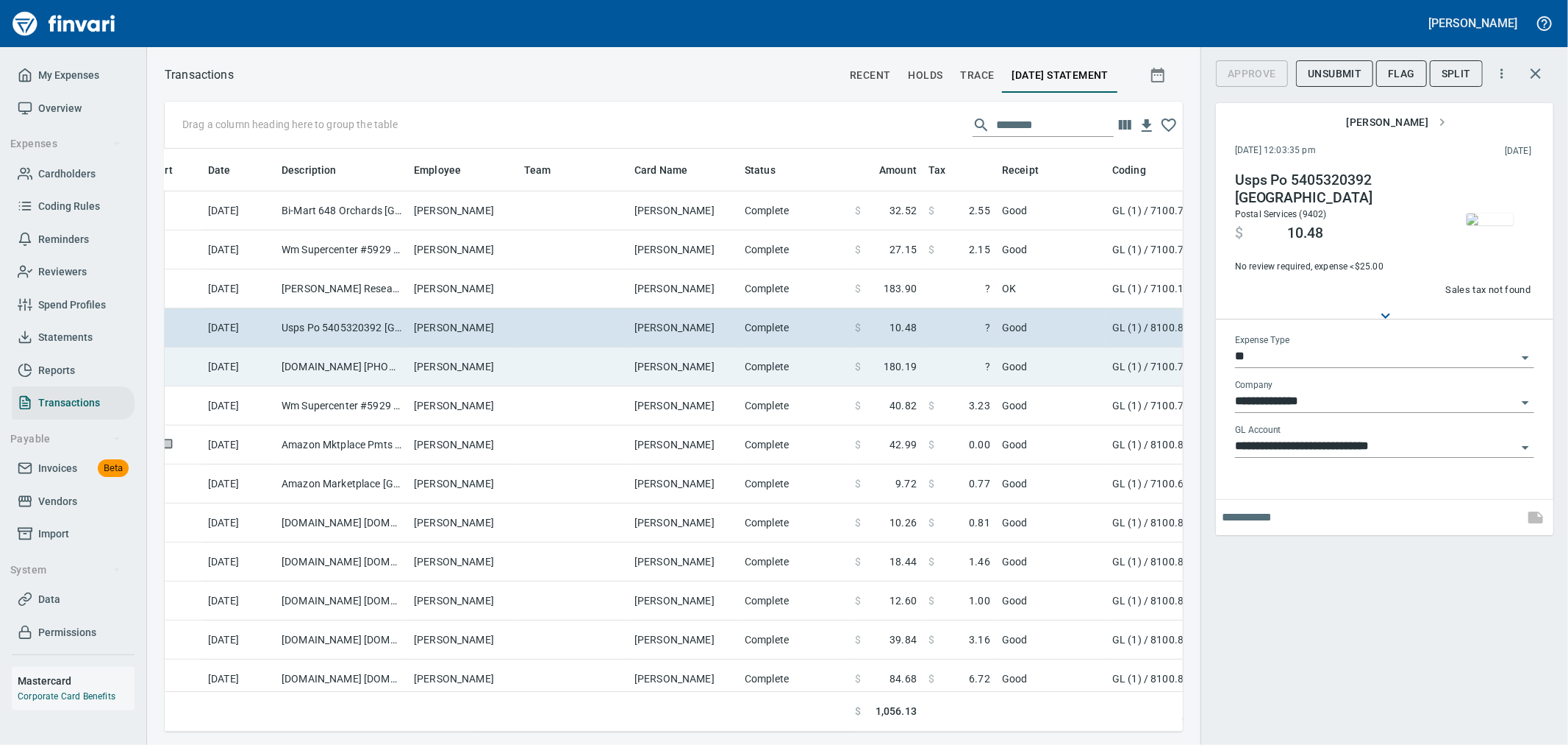
click at [809, 366] on td "Complete" at bounding box center [794, 367] width 110 height 39
type input "**********"
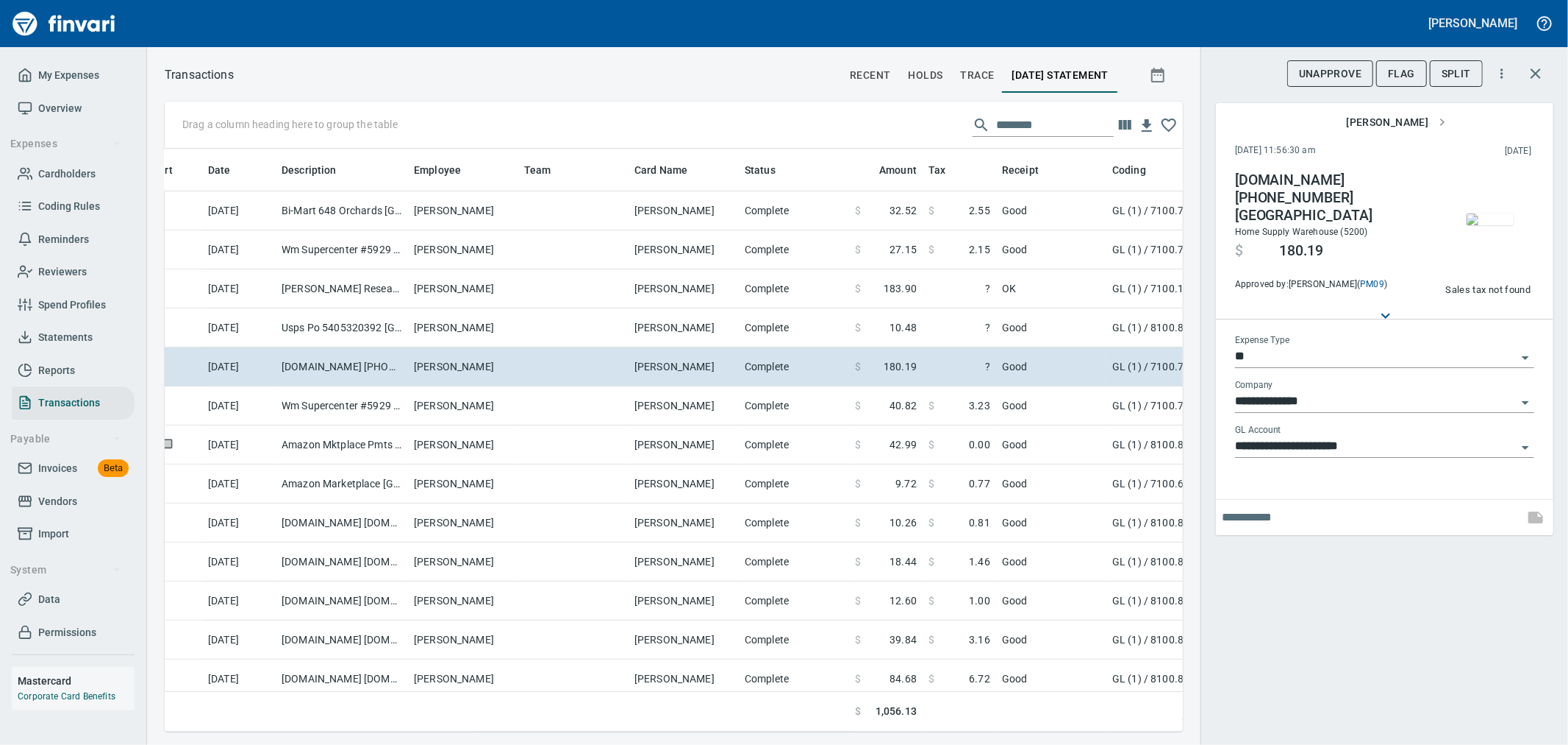
click at [1498, 213] on img "button" at bounding box center [1490, 219] width 47 height 12
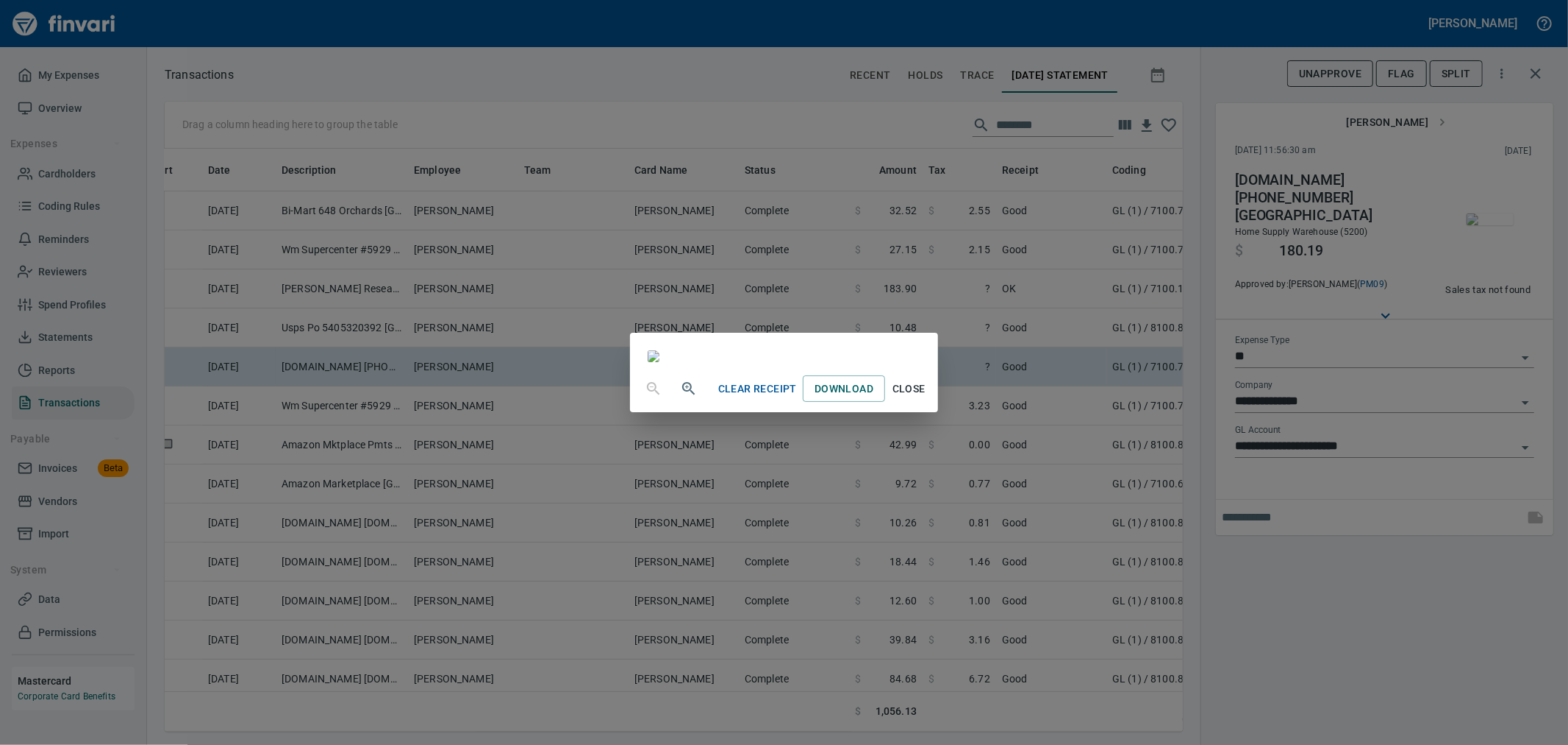
scroll to position [1144, 0]
click at [932, 403] on button "Close" at bounding box center [908, 389] width 47 height 27
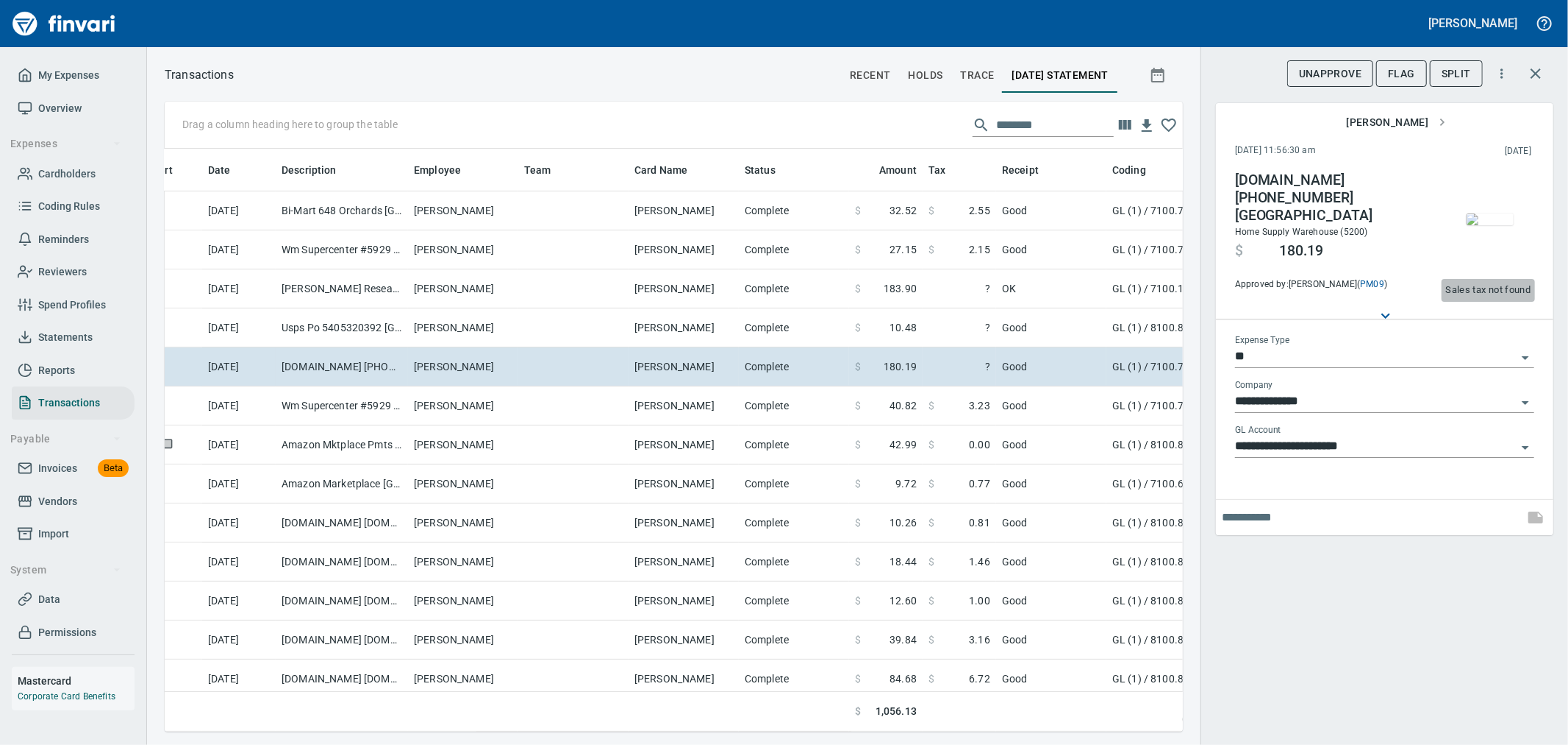
click at [1476, 294] on span "Sales tax not found" at bounding box center [1488, 291] width 85 height 17
type input "******"
click at [1370, 609] on div "**********" at bounding box center [1384, 372] width 368 height 745
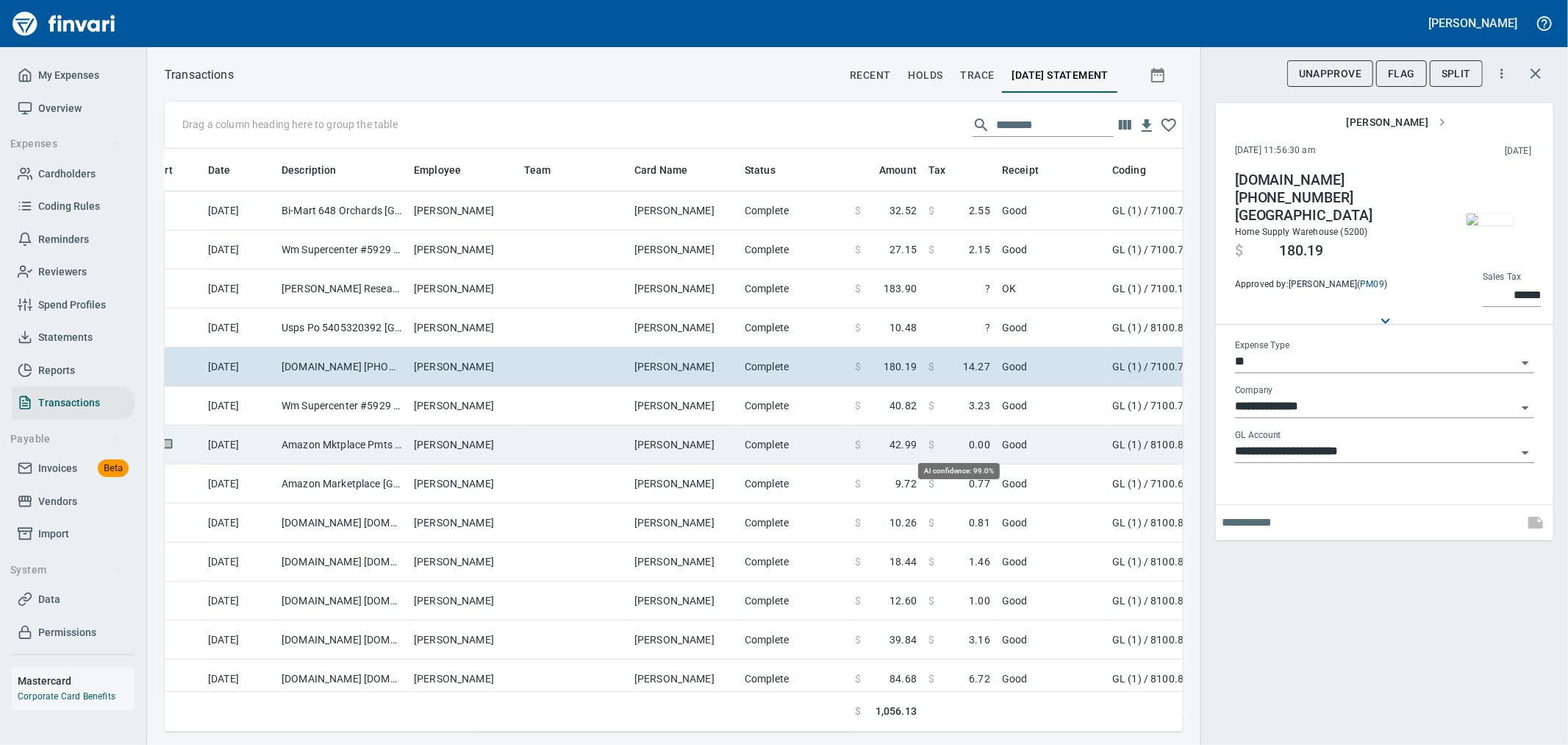
click at [978, 444] on span "0.00" at bounding box center [980, 443] width 21 height 14
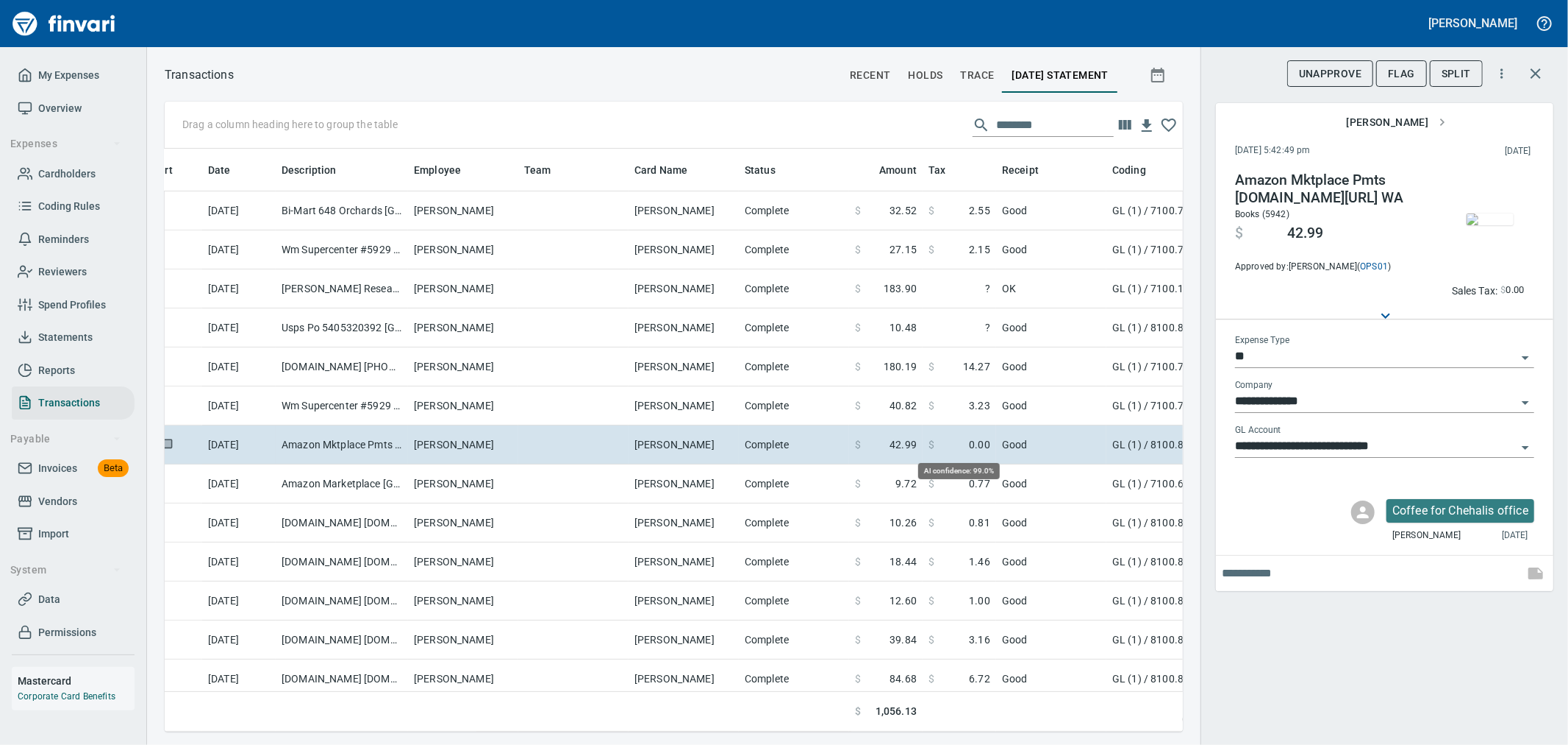
scroll to position [558, 994]
click at [1494, 213] on img "button" at bounding box center [1490, 219] width 47 height 12
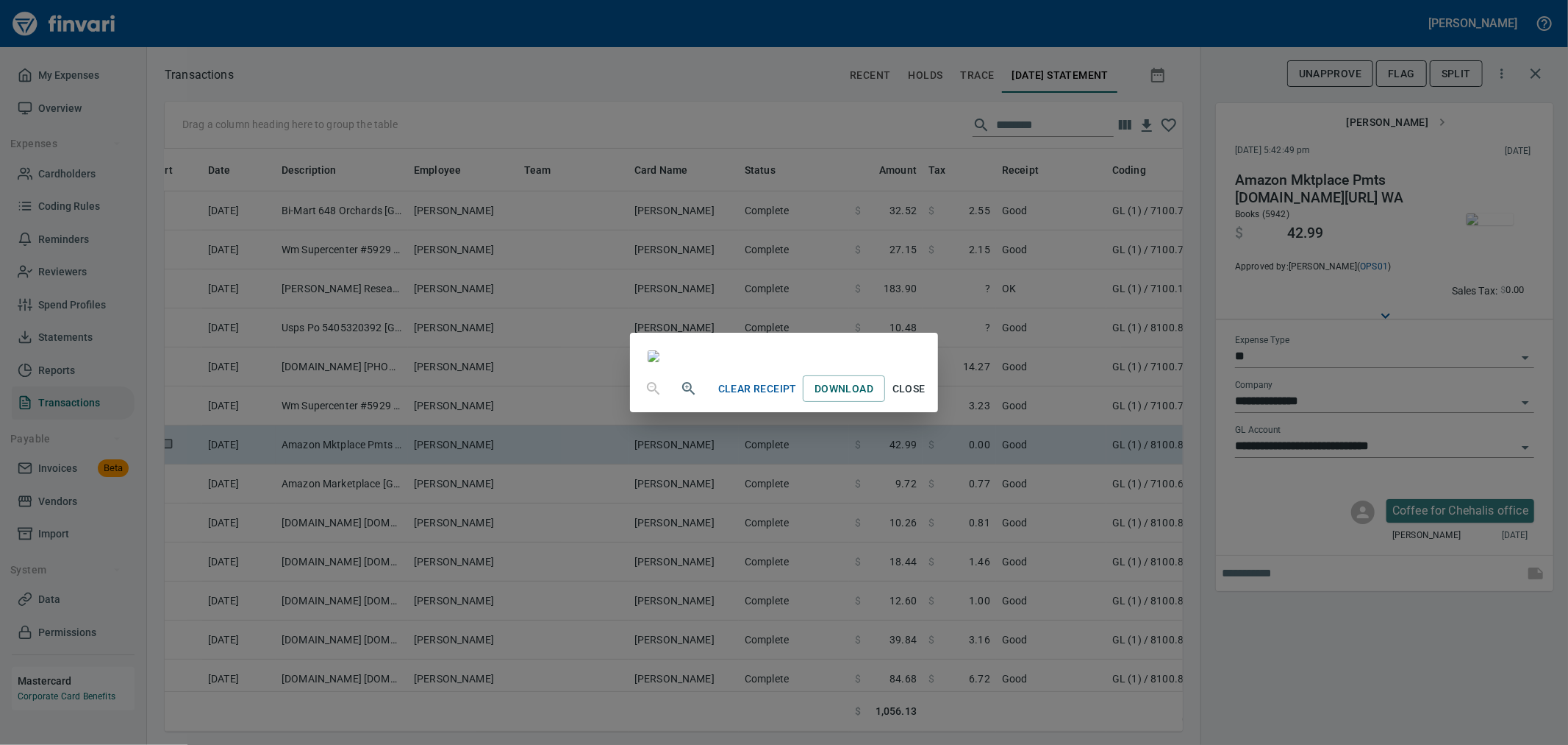
click at [926, 398] on span "Close" at bounding box center [909, 389] width 36 height 19
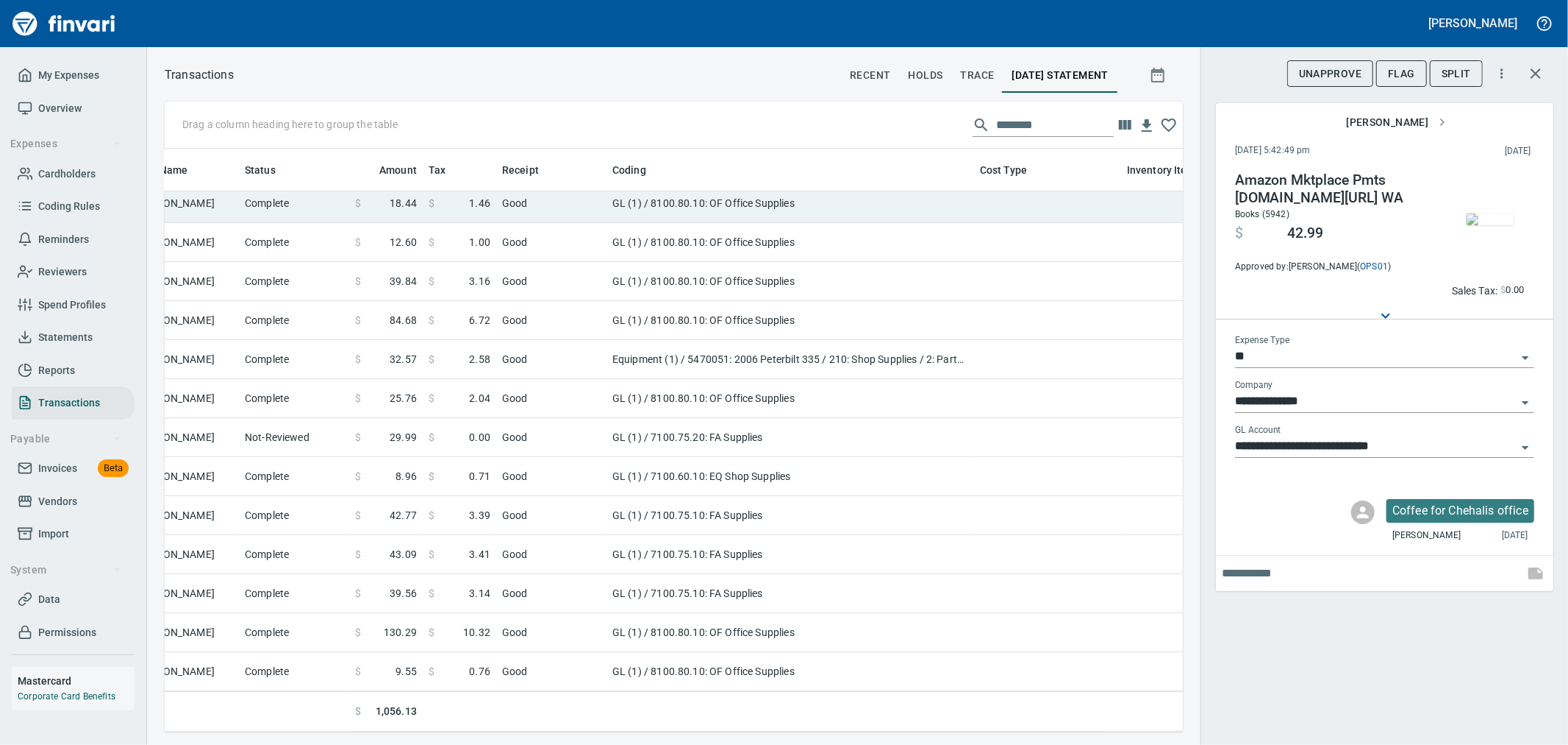
scroll to position [371, 564]
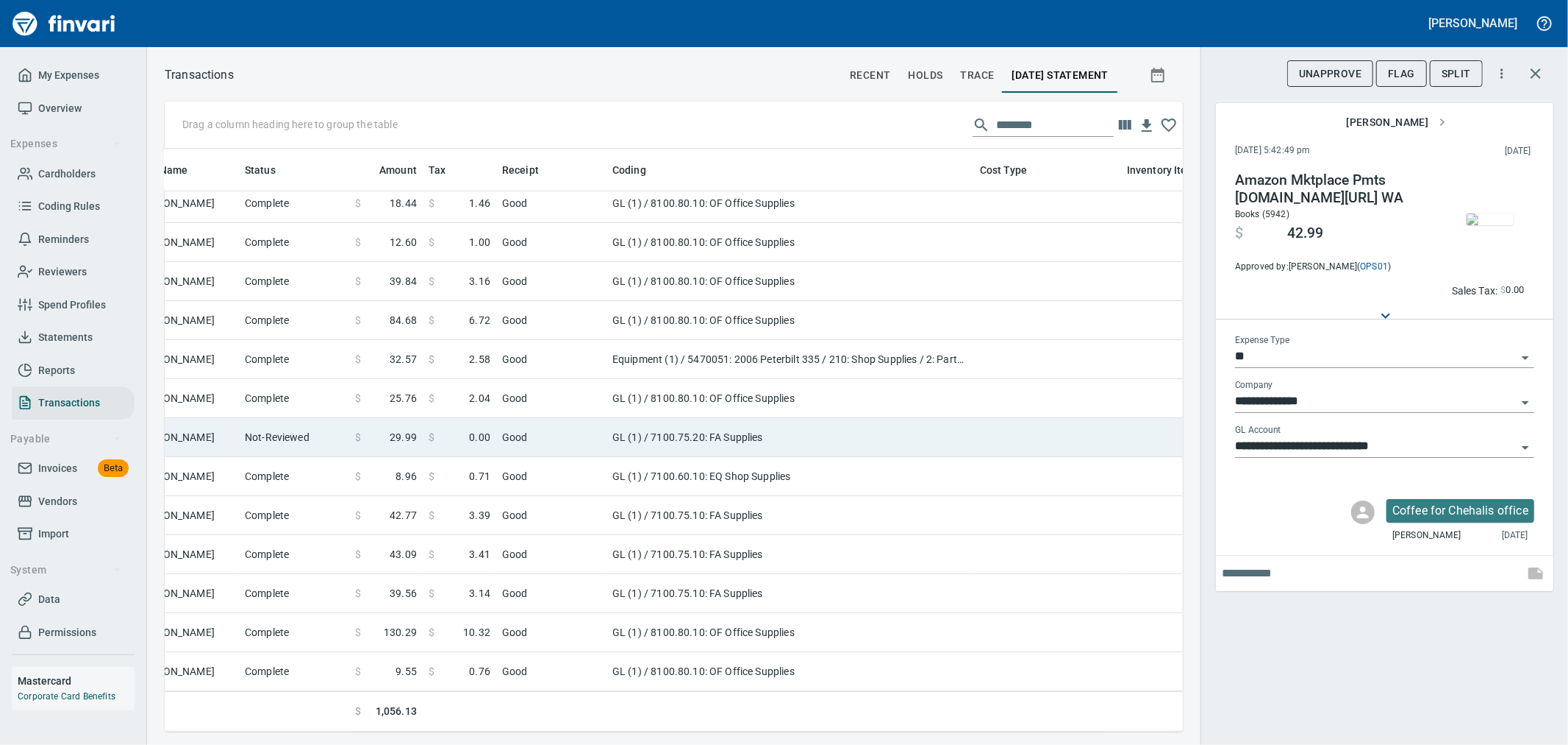
click at [775, 420] on td "GL (1) / 7100.75.20: FA Supplies" at bounding box center [790, 437] width 368 height 39
type input "**********"
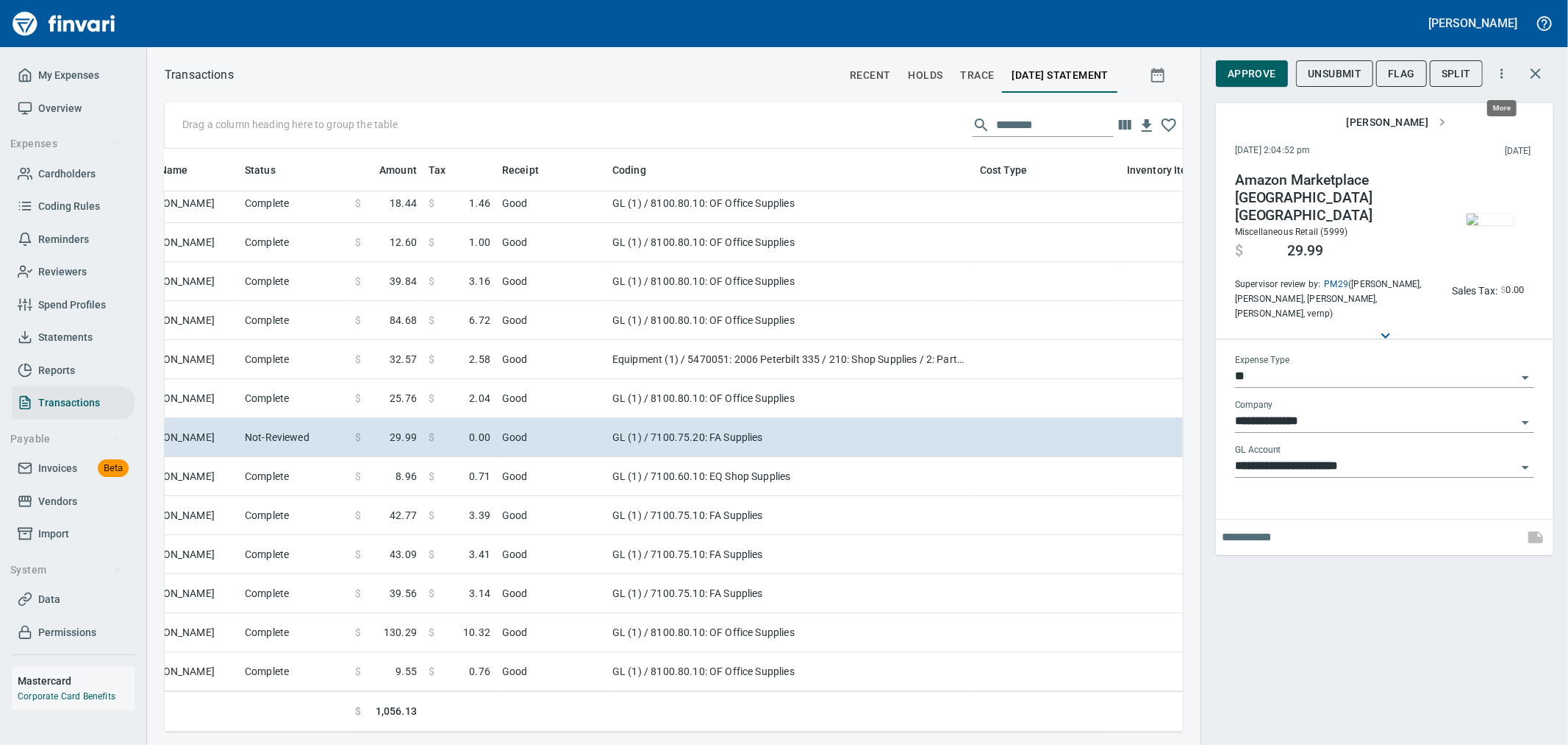
scroll to position [558, 994]
click at [1537, 63] on button "button" at bounding box center [1537, 74] width 36 height 36
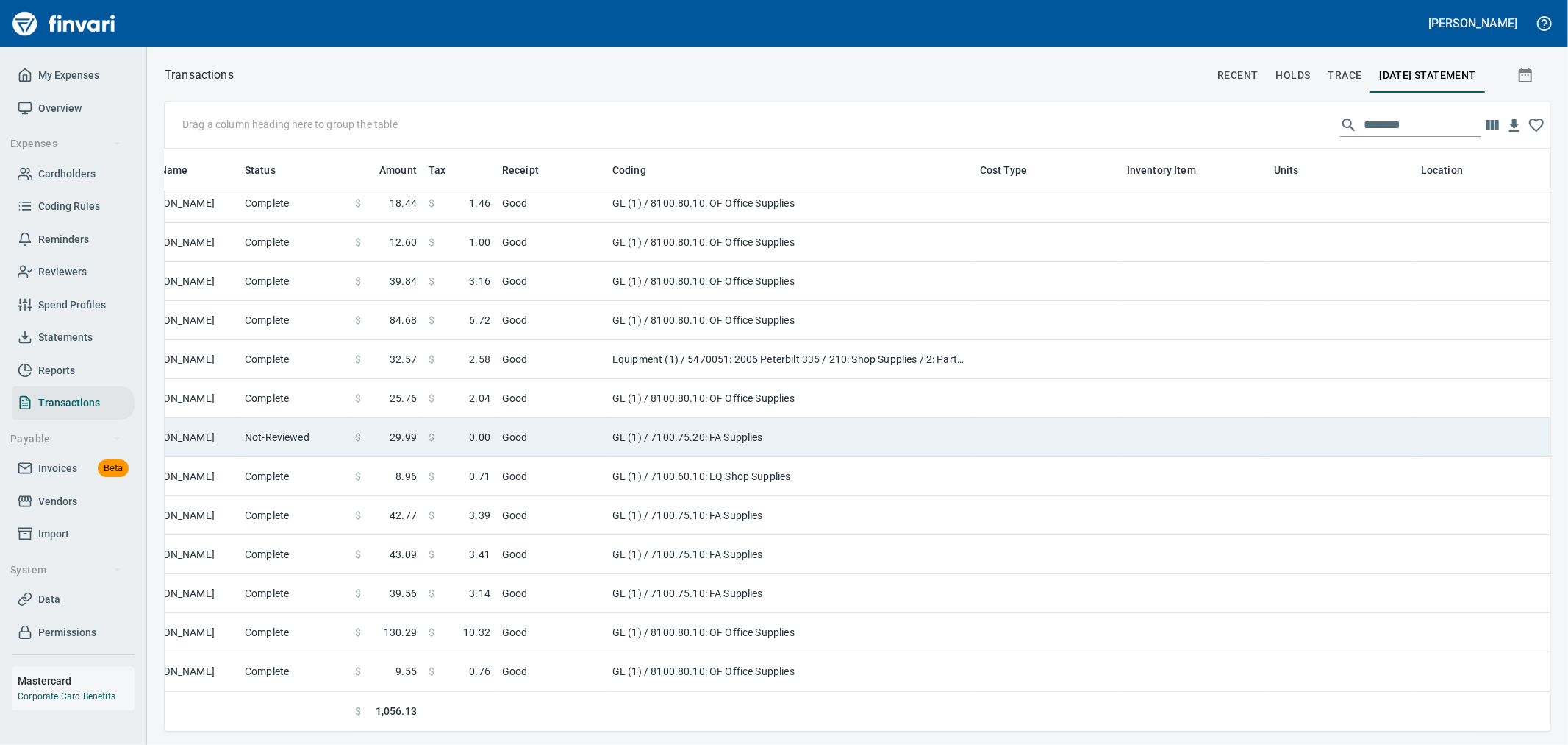
scroll to position [0, 564]
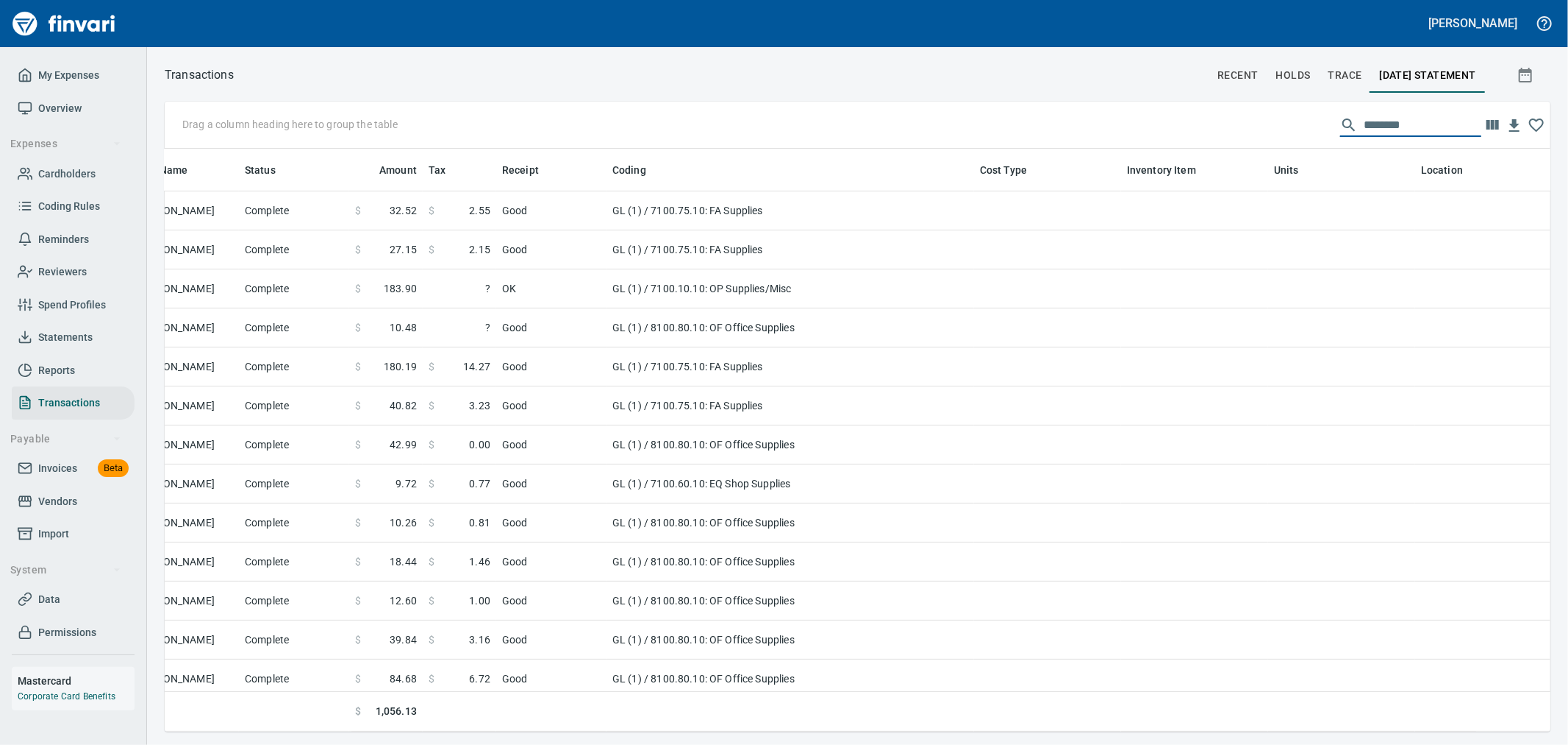
drag, startPoint x: 1413, startPoint y: 113, endPoint x: 1228, endPoint y: 126, distance: 185.5
click at [1228, 126] on div "Drag a column heading here to group the table ********" at bounding box center [857, 125] width 1386 height 47
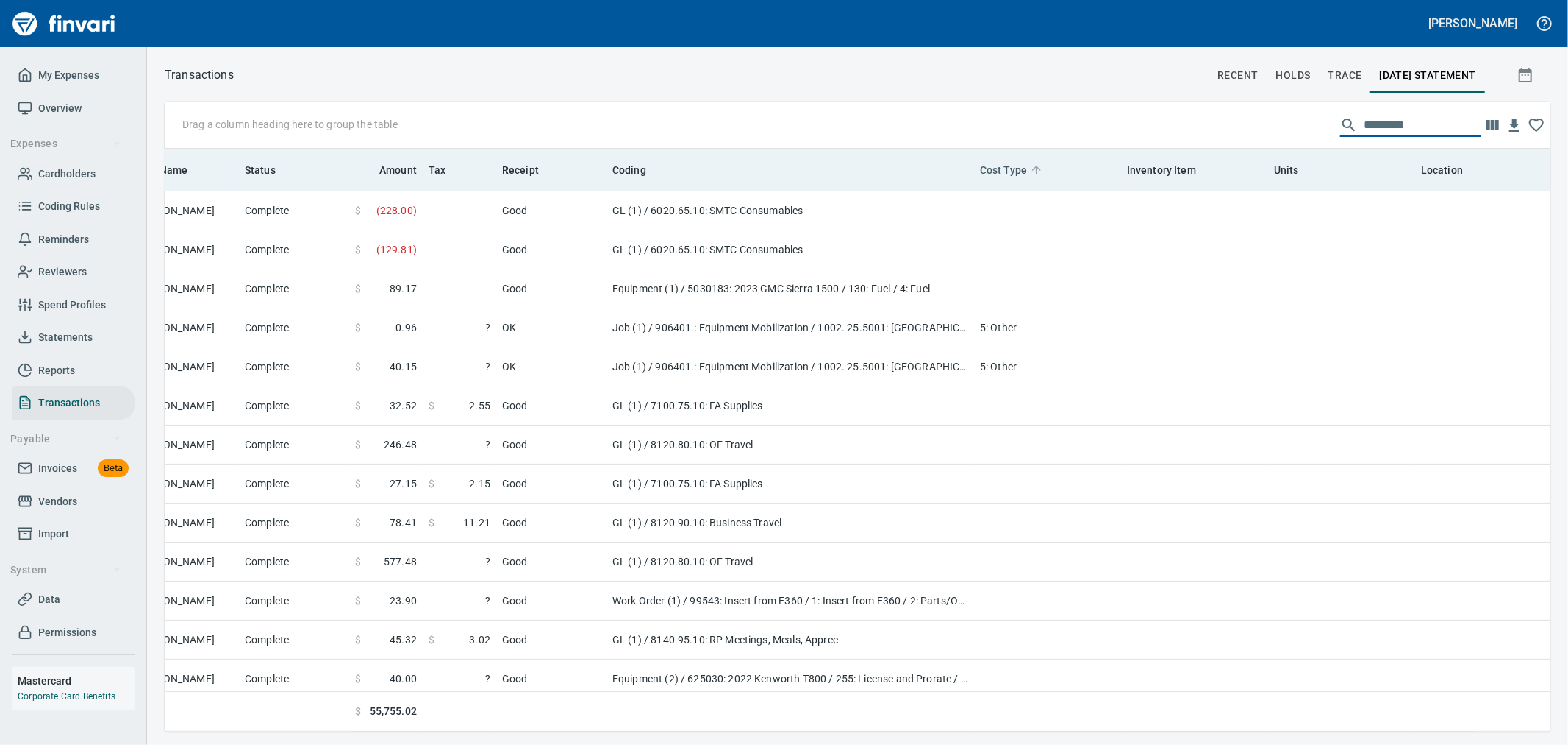
click at [1018, 166] on span "Cost Type" at bounding box center [1003, 170] width 47 height 18
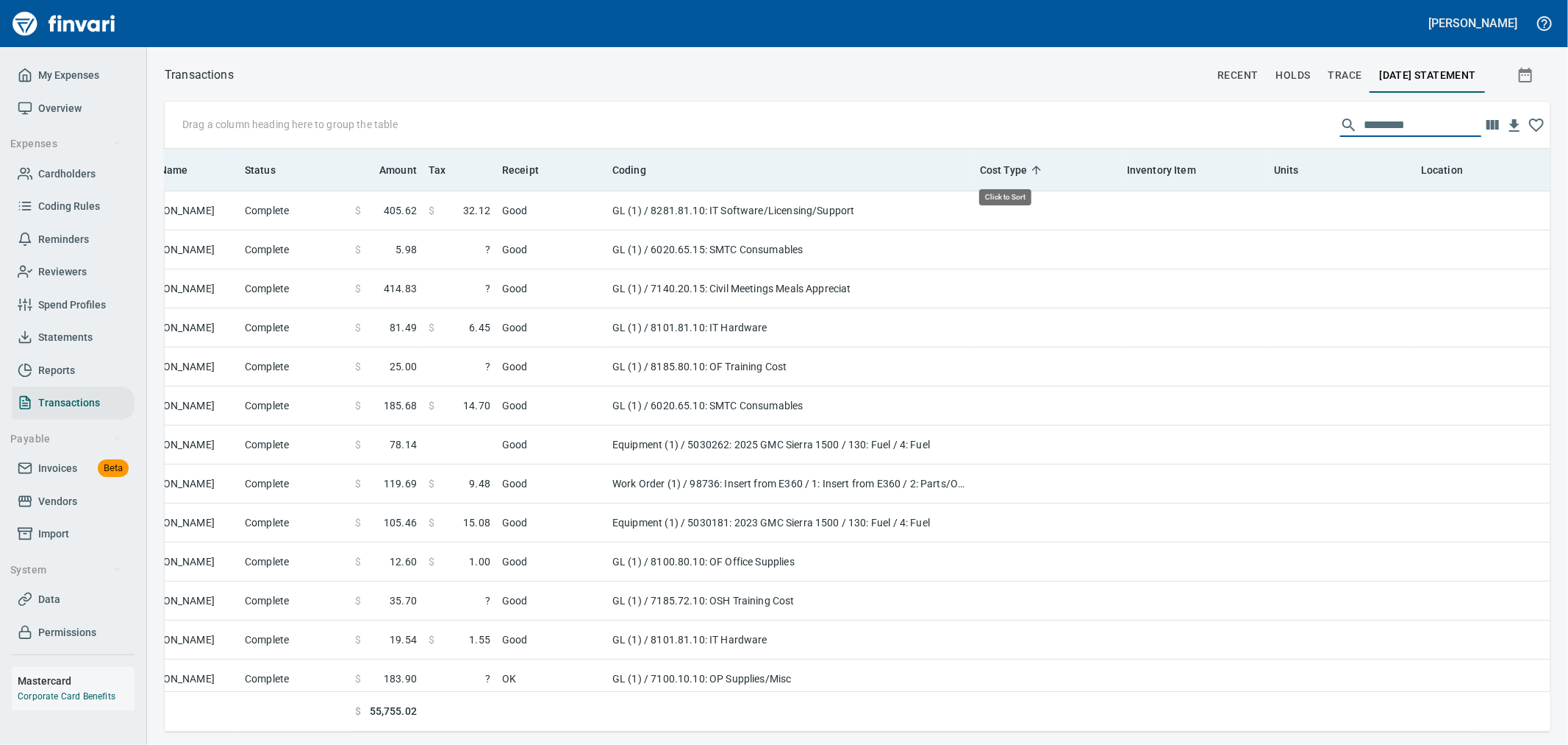
click at [1022, 173] on span "Cost Type" at bounding box center [1003, 170] width 47 height 18
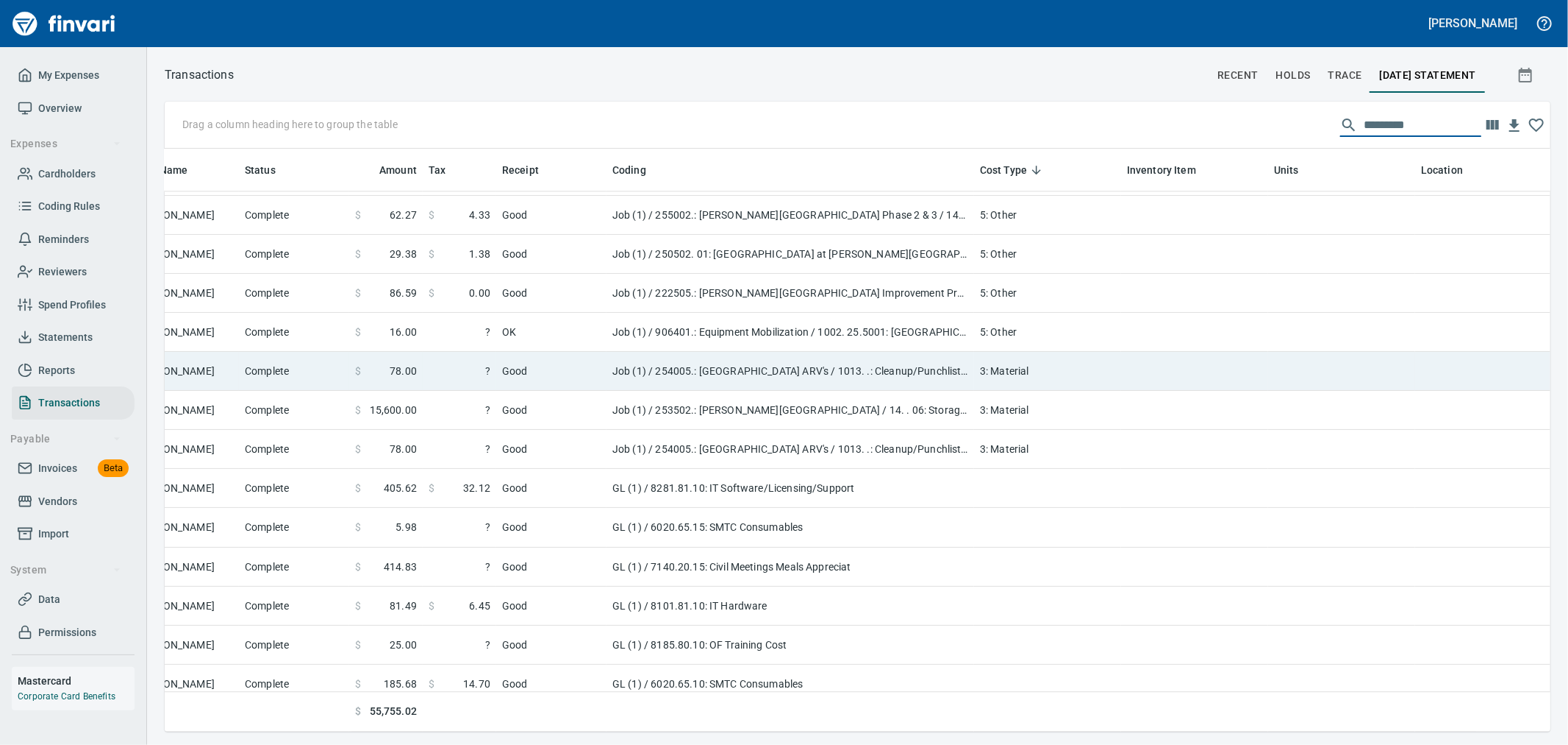
scroll to position [3107, 564]
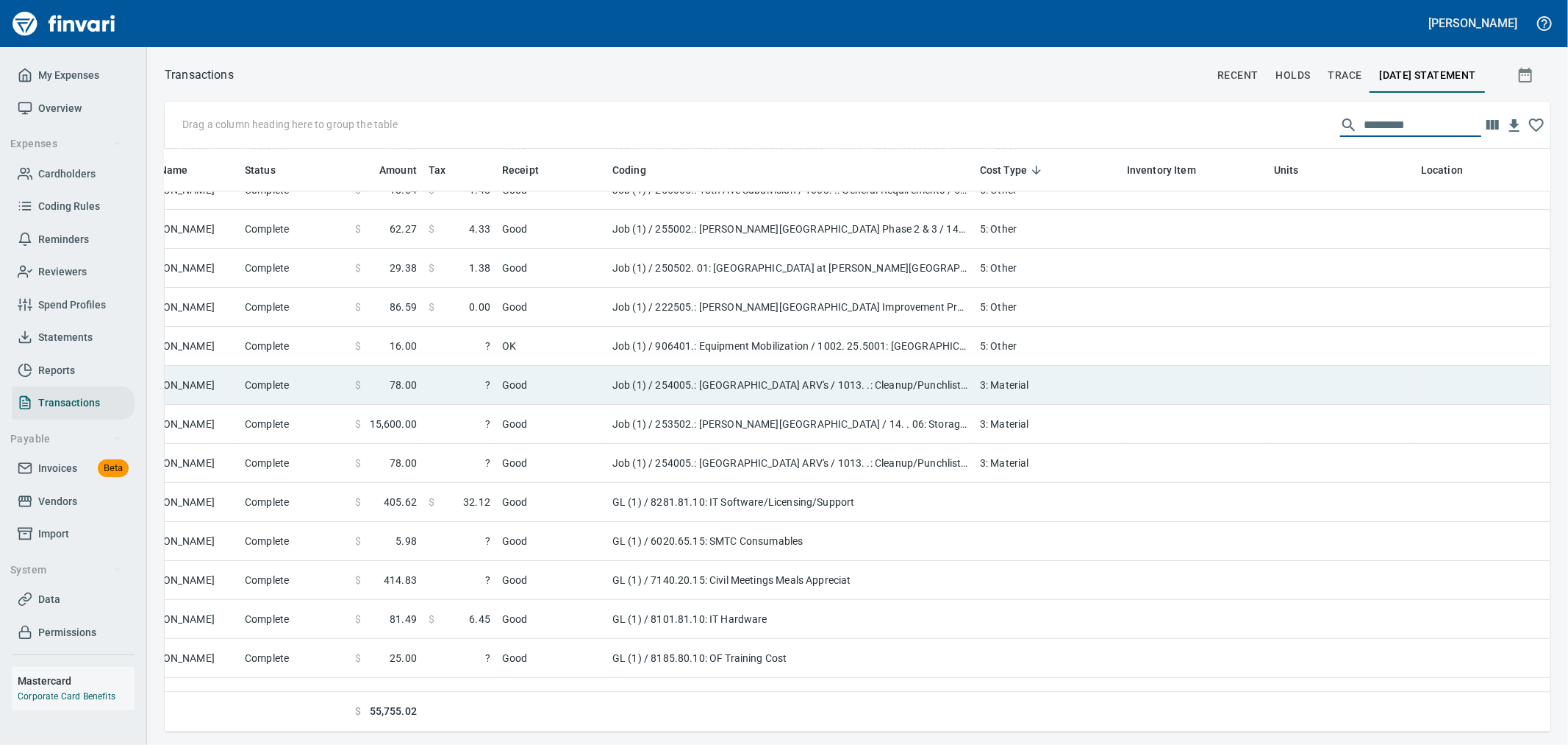
click at [1062, 368] on td "3: Material" at bounding box center [1048, 385] width 147 height 39
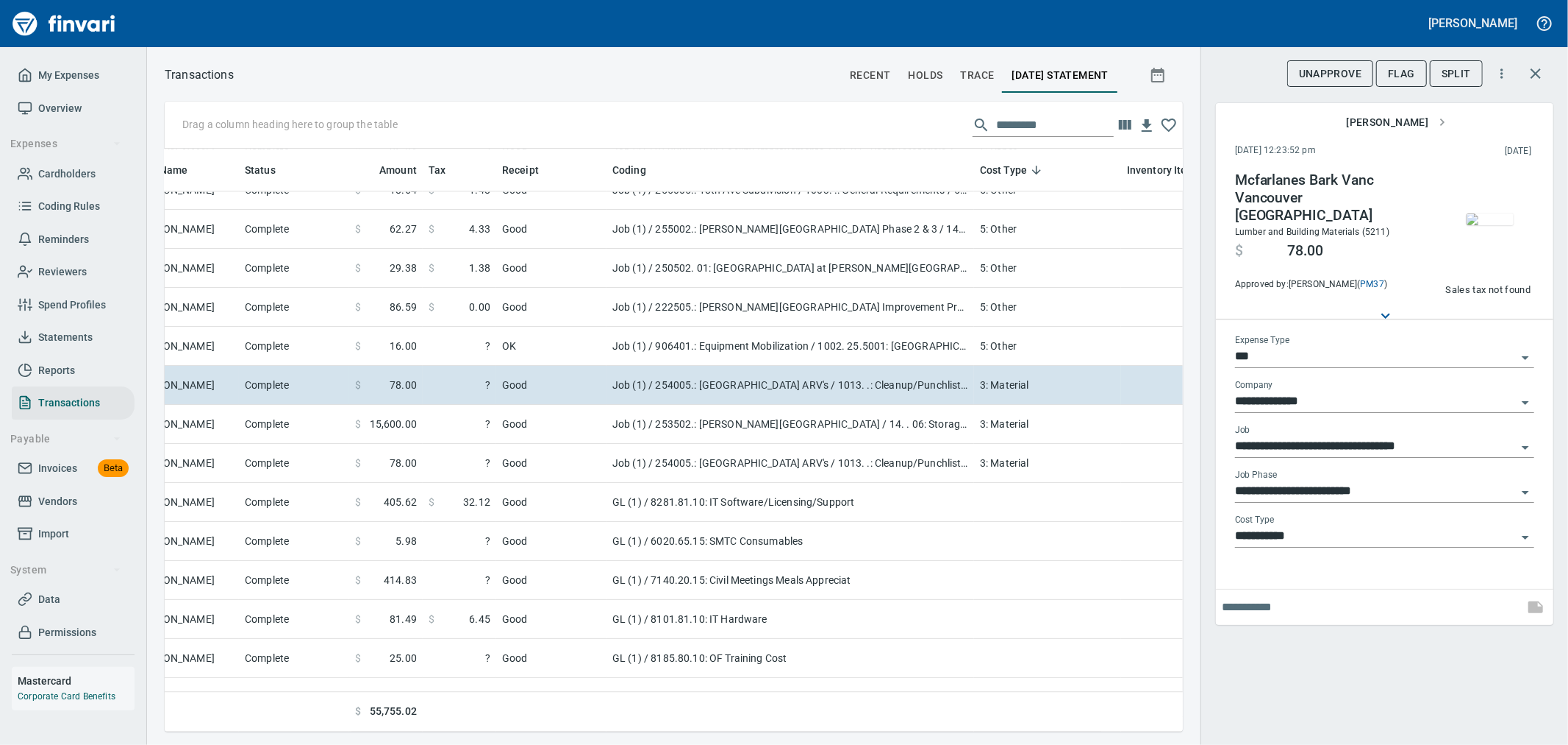
scroll to position [558, 994]
click at [1491, 225] on img "button" at bounding box center [1490, 219] width 47 height 12
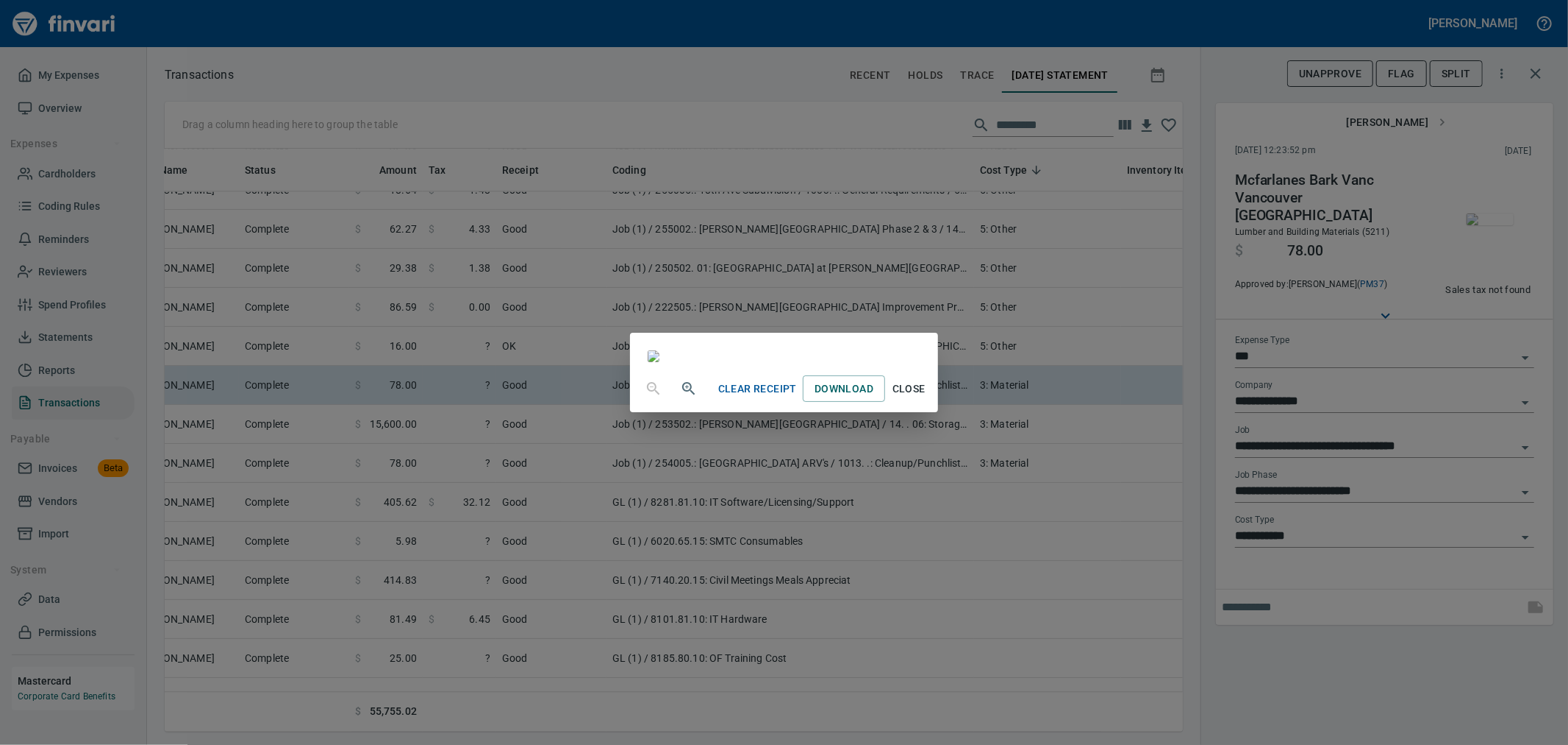
click at [1130, 564] on div "Clear Receipt Download Close" at bounding box center [784, 372] width 1568 height 745
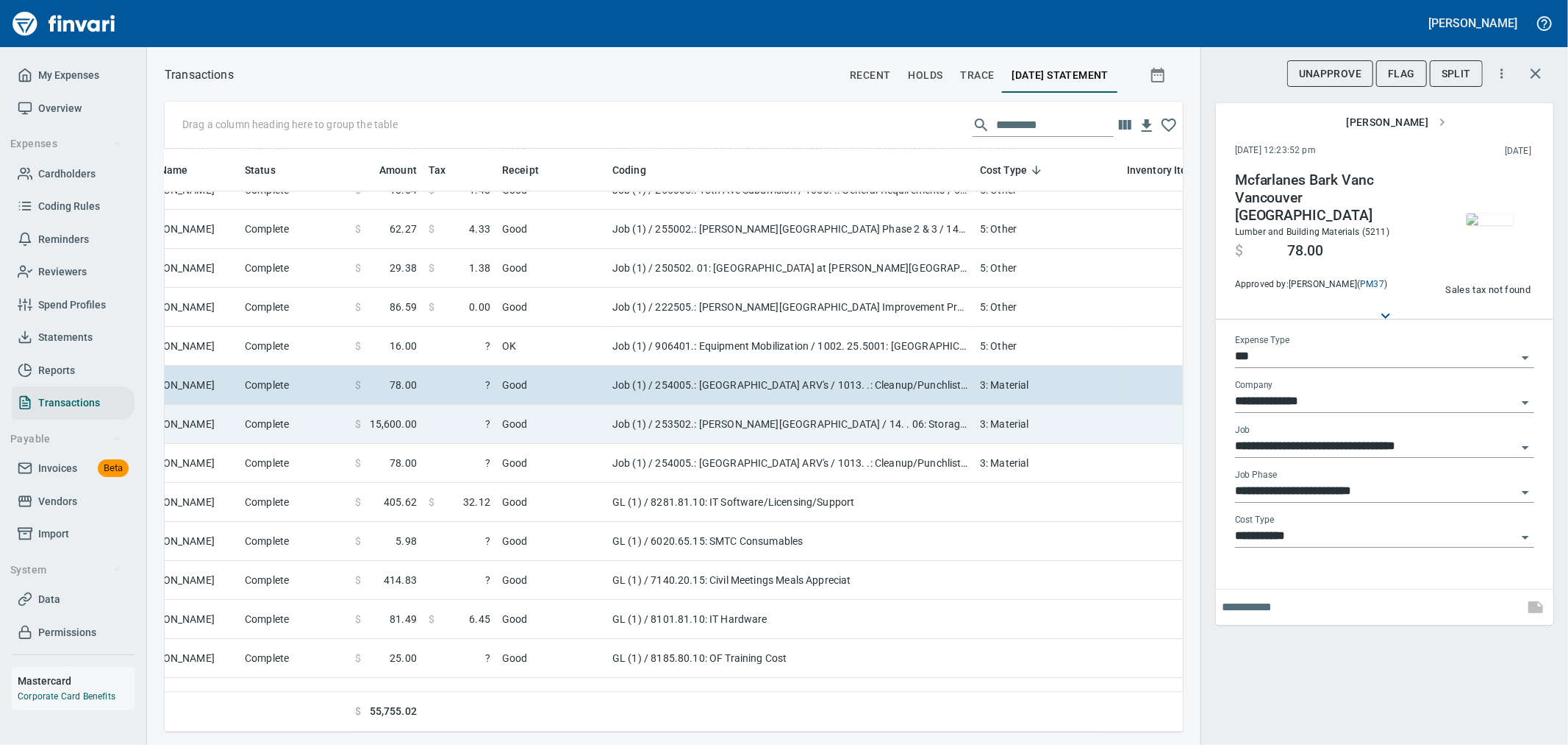
click at [964, 426] on td "Job (1) / 253502.: [PERSON_NAME][GEOGRAPHIC_DATA] / 14. . 06: Storage Container…" at bounding box center [790, 424] width 368 height 39
type input "**********"
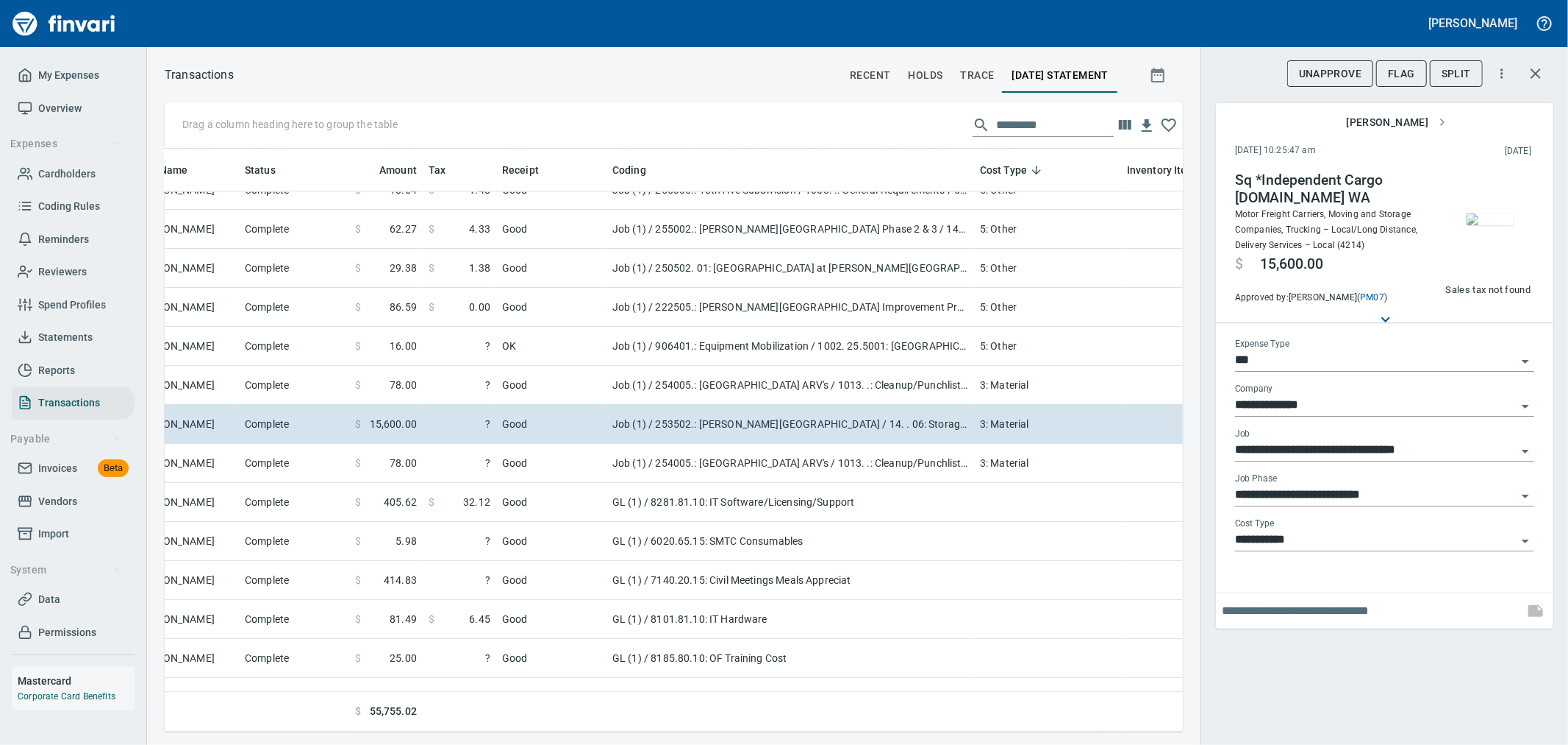
click at [1503, 225] on img "button" at bounding box center [1490, 219] width 47 height 12
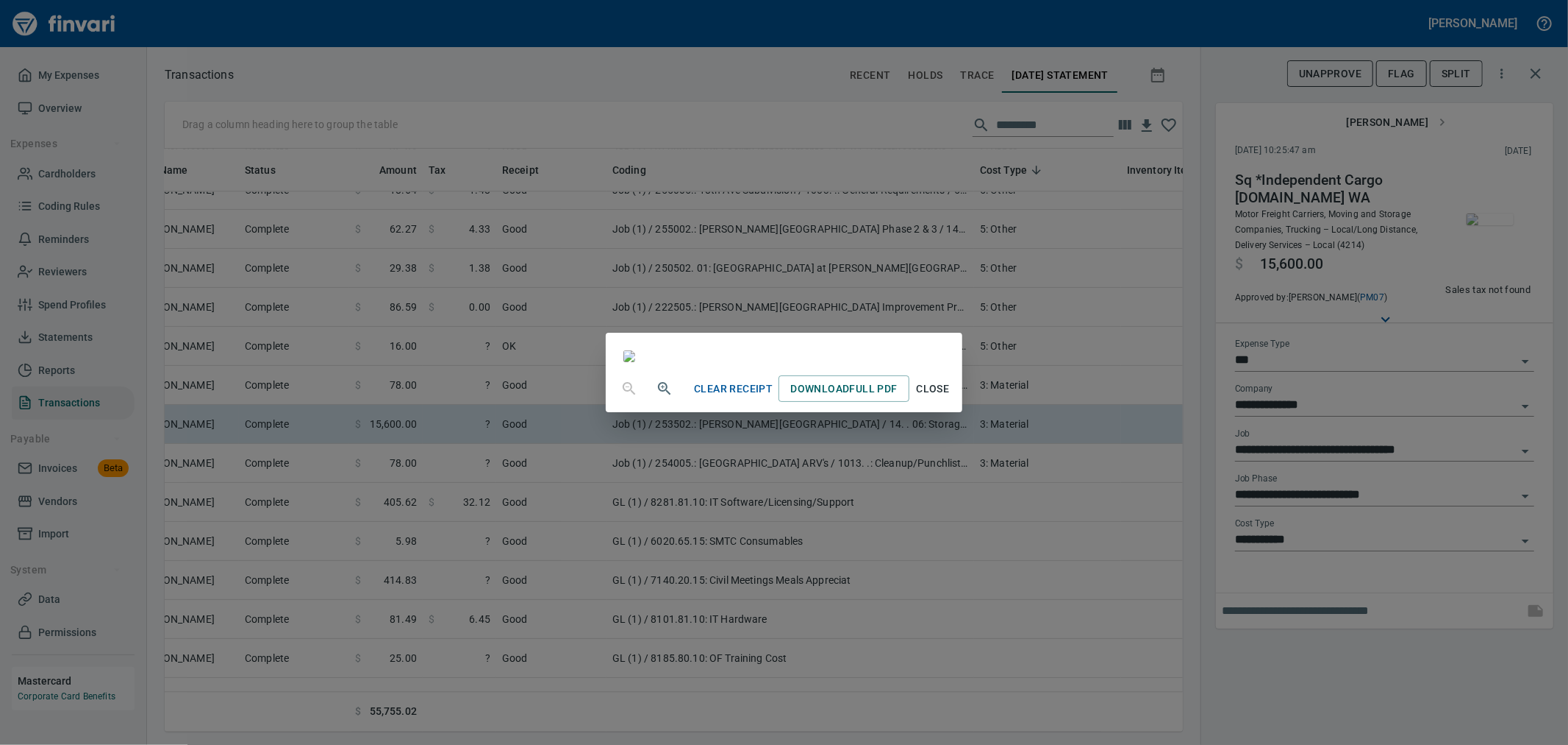
click at [1177, 560] on div "Clear Receipt Download Full PDF Close" at bounding box center [784, 372] width 1568 height 745
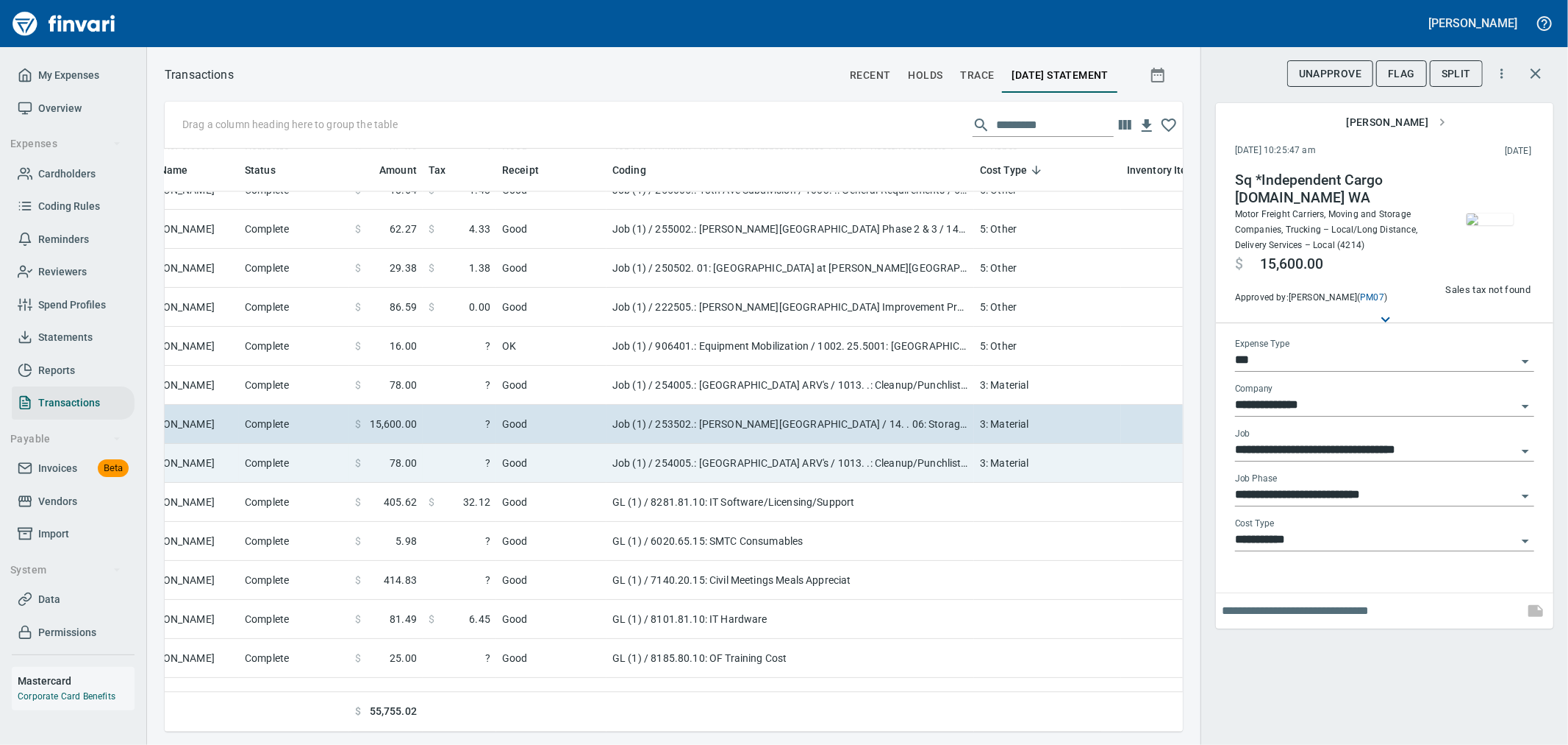
click at [965, 459] on td "Job (1) / 254005.: [GEOGRAPHIC_DATA] ARV's / 1013. .: Cleanup/Punchlist / 3: Ma…" at bounding box center [790, 463] width 368 height 39
type input "**********"
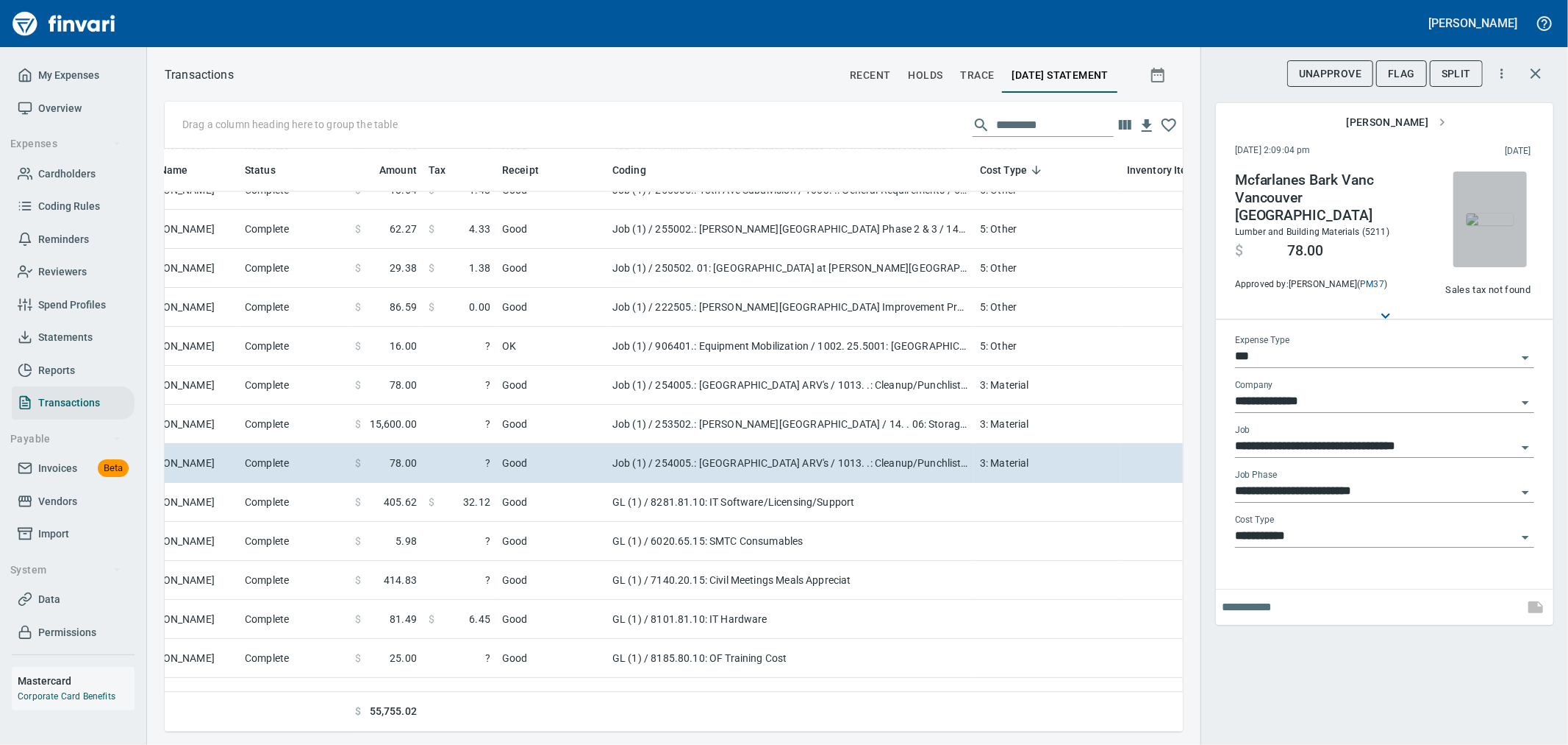
click at [1481, 217] on img "button" at bounding box center [1490, 219] width 47 height 12
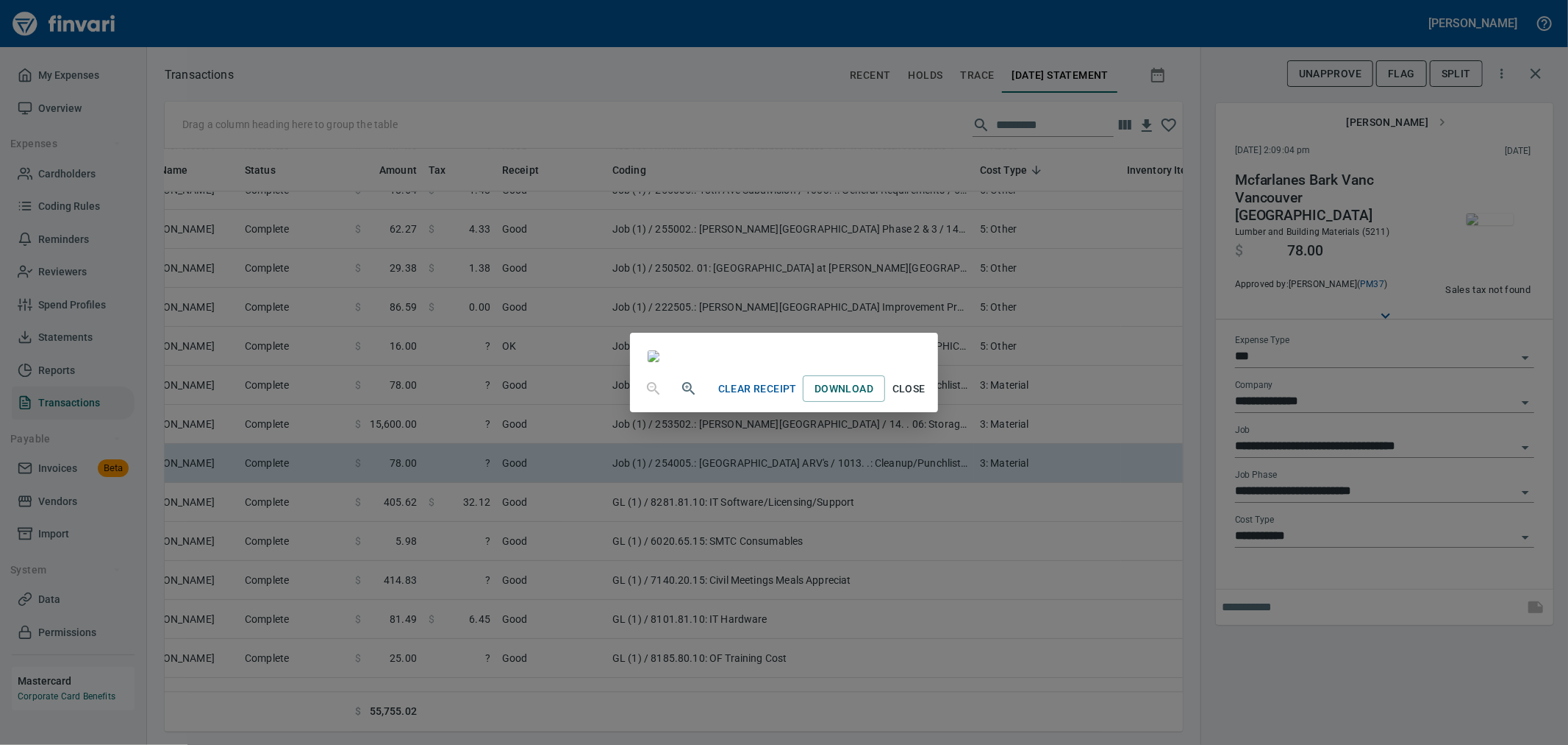
click at [1189, 445] on div "Clear Receipt Download Close" at bounding box center [784, 372] width 1568 height 745
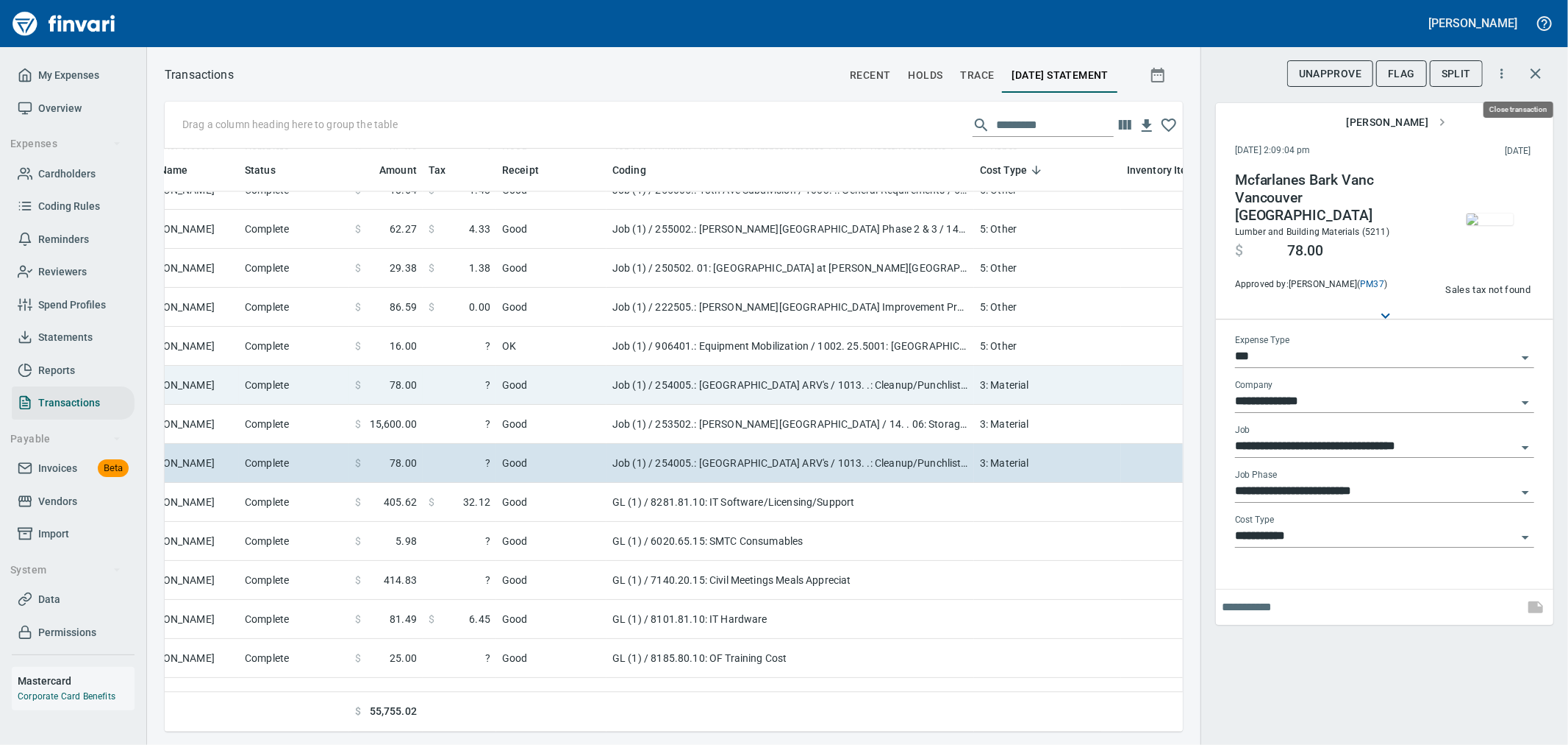
scroll to position [558, 994]
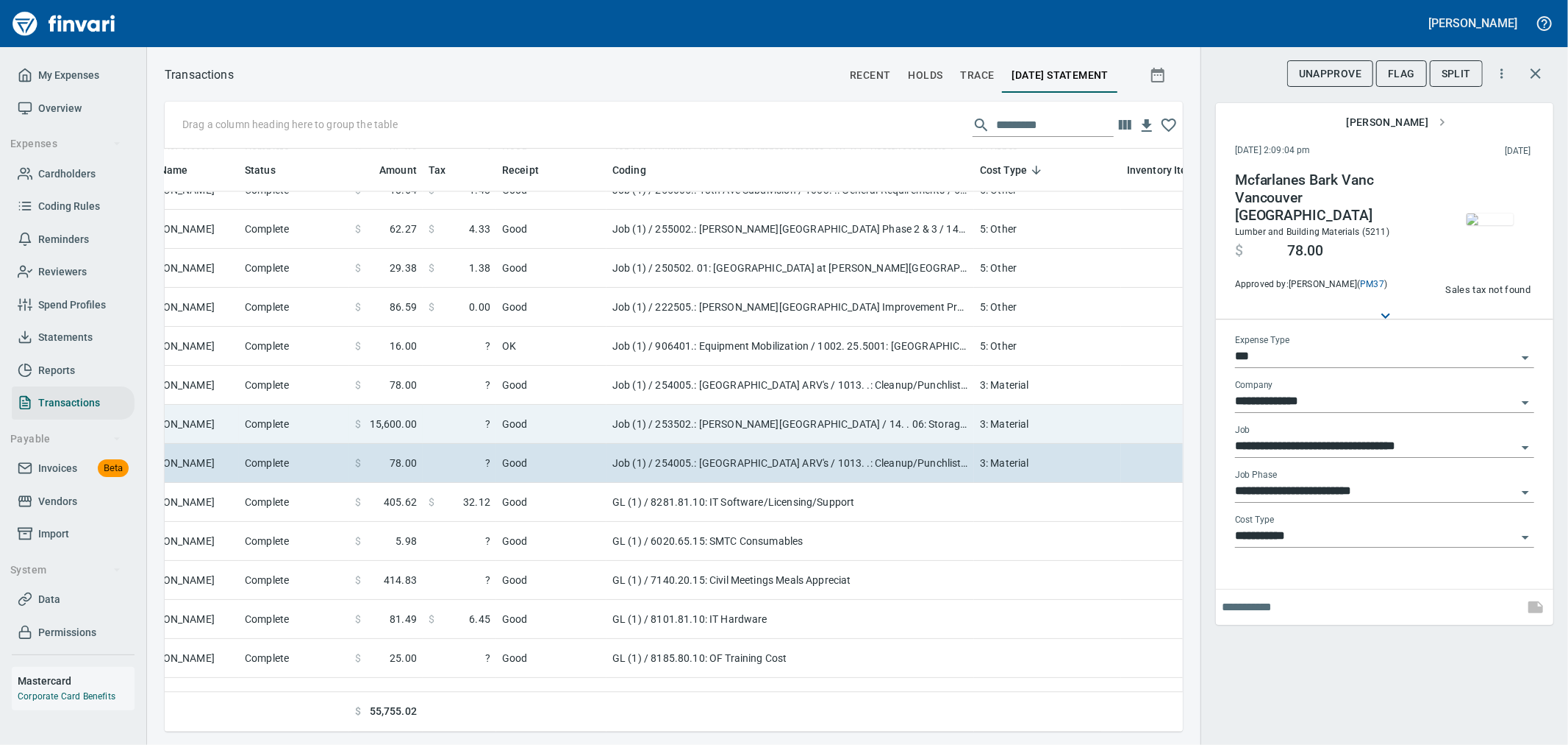
click at [1025, 426] on td "3: Material" at bounding box center [1048, 424] width 147 height 39
type input "**********"
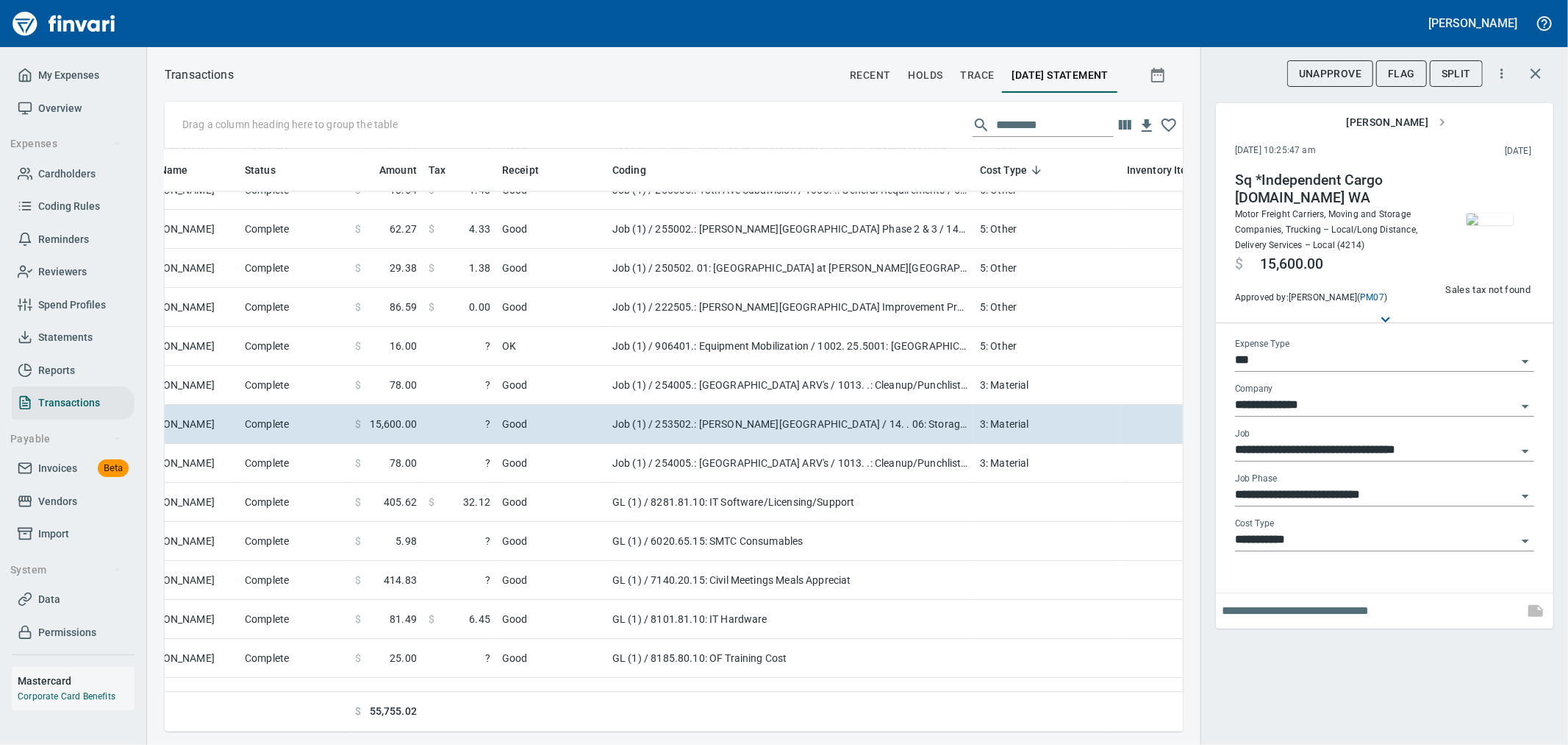
click at [1472, 225] on img "button" at bounding box center [1490, 219] width 47 height 12
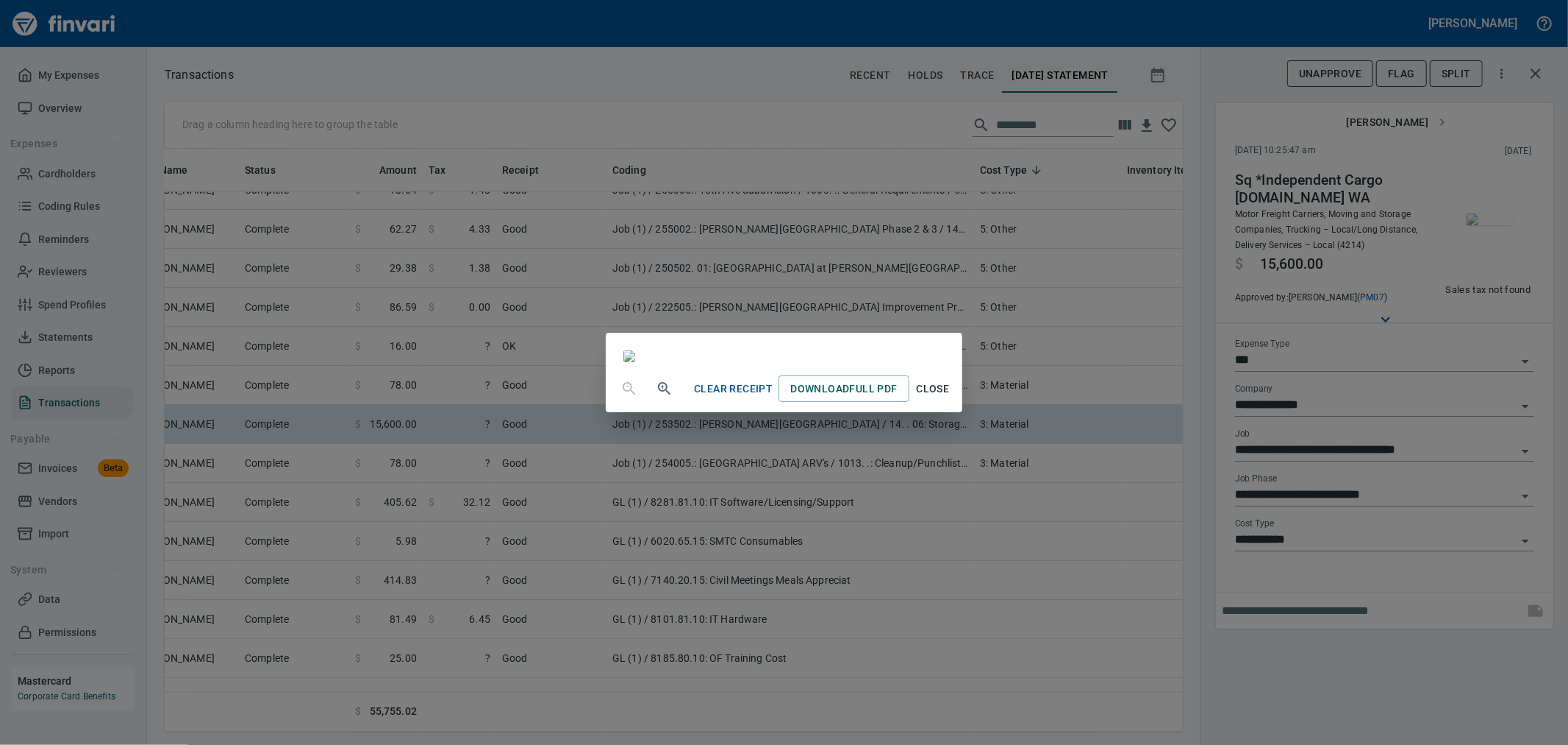
click at [1472, 245] on div "Clear Receipt Download Full PDF Close" at bounding box center [784, 372] width 1568 height 745
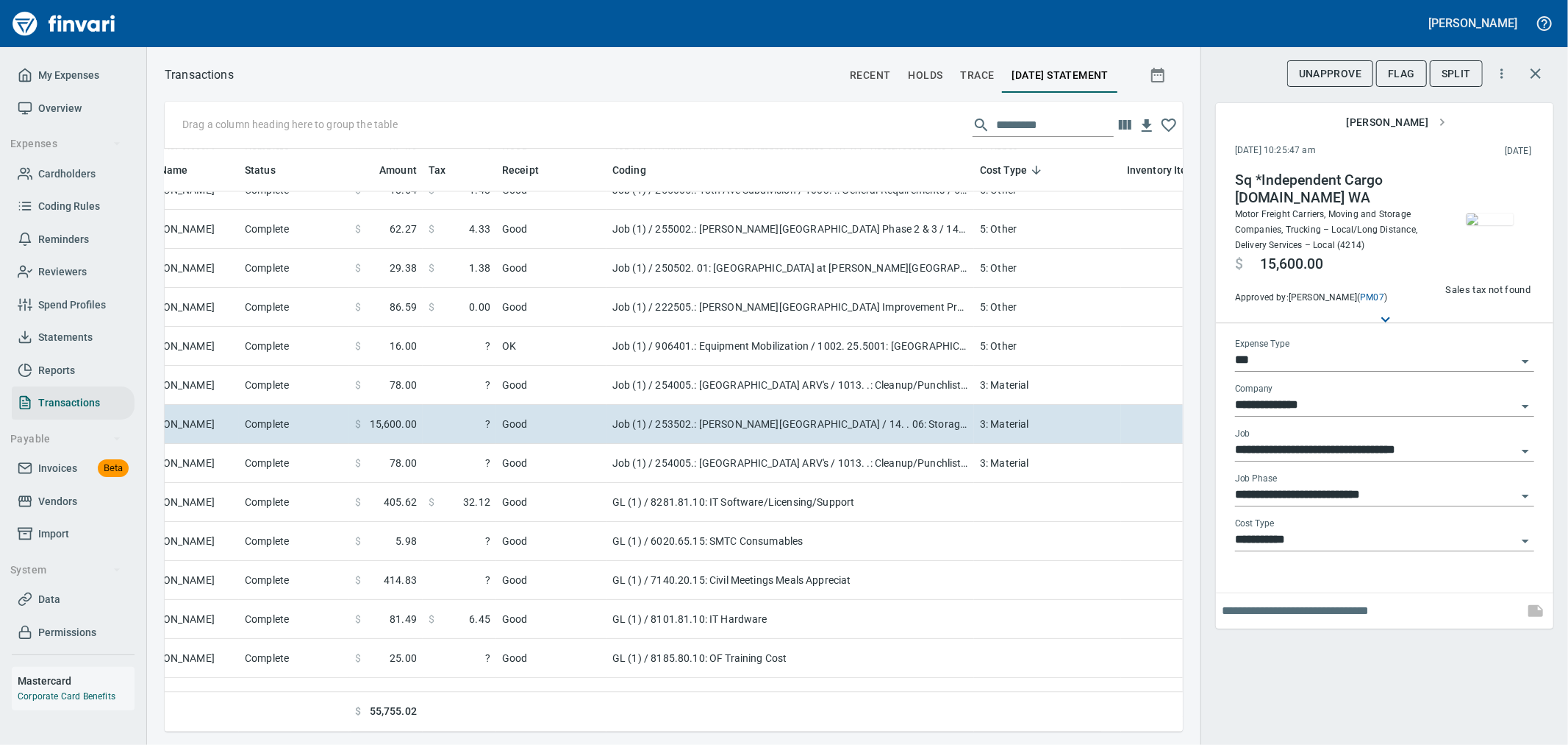
scroll to position [558, 994]
click at [1543, 83] on button "button" at bounding box center [1537, 74] width 36 height 36
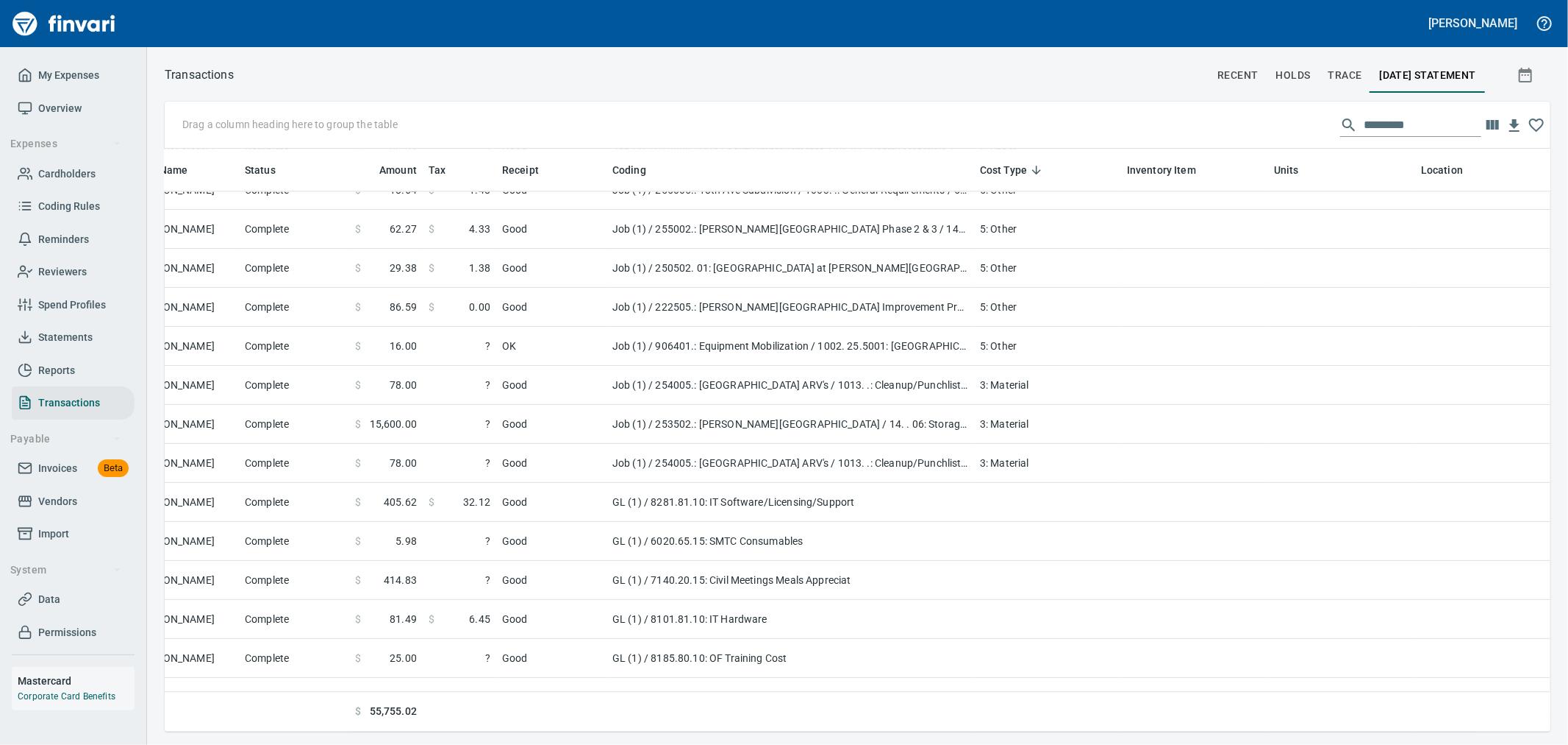
scroll to position [3107, 0]
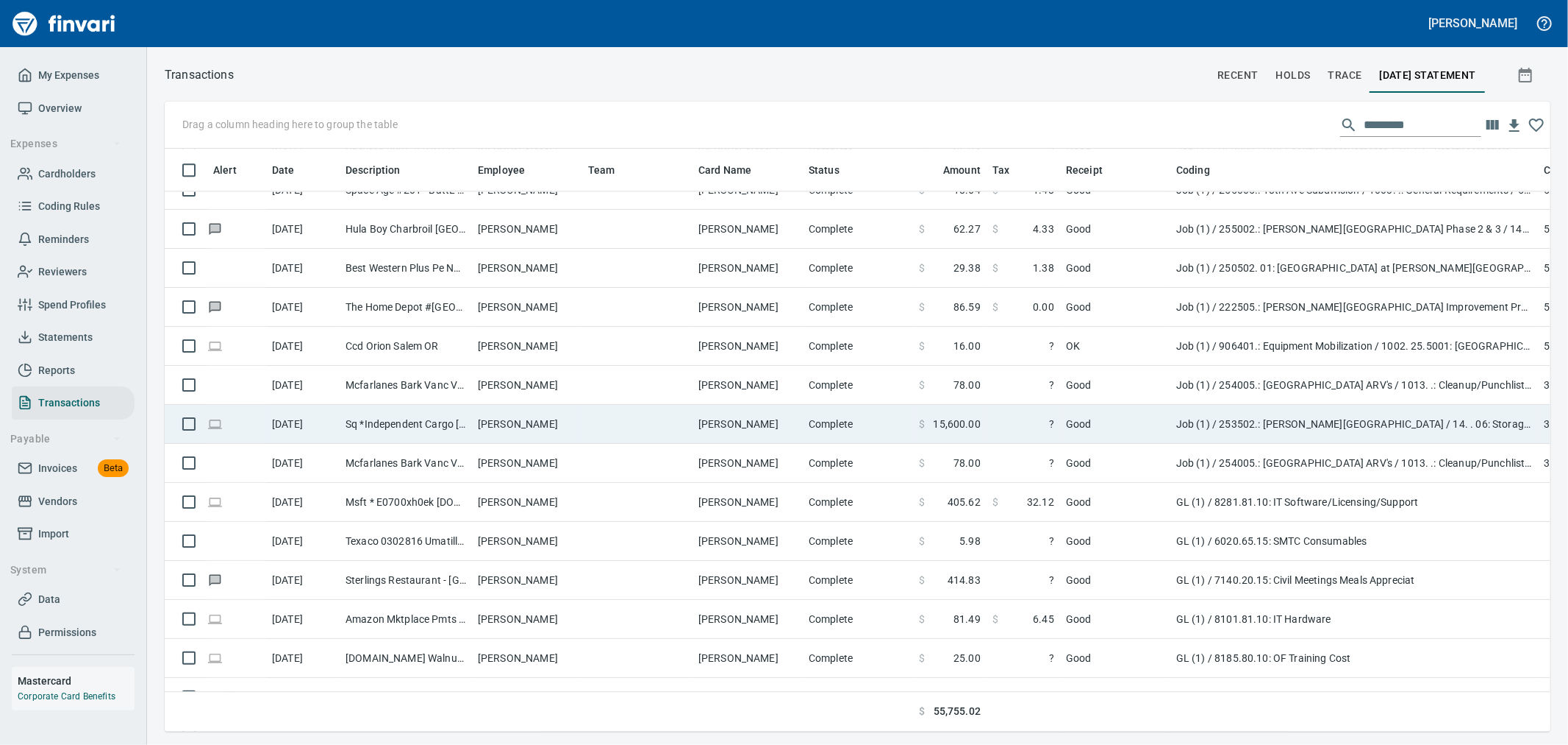
click at [1211, 421] on td "Job (1) / 253502.: [PERSON_NAME][GEOGRAPHIC_DATA] / 14. . 06: Storage Container…" at bounding box center [1354, 424] width 368 height 39
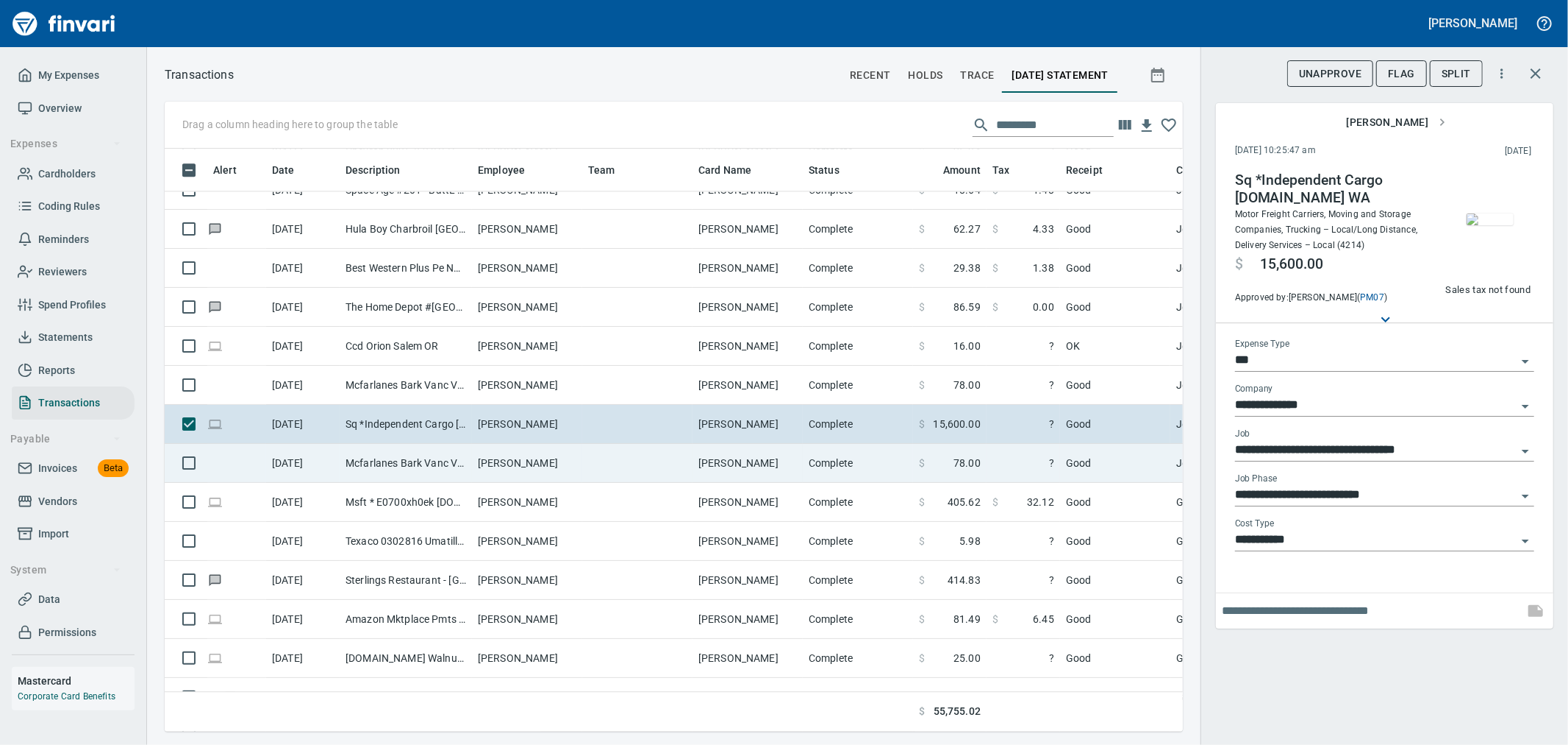
scroll to position [558, 994]
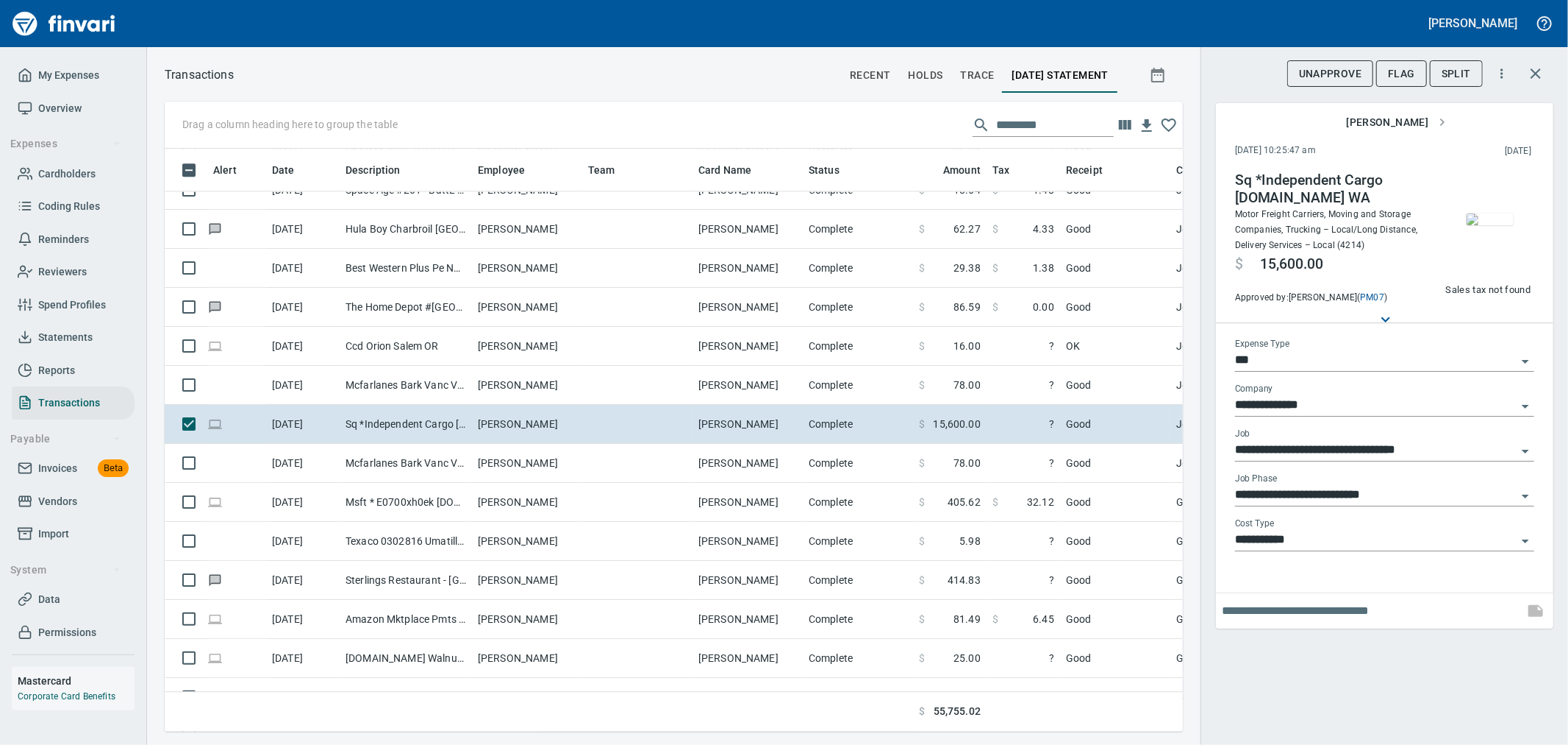
click at [1487, 223] on img "button" at bounding box center [1490, 219] width 47 height 12
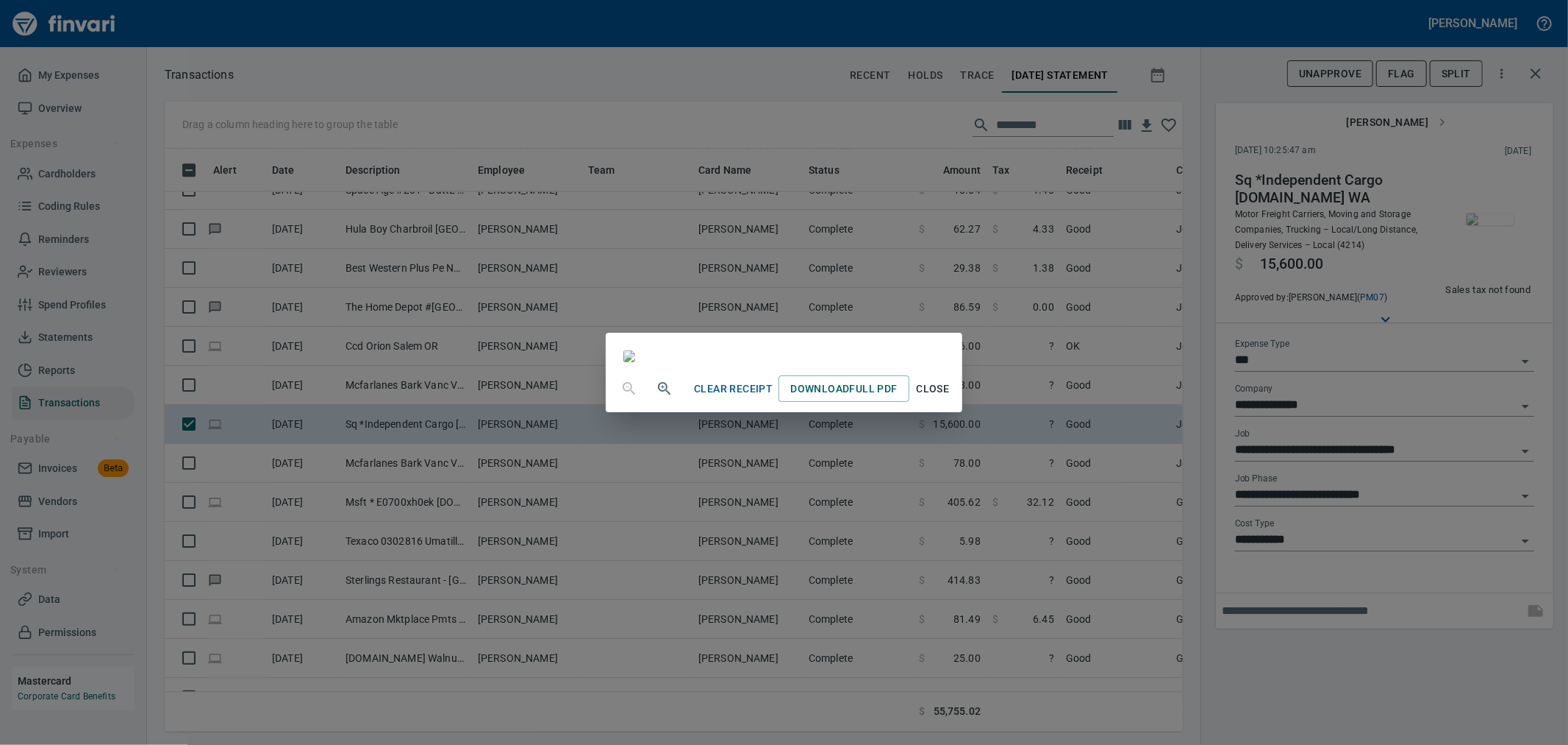
click at [1118, 530] on div "Clear Receipt Download Full PDF Close" at bounding box center [784, 372] width 1568 height 745
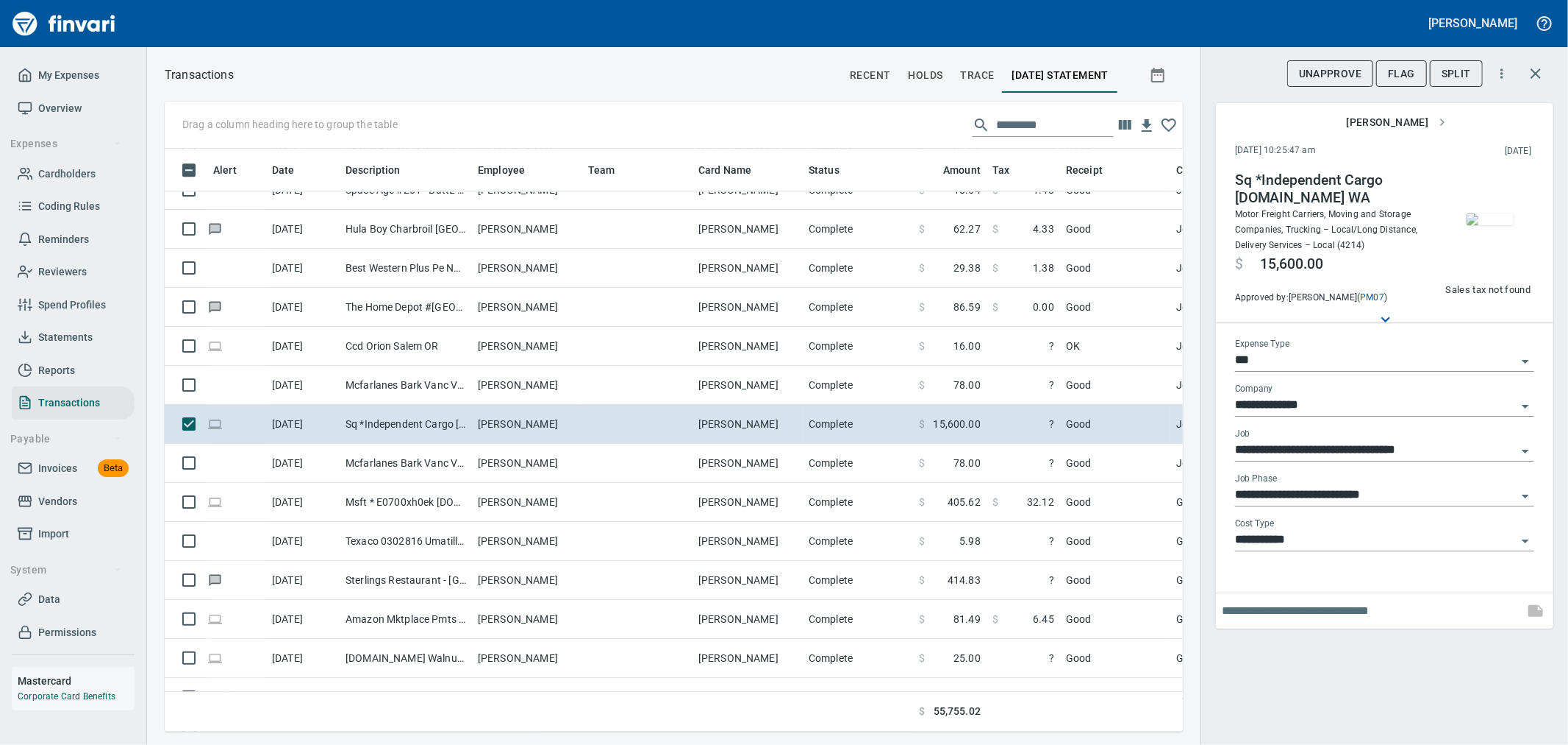
click at [1340, 539] on input "**********" at bounding box center [1376, 540] width 282 height 20
click at [1255, 725] on div "**********" at bounding box center [1384, 372] width 368 height 745
click at [1541, 67] on icon "button" at bounding box center [1536, 73] width 18 height 18
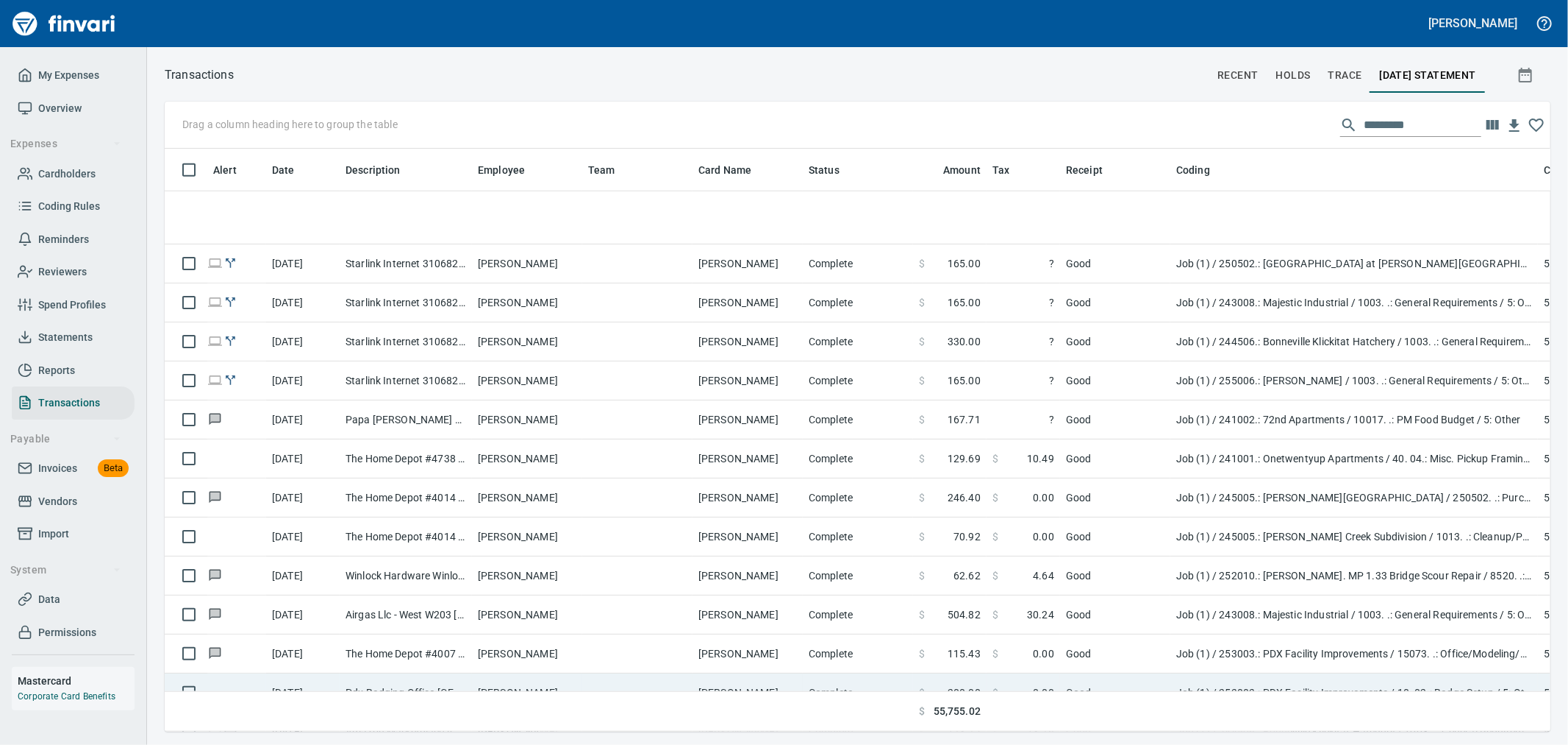
scroll to position [899, 0]
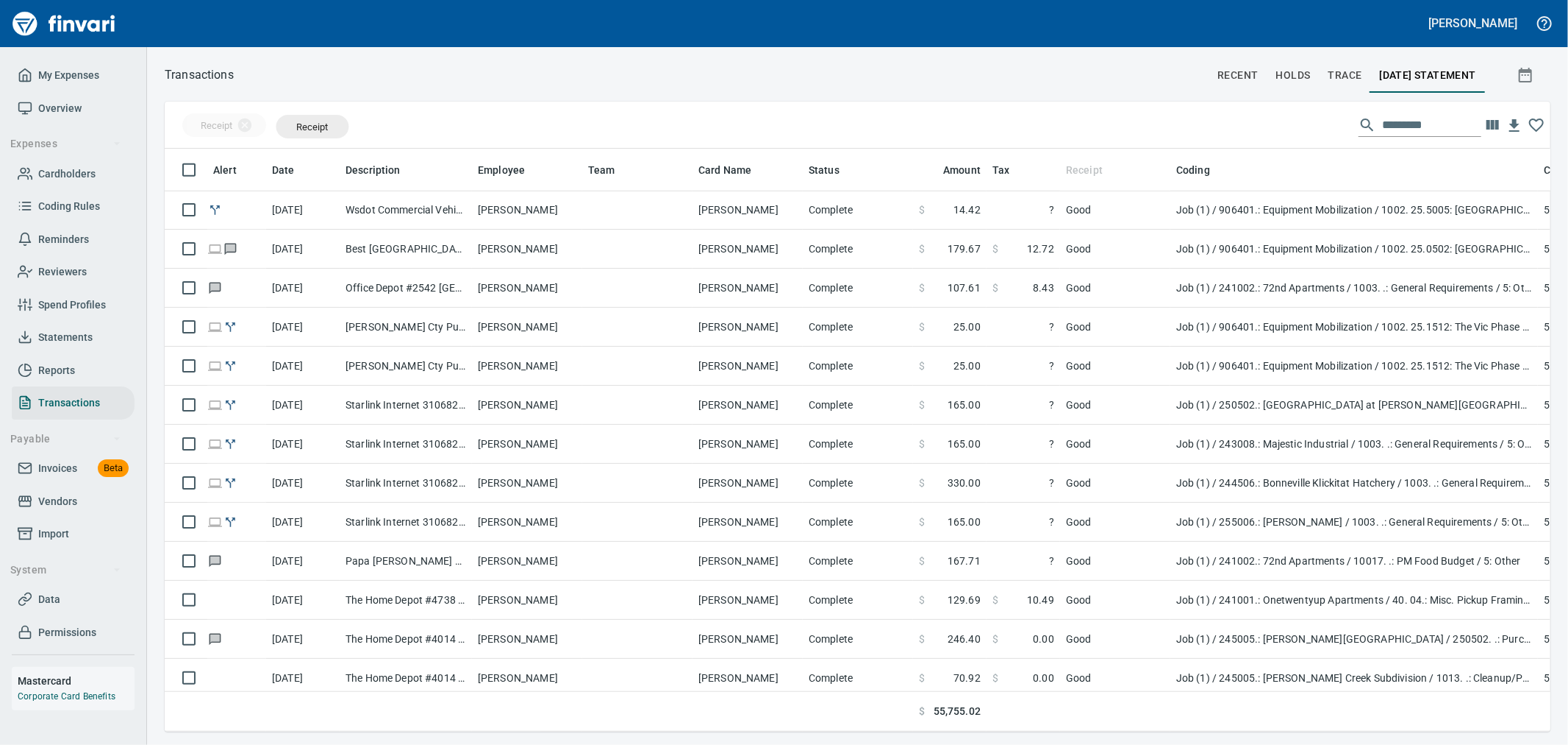
drag, startPoint x: 1067, startPoint y: 164, endPoint x: 279, endPoint y: 119, distance: 789.3
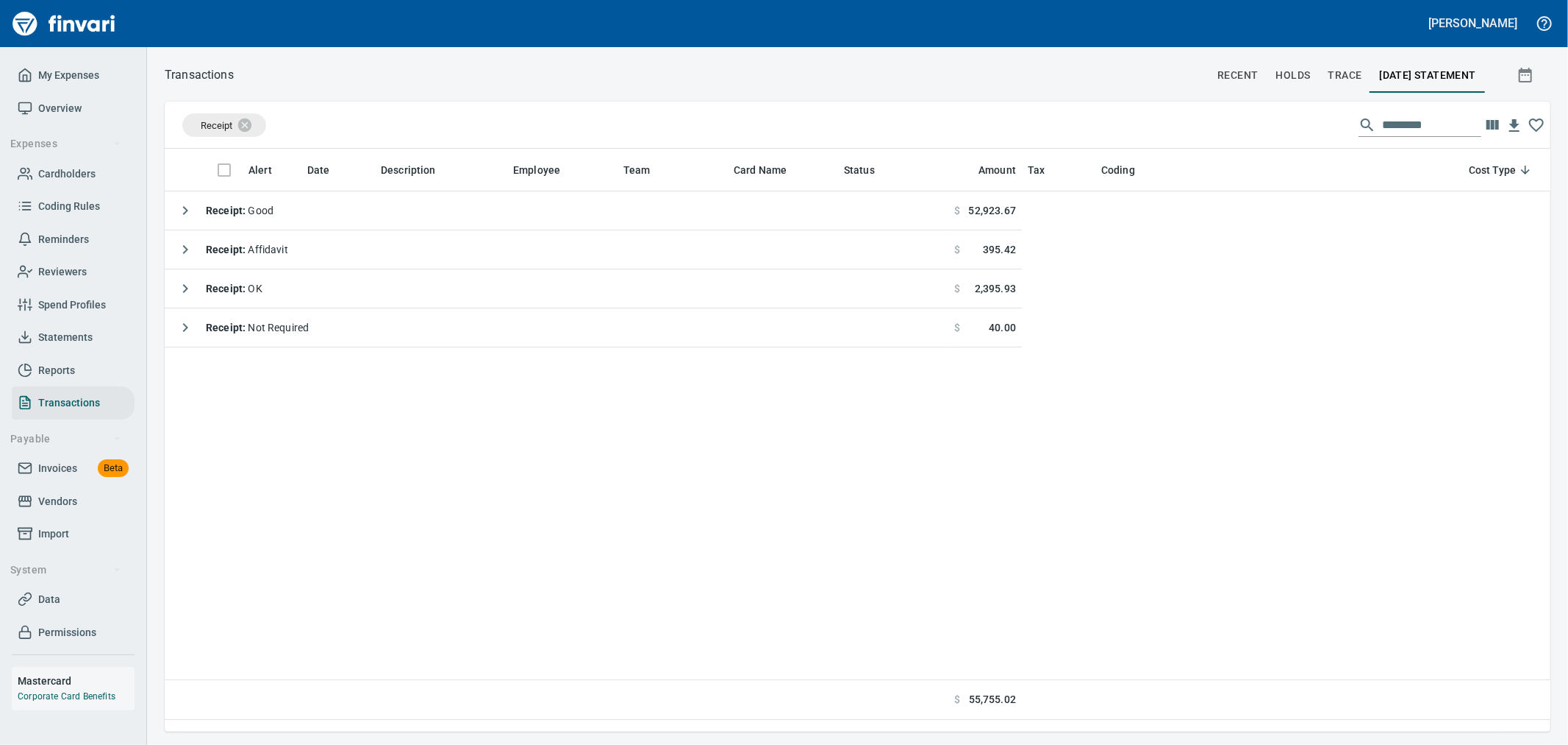
scroll to position [0, 0]
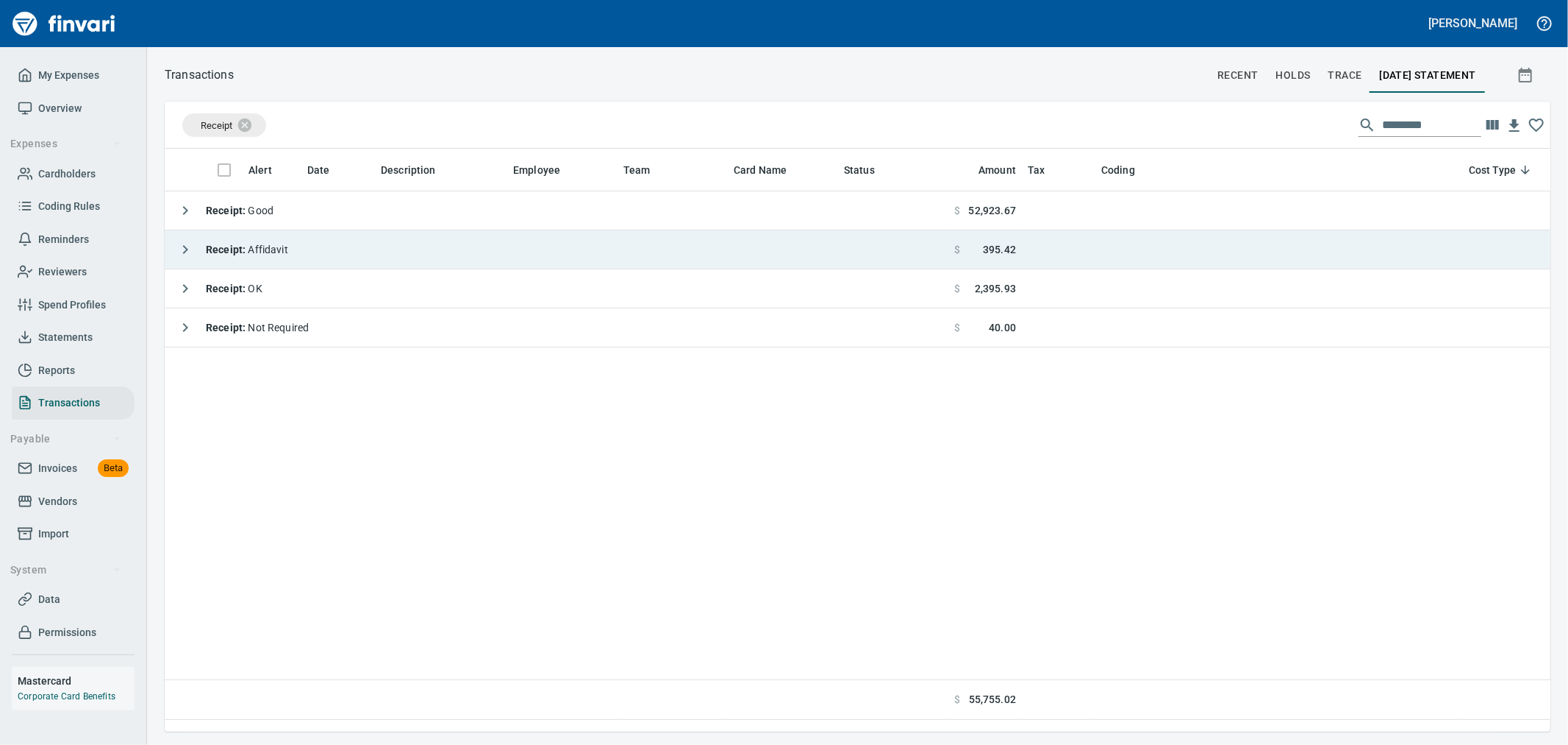
click at [248, 247] on span "Receipt : Affidavit" at bounding box center [247, 250] width 82 height 12
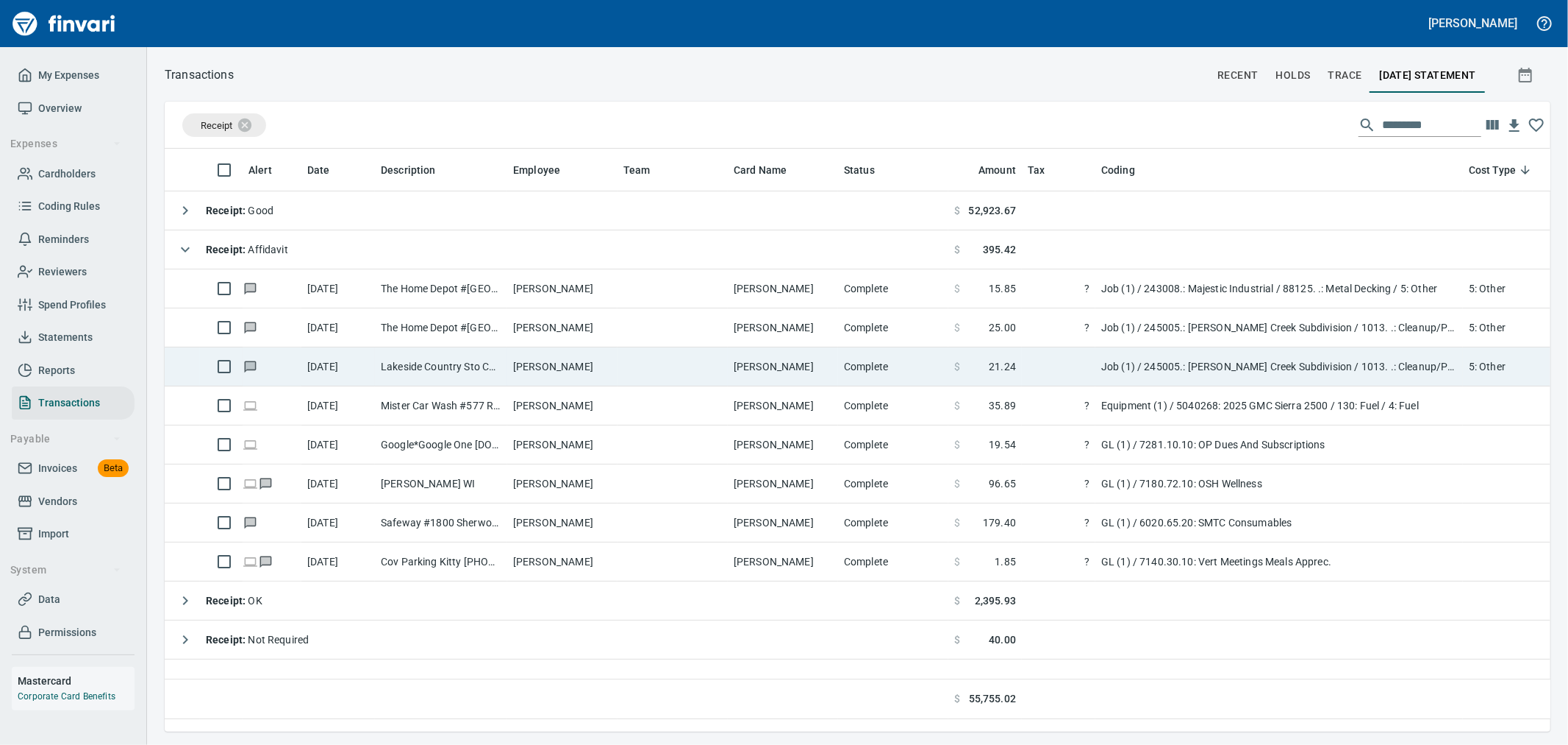
click at [482, 349] on td "Lakeside Country Sto Cougar [GEOGRAPHIC_DATA]" at bounding box center [441, 367] width 132 height 39
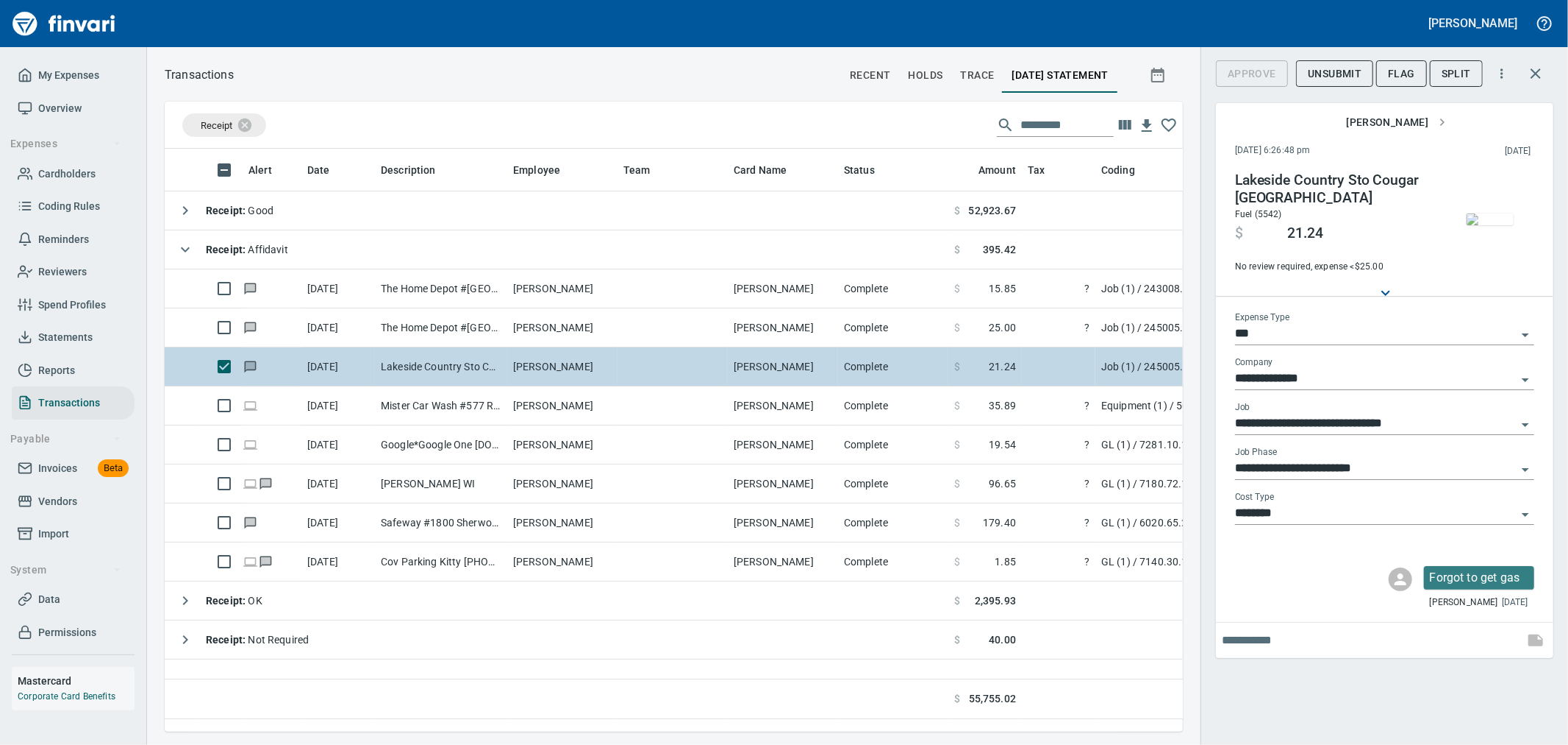
scroll to position [558, 1006]
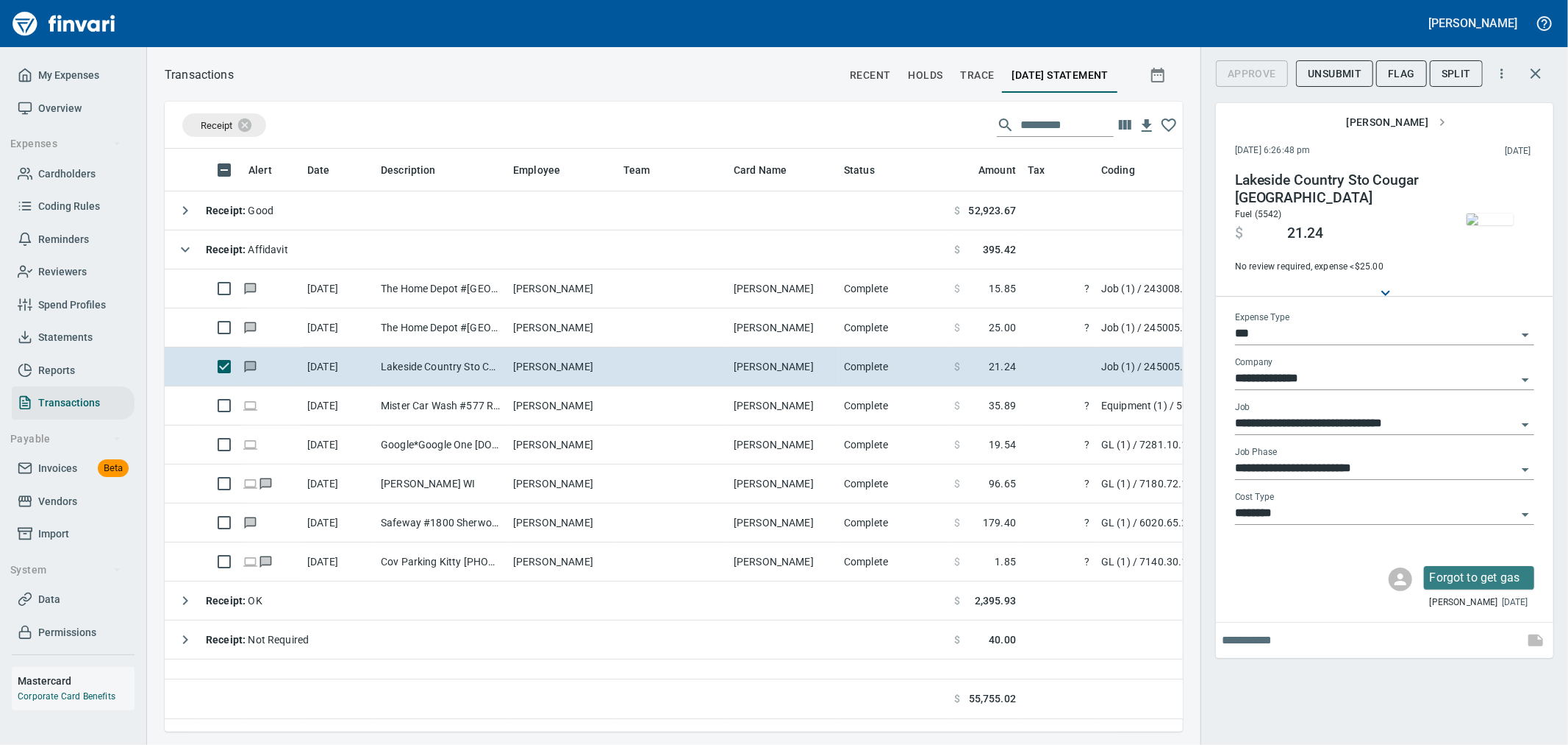
click at [1452, 212] on div at bounding box center [1485, 225] width 99 height 107
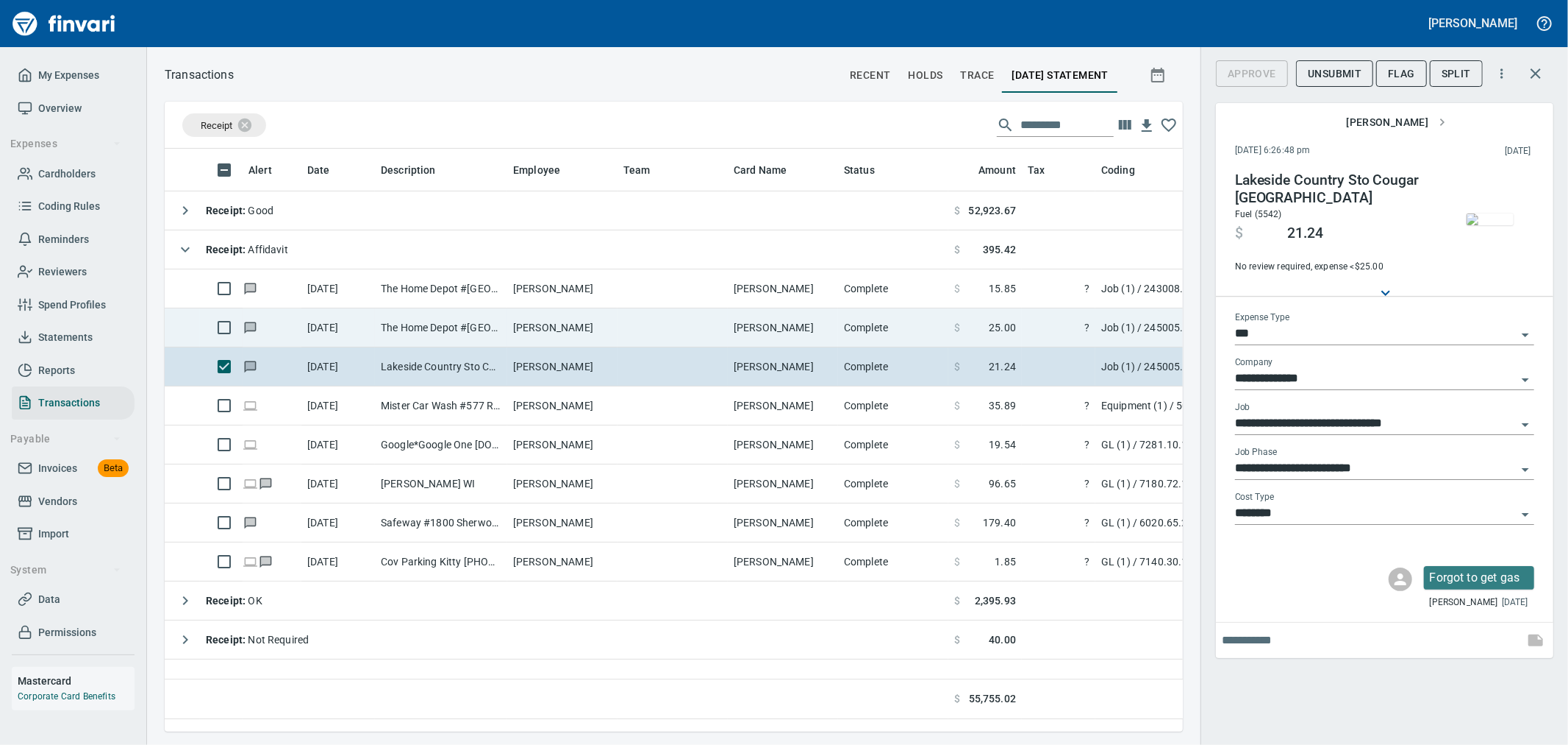
click at [497, 333] on td "The Home Depot #[GEOGRAPHIC_DATA]" at bounding box center [441, 328] width 132 height 39
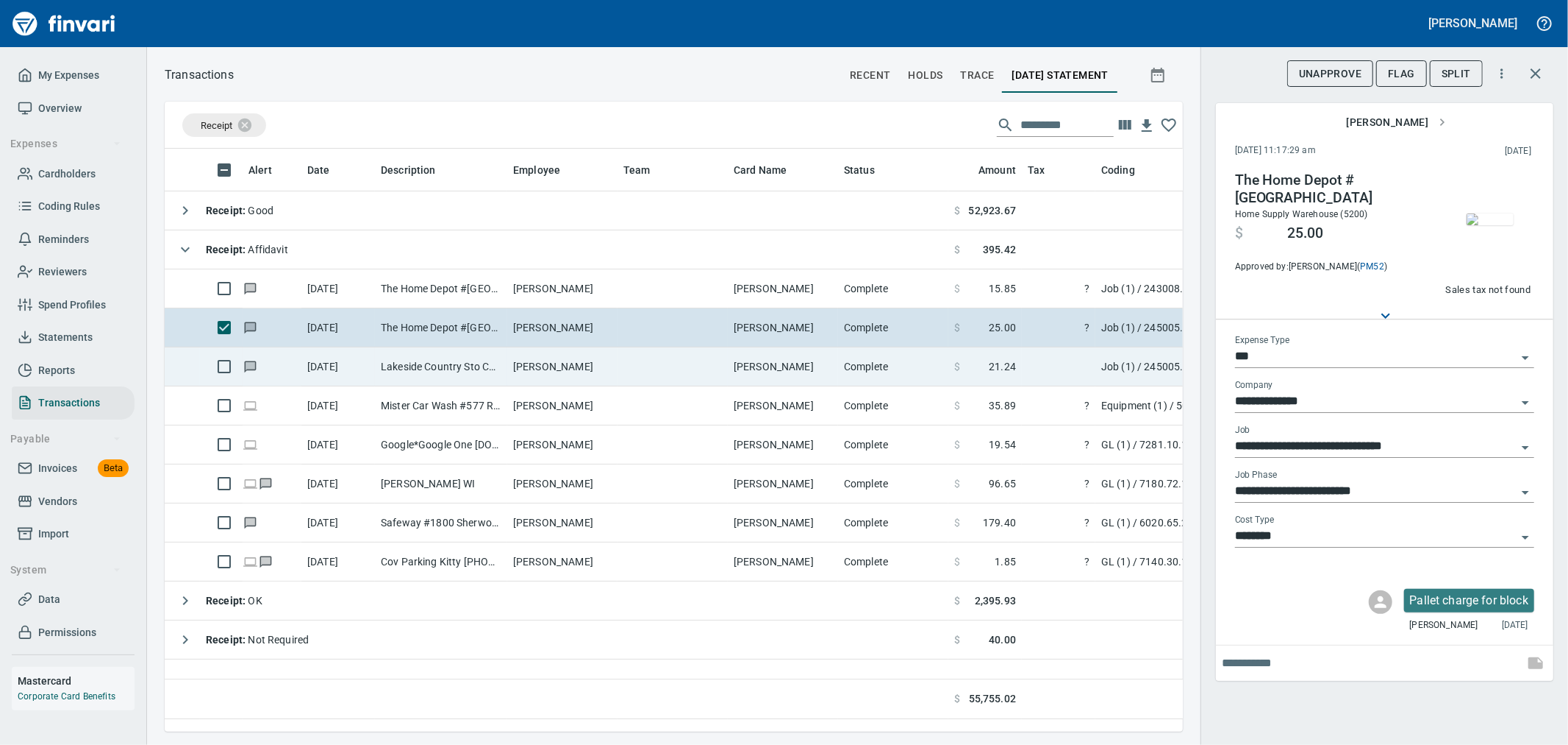
click at [496, 372] on td "Lakeside Country Sto Cougar [GEOGRAPHIC_DATA]" at bounding box center [441, 367] width 132 height 39
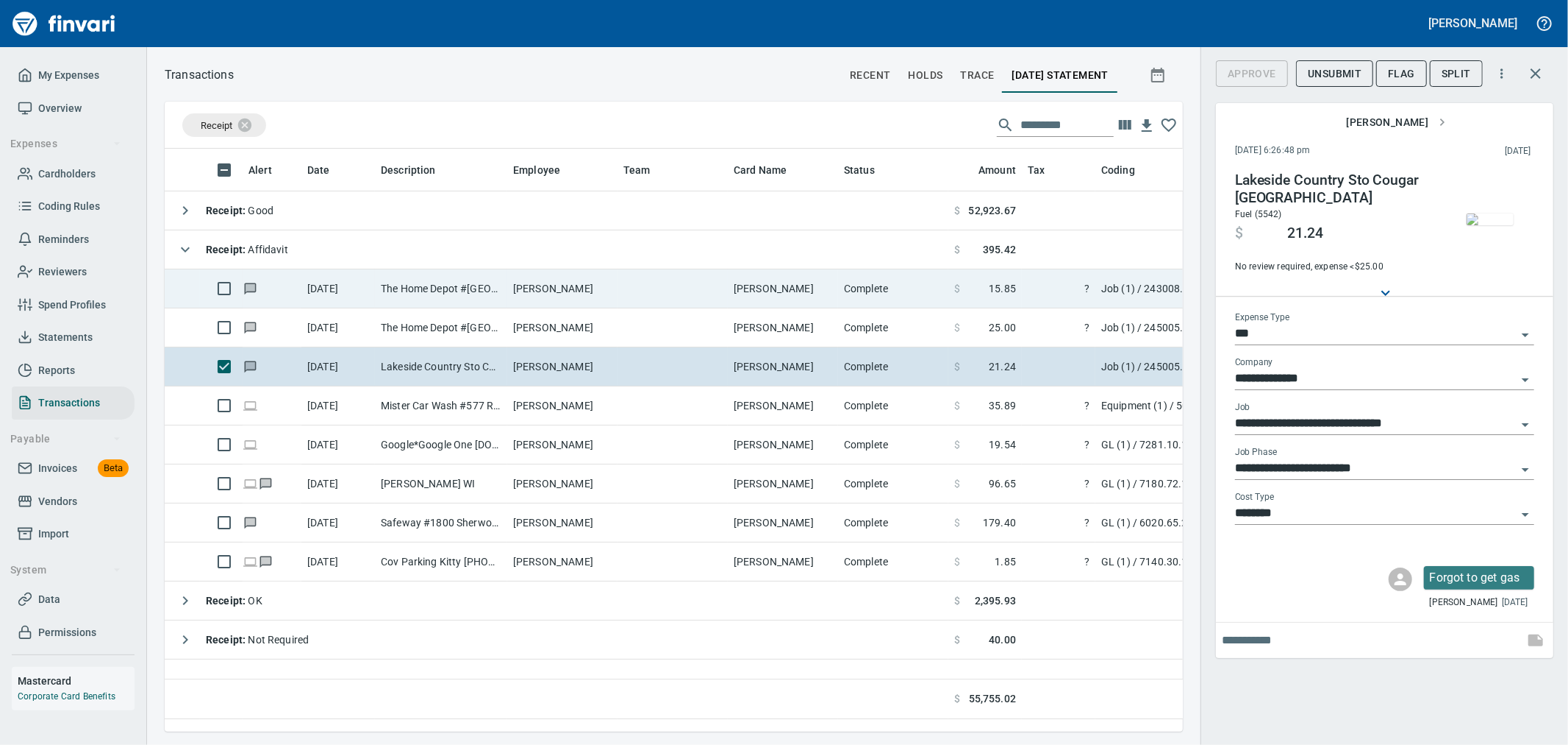
click at [532, 283] on td "[PERSON_NAME]" at bounding box center [563, 289] width 110 height 39
type input "**********"
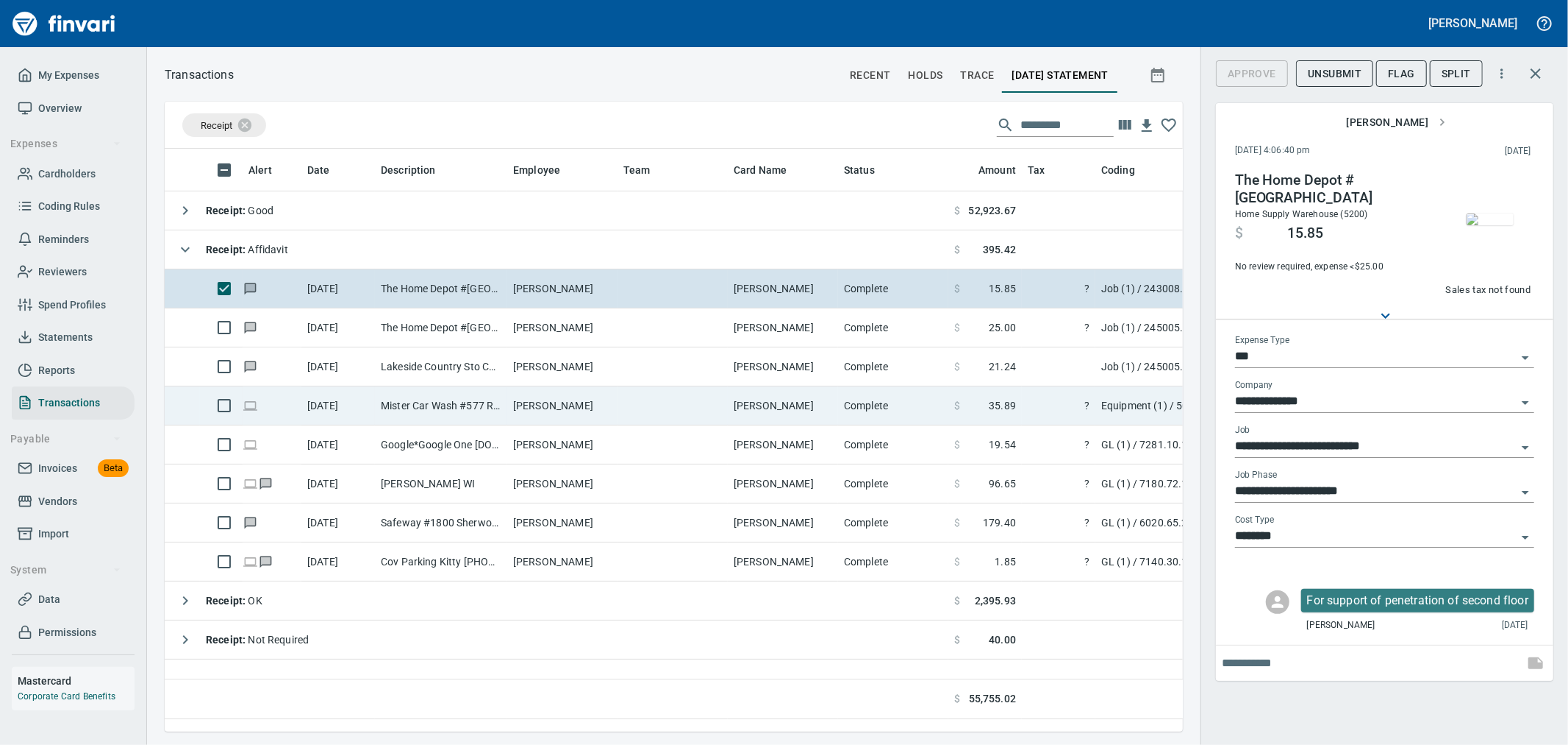
click at [514, 410] on td "[PERSON_NAME]" at bounding box center [563, 406] width 110 height 39
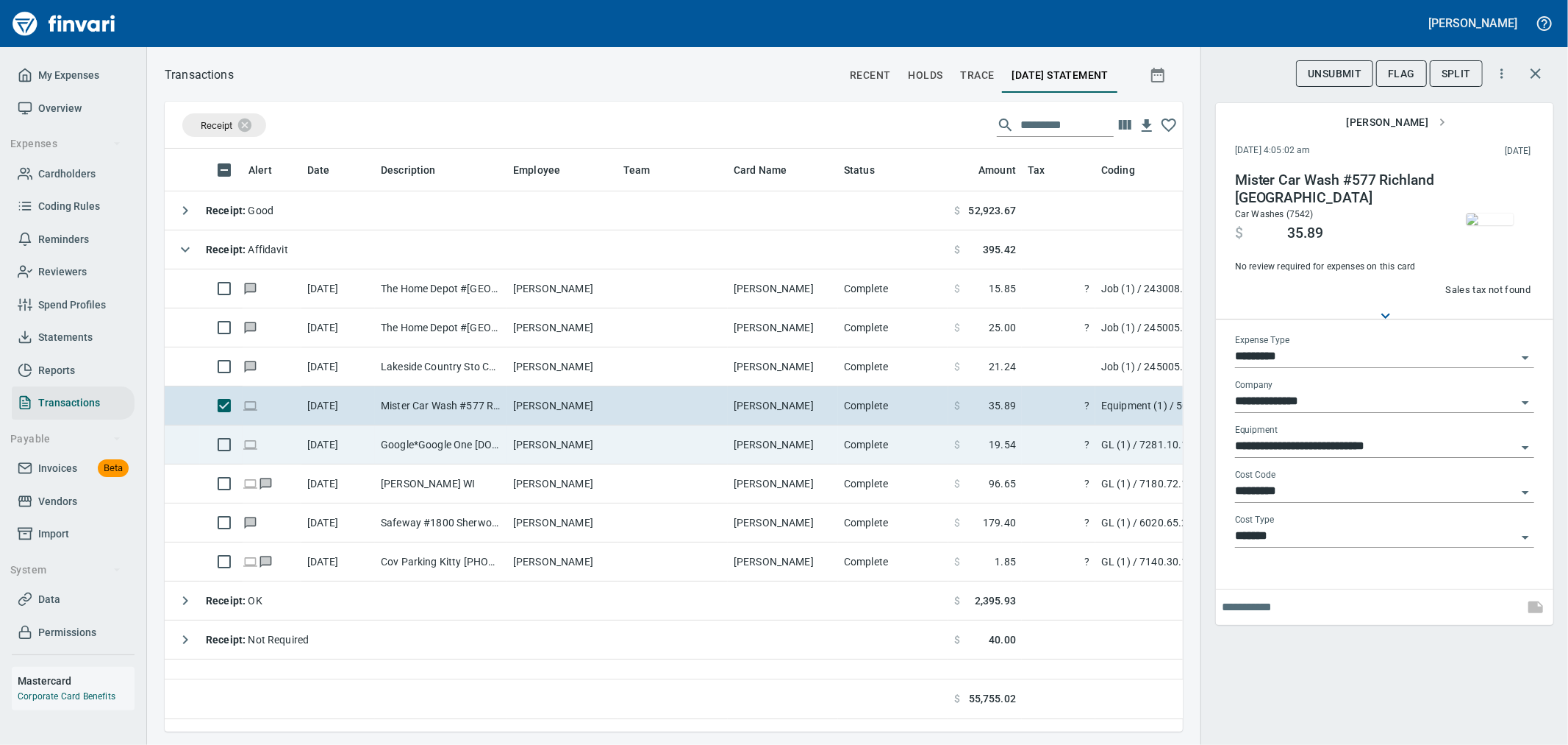
click at [505, 445] on td "Google*Google One [DOMAIN_NAME][URL] [GEOGRAPHIC_DATA]" at bounding box center [441, 445] width 132 height 39
type input "**"
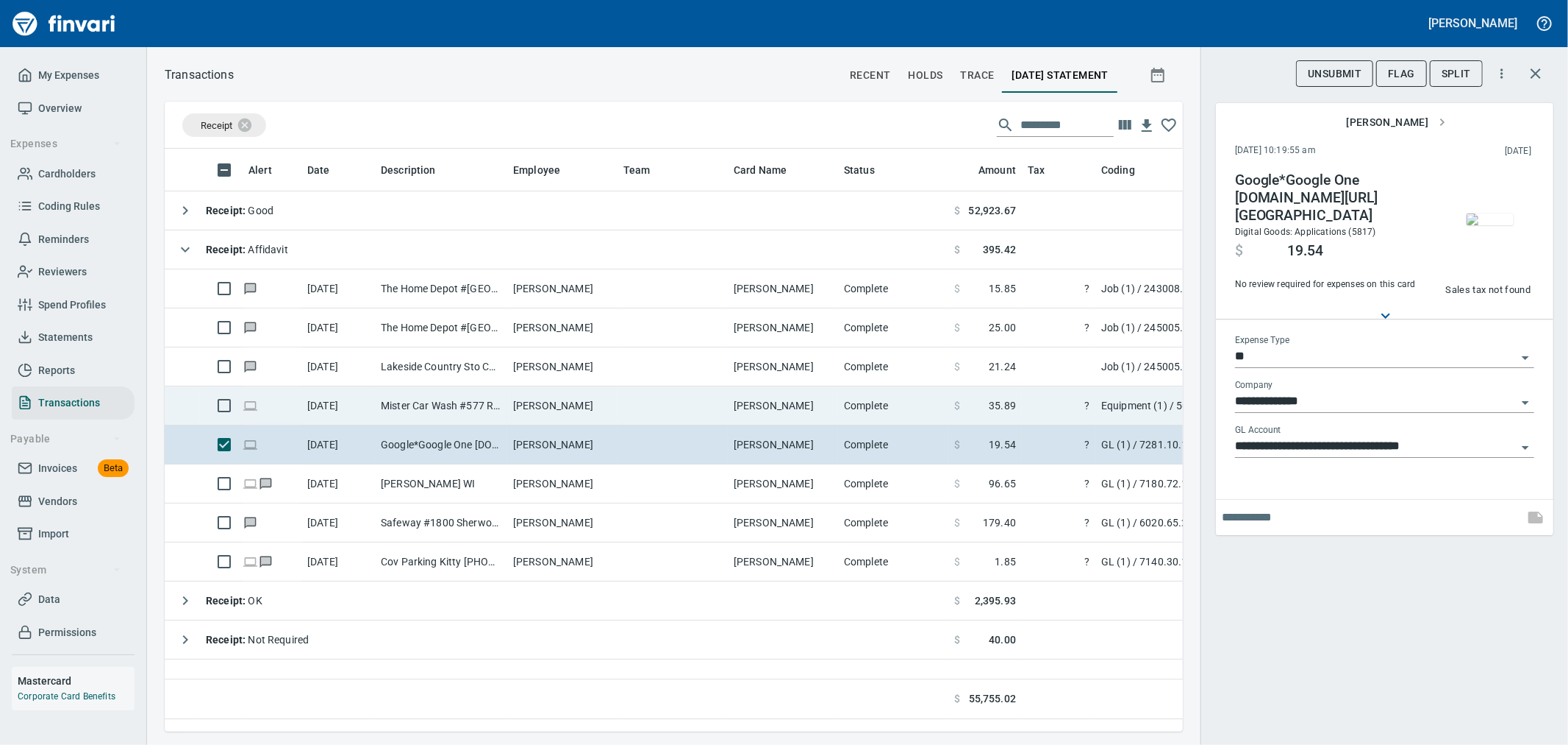
scroll to position [558, 1006]
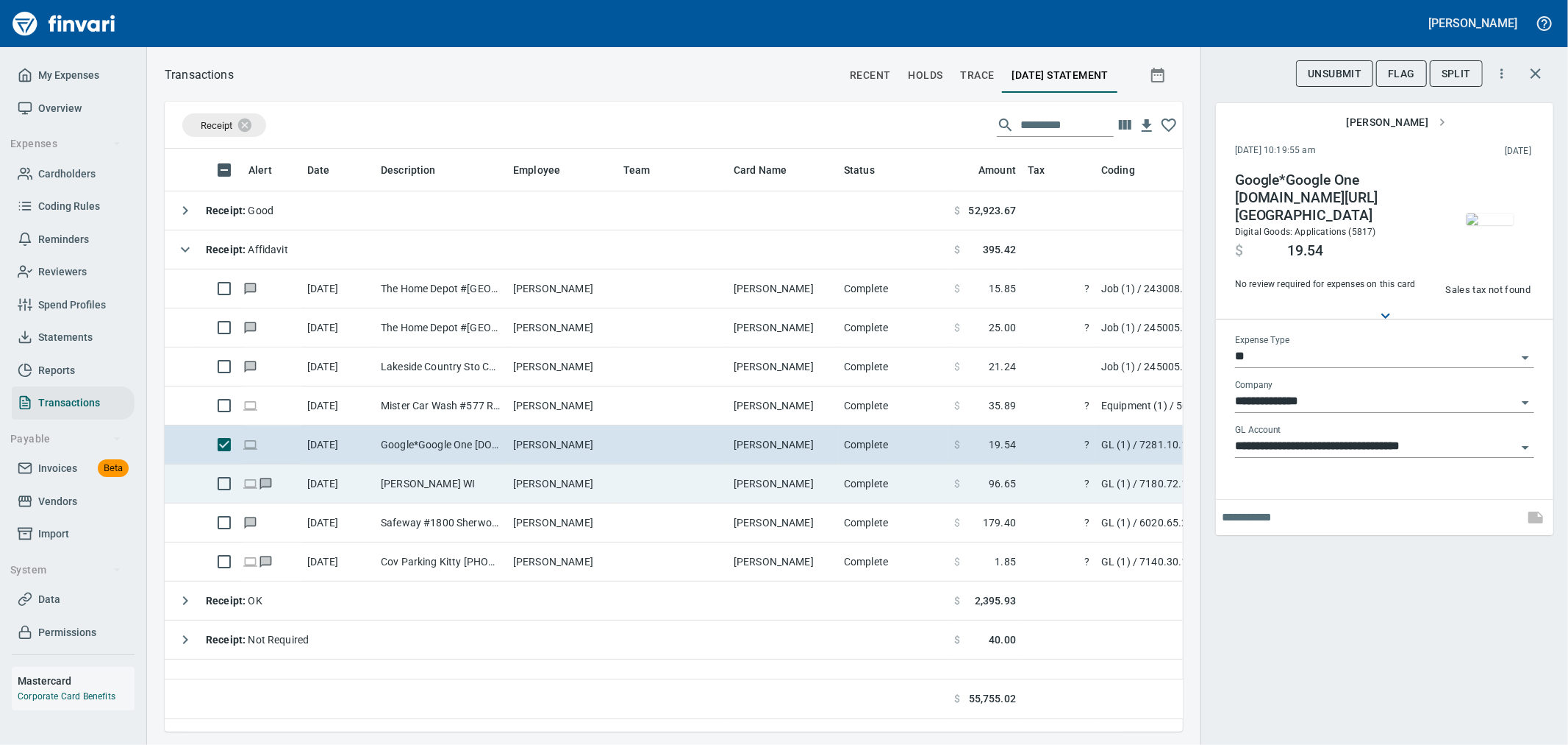
click at [790, 469] on td "[PERSON_NAME]" at bounding box center [783, 484] width 110 height 39
type input "**********"
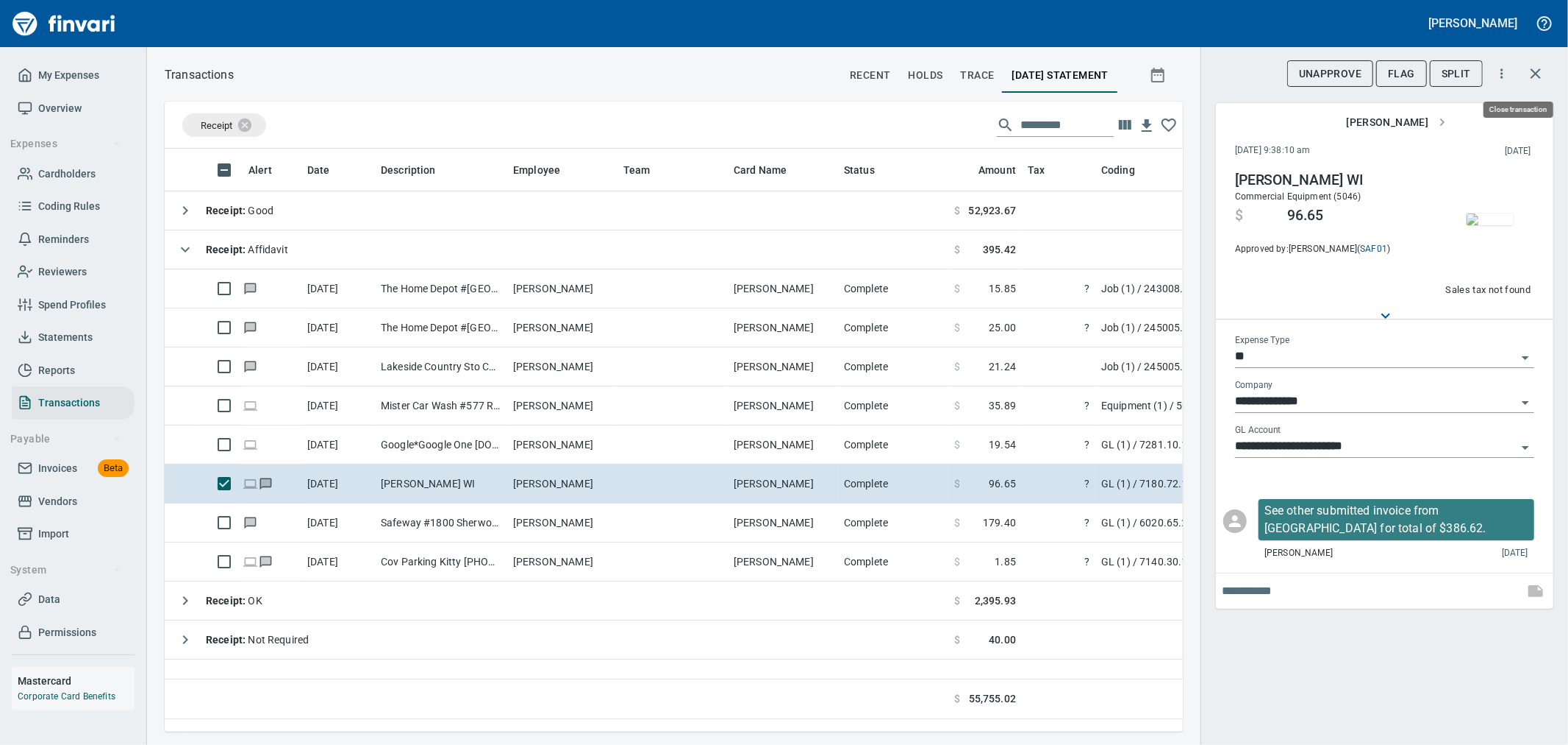
scroll to position [558, 1006]
click at [1539, 76] on icon "button" at bounding box center [1536, 74] width 10 height 10
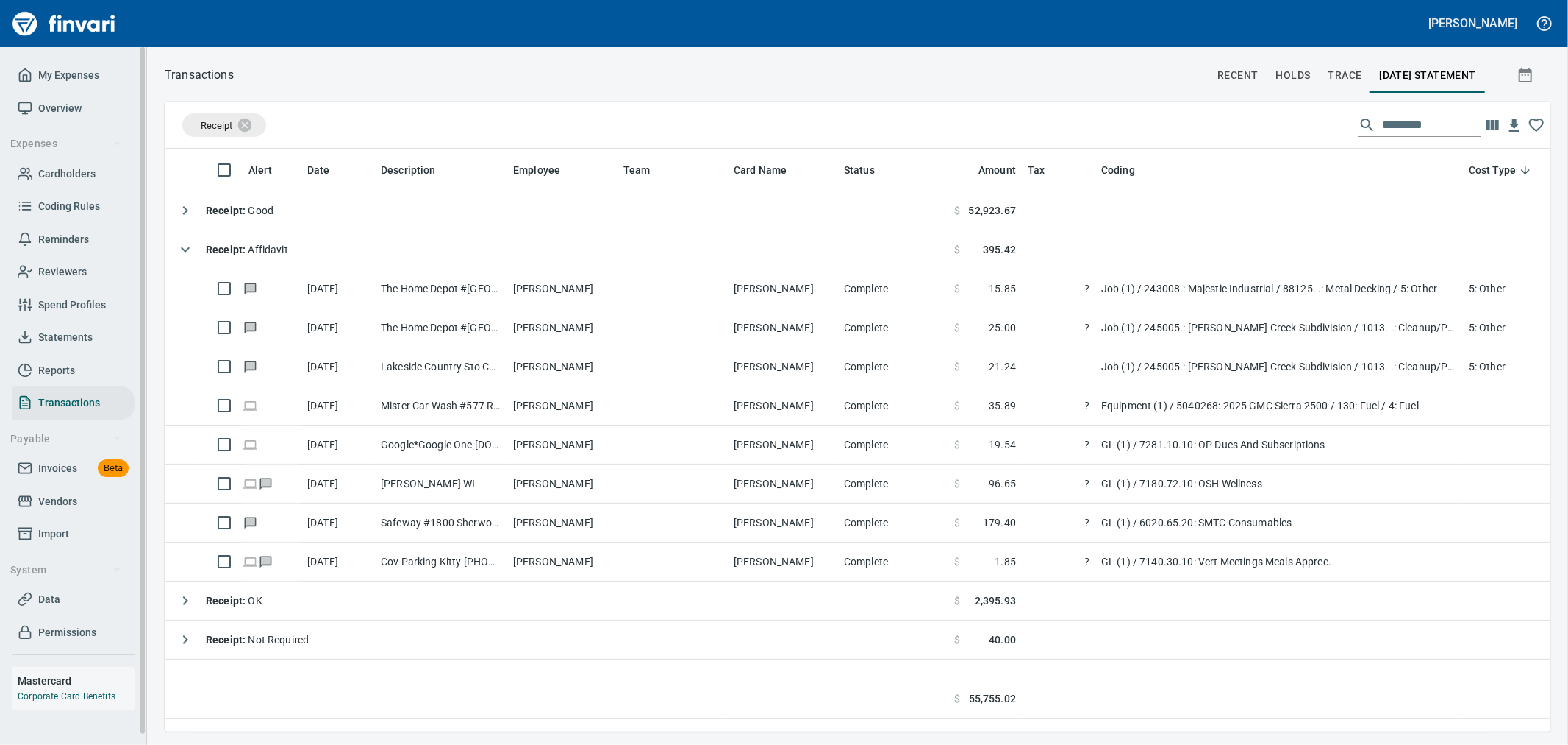
scroll to position [558, 1370]
click at [250, 121] on icon at bounding box center [255, 125] width 14 height 14
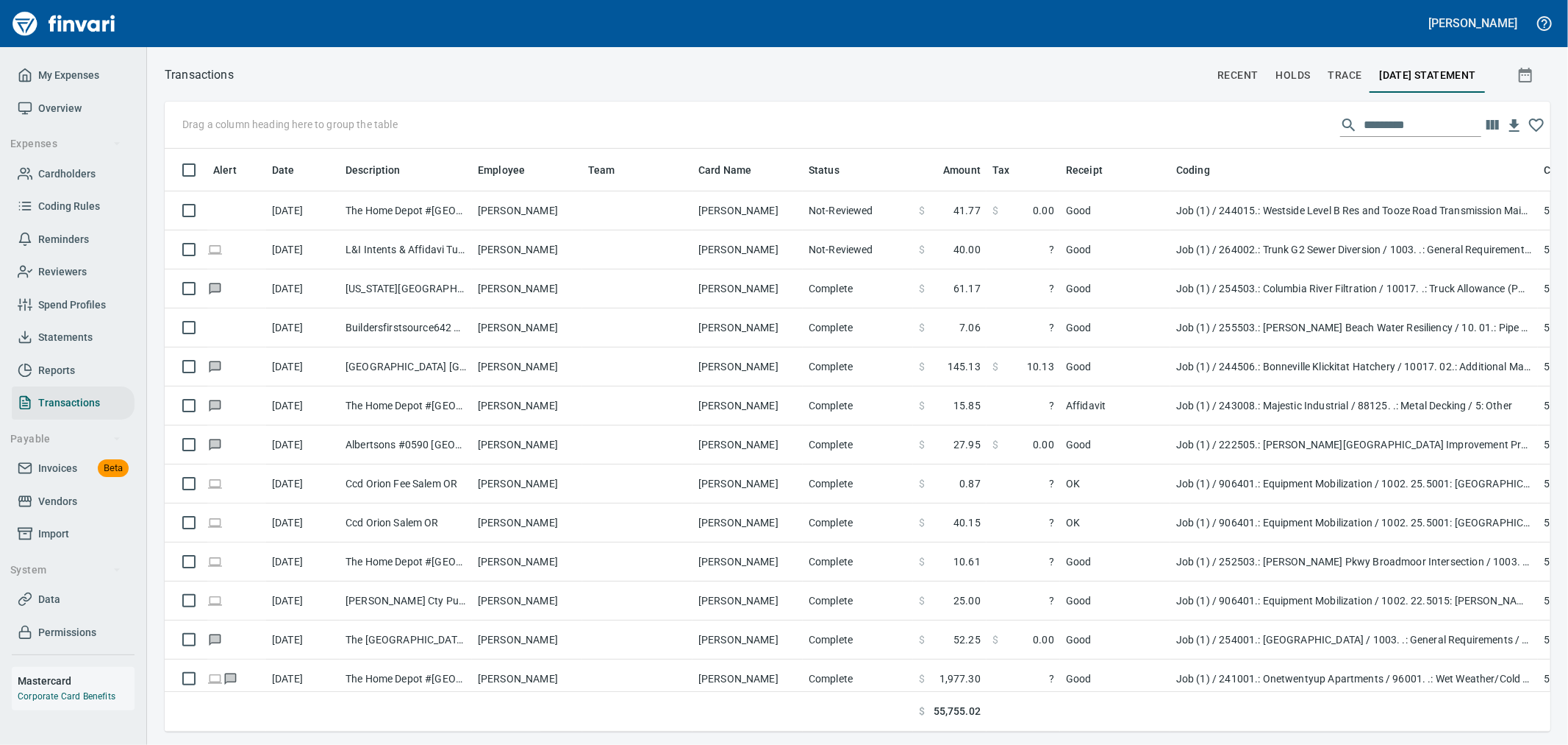
scroll to position [558, 1362]
click at [1377, 129] on input "text" at bounding box center [1423, 125] width 118 height 24
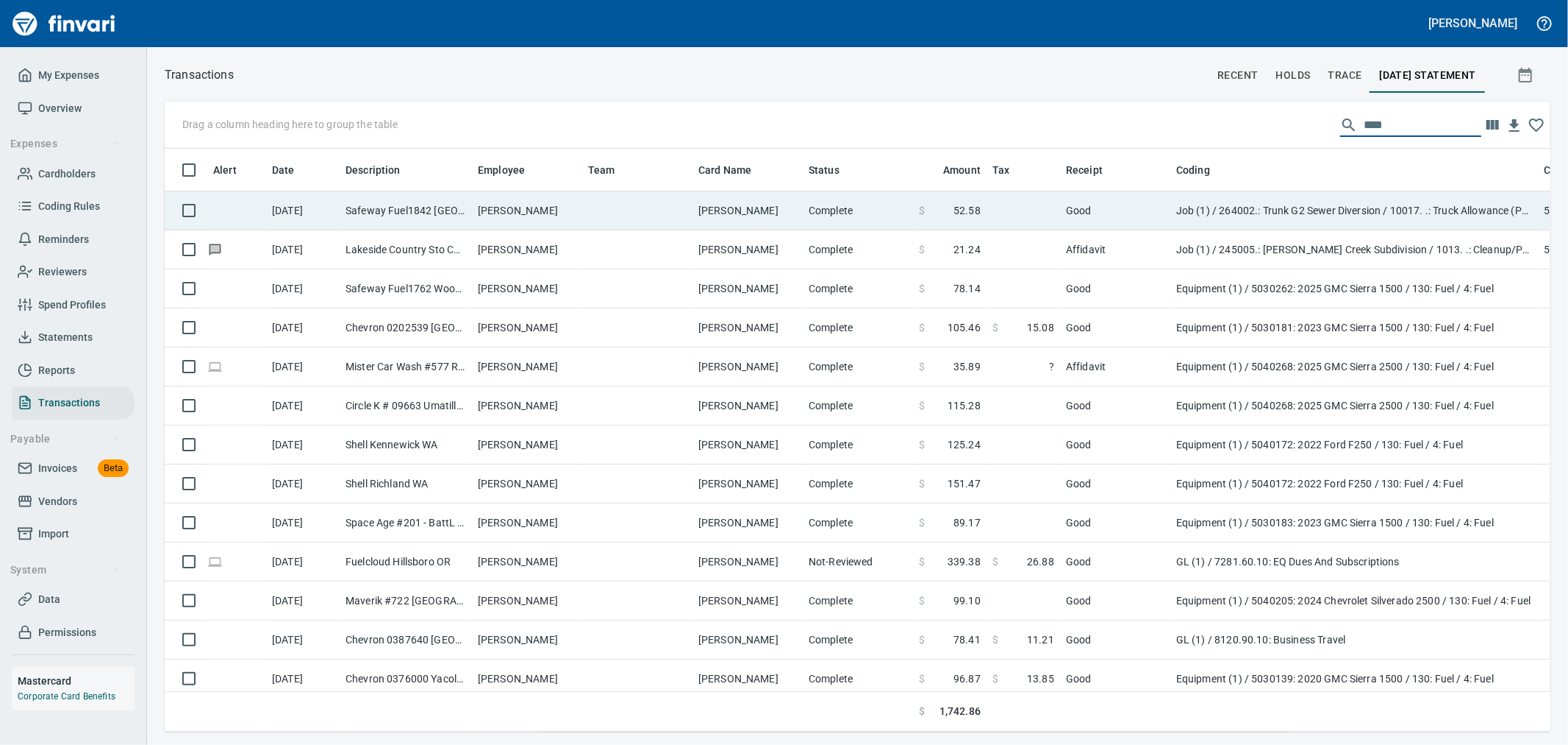
type input "****"
click at [1275, 210] on td "Job (1) / 264002.: Trunk G2 Sewer Diversion / 10017. .: Truck Allowance (PM) / …" at bounding box center [1354, 211] width 368 height 39
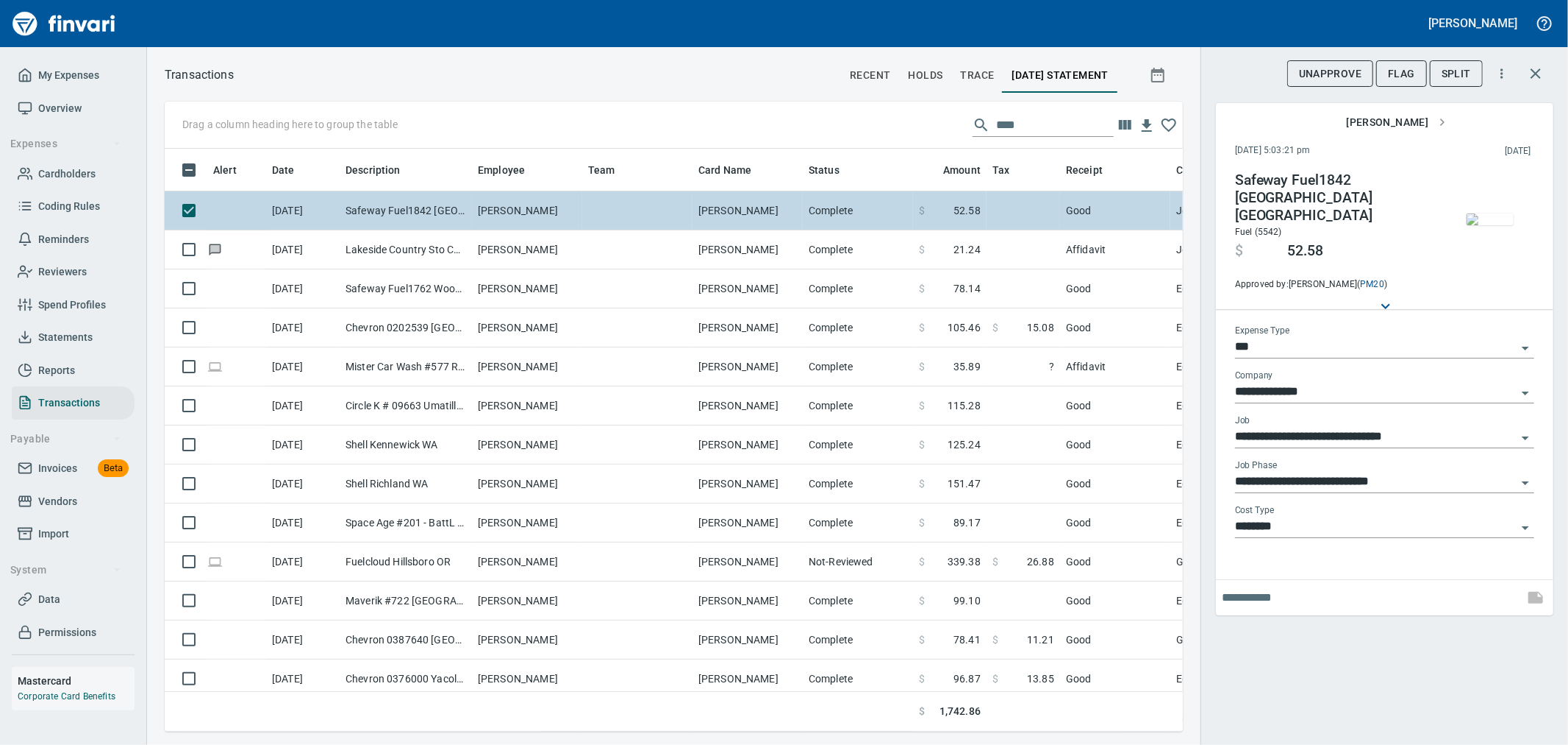
scroll to position [558, 994]
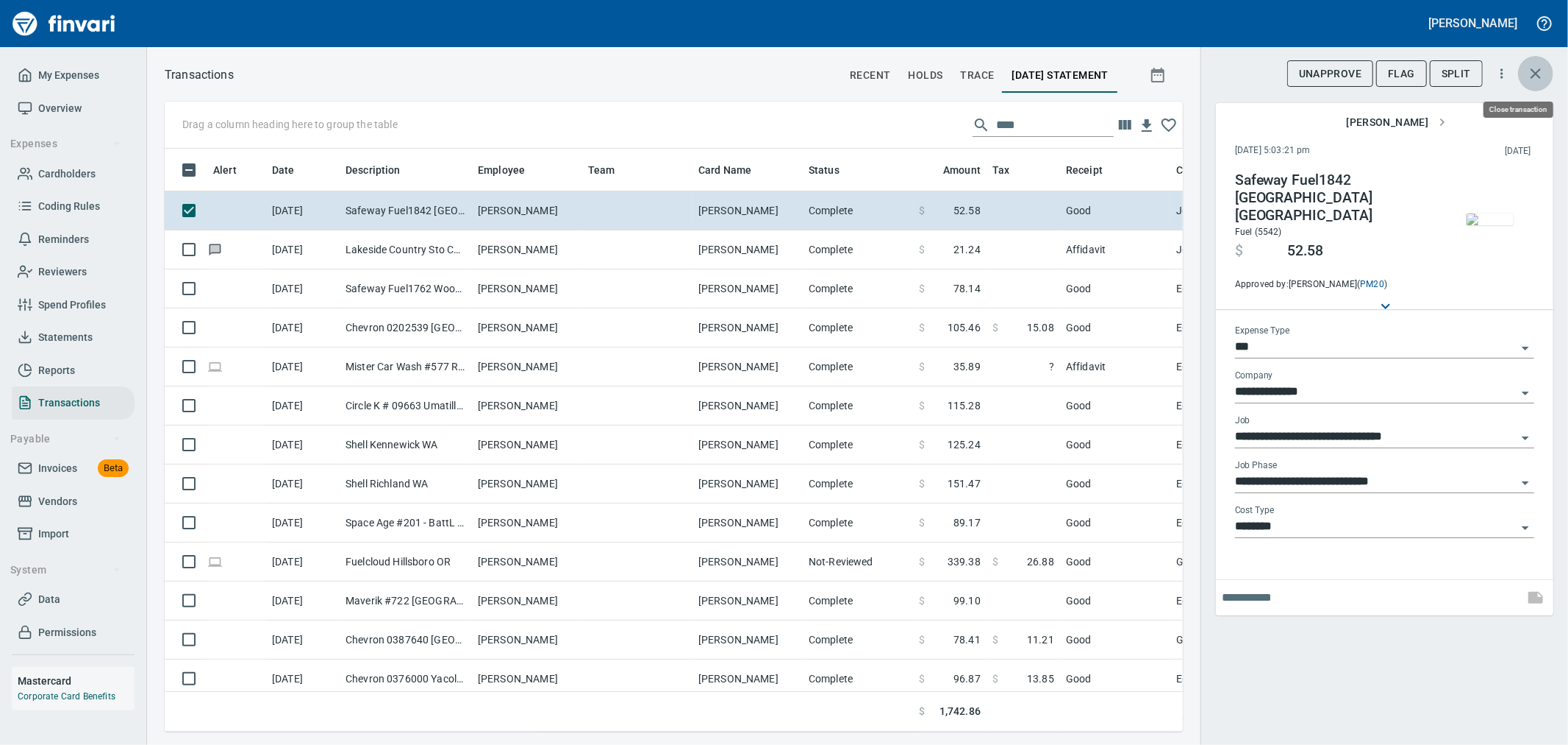
click at [1543, 72] on icon "button" at bounding box center [1536, 73] width 18 height 18
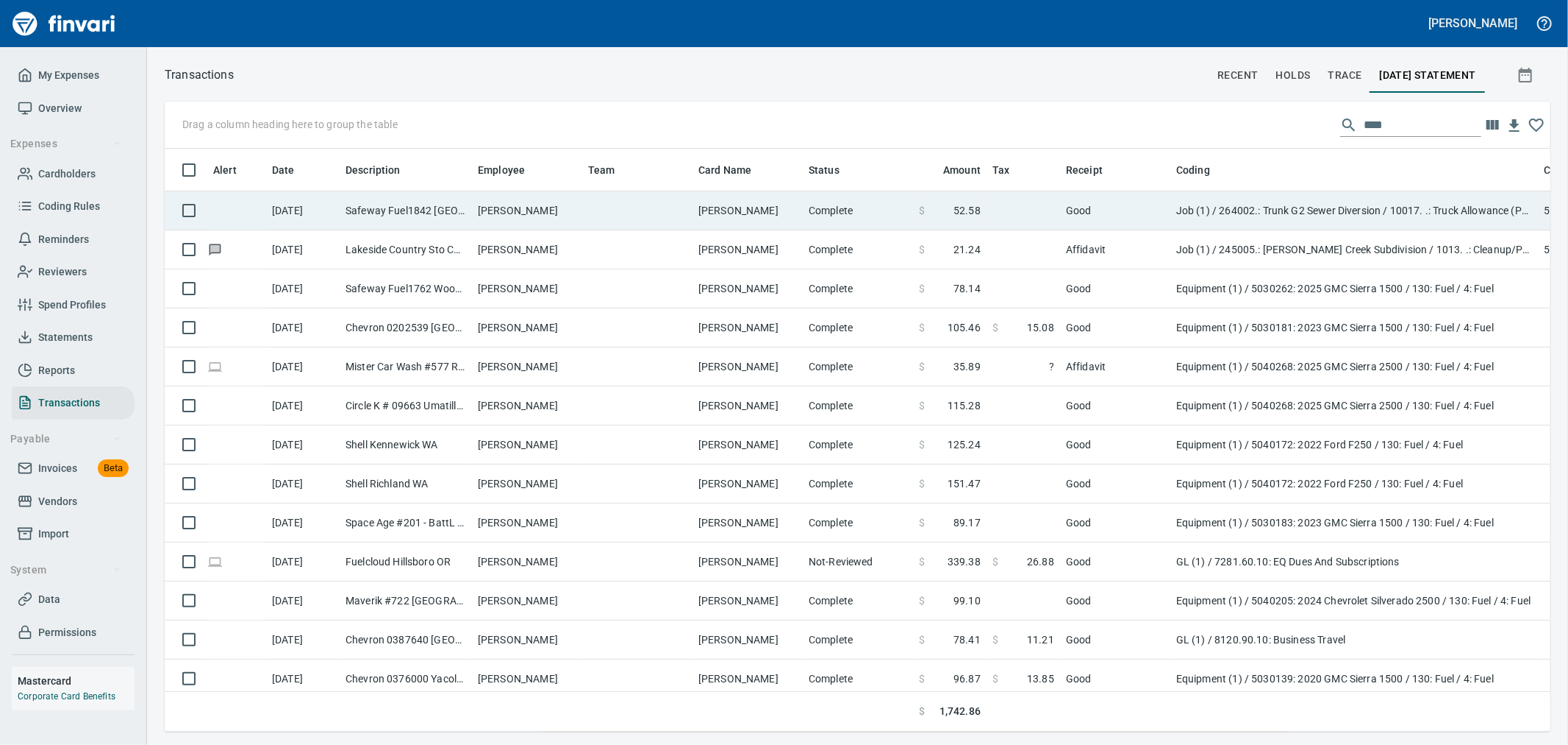
scroll to position [558, 1358]
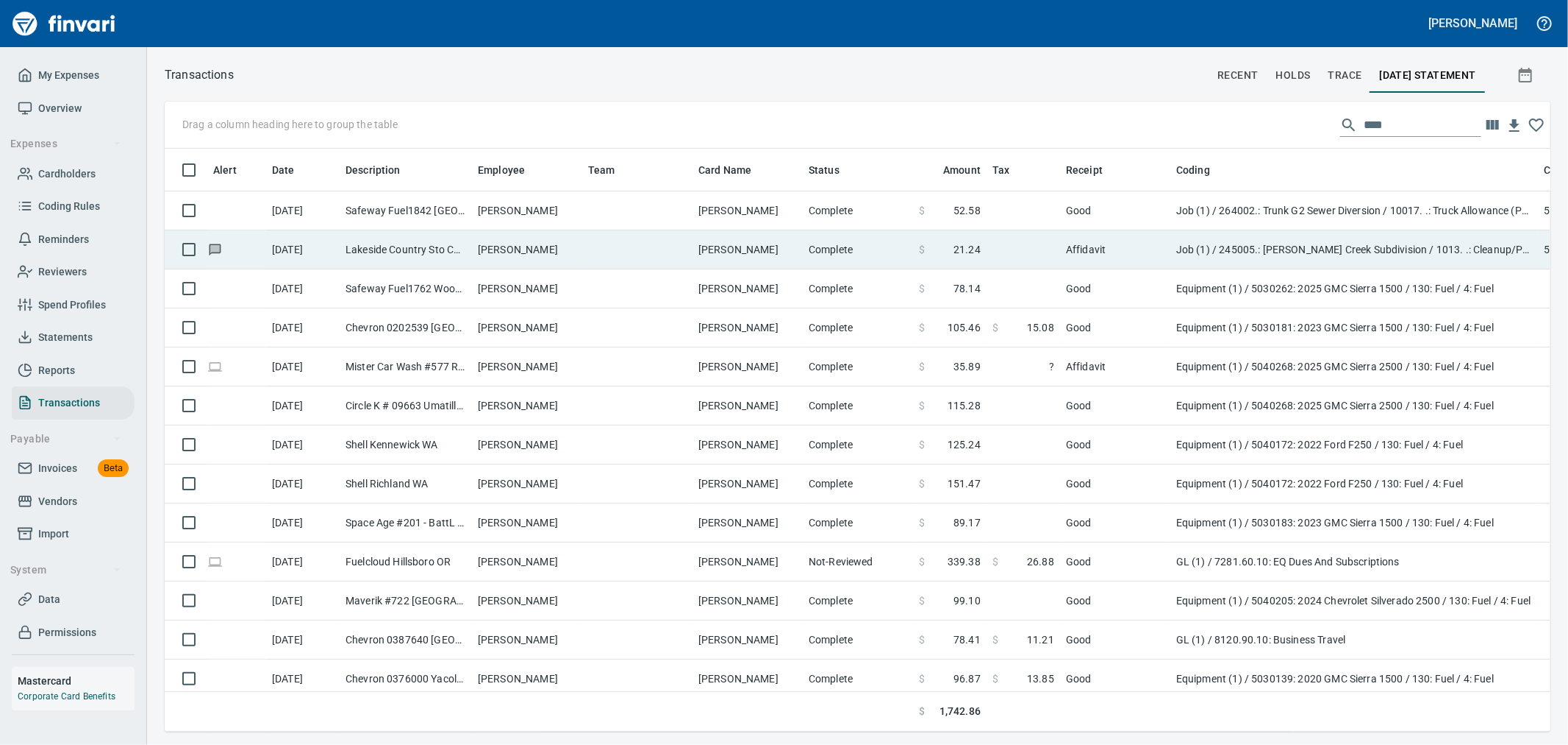
click at [1203, 251] on td "Job (1) / 245005.: [PERSON_NAME] Creek Subdivision / 1013. .: Cleanup/Punchlist…" at bounding box center [1354, 250] width 368 height 39
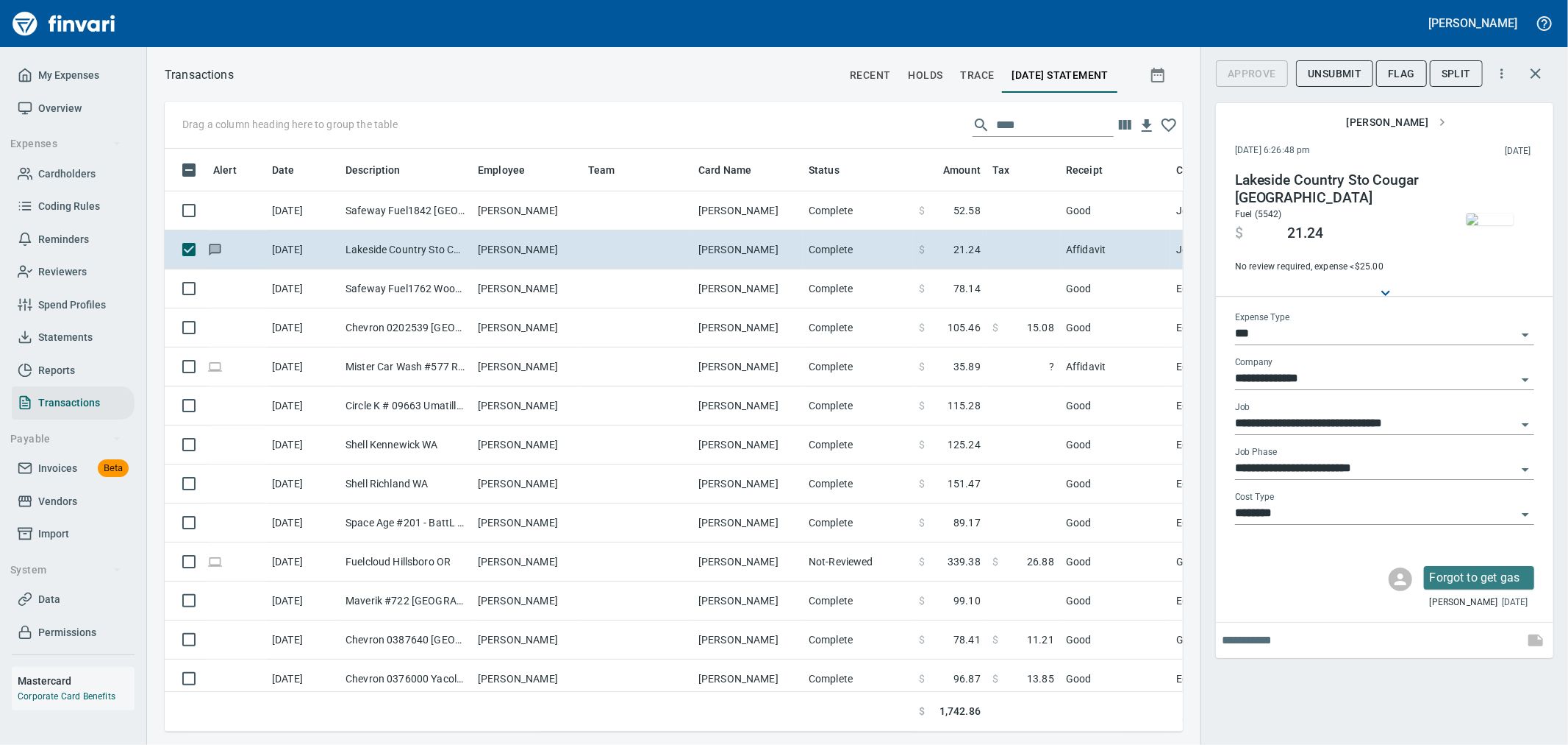
scroll to position [558, 994]
click at [1532, 78] on icon "button" at bounding box center [1536, 73] width 18 height 18
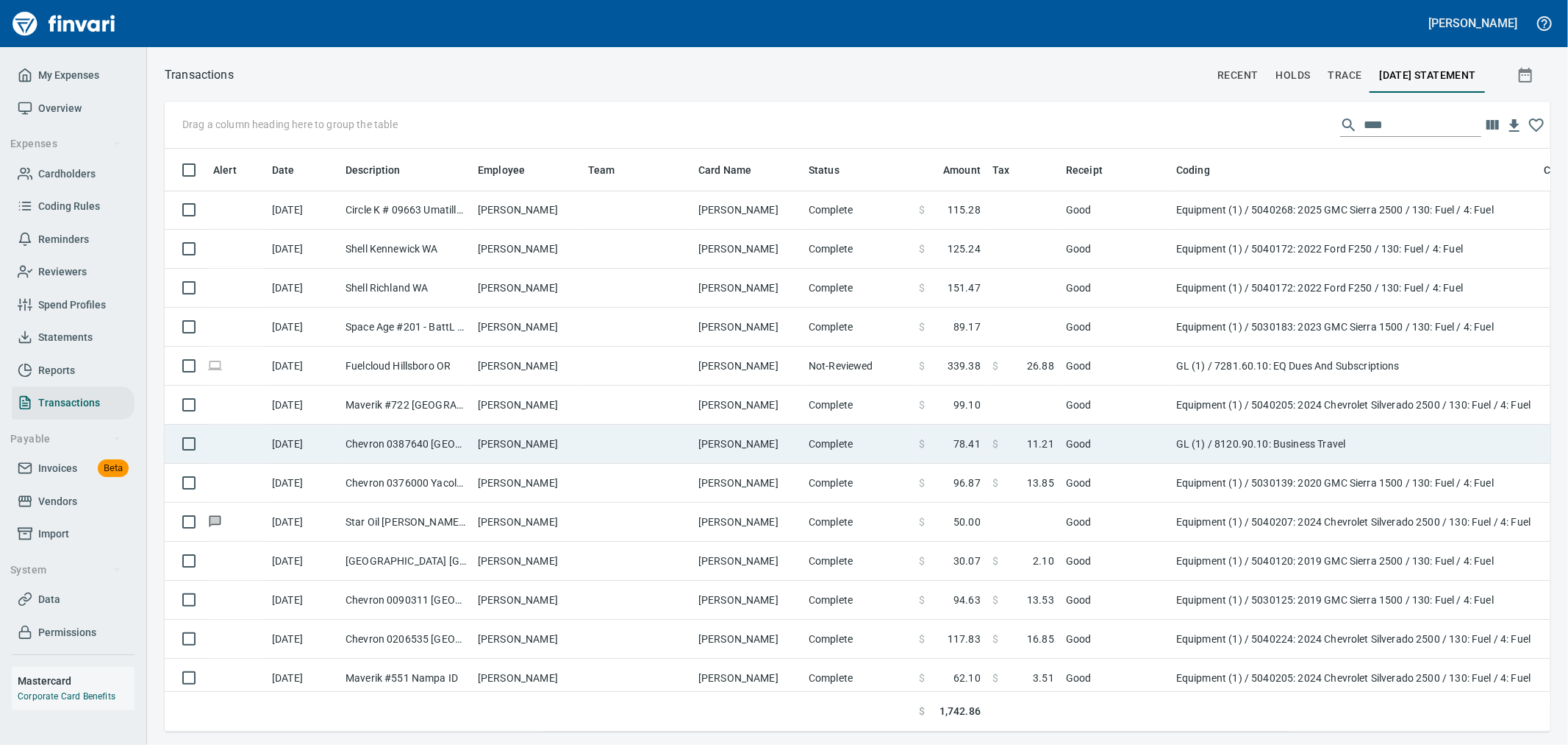
scroll to position [216, 0]
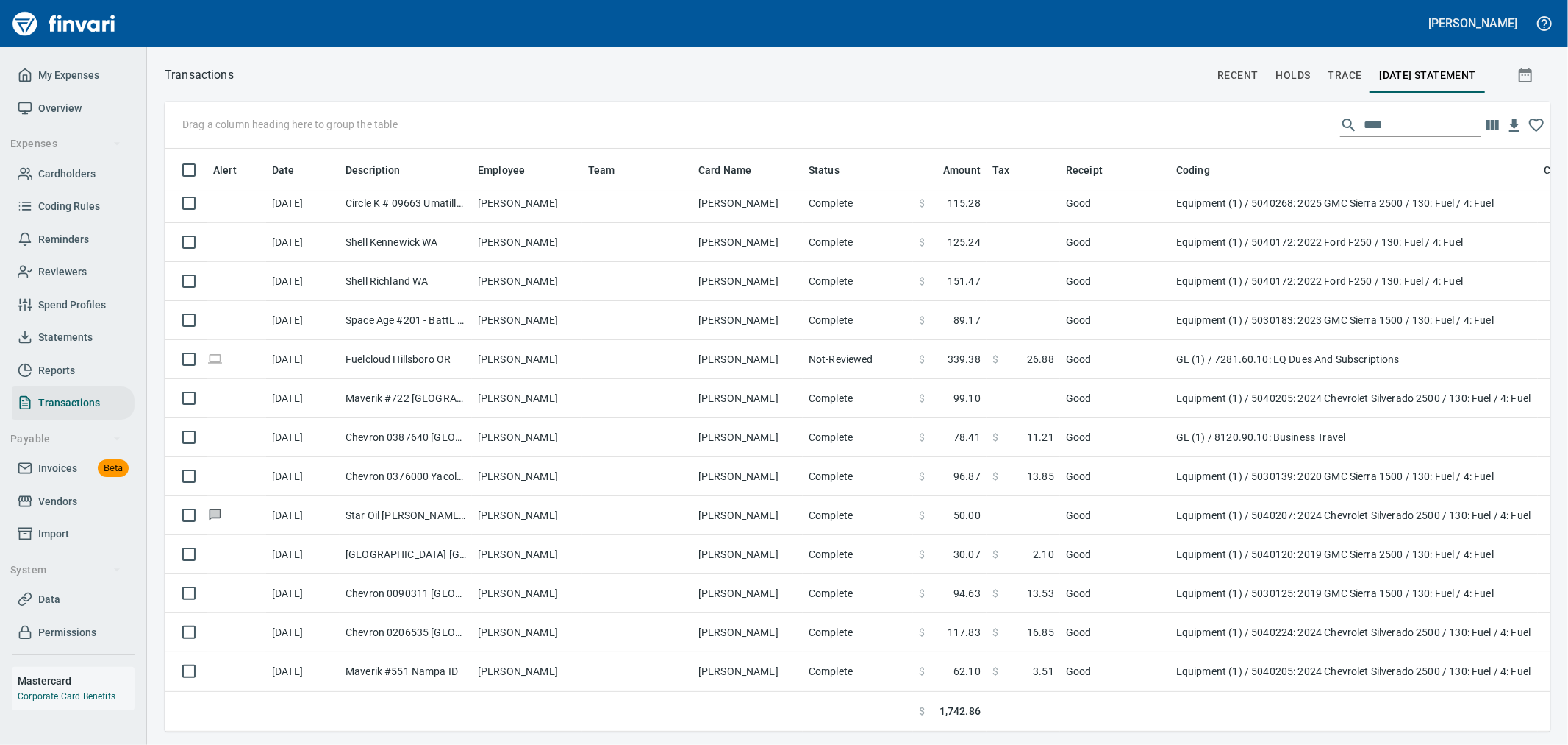
drag, startPoint x: 1376, startPoint y: 122, endPoint x: 1209, endPoint y: 94, distance: 169.3
click at [1209, 94] on div "Transactions recent holds trace [DATE] Statement Drag a column heading here to …" at bounding box center [857, 398] width 1421 height 667
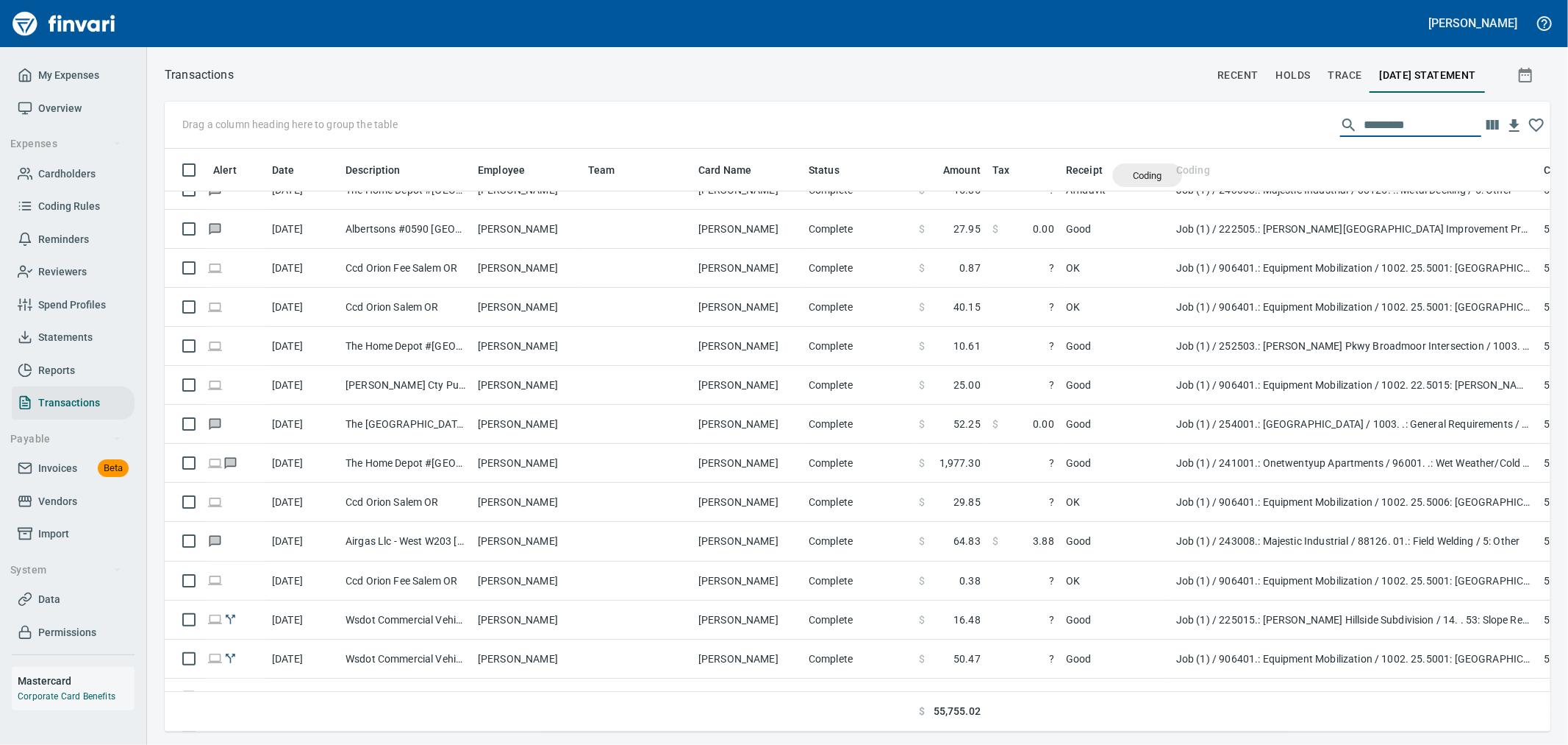
scroll to position [558, 1362]
drag, startPoint x: 1183, startPoint y: 177, endPoint x: 240, endPoint y: 133, distance: 944.0
click at [240, 133] on body "[PERSON_NAME] My Expenses Overview Expenses Cardholders Coding Rules Reminders …" at bounding box center [784, 372] width 1568 height 745
drag, startPoint x: 1193, startPoint y: 165, endPoint x: 295, endPoint y: 121, distance: 899.1
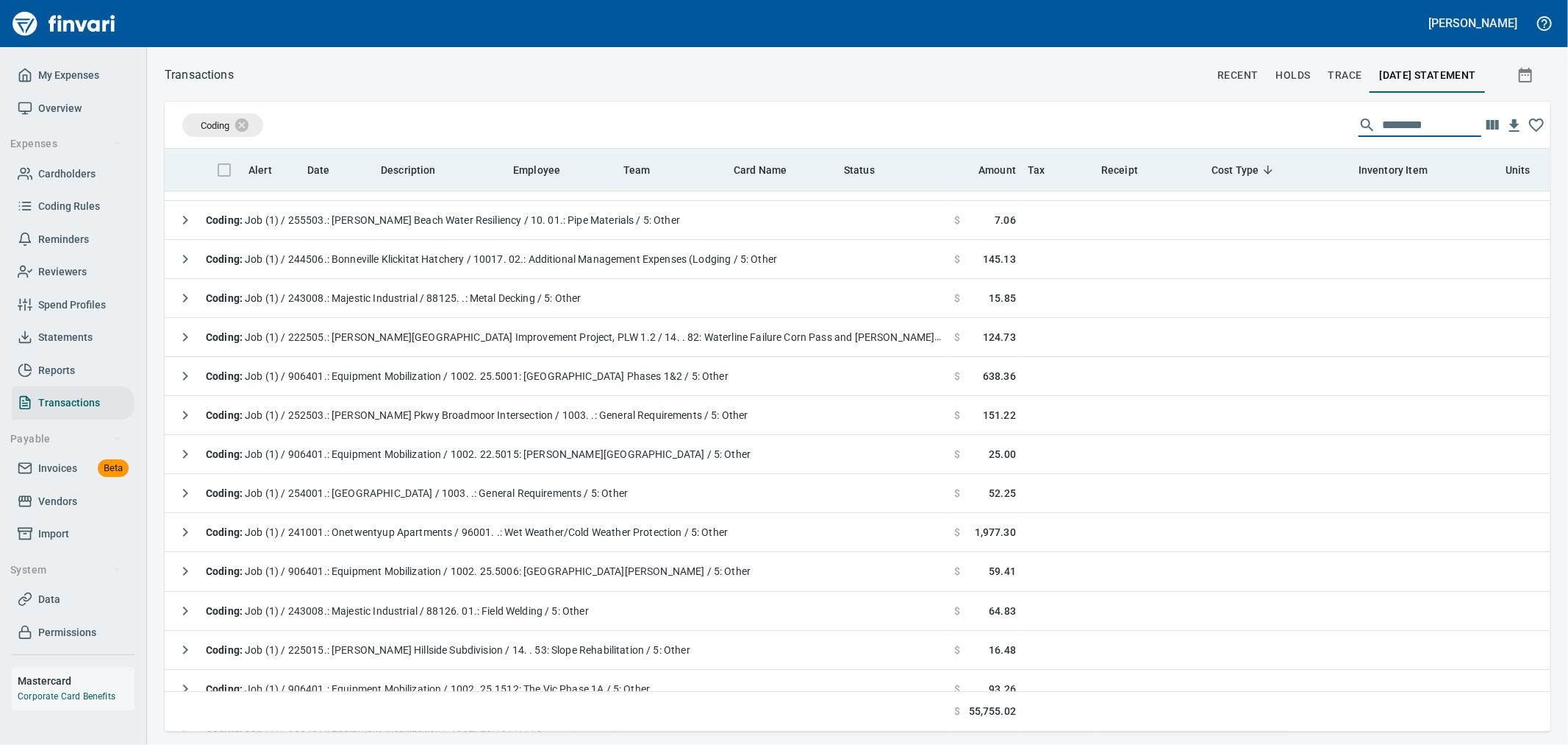
scroll to position [0, 0]
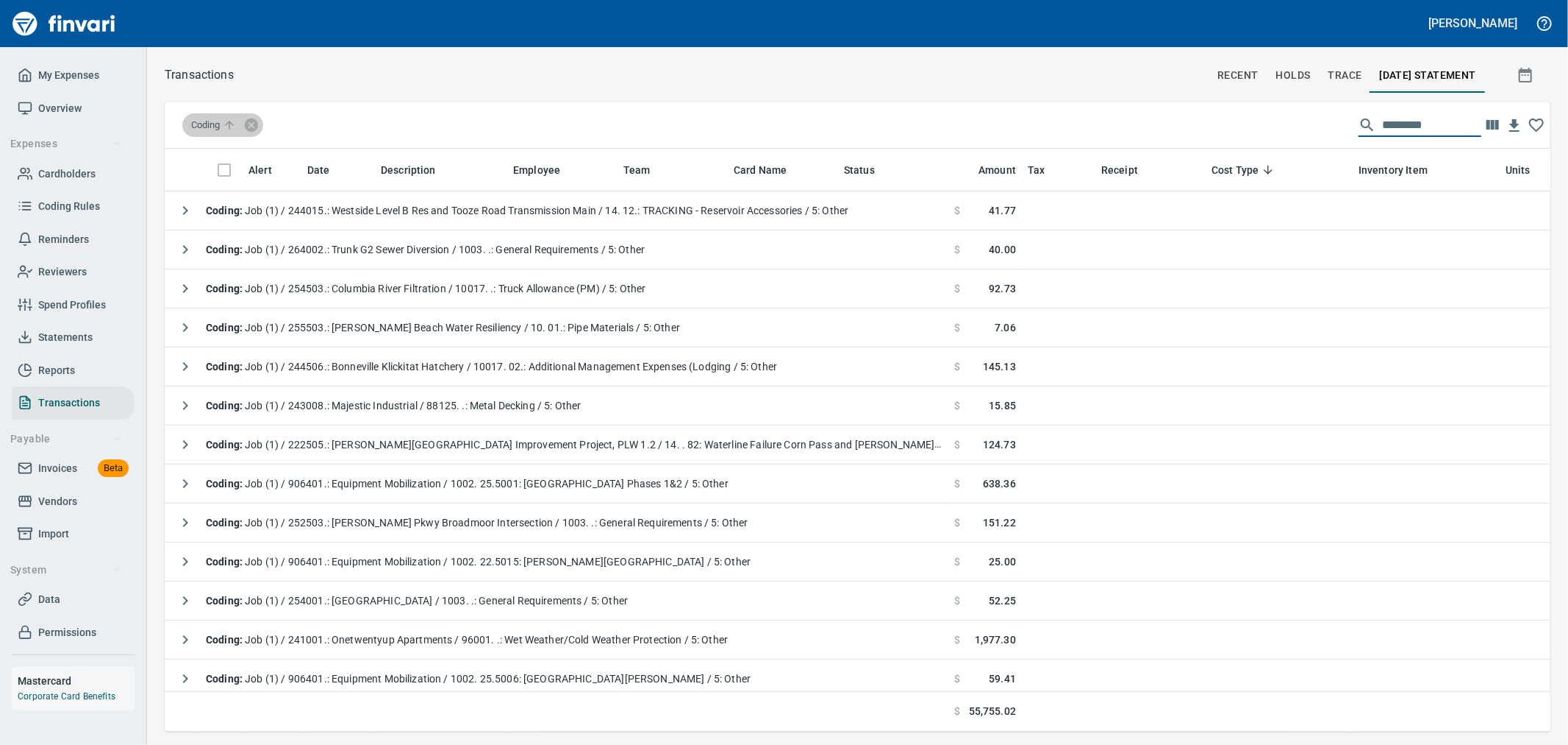
click at [211, 129] on span "Coding" at bounding box center [215, 125] width 48 height 14
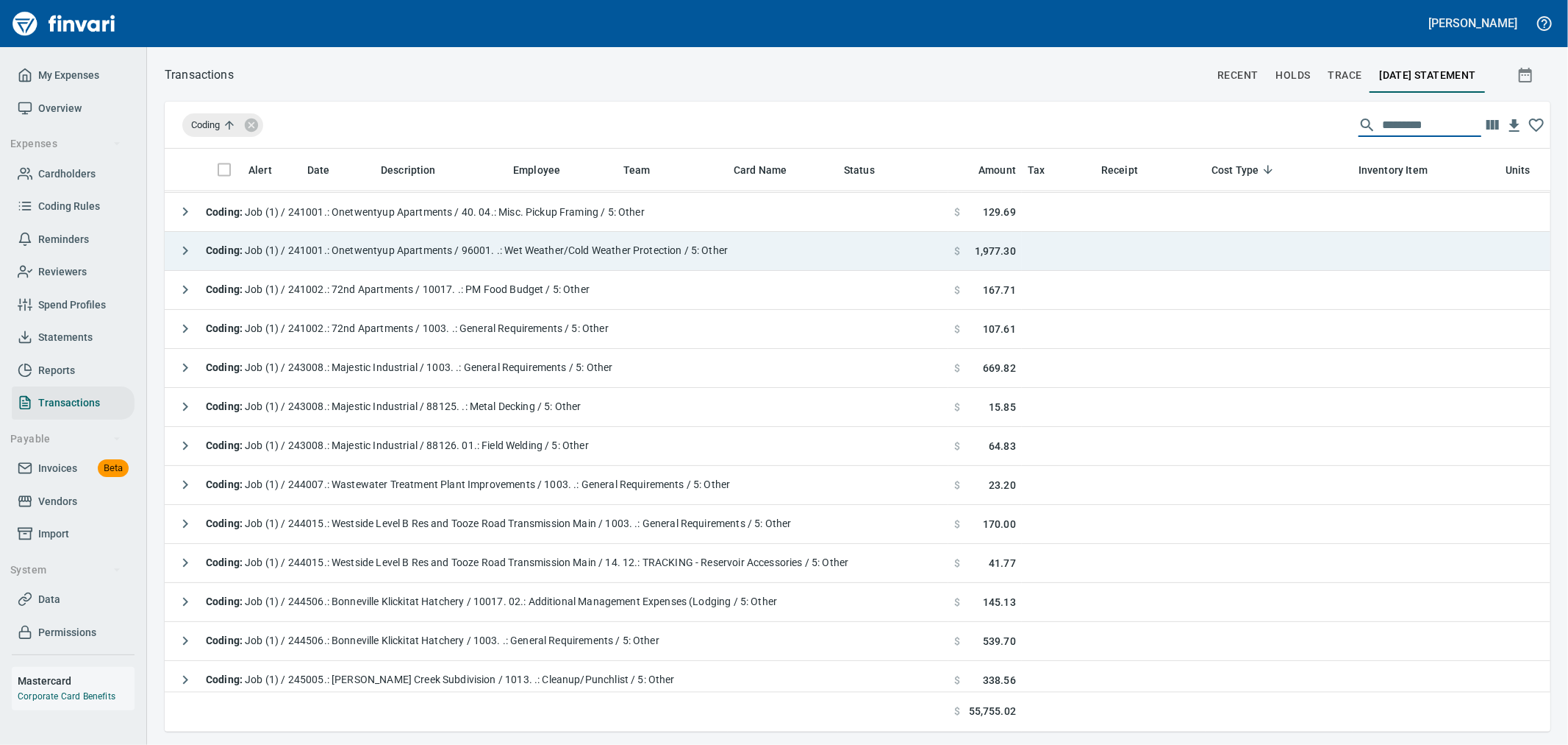
scroll to position [2207, 0]
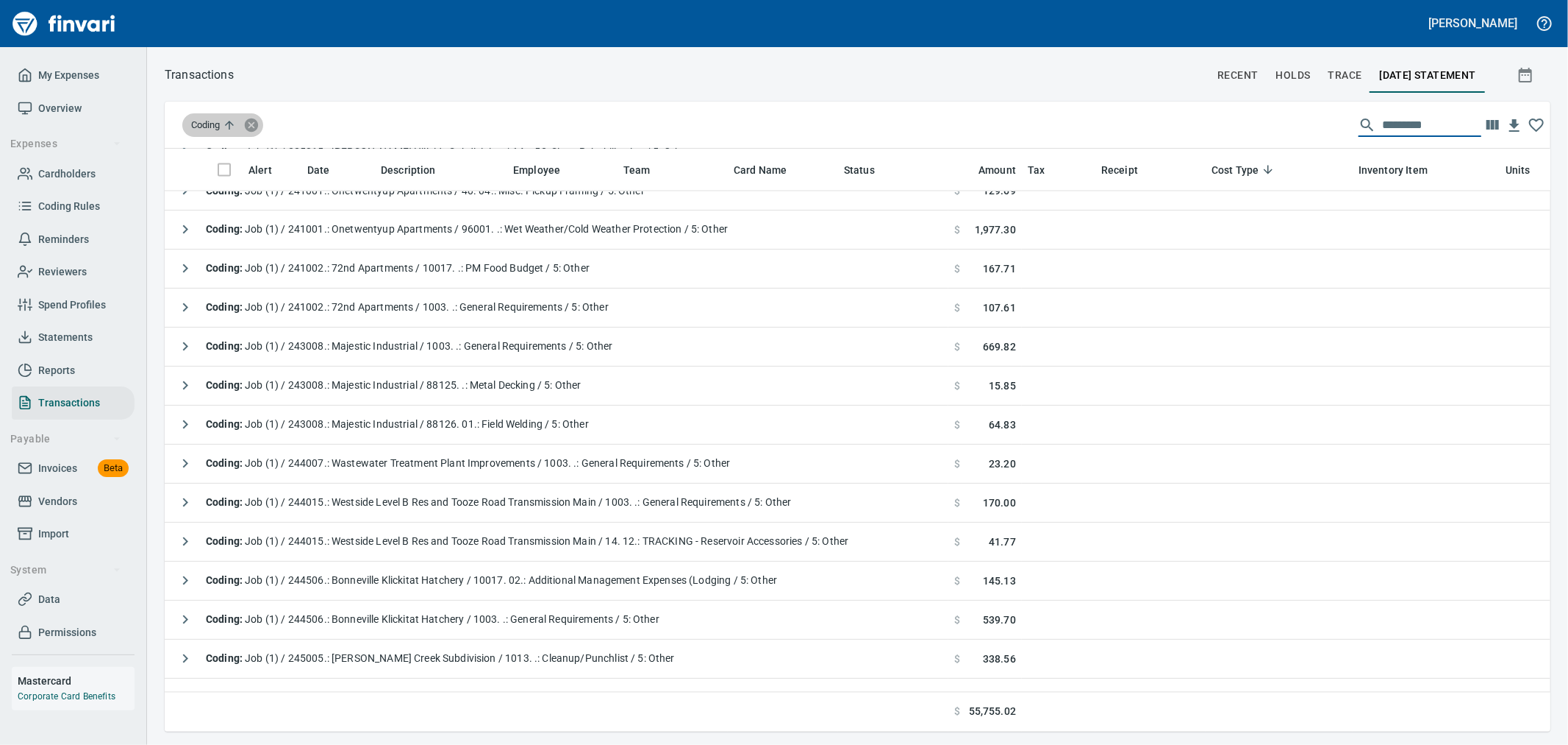
click at [256, 127] on icon at bounding box center [251, 125] width 16 height 16
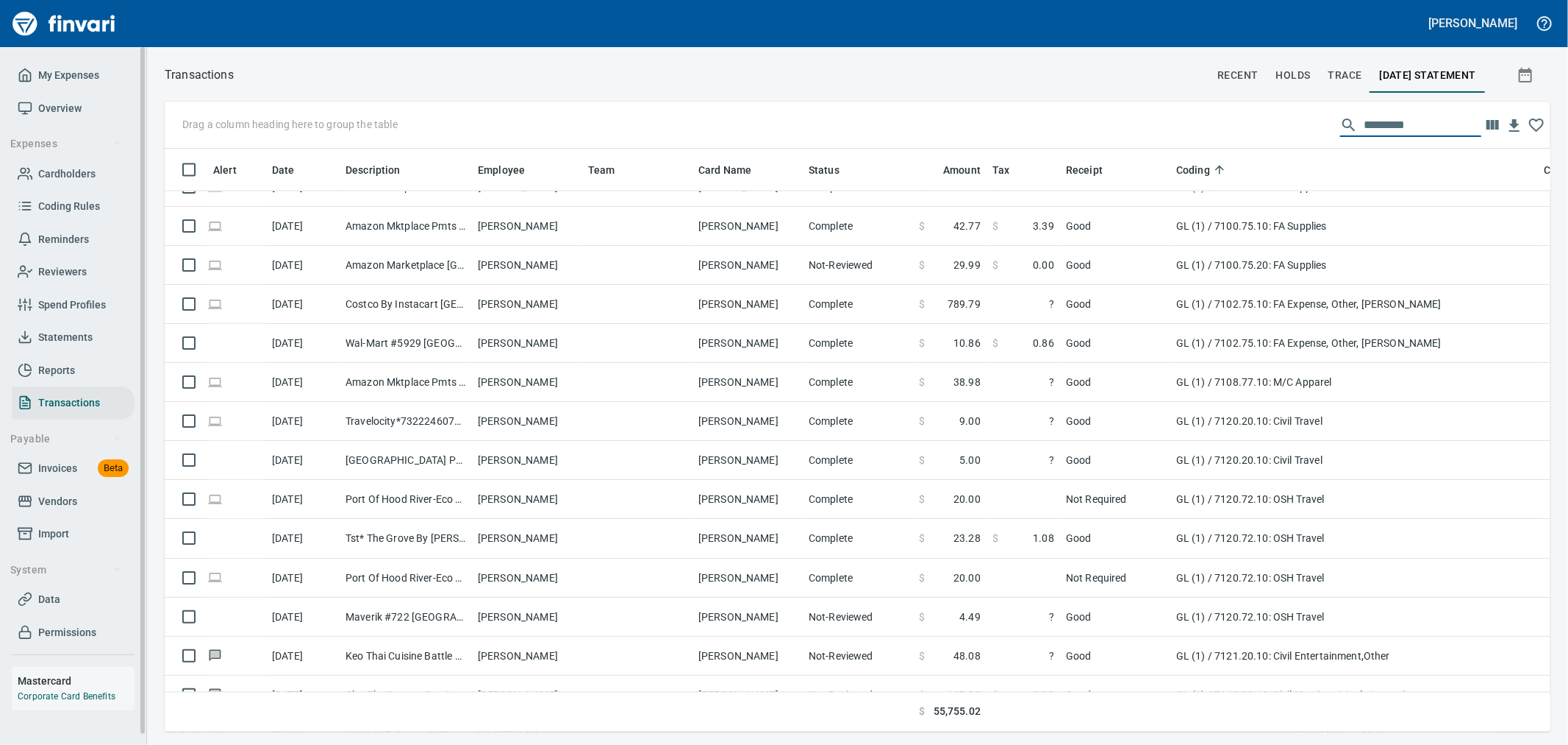
click at [68, 341] on span "Statements" at bounding box center [65, 337] width 54 height 19
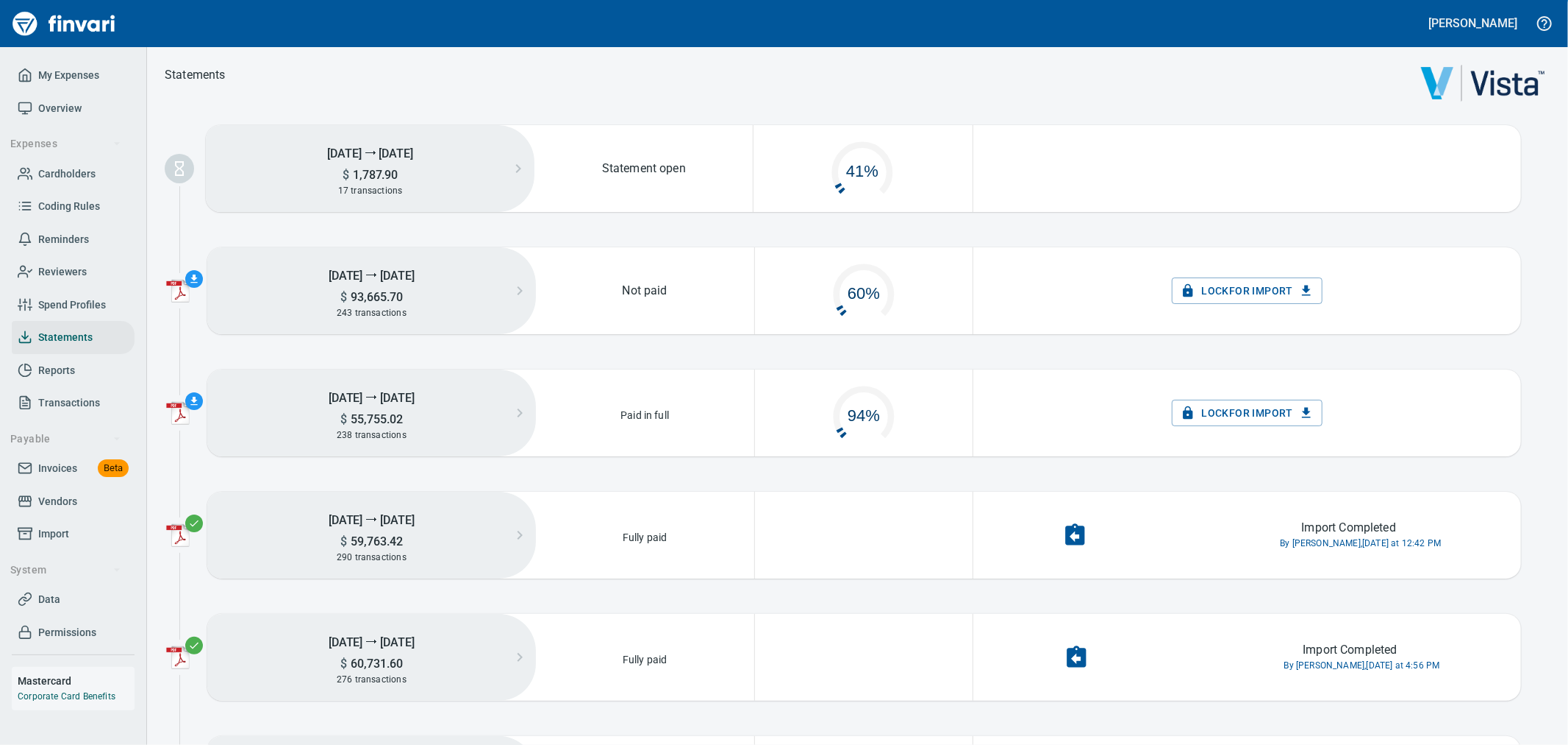
scroll to position [74, 203]
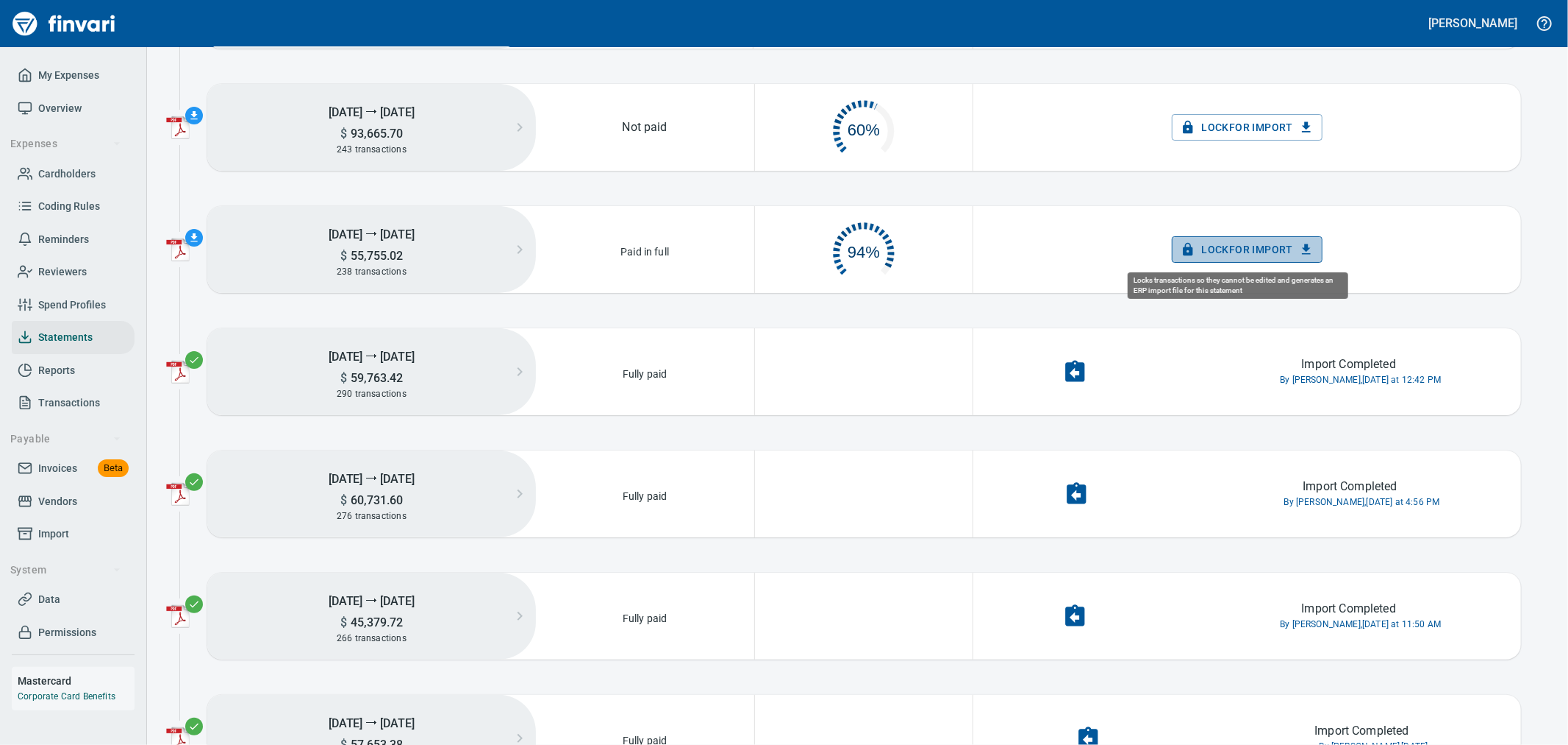
click at [1211, 249] on span "Lock for Import" at bounding box center [1247, 250] width 127 height 19
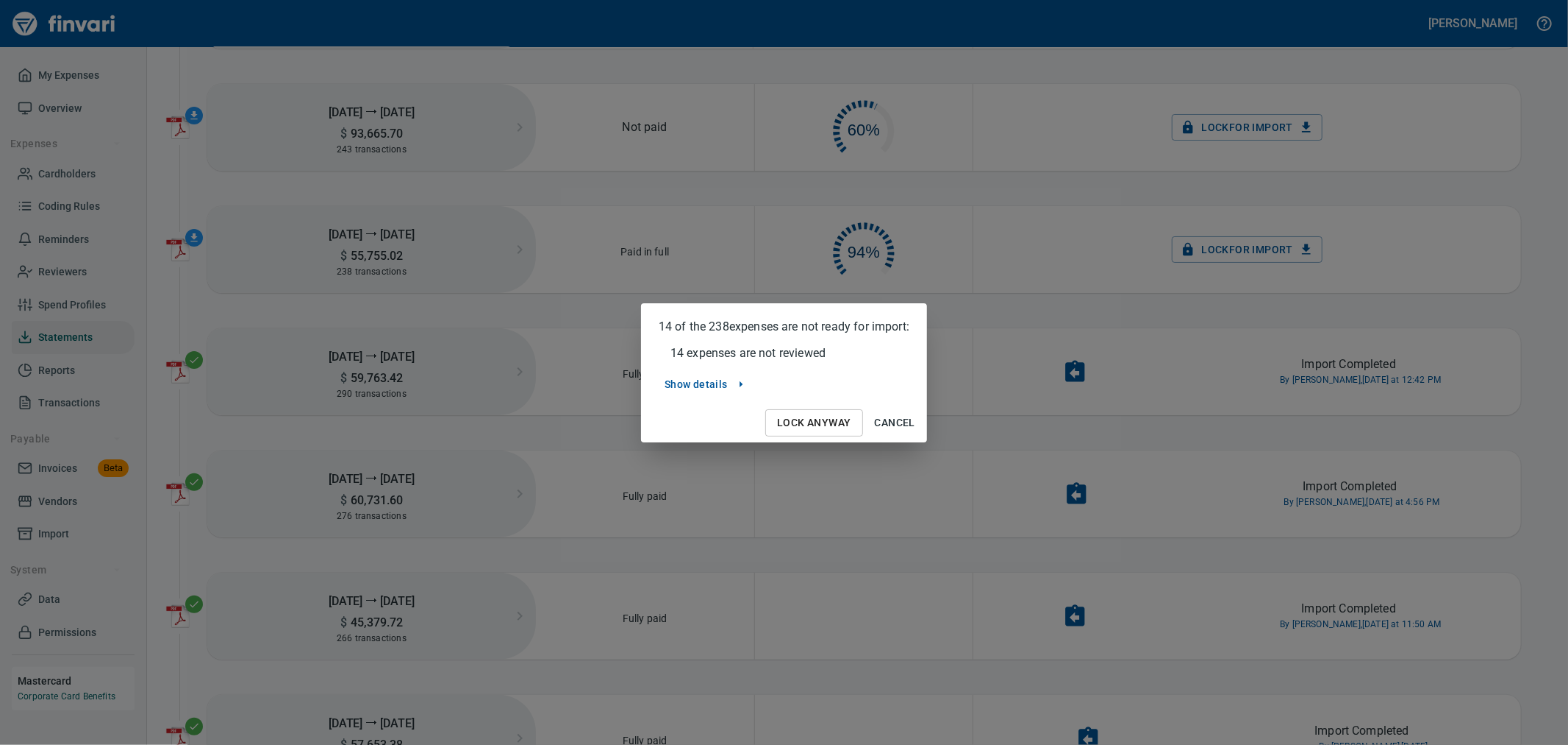
click at [837, 425] on span "Lock Anyway" at bounding box center [813, 423] width 74 height 19
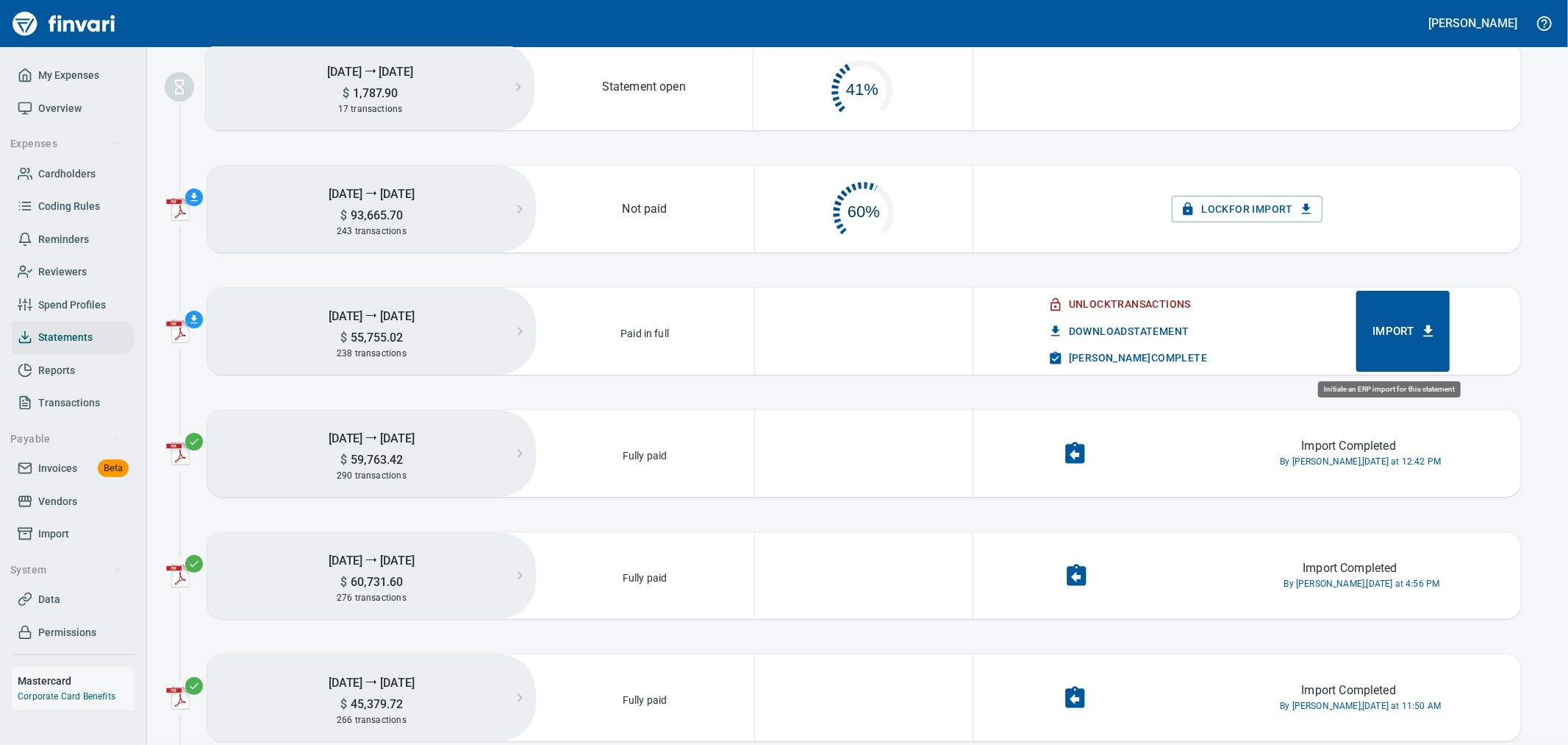
click at [1392, 328] on span "Import" at bounding box center [1403, 330] width 61 height 20
click at [1049, 275] on div "[DATE] ⭢ [DATE] $ 1,787.90 17 transactions Statement open 41% [DATE] ⭢ [DATE] $…" at bounding box center [857, 729] width 1421 height 1371
click at [1153, 357] on span "[PERSON_NAME] Complete" at bounding box center [1130, 358] width 156 height 19
